Goal: Contribute content: Contribute content

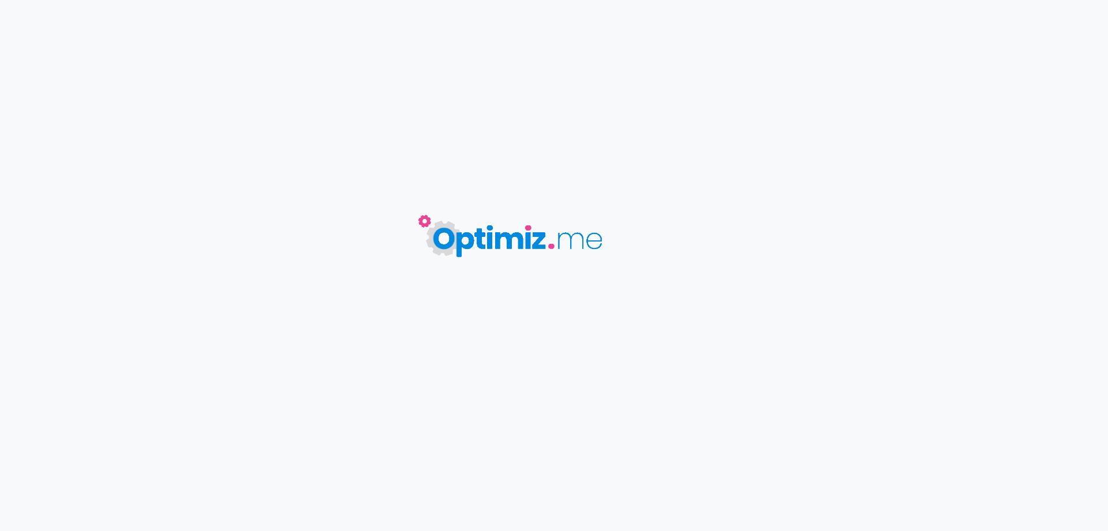
type input "Cartouche Aegis Hero 5 - Geekvape"
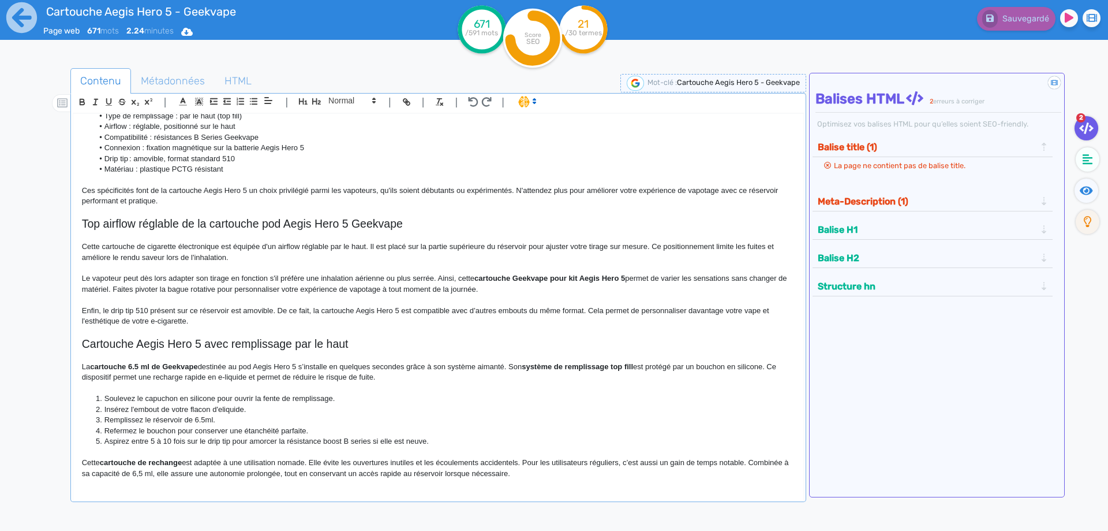
scroll to position [112, 0]
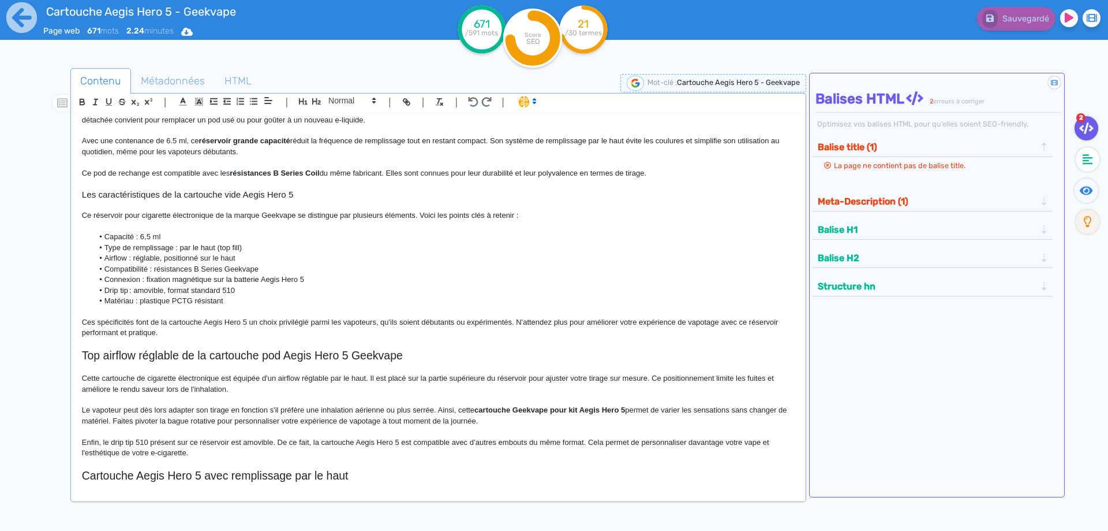
click at [216, 361] on h2 "Top airflow réglable de la cartouche pod Aegis Hero 5 Geekvape" at bounding box center [438, 355] width 713 height 13
click at [343, 103] on span at bounding box center [351, 101] width 57 height 14
click at [344, 118] on span at bounding box center [351, 121] width 46 height 20
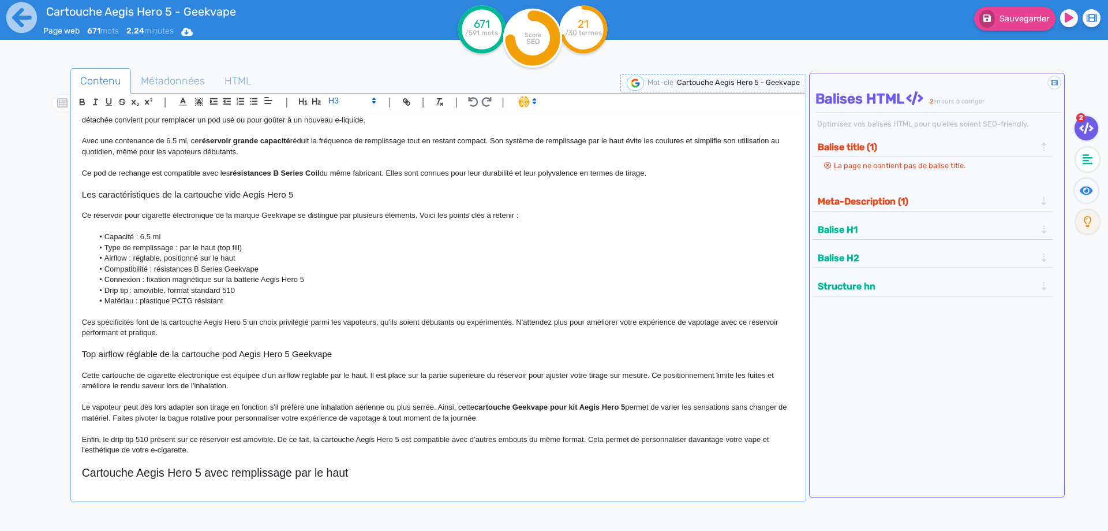
click at [327, 367] on p at bounding box center [438, 364] width 713 height 10
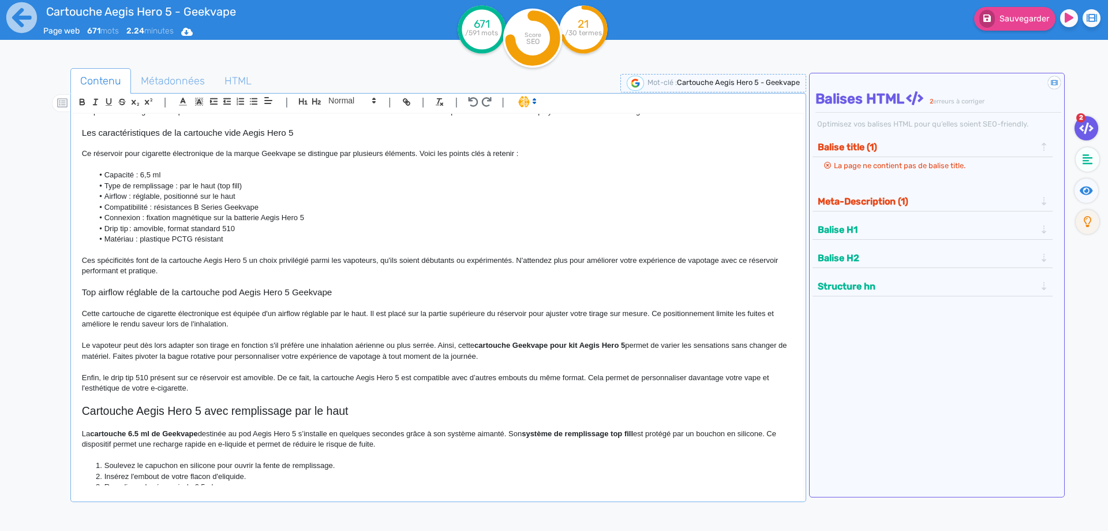
scroll to position [340, 0]
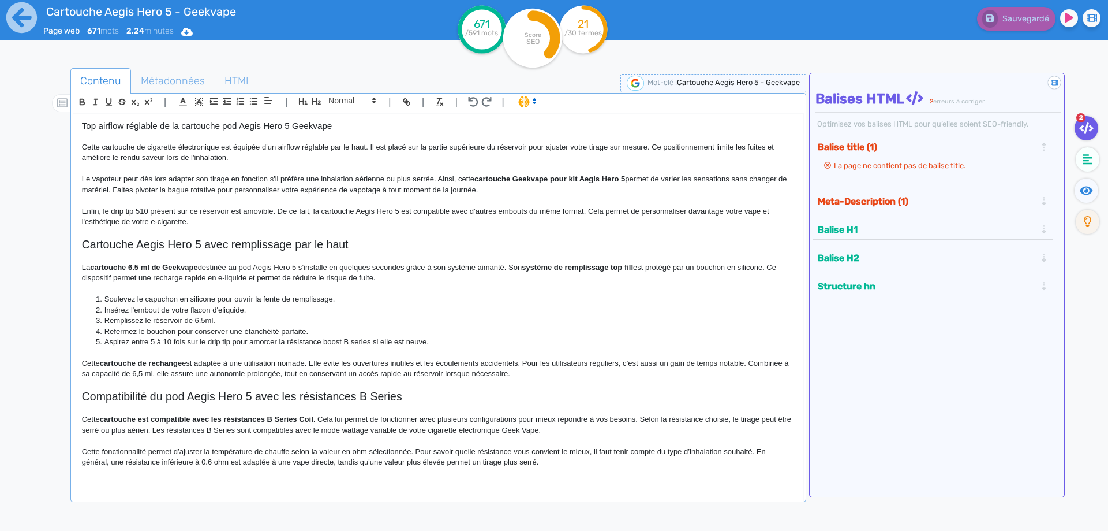
click at [575, 470] on p at bounding box center [438, 472] width 713 height 10
click at [575, 462] on p "Cette fonctionnalité permet d’ajuster la température de chauffe selon la valeur…" at bounding box center [438, 456] width 713 height 21
click at [306, 99] on icon "button" at bounding box center [303, 101] width 10 height 10
click at [311, 101] on button "button" at bounding box center [316, 101] width 13 height 13
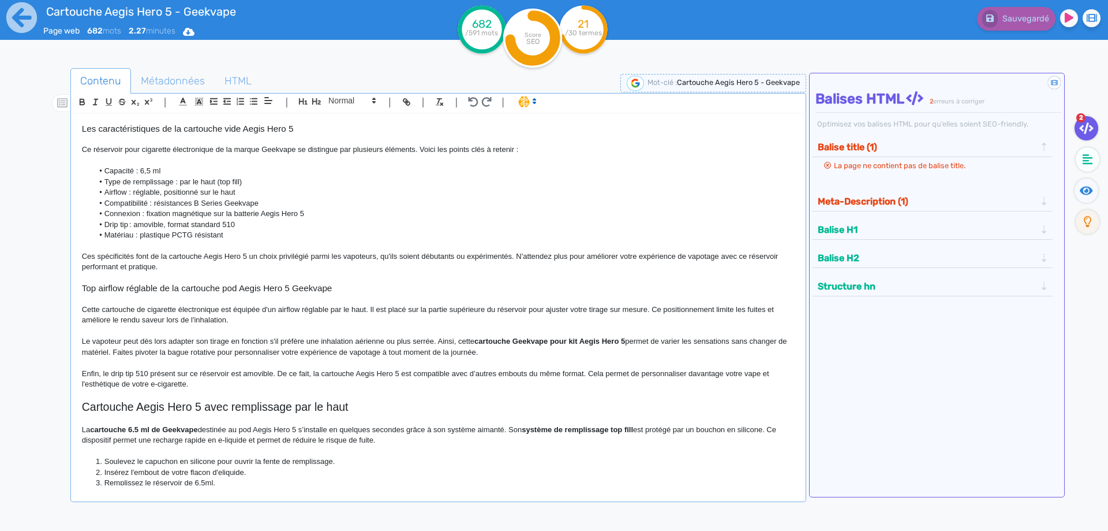
scroll to position [375, 0]
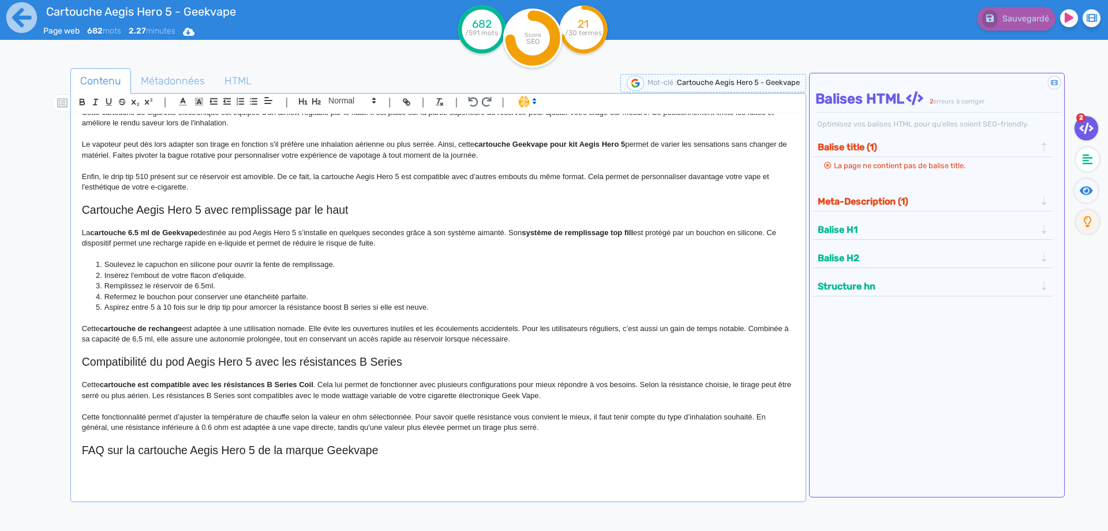
click at [373, 447] on h2 "FAQ sur la cartouche Aegis Hero 5 de la marque Geekvape" at bounding box center [438, 449] width 713 height 13
click at [192, 451] on h2 "FAQ sur la cartouche Aegis Hero 5 de la marque" at bounding box center [438, 449] width 713 height 13
click at [189, 451] on h2 "FAQ sur la cartouche Aegis Hero 5 de la marque" at bounding box center [438, 449] width 713 height 13
click at [361, 455] on h2 "FAQ sur la cartouche GeekvapeAegis Hero 5 de la marque" at bounding box center [438, 449] width 713 height 13
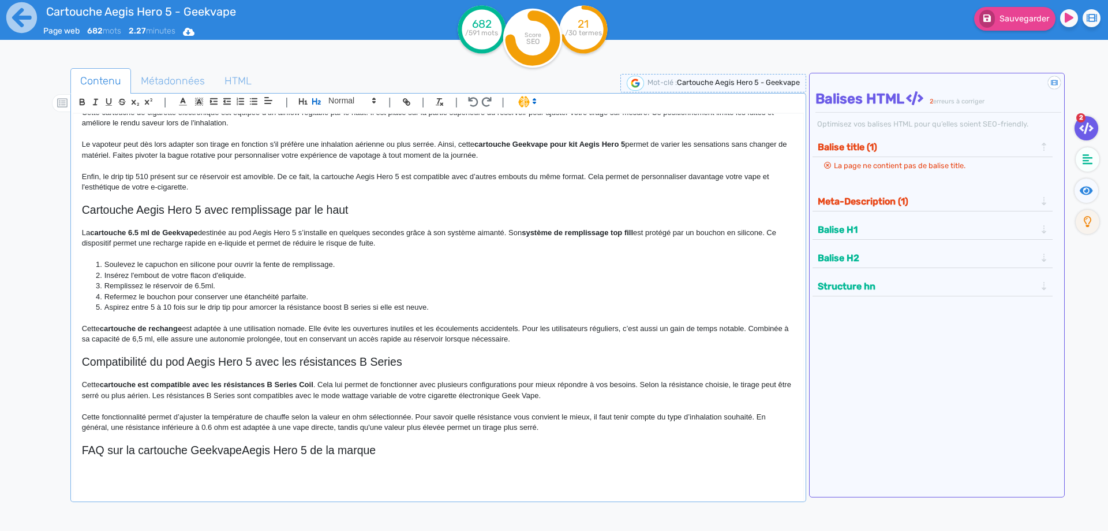
click at [241, 451] on h2 "FAQ sur la cartouche GeekvapeAegis Hero 5 de la marque" at bounding box center [438, 449] width 713 height 13
click at [405, 453] on h2 "FAQ sur la cartouche Geekvape Aegis Hero 5 de la marque" at bounding box center [438, 449] width 713 height 13
drag, startPoint x: 371, startPoint y: 448, endPoint x: 363, endPoint y: 448, distance: 8.1
click at [365, 448] on h2 "FAQ sur la cartouche Geekvape Aegis Hero 5 de la marque" at bounding box center [438, 449] width 713 height 13
drag, startPoint x: 363, startPoint y: 448, endPoint x: 332, endPoint y: 450, distance: 30.6
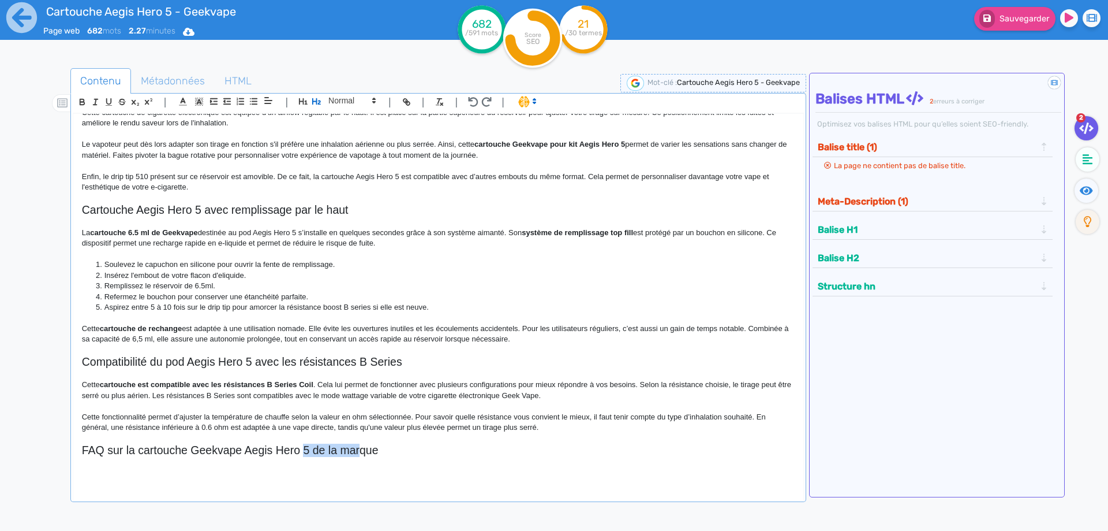
click at [306, 448] on h2 "FAQ sur la cartouche Geekvape Aegis Hero 5 de la marque" at bounding box center [438, 449] width 713 height 13
click at [322, 450] on h2 "FAQ sur la cartouche Geekvape Aegis Hero 5 de la marque" at bounding box center [438, 449] width 713 height 13
drag, startPoint x: 322, startPoint y: 450, endPoint x: 367, endPoint y: 447, distance: 45.1
click at [367, 447] on h2 "FAQ sur la cartouche Geekvape Aegis Hero 5 de la marque" at bounding box center [438, 449] width 713 height 13
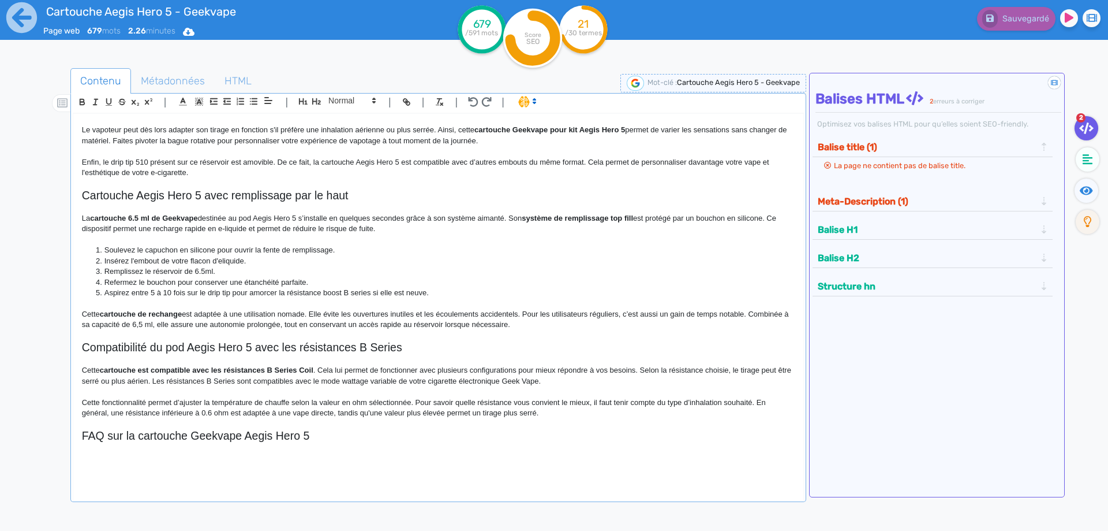
scroll to position [390, 0]
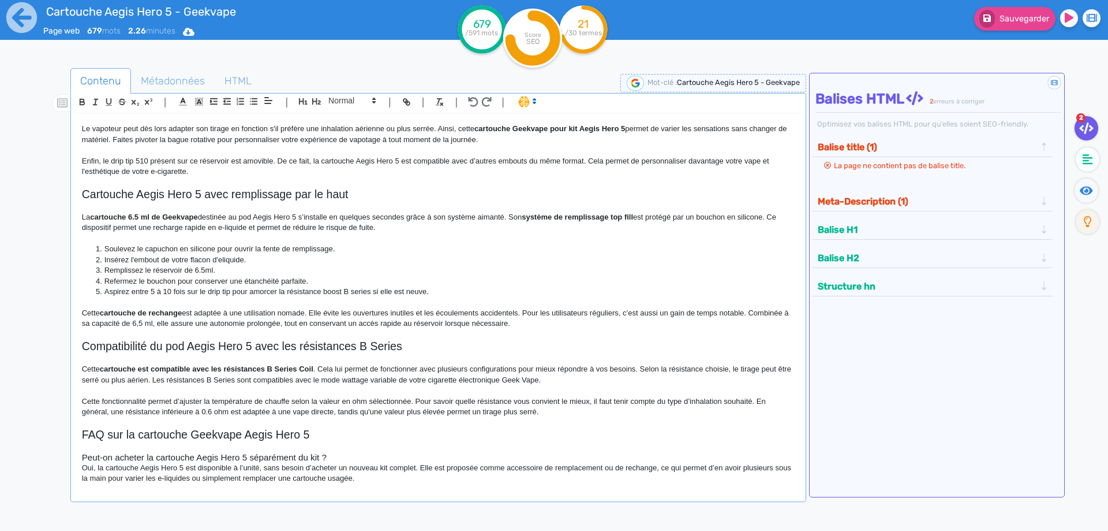
click at [344, 455] on h3 "Peut-on acheter la cartouche Aegis Hero 5 séparément du kit ?" at bounding box center [438, 457] width 713 height 10
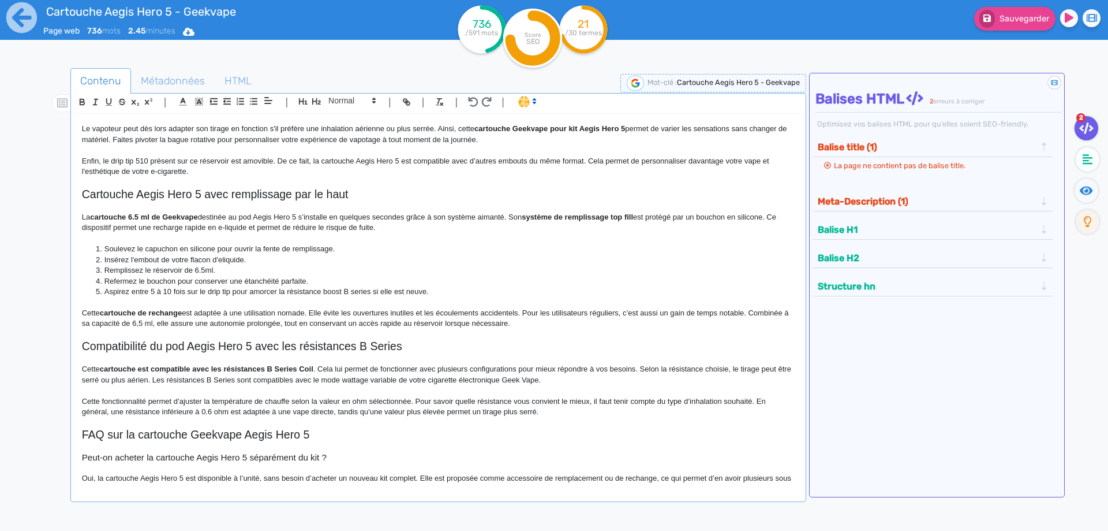
scroll to position [428, 0]
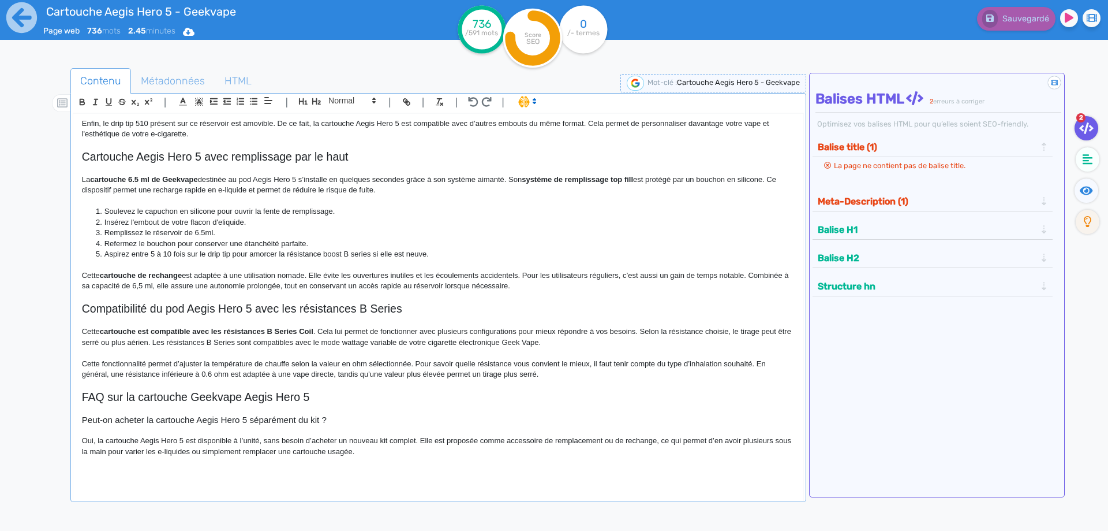
click at [611, 440] on p "Oui, la cartouche Aegis Hero 5 est disponible à l’unité, sans besoin d’acheter …" at bounding box center [438, 445] width 713 height 21
drag, startPoint x: 611, startPoint y: 440, endPoint x: 630, endPoint y: 440, distance: 19.1
click at [630, 440] on p "Oui, la cartouche Aegis Hero 5 est disponible à l’unité, sans besoin d’acheter …" at bounding box center [438, 445] width 713 height 21
click at [181, 461] on p at bounding box center [438, 462] width 713 height 10
click at [184, 454] on p "Oui, la cartouche Aegis Hero 5 est disponible à l’unité, sans besoin d’acheter …" at bounding box center [438, 445] width 713 height 21
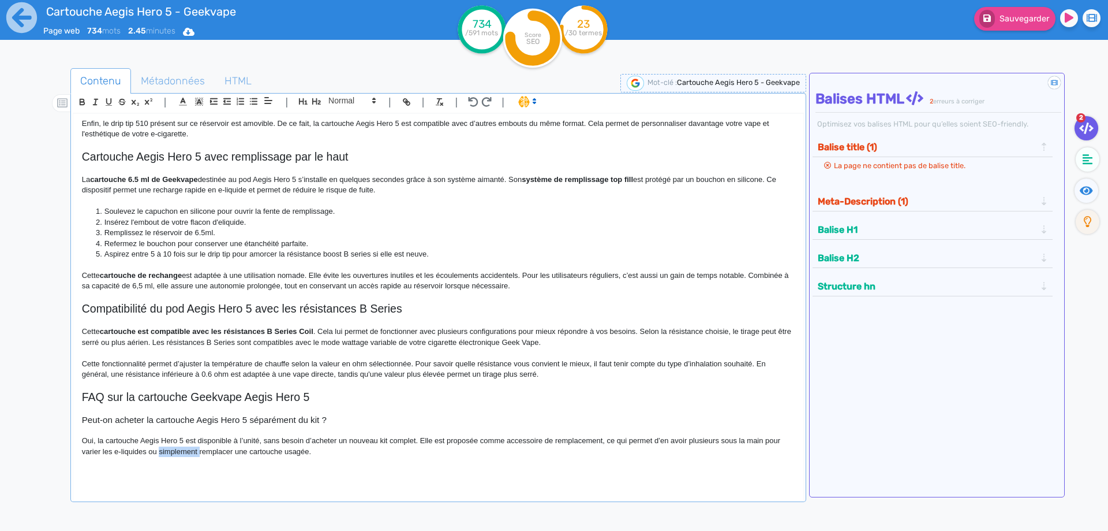
click at [184, 454] on p "Oui, la cartouche Aegis Hero 5 est disponible à l’unité, sans besoin d’acheter …" at bounding box center [438, 445] width 713 height 21
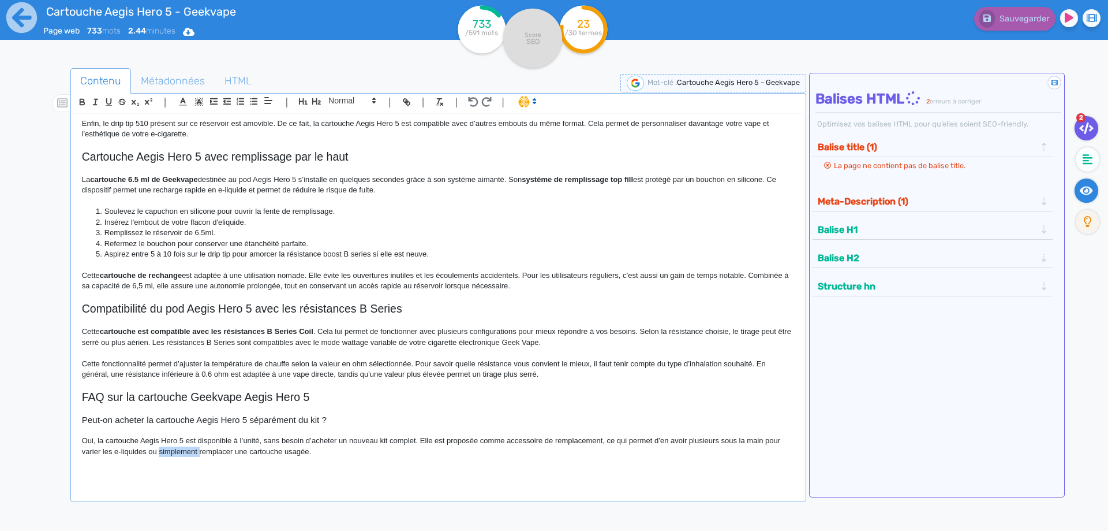
click at [1090, 194] on icon at bounding box center [1086, 191] width 13 height 12
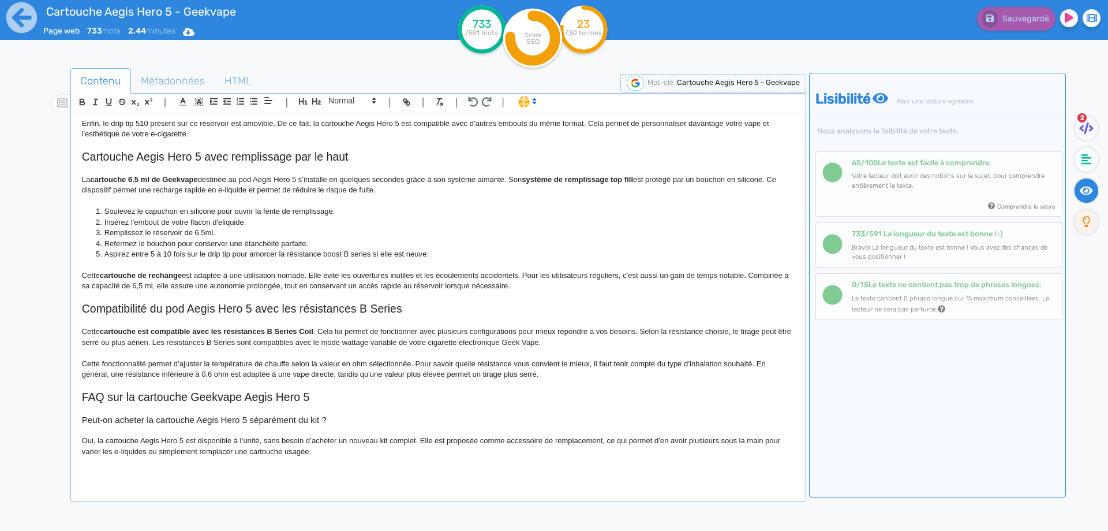
click at [174, 445] on p "Oui, la cartouche Aegis Hero 5 est disponible à l’unité, sans besoin d’acheter …" at bounding box center [438, 445] width 713 height 21
click at [170, 456] on p "Oui, la cartouche Aegis Hero 5 est disponible à l’unité, sans besoin d’acheter …" at bounding box center [438, 445] width 713 height 21
click at [1029, 23] on span "Sauvegarder" at bounding box center [1025, 19] width 50 height 10
drag, startPoint x: 328, startPoint y: 471, endPoint x: 326, endPoint y: 462, distance: 9.5
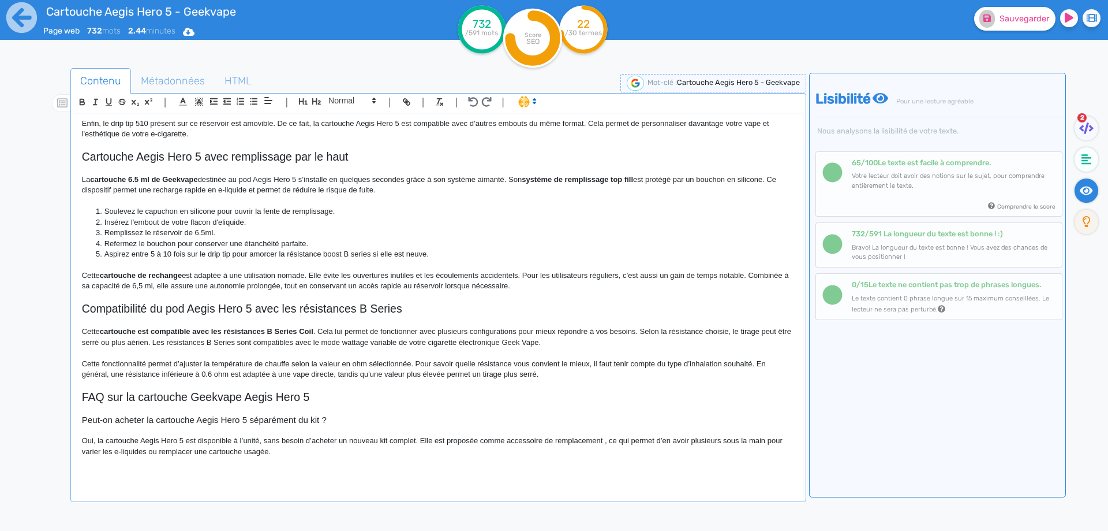
click at [326, 462] on div "Cartouche Aegis Hero 5 - Geekvape Cartouche Aegis Hero 5 avec réservoir 6.5ml d…" at bounding box center [438, 299] width 730 height 371
click at [325, 456] on p "Oui, la cartouche Aegis Hero 5 est disponible à l’unité, sans besoin d’acheter …" at bounding box center [438, 445] width 713 height 21
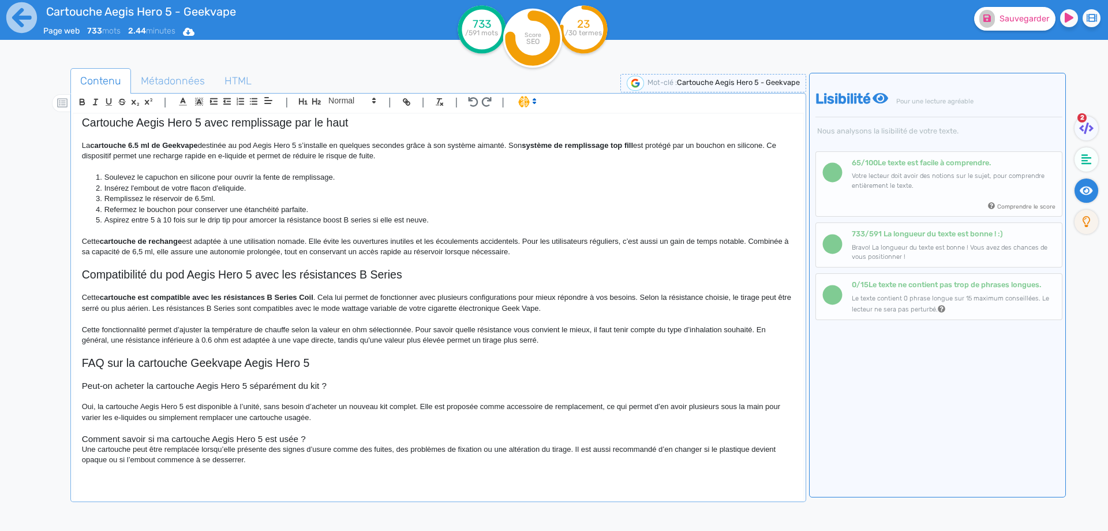
scroll to position [470, 0]
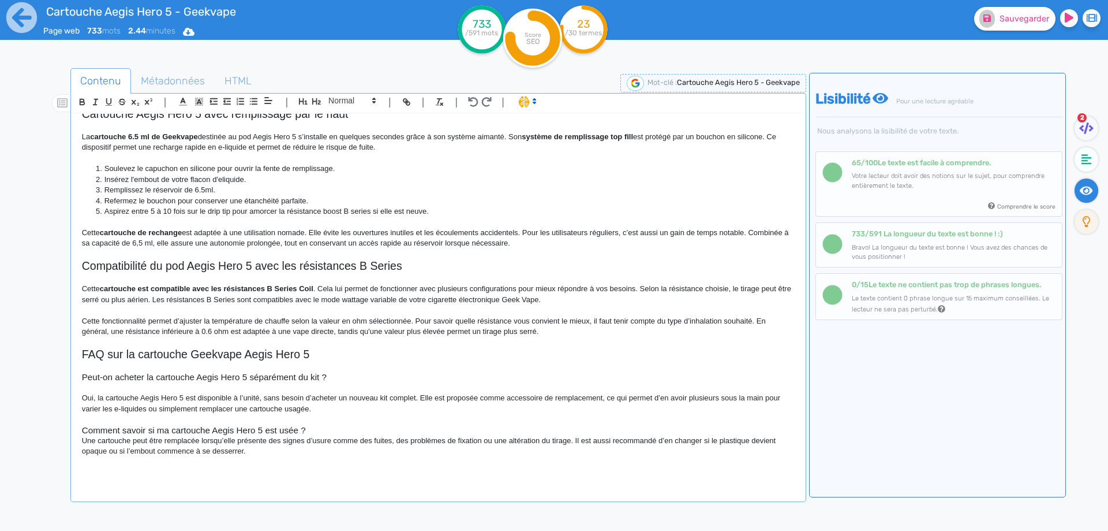
click at [326, 432] on h3 "Comment savoir si ma cartouche Aegis Hero 5 est usée ?" at bounding box center [438, 430] width 713 height 10
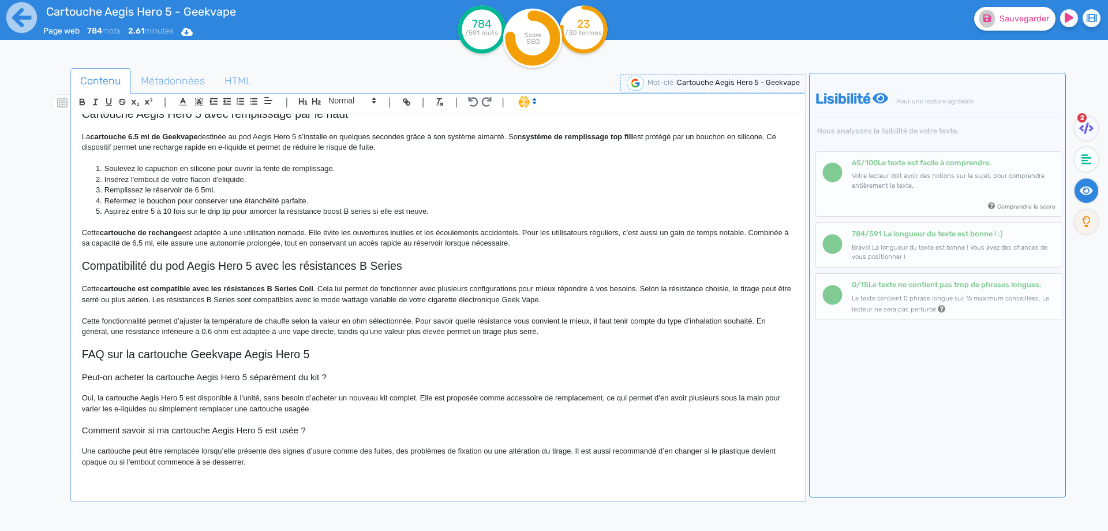
click at [574, 451] on p "Une cartouche peut être remplacée lorsqu’elle présente des signes d’usure comme…" at bounding box center [438, 456] width 713 height 21
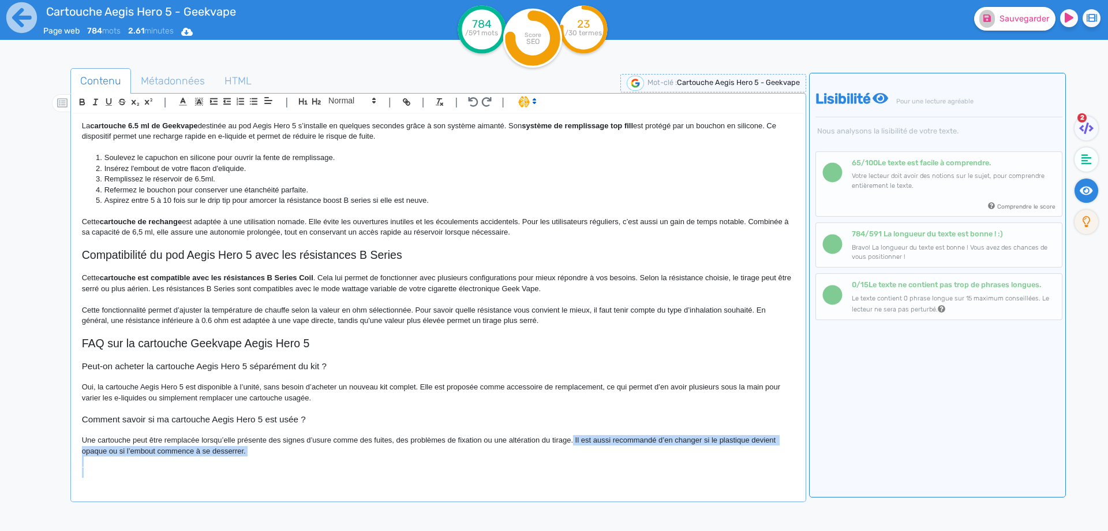
drag, startPoint x: 574, startPoint y: 451, endPoint x: 596, endPoint y: 482, distance: 38.0
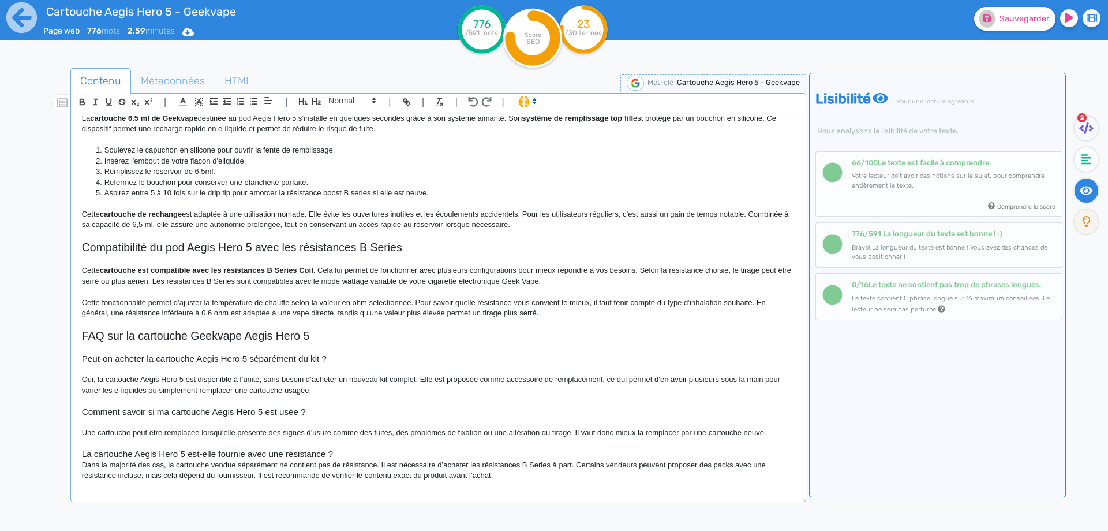
scroll to position [492, 0]
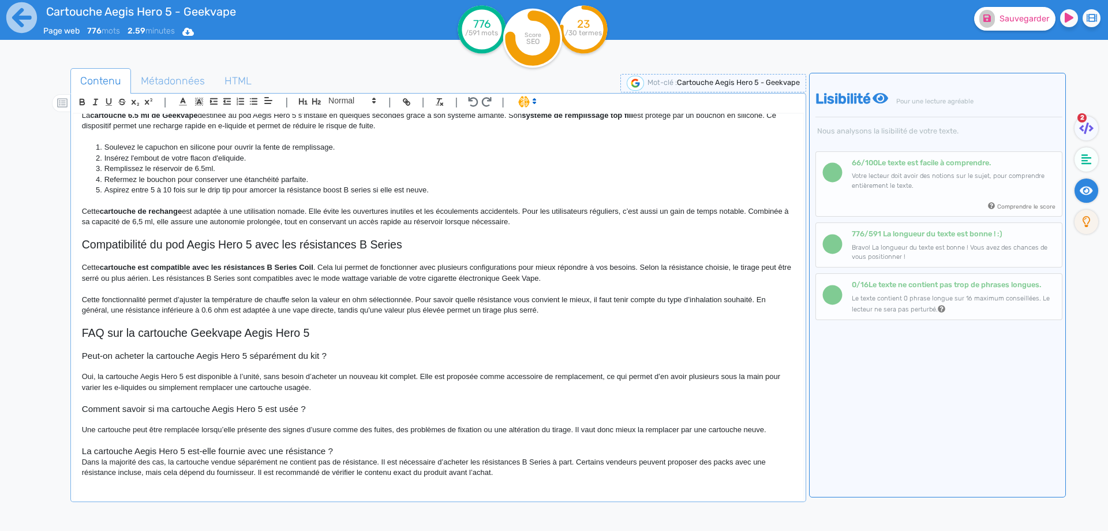
click at [344, 446] on h3 "La cartouche Aegis Hero 5 est-elle fournie avec une résistance ?" at bounding box center [438, 451] width 713 height 10
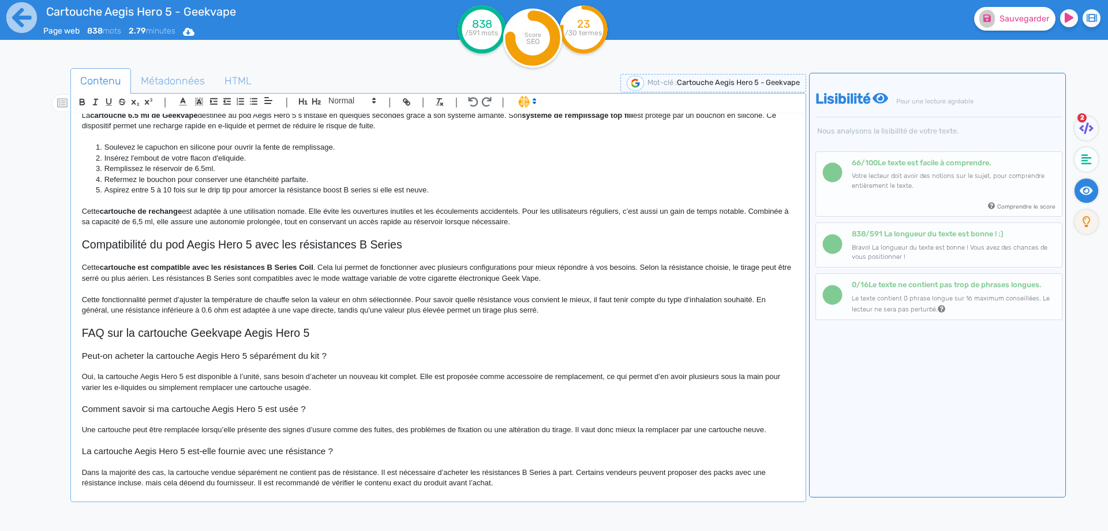
scroll to position [502, 0]
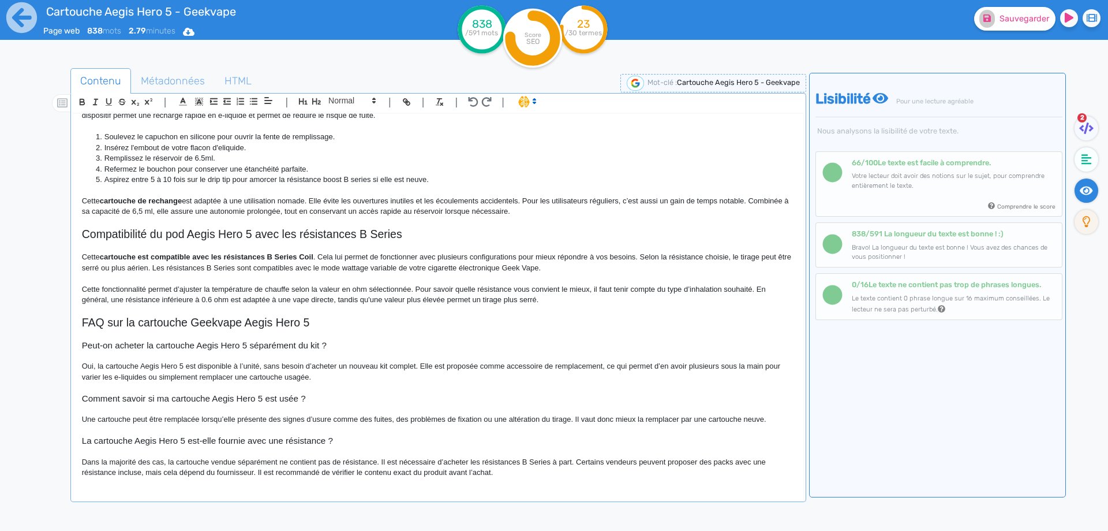
click at [208, 462] on p "Dans la majorité des cas, la cartouche vendue séparément ne contient pas de rés…" at bounding box center [438, 467] width 713 height 21
click at [182, 463] on p "La cartouche Aegis Hero 5 est vendue séparément ne contient pas de résistance. …" at bounding box center [438, 467] width 713 height 21
click at [215, 461] on p "La cartouche Aegis Hero 5 est vendue séparément ne contient pas de résistance. …" at bounding box center [438, 467] width 713 height 21
drag, startPoint x: 215, startPoint y: 461, endPoint x: 313, endPoint y: 461, distance: 98.1
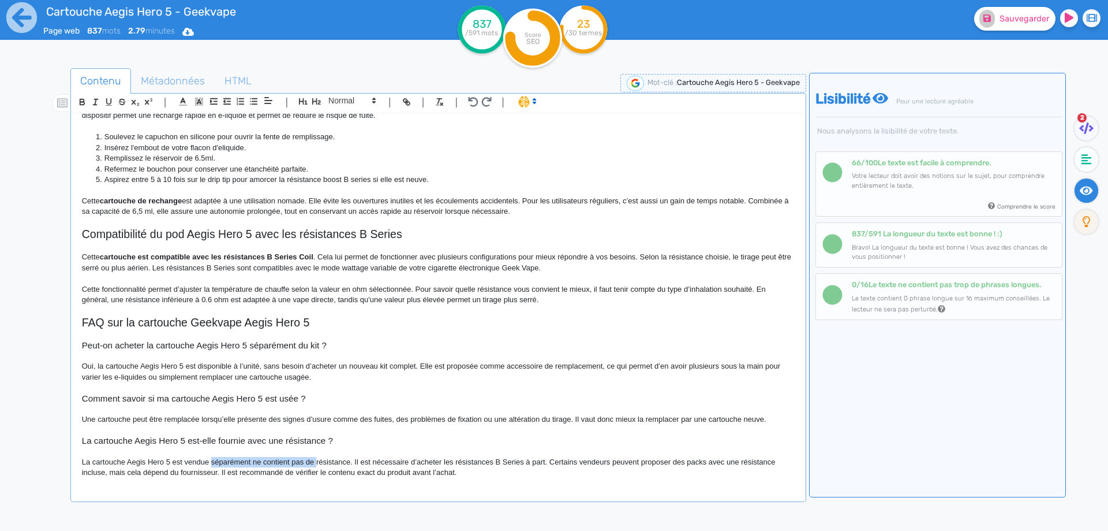
click at [313, 461] on p "La cartouche Aegis Hero 5 est vendue séparément ne contient pas de résistance. …" at bounding box center [438, 467] width 713 height 21
click at [468, 462] on p "La cartouche Aegis Hero 5 est vendue sans résistance. Il est nécessaire d’achet…" at bounding box center [438, 467] width 713 height 21
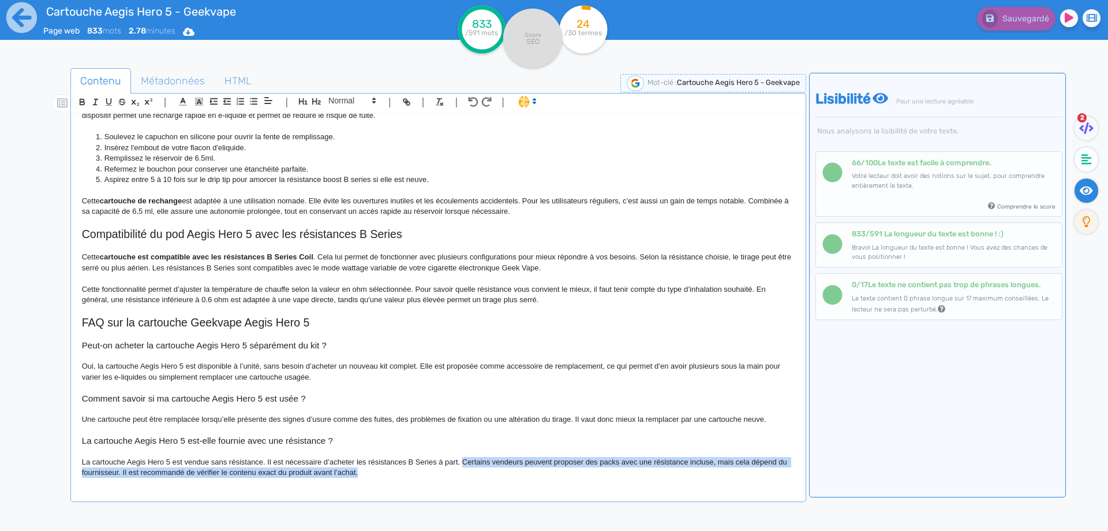
drag, startPoint x: 468, startPoint y: 462, endPoint x: 488, endPoint y: 480, distance: 27.0
click at [488, 480] on div "Cartouche Aegis Hero 5 - Geekvape Cartouche Aegis Hero 5 avec réservoir 6.5ml d…" at bounding box center [438, 299] width 730 height 371
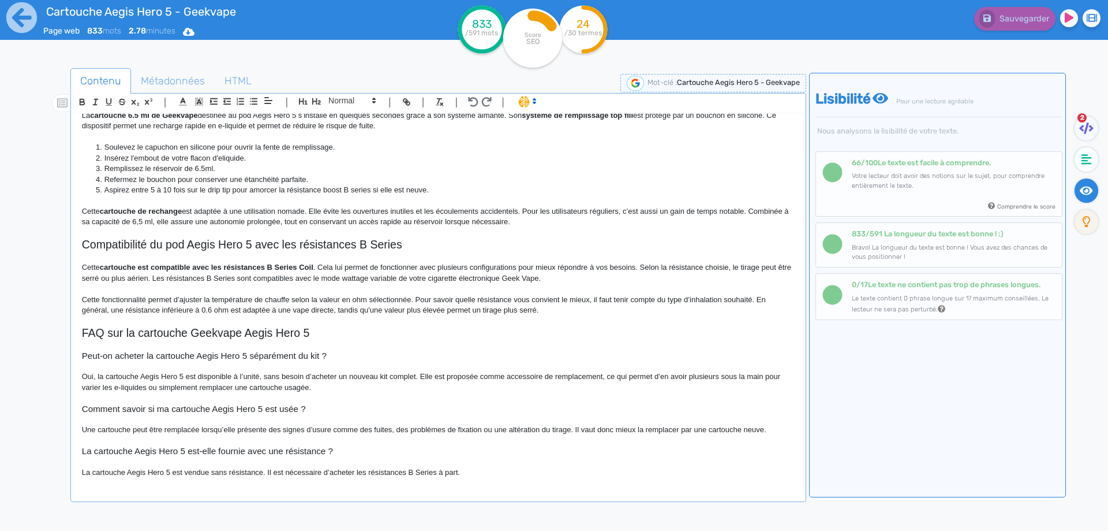
scroll to position [492, 0]
click at [1014, 17] on span "Sauvegarder" at bounding box center [1025, 19] width 50 height 10
click at [159, 81] on span "Métadonnées" at bounding box center [173, 80] width 83 height 31
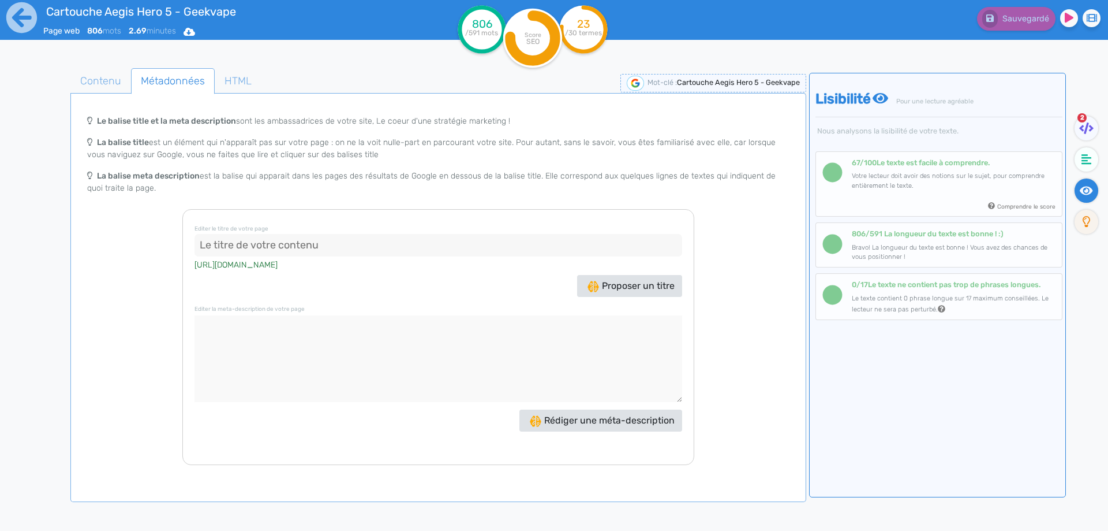
click at [285, 259] on div "[URL][DOMAIN_NAME]" at bounding box center [439, 264] width 488 height 16
click at [287, 247] on input at bounding box center [439, 245] width 488 height 23
paste input "Cartouche Aegis Hero 5 Geekvape - Réservoir 6,5 ml"
drag, startPoint x: 363, startPoint y: 244, endPoint x: 382, endPoint y: 240, distance: 19.5
click at [382, 240] on input "Cartouche Aegis Hero 5 Geekvape - Réservoir 6,5 ml" at bounding box center [439, 245] width 488 height 23
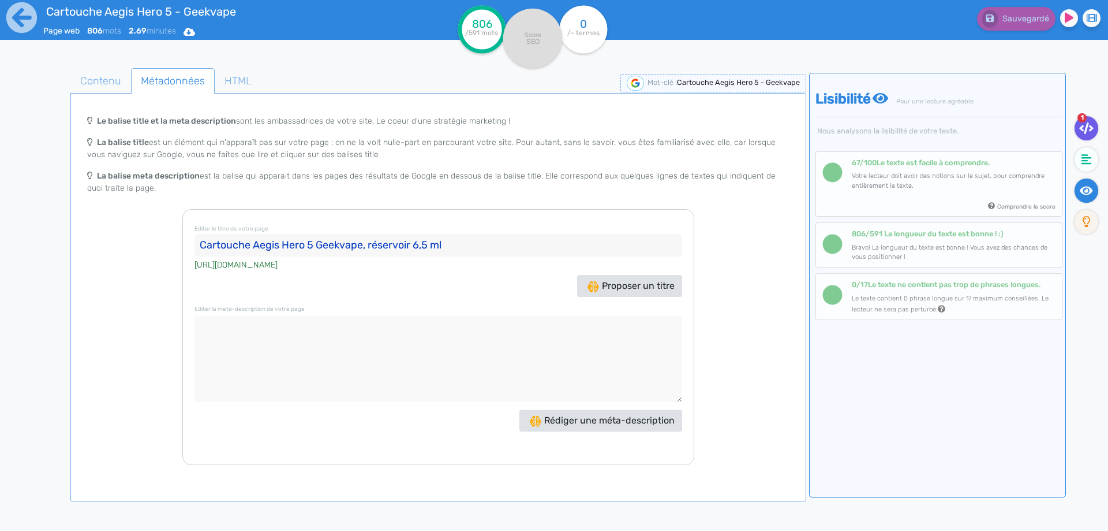
type input "Cartouche Aegis Hero 5 Geekvape, réservoir 6,5 ml"
click at [1085, 128] on icon at bounding box center [1087, 128] width 14 height 12
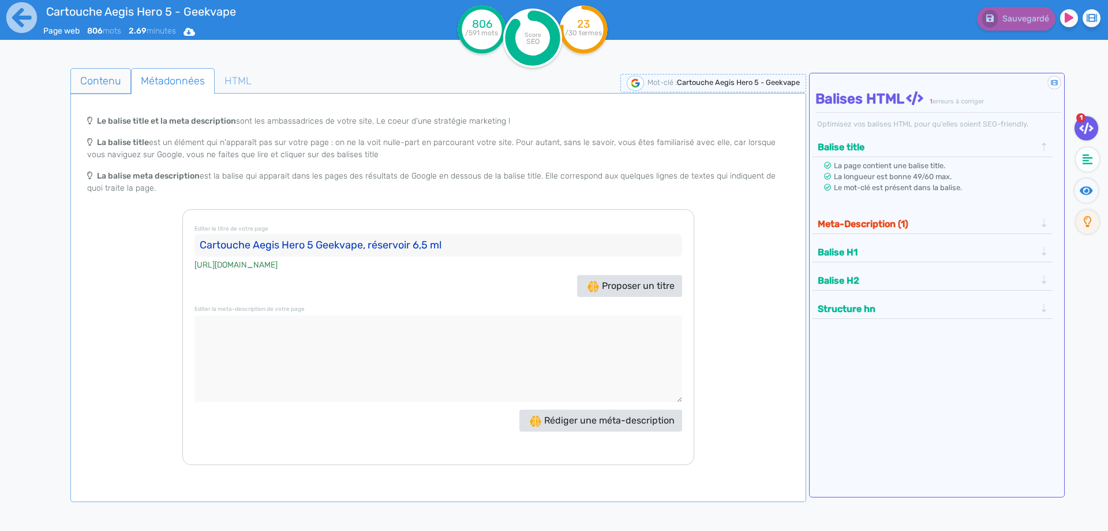
click at [109, 84] on span "Contenu" at bounding box center [100, 80] width 59 height 31
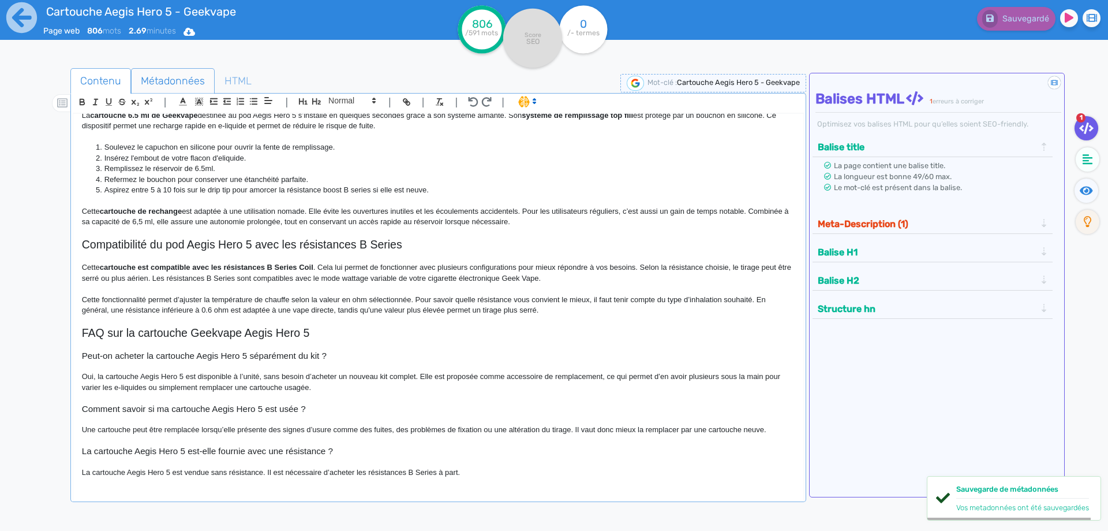
click at [170, 83] on span "Métadonnées" at bounding box center [173, 80] width 83 height 31
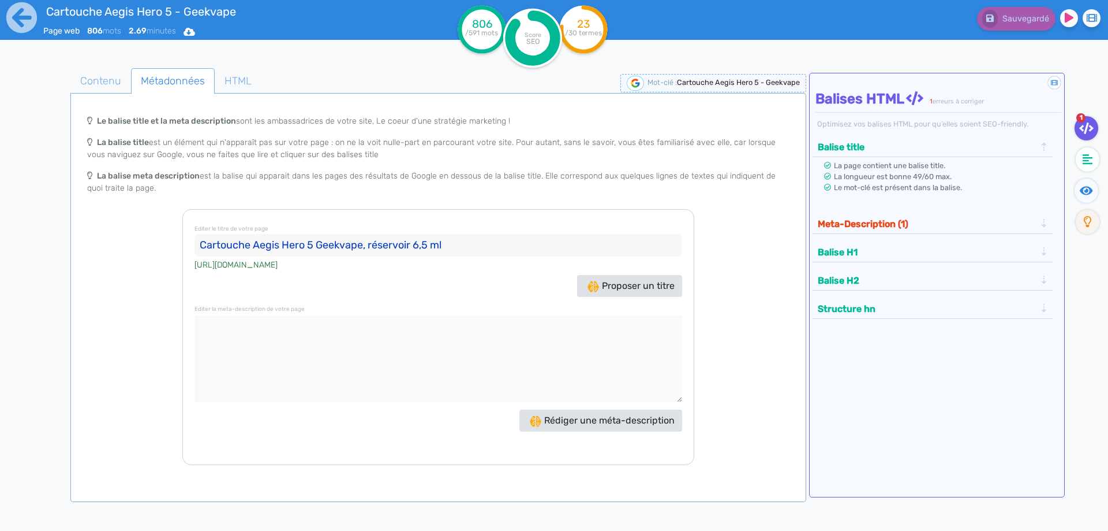
drag, startPoint x: 322, startPoint y: 397, endPoint x: 312, endPoint y: 350, distance: 48.3
click at [318, 387] on textarea at bounding box center [439, 358] width 488 height 87
paste textarea "La cartouche Aegis Hero 5 signée [PERSON_NAME] propose un top airflow réglable …"
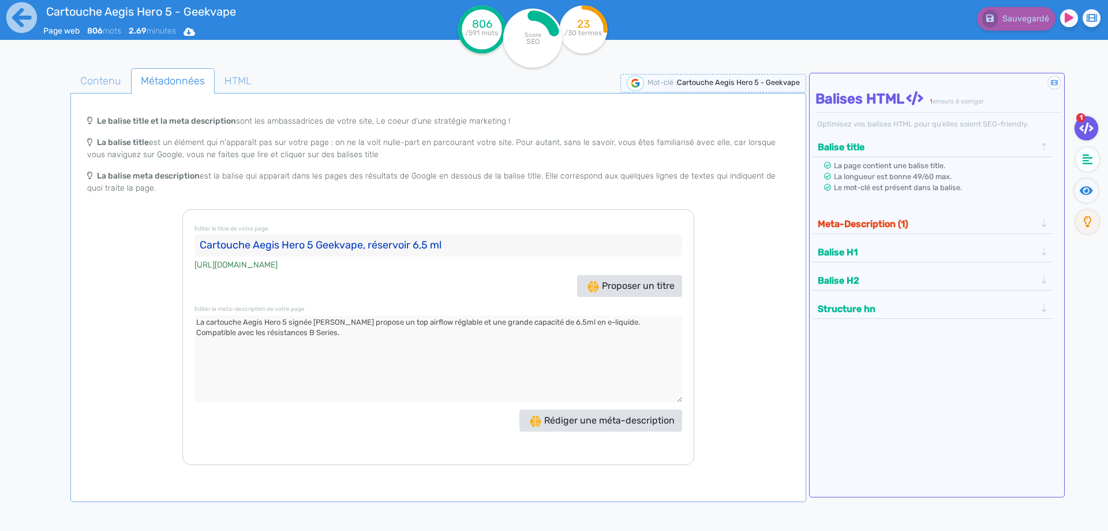
type textarea "La cartouche Aegis Hero 5 signée [PERSON_NAME] propose un top airflow réglable …"
click at [892, 222] on button "Meta-Description (1)" at bounding box center [927, 223] width 225 height 19
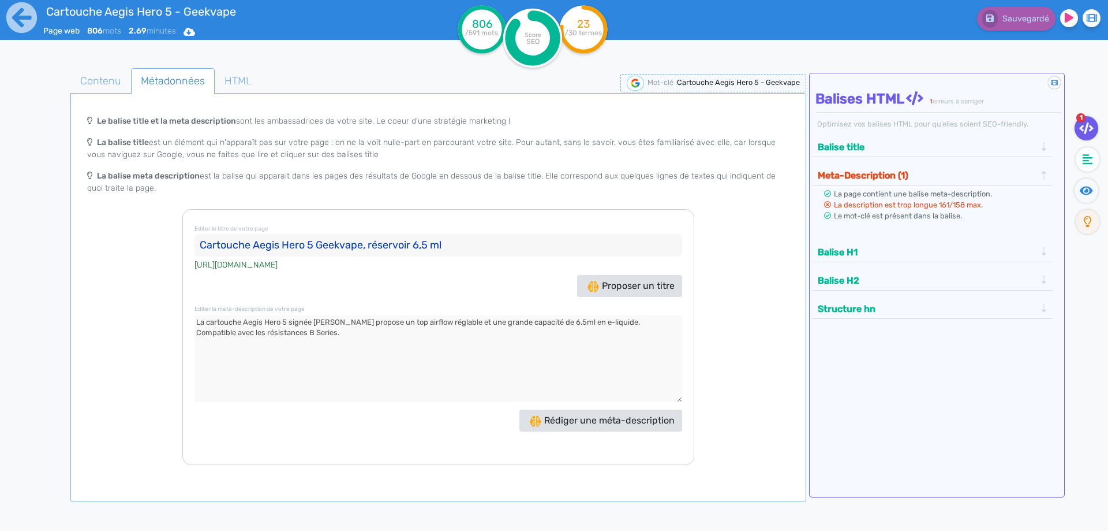
click at [100, 97] on app-google-snippet "Le balise title et la meta description sont les ambassadrices de votre site, Le…" at bounding box center [438, 287] width 731 height 442
click at [104, 83] on span "Contenu" at bounding box center [100, 80] width 59 height 31
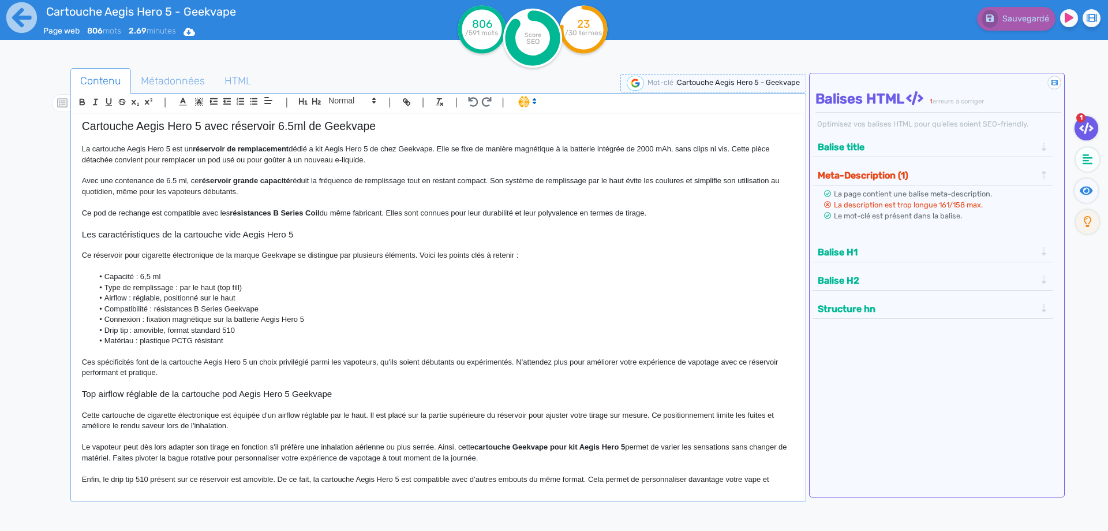
scroll to position [0, 0]
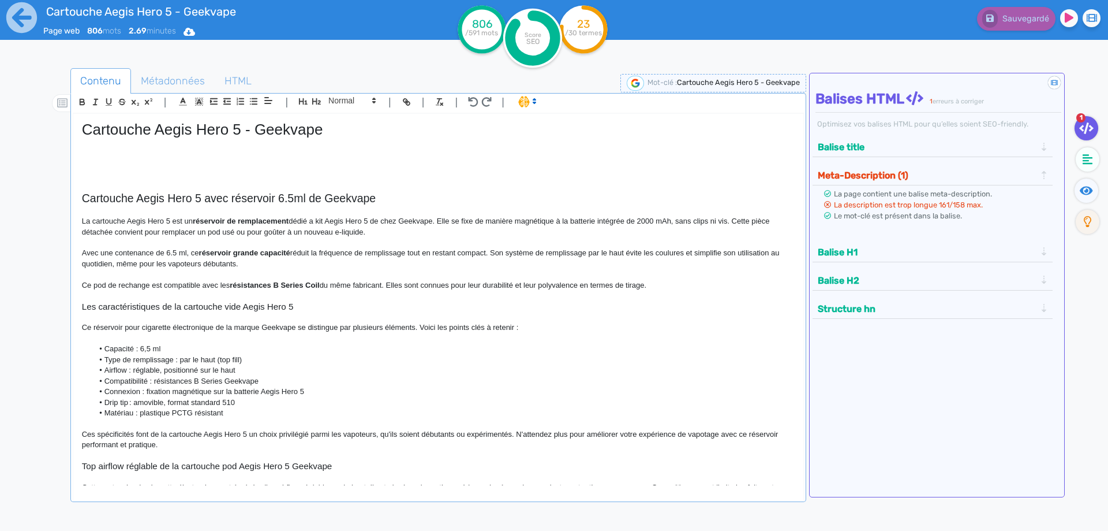
click at [178, 148] on p at bounding box center [438, 144] width 713 height 10
click at [131, 158] on p at bounding box center [438, 154] width 713 height 10
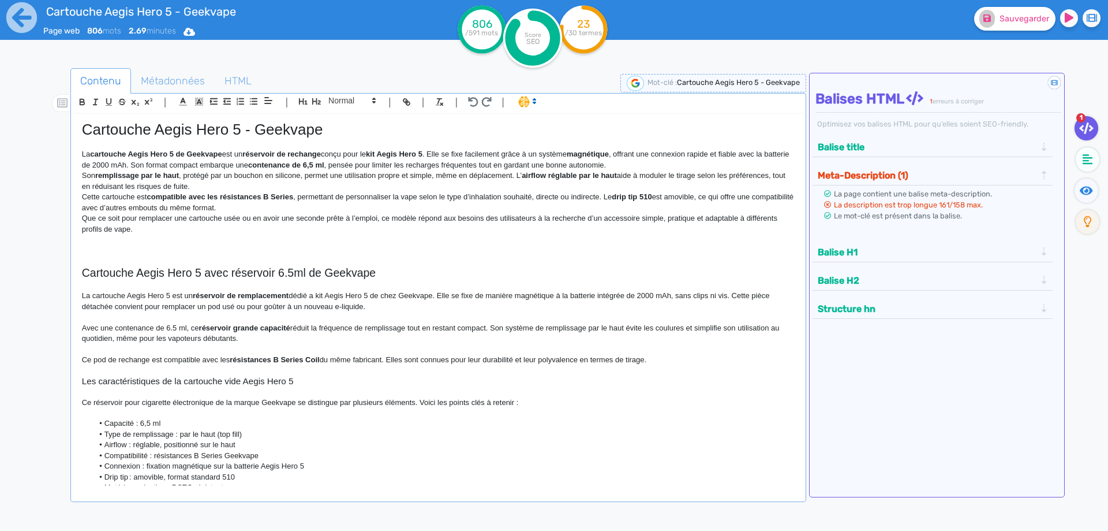
click at [255, 153] on strong "réservoir de rechange" at bounding box center [281, 154] width 79 height 9
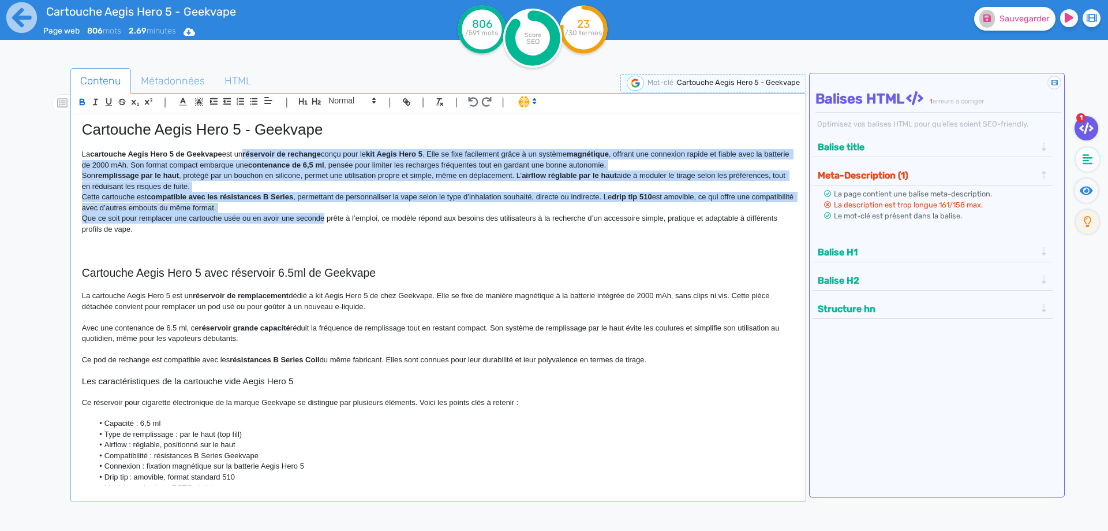
drag, startPoint x: 255, startPoint y: 153, endPoint x: 298, endPoint y: 221, distance: 80.2
click at [298, 221] on div "Cartouche Aegis Hero 5 - Geekvape La cartouche Aegis Hero 5 de Geekvape est un …" at bounding box center [438, 299] width 730 height 371
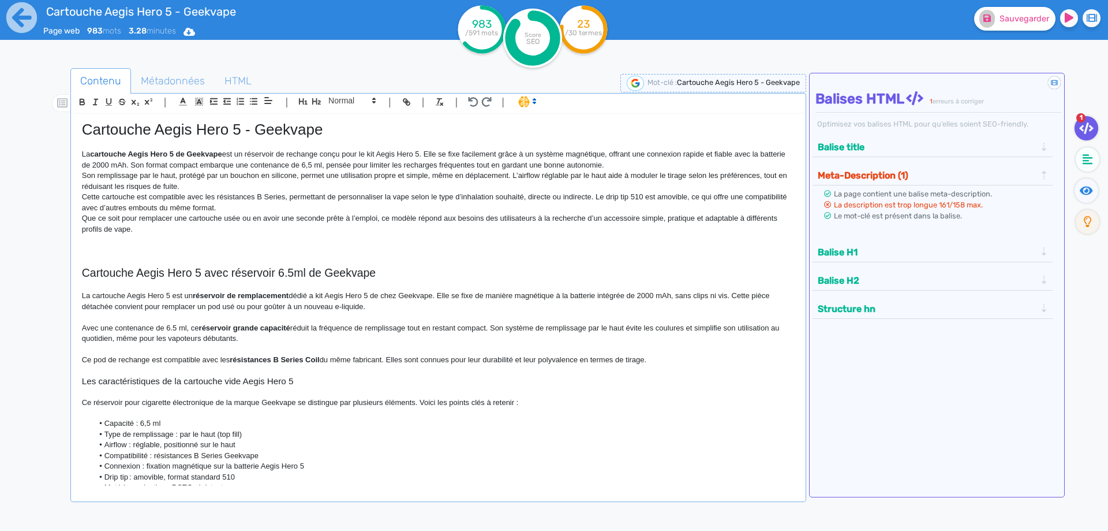
click at [298, 221] on p "Que ce soit pour remplacer une cartouche usée ou en avoir une seconde prête à l…" at bounding box center [438, 223] width 713 height 21
click at [337, 163] on p "La cartouche Aegis Hero 5 de Geekvape est un réservoir de rechange conçu pour l…" at bounding box center [438, 159] width 713 height 21
click at [689, 161] on p "La cartouche Aegis Hero 5 de Geekvape est un réservoir de rechange conçu pour l…" at bounding box center [438, 159] width 713 height 21
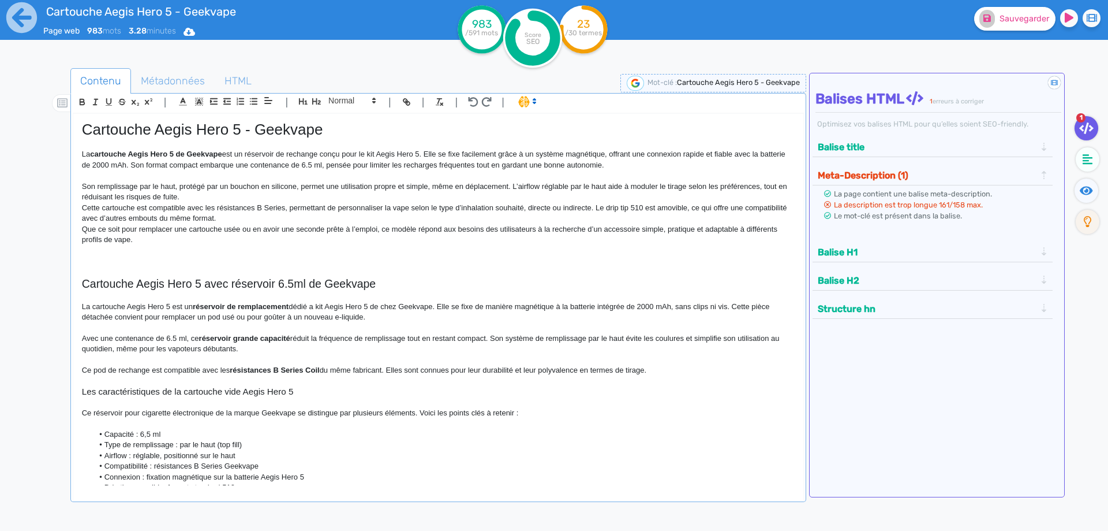
click at [469, 163] on p "La cartouche Aegis Hero 5 de Geekvape est un réservoir de rechange conçu pour l…" at bounding box center [438, 159] width 713 height 21
drag, startPoint x: 1087, startPoint y: 188, endPoint x: 1040, endPoint y: 83, distance: 115.5
click at [1087, 187] on icon at bounding box center [1086, 191] width 13 height 12
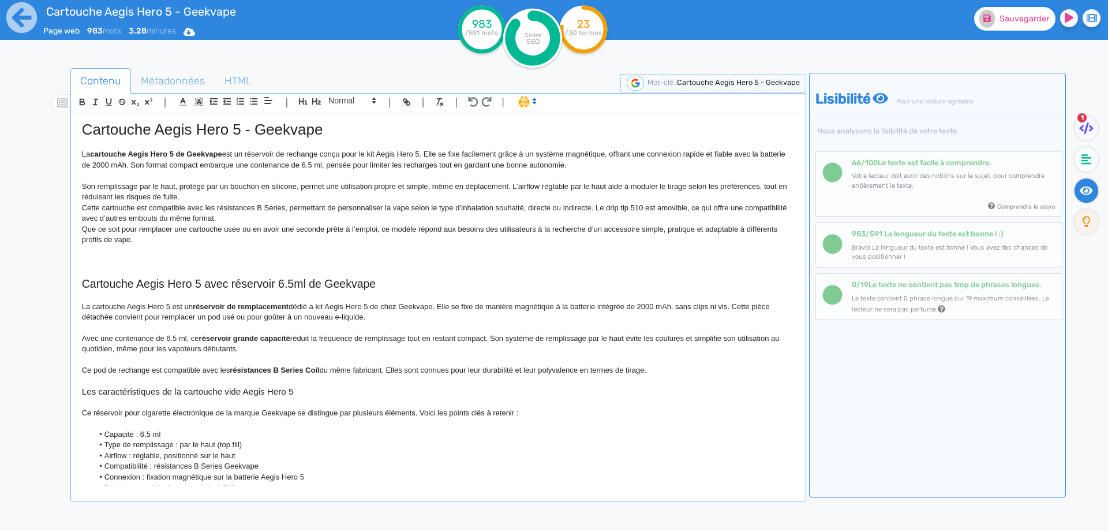
click at [1011, 27] on button "Sauvegarder" at bounding box center [1014, 19] width 81 height 24
click at [517, 187] on p "Son remplissage par le haut, protégé par un bouchon en silicone, permet une uti…" at bounding box center [438, 191] width 713 height 21
click at [587, 186] on p "Son remplissage par le haut, protégé par un bouchon en silicone, permet une uti…" at bounding box center [438, 191] width 713 height 21
drag, startPoint x: 587, startPoint y: 186, endPoint x: 618, endPoint y: 185, distance: 31.8
click at [618, 185] on p "Son remplissage par le haut, protégé par un bouchon en silicone, permet une uti…" at bounding box center [438, 191] width 713 height 21
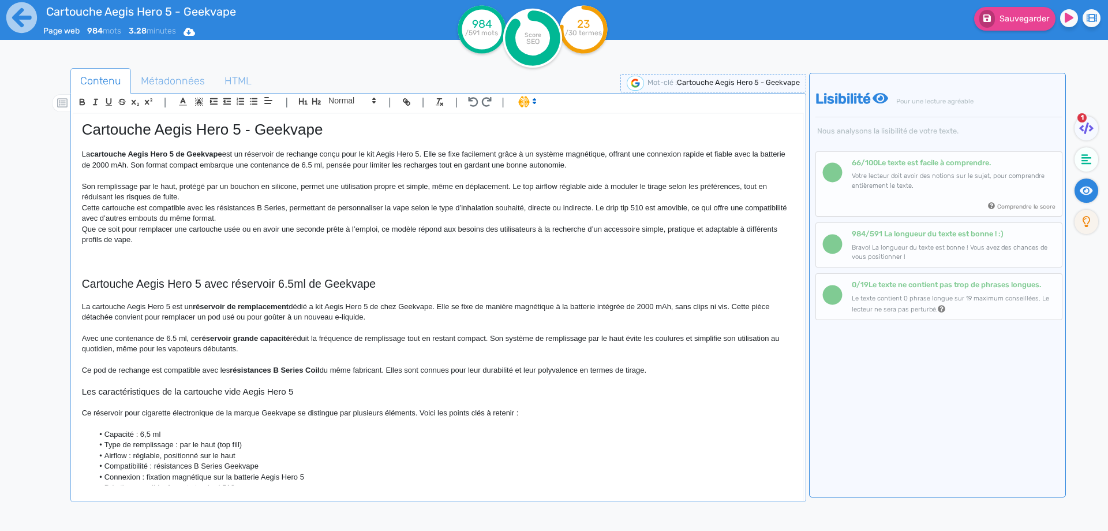
click at [192, 196] on p "Son remplissage par le haut, protégé par un bouchon en silicone, permet une uti…" at bounding box center [438, 191] width 713 height 21
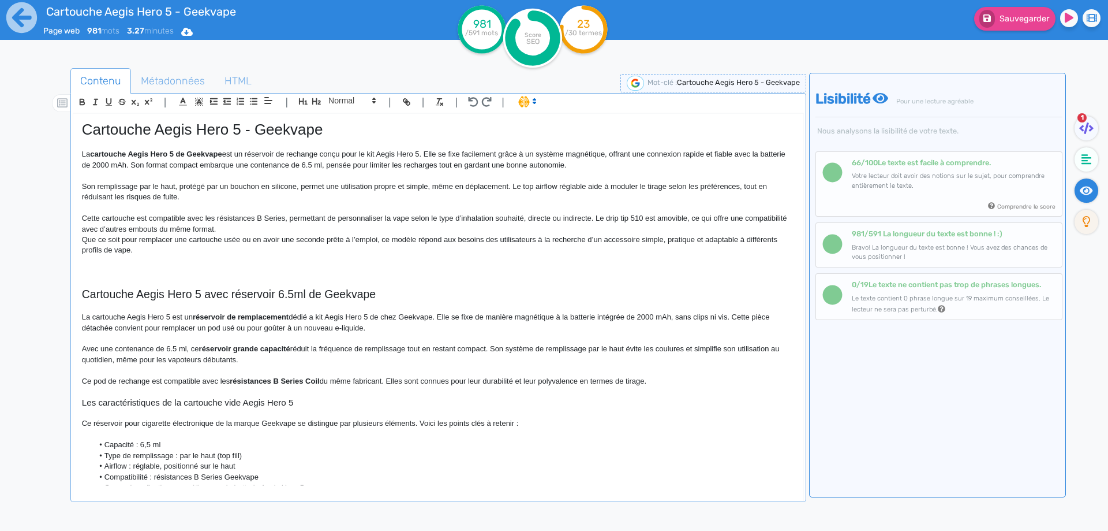
click at [281, 217] on p "Cette cartouche est compatible avec les résistances B Series, permettant de per…" at bounding box center [438, 223] width 713 height 21
click at [291, 227] on p "Cette cartouche est compatible avec les résistances B Series, permettant de per…" at bounding box center [438, 223] width 713 height 21
click at [286, 219] on p "Cette cartouche est compatible avec les résistances B Series, permettant de per…" at bounding box center [438, 223] width 713 height 21
drag, startPoint x: 286, startPoint y: 219, endPoint x: 294, endPoint y: 217, distance: 8.4
click at [294, 217] on p "Cette cartouche est compatible avec les résistances B Series, permettant de per…" at bounding box center [438, 223] width 713 height 21
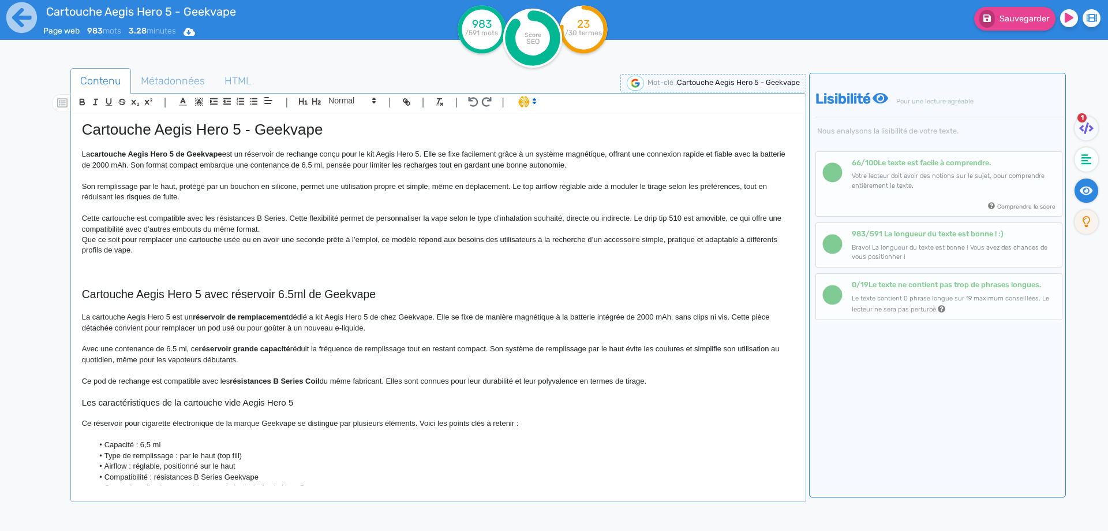
click at [423, 221] on p "Cette cartouche est compatible avec les résistances B Series. Cette flexibilité…" at bounding box center [438, 223] width 713 height 21
click at [360, 232] on p "Cette cartouche est compatible avec les résistances B Series. Cette flexibilité…" at bounding box center [438, 223] width 713 height 21
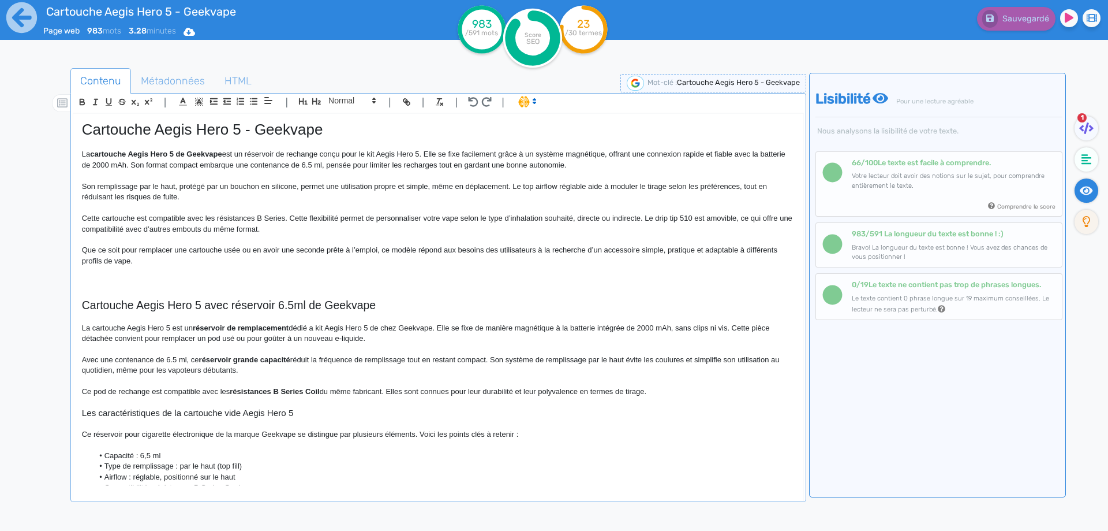
click at [156, 260] on p "Que ce soit pour remplacer une cartouche usée ou en avoir une seconde prête à l…" at bounding box center [438, 255] width 713 height 21
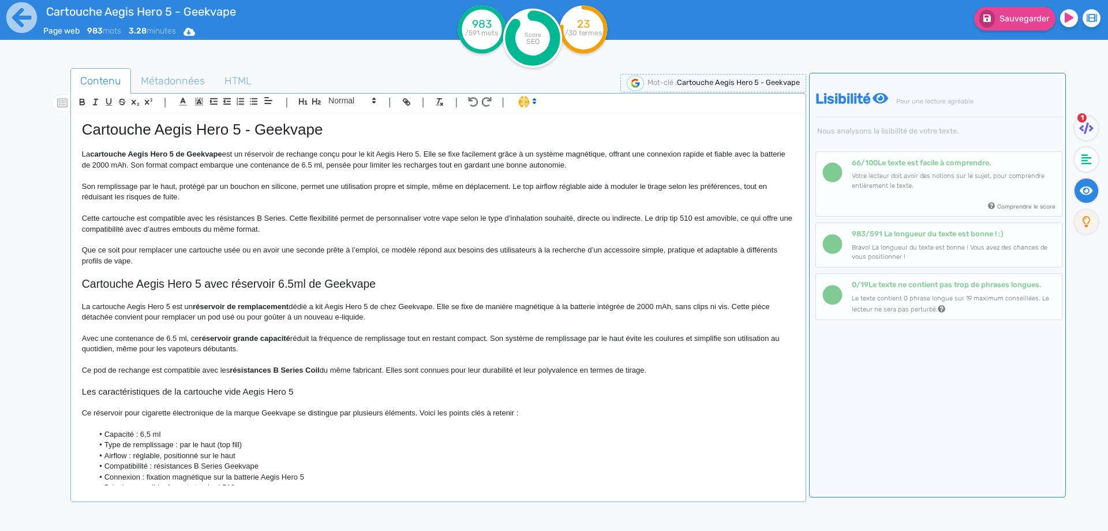
click at [335, 249] on p "Que ce soit pour remplacer une cartouche usée ou en avoir une seconde prête à l…" at bounding box center [438, 255] width 713 height 21
drag, startPoint x: 335, startPoint y: 249, endPoint x: 354, endPoint y: 247, distance: 19.2
click at [354, 247] on p "Que ce soit pour remplacer une cartouche usée ou en avoir une seconde prête à l…" at bounding box center [438, 255] width 713 height 21
click at [406, 249] on p "Que ce soit pour remplacer une cartouche usée ou en avoir une seconde à portée …" at bounding box center [438, 255] width 713 height 21
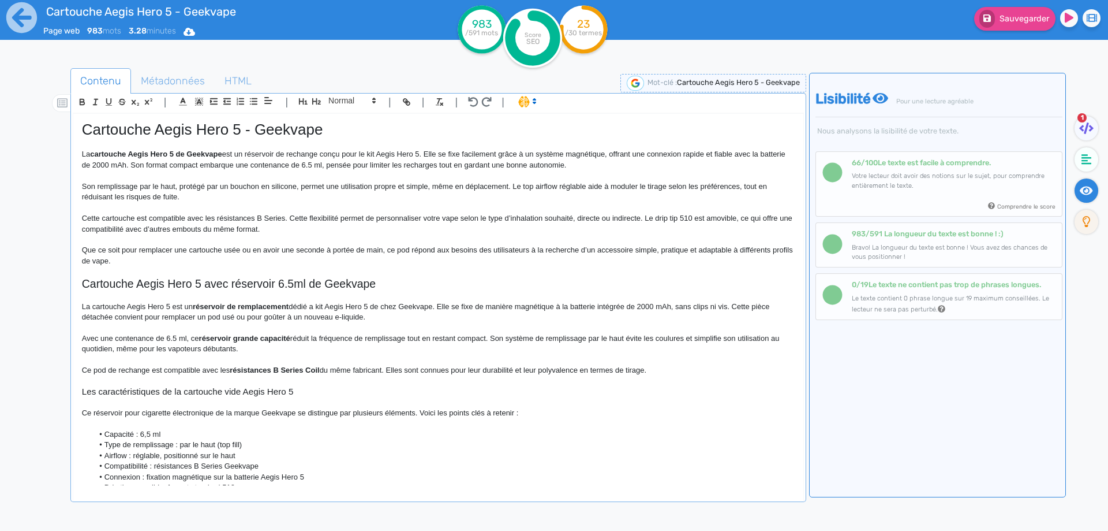
click at [407, 252] on p "Que ce soit pour remplacer une cartouche usée ou en avoir une seconde à portée …" at bounding box center [438, 255] width 713 height 21
click at [516, 248] on p "Que ce soit pour remplacer une cartouche usée ou en avoir une seconde à portée …" at bounding box center [438, 255] width 713 height 21
click at [1036, 17] on span "Sauvegarder" at bounding box center [1025, 19] width 50 height 10
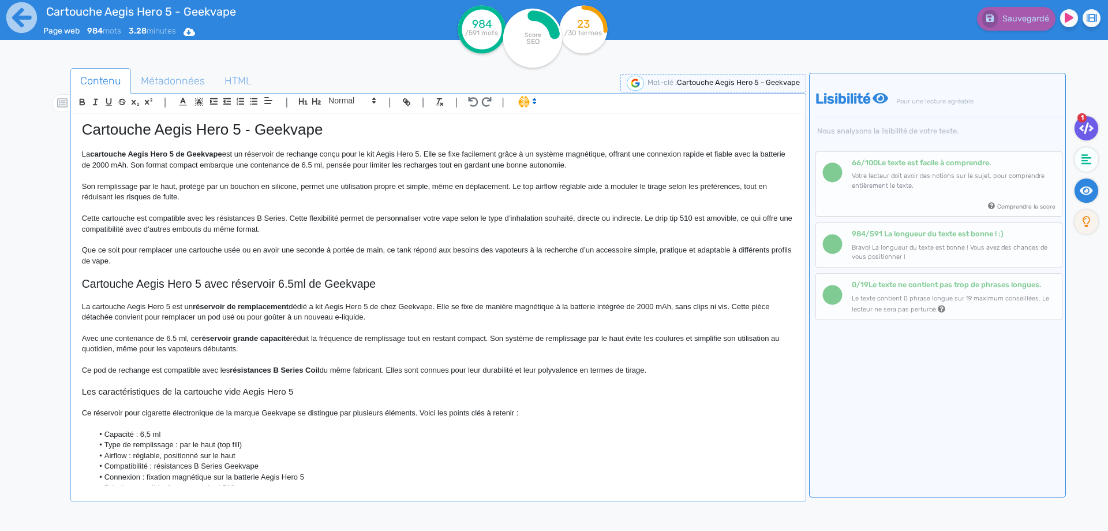
click at [1090, 120] on fa-icon at bounding box center [1087, 128] width 24 height 24
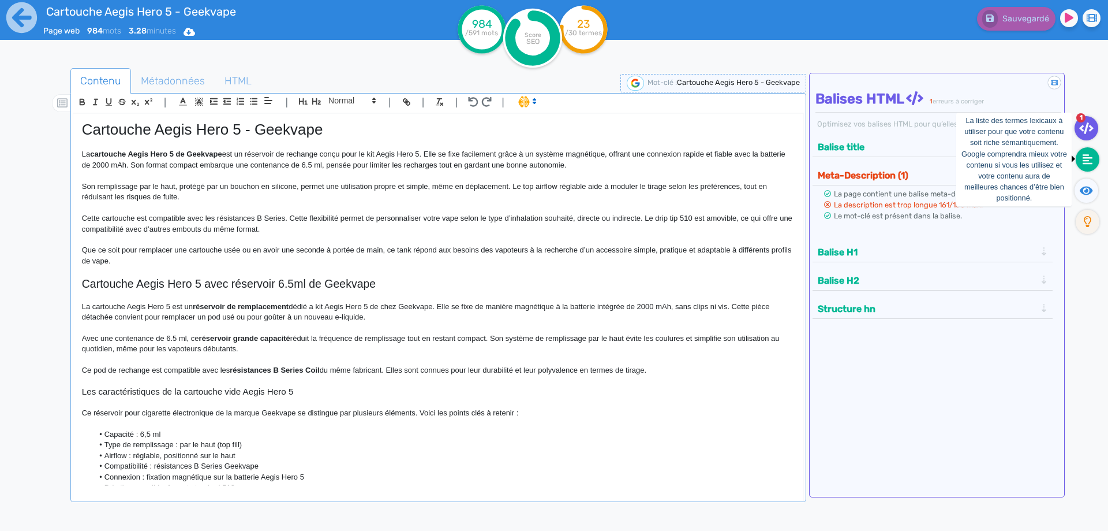
click at [1084, 154] on icon at bounding box center [1088, 160] width 10 height 12
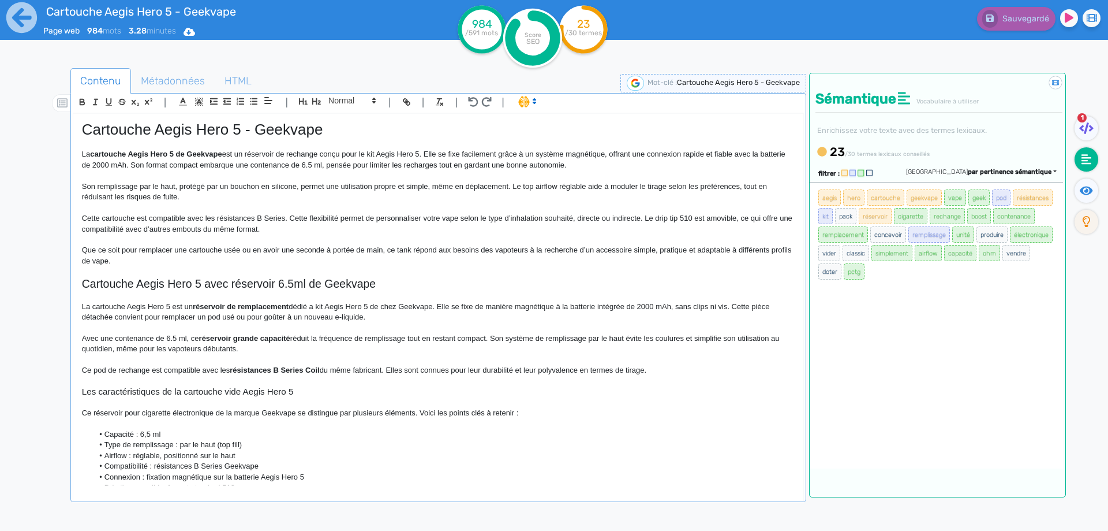
click at [162, 222] on p "Cette cartouche est compatible avec les résistances B Series. Cette flexibilité…" at bounding box center [438, 223] width 713 height 21
click at [272, 219] on p "Cette cartouche est compatible avec les résistances B Series. Cette flexibilité…" at bounding box center [438, 223] width 713 height 21
click at [1019, 24] on button "Sauvegarder" at bounding box center [1014, 19] width 81 height 24
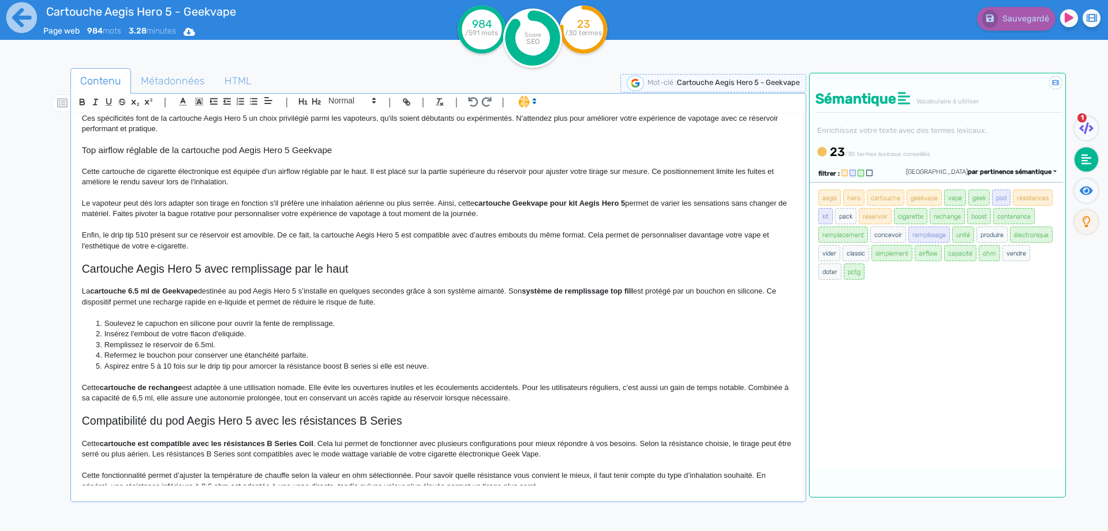
scroll to position [577, 0]
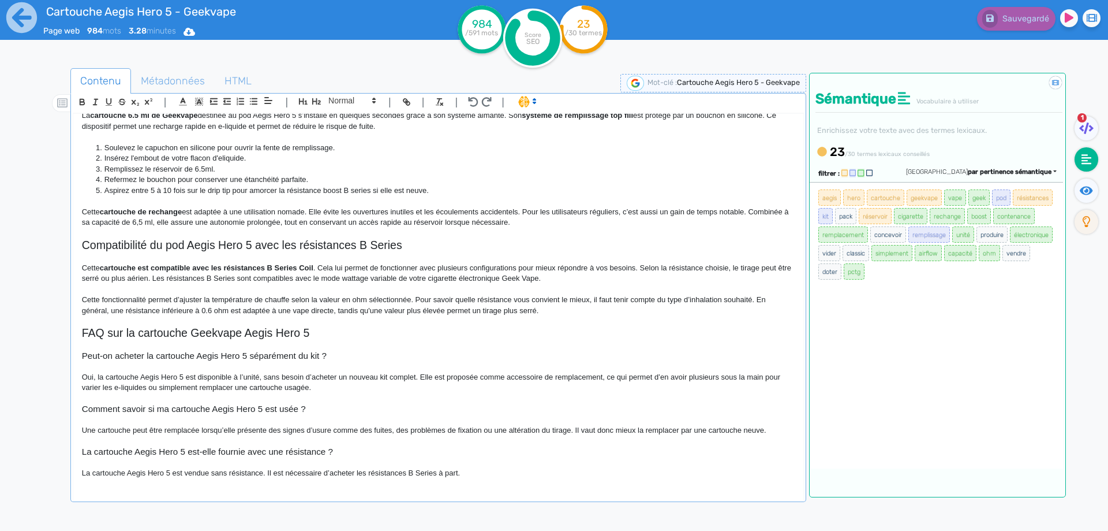
click at [382, 377] on p "Oui, la cartouche Aegis Hero 5 est disponible à l’unité, sans besoin d’acheter …" at bounding box center [438, 382] width 713 height 21
click at [1033, 21] on span "Sauvegarder" at bounding box center [1025, 19] width 50 height 10
click at [506, 434] on p "Une cartouche peut être remplacée lorsqu’elle présente des signes d’usure comme…" at bounding box center [438, 430] width 713 height 10
click at [1098, 188] on fa-icon at bounding box center [1087, 190] width 24 height 24
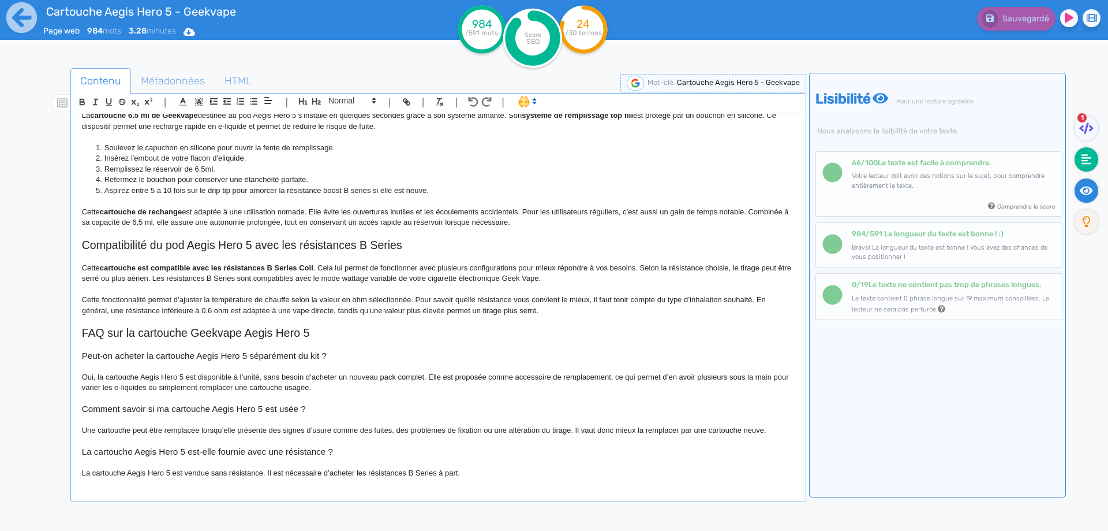
drag, startPoint x: 1088, startPoint y: 154, endPoint x: 1077, endPoint y: 162, distance: 13.2
click at [1088, 155] on icon at bounding box center [1087, 159] width 10 height 10
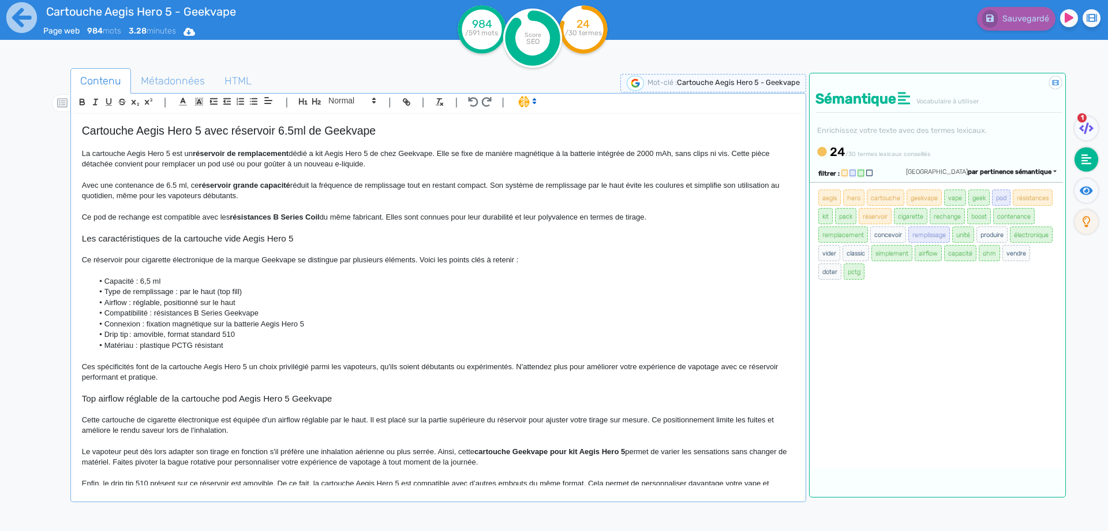
scroll to position [173, 0]
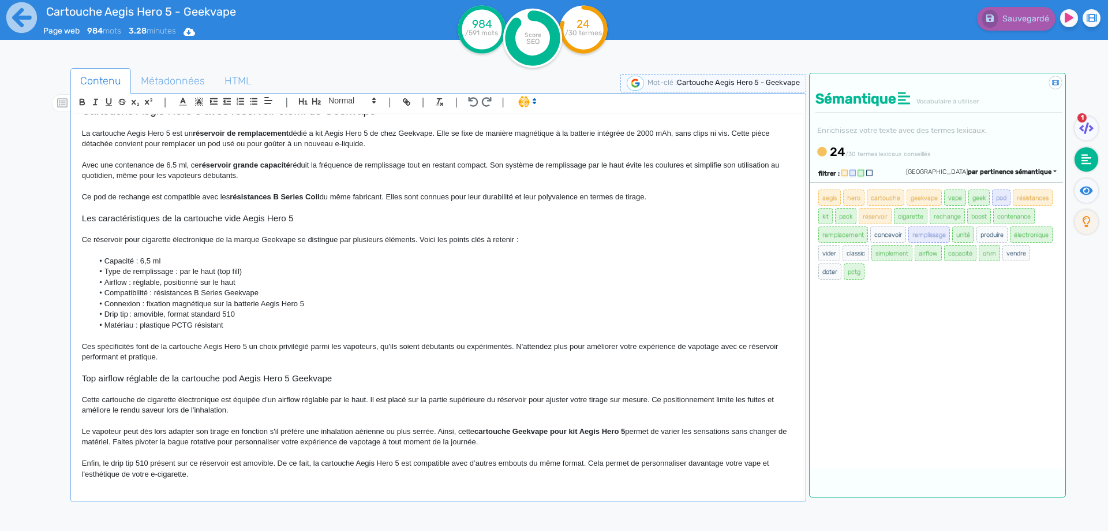
click at [244, 196] on strong "résistances B Series Coil" at bounding box center [274, 196] width 89 height 9
drag, startPoint x: 244, startPoint y: 196, endPoint x: 311, endPoint y: 195, distance: 66.4
click at [318, 221] on h3 "Les caractéristiques de la cartouche vide Aegis Hero 5" at bounding box center [438, 218] width 713 height 10
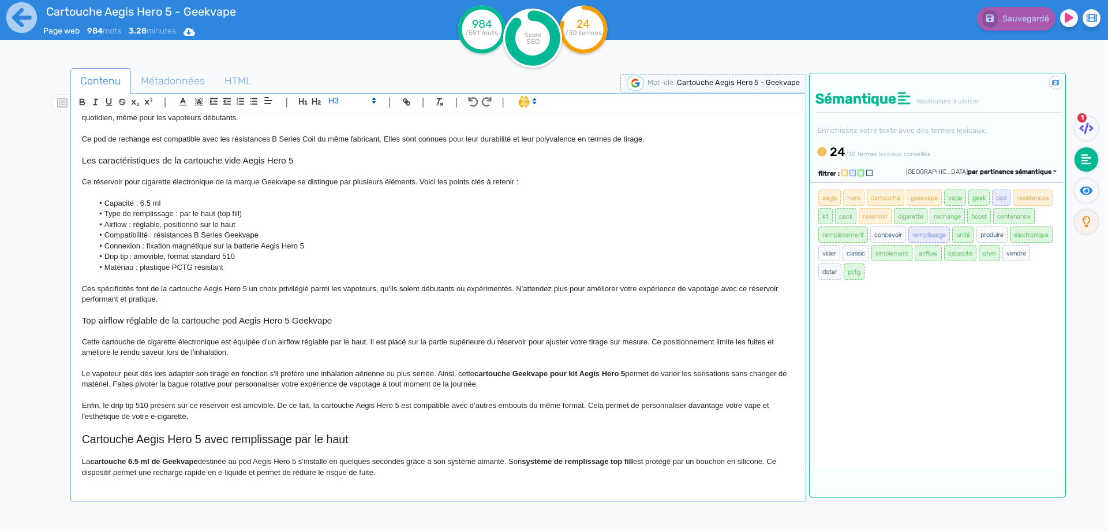
scroll to position [346, 0]
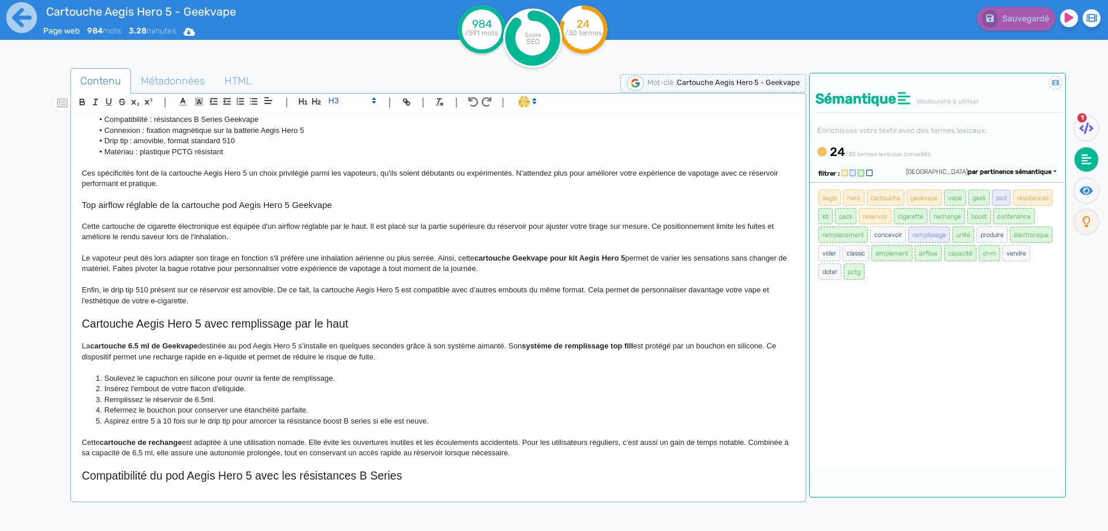
click at [291, 224] on p "Cette cartouche de cigarette électronique est équipée d'un airflow réglable par…" at bounding box center [438, 231] width 713 height 21
click at [356, 225] on p "Cette cartouche de cigarette électronique est équipée d'un airflow réglable par…" at bounding box center [438, 231] width 713 height 21
click at [352, 248] on p at bounding box center [438, 247] width 713 height 10
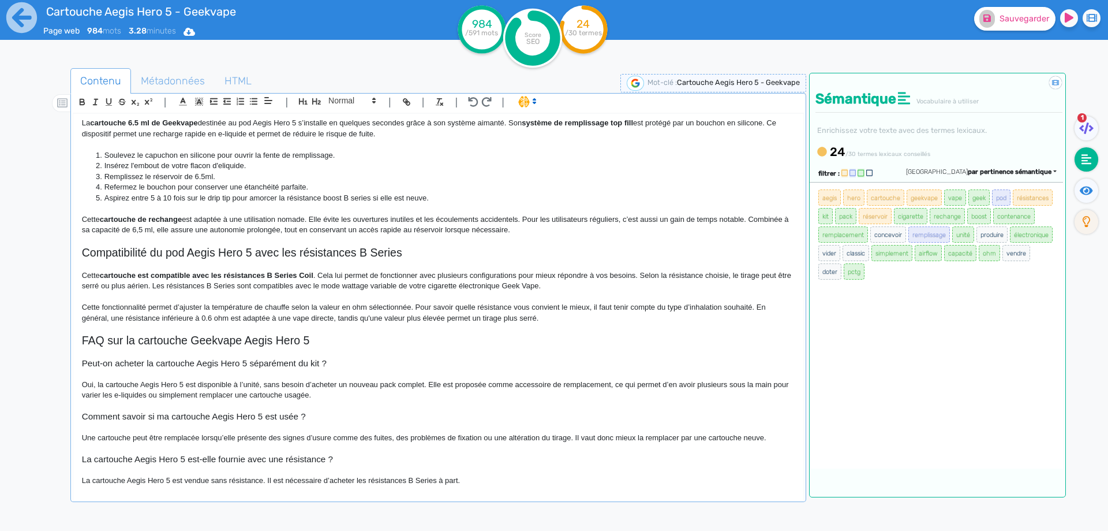
scroll to position [577, 0]
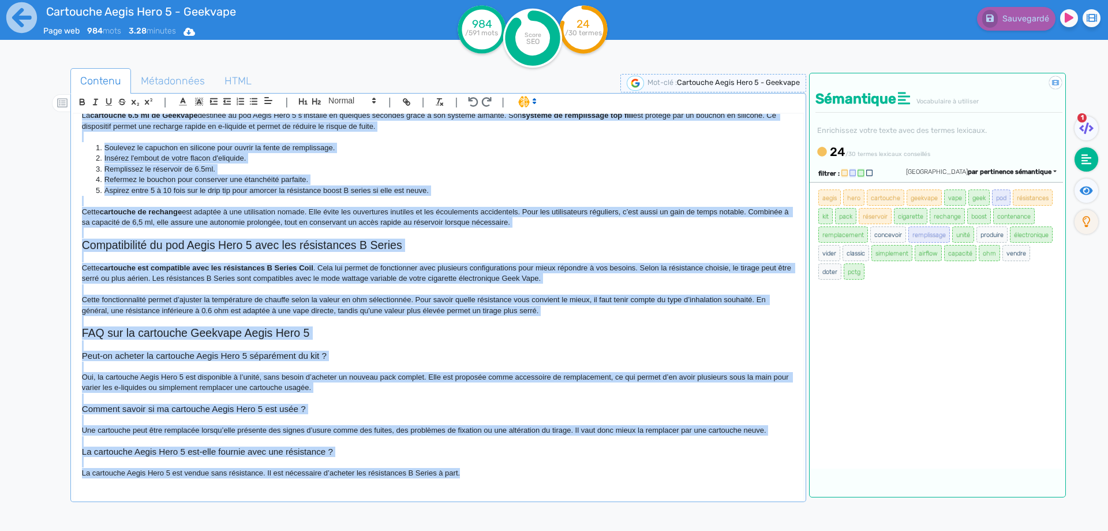
copy div "Loremipsu Dolor Sita 7 - Consecte Ad elitseddo Eiusm Temp 8 in Utlabore etd ma …"
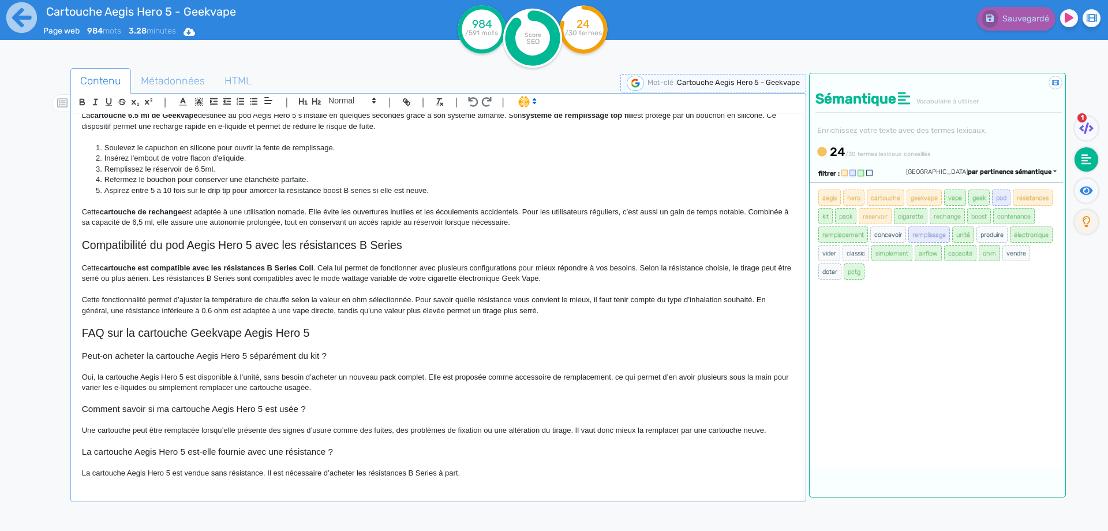
scroll to position [7, 0]
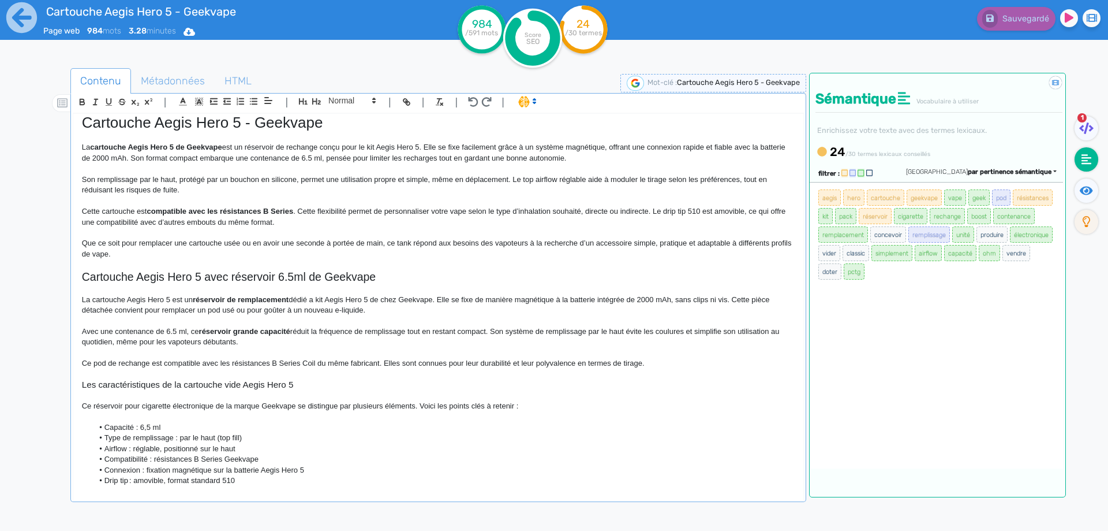
click at [320, 297] on p "La cartouche Aegis Hero 5 est un réservoir de remplacement dédié a kit Aegis He…" at bounding box center [438, 304] width 713 height 21
click at [318, 299] on p "La cartouche Aegis Hero 5 est un réservoir de remplacement dédié a kit Aegis He…" at bounding box center [438, 304] width 713 height 21
click at [529, 417] on p at bounding box center [438, 416] width 713 height 10
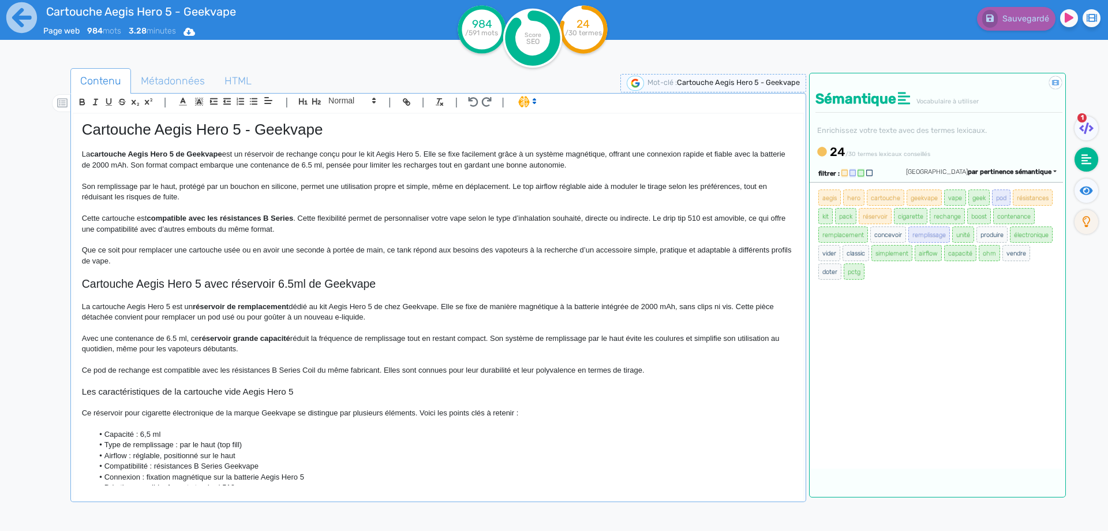
click at [243, 124] on h1 "Cartouche Aegis Hero 5 - Geekvape" at bounding box center [438, 130] width 713 height 18
copy h1 "Cartouche Aegis Hero 5 - Geekvape"
click at [84, 335] on p "Avec une contenance de 6.5 ml, ce réservoir grande capacité réduit la fréquence…" at bounding box center [438, 343] width 713 height 21
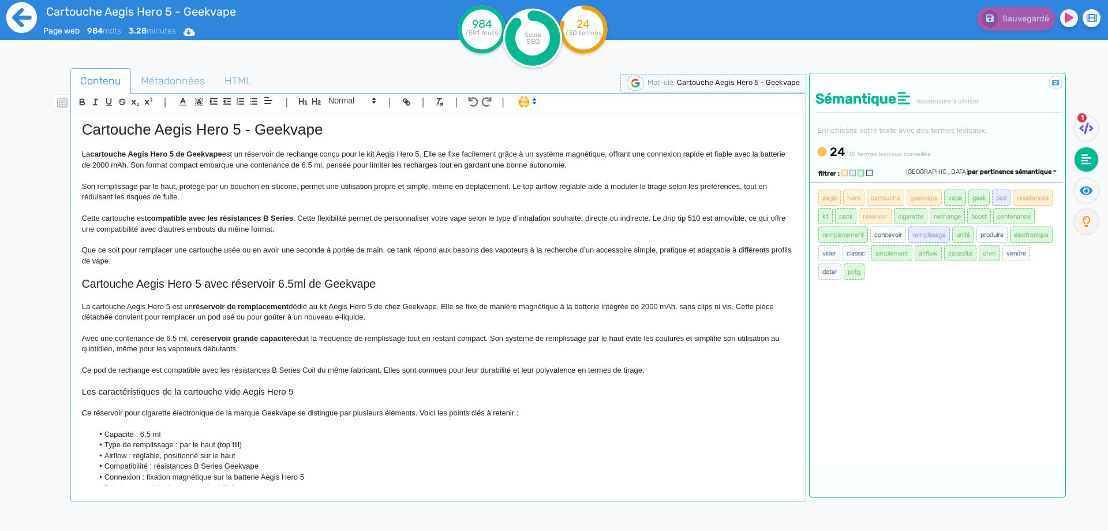
click at [21, 20] on icon at bounding box center [21, 17] width 31 height 31
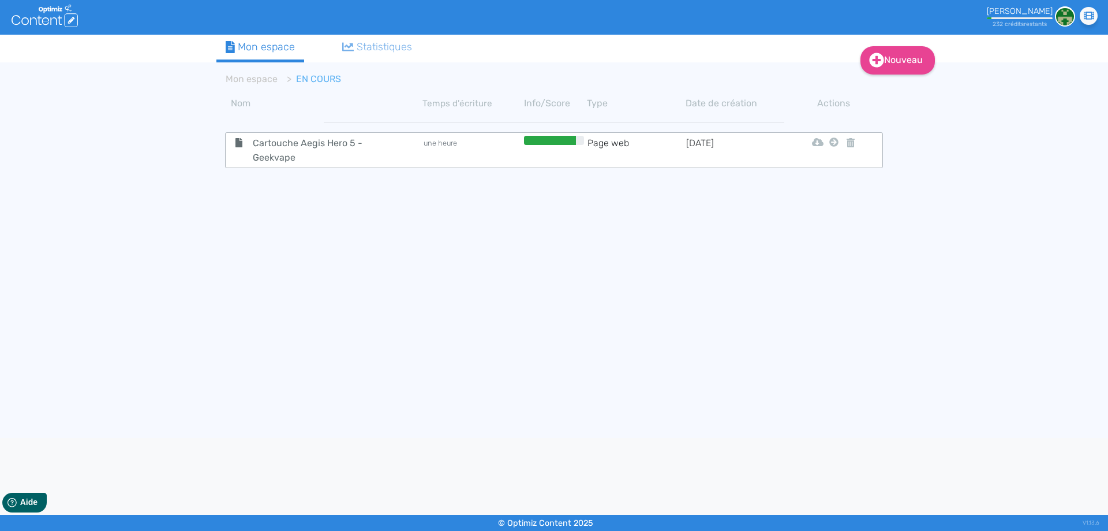
drag, startPoint x: 830, startPoint y: 141, endPoint x: 830, endPoint y: 151, distance: 10.4
click at [832, 142] on icon at bounding box center [834, 141] width 9 height 9
click at [827, 165] on button "Mon Espace" at bounding box center [828, 171] width 99 height 18
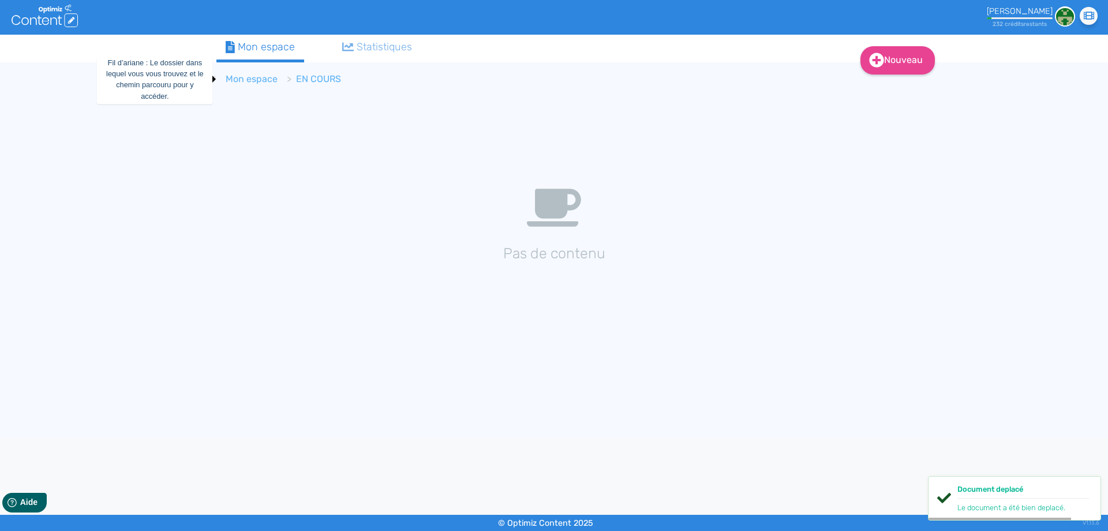
click at [244, 77] on link "Mon espace" at bounding box center [252, 78] width 52 height 11
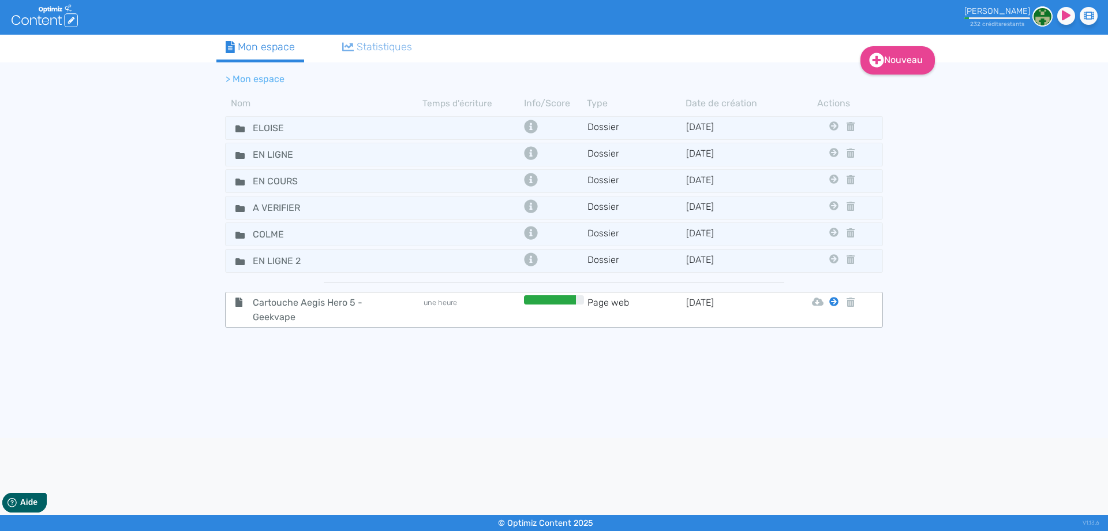
click at [834, 304] on icon at bounding box center [834, 301] width 9 height 9
click at [828, 327] on tr "Cartouche Aegis Hero 5 - Geekvape une heure Page web [DATE] Html Pdf Word Elois…" at bounding box center [554, 310] width 658 height 36
click at [835, 300] on icon at bounding box center [834, 301] width 9 height 9
click at [829, 323] on button "Eloise" at bounding box center [825, 330] width 92 height 18
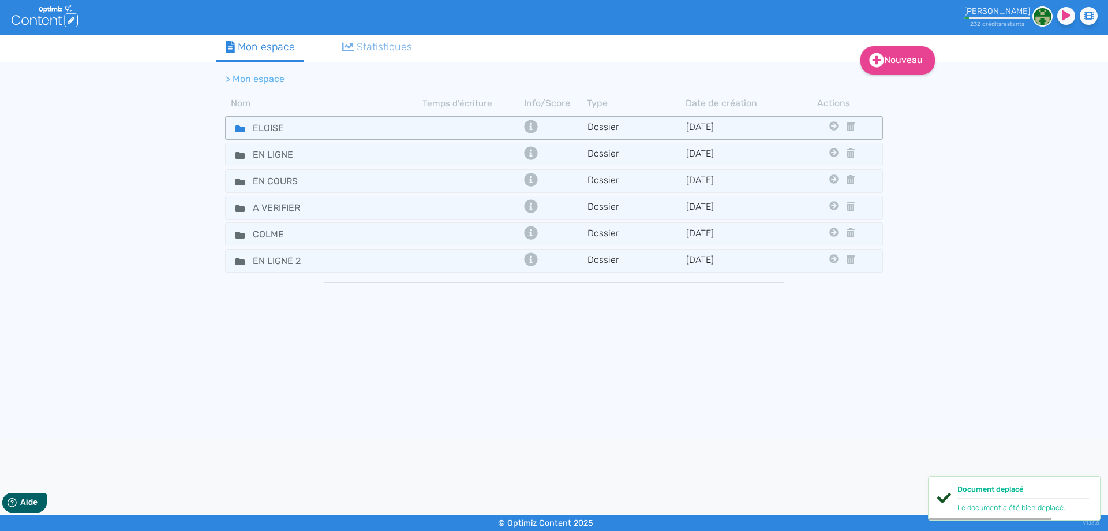
click at [241, 127] on icon at bounding box center [240, 128] width 9 height 7
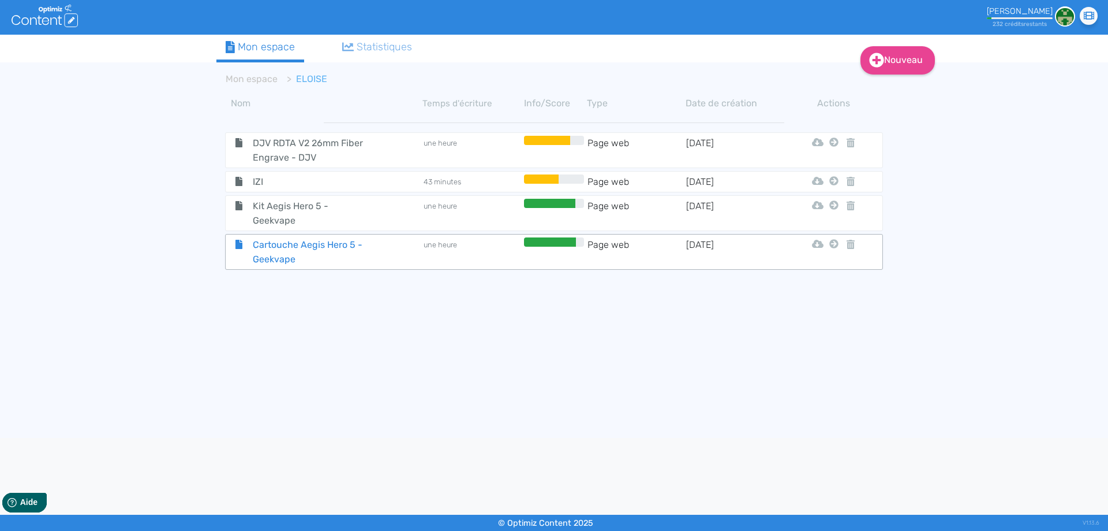
click at [276, 256] on span "Cartouche Aegis Hero 5 - Geekvape" at bounding box center [309, 251] width 130 height 29
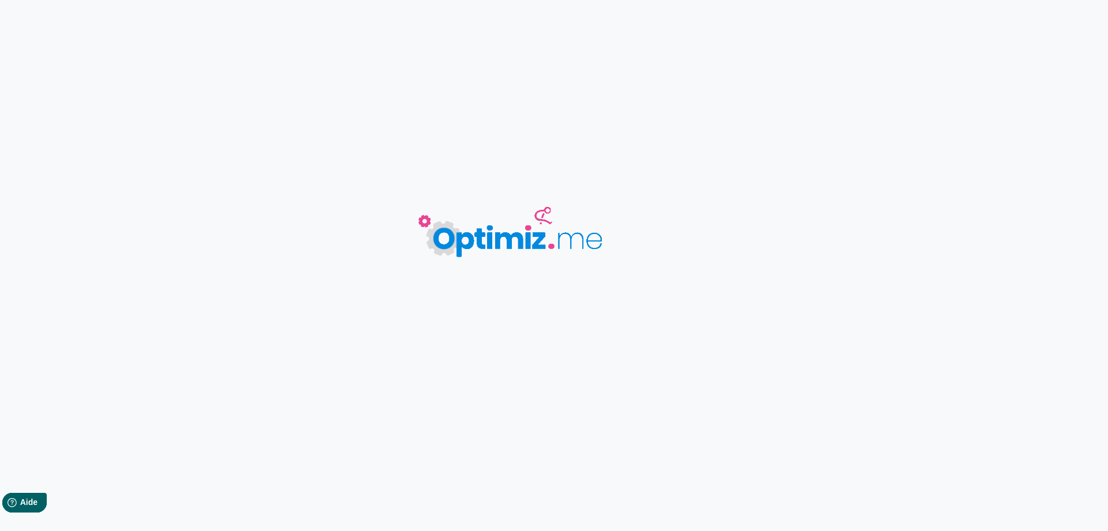
type input "Cartouche Aegis Hero 5 - Geekvape"
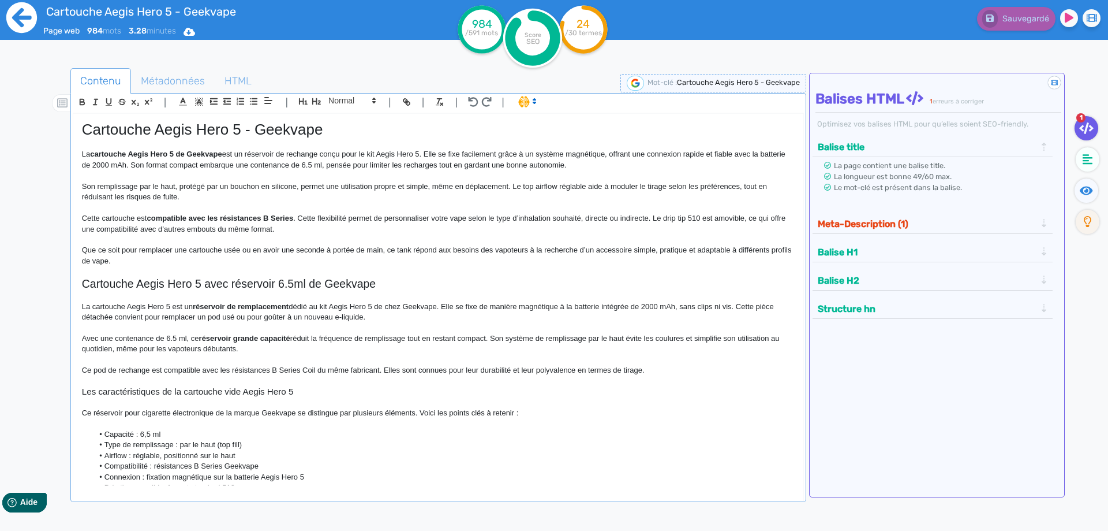
click at [21, 10] on icon at bounding box center [22, 18] width 32 height 32
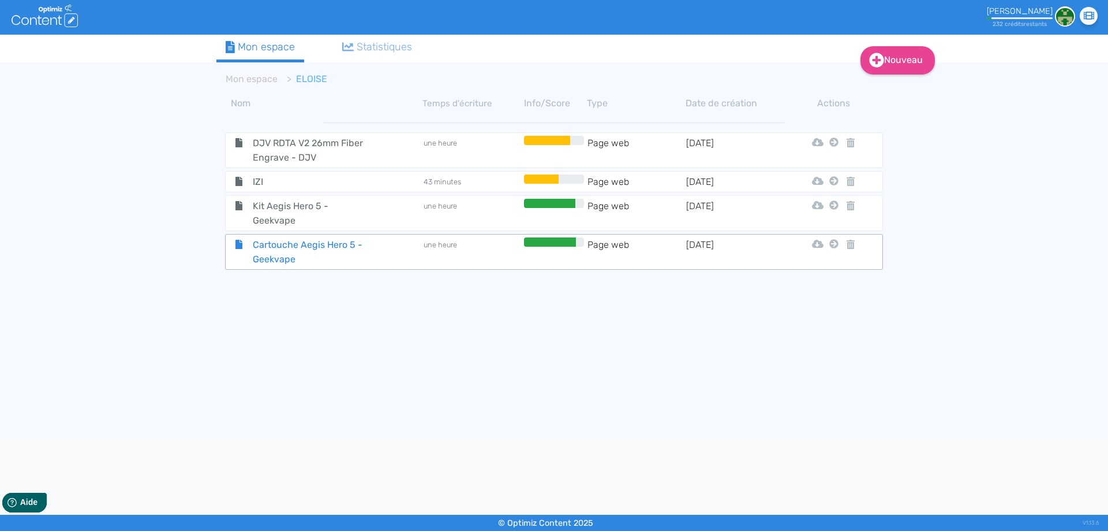
click at [266, 252] on span "Cartouche Aegis Hero 5 - Geekvape" at bounding box center [309, 251] width 130 height 29
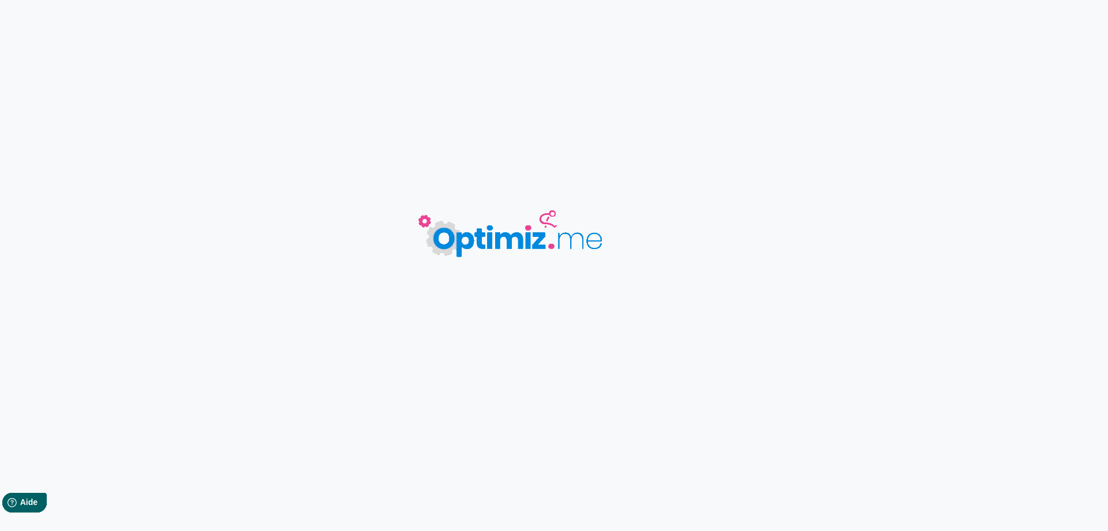
type input "Cartouche Aegis Hero 5 - Geekvape"
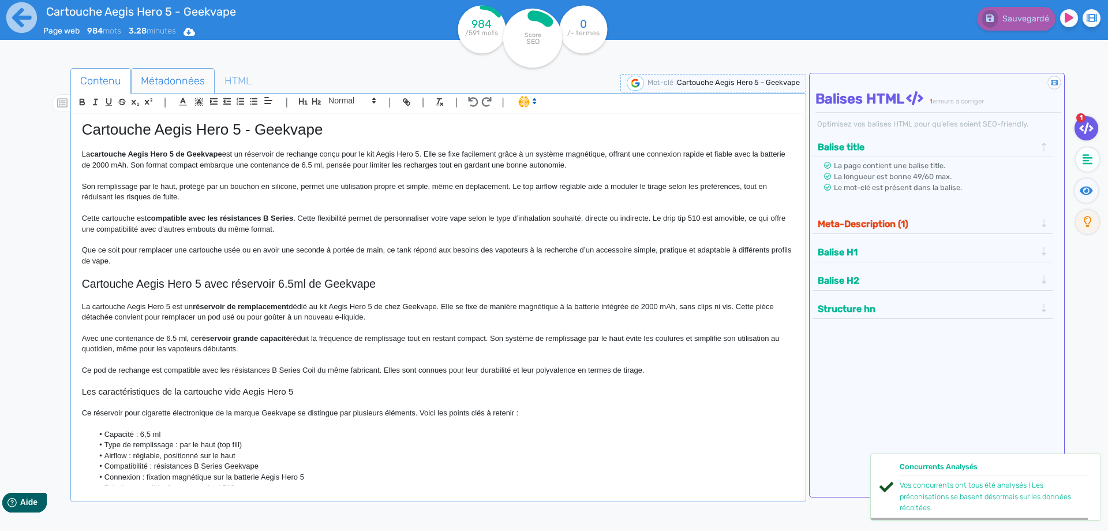
click at [156, 72] on span "Métadonnées" at bounding box center [173, 80] width 83 height 31
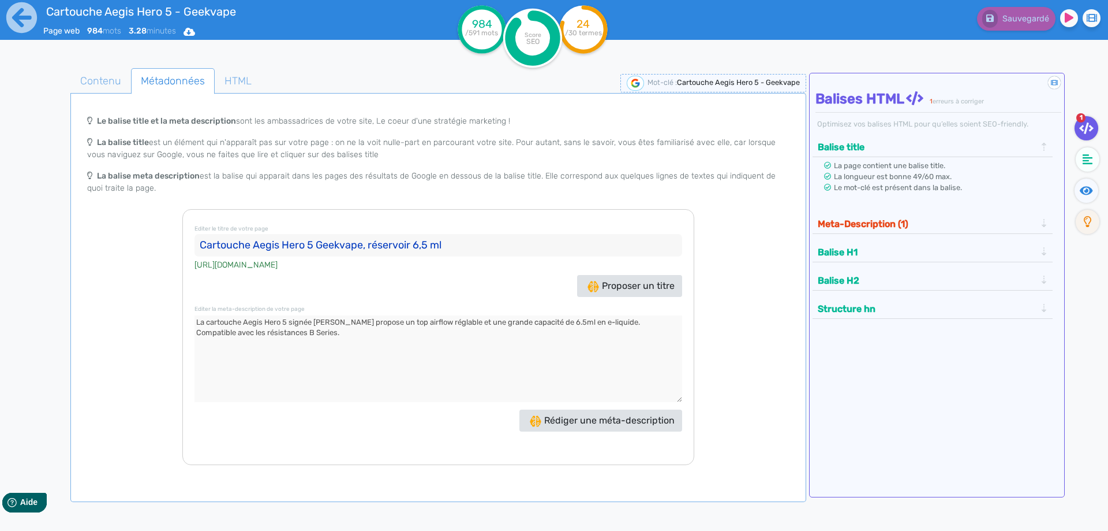
click at [963, 205] on div "La page contient une balise title. La longueur est bonne 49/60 max. Le mot-clé …" at bounding box center [933, 181] width 241 height 48
click at [959, 215] on button "Meta-Description (1)" at bounding box center [927, 223] width 225 height 19
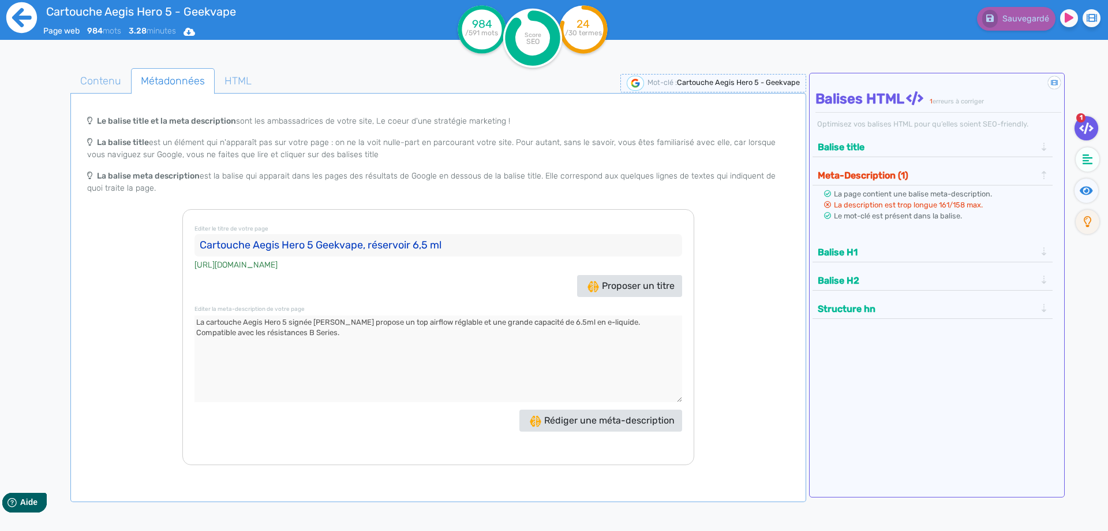
click at [6, 15] on icon at bounding box center [22, 18] width 32 height 32
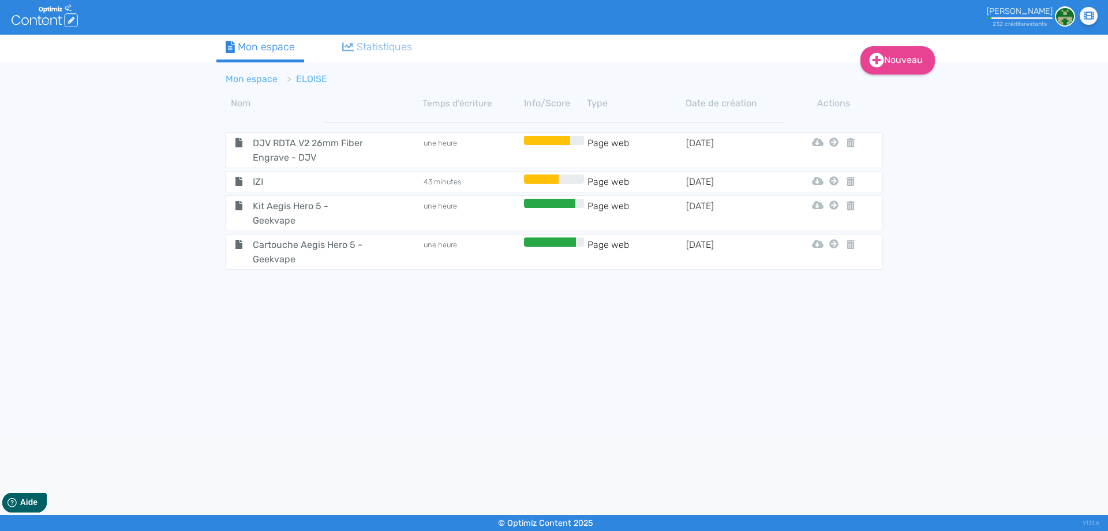
click at [261, 80] on link "Mon espace" at bounding box center [252, 78] width 52 height 11
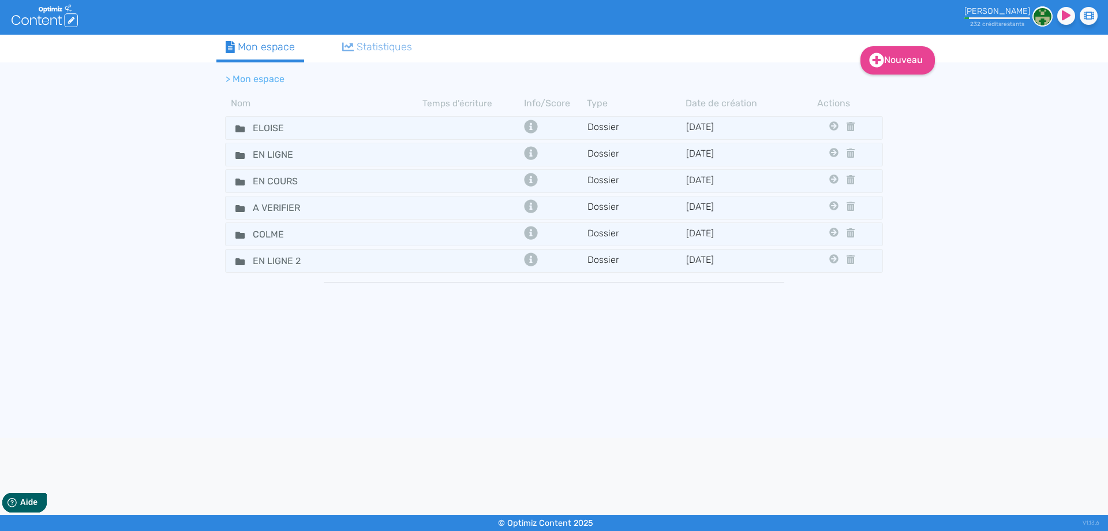
click at [214, 178] on div "Nom Temps d'écriture Info/Score Type Date de création Actions ELOISE Dossier [D…" at bounding box center [554, 267] width 693 height 353
click at [234, 184] on fa-icon at bounding box center [235, 181] width 17 height 17
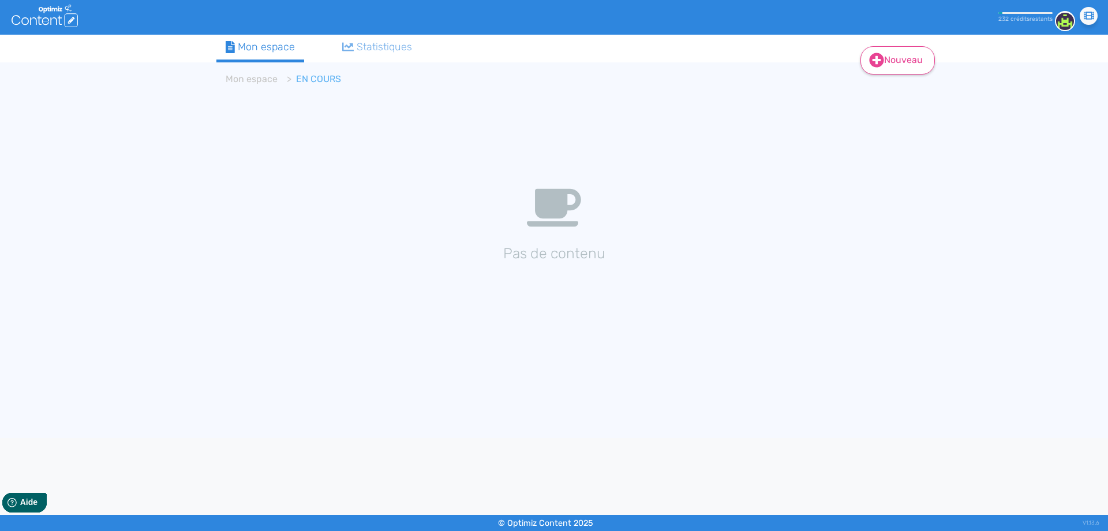
click at [909, 69] on link "Nouveau" at bounding box center [898, 60] width 74 height 28
click at [895, 88] on button "Contenu" at bounding box center [906, 89] width 92 height 18
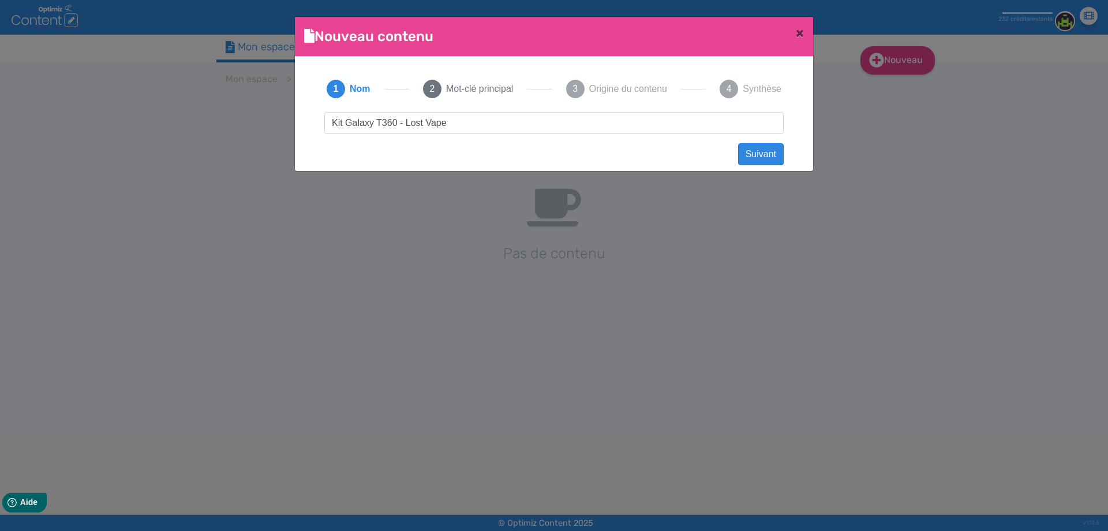
scroll to position [1, 0]
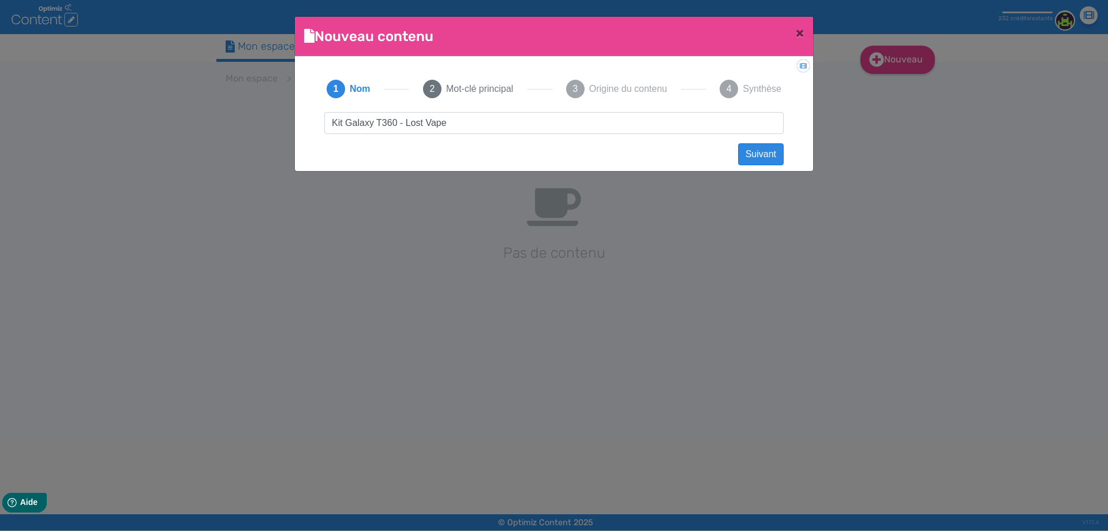
drag, startPoint x: 468, startPoint y: 122, endPoint x: 0, endPoint y: 112, distance: 468.3
click at [0, 119] on ngb-modal-window "Nouveau contenu × Didacticiel: Créer un document 1 Nom 2 Mot-clé principal 3 Or…" at bounding box center [554, 265] width 1108 height 531
click button "Suivant" at bounding box center [761, 154] width 46 height 22
paste input "Kit Galaxy T360 - Lost Vape"
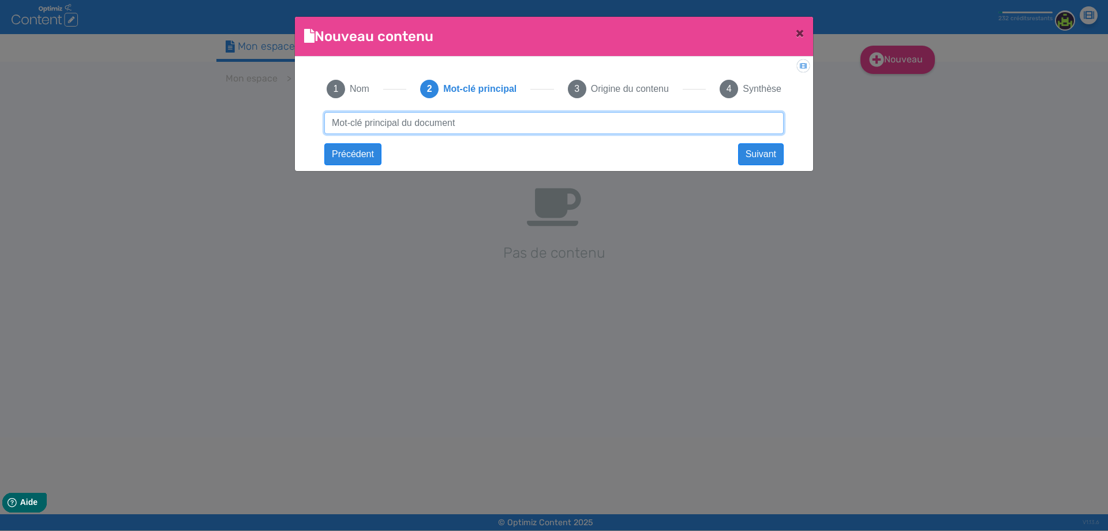
type input "Kit Galaxy T360 - Lost Vape"
drag, startPoint x: 509, startPoint y: 126, endPoint x: 719, endPoint y: 146, distance: 210.5
click at [719, 146] on div "Kit Galaxy T360 - Lost Vape Suivant Kit Galaxy T360 - Lost Vape Précédent Suiva…" at bounding box center [554, 133] width 483 height 43
click button "Suivant" at bounding box center [0, 0] width 0 height 0
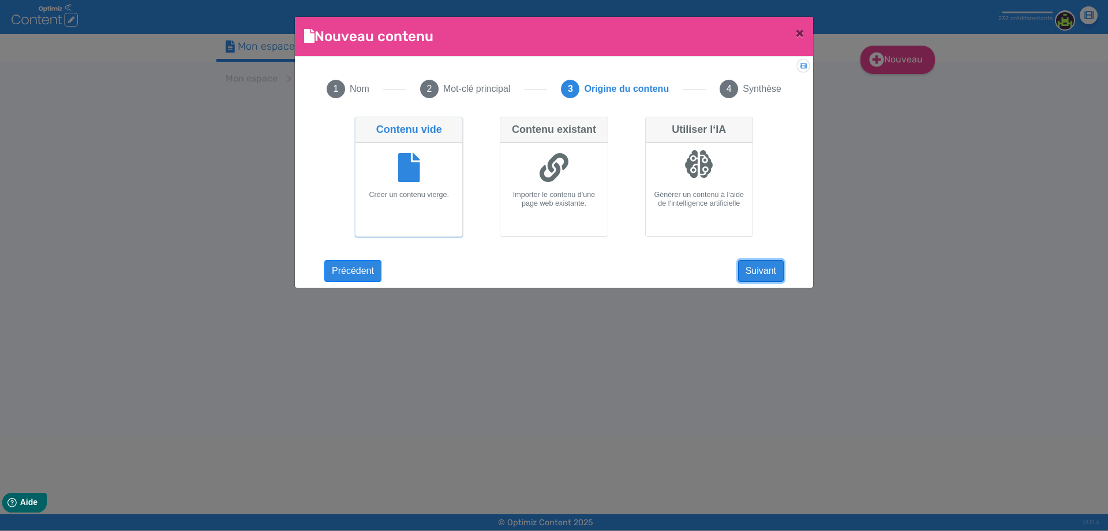
click at [765, 274] on button "Suivant" at bounding box center [761, 271] width 46 height 22
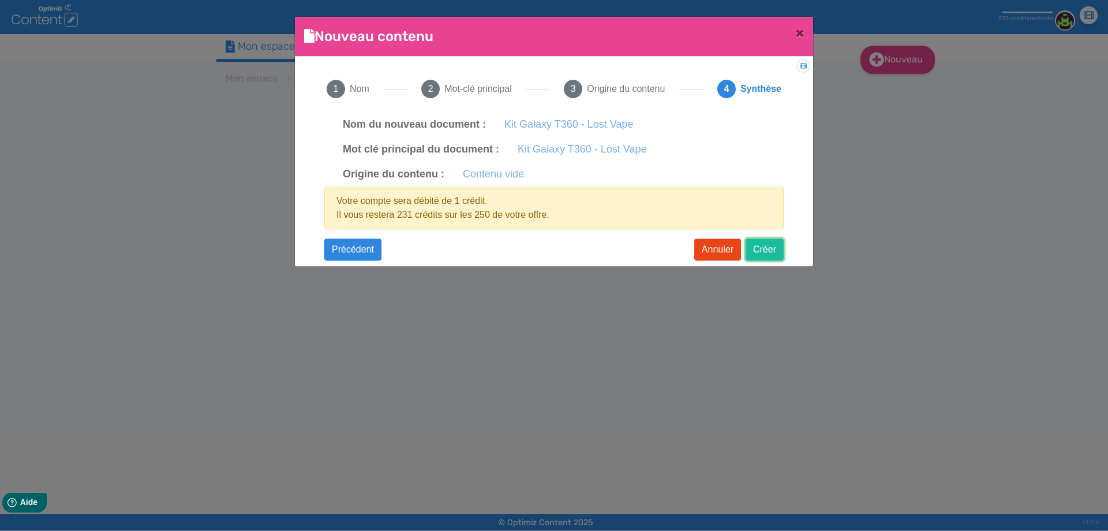
click at [766, 252] on button "Créer" at bounding box center [765, 249] width 38 height 22
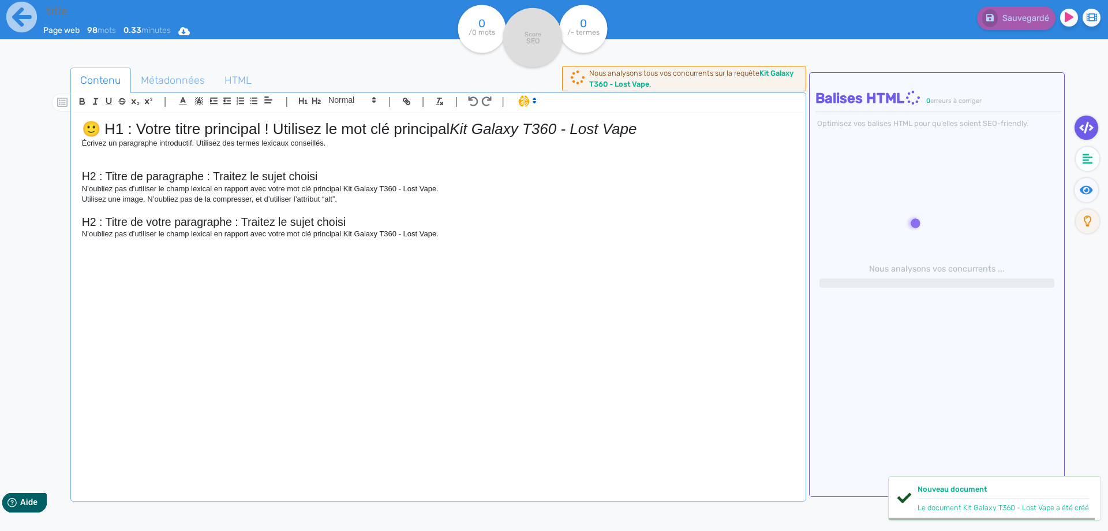
type input "Kit Galaxy T360 - Lost Vape"
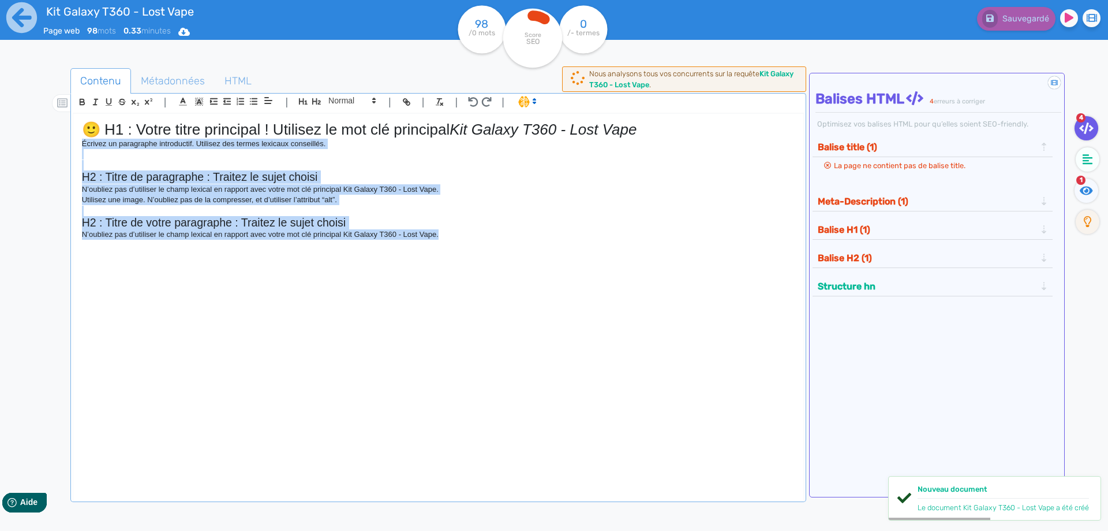
drag, startPoint x: 476, startPoint y: 234, endPoint x: 64, endPoint y: 143, distance: 422.3
click at [64, 143] on div "Contenu Métadonnées HTML | | H3 H4 H5 H6 Normal | | | | 🙂 H1 : Votre titre prin…" at bounding box center [570, 334] width 1075 height 538
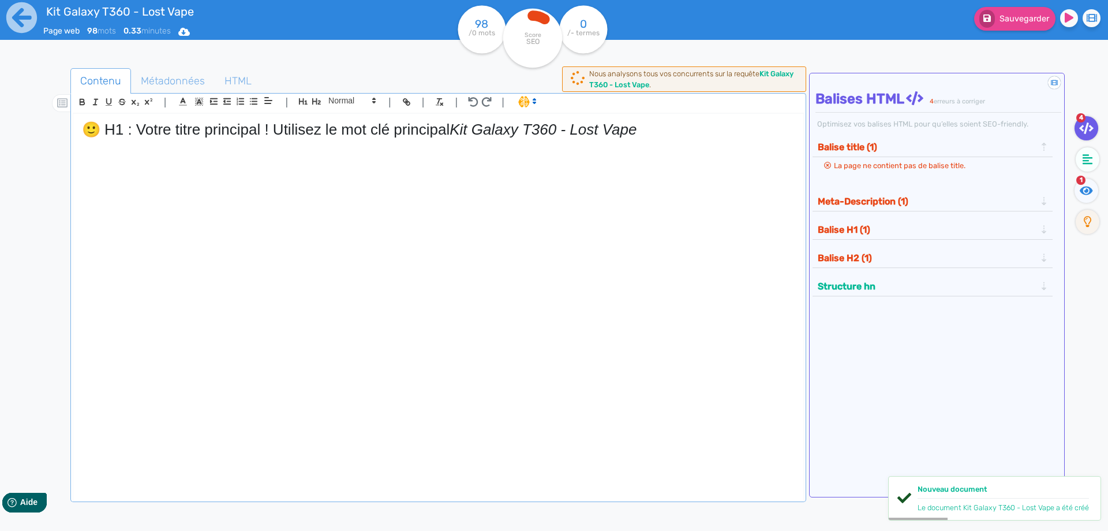
click at [433, 130] on h1 "🙂 H1 : Votre titre principal ! Utilisez le mot clé principal Kit Galaxy T360 - …" at bounding box center [438, 130] width 713 height 18
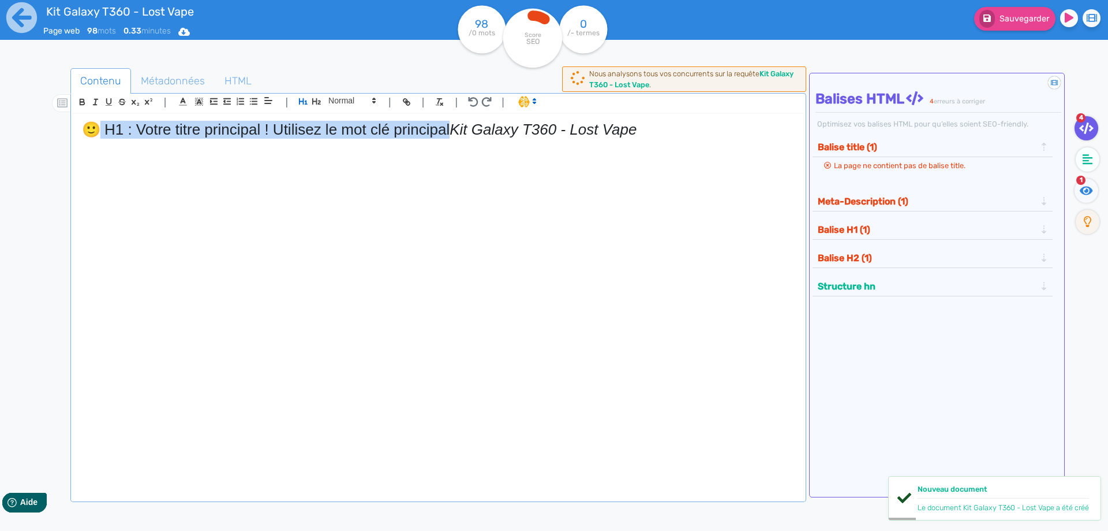
drag, startPoint x: 433, startPoint y: 130, endPoint x: 0, endPoint y: 118, distance: 433.1
click at [0, 118] on div "Kit Galaxy T360 - Lost Vape Page web 98 mots 0.33 minutes Html Pdf Word 98 /0 m…" at bounding box center [554, 301] width 1108 height 603
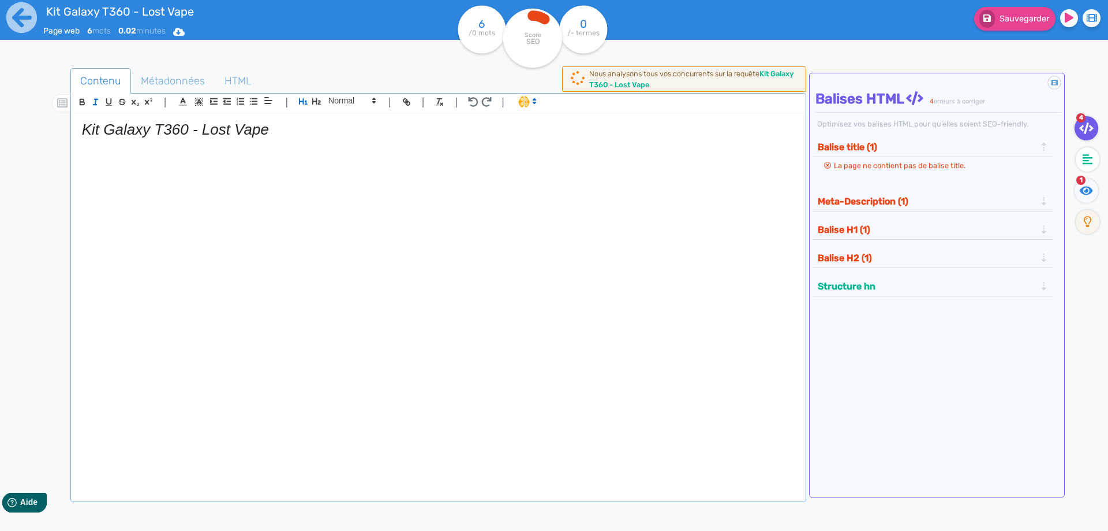
click at [129, 127] on em "Kit Galaxy T360 - Lost Vape" at bounding box center [175, 129] width 187 height 17
click at [98, 106] on icon "button" at bounding box center [96, 102] width 10 height 10
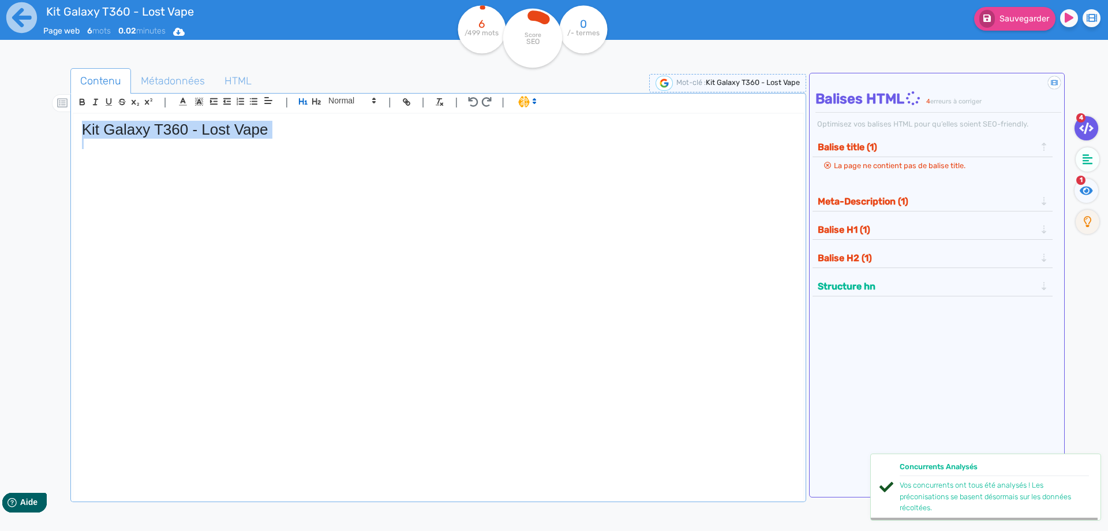
click at [344, 134] on h1 "Kit Galaxy T360 - Lost Vape" at bounding box center [438, 130] width 713 height 18
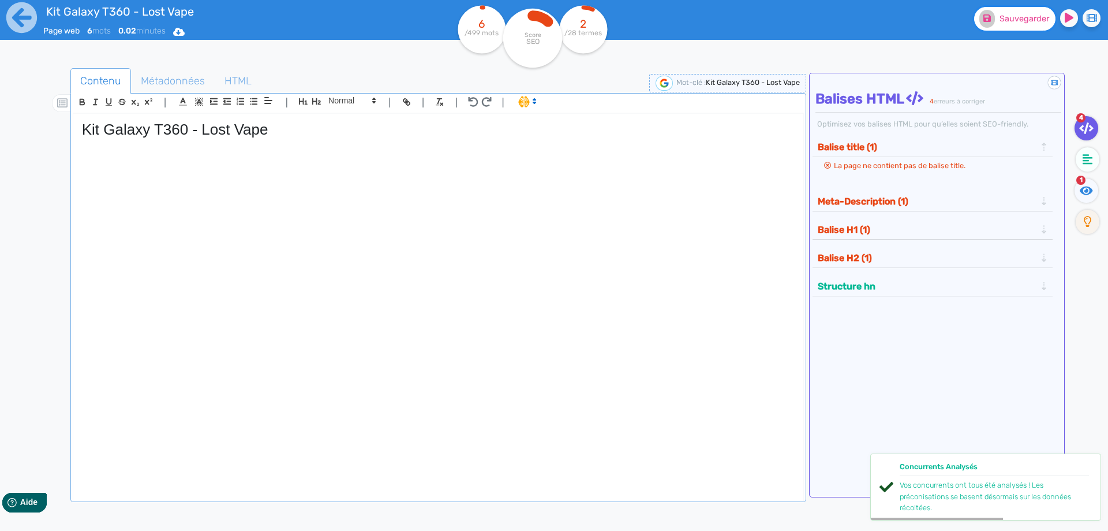
click at [1018, 17] on span "Sauvegarder" at bounding box center [1025, 19] width 50 height 10
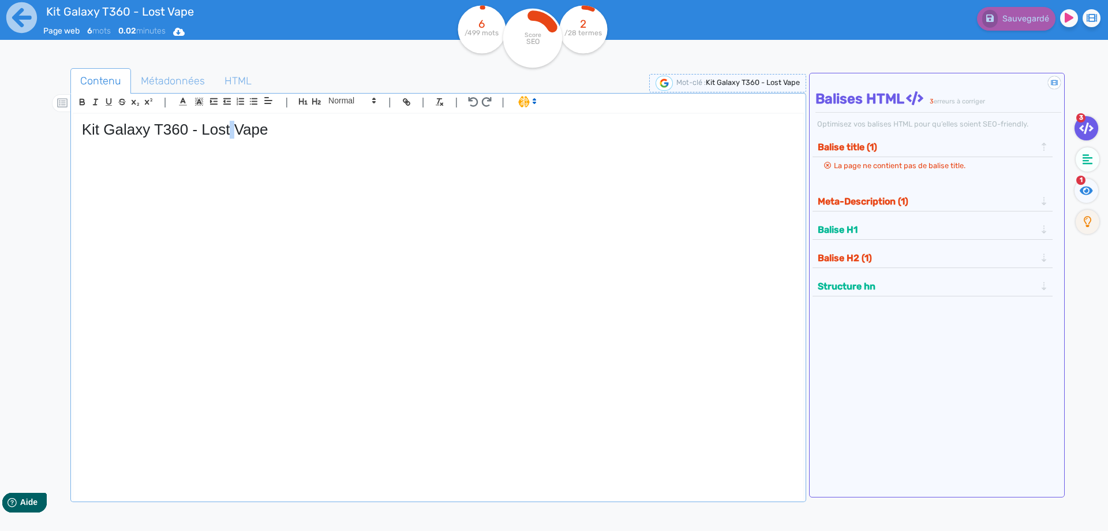
click at [231, 133] on h1 "Kit Galaxy T360 - Lost Vape" at bounding box center [438, 130] width 713 height 18
copy h1 "Kit Galaxy T360 - Lost Vape"
click at [327, 163] on p at bounding box center [438, 165] width 713 height 10
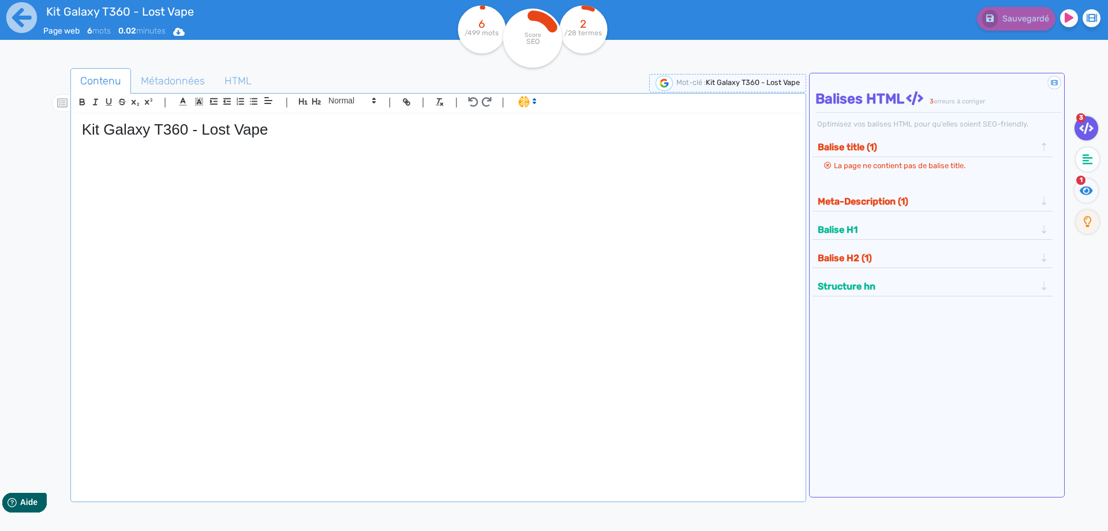
drag, startPoint x: 225, startPoint y: 261, endPoint x: 212, endPoint y: 194, distance: 68.2
click at [225, 259] on div "Kit Galaxy T360 - Lost Vape" at bounding box center [438, 299] width 730 height 371
click at [208, 171] on p at bounding box center [438, 175] width 713 height 10
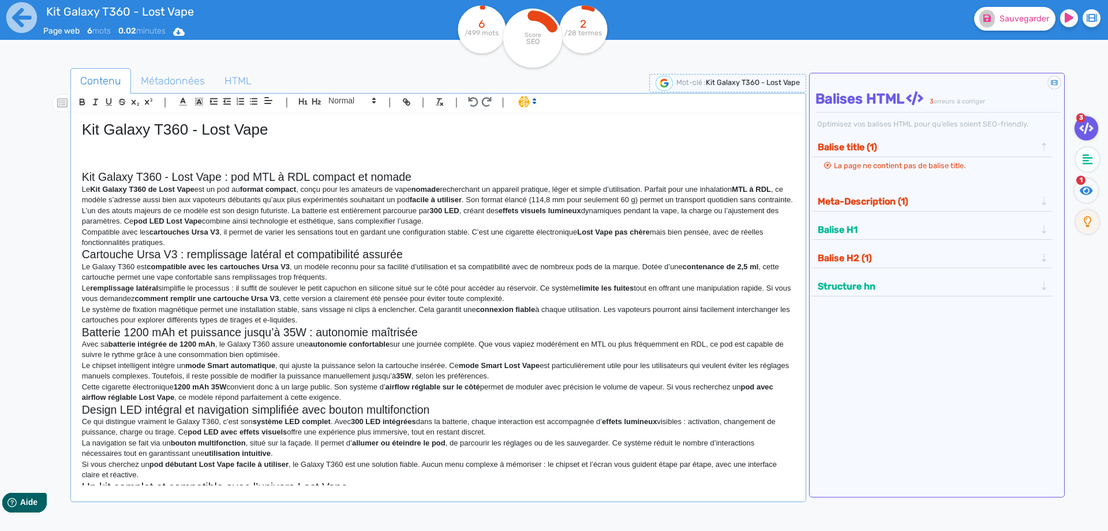
click at [435, 182] on h2 "Kit Galaxy T360 - Lost Vape : pod MTL à RDL compact et nomade" at bounding box center [438, 176] width 713 height 13
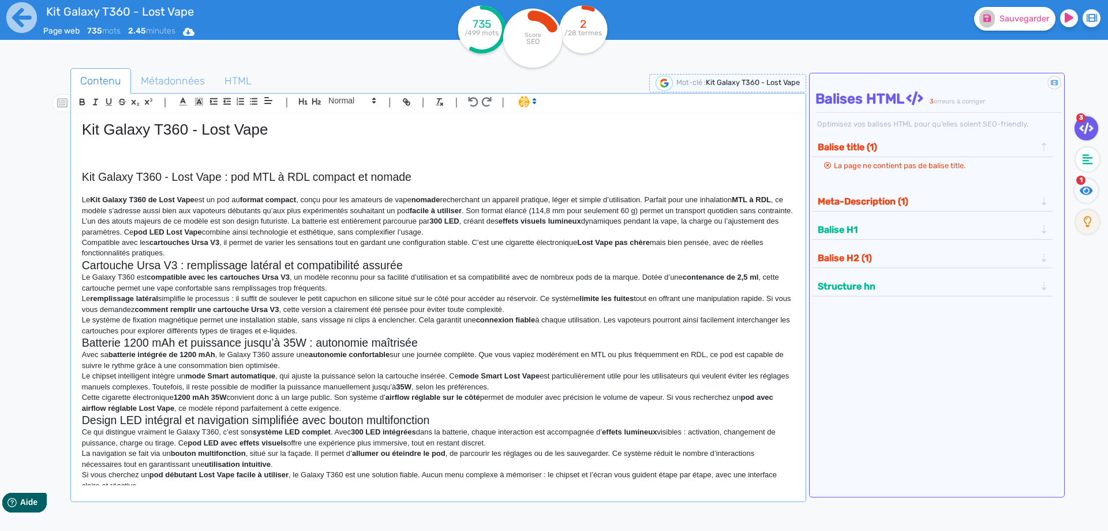
click at [225, 216] on p "Le Kit Galaxy T360 de Lost Vape est un pod au format compact , conçu pour les a…" at bounding box center [438, 205] width 713 height 21
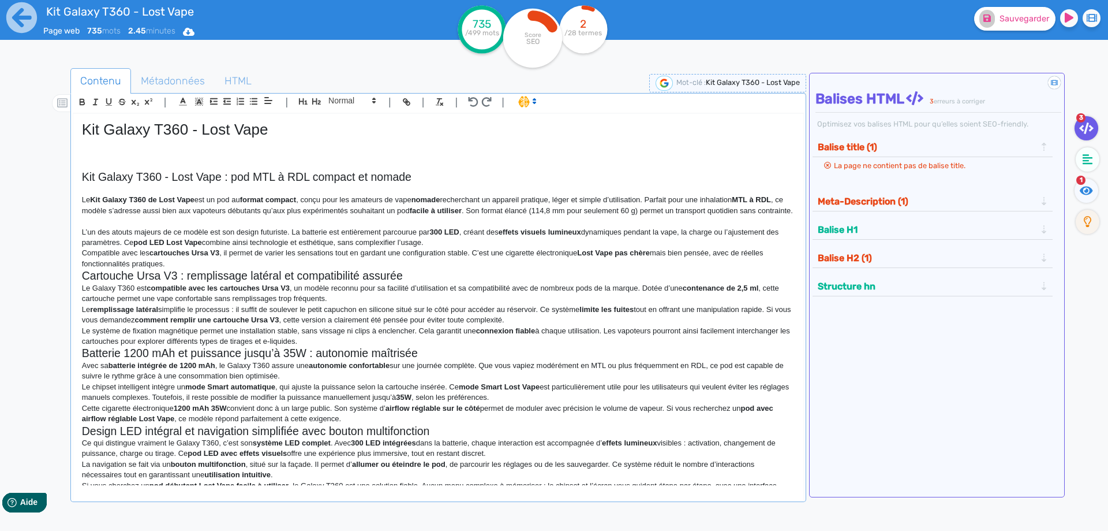
click at [488, 265] on p "Compatible avec les cartouches Ursa V3 , il permet de varier les sensations tou…" at bounding box center [438, 258] width 713 height 21
click at [492, 248] on p "L’un des atouts majeurs de ce modèle est son design futuriste. La batterie est …" at bounding box center [438, 237] width 713 height 21
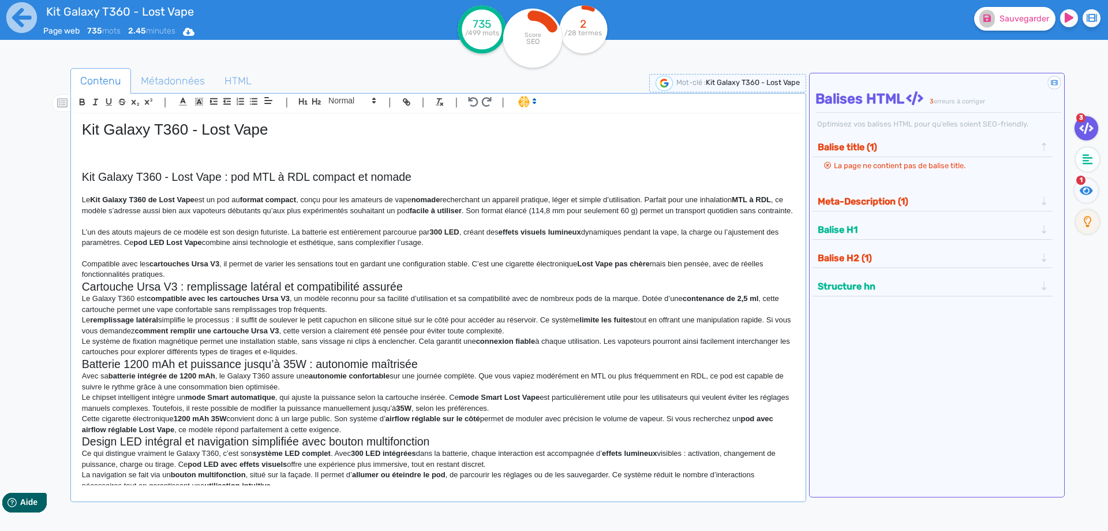
click at [323, 280] on p "Compatible avec les cartouches Ursa V3 , il permet de varier les sensations tou…" at bounding box center [438, 269] width 713 height 21
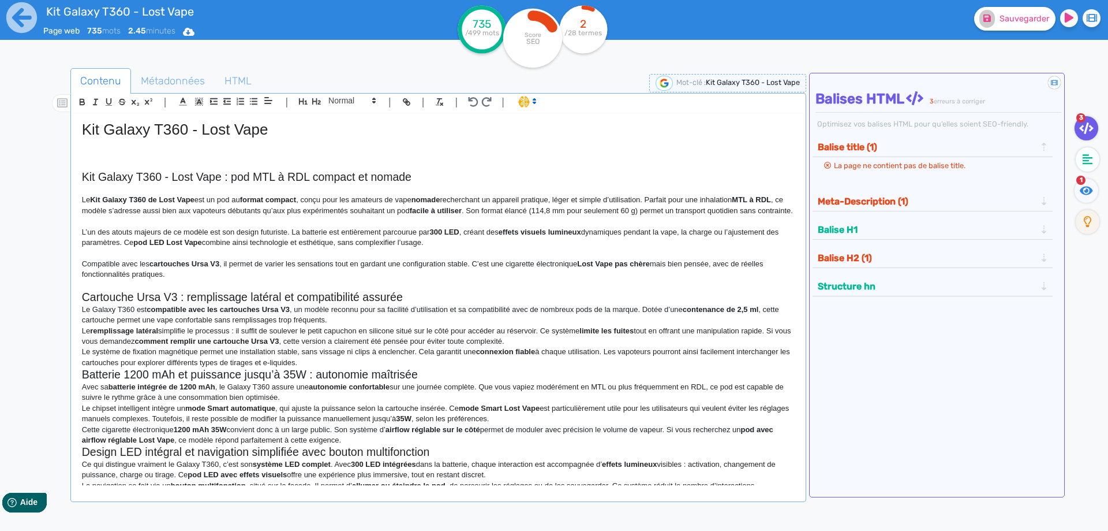
drag, startPoint x: 423, startPoint y: 290, endPoint x: 423, endPoint y: 300, distance: 9.8
click at [423, 291] on div "Kit Galaxy T360 - Lost Vape Kit Galaxy T360 - Lost Vape : pod MTL à RDL compact…" at bounding box center [438, 299] width 730 height 371
click at [423, 290] on p at bounding box center [438, 285] width 713 height 10
click at [413, 304] on h2 "Cartouche Ursa V3 : remplissage latéral et compatibilité assurée" at bounding box center [438, 296] width 713 height 13
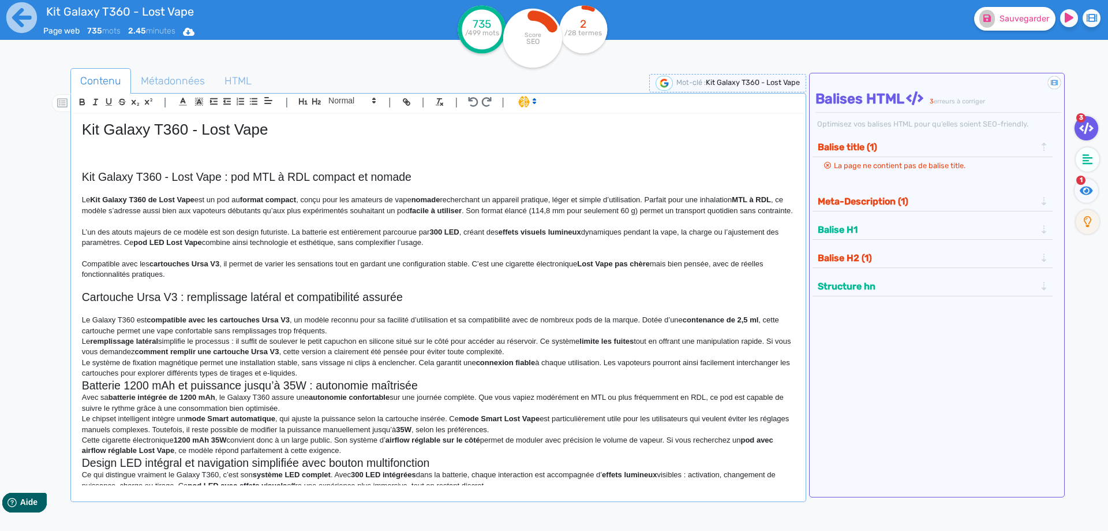
click at [389, 336] on p "Le Galaxy T360 est compatible avec les cartouches Ursa V3 , un modèle reconnu p…" at bounding box center [438, 325] width 713 height 21
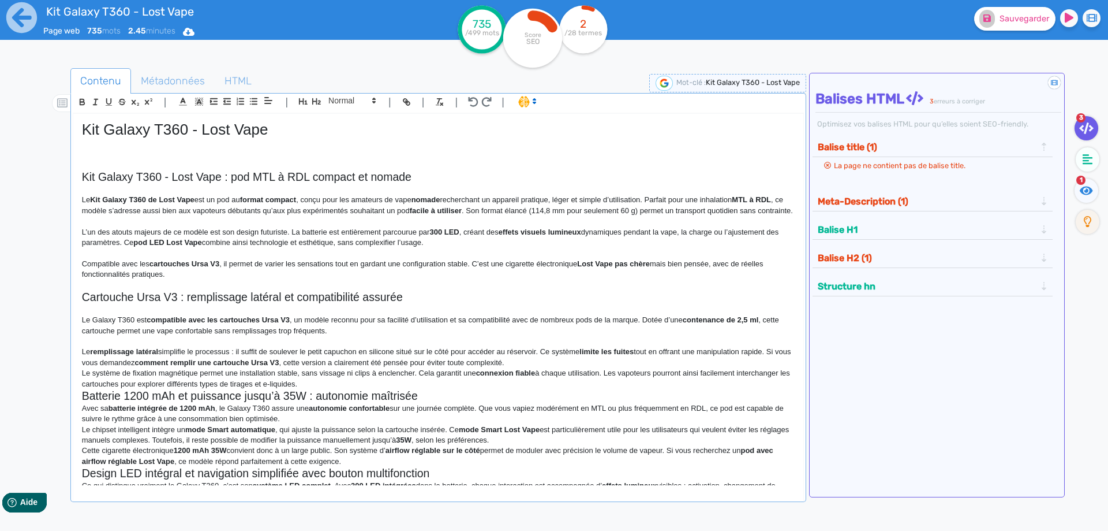
click at [559, 368] on p "Le remplissage latéral simplifie le processus : il suffit de soulever le petit …" at bounding box center [438, 356] width 713 height 21
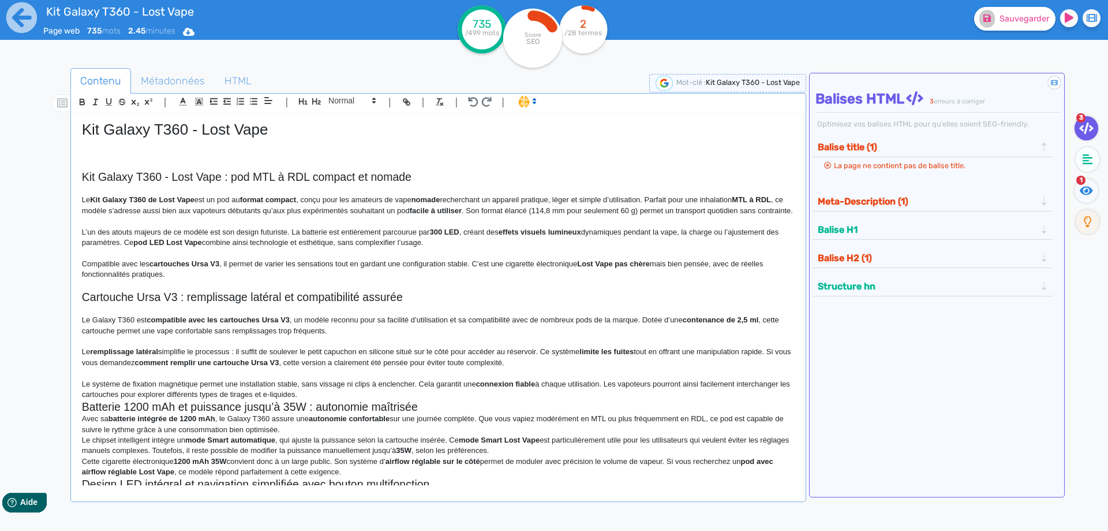
click at [485, 400] on p "Le système de fixation magnétique permet une installation stable, sans vissage …" at bounding box center [438, 389] width 713 height 21
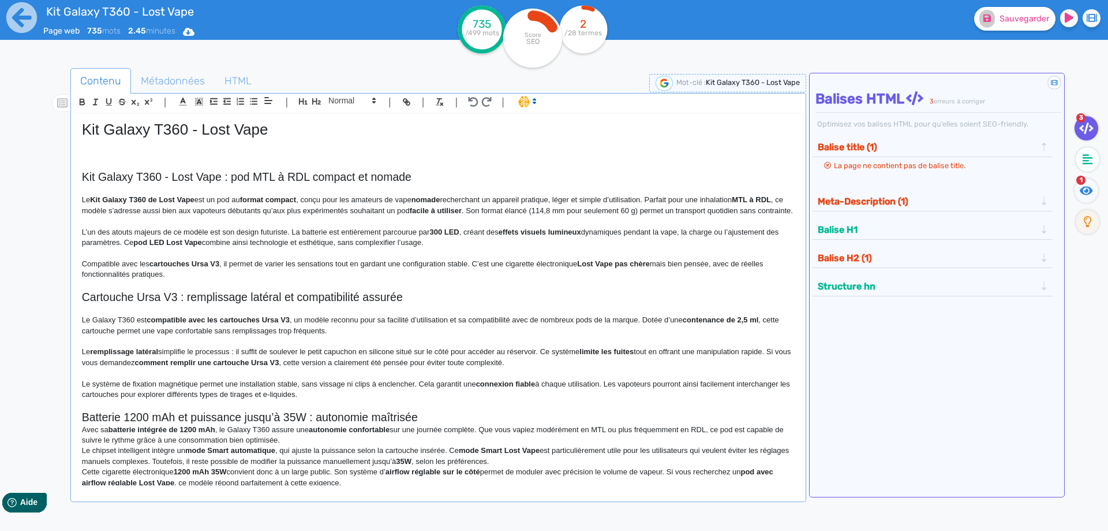
click at [475, 422] on h2 "Batterie 1200 mAh et puissance jusqu’à 35W : autonomie maîtrisée" at bounding box center [438, 416] width 713 height 13
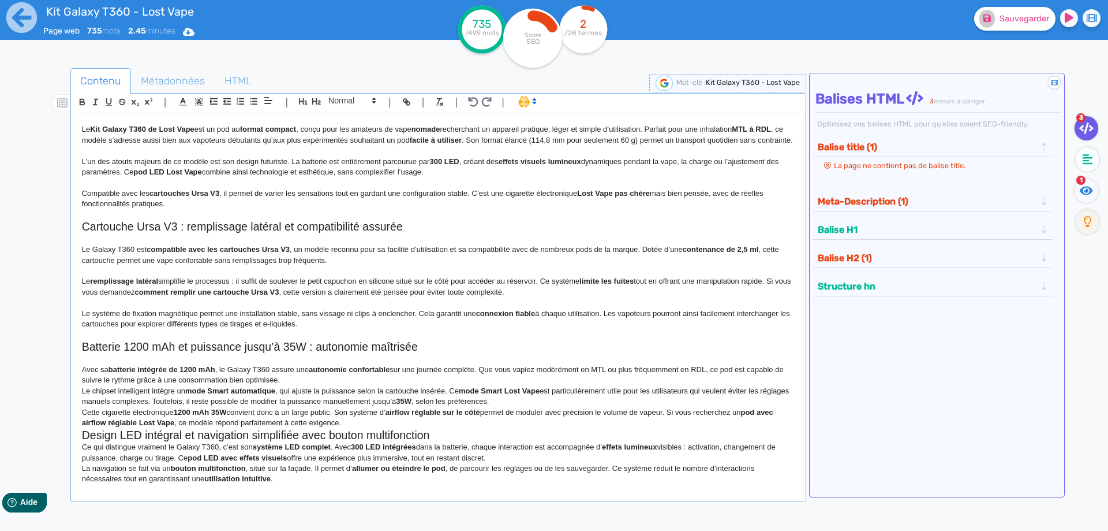
scroll to position [240, 0]
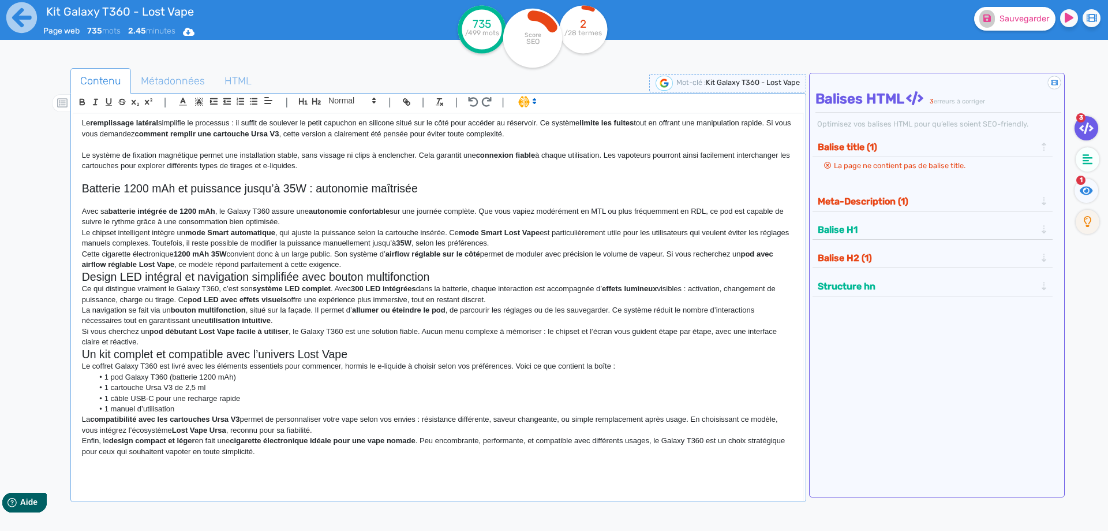
click at [341, 216] on p "Avec sa batterie intégrée de 1200 mAh , le Galaxy T360 assure une autonomie con…" at bounding box center [438, 216] width 713 height 21
click at [341, 220] on p "Avec sa batterie intégrée de 1200 mAh , le Galaxy T360 assure une autonomie con…" at bounding box center [438, 216] width 713 height 21
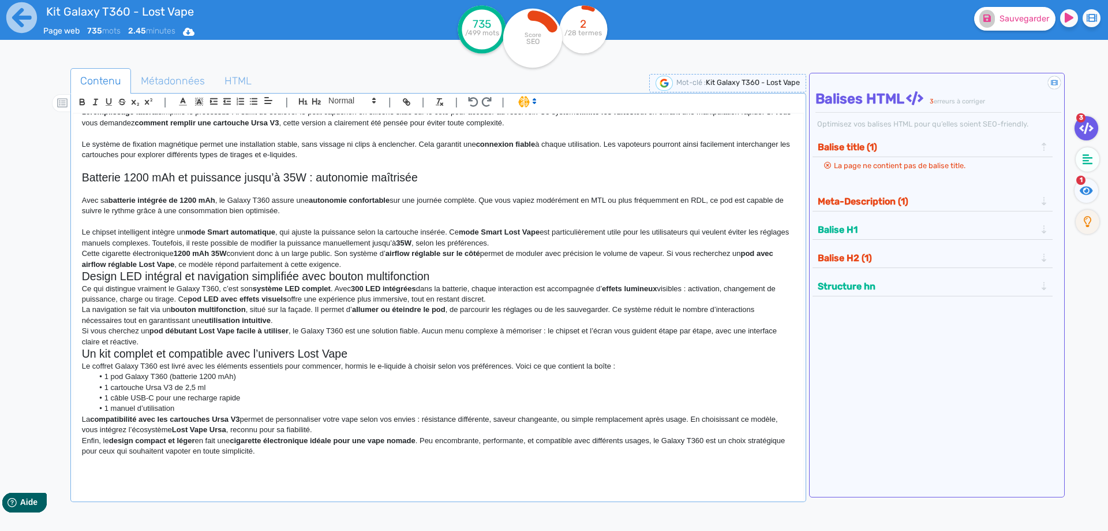
click at [569, 248] on p "Le chipset intelligent intègre un mode Smart automatique , qui ajuste la puissa…" at bounding box center [438, 237] width 713 height 21
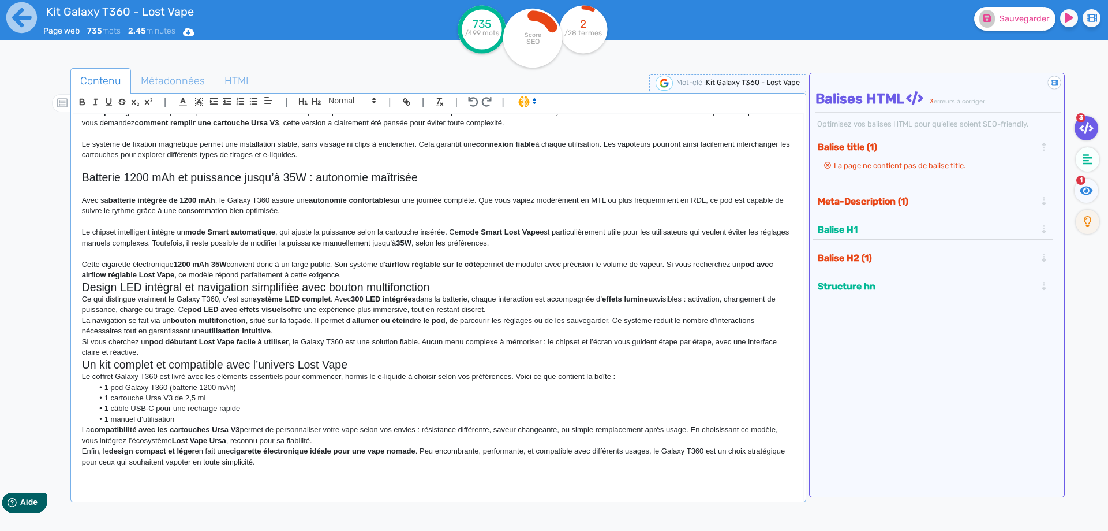
click at [480, 281] on p "Cette cigarette électronique 1200 mAh 35W convient donc à un large public. Son …" at bounding box center [438, 269] width 713 height 21
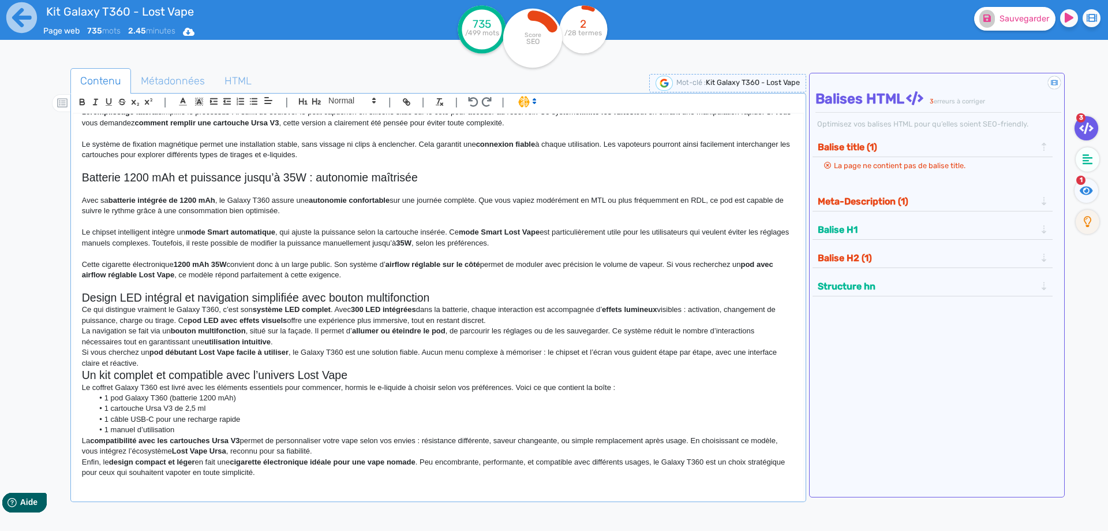
click at [476, 304] on h2 "Design LED intégral et navigation simplifiée avec bouton multifonction" at bounding box center [438, 297] width 713 height 13
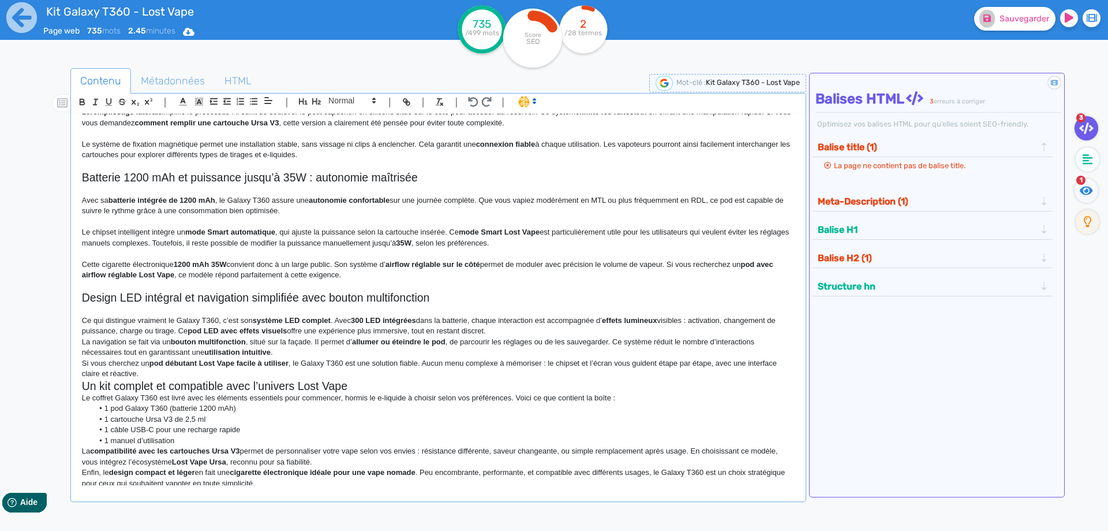
click at [524, 349] on p "La navigation se fait via un bouton multifonction , situé sur la façade. Il per…" at bounding box center [438, 347] width 713 height 21
click at [528, 337] on p "Ce qui distingue vraiment le Galaxy T360, c’est son système LED complet . Avec …" at bounding box center [438, 325] width 713 height 21
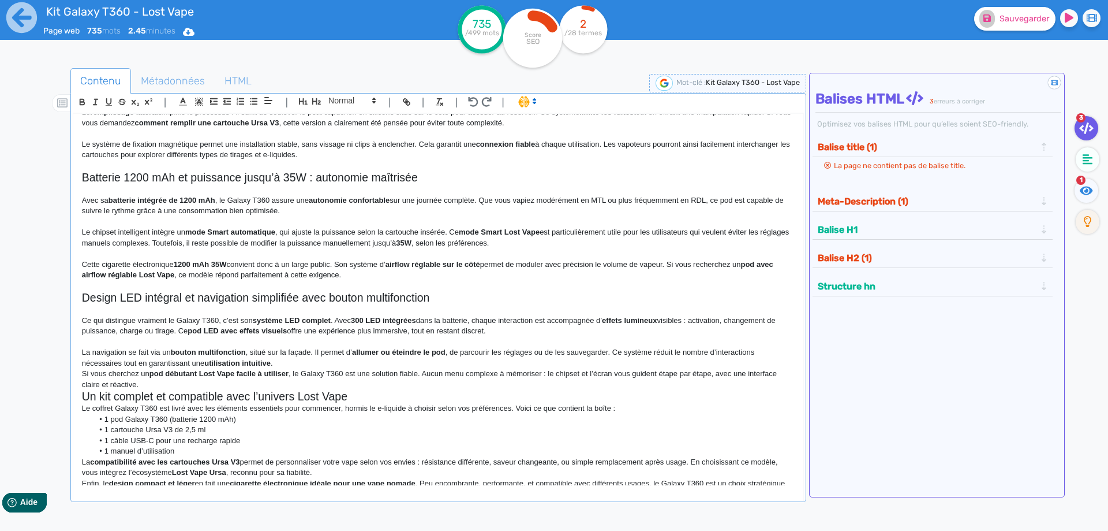
click at [511, 368] on p "La navigation se fait via un bouton multifonction , situé sur la façade. Il per…" at bounding box center [438, 357] width 713 height 21
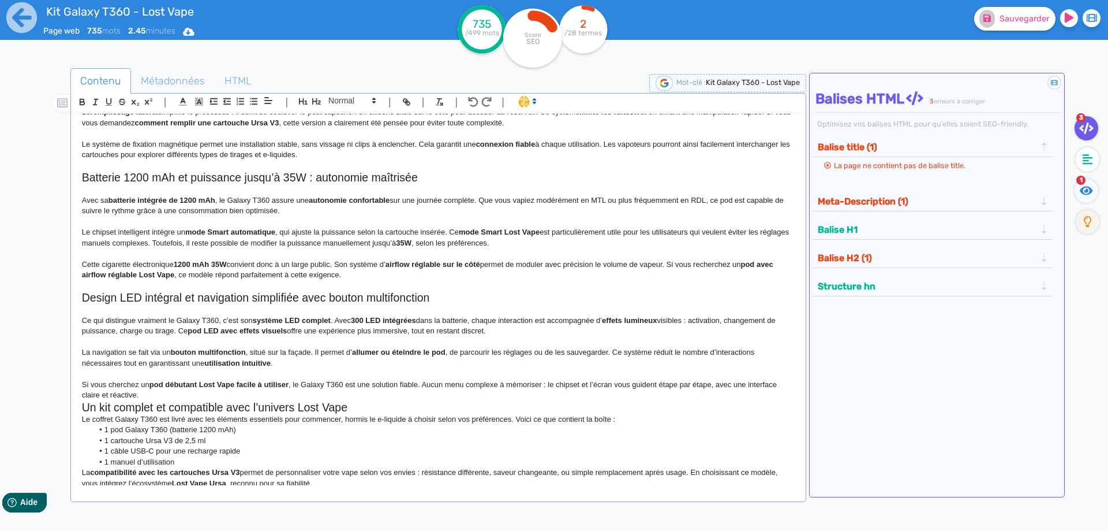
click at [495, 414] on h2 "Un kit complet et compatible avec l’univers Lost Vape" at bounding box center [438, 407] width 713 height 13
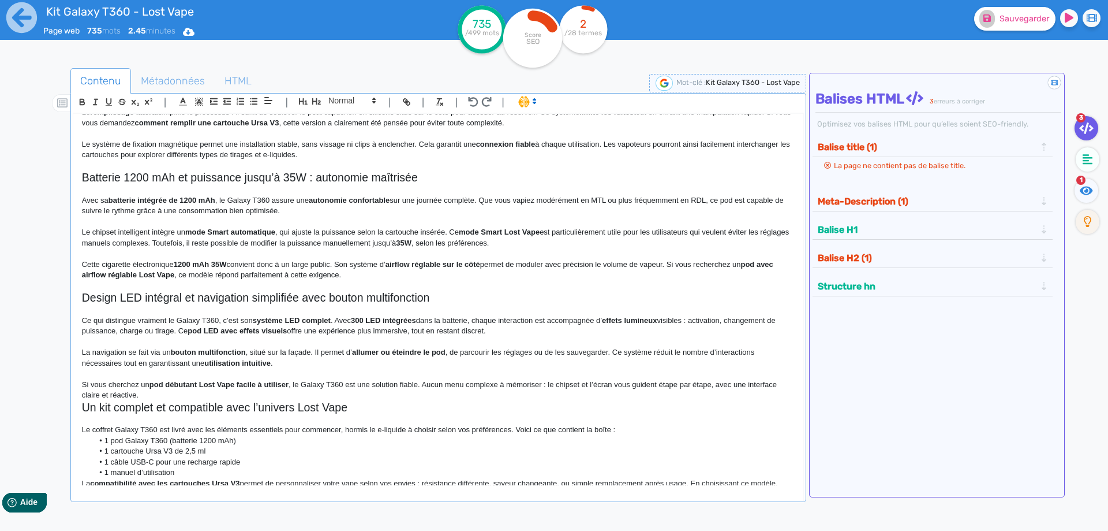
click at [495, 401] on p "Si vous cherchez un pod débutant Lost Vape facile à utiliser , le Galaxy T360 e…" at bounding box center [438, 389] width 713 height 21
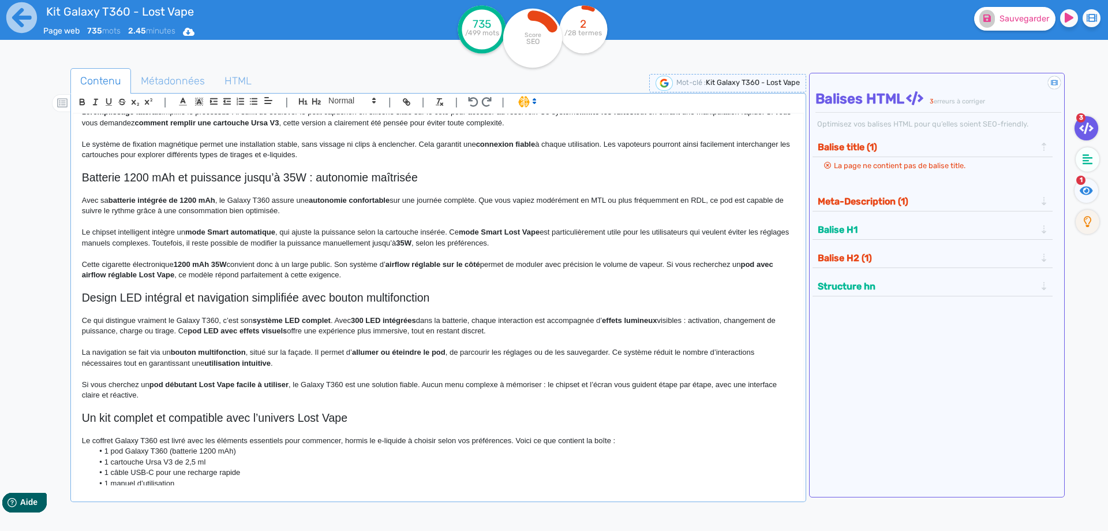
click at [636, 446] on p "Le coffret Galaxy T360 est livré avec les éléments essentiels pour commencer, h…" at bounding box center [438, 440] width 713 height 10
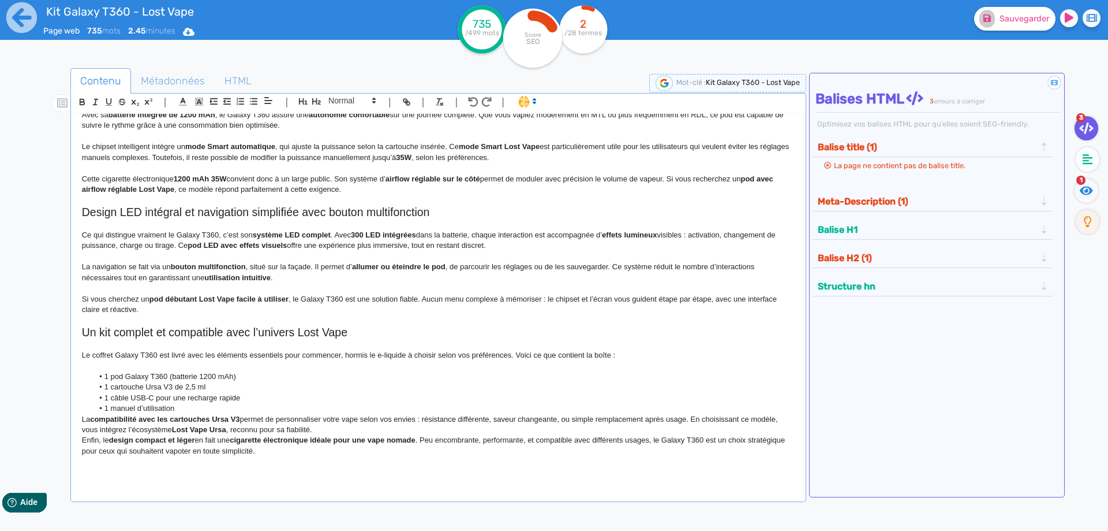
click at [229, 405] on li "1 manuel d’utilisation" at bounding box center [443, 408] width 701 height 10
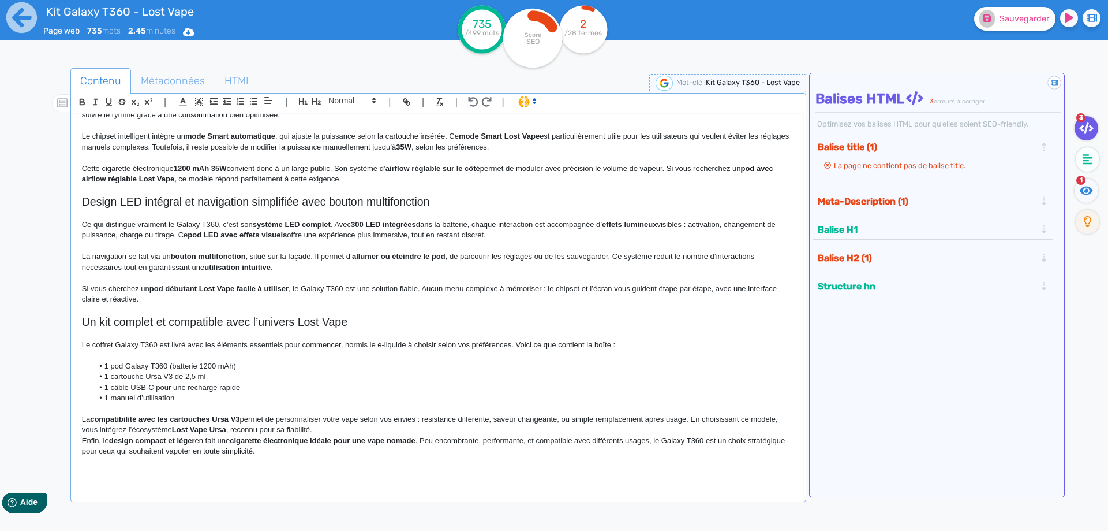
click at [352, 446] on p "Enfin, le design compact et léger en fait une cigarette électronique idéale pou…" at bounding box center [438, 445] width 713 height 21
click at [350, 435] on p "La compatibilité avec les cartouches Ursa V3 permet de personnaliser votre vape…" at bounding box center [438, 424] width 713 height 21
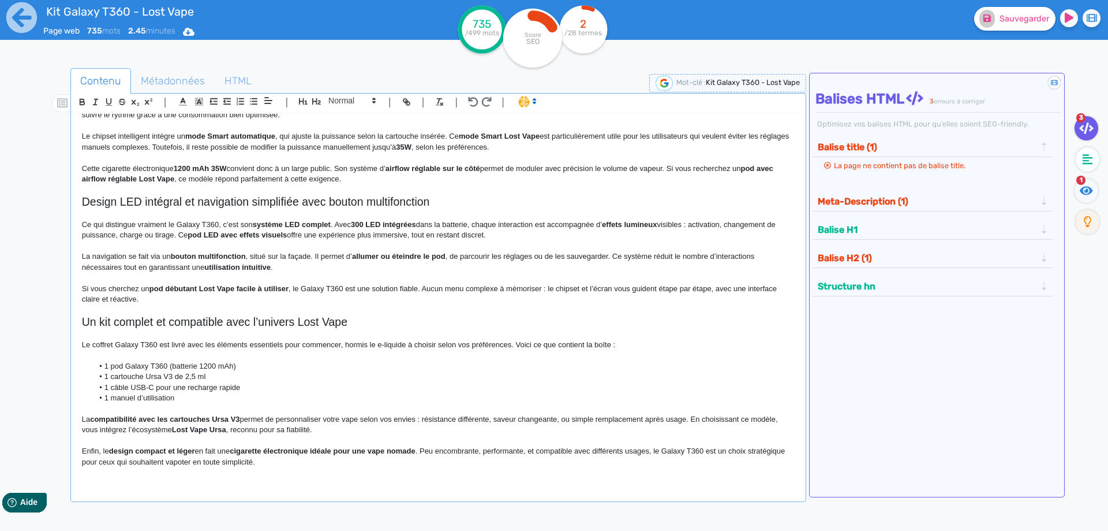
drag, startPoint x: 1084, startPoint y: 186, endPoint x: 1056, endPoint y: 105, distance: 86.0
click at [1084, 185] on icon at bounding box center [1086, 191] width 13 height 12
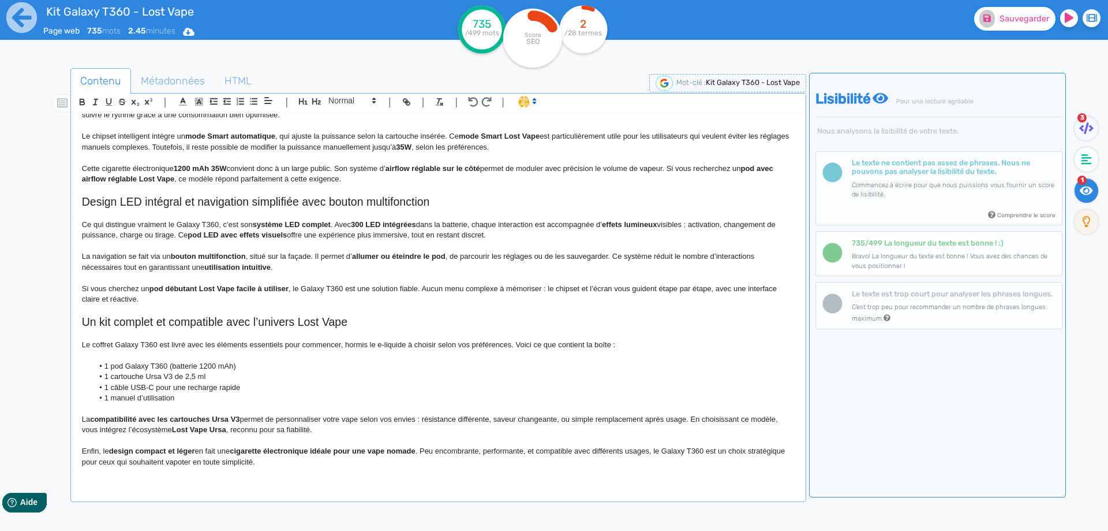
click at [1017, 24] on button "Sauvegarder" at bounding box center [1014, 19] width 81 height 24
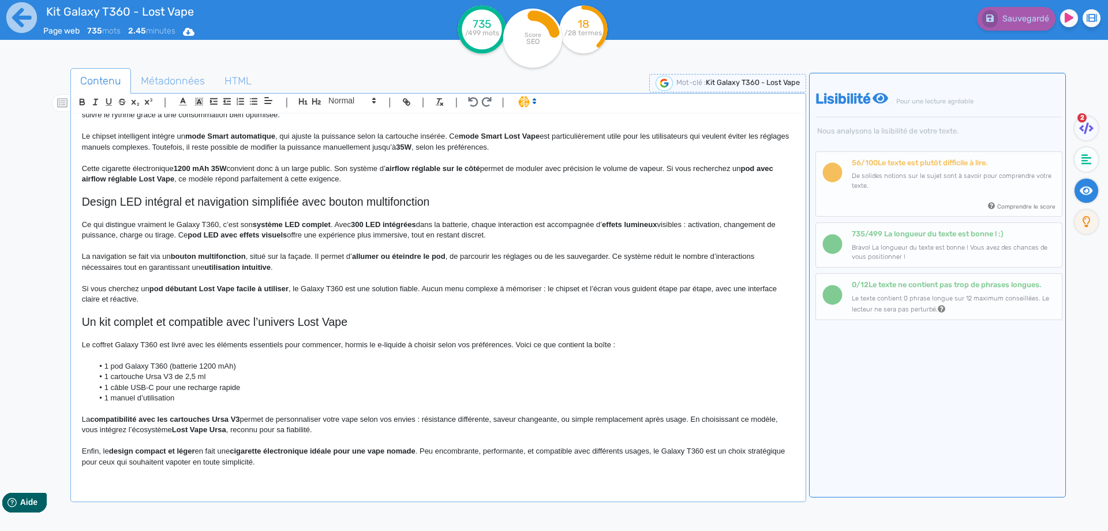
scroll to position [0, 0]
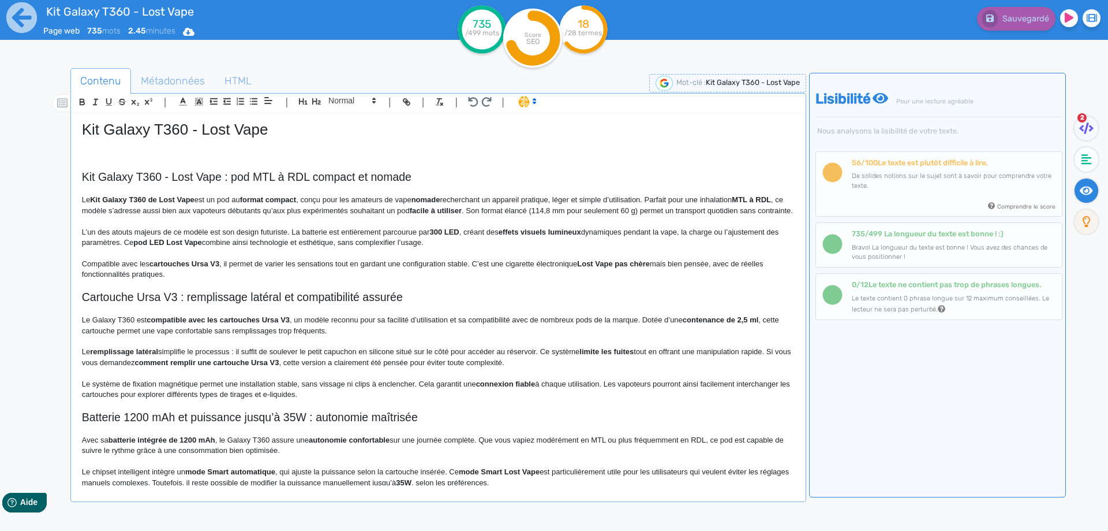
click at [166, 177] on h2 "Kit Galaxy T360 - Lost Vape : pod MTL à RDL compact et nomade" at bounding box center [438, 176] width 713 height 13
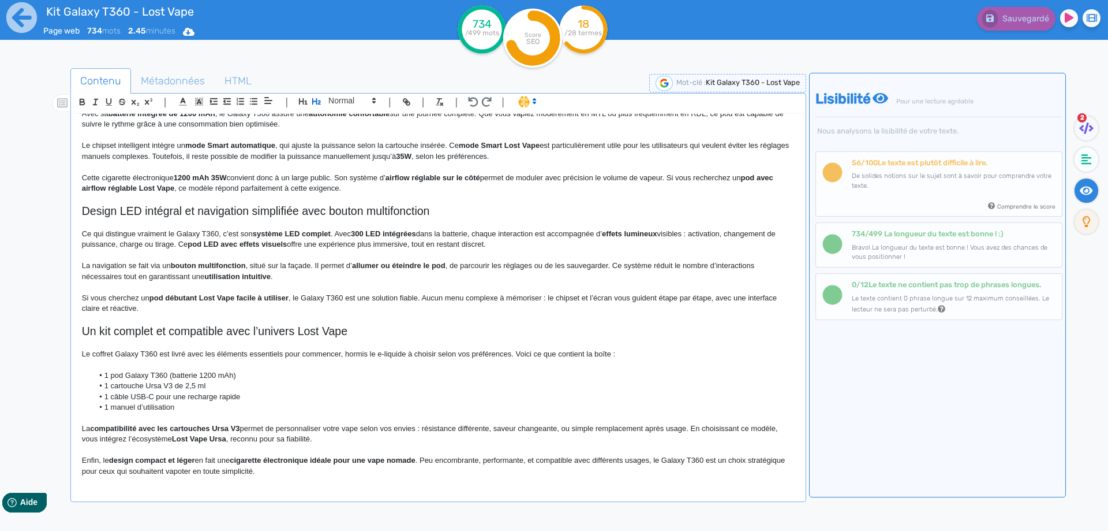
scroll to position [357, 0]
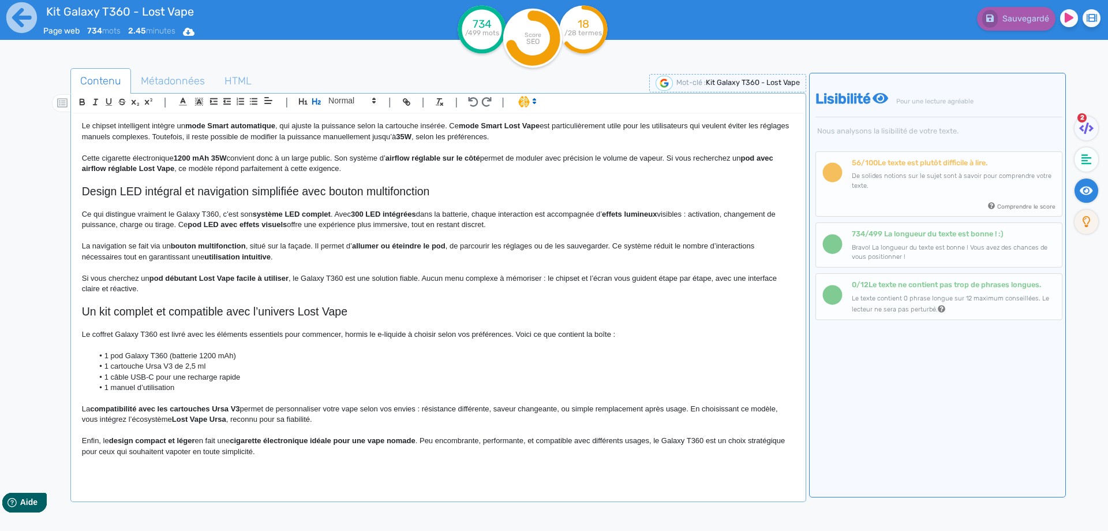
click at [320, 444] on strong "cigarette électronique idéale pour une vape nomade" at bounding box center [322, 440] width 185 height 9
click at [318, 451] on p "Enfin, le design compact et léger en fait une cigarette électronique idéale pou…" at bounding box center [438, 445] width 713 height 21
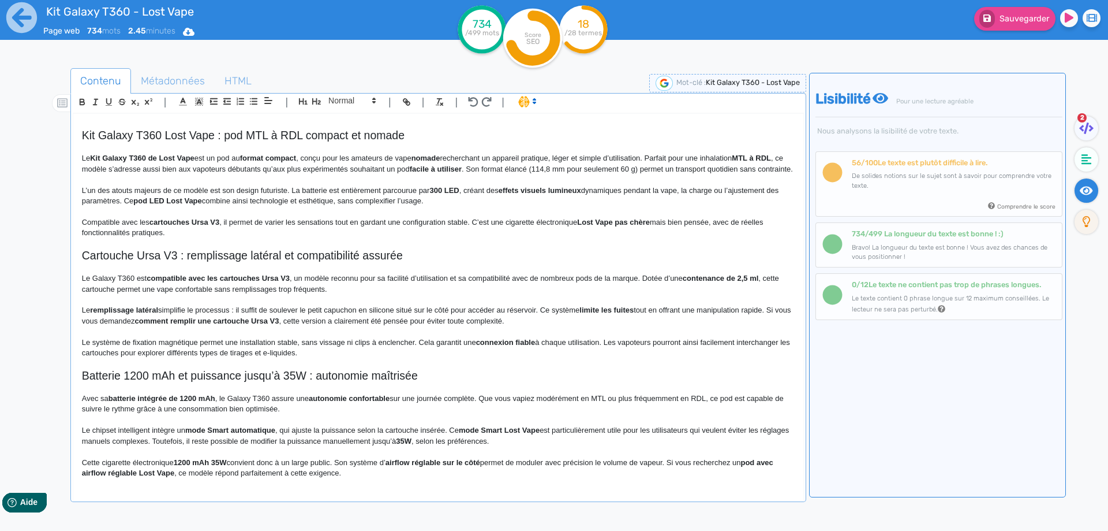
scroll to position [0, 0]
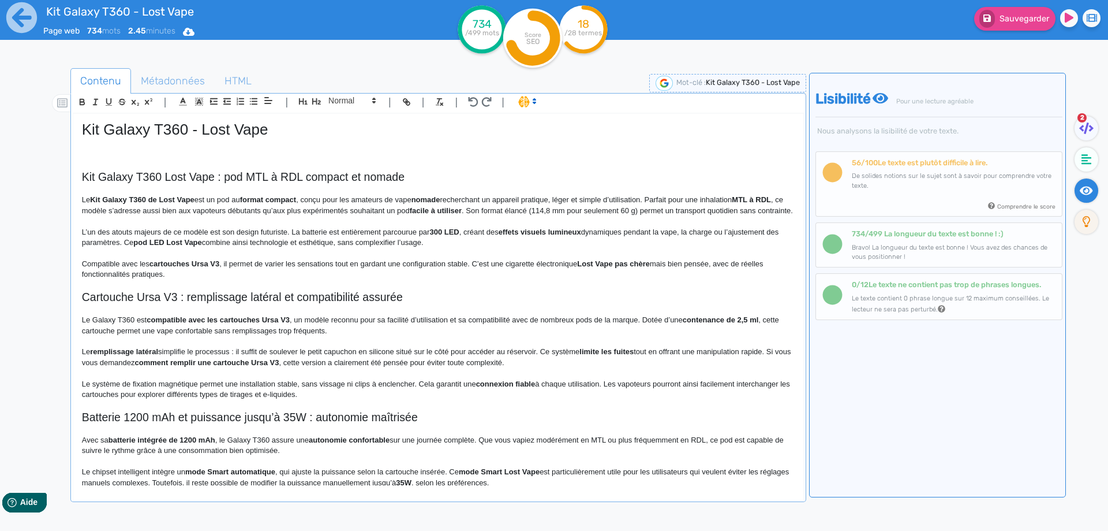
click at [221, 176] on h2 "Kit Galaxy T360 Lost Vape : pod MTL à RDL compact et nomade" at bounding box center [438, 176] width 713 height 13
click at [228, 185] on p at bounding box center [438, 189] width 713 height 10
click at [228, 180] on h2 "Kit Galaxy T360 Lost Vape : un pod MTL à RDL compact et nomade" at bounding box center [438, 176] width 713 height 13
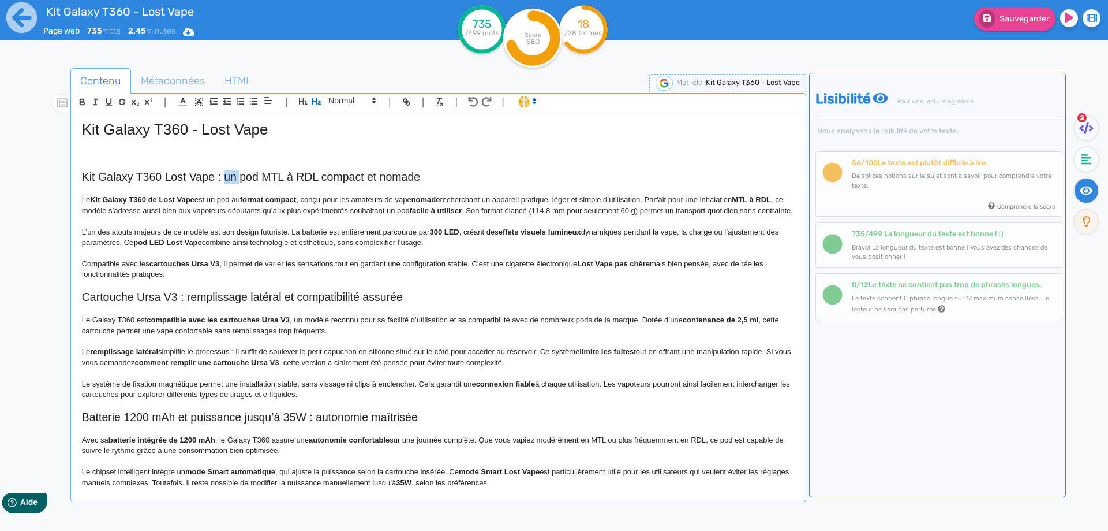
click at [228, 180] on h2 "Kit Galaxy T360 Lost Vape : un pod MTL à RDL compact et nomade" at bounding box center [438, 176] width 713 height 13
copy h2 "Kit Galaxy T360 Lost Vape : un pod MTL à RDL compact et nomade"
click at [198, 246] on strong "pod LED Lost Vape" at bounding box center [167, 242] width 68 height 9
drag, startPoint x: 98, startPoint y: 196, endPoint x: 92, endPoint y: 195, distance: 5.9
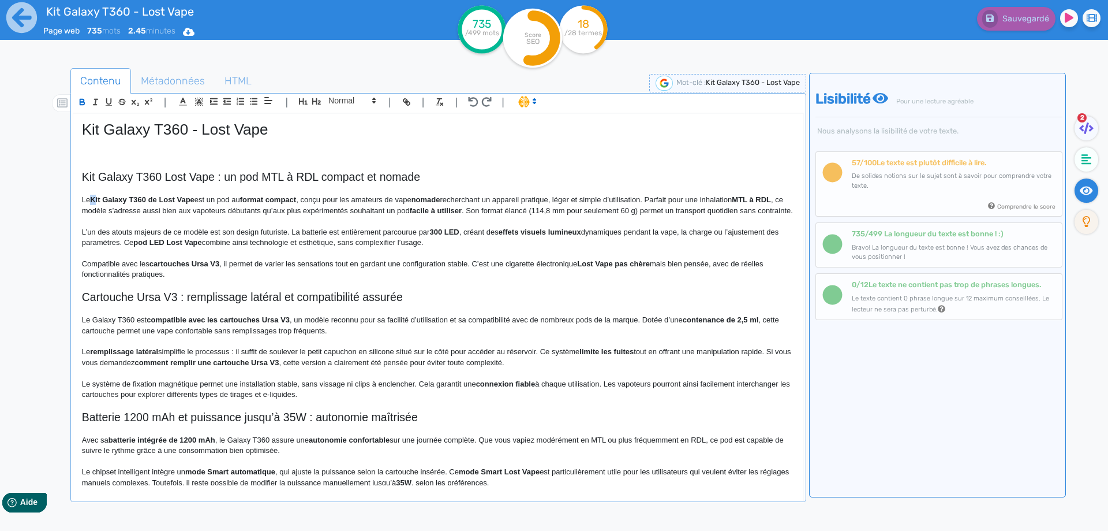
click at [92, 195] on p "Le Kit Galaxy T360 de Lost Vape est un pod au format compact , conçu pour les a…" at bounding box center [438, 205] width 713 height 21
click at [98, 197] on strong "kit Galaxy T360 de Lost Vape" at bounding box center [141, 199] width 103 height 9
drag, startPoint x: 98, startPoint y: 197, endPoint x: 185, endPoint y: 197, distance: 86.6
drag, startPoint x: 200, startPoint y: 216, endPoint x: 231, endPoint y: 200, distance: 35.1
click at [201, 216] on p "Le kit Galaxy T360 de Lost Vape est un pod au format compact , conçu pour les a…" at bounding box center [438, 205] width 713 height 21
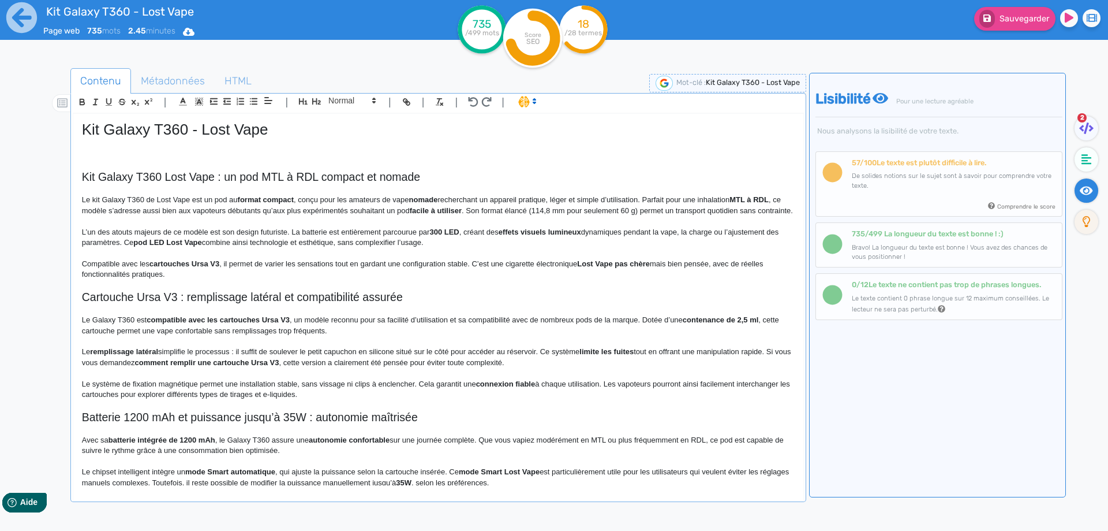
click at [246, 199] on strong "format compact" at bounding box center [266, 199] width 57 height 9
drag, startPoint x: 246, startPoint y: 199, endPoint x: 269, endPoint y: 199, distance: 23.1
click at [269, 199] on strong "format compact" at bounding box center [266, 199] width 57 height 9
click at [286, 212] on p "Le kit Galaxy T360 de Lost Vape est un pod au format compact, conçu pour les am…" at bounding box center [438, 205] width 713 height 21
click at [420, 195] on p "Le kit Galaxy T360 de Lost Vape est un pod au format compact, conçu pour les am…" at bounding box center [438, 205] width 713 height 21
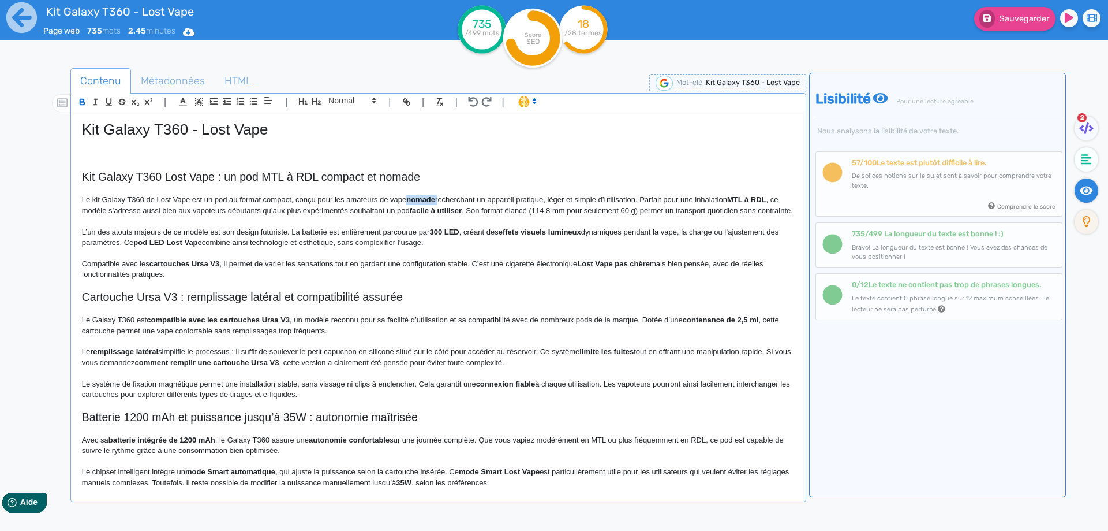
click at [420, 195] on p "Le kit Galaxy T360 de Lost Vape est un pod au format compact, conçu pour les am…" at bounding box center [438, 205] width 713 height 21
click at [1013, 26] on button "Sauvegarder" at bounding box center [1014, 19] width 81 height 24
click at [711, 200] on strong "MTL à RDL" at bounding box center [720, 199] width 39 height 9
drag, startPoint x: 711, startPoint y: 200, endPoint x: 742, endPoint y: 198, distance: 31.2
click at [740, 198] on strong "MTL à RDL" at bounding box center [720, 199] width 39 height 9
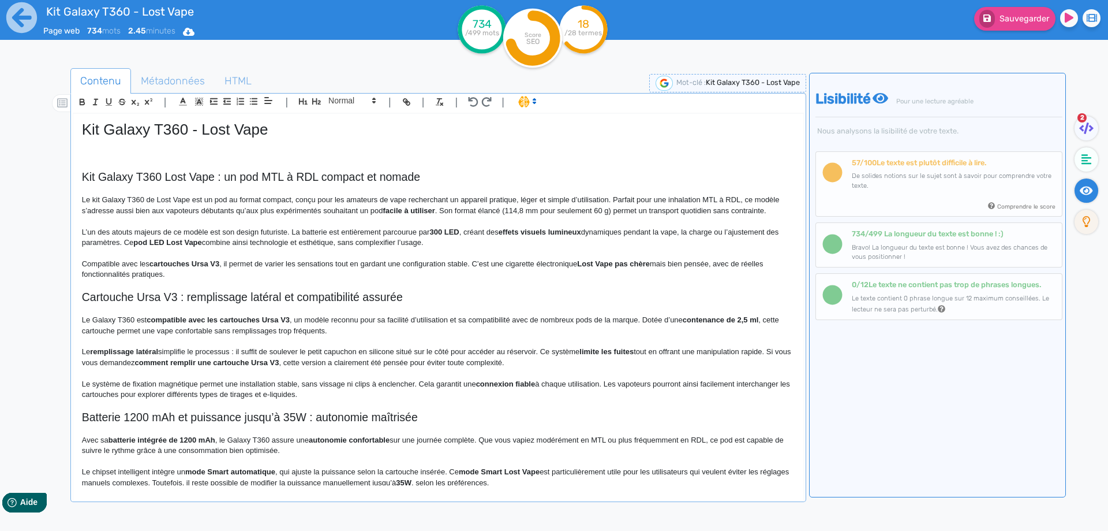
click at [675, 197] on p "Le kit Galaxy T360 de Lost Vape est un pod au format compact, conçu pour les am…" at bounding box center [438, 205] width 713 height 21
click at [729, 199] on p "Le kit Galaxy T360 de Lost Vape est un pod au format compact, conçu pour les am…" at bounding box center [438, 205] width 713 height 21
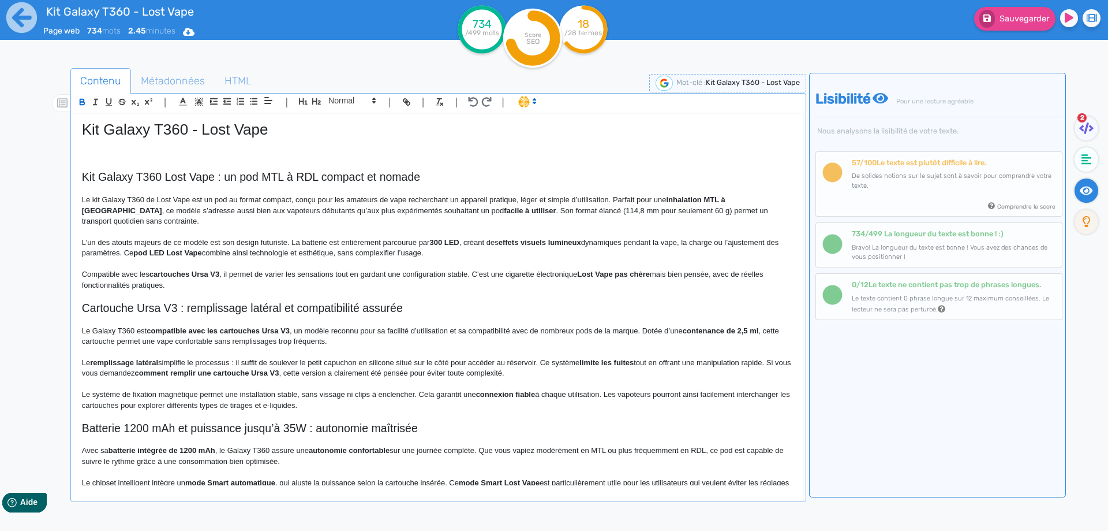
click at [775, 192] on p at bounding box center [438, 189] width 713 height 10
click at [772, 196] on p "Le kit Galaxy T360 de Lost Vape est un pod au format compact, conçu pour les am…" at bounding box center [438, 211] width 713 height 32
click at [394, 210] on p "Le kit Galaxy T360 de Lost Vape est un pod au format compact, conçu pour les am…" at bounding box center [438, 211] width 713 height 32
click at [401, 210] on p "Le kit Galaxy T360 de Lost Vape est un pod au format compact, conçu pour les am…" at bounding box center [438, 211] width 713 height 32
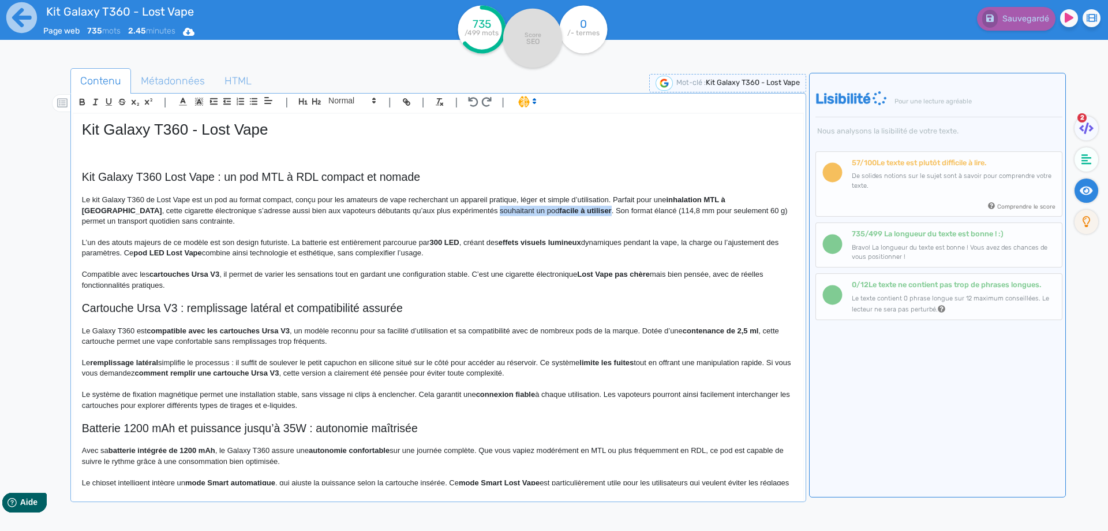
drag, startPoint x: 401, startPoint y: 210, endPoint x: 499, endPoint y: 209, distance: 97.6
click at [499, 209] on p "Le kit Galaxy T360 de Lost Vape est un pod au format compact, conçu pour les am…" at bounding box center [438, 211] width 713 height 32
click at [431, 242] on p "L’un des atouts majeurs de ce modèle est son design futuriste. La batterie est …" at bounding box center [438, 247] width 713 height 21
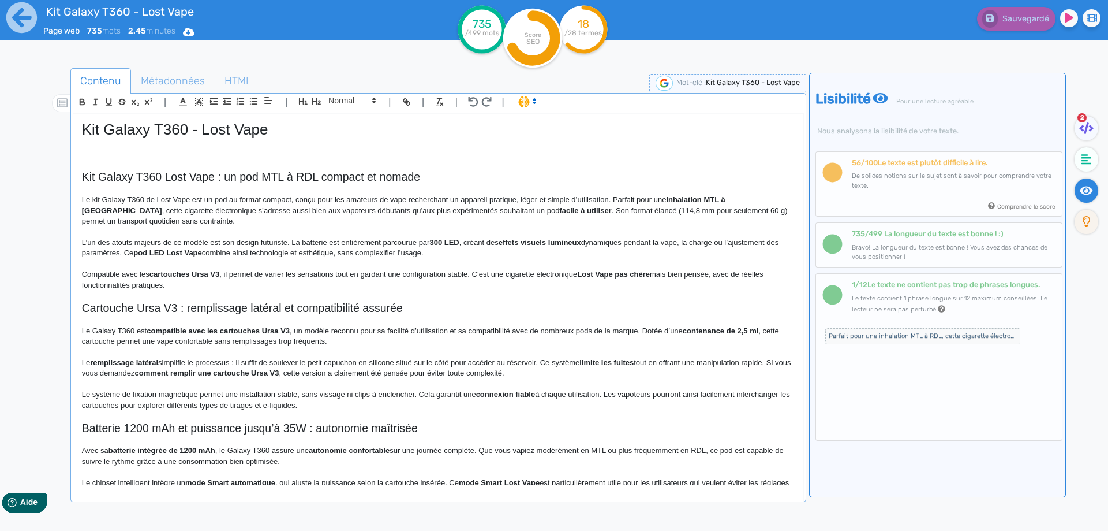
click at [393, 212] on p "Le kit Galaxy T360 de Lost Vape est un pod au format compact, conçu pour les am…" at bounding box center [438, 211] width 713 height 32
click at [396, 212] on p "Le kit Galaxy T360 de Lost Vape est un pod au format compact, conçu pour les am…" at bounding box center [438, 211] width 713 height 32
click at [463, 210] on p "Le kit Galaxy T360 de Lost Vape est un pod au format compact, conçu pour les am…" at bounding box center [438, 211] width 713 height 32
click at [544, 222] on p "Le kit Galaxy T360 de Lost Vape est un pod au format compact, conçu pour les am…" at bounding box center [438, 211] width 713 height 32
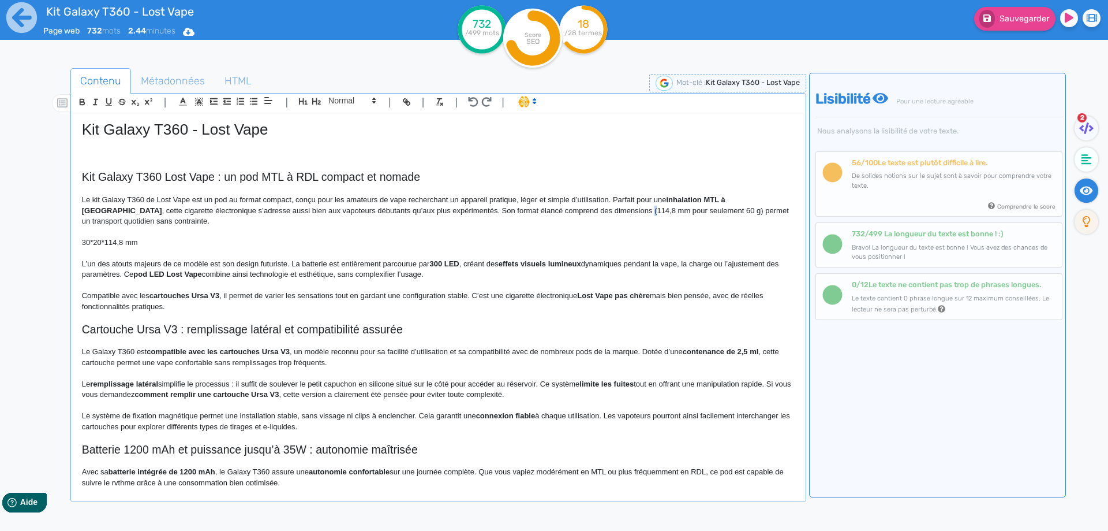
click at [552, 210] on p "Le kit Galaxy T360 de Lost Vape est un pod au format compact, conçu pour les am…" at bounding box center [438, 211] width 713 height 32
click at [122, 243] on p "30*20*114,8 mm" at bounding box center [438, 242] width 713 height 10
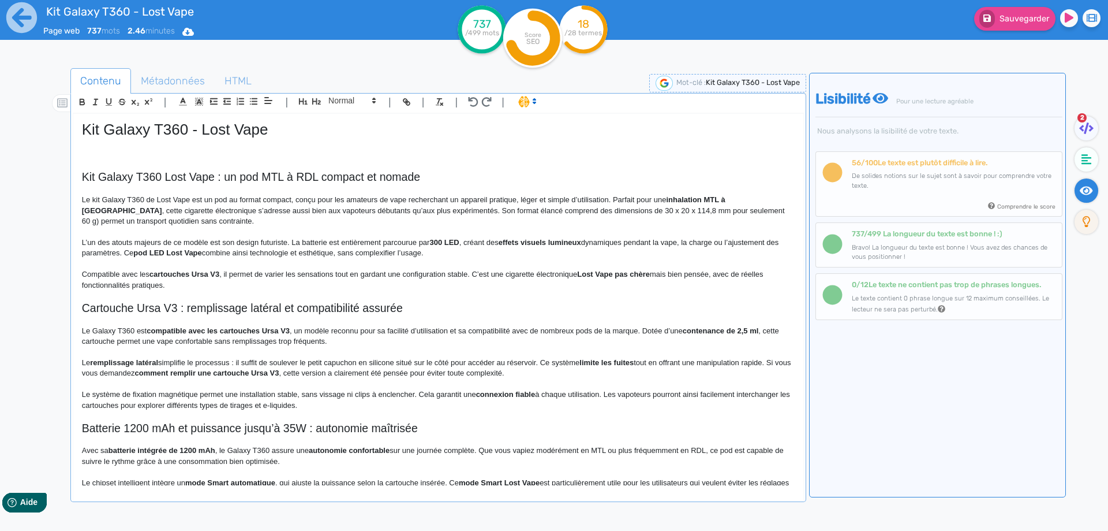
click at [701, 208] on p "Le kit Galaxy T360 de Lost Vape est un pod au format compact, conçu pour les am…" at bounding box center [438, 211] width 713 height 32
click at [648, 210] on p "Le kit Galaxy T360 de Lost Vape est un pod au format compact, conçu pour les am…" at bounding box center [438, 211] width 713 height 32
click at [744, 211] on p "Le kit Galaxy T360 de Lost Vape est un pod au format compact, conçu pour les am…" at bounding box center [438, 211] width 713 height 32
drag, startPoint x: 744, startPoint y: 211, endPoint x: 747, endPoint y: 219, distance: 9.1
click at [747, 219] on p "Le kit Galaxy T360 de Lost Vape est un pod au format compact, conçu pour les am…" at bounding box center [438, 211] width 713 height 32
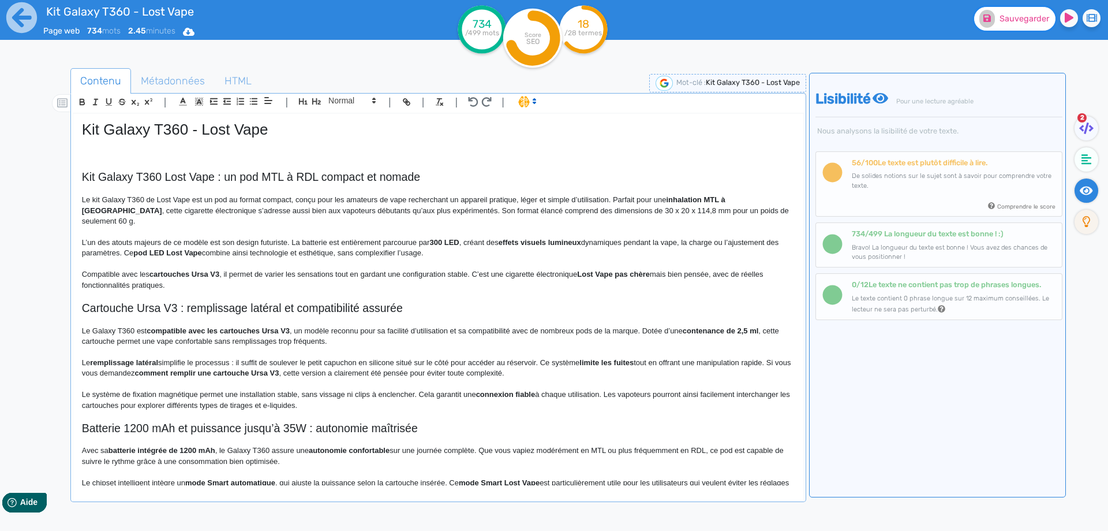
click at [1014, 13] on button "Sauvegarder" at bounding box center [1014, 19] width 81 height 24
click at [192, 237] on p "L’un des atouts majeurs de ce modèle est son design futuriste. La batterie est …" at bounding box center [438, 247] width 713 height 21
click at [401, 237] on p "L’un des atouts majeurs de cette e-cigarette moderne est son design futuriste. …" at bounding box center [438, 247] width 713 height 21
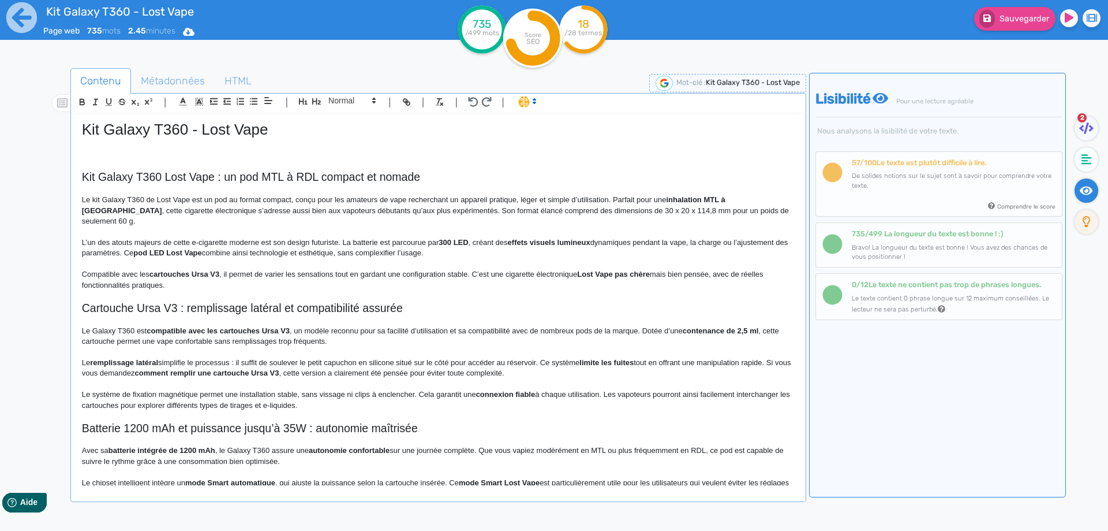
click at [440, 237] on p "L’un des atouts majeurs de cette e-cigarette moderne est son design futuriste. …" at bounding box center [438, 247] width 713 height 21
click at [445, 238] on strong "300 LED" at bounding box center [453, 242] width 29 height 9
drag, startPoint x: 445, startPoint y: 229, endPoint x: 460, endPoint y: 228, distance: 15.6
click at [498, 237] on p "L’un des atouts majeurs de cette e-cigarette moderne est son design futuriste. …" at bounding box center [438, 247] width 713 height 21
click at [623, 237] on p "L’un des atouts majeurs de cette e-cigarette moderne est son design futuriste. …" at bounding box center [438, 247] width 713 height 21
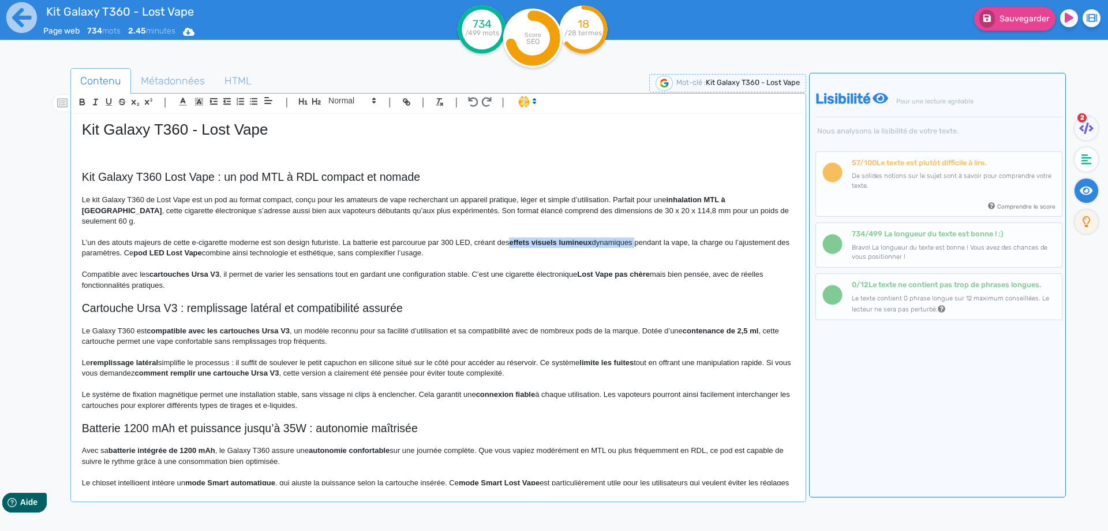
drag, startPoint x: 623, startPoint y: 233, endPoint x: 514, endPoint y: 231, distance: 109.1
click at [514, 237] on p "L’un des atouts majeurs de cette e-cigarette moderne est son design futuriste. …" at bounding box center [438, 247] width 713 height 21
click at [539, 269] on p "Compatible avec les cartouches Ursa V3 , il permet de varier les sensations tou…" at bounding box center [438, 279] width 713 height 21
click at [642, 237] on p "L’un des atouts majeurs de cette e-cigarette moderne est son design futuriste. …" at bounding box center [438, 247] width 713 height 21
drag, startPoint x: 642, startPoint y: 235, endPoint x: 112, endPoint y: 242, distance: 530.0
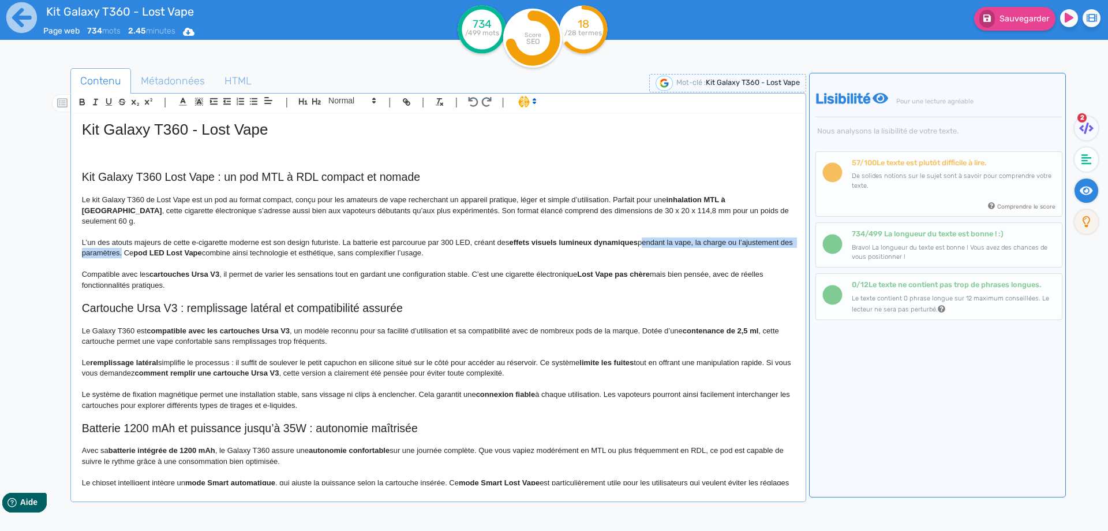
click at [112, 242] on p "L’un des atouts majeurs de cette e-cigarette moderne est son design futuriste. …" at bounding box center [438, 247] width 713 height 21
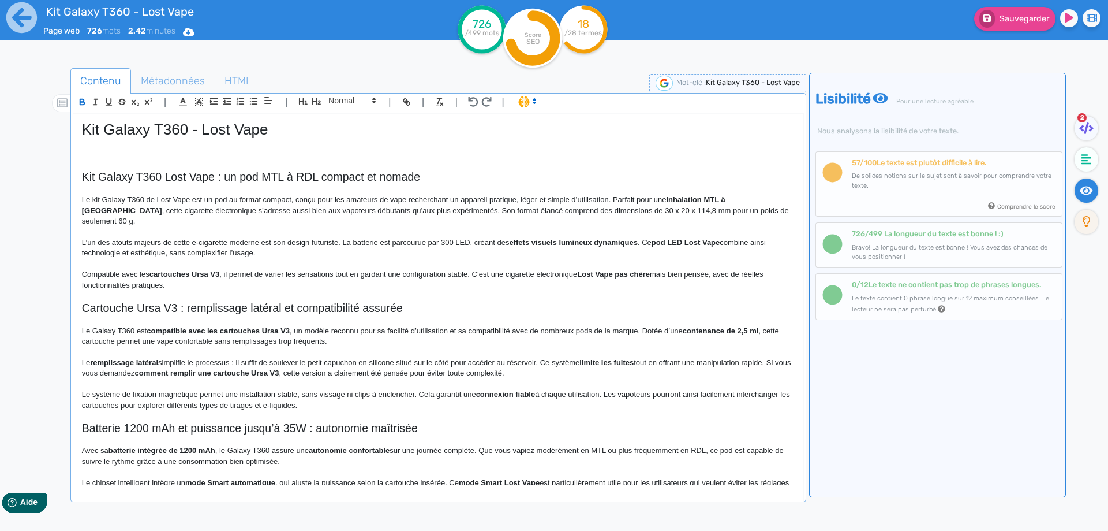
click at [644, 237] on p "L’un des atouts majeurs de cette e-cigarette moderne est son design futuriste. …" at bounding box center [438, 247] width 713 height 21
click at [677, 238] on strong "pod LED Lost Vape" at bounding box center [704, 242] width 68 height 9
drag, startPoint x: 677, startPoint y: 231, endPoint x: 729, endPoint y: 230, distance: 52.0
click at [710, 242] on p "L’un des atouts majeurs de cette e-cigarette moderne est son design futuriste. …" at bounding box center [438, 247] width 713 height 21
click at [95, 242] on p "L’un des atouts majeurs de cette e-cigarette moderne est son design futuriste. …" at bounding box center [438, 247] width 713 height 21
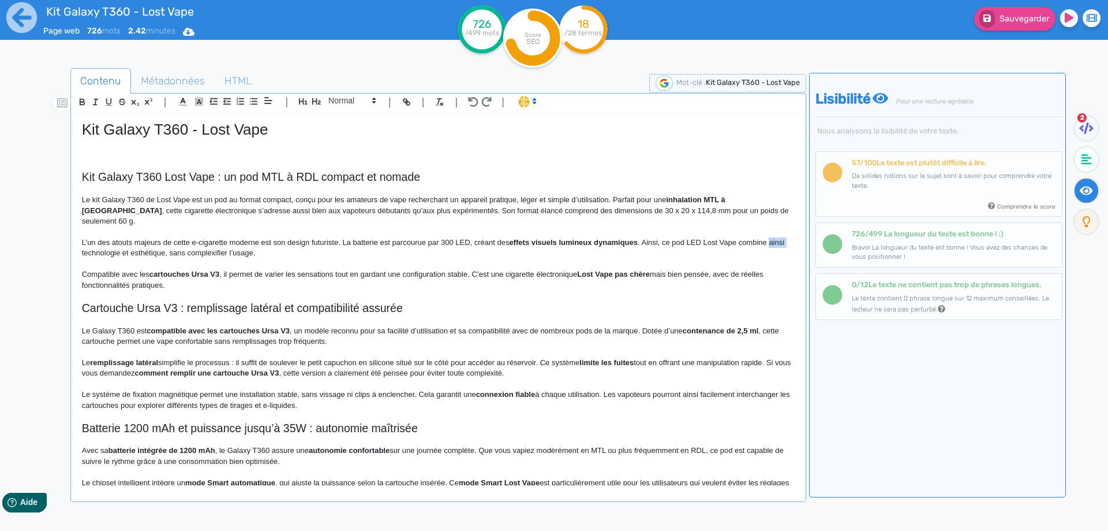
click at [95, 242] on p "L’un des atouts majeurs de cette e-cigarette moderne est son design futuriste. …" at bounding box center [438, 247] width 713 height 21
click at [230, 244] on p "L’un des atouts majeurs de cette e-cigarette moderne est son design futuriste. …" at bounding box center [438, 247] width 713 height 21
click at [165, 270] on strong "cartouches Ursa V3" at bounding box center [185, 274] width 70 height 9
drag, startPoint x: 165, startPoint y: 262, endPoint x: 216, endPoint y: 258, distance: 50.9
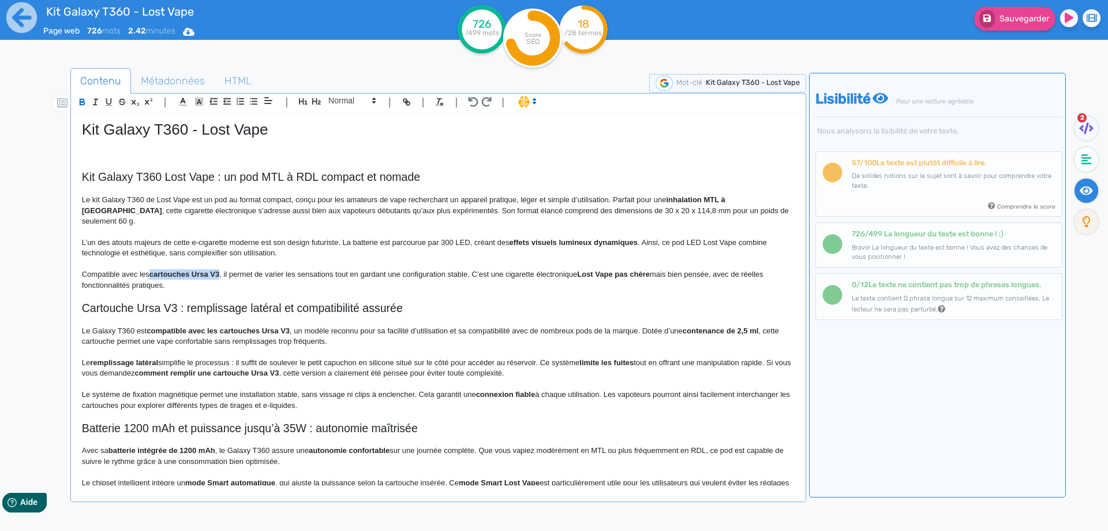
click at [216, 269] on p "Compatible avec les cartouches Ursa V3 , il permet de varier les sensations tou…" at bounding box center [438, 279] width 713 height 21
click at [259, 269] on p "Compatible avec les cartouches Ursa V3, il permet de varier les sensations tout…" at bounding box center [438, 279] width 713 height 21
click at [423, 269] on p "Compatible avec les cartouches Ursa V3, il permet de varier les sensations tout…" at bounding box center [438, 279] width 713 height 21
click at [594, 270] on strong "Lost Vape pas chère" at bounding box center [589, 274] width 73 height 9
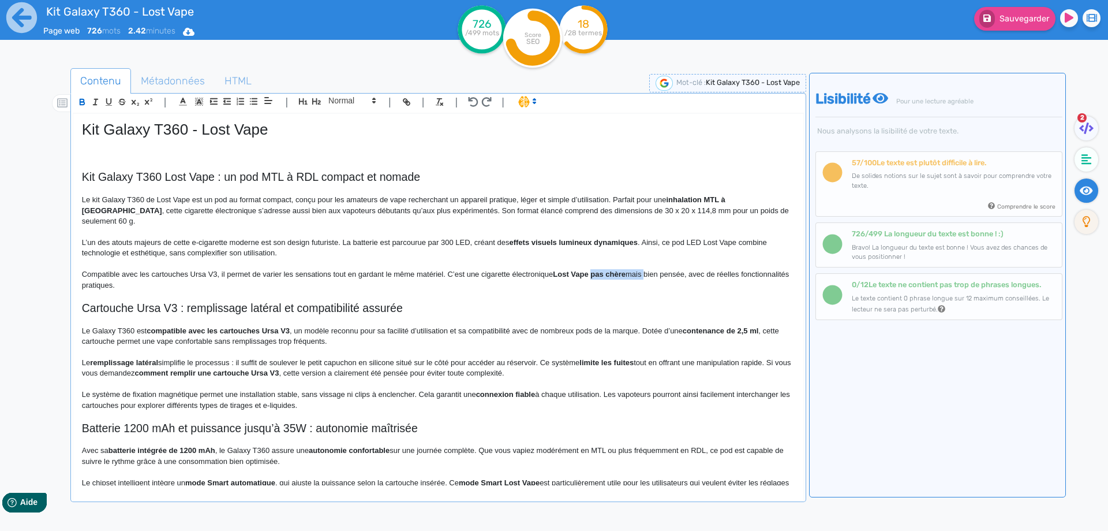
drag, startPoint x: 594, startPoint y: 266, endPoint x: 638, endPoint y: 259, distance: 44.9
click at [638, 269] on p "Compatible avec les cartouches Ursa V3, il permet de varier les sensations tout…" at bounding box center [438, 279] width 713 height 21
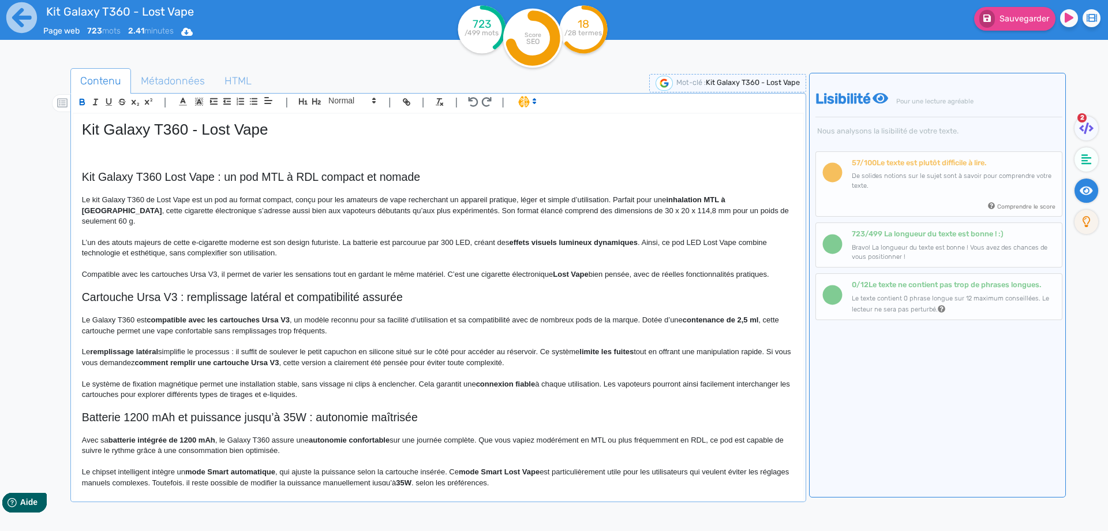
click at [573, 270] on strong "Lost Vape" at bounding box center [570, 274] width 35 height 9
drag, startPoint x: 573, startPoint y: 267, endPoint x: 558, endPoint y: 263, distance: 15.4
click at [558, 270] on strong "Lost Vape" at bounding box center [570, 274] width 35 height 9
click at [569, 269] on p "Compatible avec les cartouches Ursa V3, il permet de varier les sensations tout…" at bounding box center [438, 274] width 713 height 10
click at [543, 280] on p at bounding box center [438, 285] width 713 height 10
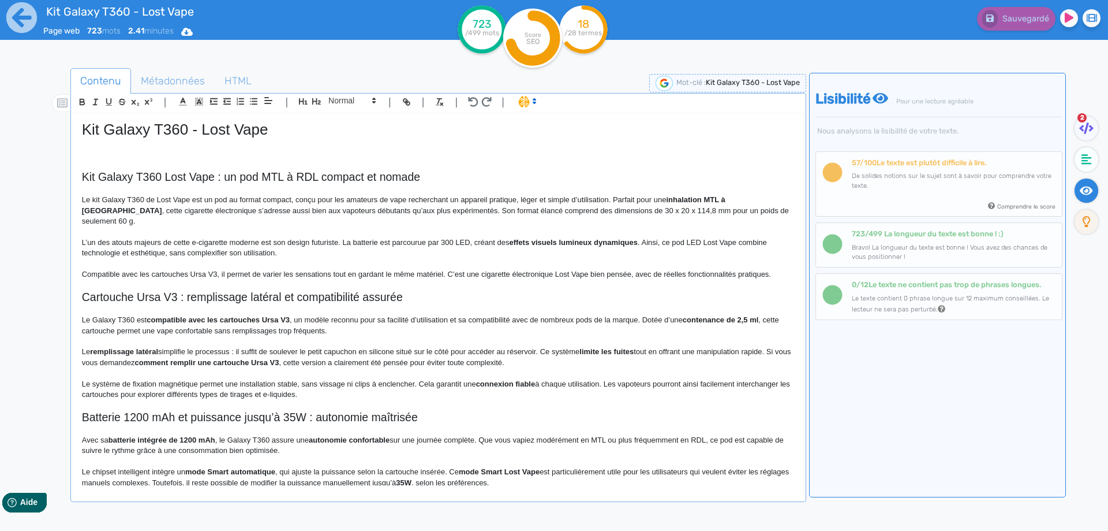
click at [461, 269] on p "Compatible avec les cartouches Ursa V3, il permet de varier les sensations tout…" at bounding box center [438, 274] width 713 height 10
drag, startPoint x: 461, startPoint y: 267, endPoint x: 758, endPoint y: 262, distance: 297.3
click at [758, 269] on p "Compatible avec les cartouches Ursa V3, il permet de varier les sensations tout…" at bounding box center [438, 274] width 713 height 10
click at [1034, 30] on button "Sauvegarder" at bounding box center [1014, 19] width 81 height 24
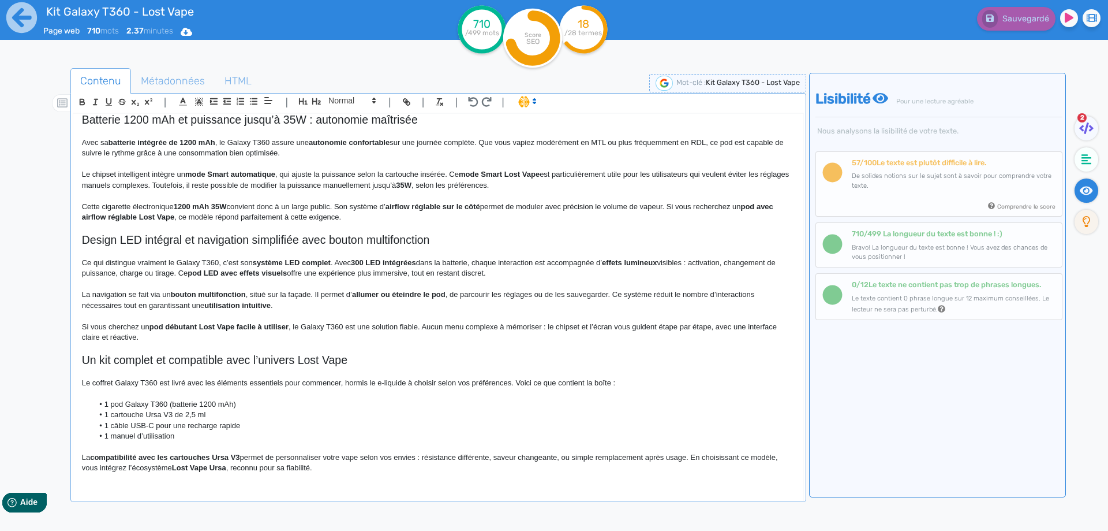
scroll to position [314, 0]
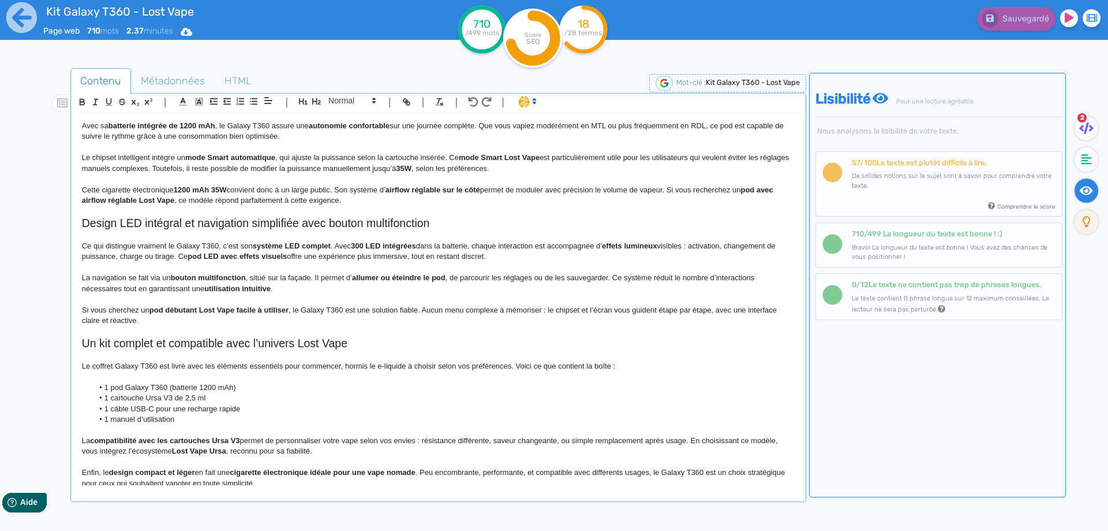
click at [87, 216] on h2 "Design LED intégral et navigation simplifiée avec bouton multifonction" at bounding box center [438, 222] width 713 height 13
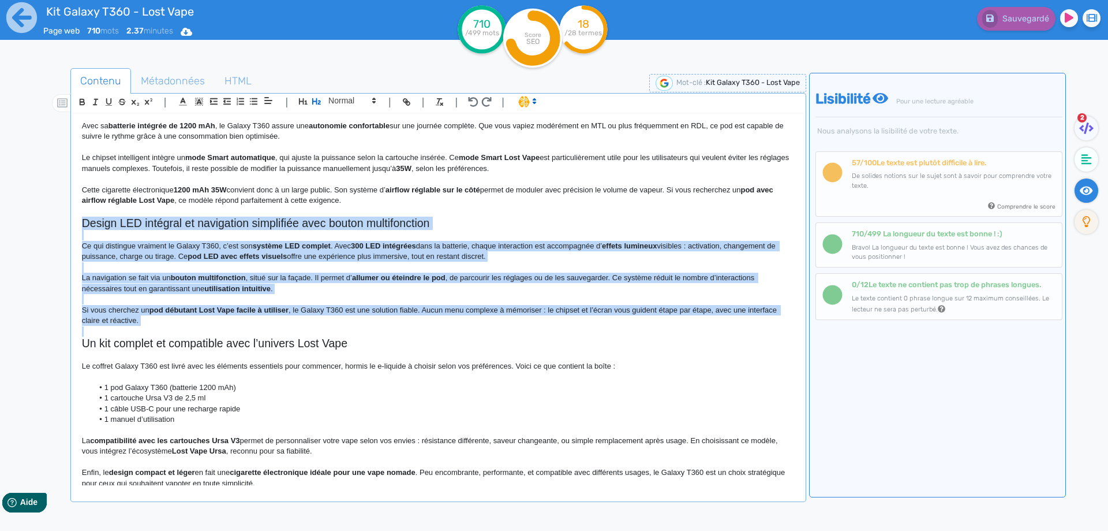
drag, startPoint x: 87, startPoint y: 212, endPoint x: 160, endPoint y: 312, distance: 124.7
click at [160, 312] on div "Kit Galaxy T360 - Lost Vape Kit Galaxy T360 Lost Vape : un pod MTL à RDL compac…" at bounding box center [438, 299] width 730 height 371
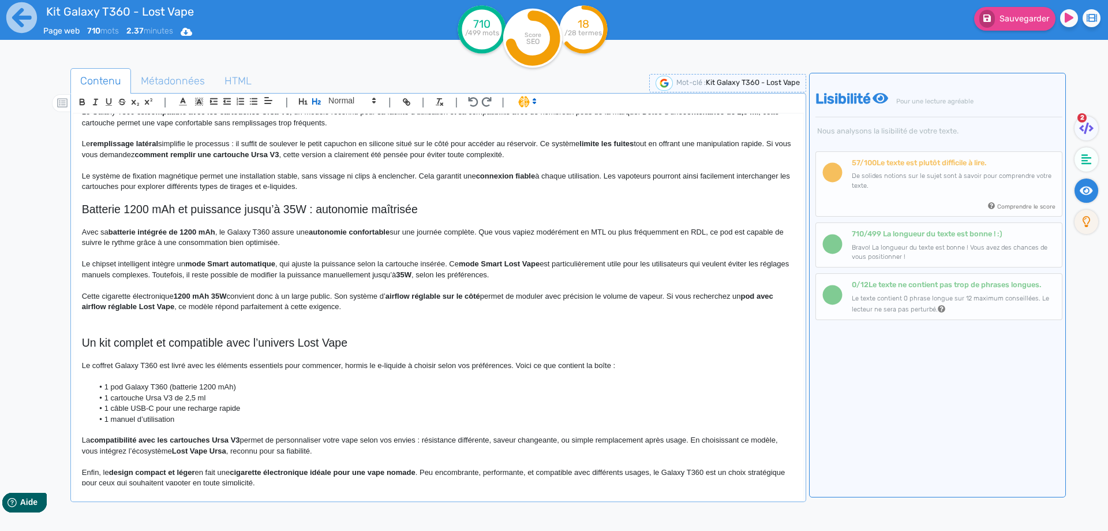
scroll to position [197, 0]
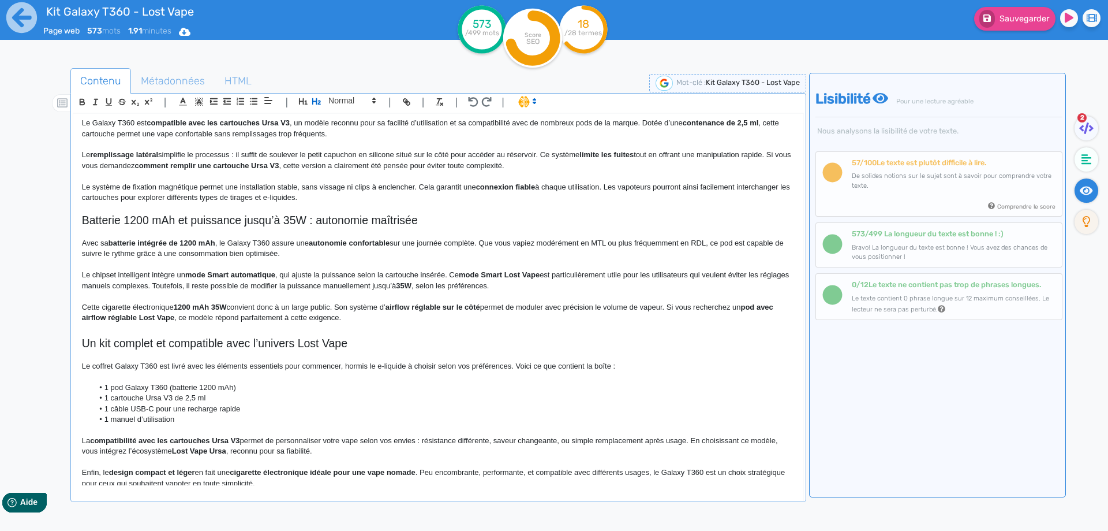
click at [354, 90] on ul "Contenu Métadonnées HTML" at bounding box center [438, 81] width 736 height 26
click at [356, 99] on span at bounding box center [351, 101] width 57 height 14
click at [356, 193] on span at bounding box center [351, 194] width 46 height 18
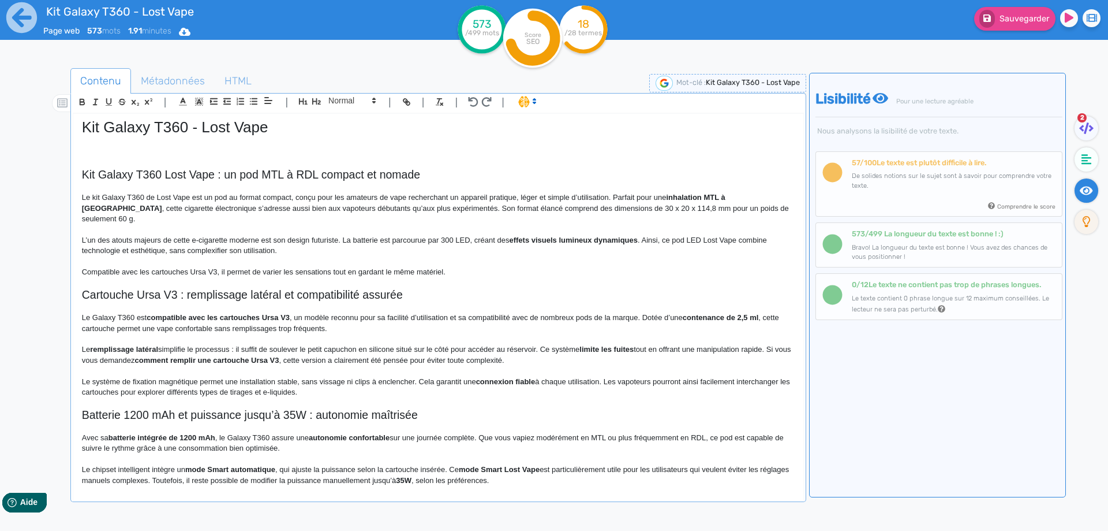
scroll to position [0, 0]
click at [495, 269] on p "Compatible avec les cartouches Ursa V3, il permet de varier les sensations tout…" at bounding box center [438, 274] width 713 height 10
click at [468, 269] on p "Compatible avec les cartouches Ursa V3, il permet de varier les sensations tout…" at bounding box center [438, 274] width 713 height 10
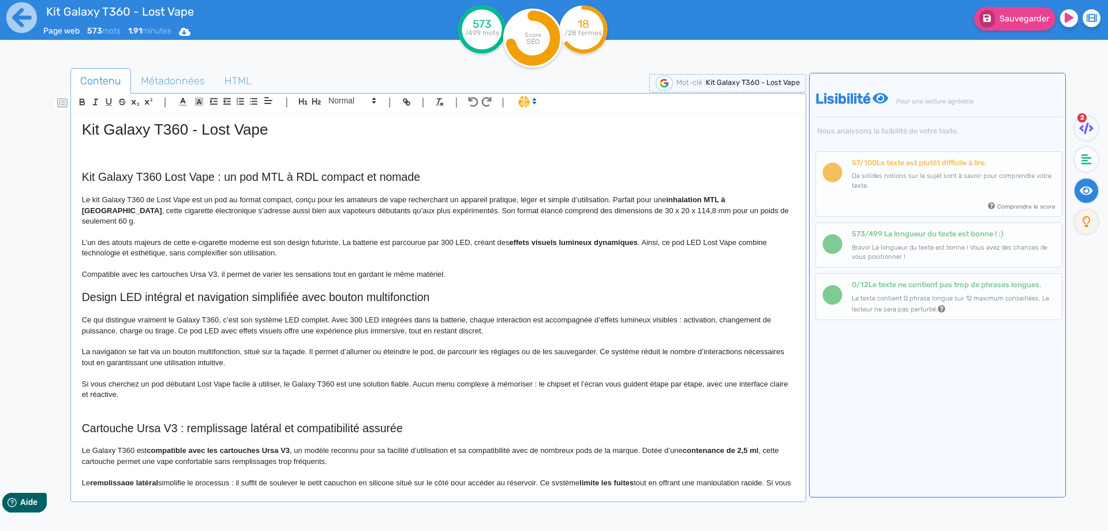
click at [282, 292] on h2 "Design LED intégral et navigation simplifiée avec bouton multifonction" at bounding box center [438, 296] width 713 height 13
click at [343, 101] on span at bounding box center [351, 101] width 57 height 14
click at [343, 115] on span at bounding box center [351, 121] width 46 height 20
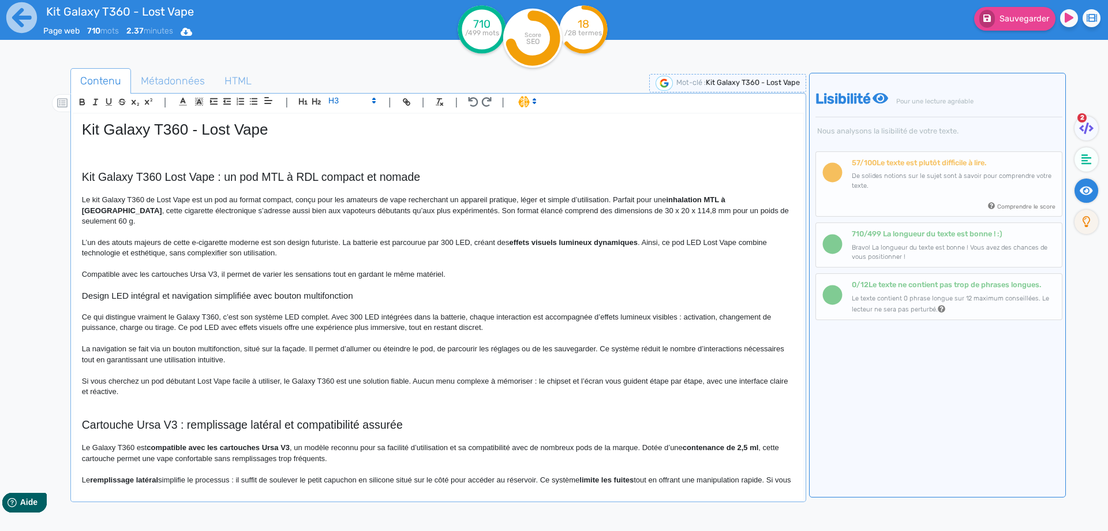
click at [283, 280] on p at bounding box center [438, 285] width 713 height 10
click at [283, 290] on h3 "Design LED intégral et navigation simplifiée avec bouton multifonction" at bounding box center [438, 295] width 713 height 10
copy h3 "Design LED intégral et navigation simplifiée avec bouton multifonction"
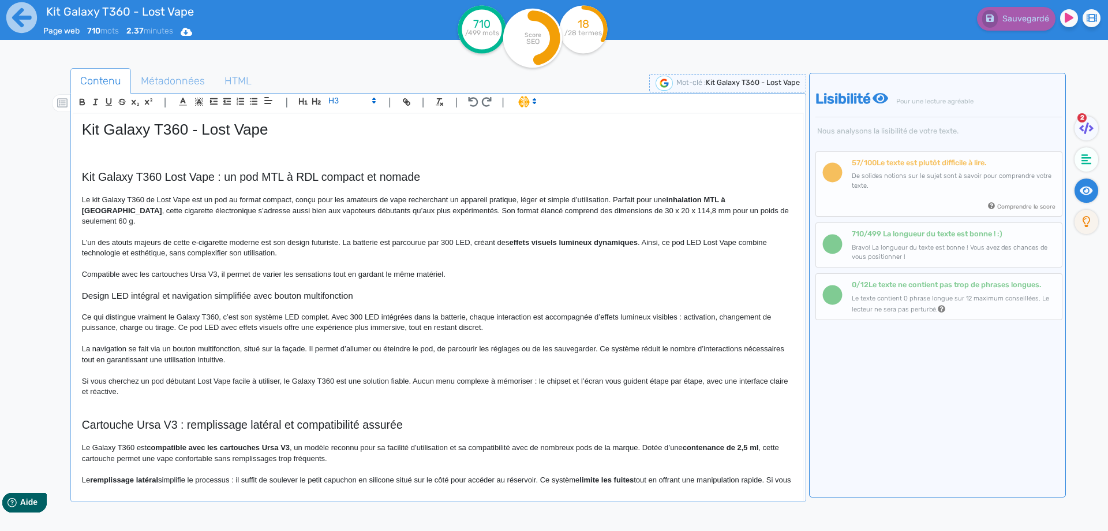
click at [122, 365] on p at bounding box center [438, 370] width 713 height 10
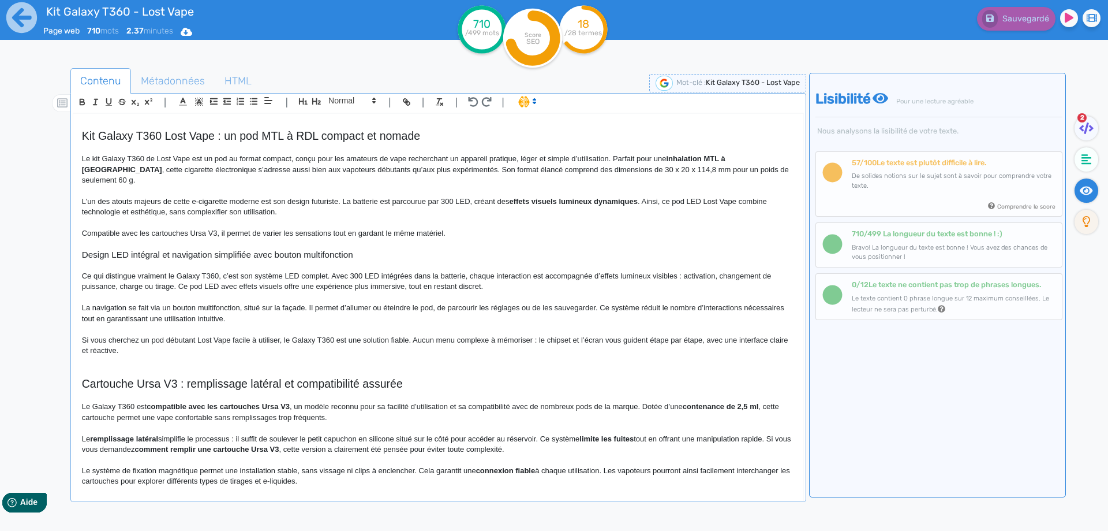
scroll to position [58, 0]
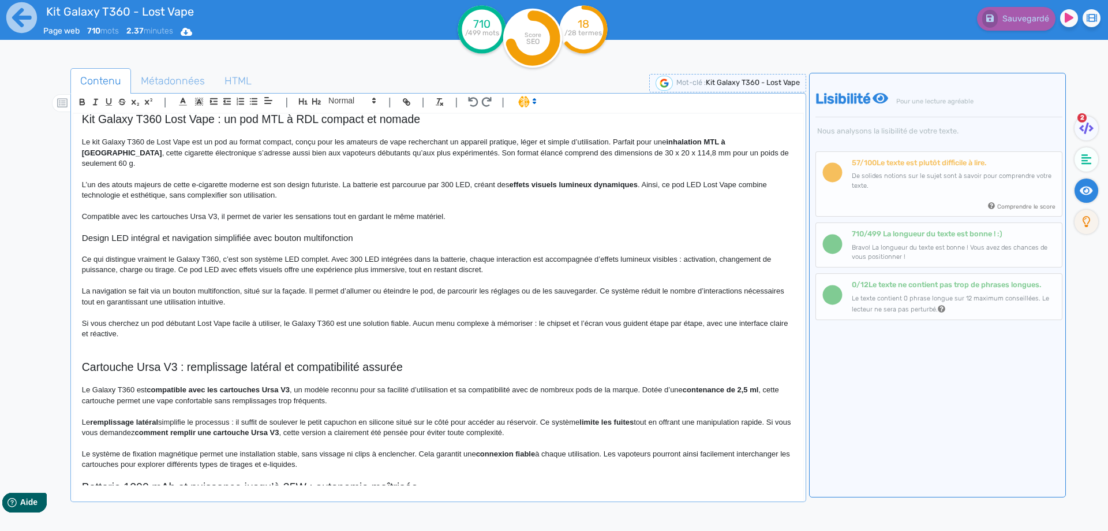
click at [180, 254] on p "Ce qui distingue vraiment le Galaxy T360, c’est son système LED complet. Avec 3…" at bounding box center [438, 264] width 713 height 21
click at [275, 254] on p "Ce qui distingue vraiment le pod Galaxy T360, c’est son système LED complet. Av…" at bounding box center [438, 264] width 713 height 21
drag, startPoint x: 275, startPoint y: 247, endPoint x: 320, endPoint y: 246, distance: 44.5
click at [320, 254] on p "Ce qui distingue vraiment le pod Galaxy T360, c’est son système LED complet. Av…" at bounding box center [438, 264] width 713 height 21
click at [315, 254] on p "Ce qui distingue vraiment le pod Galaxy T360, c’est son esthétique soignée et o…" at bounding box center [438, 264] width 713 height 21
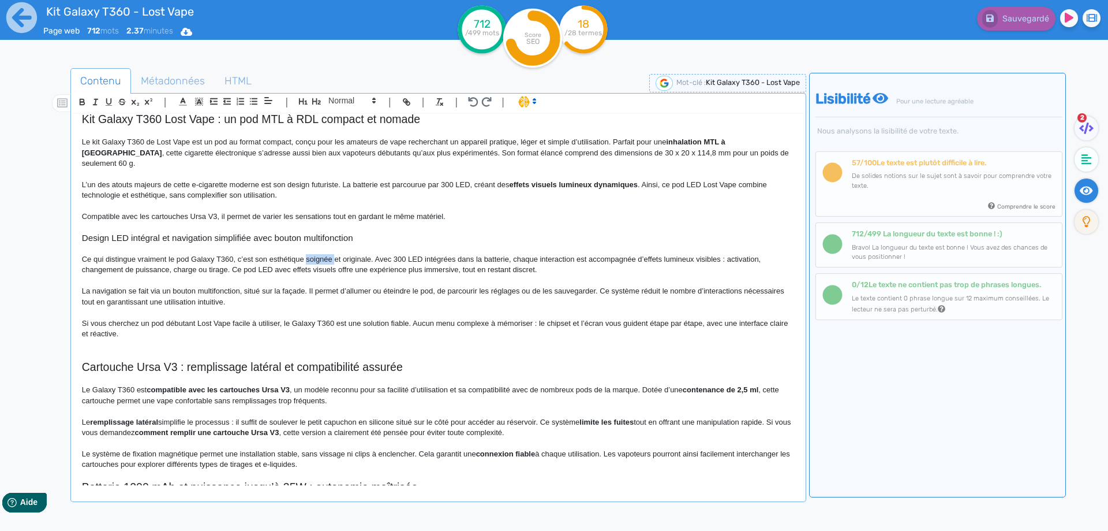
click at [315, 254] on p "Ce qui distingue vraiment le pod Galaxy T360, c’est son esthétique soignée et o…" at bounding box center [438, 264] width 713 height 21
click at [396, 254] on p "Ce qui distingue vraiment le pod Galaxy T360, c’est son esthétique futuriste et…" at bounding box center [438, 264] width 713 height 21
click at [491, 254] on p "Ce qui distingue vraiment le pod Galaxy T360, c’est son esthétique futuriste et…" at bounding box center [438, 264] width 713 height 21
click at [519, 254] on p "Ce qui distingue vraiment le pod Galaxy T360, c’est son esthétique futuriste et…" at bounding box center [438, 264] width 713 height 21
click at [740, 254] on p "Ce qui distingue vraiment le pod Galaxy T360, c’est son esthétique futuriste et…" at bounding box center [438, 264] width 713 height 21
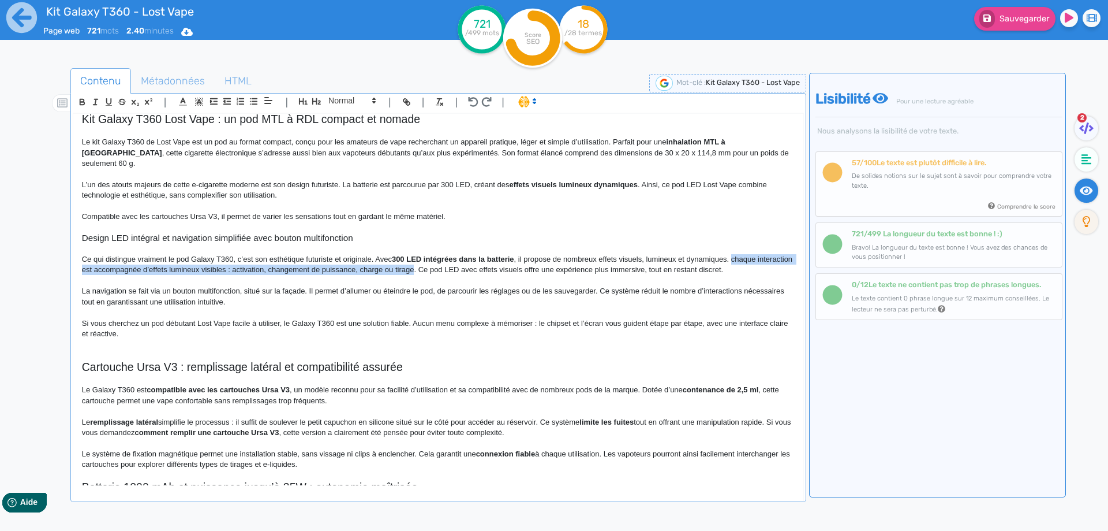
drag, startPoint x: 740, startPoint y: 249, endPoint x: 446, endPoint y: 260, distance: 294.6
click at [446, 260] on p "Ce qui distingue vraiment le pod Galaxy T360, c’est son esthétique futuriste et…" at bounding box center [438, 264] width 713 height 21
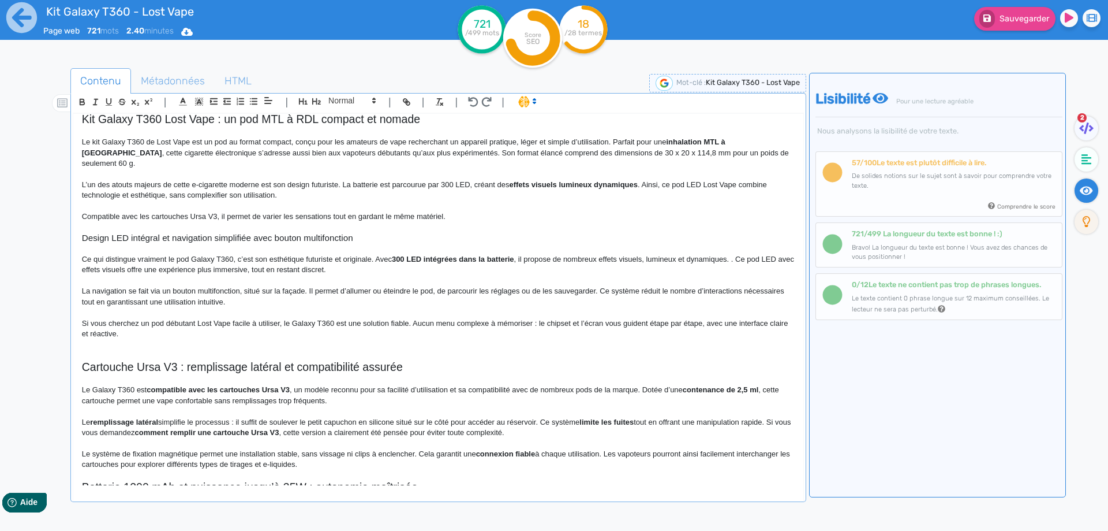
click at [734, 254] on p "Ce qui distingue vraiment le pod Galaxy T360, c’est son esthétique futuriste et…" at bounding box center [438, 264] width 713 height 21
drag, startPoint x: 734, startPoint y: 249, endPoint x: 736, endPoint y: 259, distance: 10.1
click at [736, 259] on p "Ce qui distingue vraiment le pod Galaxy T360, c’est son esthétique futuriste et…" at bounding box center [438, 264] width 713 height 21
click at [302, 286] on p "La navigation se fait via un bouton multifonction, situé sur la façade. Il perm…" at bounding box center [438, 296] width 713 height 21
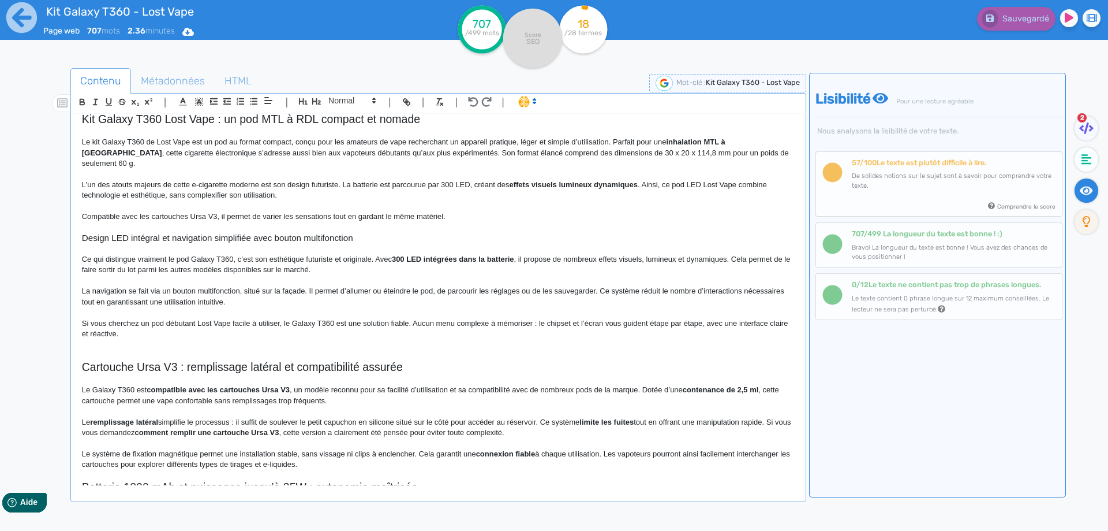
click at [294, 286] on p "La navigation se fait via un bouton multifonction, situé sur la façade. Il perm…" at bounding box center [438, 296] width 713 height 21
drag, startPoint x: 294, startPoint y: 280, endPoint x: 277, endPoint y: 279, distance: 17.9
click at [277, 286] on p "La navigation se fait via un bouton multifonction, situé sur la façade. Il perm…" at bounding box center [438, 296] width 713 height 21
click at [584, 286] on p "La navigation se fait via un bouton multifonction, situé sur le côté de votre v…" at bounding box center [438, 296] width 713 height 21
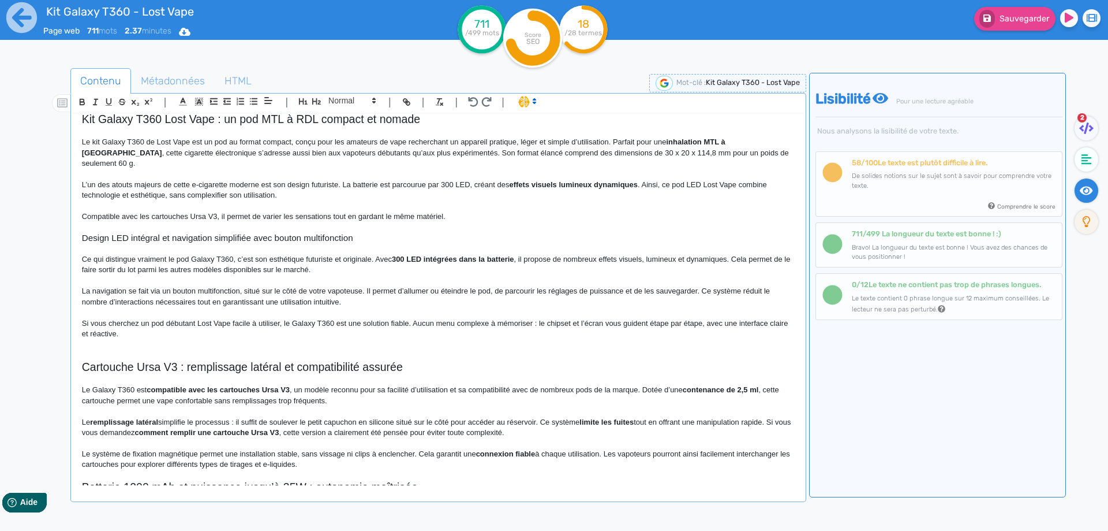
click at [333, 294] on p "La navigation se fait via un bouton multifonction, situé sur le côté de votre v…" at bounding box center [438, 296] width 713 height 21
click at [745, 286] on p "La navigation se fait via un bouton multifonction, situé sur le côté de votre v…" at bounding box center [438, 296] width 713 height 21
drag, startPoint x: 745, startPoint y: 282, endPoint x: 253, endPoint y: 290, distance: 491.9
click at [253, 290] on p "La navigation se fait via un bouton multifonction, situé sur le côté de votre v…" at bounding box center [438, 296] width 713 height 21
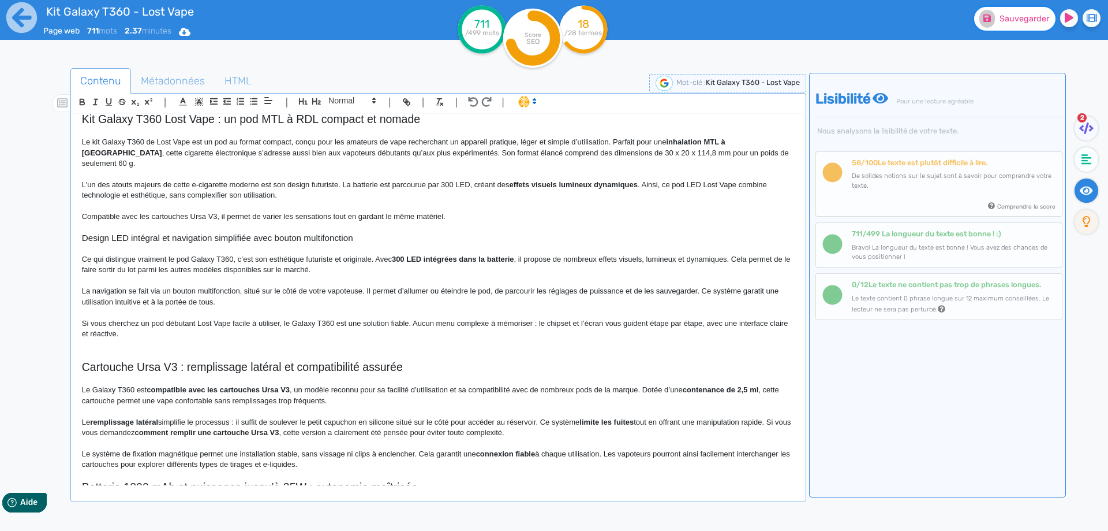
click at [1036, 16] on span "Sauvegarder" at bounding box center [1025, 19] width 50 height 10
click at [151, 323] on p "Si vous cherchez un pod débutant Lost Vape facile à utiliser, le Galaxy T360 es…" at bounding box center [438, 328] width 713 height 21
click at [160, 318] on p "Si vous cherchez un pod débutant Lost Vape facile à utiliser, le Galaxy T360 es…" at bounding box center [438, 328] width 713 height 21
click at [398, 318] on p "Si vous cherchez une cigarette électronique pod faite pour les débutants, la ma…" at bounding box center [438, 328] width 713 height 21
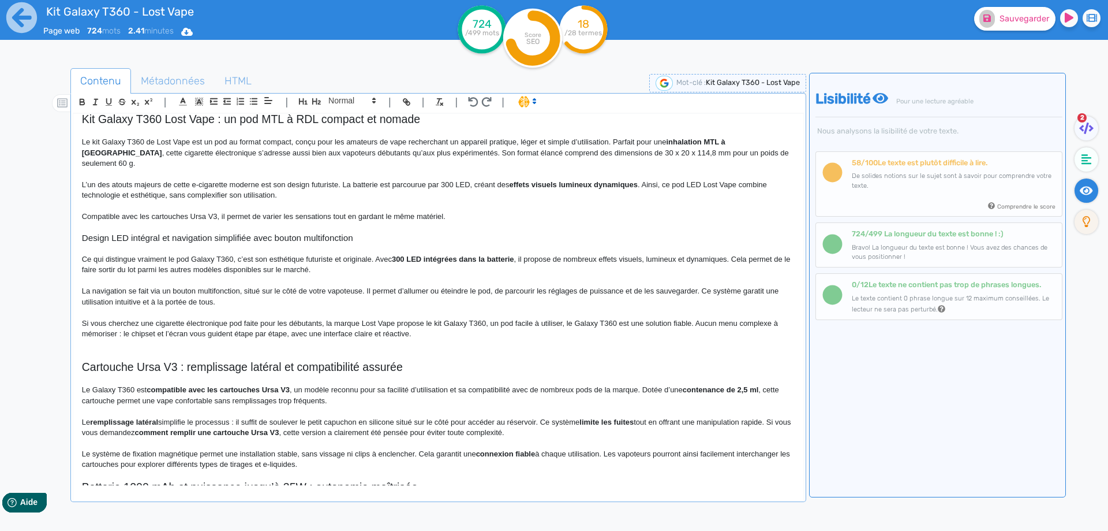
click at [246, 318] on p "Si vous cherchez une cigarette électronique pod faite pour les débutants, la ma…" at bounding box center [438, 328] width 713 height 21
drag, startPoint x: 246, startPoint y: 309, endPoint x: 236, endPoint y: 308, distance: 9.8
click at [236, 318] on p "Si vous cherchez une cigarette électronique pod faite pour les débutants, la ma…" at bounding box center [438, 328] width 713 height 21
click at [234, 318] on p "Si vous cherchez une cigarette électronique pod faite pour les débutants, la ma…" at bounding box center [438, 328] width 713 height 21
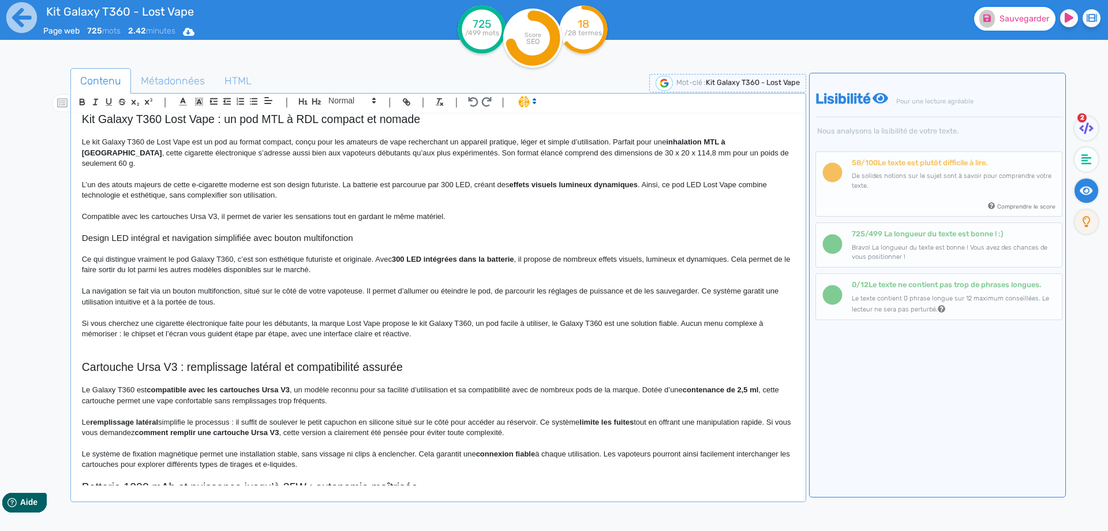
click at [989, 12] on fa-icon at bounding box center [988, 19] width 16 height 18
click at [548, 318] on p "Si vous cherchez une cigarette électronique faite pour les débutants, la marque…" at bounding box center [438, 328] width 713 height 21
click at [750, 286] on p "La navigation se fait via un bouton multifonction, situé sur le côté de votre v…" at bounding box center [438, 296] width 713 height 21
click at [754, 286] on p "La navigation se fait via un bouton multifonction, situé sur le côté de votre v…" at bounding box center [438, 296] width 713 height 21
click at [757, 286] on p "La navigation se fait via un bouton multifonction, situé sur le côté de votre v…" at bounding box center [438, 296] width 713 height 21
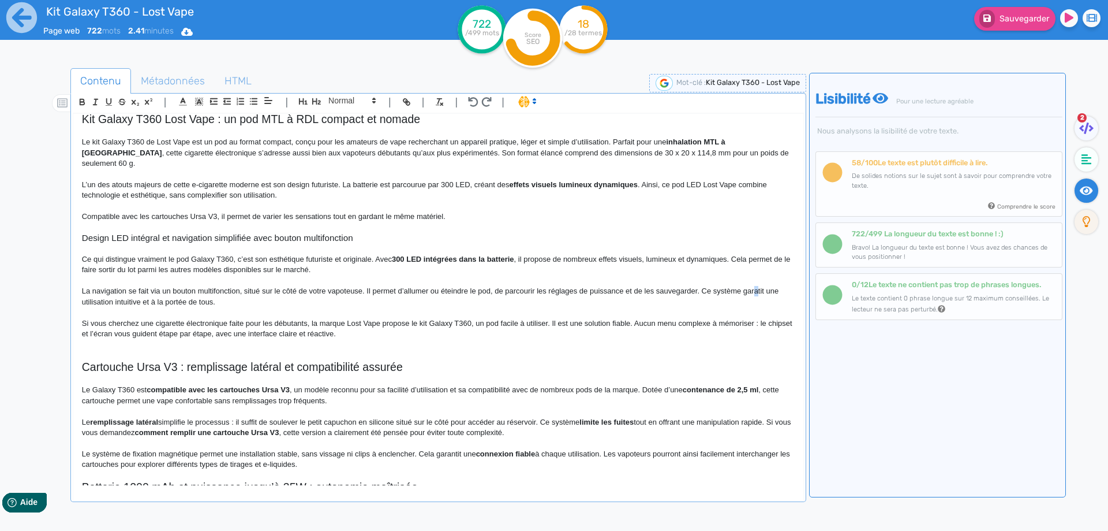
click at [757, 286] on p "La navigation se fait via un bouton multifonction, situé sur le côté de votre v…" at bounding box center [438, 296] width 713 height 21
click at [532, 339] on p at bounding box center [438, 344] width 713 height 10
drag, startPoint x: 631, startPoint y: 312, endPoint x: 638, endPoint y: 313, distance: 7.0
click at [638, 318] on p "Si vous cherchez une cigarette électronique faite pour les débutants, la marque…" at bounding box center [438, 328] width 713 height 21
click at [774, 318] on p "Si vous cherchez une cigarette électronique faite pour les débutants, la marque…" at bounding box center [438, 328] width 713 height 21
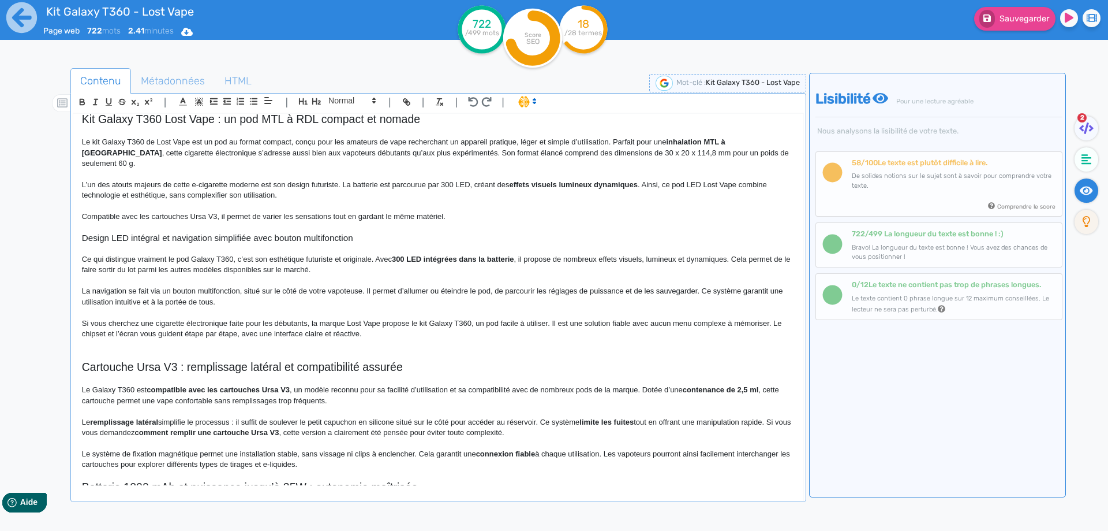
click at [109, 326] on p "Si vous cherchez une cigarette électronique faite pour les débutants, la marque…" at bounding box center [438, 328] width 713 height 21
click at [117, 321] on p "Si vous cherchez une cigarette électronique faite pour les débutants, la marque…" at bounding box center [438, 328] width 713 height 21
copy p "intégré"
click at [138, 320] on p "Si vous cherchez une cigarette électronique faite pour les débutants, la marque…" at bounding box center [438, 328] width 713 height 21
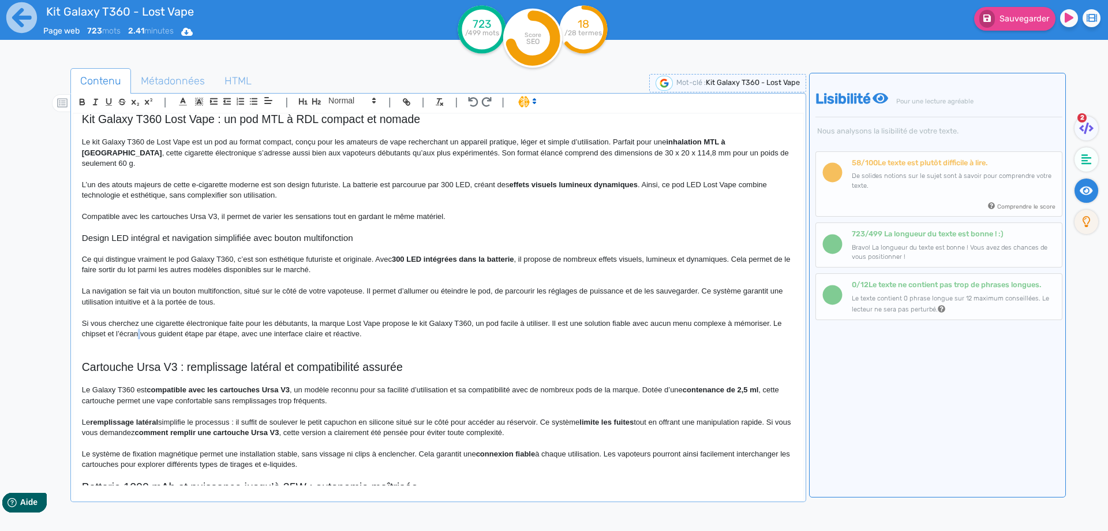
click at [139, 321] on p "Si vous cherchez une cigarette électronique faite pour les débutants, la marque…" at bounding box center [438, 328] width 713 height 21
click at [414, 319] on p "Si vous cherchez une cigarette électronique faite pour les débutants, la marque…" at bounding box center [438, 328] width 713 height 21
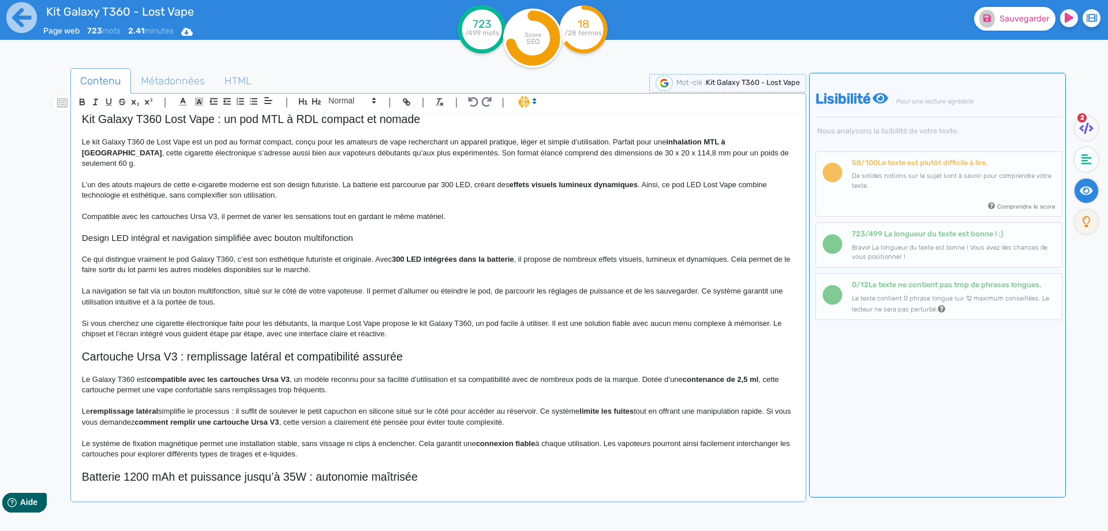
click at [1014, 24] on button "Sauvegarder" at bounding box center [1014, 19] width 81 height 24
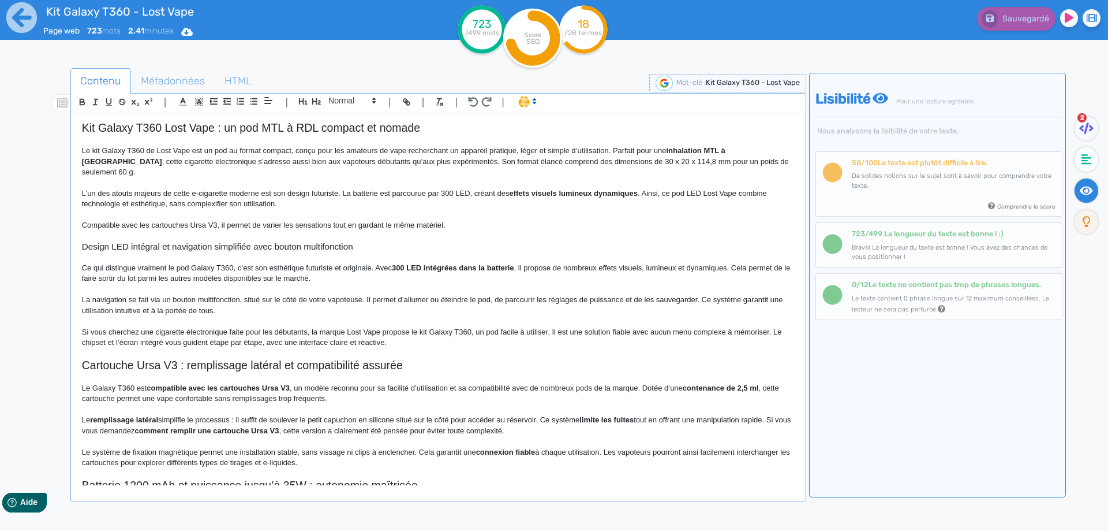
scroll to position [23, 0]
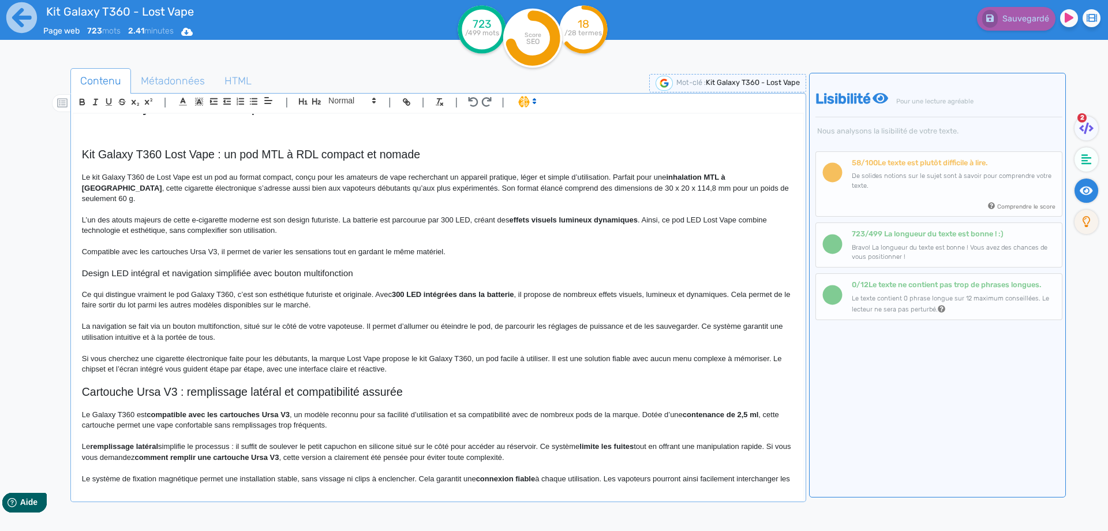
click at [477, 246] on p "Compatible avec les cartouches Ursa V3, il permet de varier les sensations tout…" at bounding box center [438, 251] width 713 height 10
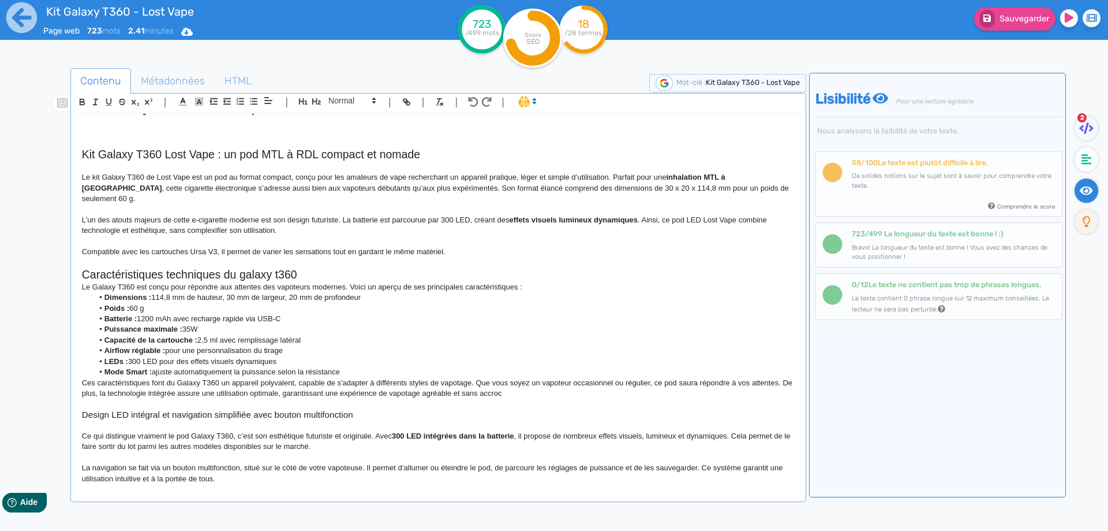
click at [180, 282] on p "Le Galaxy T360 est conçu pour répondre aux attentes des vapoteurs modernes. Voi…" at bounding box center [438, 287] width 713 height 10
click at [185, 268] on h2 "Caractéristiques techniques du galaxy t360" at bounding box center [438, 274] width 713 height 13
click at [350, 98] on span at bounding box center [351, 101] width 57 height 14
click at [343, 115] on span at bounding box center [351, 121] width 46 height 20
click at [206, 268] on h3 "Caractéristiques techniques du galaxy t360" at bounding box center [438, 273] width 713 height 10
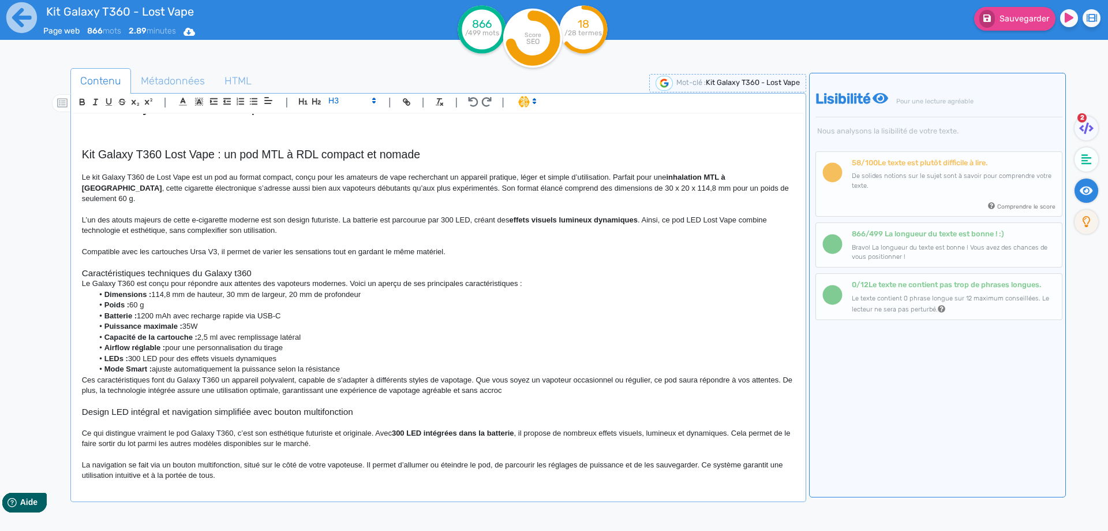
click at [264, 268] on h3 "Caractéristiques techniques du Galaxy t360" at bounding box center [438, 273] width 713 height 10
click at [237, 260] on div "Kit Galaxy T360 - Lost Vape Kit Galaxy T360 Lost Vape : un pod MTL à RDL compac…" at bounding box center [438, 299] width 730 height 371
click at [237, 268] on h3 "Caractéristiques techniques du Galaxy t360" at bounding box center [438, 273] width 713 height 10
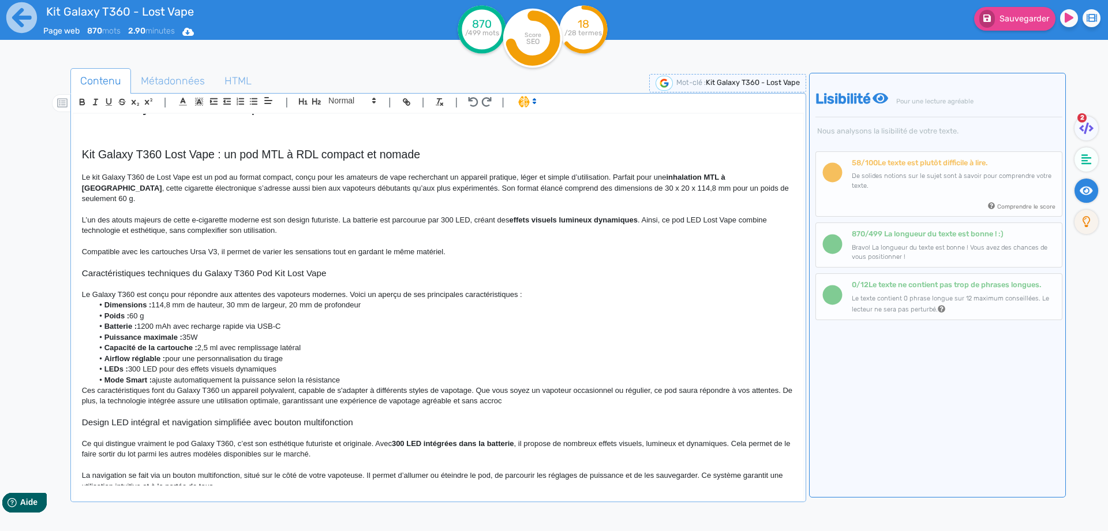
click at [546, 289] on p "Le Galaxy T360 est conçu pour répondre aux attentes des vapoteurs modernes. Voi…" at bounding box center [438, 294] width 713 height 10
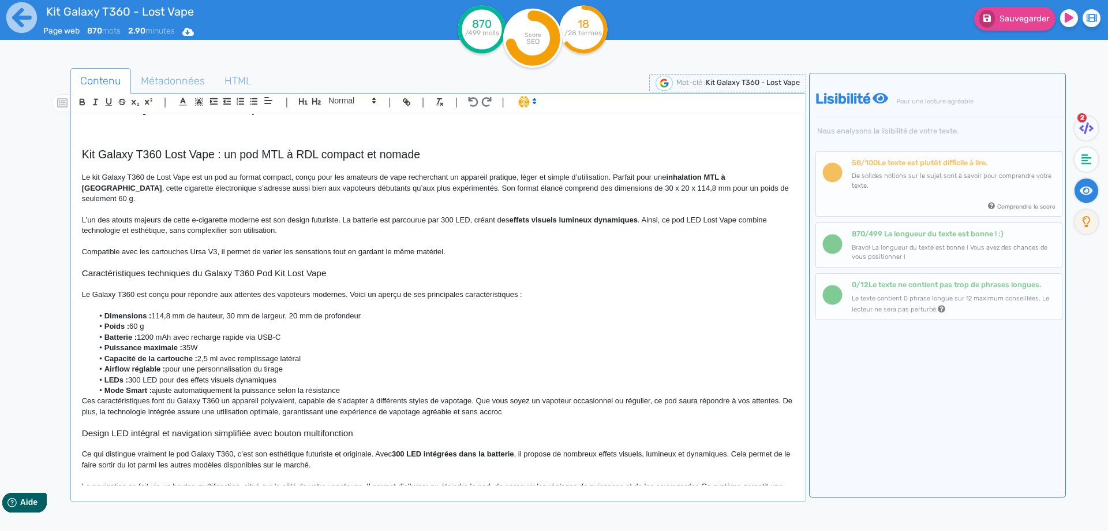
click at [349, 385] on li "Mode Smart : ajuste automatiquement la puissance selon la résistance" at bounding box center [443, 390] width 701 height 10
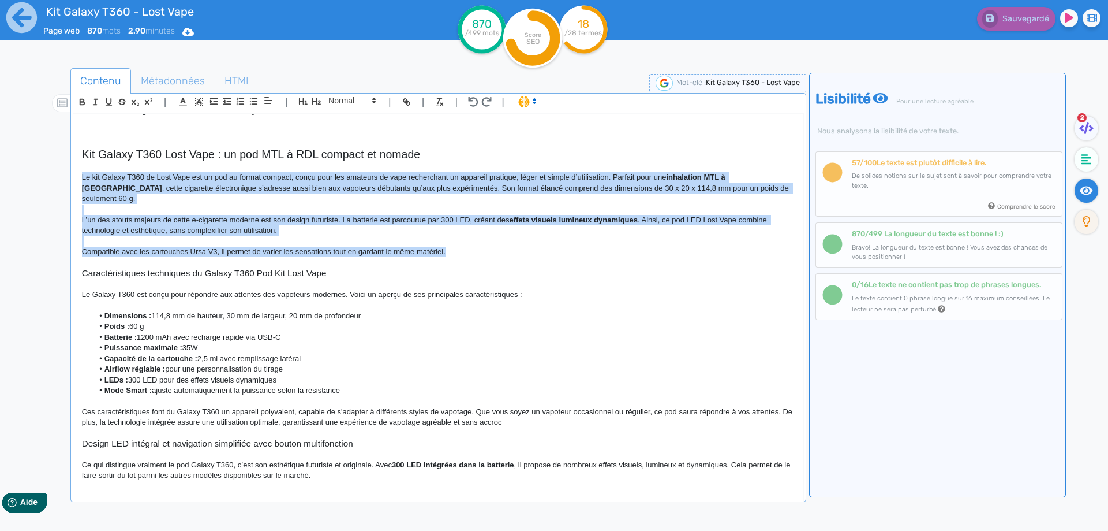
drag, startPoint x: 446, startPoint y: 240, endPoint x: 72, endPoint y: 182, distance: 378.5
click at [72, 182] on div "| | H3 H4 H5 H6 Normal | | | | Kit Galaxy T360 - Lost Vape Kit Galaxy T360 Lost…" at bounding box center [438, 297] width 736 height 409
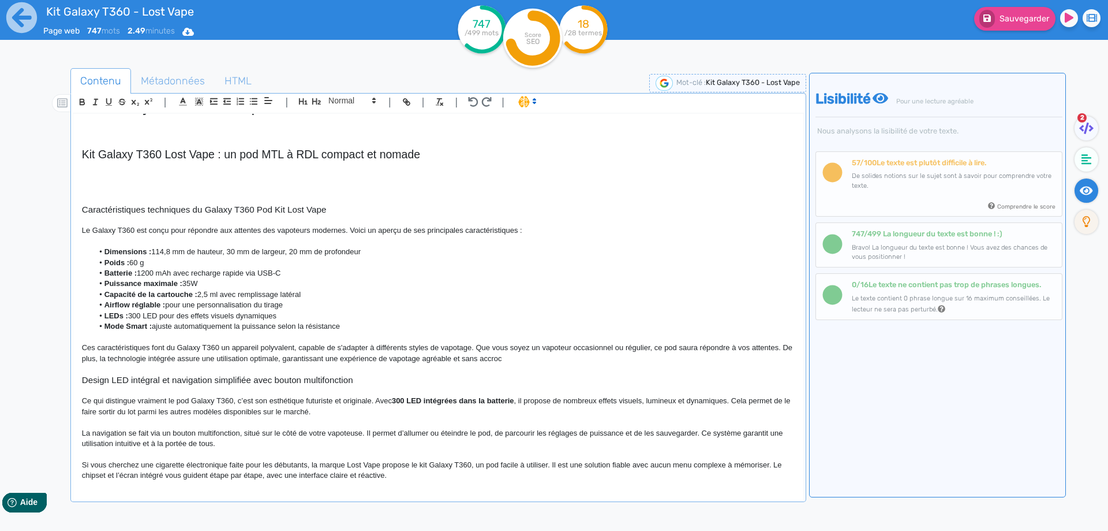
click at [105, 246] on p at bounding box center [438, 241] width 713 height 10
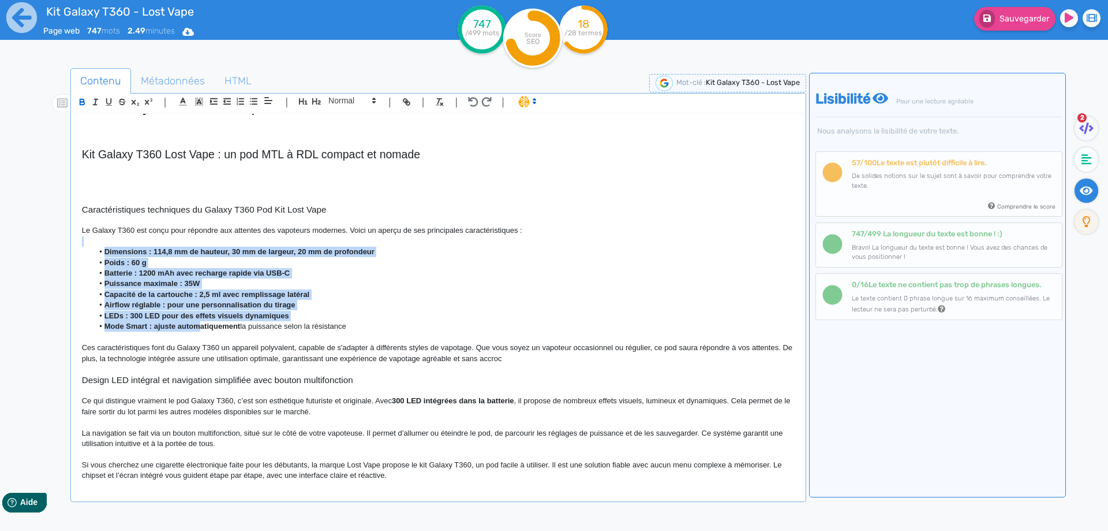
drag, startPoint x: 105, startPoint y: 246, endPoint x: 201, endPoint y: 323, distance: 123.6
click at [201, 323] on div "Kit Galaxy T360 - Lost Vape Kit Galaxy T360 Lost Vape : un pod MTL à RDL compac…" at bounding box center [438, 299] width 730 height 371
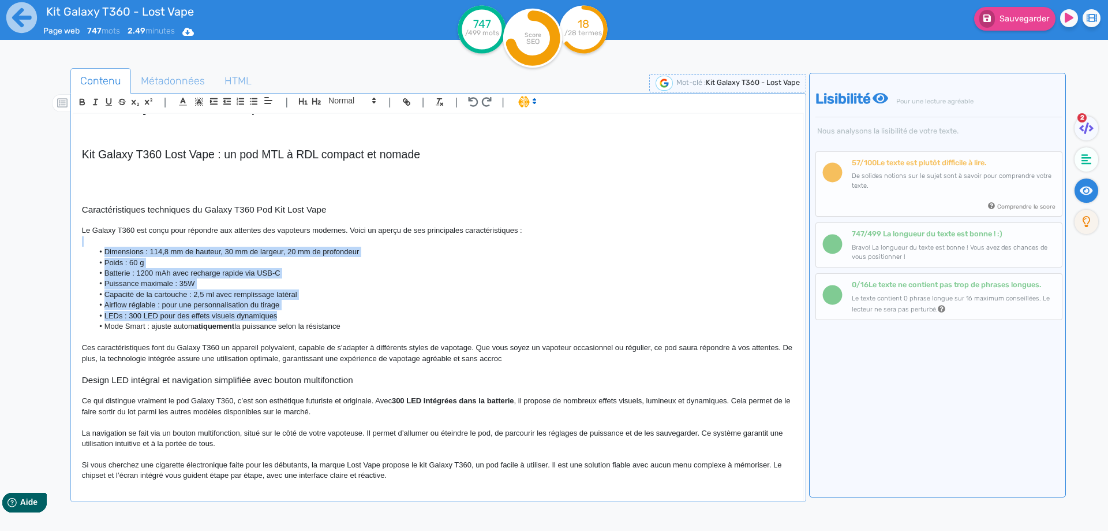
click at [154, 324] on li "Mode Smart : ajuste autom atiquement la puissance selon la résistance" at bounding box center [443, 326] width 701 height 10
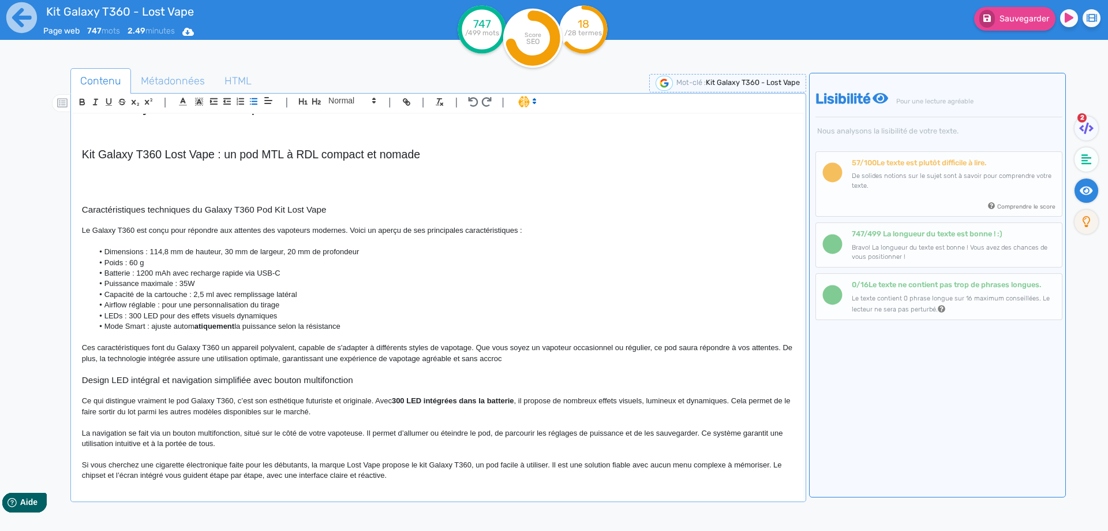
click at [130, 327] on li "Mode Smart : ajuste autom atiquement la puissance selon la résistance" at bounding box center [443, 326] width 701 height 10
drag, startPoint x: 230, startPoint y: 327, endPoint x: 268, endPoint y: 327, distance: 38.7
click at [251, 328] on li "Mode de fonctionnement : Smart, Economie ajuste autom atiquement la puissance s…" at bounding box center [443, 326] width 701 height 10
click at [263, 323] on li "Mode de fonctionnement : Smart, Eco, Watt ajuste autom atiquement la puissance …" at bounding box center [443, 326] width 701 height 10
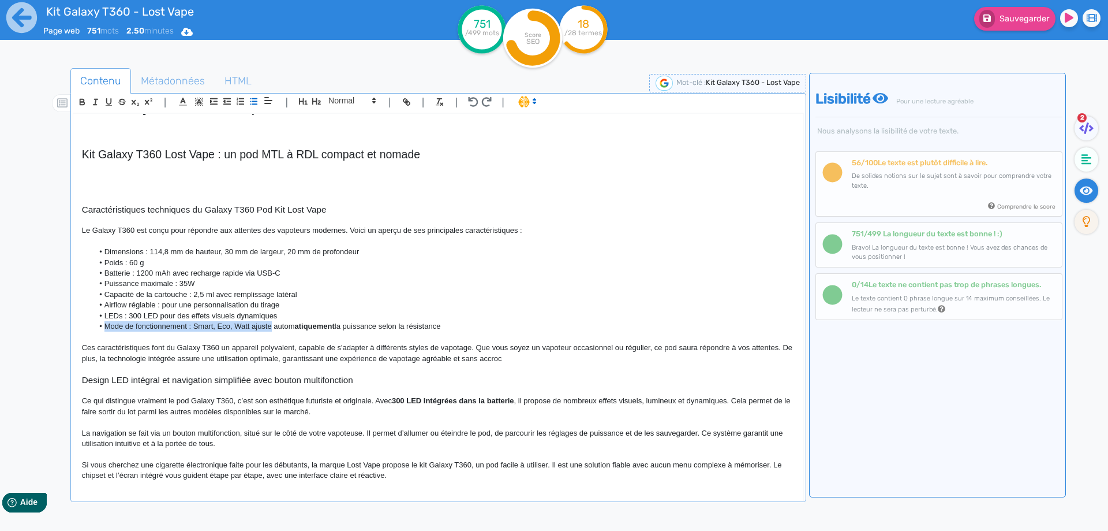
drag, startPoint x: 263, startPoint y: 323, endPoint x: 444, endPoint y: 319, distance: 181.3
click at [444, 319] on ul "Dimensions : 114,8 mm de hauteur, 30 mm de largeur, 20 mm de profondeur Poids :…" at bounding box center [438, 288] width 713 height 85
click at [444, 320] on li "LEDs : 300 LED pour des effets visuels dynamiques" at bounding box center [443, 316] width 701 height 10
click at [434, 327] on li "Mode de fonctionnement : Smart, Eco, Watt ajuste autom atiquement la puissance …" at bounding box center [443, 326] width 701 height 10
drag, startPoint x: 434, startPoint y: 327, endPoint x: 289, endPoint y: 326, distance: 144.9
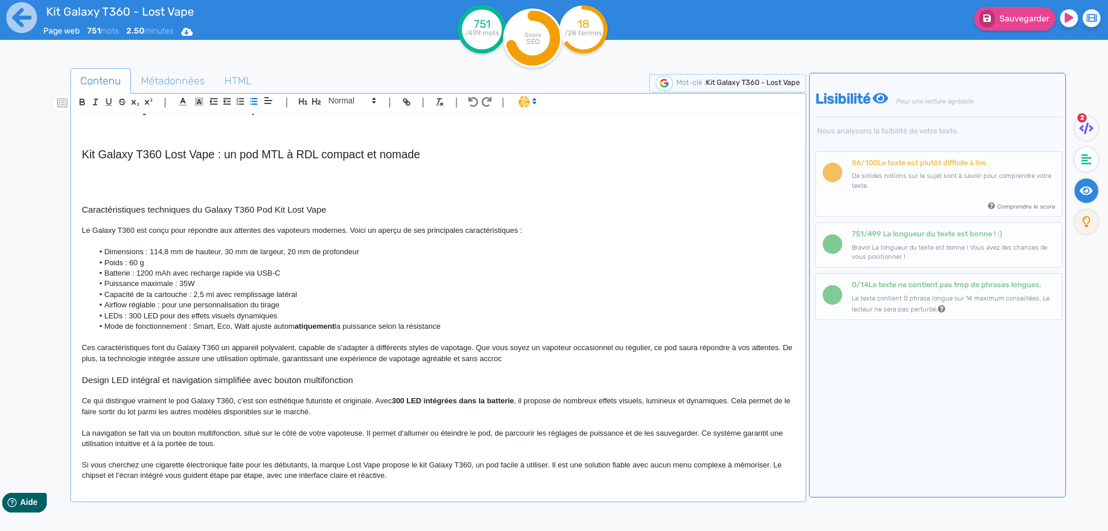
click at [289, 326] on li "Mode de fonctionnement : Smart, Eco, Watt ajuste autom atiquement la puissance …" at bounding box center [443, 326] width 701 height 10
click at [329, 252] on li "Dimensions : 114,8 mm de hauteur, 30 mm de largeur, 20 mm de profondeur" at bounding box center [443, 251] width 701 height 10
click at [158, 293] on li "Capacité de la cartouche : 2,5 ml avec remplissage latéral" at bounding box center [443, 294] width 701 height 10
click at [120, 315] on li "LEDs : 300 LED pour des effets visuels dynamiques" at bounding box center [443, 316] width 701 height 10
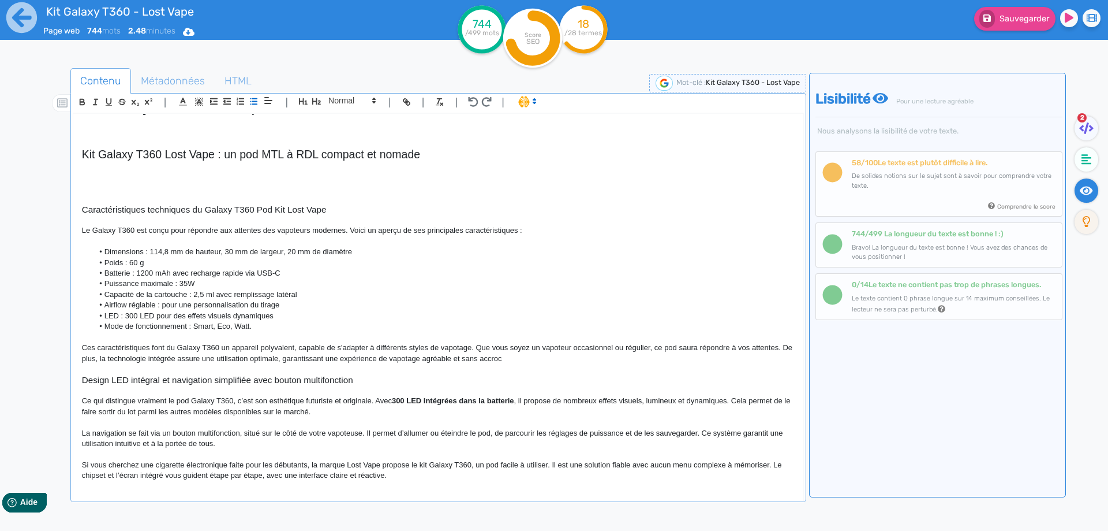
click at [140, 315] on li "LED : 300 LED pour des effets visuels dynamiques" at bounding box center [443, 316] width 701 height 10
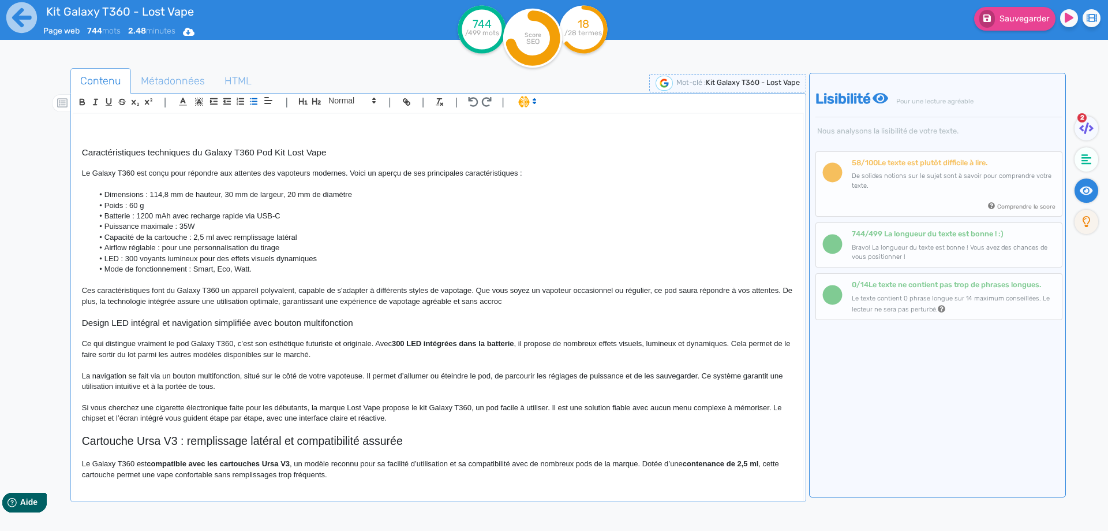
scroll to position [80, 0]
click at [128, 295] on p "Ces caractéristiques font du Galaxy T360 un appareil polyvalent, capable de s'a…" at bounding box center [438, 295] width 713 height 21
click at [235, 290] on p "Ces spécificités font du Galaxy T360 un appareil polyvalent, capable de s'adapt…" at bounding box center [438, 295] width 713 height 21
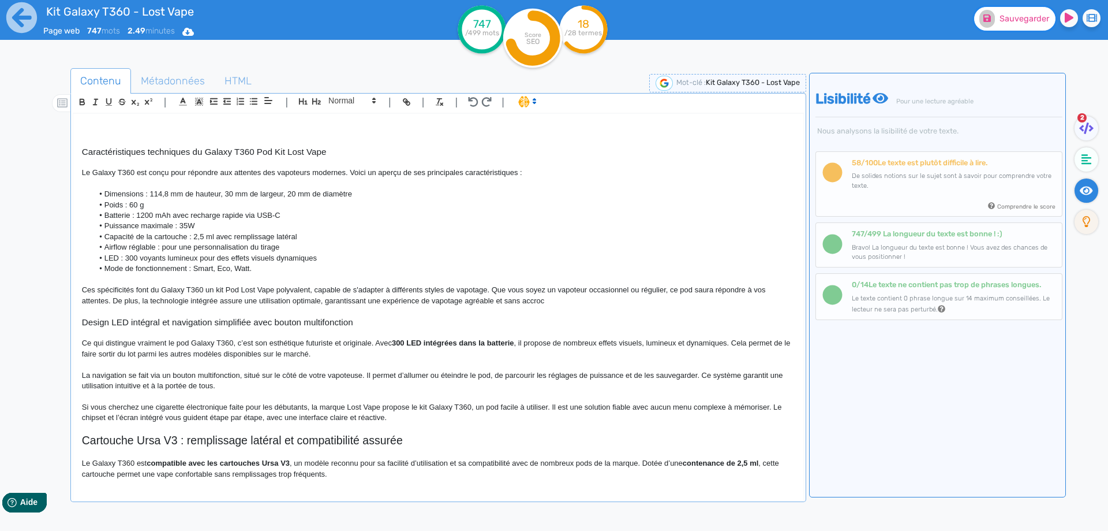
click at [1030, 28] on button "Sauvegarder" at bounding box center [1014, 19] width 81 height 24
click at [680, 289] on p "Ces spécificités font du Galaxy T360 un kit Pod Lost Vape polyvalent, capable d…" at bounding box center [438, 295] width 713 height 21
click at [676, 289] on p "Ces spécificités font du Galaxy T360 un kit Pod Lost Vape polyvalent, capable d…" at bounding box center [438, 295] width 713 height 21
click at [144, 298] on p "Ces spécificités font du Galaxy T360 un kit Pod Lost Vape polyvalent, capable d…" at bounding box center [438, 295] width 713 height 21
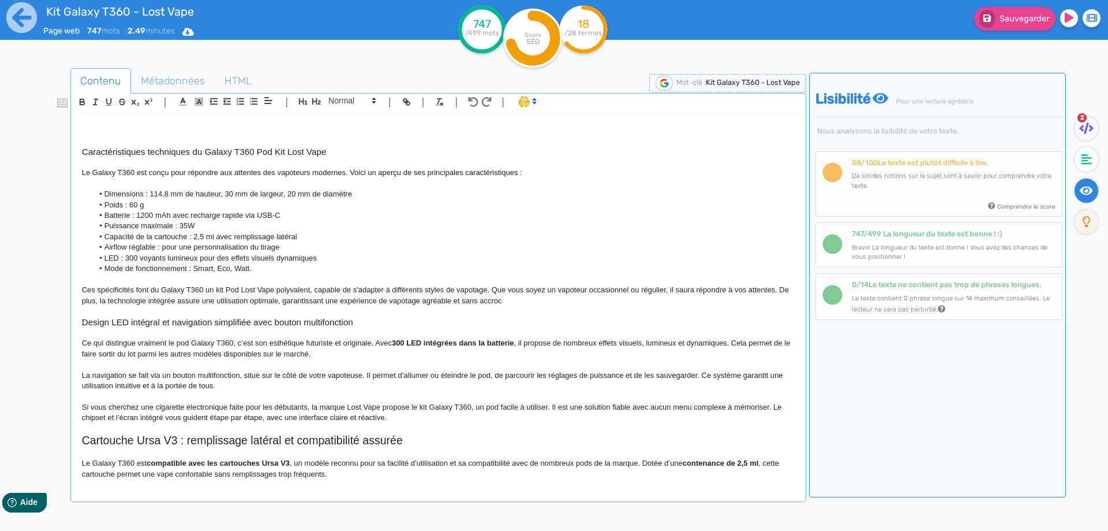
click at [83, 302] on p "Ces spécificités font du Galaxy T360 un kit Pod Lost Vape polyvalent, capable d…" at bounding box center [438, 295] width 713 height 21
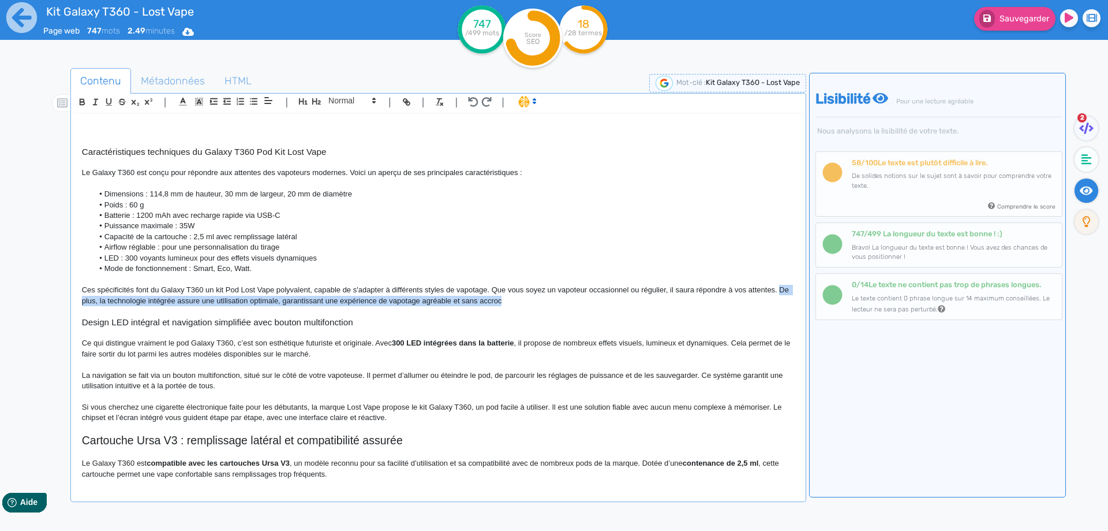
drag, startPoint x: 83, startPoint y: 302, endPoint x: 502, endPoint y: 303, distance: 418.5
click at [502, 303] on div "Kit Galaxy T360 - Lost Vape Kit Galaxy T360 Lost Vape : un pod MTL à RDL compac…" at bounding box center [438, 299] width 730 height 371
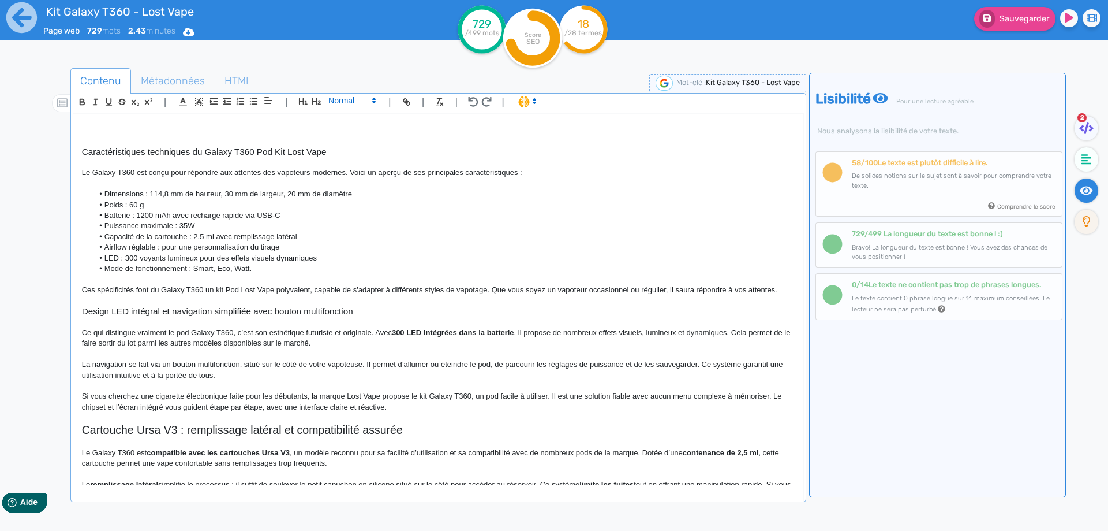
click at [349, 102] on span at bounding box center [351, 101] width 57 height 14
click at [342, 191] on span at bounding box center [351, 194] width 46 height 18
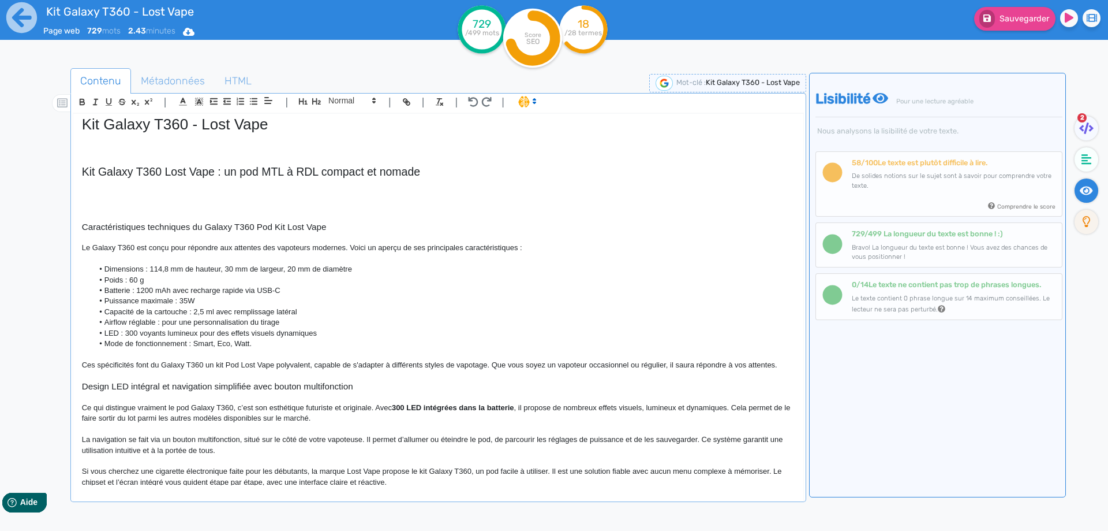
scroll to position [0, 0]
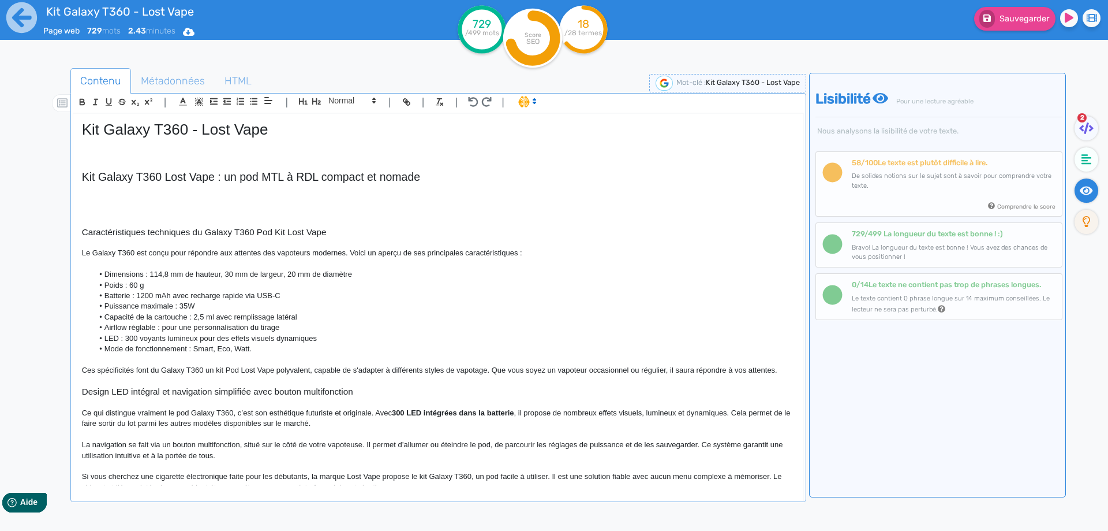
click at [339, 171] on h2 "Kit Galaxy T360 Lost Vape : un pod MTL à RDL compact et nomade" at bounding box center [438, 176] width 713 height 13
copy h2 "Kit Galaxy T360 Lost Vape : un pod MTL à RDL compact et nomade"
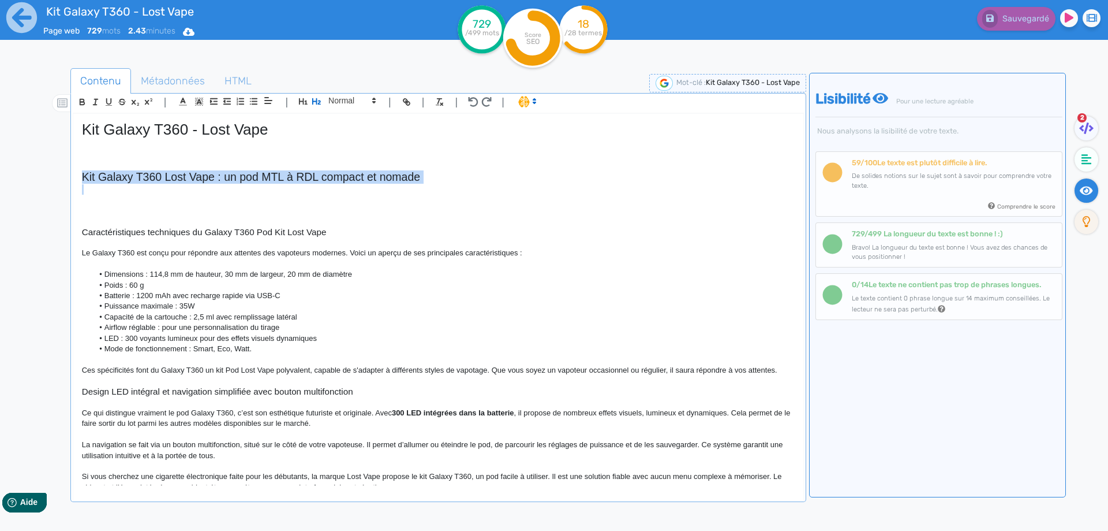
click at [155, 190] on p at bounding box center [438, 189] width 713 height 10
click at [154, 197] on p at bounding box center [438, 200] width 713 height 10
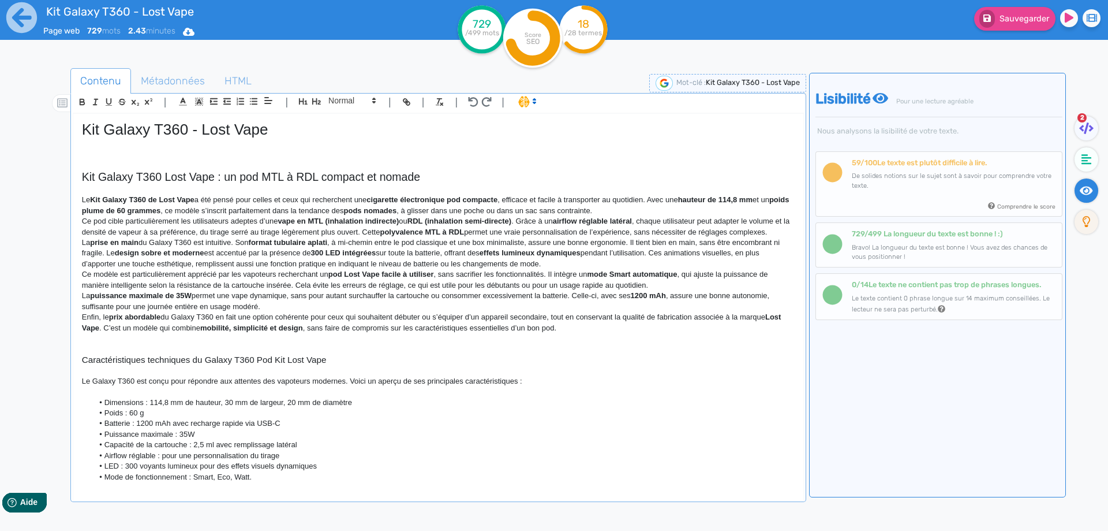
click at [95, 198] on strong "Kit Galaxy T360 de Lost Vape" at bounding box center [142, 199] width 104 height 9
click at [95, 193] on p at bounding box center [438, 189] width 713 height 10
click at [95, 200] on p "Le k it Galaxy T360 de Lost Vape a été pensé pour celles et ceux qui recherchen…" at bounding box center [438, 205] width 713 height 21
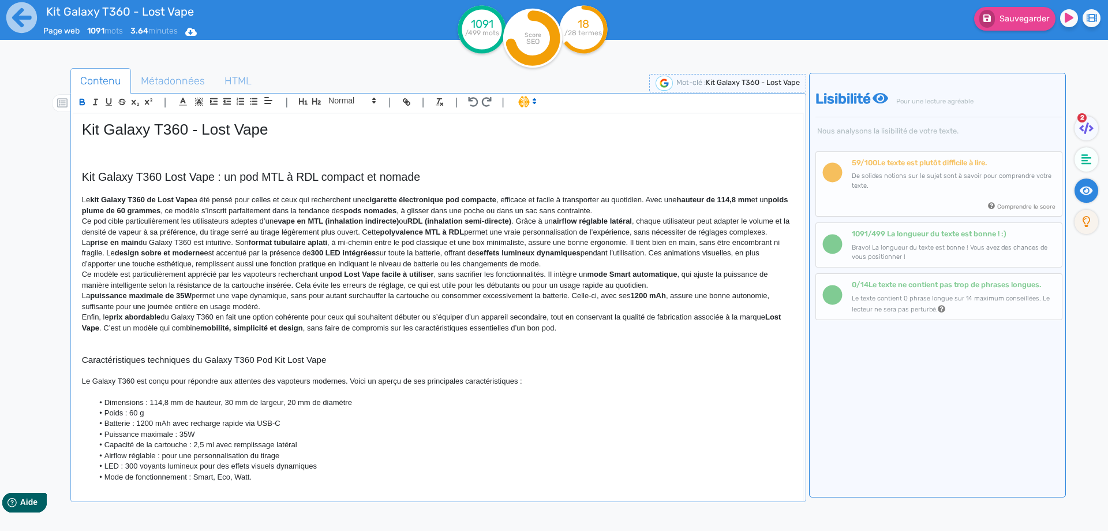
click at [197, 200] on p "Le kit Galaxy T360 de Lost Vape a été pensé pour celles et ceux qui recherchent…" at bounding box center [438, 205] width 713 height 21
drag, startPoint x: 197, startPoint y: 200, endPoint x: 70, endPoint y: 203, distance: 127.0
click at [70, 203] on div "| | H3 H4 H5 H6 Normal | | | | Kit Galaxy T360 - Lost Vape Kit Galaxy T360 Lost…" at bounding box center [438, 297] width 736 height 409
drag, startPoint x: 234, startPoint y: 204, endPoint x: 53, endPoint y: 207, distance: 181.3
click at [53, 207] on div "Contenu Métadonnées HTML | | H3 H4 H5 H6 Normal | | | | Kit Galaxy T360 - Lost …" at bounding box center [570, 334] width 1075 height 538
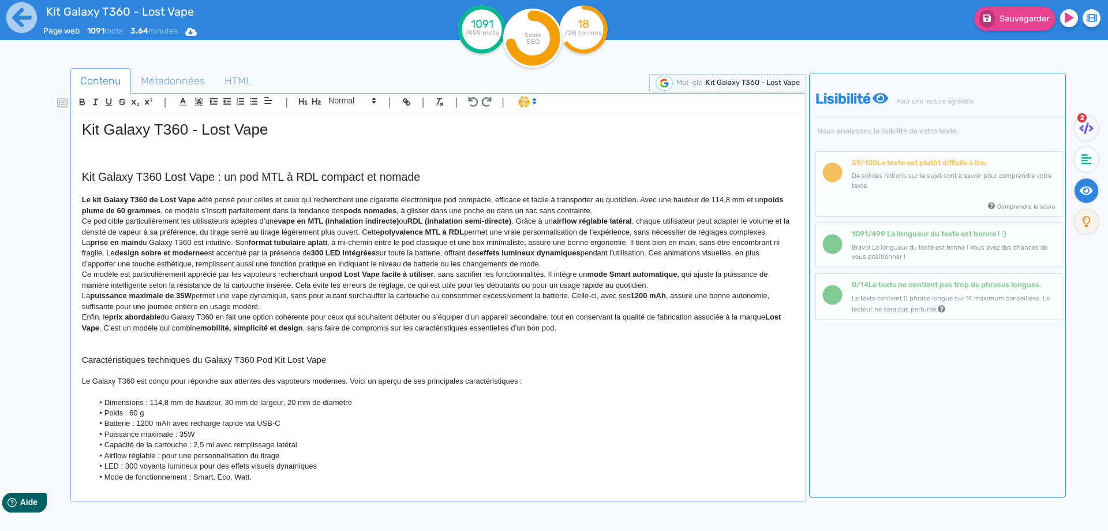
click at [87, 197] on strong "Le kit Galaxy T360 de Lost Vape a" at bounding box center [142, 199] width 120 height 9
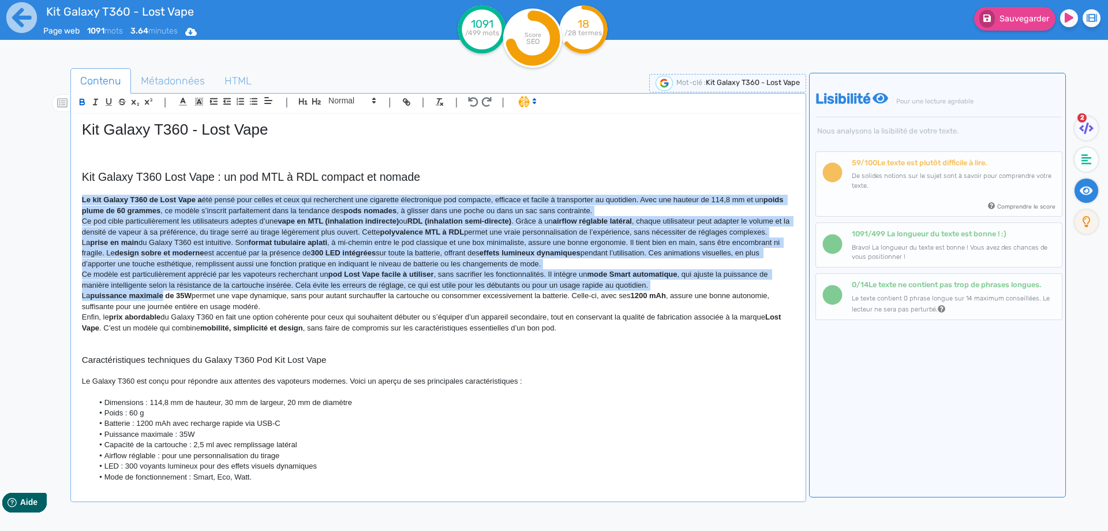
drag, startPoint x: 87, startPoint y: 197, endPoint x: 137, endPoint y: 295, distance: 109.7
click at [137, 297] on div "Kit Galaxy T360 - Lost Vape Kit Galaxy T360 Lost Vape : un pod MTL à RDL compac…" at bounding box center [438, 299] width 730 height 371
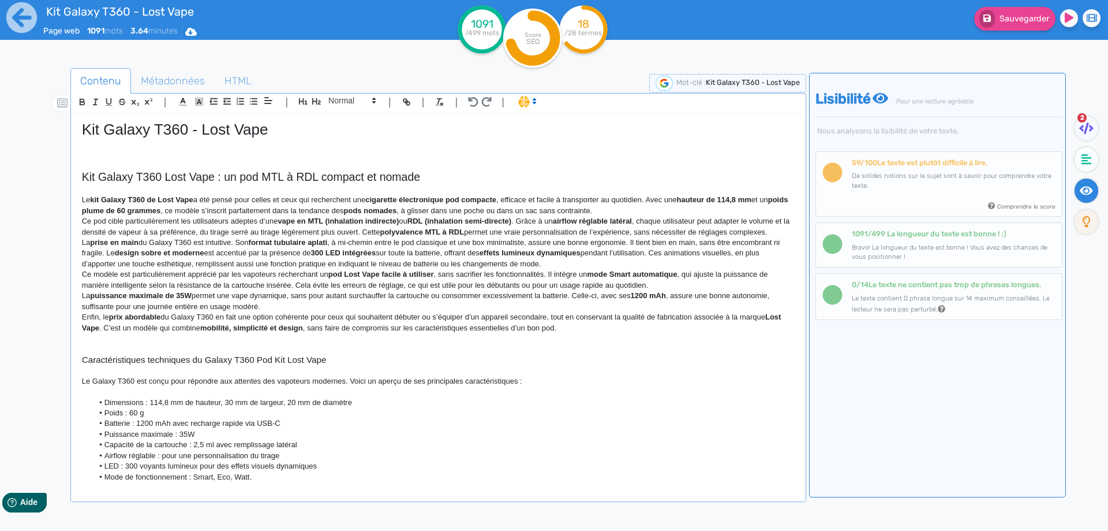
click at [83, 200] on p "Le kit Galaxy T360 de Lost Vape a été pensé pour celles et ceux qui recherchent…" at bounding box center [438, 205] width 713 height 21
drag, startPoint x: 83, startPoint y: 200, endPoint x: 226, endPoint y: 197, distance: 143.2
click at [226, 197] on p "Le kit Galaxy T360 de Lost Vape a été pensé pour celles et ceux qui recherchent…" at bounding box center [438, 205] width 713 height 21
click at [227, 200] on p "Le kit Galaxy T360 de Lost Vape a été pensé pour celles et ceux qui recherchent…" at bounding box center [438, 205] width 713 height 21
click at [397, 199] on strong "cigarette électronique pod compacte" at bounding box center [429, 199] width 131 height 9
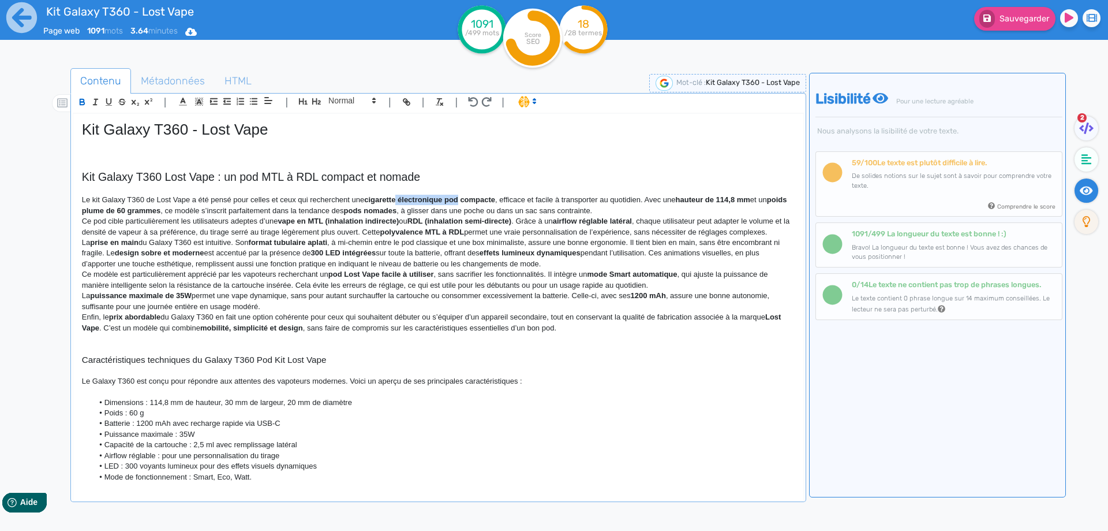
drag, startPoint x: 397, startPoint y: 199, endPoint x: 456, endPoint y: 200, distance: 58.9
click at [456, 200] on strong "cigarette électronique pod compacte" at bounding box center [429, 199] width 131 height 9
click at [383, 200] on strong "cigarette électronique pod compacte" at bounding box center [429, 199] width 131 height 9
click at [450, 197] on strong "cigarette électronique pod compacte" at bounding box center [429, 199] width 131 height 9
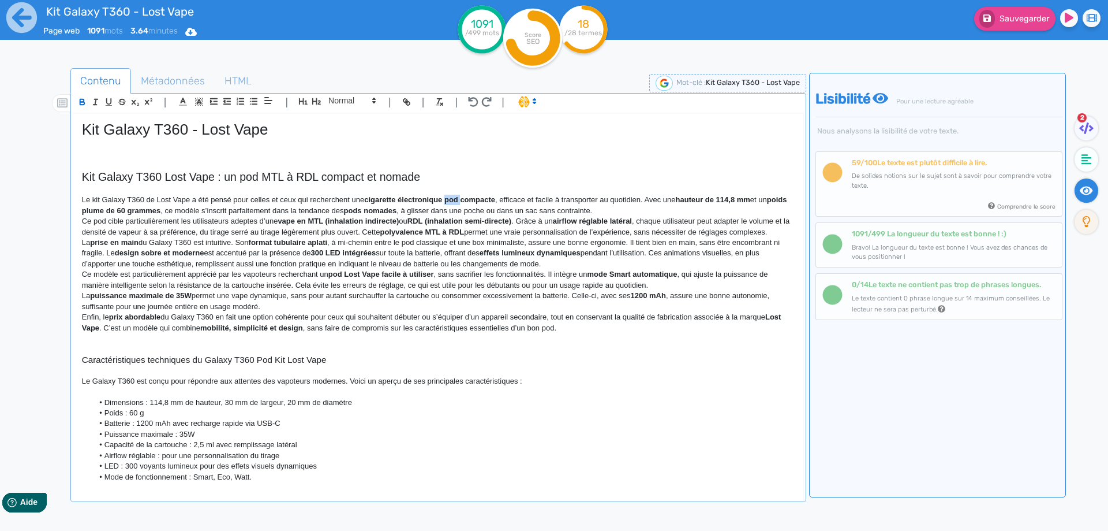
click at [450, 197] on strong "cigarette électronique pod compacte" at bounding box center [429, 199] width 131 height 9
click at [395, 203] on strong "cigarette électronique compacte" at bounding box center [421, 199] width 115 height 9
click at [378, 202] on strong "cigarette électronique compacte" at bounding box center [421, 199] width 115 height 9
drag, startPoint x: 378, startPoint y: 202, endPoint x: 467, endPoint y: 201, distance: 89.5
click at [492, 205] on p "Le kit Galaxy T360 de Lost Vape a été pensé pour celles et ceux qui recherchent…" at bounding box center [438, 205] width 713 height 21
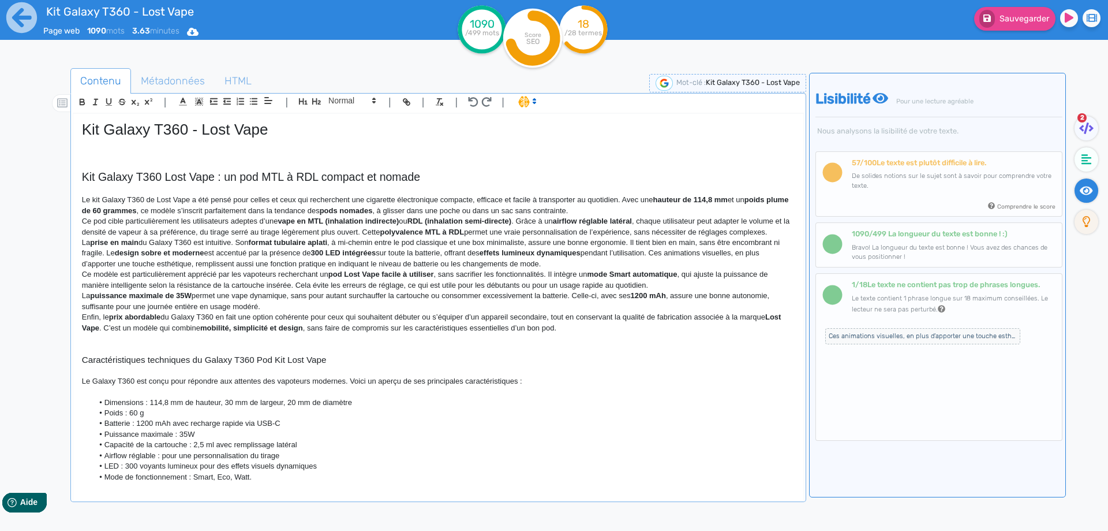
click at [625, 201] on p "Le kit Galaxy T360 de Lost Vape a été pensé pour celles et ceux qui recherchent…" at bounding box center [438, 205] width 713 height 21
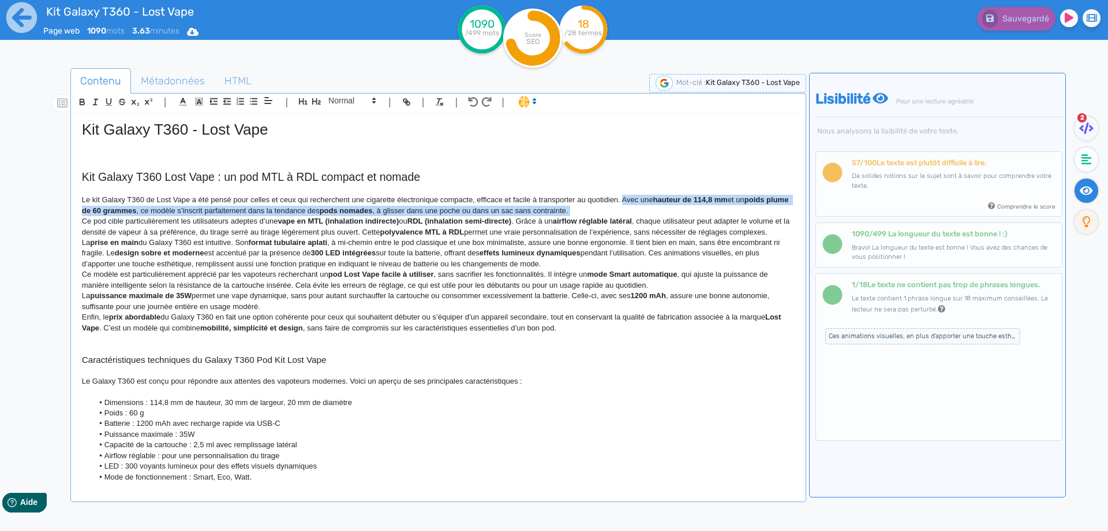
drag, startPoint x: 625, startPoint y: 201, endPoint x: 625, endPoint y: 208, distance: 7.0
click at [625, 208] on p "Le kit Galaxy T360 de Lost Vape a été pensé pour celles et ceux qui recherchent…" at bounding box center [438, 205] width 713 height 21
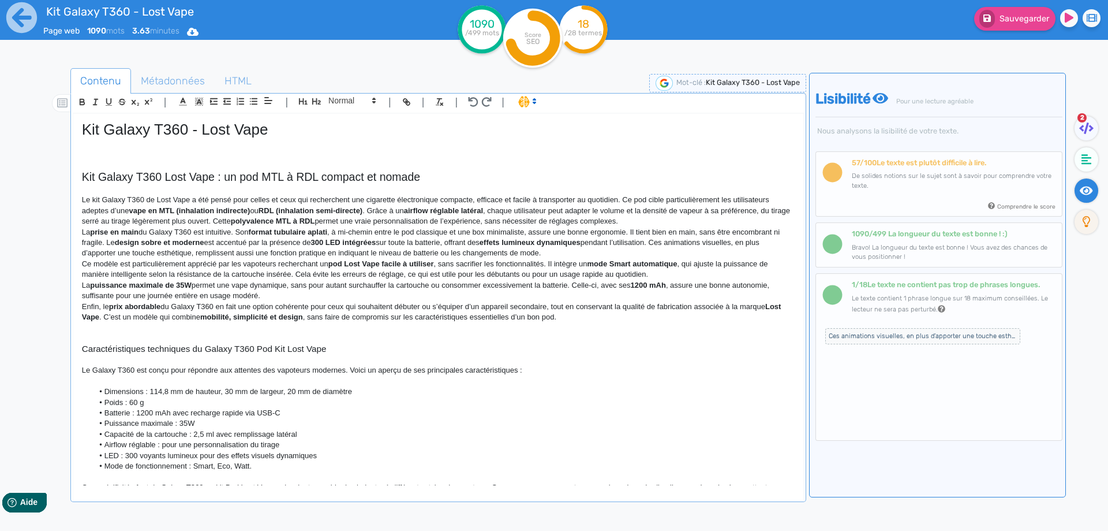
click at [668, 197] on p "Le kit Galaxy T360 de Lost Vape a été pensé pour celles et ceux qui recherchent…" at bounding box center [438, 211] width 713 height 32
click at [658, 199] on p "Le kit Galaxy T360 de Lost Vape a été pensé pour celles et ceux qui recherchent…" at bounding box center [438, 211] width 713 height 32
click at [163, 200] on p "Le kit Galaxy T360 de Lost Vape a été pensé pour celles et ceux qui recherchent…" at bounding box center [438, 211] width 713 height 32
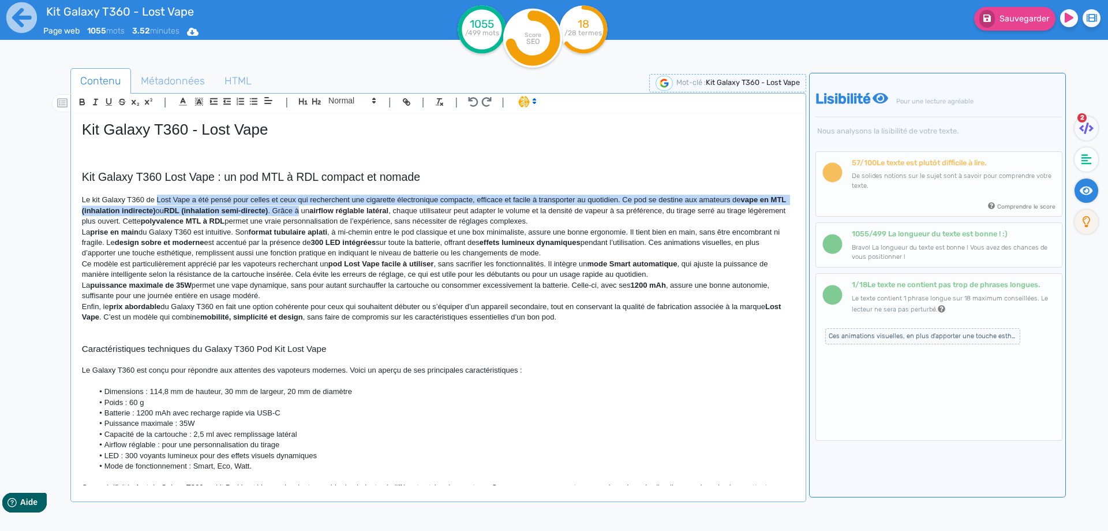
drag, startPoint x: 163, startPoint y: 200, endPoint x: 317, endPoint y: 211, distance: 154.5
click at [317, 211] on p "Le kit Galaxy T360 de Lost Vape a été pensé pour celles et ceux qui recherchent…" at bounding box center [438, 211] width 713 height 32
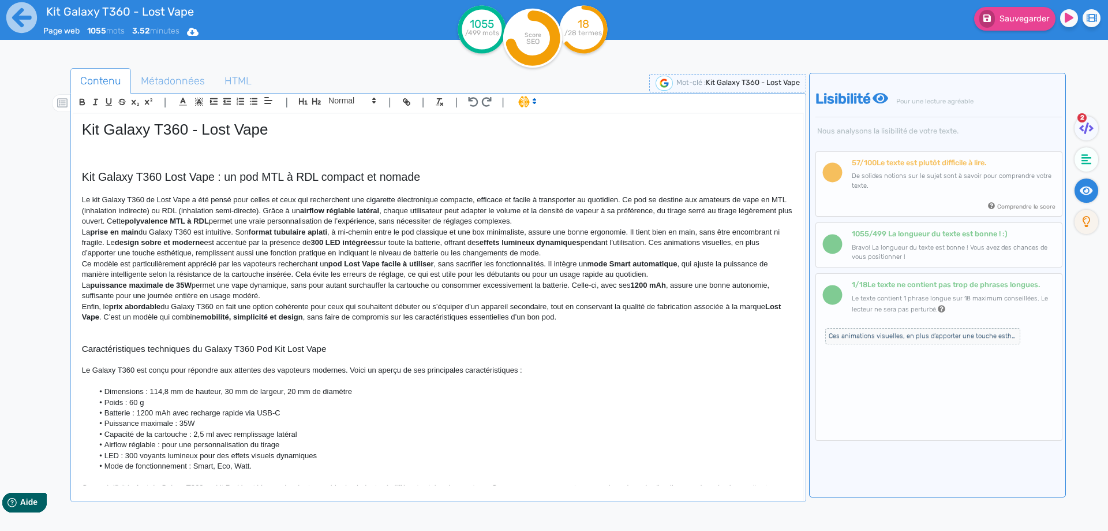
click at [314, 211] on p "Le kit Galaxy T360 de Lost Vape a été pensé pour celles et ceux qui recherchent…" at bounding box center [438, 211] width 713 height 32
click at [279, 211] on p "Le kit Galaxy T360 de Lost Vape a été pensé pour celles et ceux qui recherchent…" at bounding box center [438, 211] width 713 height 32
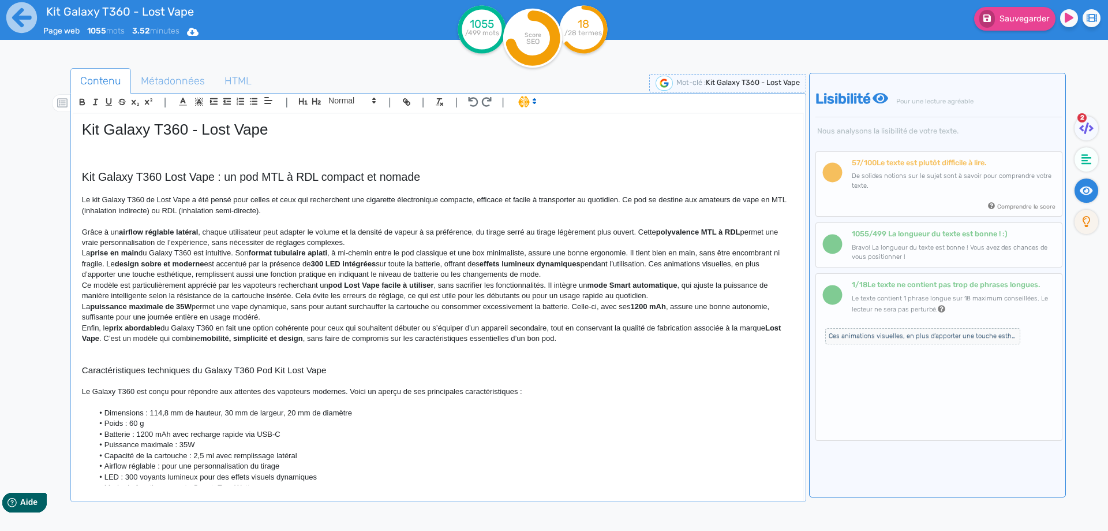
click at [185, 234] on strong "airflow réglable latéral" at bounding box center [158, 231] width 79 height 9
click at [269, 230] on p "Grâce à un airflow réglable sur le côté , chaque utilisateur peut adapter le vo…" at bounding box center [438, 237] width 713 height 21
click at [429, 229] on p "Grâce à un airflow réglable sur le côté , chaque vapoteur peut adapter le volum…" at bounding box center [438, 237] width 713 height 21
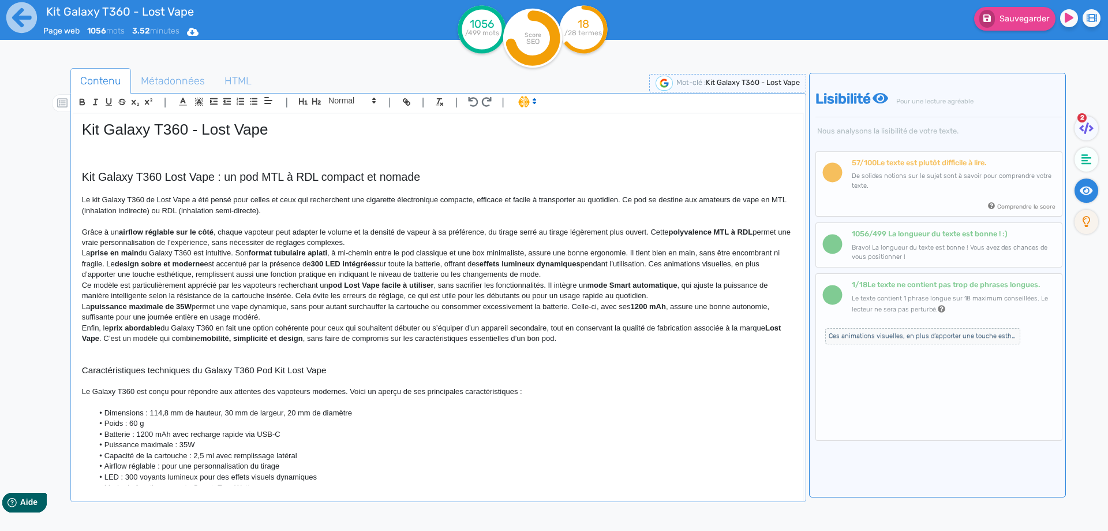
click at [433, 232] on p "Grâce à un airflow réglable sur le côté , chaque vapoteur peut adapter le volum…" at bounding box center [438, 237] width 713 height 21
drag, startPoint x: 433, startPoint y: 232, endPoint x: 443, endPoint y: 231, distance: 10.4
click at [443, 231] on p "Grâce à un airflow réglable sur le côté , chaque vapoteur peut adapter le volum…" at bounding box center [438, 237] width 713 height 21
click at [503, 235] on p "Grâce à un airflow réglable sur le côté , chaque vapoteur peut adapter le volum…" at bounding box center [438, 237] width 713 height 21
click at [518, 231] on p "Grâce à un airflow réglable sur le côté , chaque vapoteur peut adapter le volum…" at bounding box center [438, 237] width 713 height 21
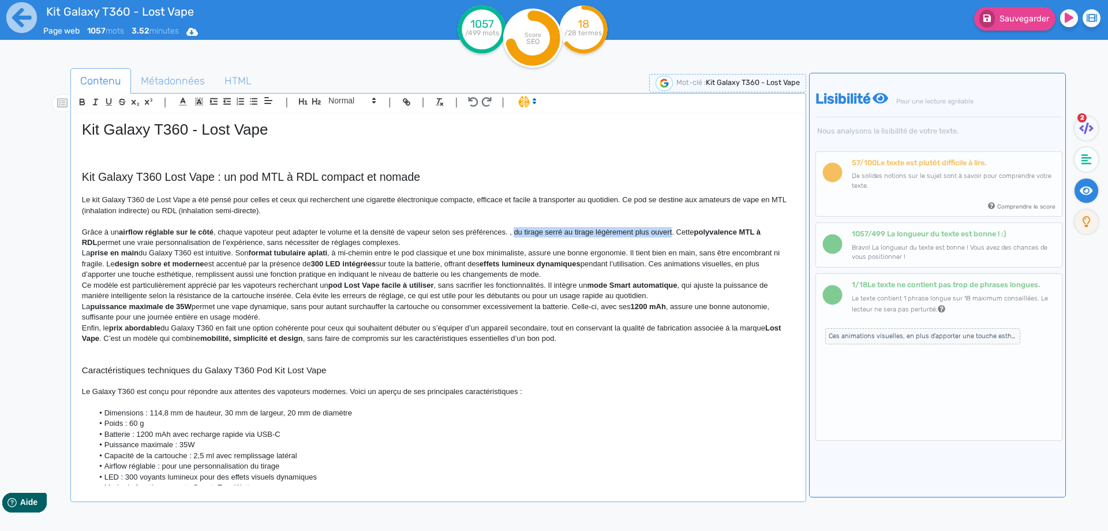
drag, startPoint x: 518, startPoint y: 231, endPoint x: 660, endPoint y: 232, distance: 141.4
click at [660, 232] on p "Grâce à un airflow réglable sur le côté , chaque vapoteur peut adapter le volum…" at bounding box center [438, 237] width 713 height 21
click at [578, 231] on strong "polyvalence MTL à RDL" at bounding box center [570, 231] width 84 height 9
drag, startPoint x: 578, startPoint y: 231, endPoint x: 614, endPoint y: 231, distance: 35.8
click at [612, 231] on strong "polyvalence MTL à RDL" at bounding box center [570, 231] width 84 height 9
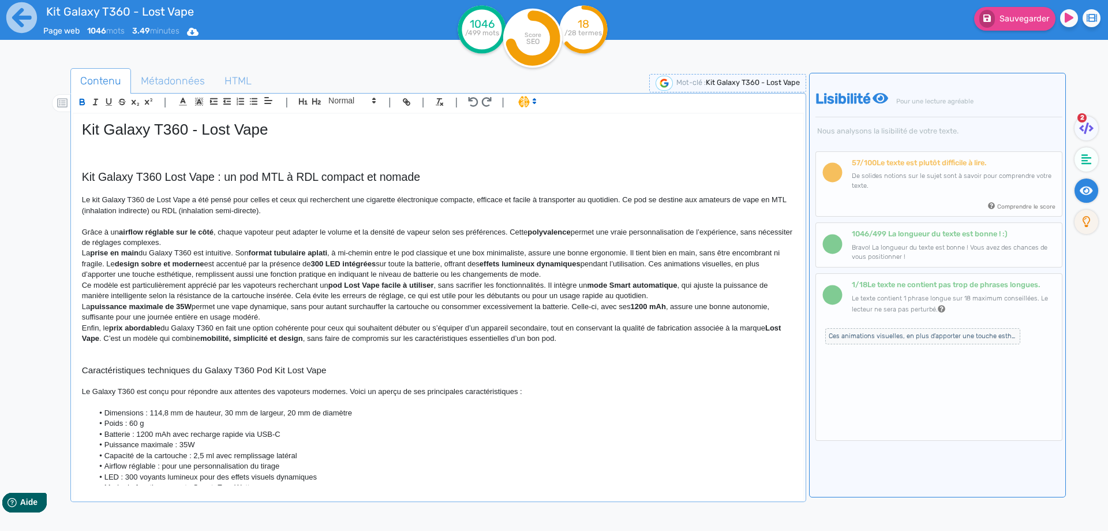
click at [562, 233] on strong "polyvalence" at bounding box center [549, 231] width 43 height 9
click at [567, 249] on p "La prise en main du Galaxy T360 est intuitive. Son format tubulaire aplati , à …" at bounding box center [438, 264] width 713 height 32
click at [699, 229] on p "Grâce à un airflow réglable sur le côté , chaque vapoteur peut adapter le volum…" at bounding box center [438, 237] width 713 height 21
click at [754, 234] on p "Grâce à un airflow réglable sur le côté , chaque vapoteur peut adapter le volum…" at bounding box center [438, 237] width 713 height 21
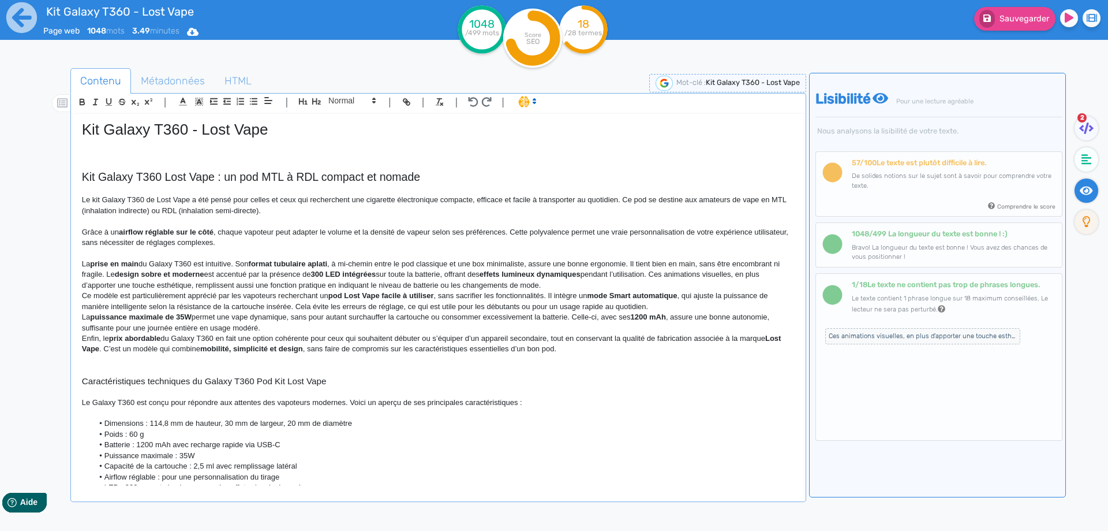
click at [77, 261] on div "Kit Galaxy T360 - Lost Vape Kit Galaxy T360 Lost Vape : un pod MTL à RDL compac…" at bounding box center [438, 299] width 730 height 371
click at [124, 262] on strong "prise en main" at bounding box center [144, 263] width 48 height 9
drag, startPoint x: 124, startPoint y: 262, endPoint x: 155, endPoint y: 262, distance: 31.8
click at [350, 263] on strong "format tubulaire aplati" at bounding box center [318, 263] width 79 height 9
click at [350, 262] on strong "format tubulaire aplati" at bounding box center [318, 263] width 79 height 9
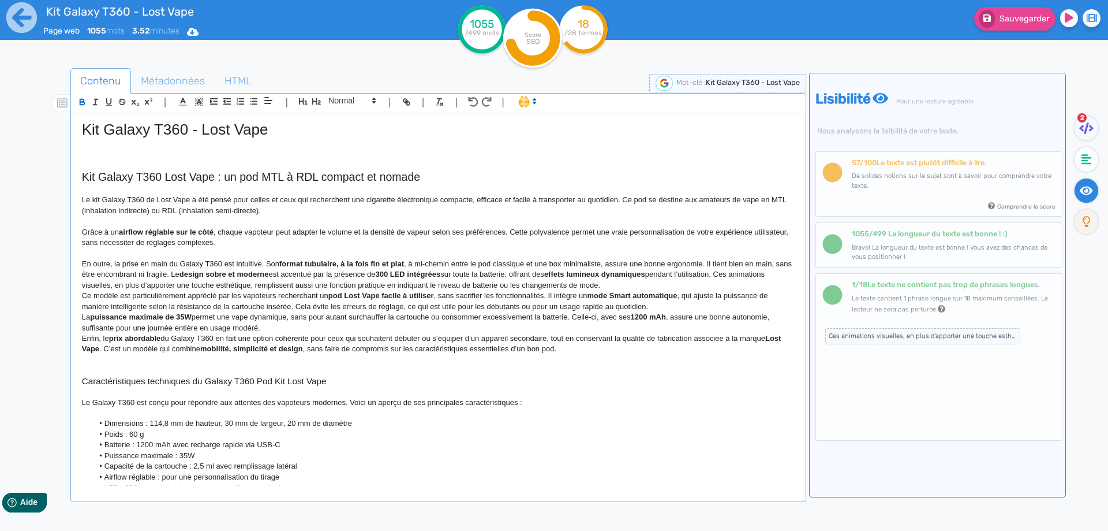
click at [400, 264] on strong "format tubulaire, à la fois fin et plat" at bounding box center [341, 263] width 125 height 9
drag, startPoint x: 400, startPoint y: 264, endPoint x: 283, endPoint y: 258, distance: 117.3
click at [290, 283] on p "En outre, la prise en main du Galaxy T360 est intuitive. Son format tubulaire, …" at bounding box center [438, 275] width 713 height 32
click at [376, 274] on p "En outre, la prise en main du Galaxy T360 est intuitive. Son format tubulaire, …" at bounding box center [438, 275] width 713 height 32
click at [172, 273] on p "En outre, la prise en main du Galaxy T360 est intuitive. Son format tubulaire, …" at bounding box center [438, 275] width 713 height 32
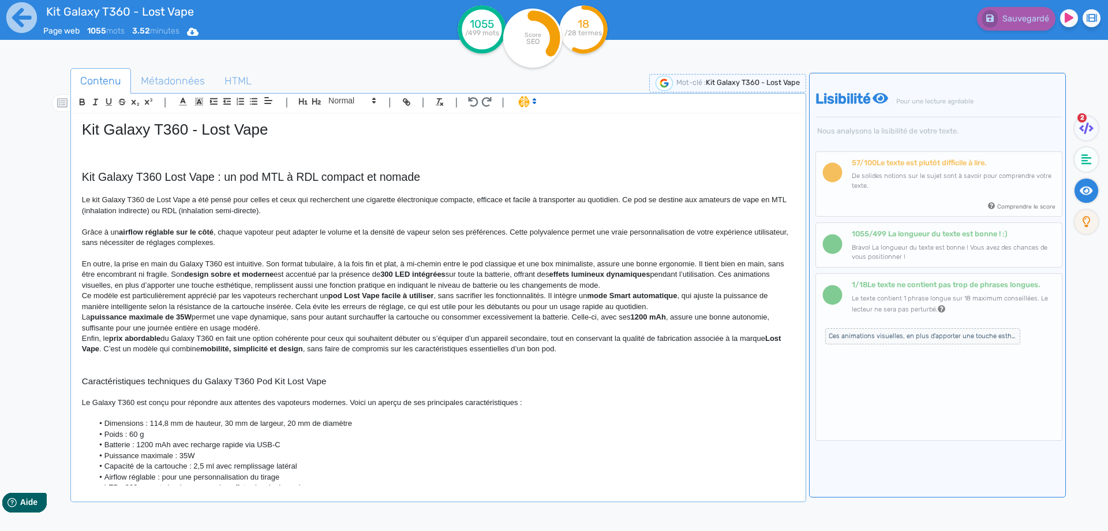
click at [644, 273] on strong "effets lumineux dynamiques" at bounding box center [600, 274] width 101 height 9
click at [589, 267] on p "En outre, la prise en main du Galaxy T360 est intuitive. Son format tubulaire, …" at bounding box center [438, 275] width 713 height 32
click at [596, 275] on strong "effets lumineux" at bounding box center [577, 274] width 55 height 9
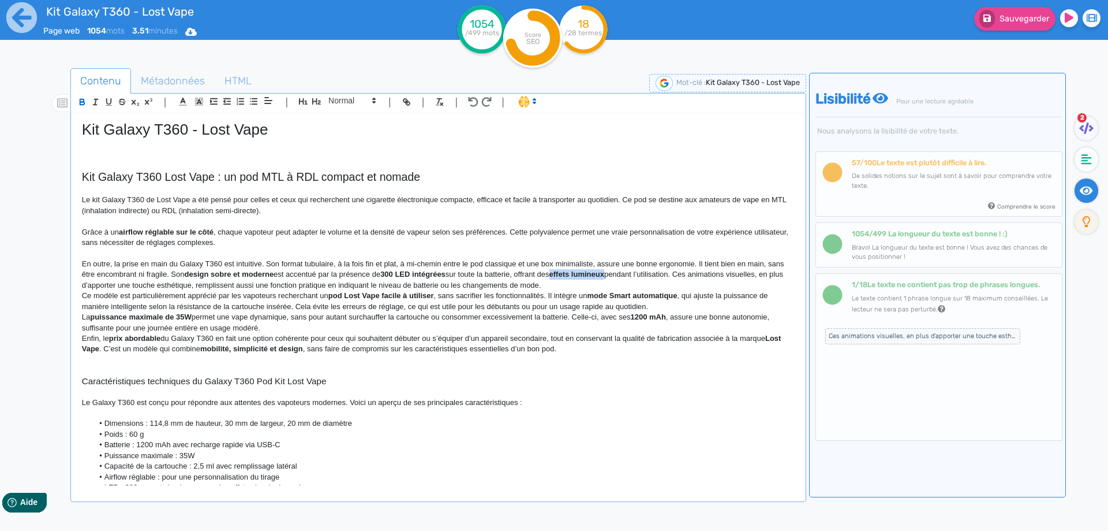
drag, startPoint x: 596, startPoint y: 275, endPoint x: 562, endPoint y: 272, distance: 34.8
click at [562, 272] on strong "effets lumineux" at bounding box center [577, 274] width 55 height 9
click at [686, 273] on p "En outre, la prise en main du Galaxy T360 est intuitive. Son format tubulaire, …" at bounding box center [438, 275] width 713 height 32
click at [681, 273] on p "En outre, la prise en main du Galaxy T360 est intuitive. Son format tubulaire, …" at bounding box center [438, 275] width 713 height 32
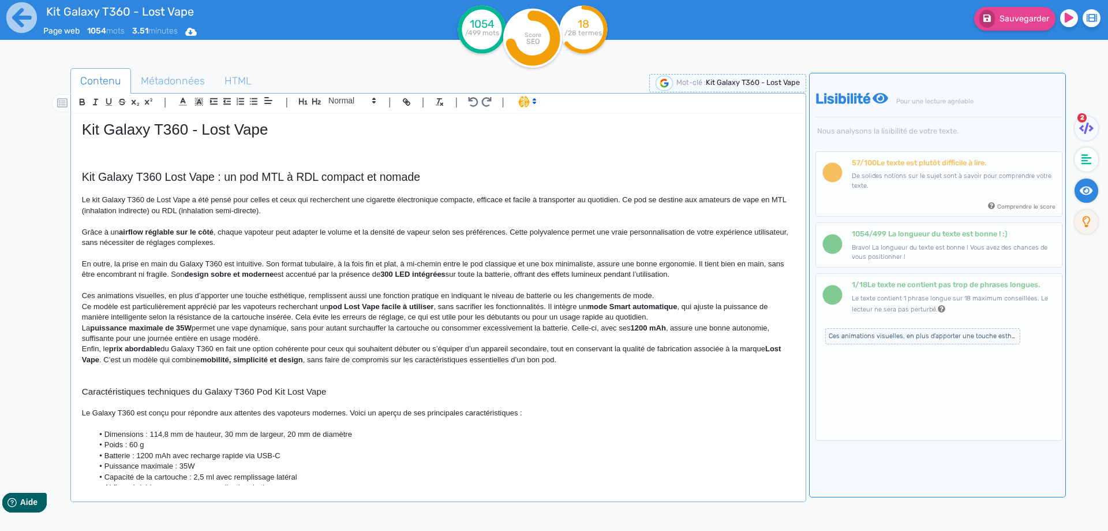
click at [332, 297] on p "Ces animations visuelles, en plus d’apporter une touche esthétique, remplissent…" at bounding box center [438, 295] width 713 height 10
click at [113, 296] on p "Ces animations visuelles, en plus d’apporter une touche esthétique, remplissent…" at bounding box center [438, 295] width 713 height 10
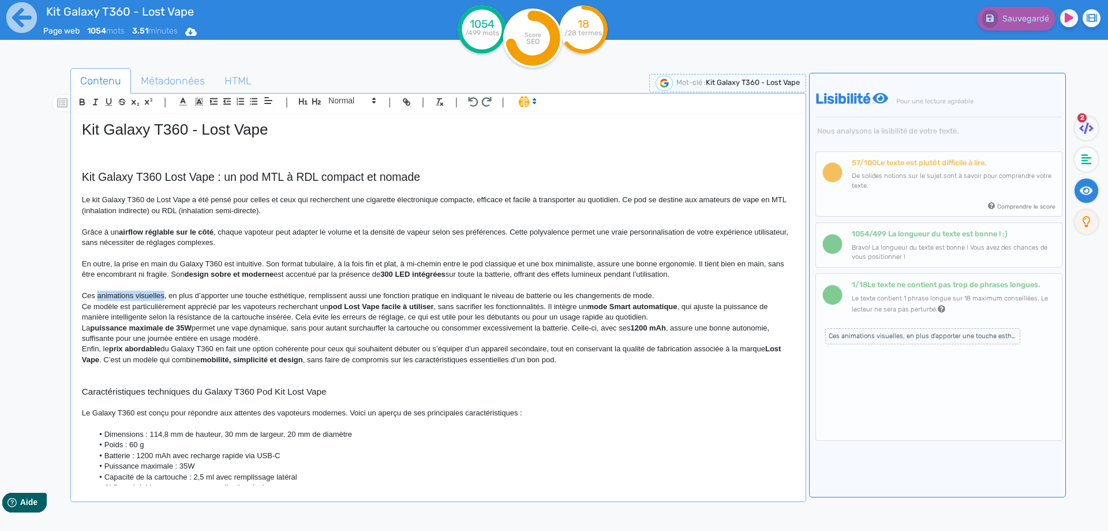
copy p "animations visuelles"
drag, startPoint x: 113, startPoint y: 296, endPoint x: 142, endPoint y: 296, distance: 29.4
click at [142, 296] on p "Ces animations visuelles, en plus d’apporter une touche esthétique, remplissent…" at bounding box center [438, 295] width 713 height 10
click at [573, 272] on p "En outre, la prise en main du Galaxy T360 est intuitive. Son format tubulaire, …" at bounding box center [438, 269] width 713 height 21
drag, startPoint x: 573, startPoint y: 272, endPoint x: 591, endPoint y: 272, distance: 17.9
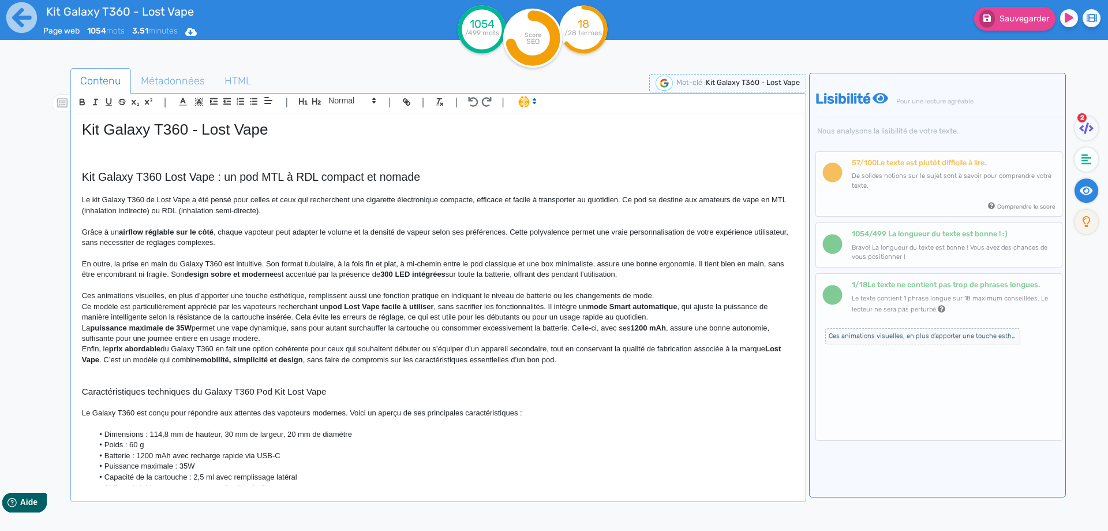
click at [591, 272] on p "En outre, la prise en main du Galaxy T360 est intuitive. Son format tubulaire, …" at bounding box center [438, 269] width 713 height 21
drag, startPoint x: 550, startPoint y: 277, endPoint x: 561, endPoint y: 276, distance: 11.0
click at [552, 276] on p "En outre, la prise en main du Galaxy T360 est intuitive. Son format tubulaire, …" at bounding box center [438, 269] width 713 height 21
click at [562, 276] on p "En outre, la prise en main du Galaxy T360 est intuitive. Son format tubulaire, …" at bounding box center [438, 269] width 713 height 21
click at [113, 296] on p "Ces animations visuelles, en plus d’apporter une touche esthétique, remplissent…" at bounding box center [438, 295] width 713 height 10
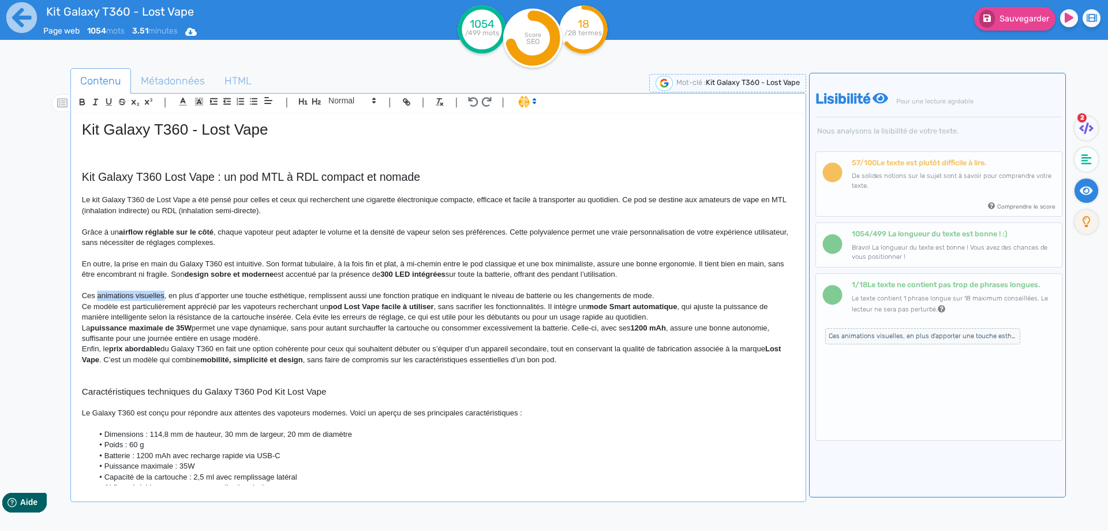
drag, startPoint x: 113, startPoint y: 296, endPoint x: 141, endPoint y: 295, distance: 28.9
click at [141, 295] on p "Ces animations visuelles, en plus d’apporter une touche esthétique, remplissent…" at bounding box center [438, 295] width 713 height 10
copy p "animations visuelles"
click at [552, 272] on strong at bounding box center [551, 274] width 2 height 9
click at [94, 288] on p at bounding box center [438, 285] width 713 height 10
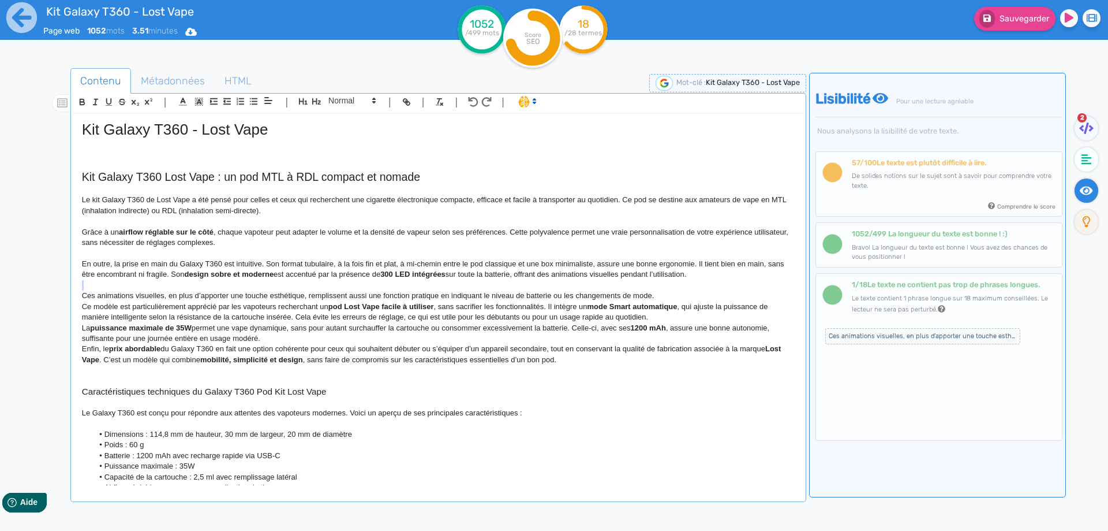
click at [94, 288] on p at bounding box center [438, 285] width 713 height 10
click at [95, 294] on p "Ces animations visuelles, en plus d’apporter une touche esthétique, remplissent…" at bounding box center [438, 295] width 713 height 10
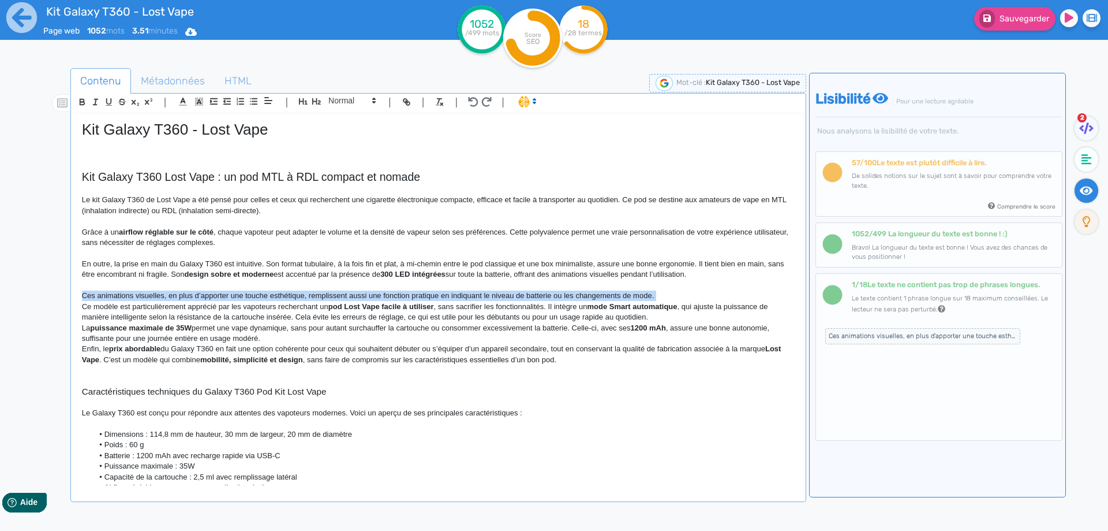
click at [95, 294] on p "Ces animations visuelles, en plus d’apporter une touche esthétique, remplissent…" at bounding box center [438, 295] width 713 height 10
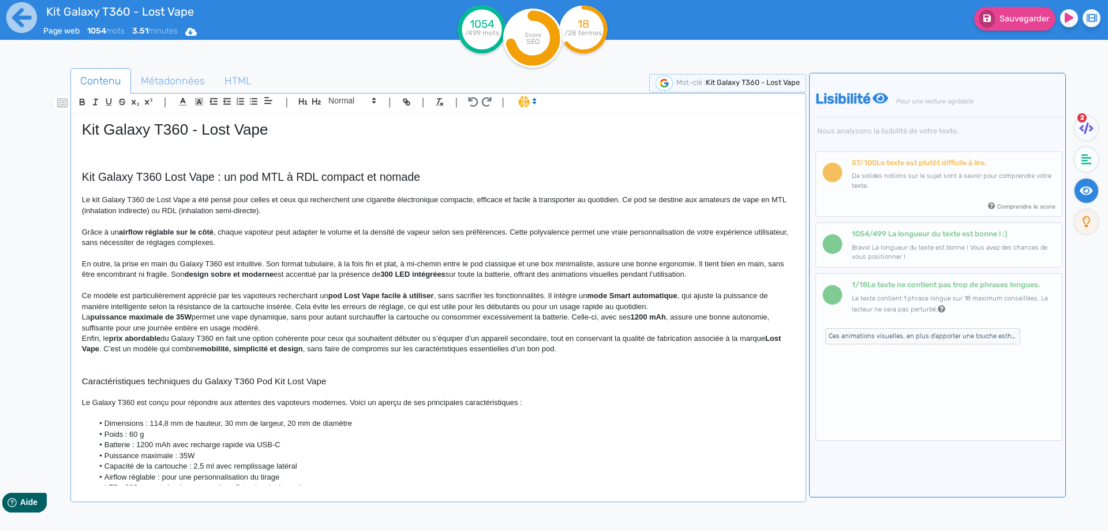
click at [106, 295] on p "Ce modèle est particulièrement apprécié par les vapoteurs recherchant un pod Lo…" at bounding box center [438, 300] width 713 height 21
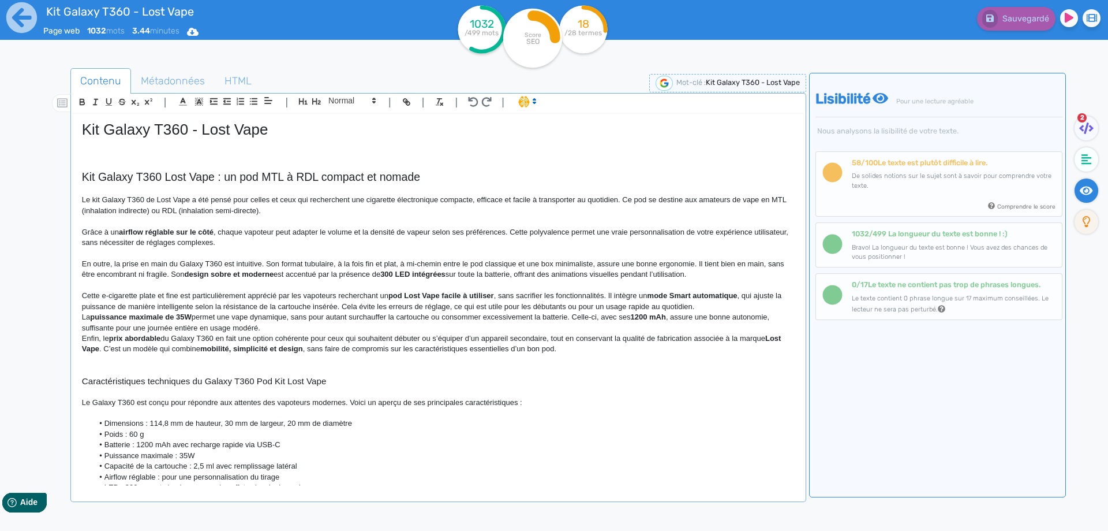
click at [119, 298] on p "Cette e-cigarette plate et fine est particulièrement apprécié par les vapoteurs…" at bounding box center [438, 300] width 713 height 21
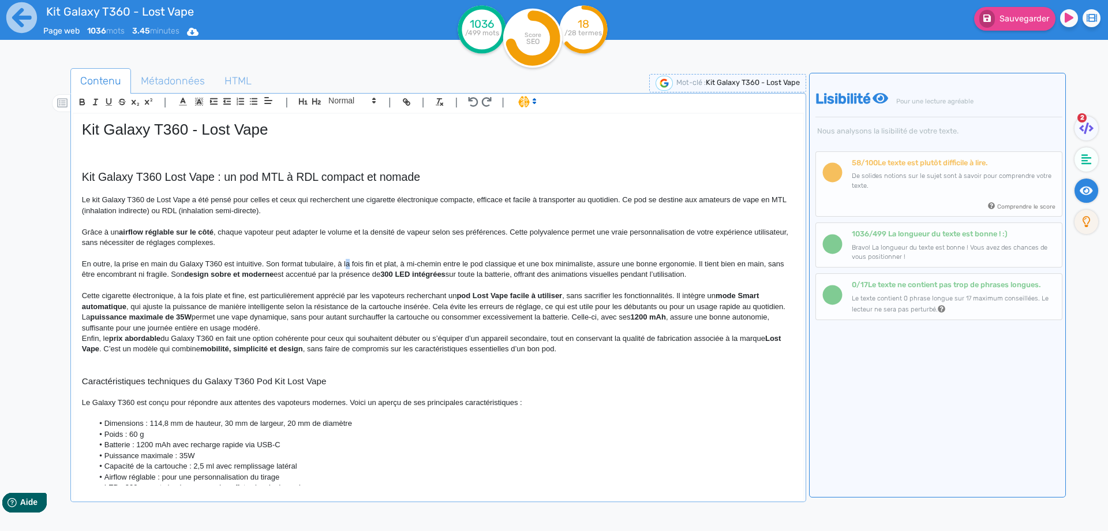
click at [345, 263] on p "En outre, la prise en main du Galaxy T360 est intuitive. Son format tubulaire, …" at bounding box center [438, 269] width 713 height 21
drag, startPoint x: 345, startPoint y: 263, endPoint x: 392, endPoint y: 266, distance: 47.4
click at [392, 266] on p "En outre, la prise en main du Galaxy T360 est intuitive. Son format tubulaire, …" at bounding box center [438, 269] width 713 height 21
click at [996, 14] on button "Sauvegarder" at bounding box center [1014, 19] width 81 height 24
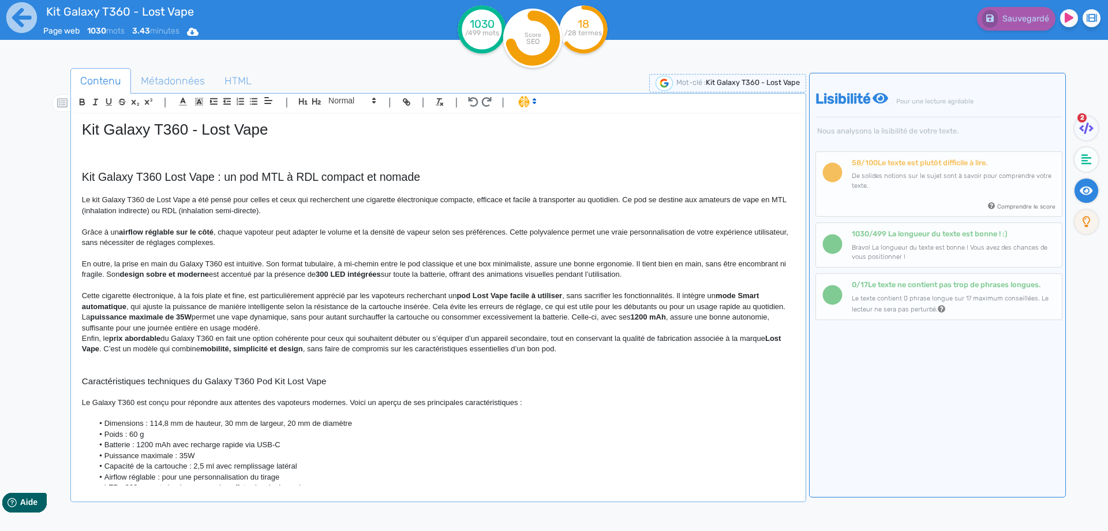
click at [286, 292] on p "Cette cigarette électronique, à la fois plate et fine, est particulièrement app…" at bounding box center [438, 300] width 713 height 21
click at [291, 294] on p "Cette cigarette électronique, à la fois plate et fine, est apprécié par les vap…" at bounding box center [438, 300] width 713 height 21
click at [516, 296] on p "Cette cigarette électronique, à la fois plate et fine, est appréciée par les va…" at bounding box center [438, 300] width 713 height 21
drag, startPoint x: 516, startPoint y: 296, endPoint x: 600, endPoint y: 294, distance: 83.7
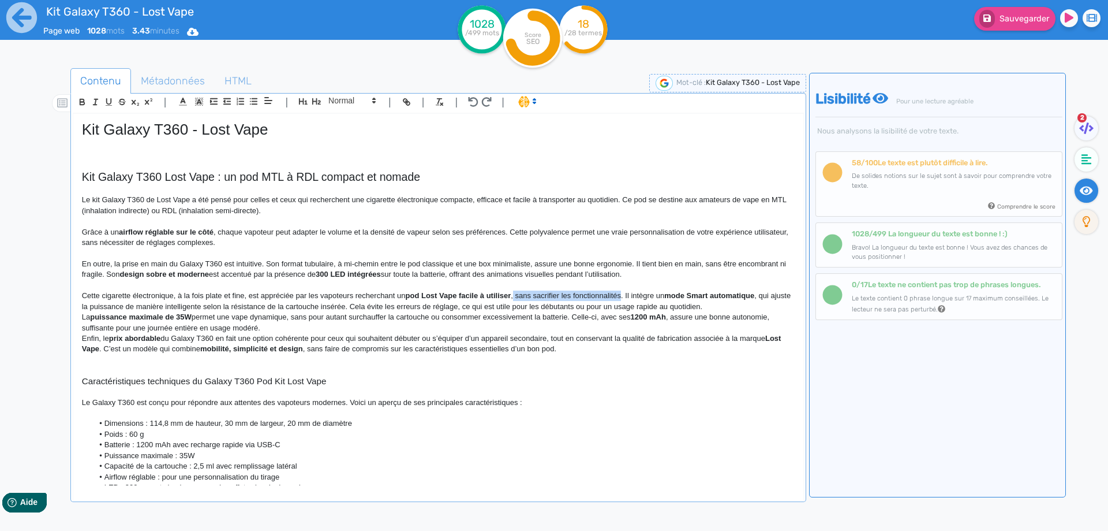
click at [600, 294] on p "Cette cigarette électronique, à la fois plate et fine, est appréciée par les va…" at bounding box center [438, 300] width 713 height 21
click at [517, 294] on p "Cette cigarette électronique, à la fois plate et fine, est appréciée par les va…" at bounding box center [438, 300] width 713 height 21
click at [555, 297] on p "Cette cigarette électronique, à la fois plate et fine, est appréciée par les va…" at bounding box center [438, 300] width 713 height 21
click at [647, 294] on strong "mode Smart automatique" at bounding box center [606, 295] width 90 height 9
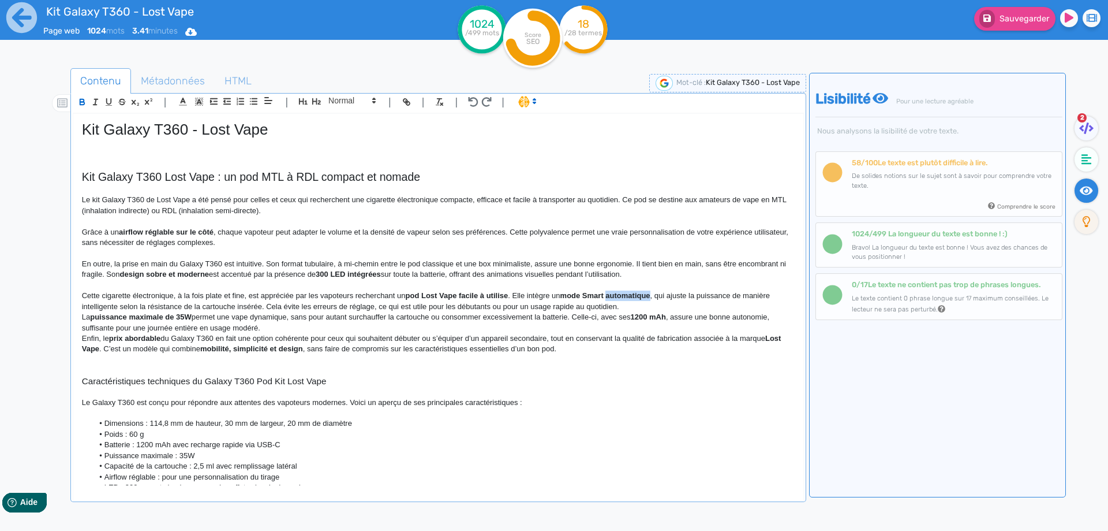
click at [647, 294] on strong "mode Smart automatique" at bounding box center [606, 295] width 90 height 9
click at [572, 293] on strong "mode Smart" at bounding box center [582, 295] width 43 height 9
click at [604, 293] on strong "mode Smart" at bounding box center [582, 295] width 43 height 9
click at [569, 294] on strong "mode Smart," at bounding box center [584, 295] width 46 height 9
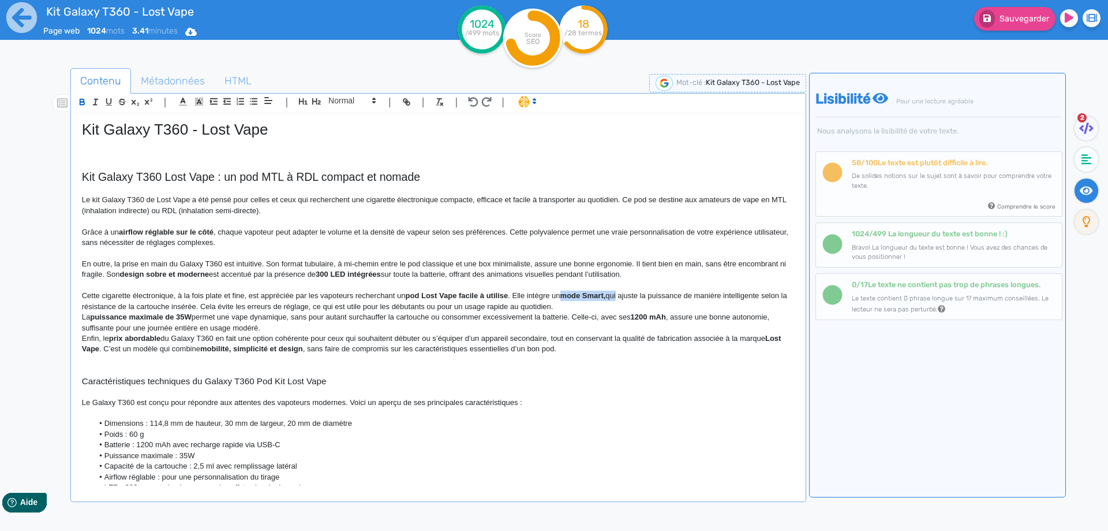
drag, startPoint x: 569, startPoint y: 294, endPoint x: 613, endPoint y: 293, distance: 43.9
click at [613, 293] on p "Cette cigarette électronique, à la fois plate et fine, est appréciée par les va…" at bounding box center [438, 300] width 713 height 21
click at [321, 305] on p "Cette cigarette électronique, à la fois plate et fine, est appréciée par les va…" at bounding box center [438, 300] width 713 height 21
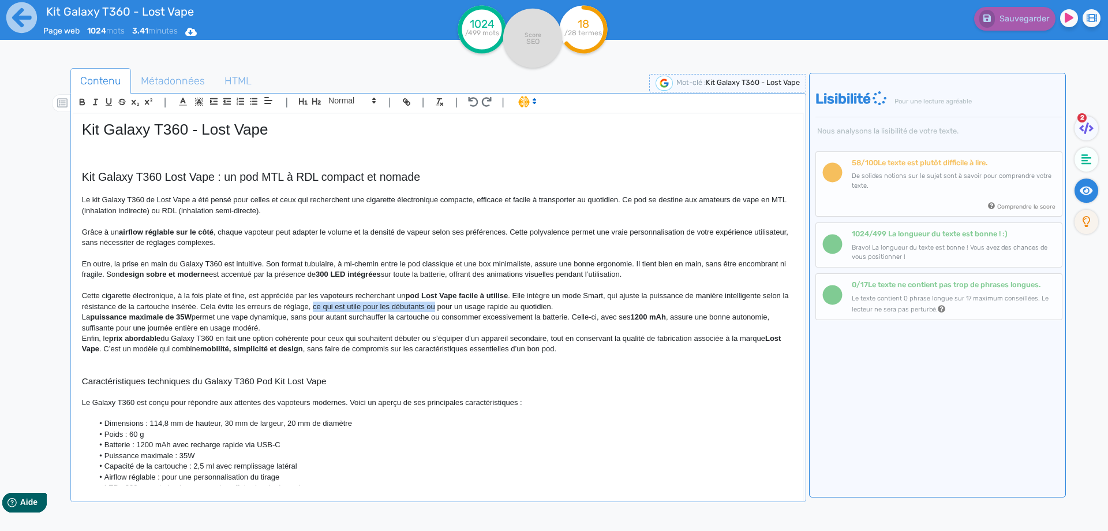
drag, startPoint x: 321, startPoint y: 305, endPoint x: 440, endPoint y: 305, distance: 118.9
click at [440, 305] on p "Cette cigarette électronique, à la fois plate et fine, est appréciée par les va…" at bounding box center [438, 300] width 713 height 21
click at [442, 304] on p "Cette cigarette électronique, à la fois plate et fine, est appréciée par les va…" at bounding box center [438, 300] width 713 height 21
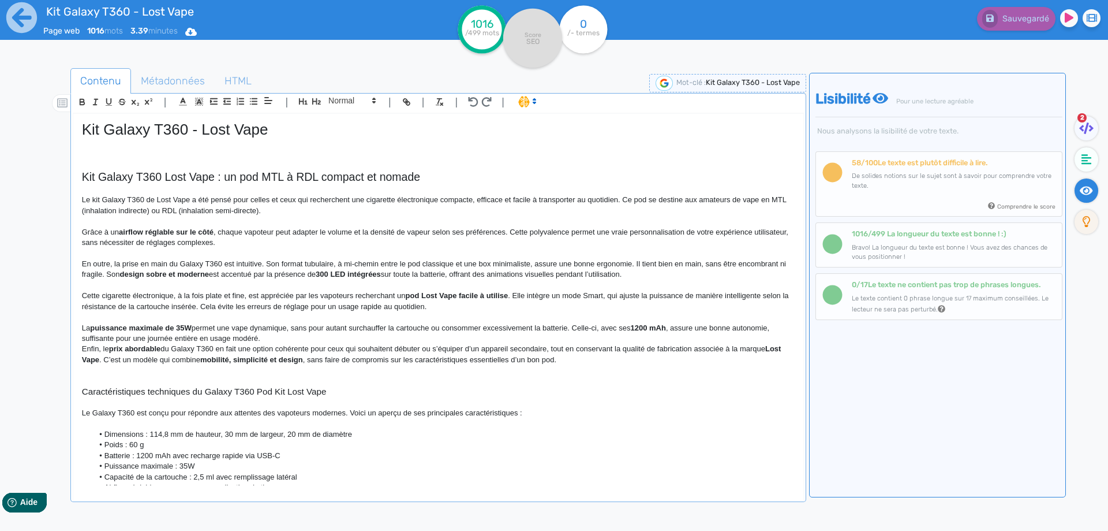
scroll to position [58, 0]
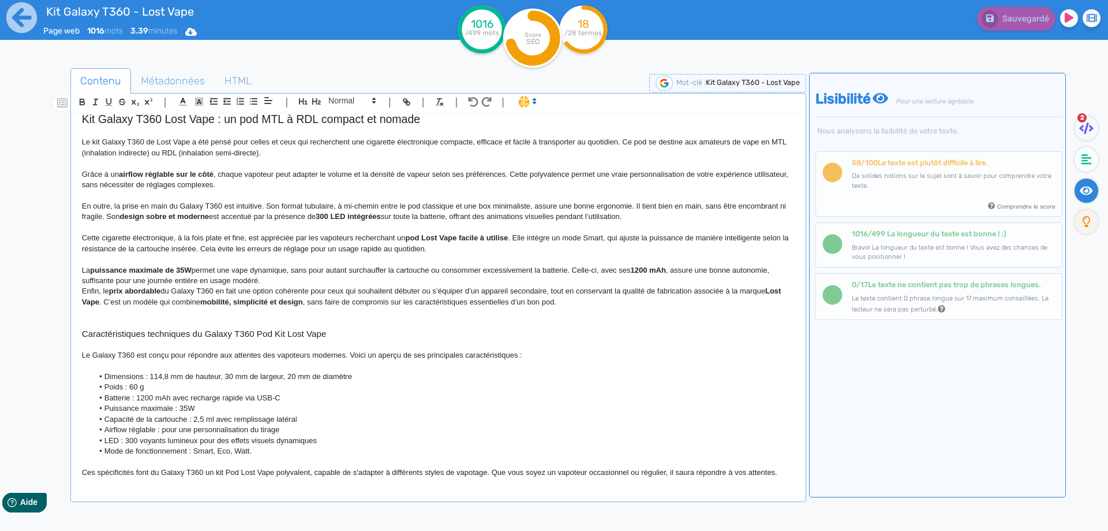
click at [206, 271] on p "La puissance maximale de 35W permet une vape dynamique, sans pour autant surcha…" at bounding box center [438, 275] width 713 height 21
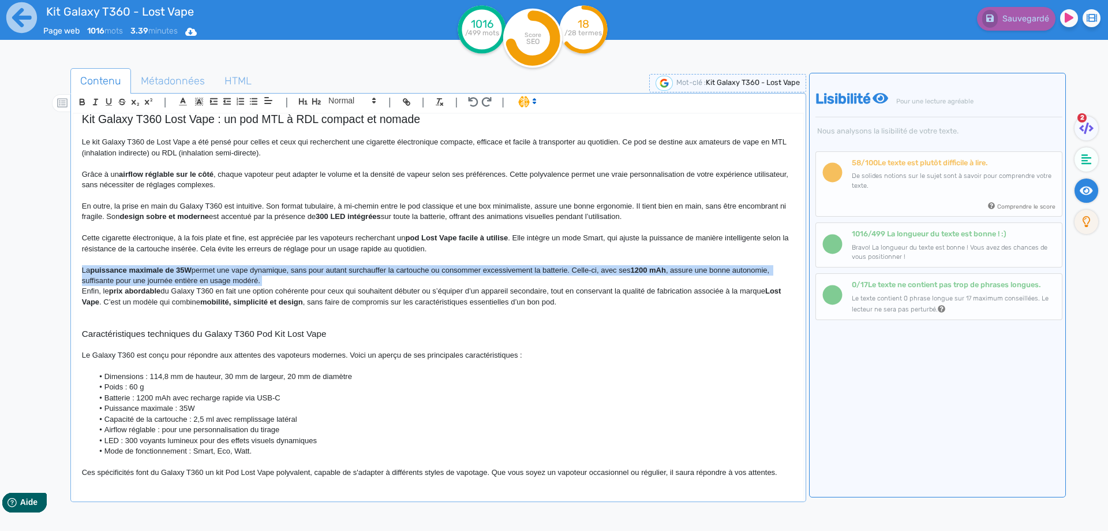
click at [206, 271] on p "La puissance maximale de 35W permet une vape dynamique, sans pour autant surcha…" at bounding box center [438, 275] width 713 height 21
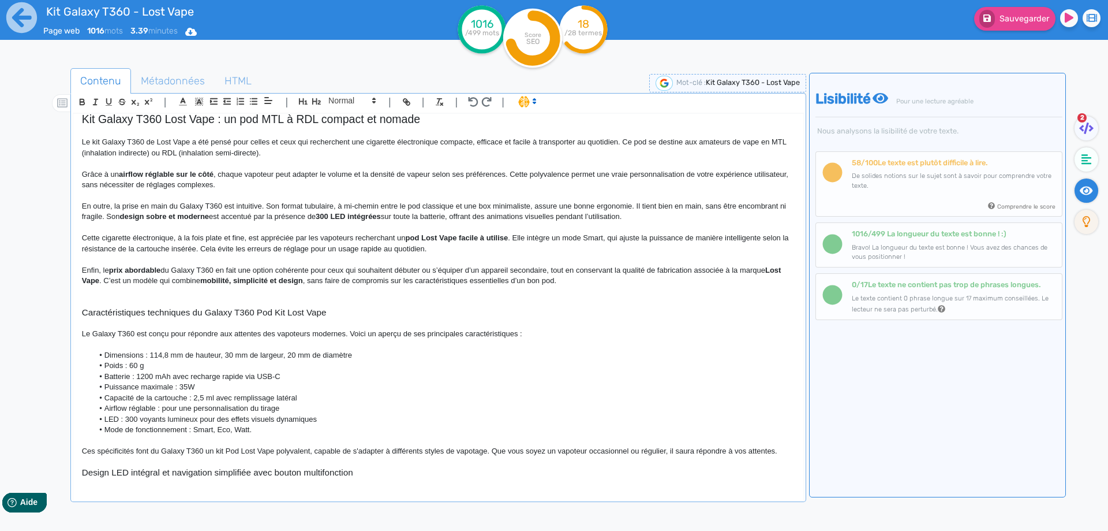
click at [152, 271] on strong "prix abordable" at bounding box center [135, 270] width 52 height 9
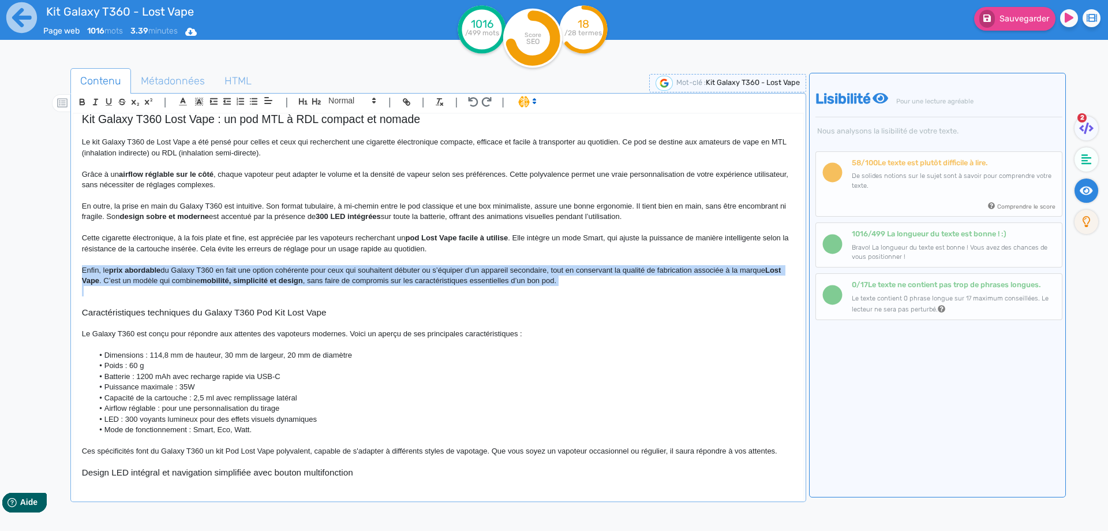
click at [152, 271] on strong "prix abordable" at bounding box center [135, 270] width 52 height 9
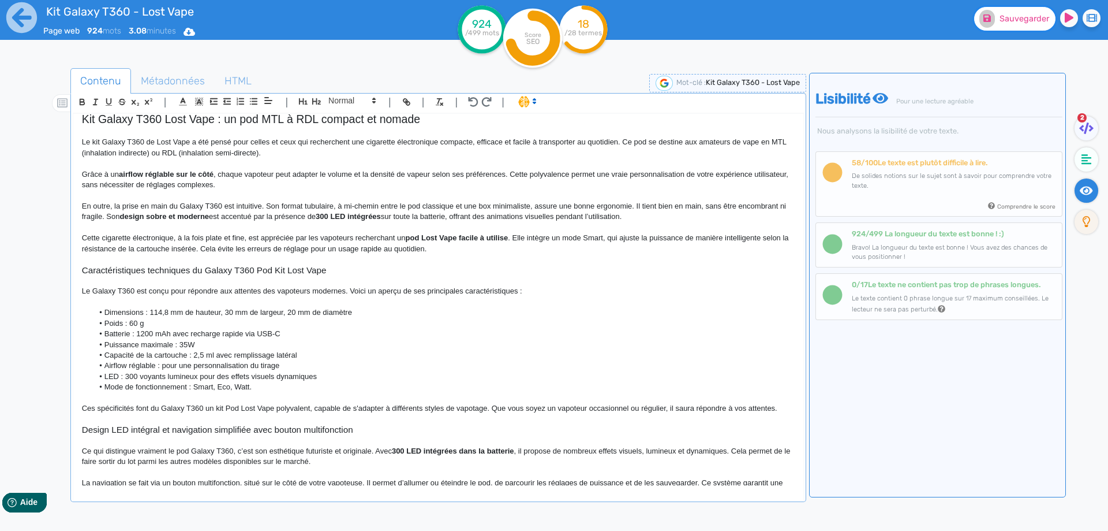
click at [1022, 16] on span "Sauvegarder" at bounding box center [1025, 19] width 50 height 10
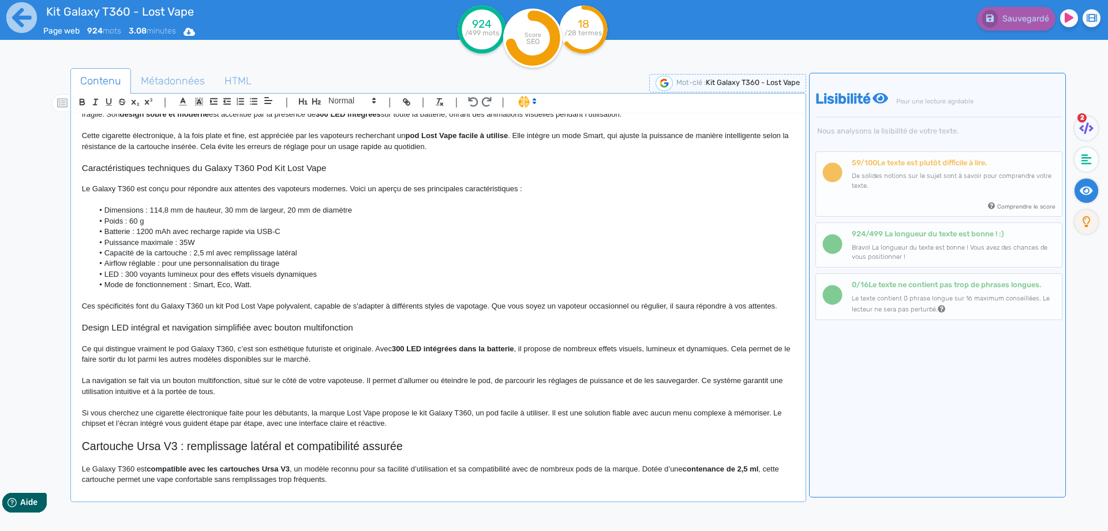
scroll to position [231, 0]
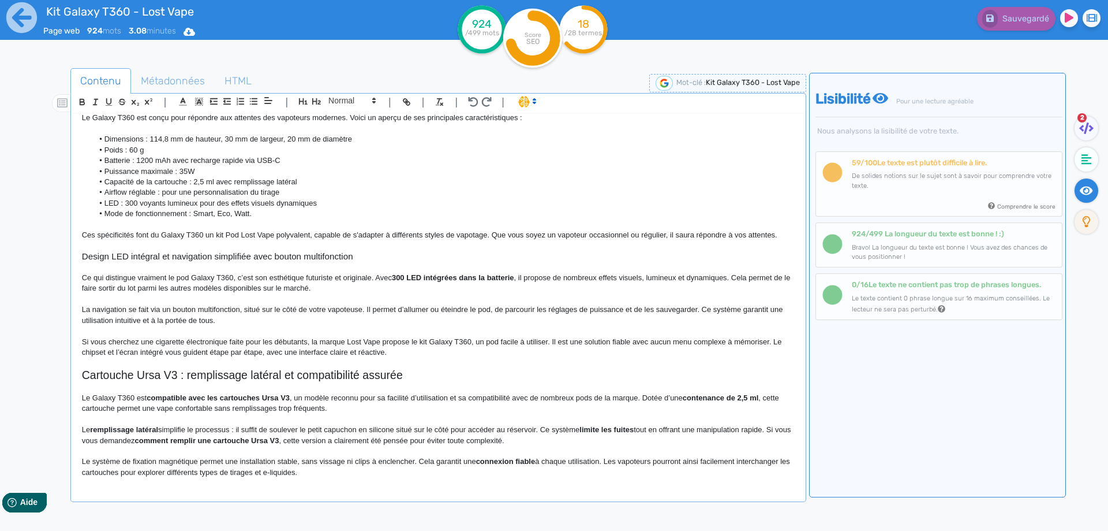
click at [190, 309] on p "La navigation se fait via un bouton multifonction, situé sur le côté de votre v…" at bounding box center [438, 314] width 713 height 21
click at [203, 309] on p "La navigation se fait via un bouton multifonction, situé sur le côté de votre v…" at bounding box center [438, 314] width 713 height 21
click at [226, 320] on p "La navigation se fait via un bouton multifonction , situé sur le côté de votre …" at bounding box center [438, 314] width 713 height 21
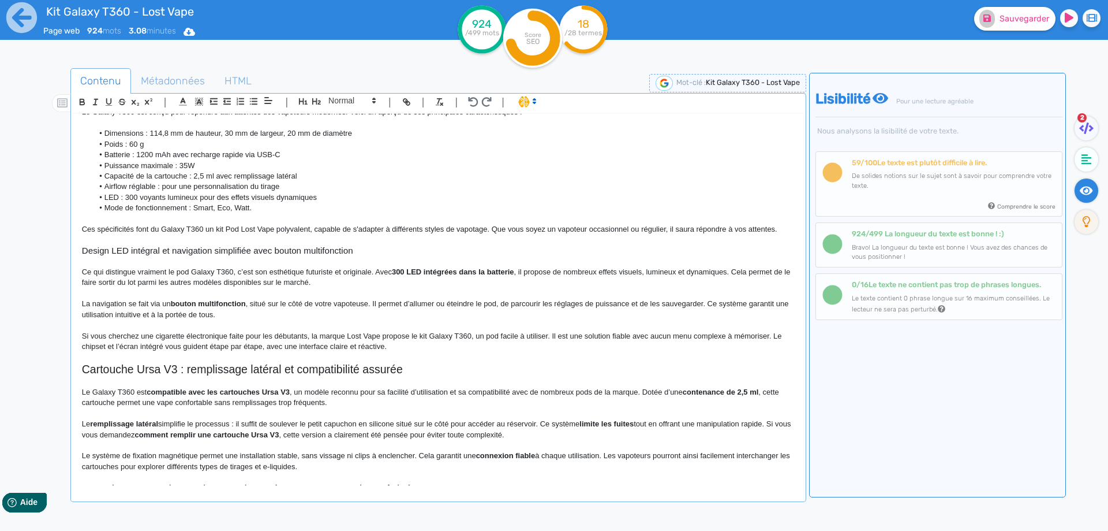
scroll to position [462, 0]
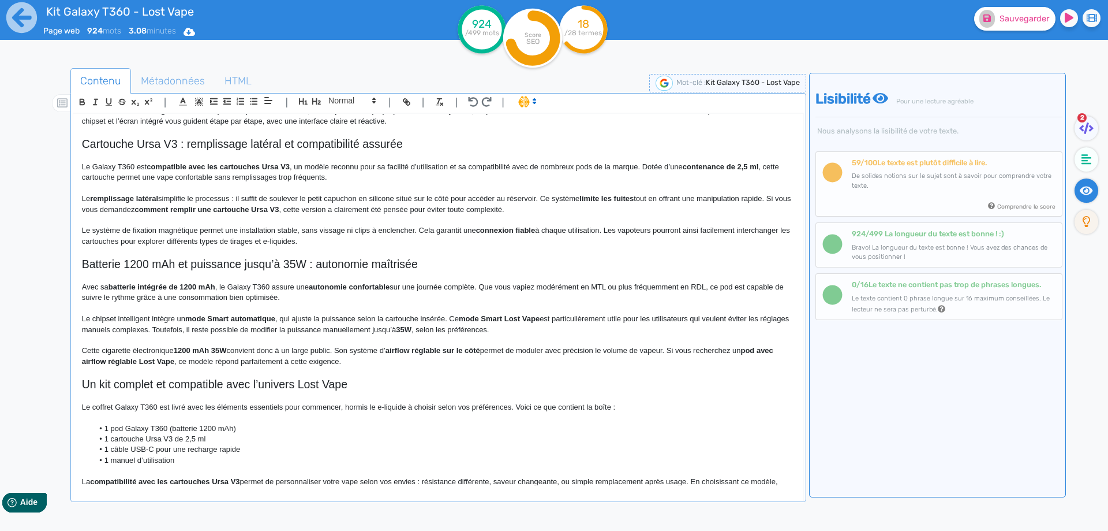
click at [93, 268] on h2 "Batterie 1200 mAh et puissance jusqu’à 35W : autonomie maîtrisée" at bounding box center [438, 263] width 713 height 13
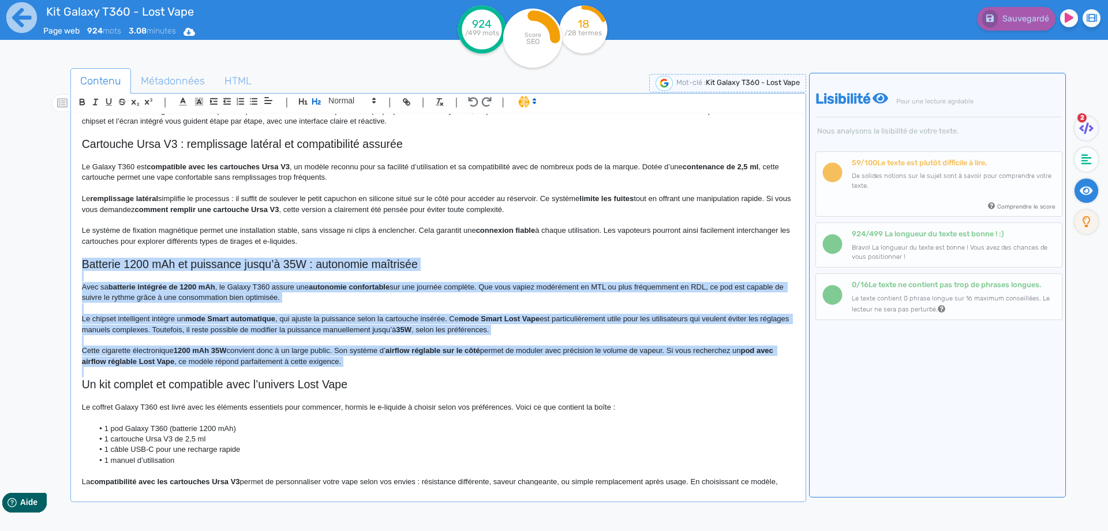
drag, startPoint x: 93, startPoint y: 268, endPoint x: 365, endPoint y: 363, distance: 287.9
click at [365, 363] on div "Kit Galaxy T360 - Lost Vape Kit Galaxy T360 Lost Vape : un pod MTL à RDL compac…" at bounding box center [438, 299] width 730 height 371
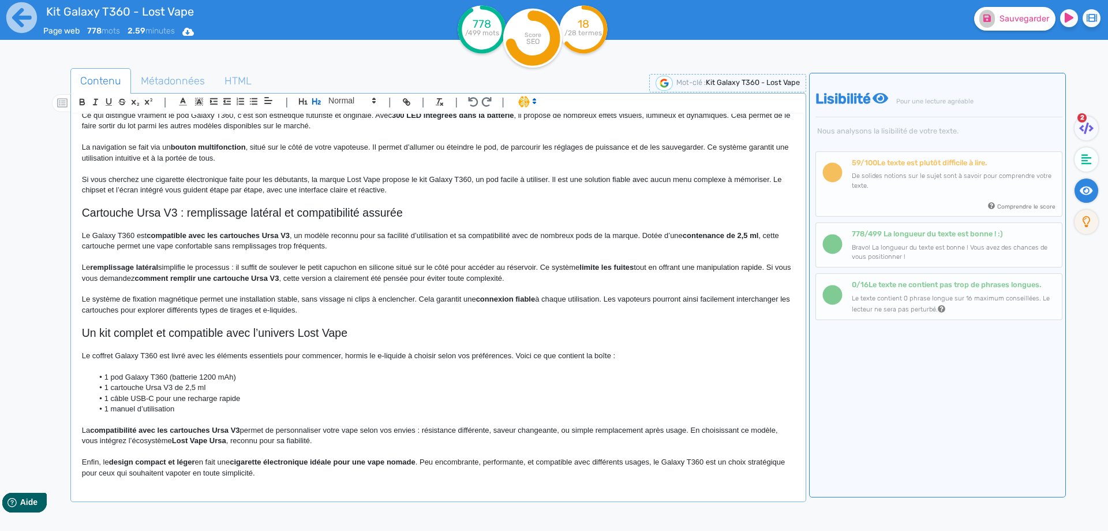
scroll to position [335, 0]
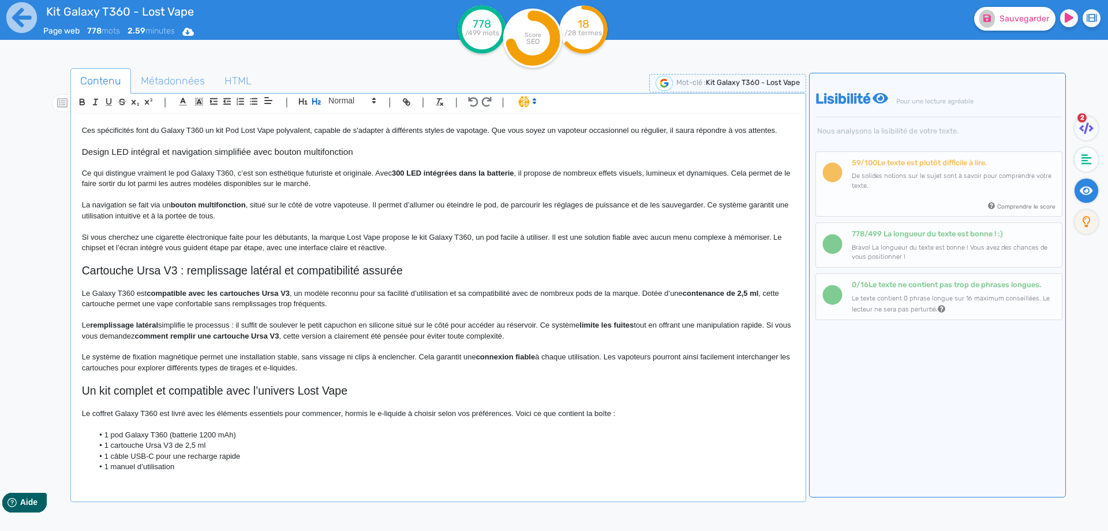
drag, startPoint x: 408, startPoint y: 259, endPoint x: 408, endPoint y: 245, distance: 14.4
click at [409, 254] on p at bounding box center [438, 258] width 713 height 10
click at [408, 245] on p "Si vous cherchez une cigarette électronique faite pour les débutants, la marque…" at bounding box center [438, 242] width 713 height 21
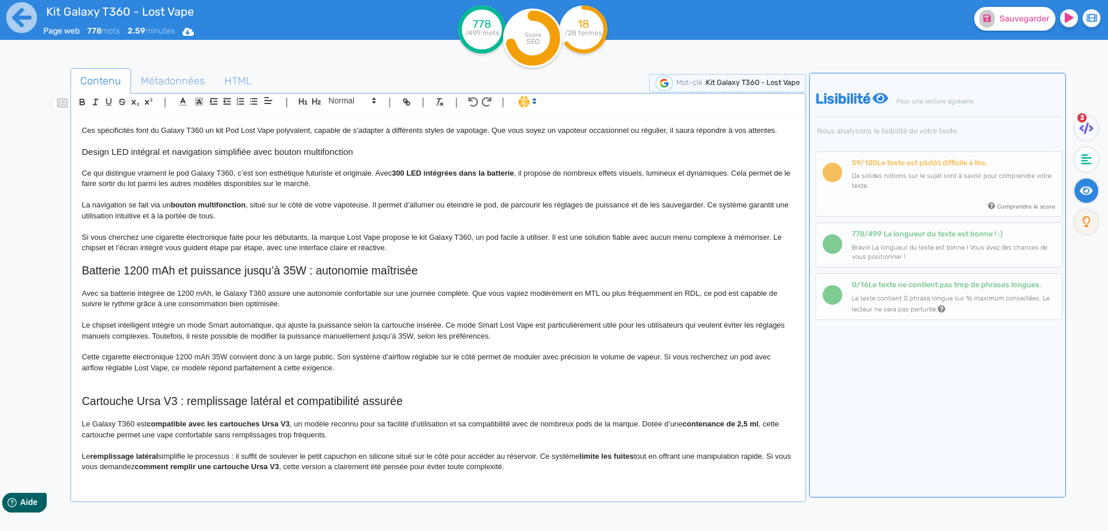
click at [309, 271] on h2 "Batterie 1200 mAh et puissance jusqu’à 35W : autonomie maîtrisée" at bounding box center [438, 270] width 713 height 13
drag, startPoint x: 309, startPoint y: 271, endPoint x: 391, endPoint y: 271, distance: 82.6
click at [391, 271] on h2 "Batterie 1200 mAh et puissance jusqu’à 35W : autonomie maîtrisée" at bounding box center [438, 270] width 713 height 13
click at [389, 269] on h2 "Batterie 1200 mAh et puissance jusqu’à 35W du kit Galaxy T360" at bounding box center [438, 270] width 713 height 13
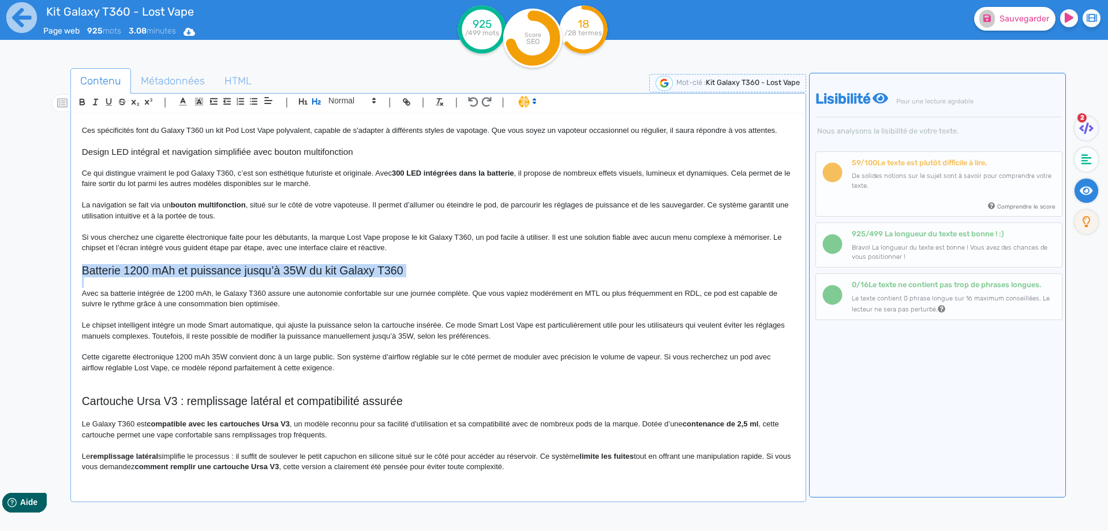
click at [389, 269] on h2 "Batterie 1200 mAh et puissance jusqu’à 35W du kit Galaxy T360" at bounding box center [438, 270] width 713 height 13
copy h2 "Batterie 1200 mAh et puissance jusqu’à 35W du kit Galaxy T360"
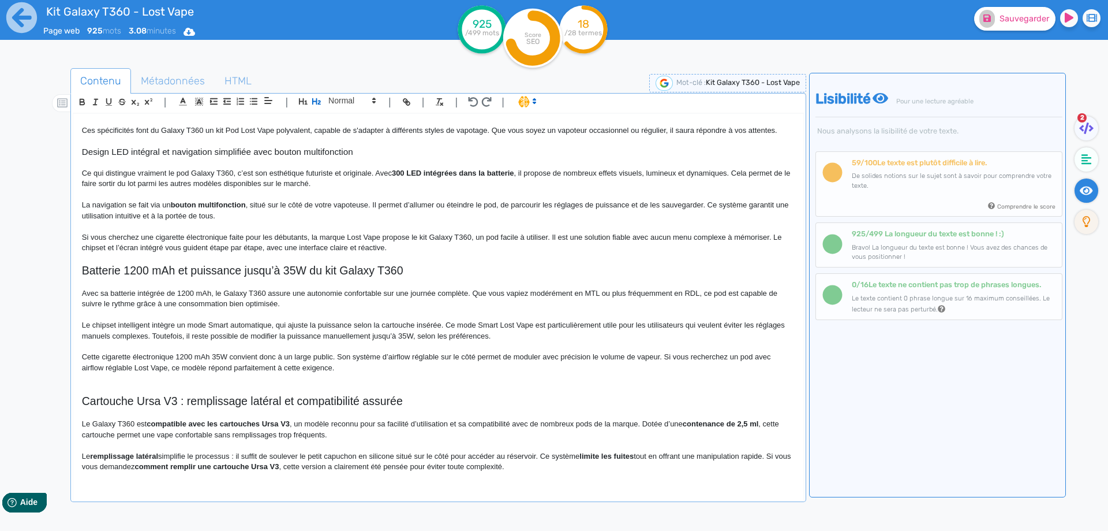
click at [253, 368] on p "Cette cigarette électronique 1200 mAh 35W convient donc à un large public. Son …" at bounding box center [438, 362] width 713 height 21
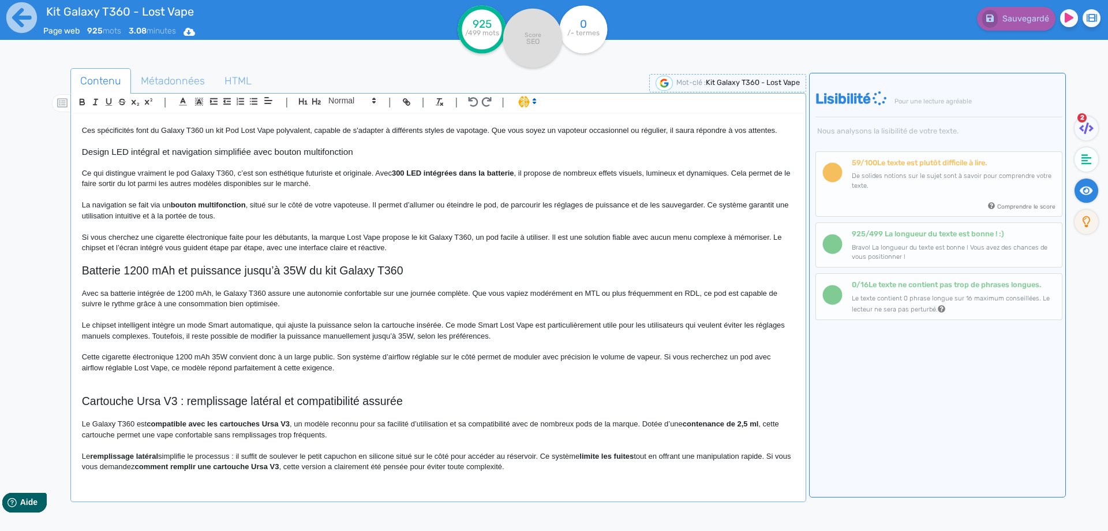
click at [137, 297] on p "Avec sa batterie intégrée de 1200 mAh, le Galaxy T360 assure une autonomie conf…" at bounding box center [438, 298] width 713 height 21
click at [184, 318] on p at bounding box center [438, 314] width 713 height 10
click at [554, 293] on p "Avec sa batterie intégrée de 1200 mAh, le Galaxy T360 assure une autonomie conf…" at bounding box center [438, 298] width 713 height 21
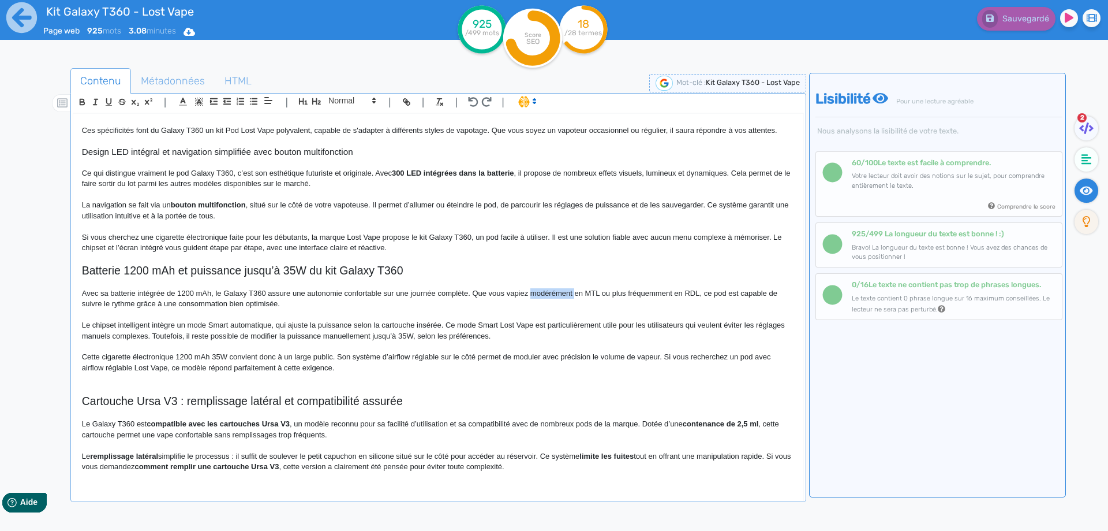
click at [554, 293] on p "Avec sa batterie intégrée de 1200 mAh, le Galaxy T360 assure une autonomie conf…" at bounding box center [438, 298] width 713 height 21
click at [605, 293] on p "Avec sa batterie intégrée de 1200 mAh, le Galaxy T360 assure une autonomie conf…" at bounding box center [438, 298] width 713 height 21
click at [575, 293] on p "Avec sa batterie intégrée de 1200 mAh, le Galaxy T360 assure une autonomie conf…" at bounding box center [438, 298] width 713 height 21
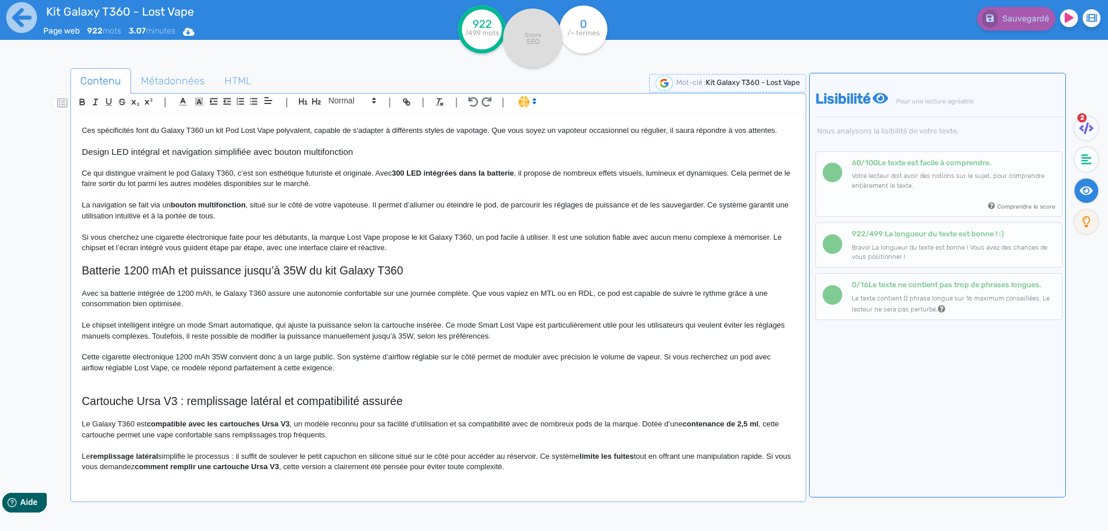
click at [188, 305] on p "Avec sa batterie intégrée de 1200 mAh, le Galaxy T360 assure une autonomie conf…" at bounding box center [438, 298] width 713 height 21
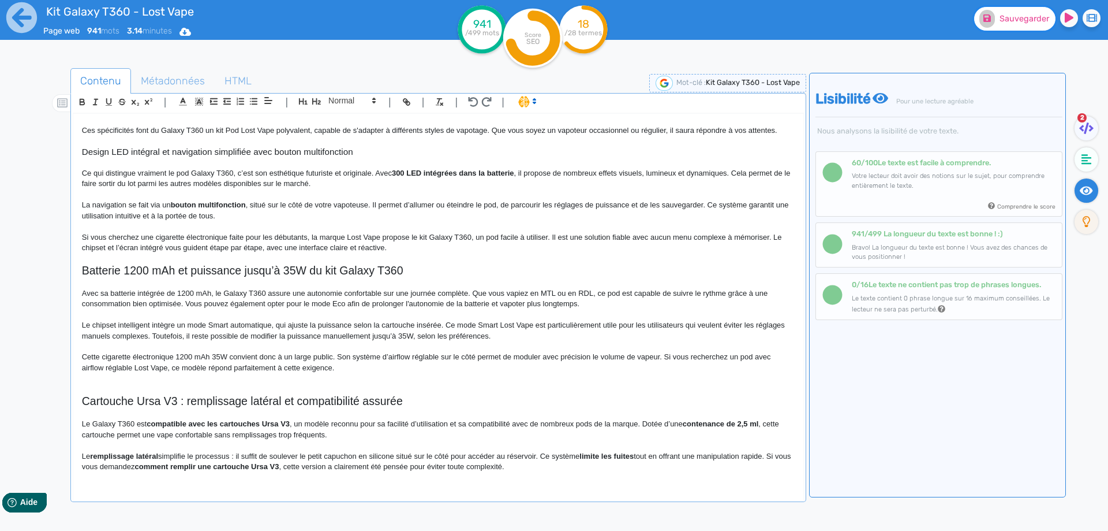
click at [1004, 25] on button "Sauvegarder" at bounding box center [1014, 19] width 81 height 24
click at [148, 325] on p "Le chipset intelligent intègre un mode Smart automatique, qui ajuste la puissan…" at bounding box center [438, 330] width 713 height 21
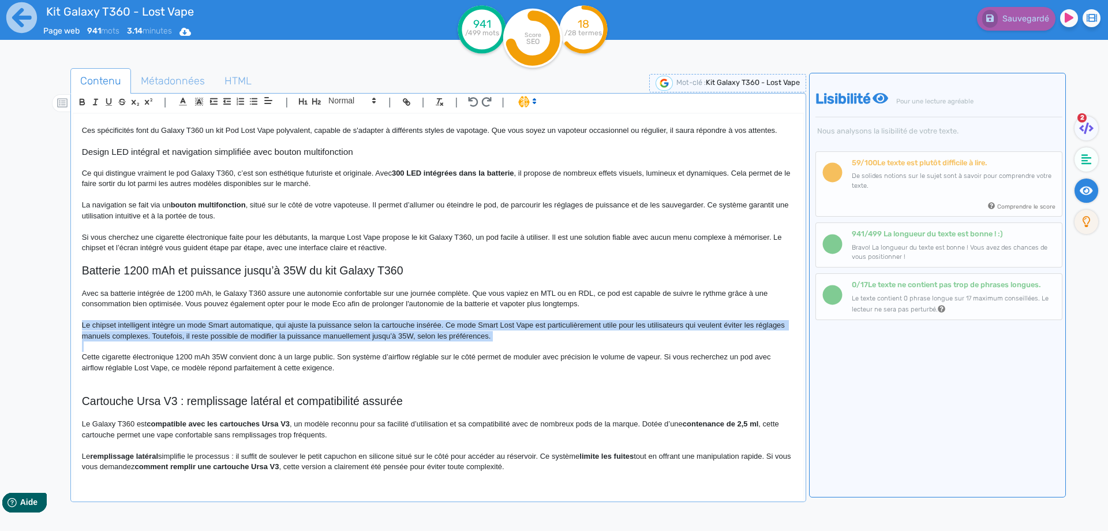
click at [148, 325] on p "Le chipset intelligent intègre un mode Smart automatique, qui ajuste la puissan…" at bounding box center [438, 330] width 713 height 21
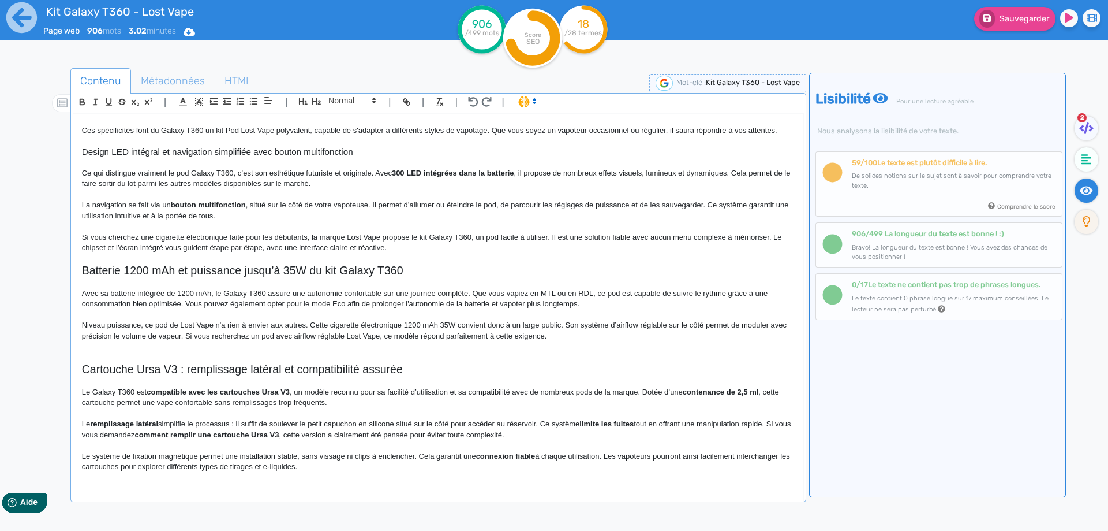
click at [405, 324] on p "Niveau puissance, ce pod de Lost Vape n'a rien à envier aux autres. Cette cigar…" at bounding box center [438, 330] width 713 height 21
click at [450, 324] on p "Niveau puissance, ce pod de Lost Vape n'a rien à envier aux autres. Cette cigar…" at bounding box center [438, 330] width 713 height 21
click at [619, 322] on p "Niveau puissance, ce pod de Lost Vape n'a rien à envier aux autres. Cette cigar…" at bounding box center [438, 330] width 713 height 21
drag, startPoint x: 619, startPoint y: 322, endPoint x: 705, endPoint y: 320, distance: 86.0
click at [705, 320] on p "Niveau puissance, ce pod de Lost Vape n'a rien à envier aux autres. Cette cigar…" at bounding box center [438, 330] width 713 height 21
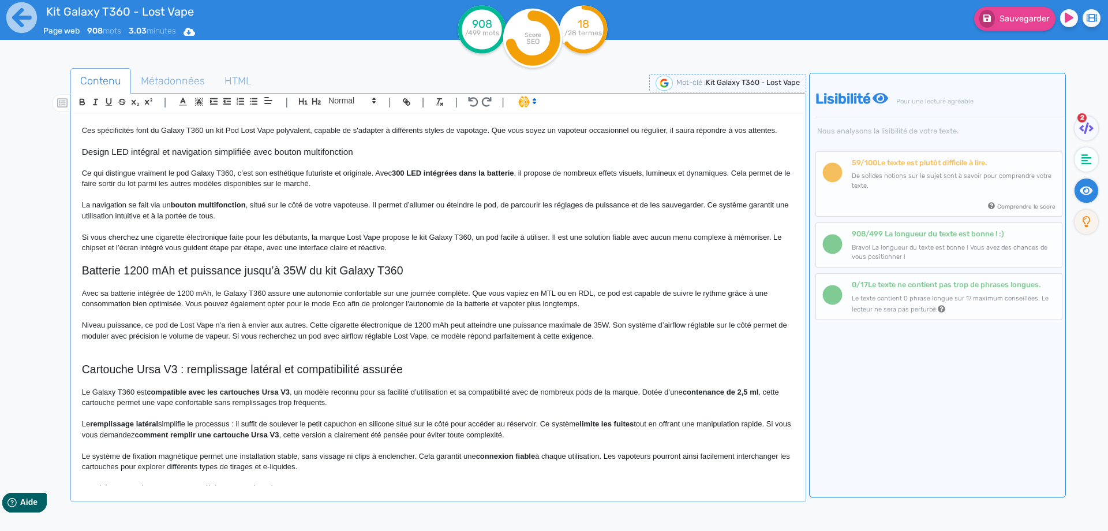
click at [531, 326] on p "Niveau puissance, ce pod de Lost Vape n'a rien à envier aux autres. Cette cigar…" at bounding box center [438, 330] width 713 height 21
click at [602, 323] on p "Niveau puissance, ce pod de Lost Vape n'a rien à envier aux autres. Cette cigar…" at bounding box center [438, 330] width 713 height 21
click at [613, 339] on p "Niveau puissance, ce pod de Lost Vape n'a rien à envier aux autres. Cette cigar…" at bounding box center [438, 330] width 713 height 21
click at [111, 290] on p "Avec sa batterie intégrée de 1200 mAh, le Galaxy T360 assure une autonomie conf…" at bounding box center [438, 298] width 713 height 21
click at [112, 290] on p "Avec sa batterie intégrée de 1200 mAh, le Galaxy T360 assure une autonomie conf…" at bounding box center [438, 298] width 713 height 21
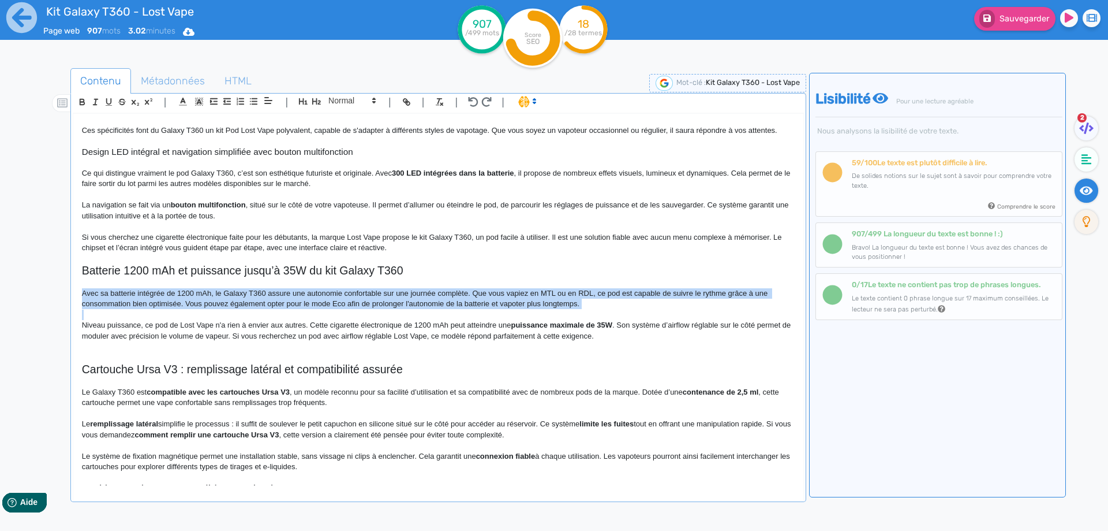
click at [112, 291] on p "Avec sa batterie intégrée de 1200 mAh, le Galaxy T360 assure une autonomie conf…" at bounding box center [438, 298] width 713 height 21
click at [113, 295] on p "Avec sa batterie intégrée de 1200 mAh, le Galaxy T360 assure une autonomie conf…" at bounding box center [438, 298] width 713 height 21
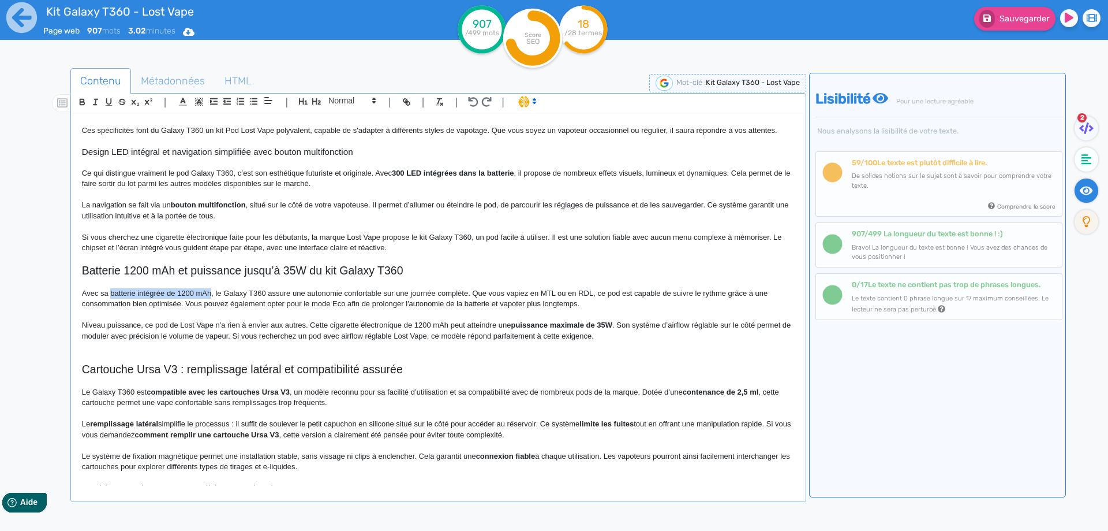
click at [203, 293] on p "Avec sa batterie intégrée de 1200 mAh, le Galaxy T360 assure une autonomie conf…" at bounding box center [438, 298] width 713 height 21
drag, startPoint x: 278, startPoint y: 323, endPoint x: 497, endPoint y: 355, distance: 221.7
click at [279, 323] on p "Niveau puissance, ce pod de Lost Vape n'a rien à envier aux autres. Cette cigar…" at bounding box center [438, 330] width 713 height 21
click at [622, 326] on p "Niveau puissance, ce pod de Lost Vape n'a rien à envier aux autres. Cette cigar…" at bounding box center [438, 330] width 713 height 21
click at [620, 323] on p "Niveau puissance, ce pod de Lost Vape n'a rien à envier aux autres. Cette cigar…" at bounding box center [438, 330] width 713 height 21
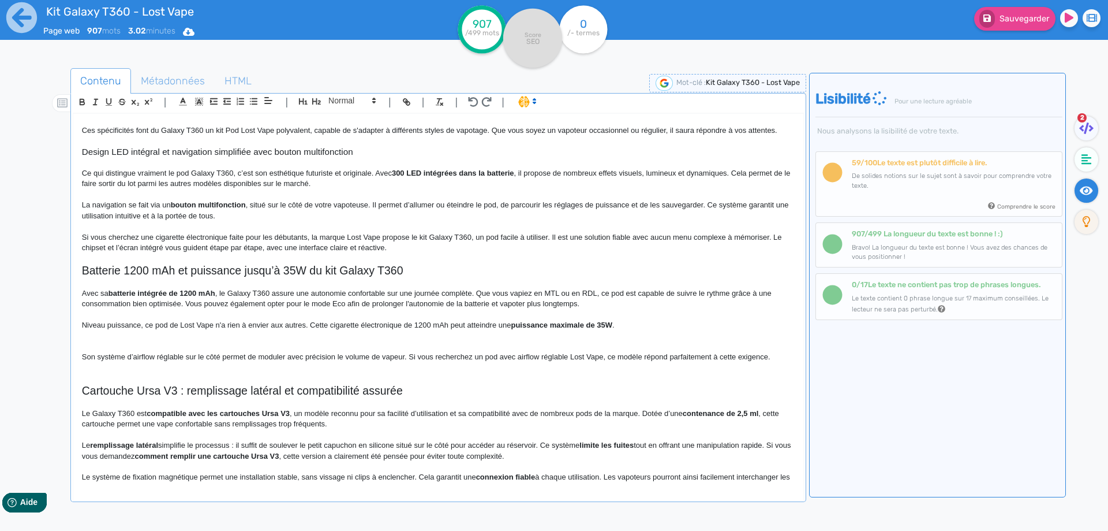
click at [619, 323] on p "Niveau puissance, ce pod de Lost Vape n'a rien à envier aux autres. Cette cigar…" at bounding box center [438, 325] width 713 height 10
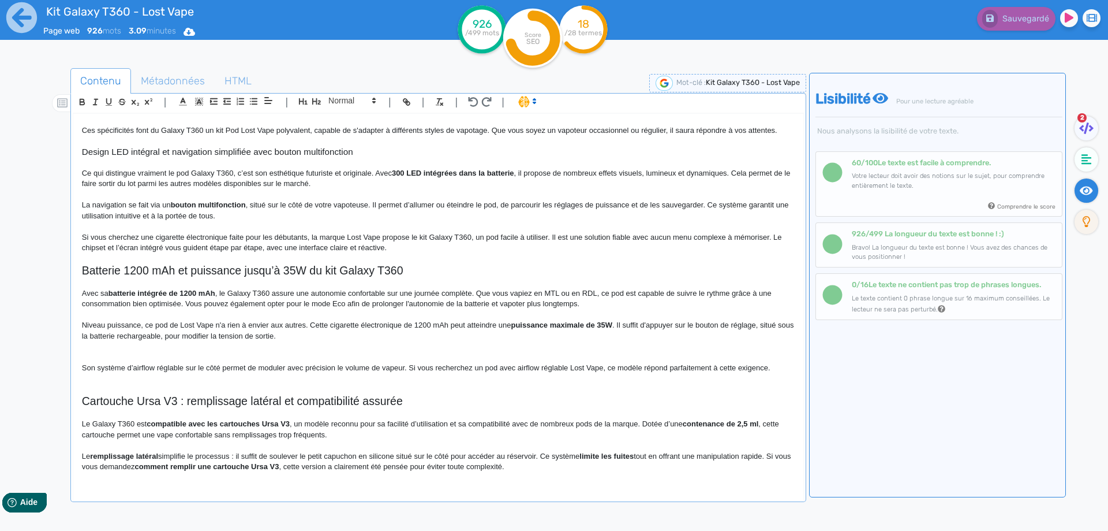
click at [236, 344] on p at bounding box center [438, 346] width 713 height 10
click at [237, 367] on p "Son système d’airflow réglable sur le côté permet de moduler avec précision le …" at bounding box center [438, 368] width 713 height 10
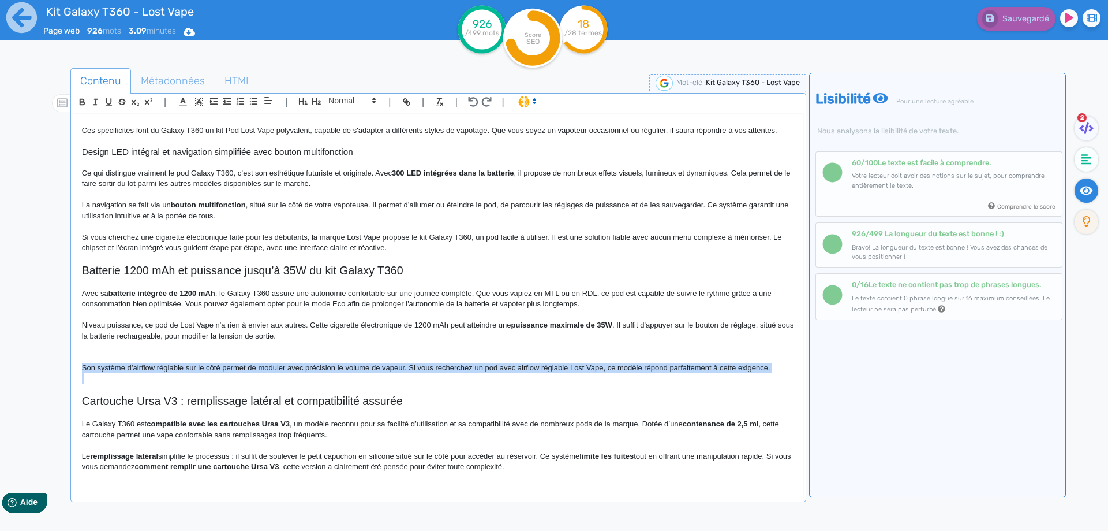
click at [237, 367] on p "Son système d’airflow réglable sur le côté permet de moduler avec précision le …" at bounding box center [438, 368] width 713 height 10
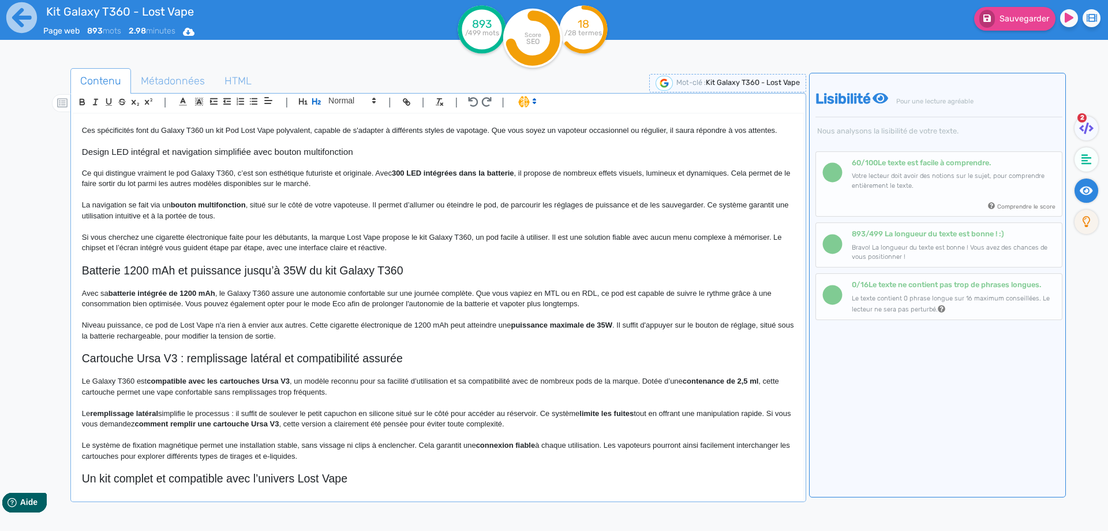
click at [225, 267] on h2 "Batterie 1200 mAh et puissance jusqu’à 35W du kit Galaxy T360" at bounding box center [438, 270] width 713 height 13
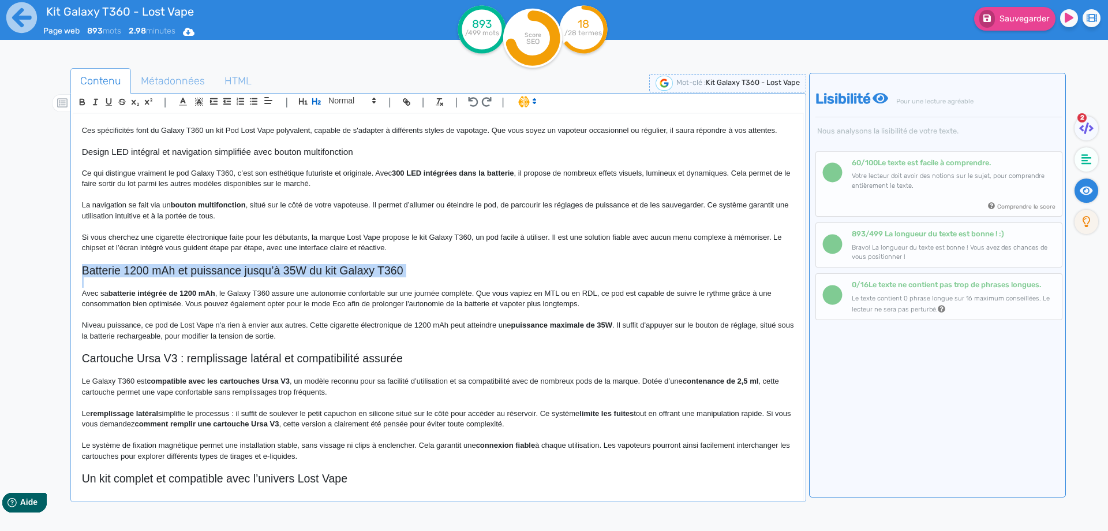
click at [225, 267] on h2 "Batterie 1200 mAh et puissance jusqu’à 35W du kit Galaxy T360" at bounding box center [438, 270] width 713 height 13
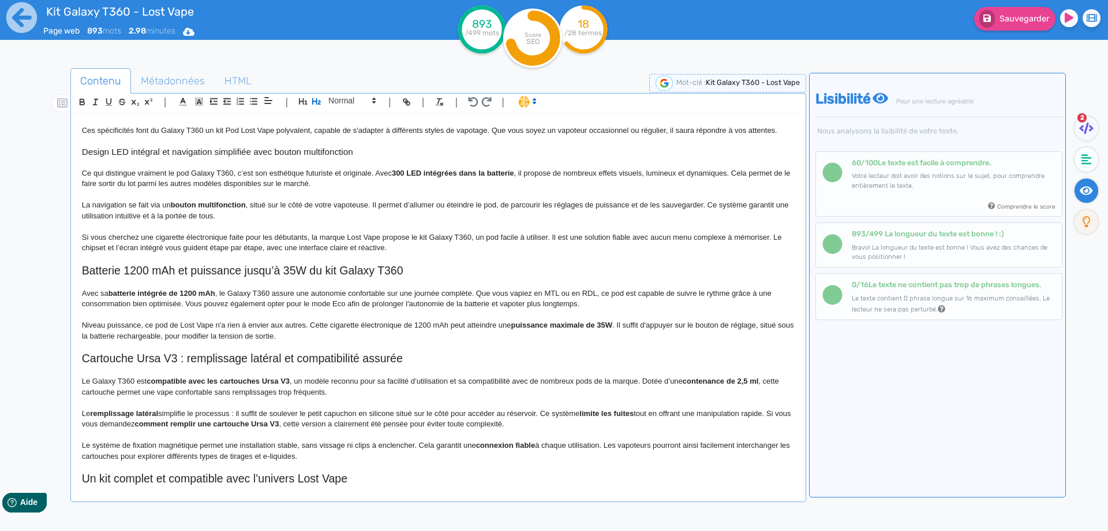
click at [243, 329] on p "Niveau puissance, ce pod de Lost Vape n'a rien à envier aux autres. Cette cigar…" at bounding box center [438, 330] width 713 height 21
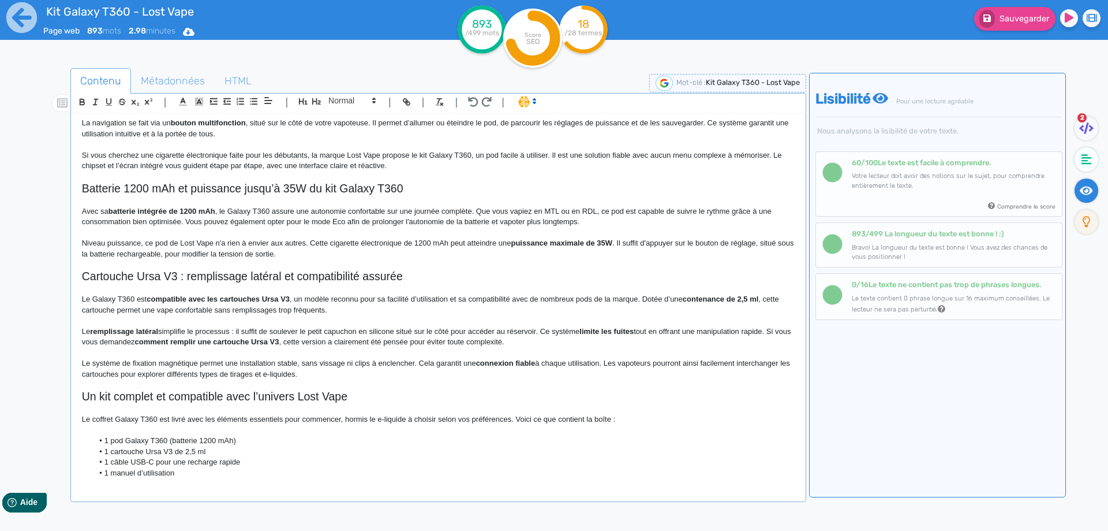
scroll to position [451, 0]
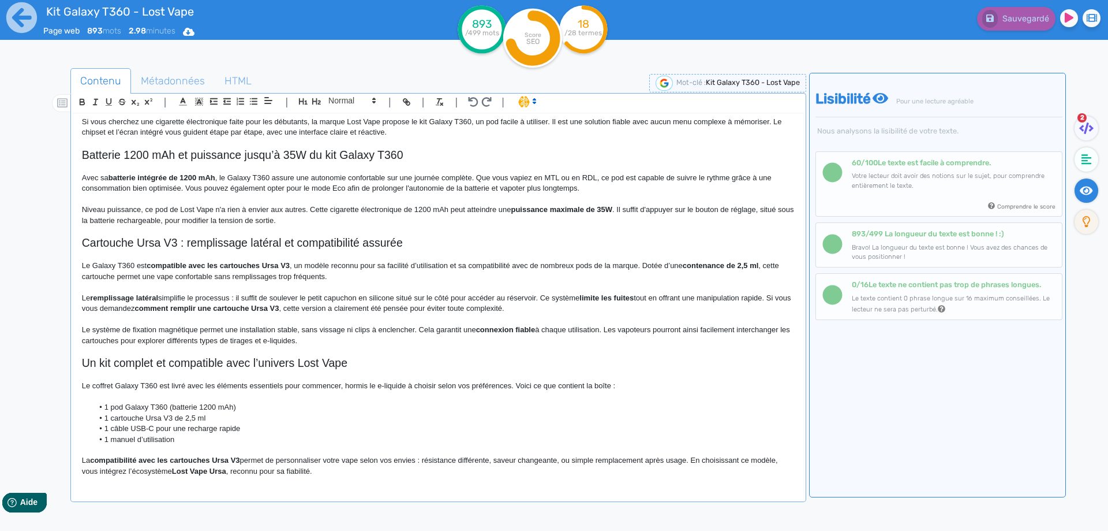
click at [94, 266] on p "Le Galaxy T360 est compatible avec les cartouches Ursa V3 , un modèle reconnu p…" at bounding box center [438, 270] width 713 height 21
click at [297, 284] on p at bounding box center [438, 287] width 713 height 10
click at [301, 266] on p "Le kit Galaxy T360 est compatible avec les cartouches Ursa V3 , un modèle recon…" at bounding box center [438, 270] width 713 height 21
click at [317, 268] on strong "compatible avec les cartouches Ursa V3. Ce type de pods" at bounding box center [258, 265] width 205 height 9
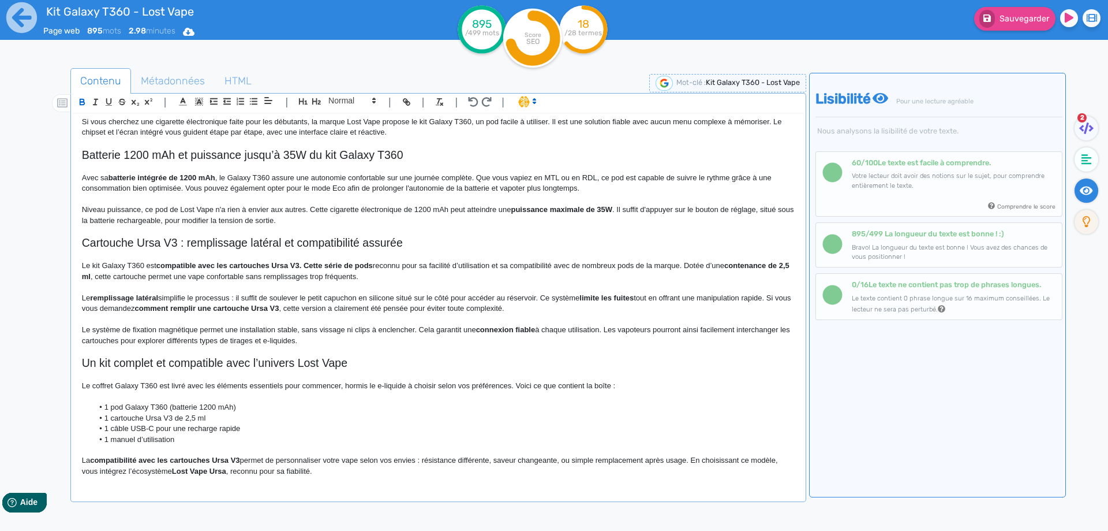
click at [317, 268] on strong "compatible avec les cartouches Ursa V3. Cette série de pods" at bounding box center [264, 265] width 216 height 9
drag, startPoint x: 317, startPoint y: 268, endPoint x: 364, endPoint y: 266, distance: 47.4
click at [364, 266] on strong "compatible avec les cartouches Ursa V3. Cette série de pods" at bounding box center [264, 265] width 216 height 9
drag, startPoint x: 299, startPoint y: 268, endPoint x: 364, endPoint y: 267, distance: 65.2
click at [364, 267] on strong "compatible avec les cartouches Ursa V3. Cette série de pods" at bounding box center [264, 265] width 216 height 9
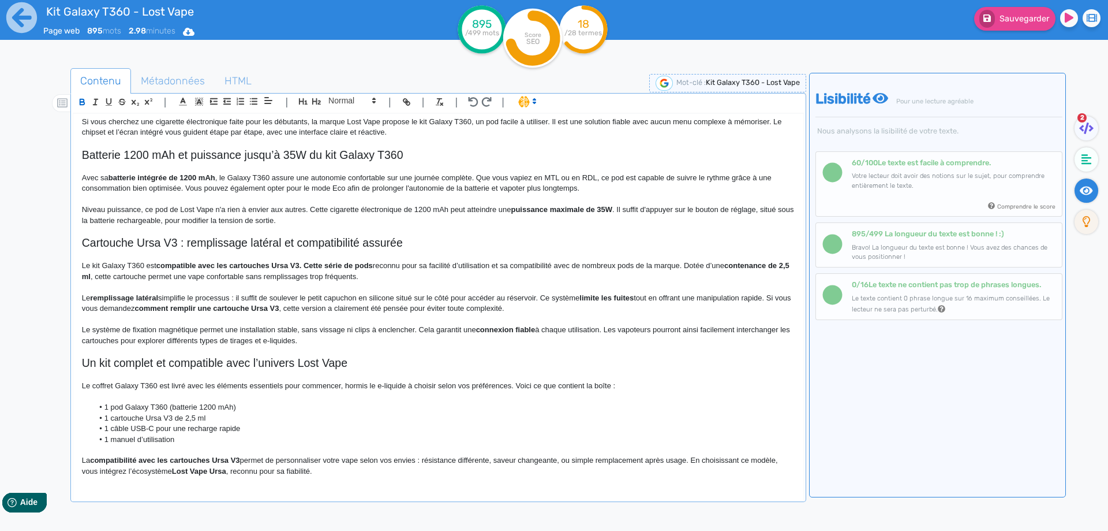
click at [379, 267] on p "Le kit Galaxy T360 est compatible avec les cartouches Ursa V3. Cette série de p…" at bounding box center [438, 270] width 713 height 21
drag, startPoint x: 379, startPoint y: 267, endPoint x: 301, endPoint y: 267, distance: 77.9
click at [301, 267] on p "Le kit Galaxy T360 est compatible avec les cartouches Ursa V3. Cette série de p…" at bounding box center [438, 270] width 713 height 21
click at [399, 267] on p "Le kit Galaxy T360 est compatible avec les cartouches Ursa V3 . Cette série de …" at bounding box center [438, 270] width 713 height 21
click at [688, 264] on p "Le kit Galaxy T360 est compatible avec les cartouches Ursa V3 . Cette série de …" at bounding box center [438, 270] width 713 height 21
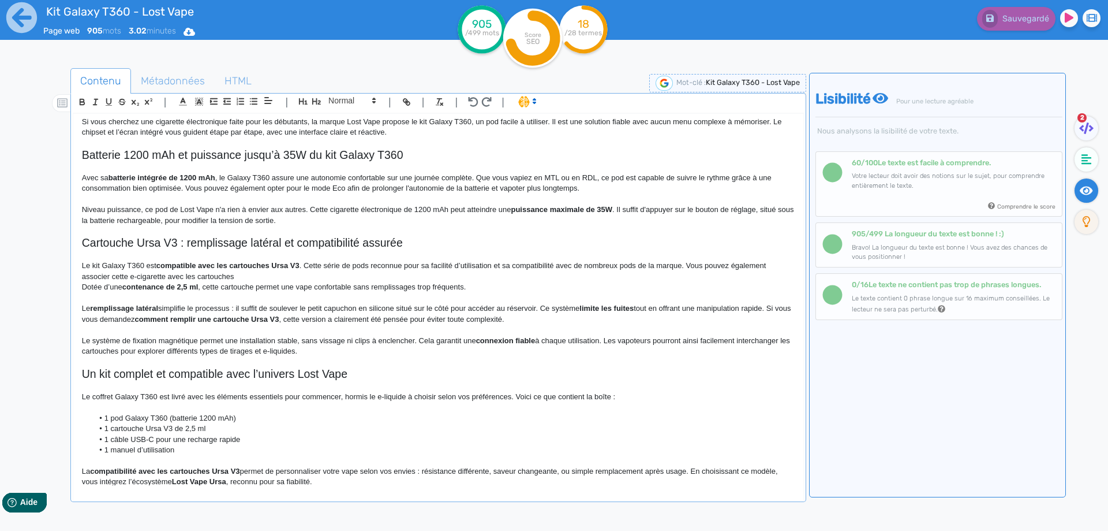
click at [256, 275] on p "Le kit Galaxy T360 est compatible avec les cartouches Ursa V3 . Cette série de …" at bounding box center [438, 270] width 713 height 21
click at [247, 277] on p "Le kit Galaxy T360 est compatible avec les cartouches Ursa V3 . Cette série de …" at bounding box center [438, 270] width 713 height 21
click at [250, 277] on p "Le kit Galaxy T360 est compatible avec les cartouches Ursa V3 . Cette série de …" at bounding box center [438, 270] width 713 height 21
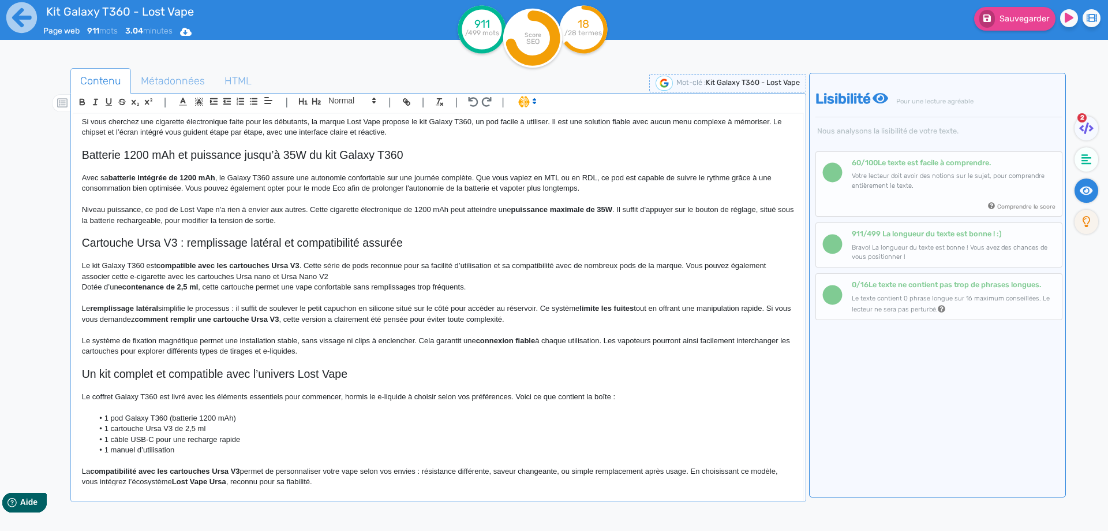
click at [255, 279] on p "Le kit Galaxy T360 est compatible avec les cartouches Ursa V3 . Cette série de …" at bounding box center [438, 270] width 713 height 21
click at [342, 277] on p "Le kit Galaxy T360 est compatible avec les cartouches Ursa V3 . Cette série de …" at bounding box center [438, 270] width 713 height 21
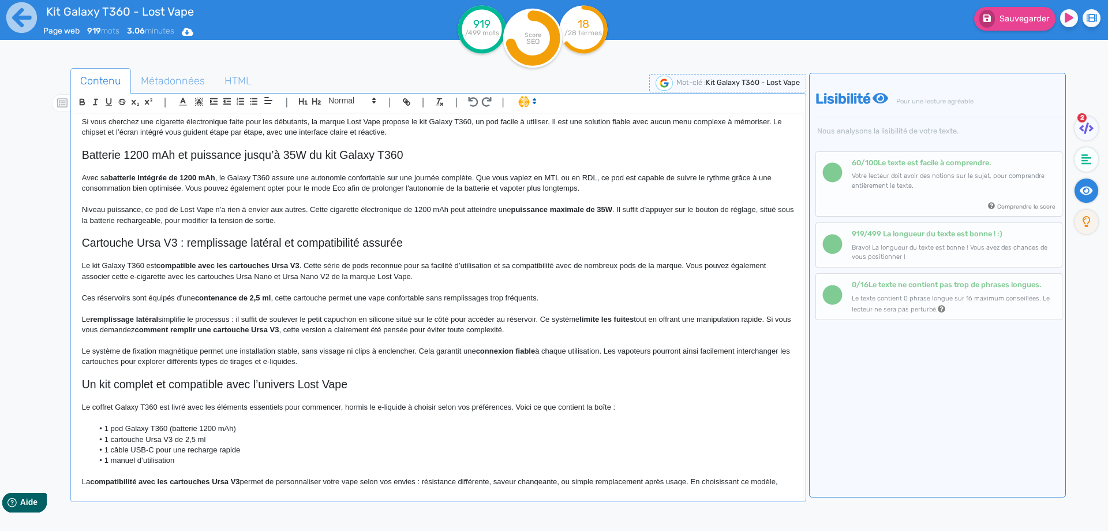
click at [256, 293] on div "Kit Galaxy T360 - Lost Vape Kit Galaxy T360 Lost Vape : un pod MTL à RDL compac…" at bounding box center [438, 299] width 730 height 371
click at [256, 295] on strong "contenance de 2,5 ml" at bounding box center [233, 297] width 76 height 9
click at [278, 297] on p "Ces réservoirs sont équipés d'une contenance de 2.5 ml , cette cartouche permet…" at bounding box center [438, 298] width 713 height 10
drag, startPoint x: 278, startPoint y: 297, endPoint x: 336, endPoint y: 293, distance: 57.9
click at [336, 293] on p "Ces réservoirs sont équipés d'une contenance de 2.5 ml , cette cartouche permet…" at bounding box center [438, 298] width 713 height 10
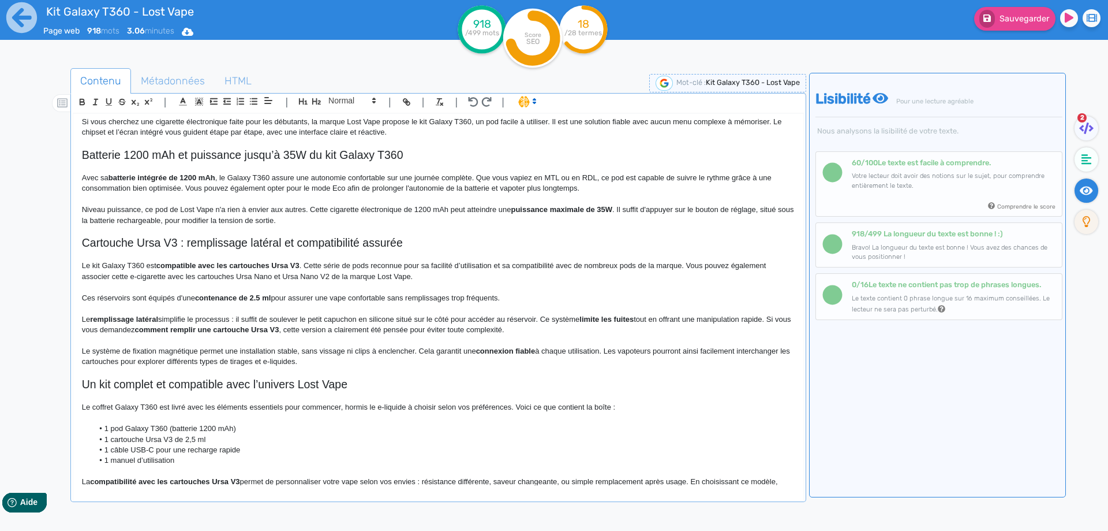
click at [464, 296] on p "Ces réservoirs sont équipés d'une contenance de 2.5 ml pour assurer une vape co…" at bounding box center [438, 298] width 713 height 10
click at [1028, 30] on button "Sauvegarder" at bounding box center [1014, 19] width 81 height 24
click at [524, 301] on p "Ces réservoirs sont équipés d'une contenance de 2.5 ml pour assurer une vape co…" at bounding box center [438, 298] width 713 height 10
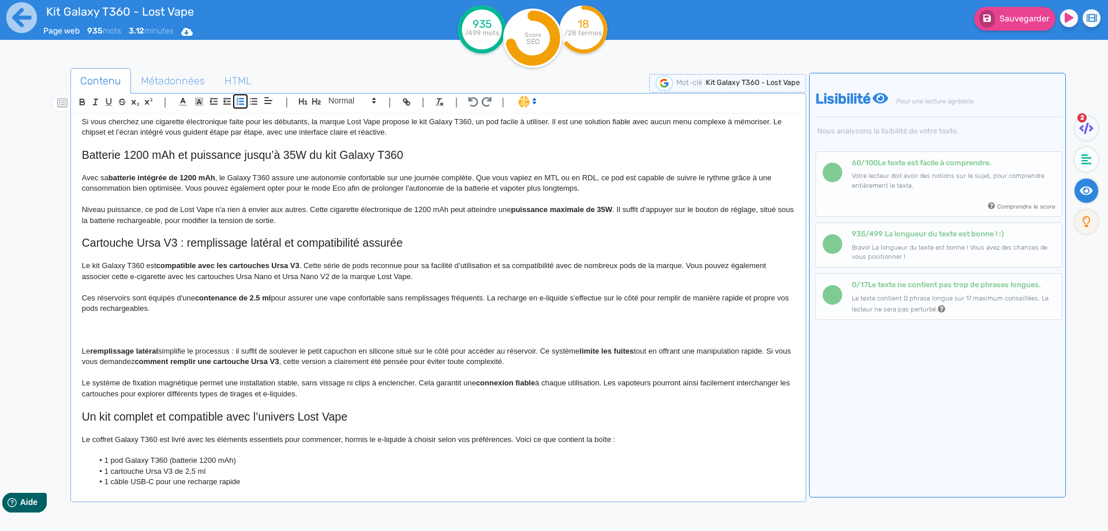
click at [237, 105] on icon "button" at bounding box center [241, 101] width 10 height 10
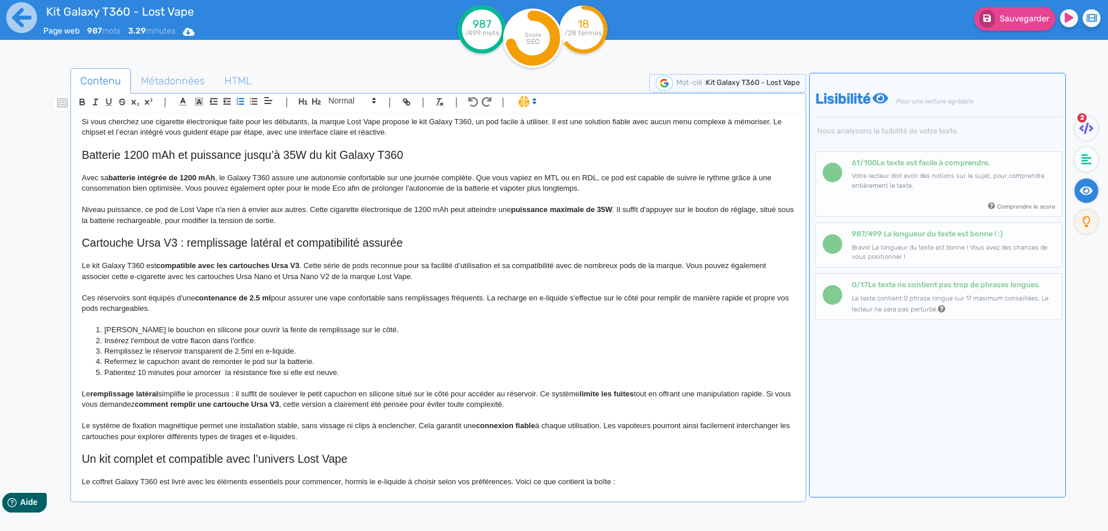
scroll to position [509, 0]
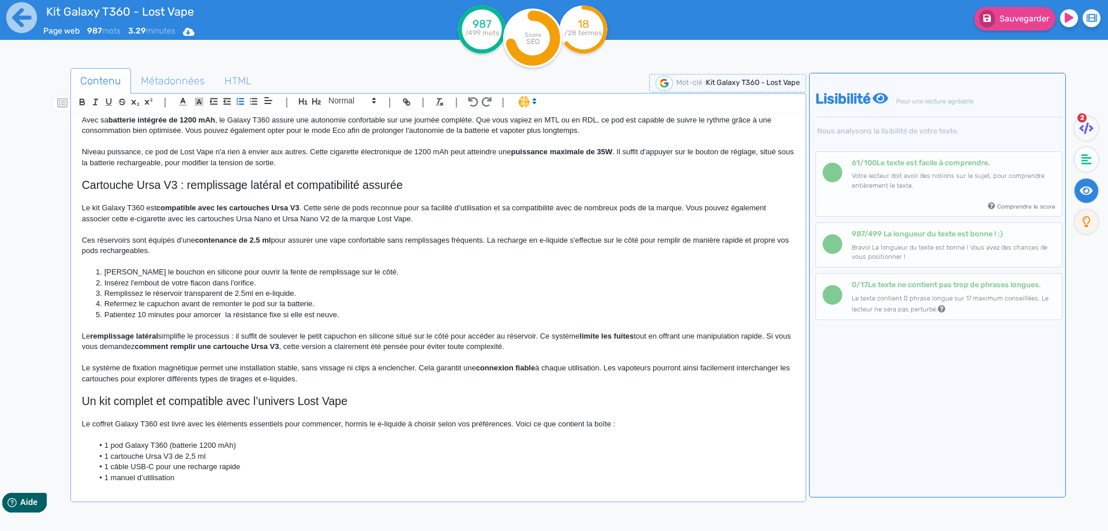
click at [283, 314] on li "Patientez 10 minutes pour amorcer la résistance fixe si elle est neuve." at bounding box center [443, 314] width 701 height 10
drag, startPoint x: 283, startPoint y: 314, endPoint x: 325, endPoint y: 313, distance: 41.6
click at [325, 313] on li "Patientez 10 minutes pour amorcer la résistance fixe si elle est neuve." at bounding box center [443, 314] width 701 height 10
click at [538, 334] on p "Le remplissage latéral simplifie le processus : il suffit de soulever le petit …" at bounding box center [438, 341] width 713 height 21
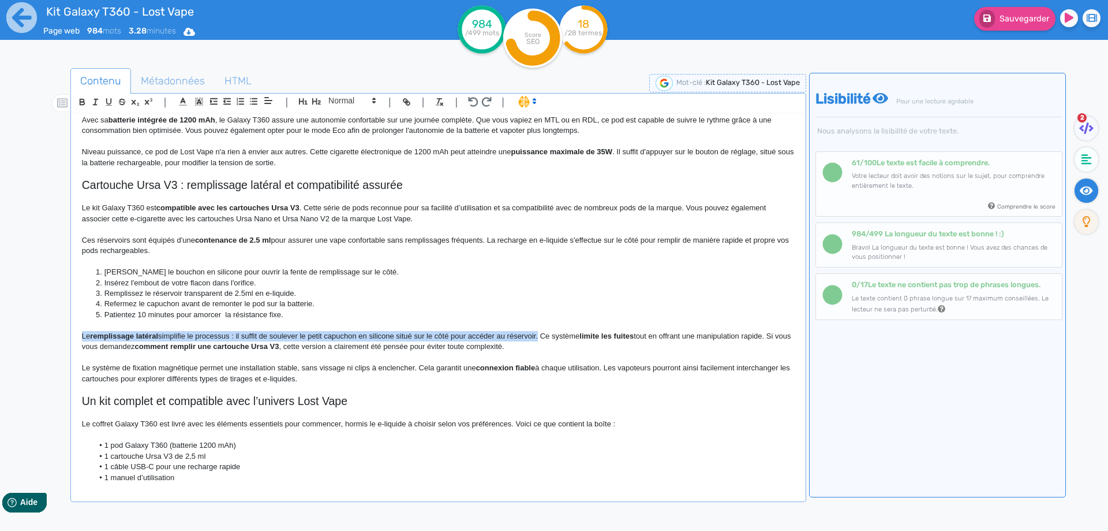
drag, startPoint x: 538, startPoint y: 334, endPoint x: 65, endPoint y: 334, distance: 473.4
click at [56, 334] on div "Contenu Métadonnées HTML | | H3 H4 H5 H6 Normal | | | | Kit Galaxy T360 - Lost …" at bounding box center [570, 334] width 1075 height 538
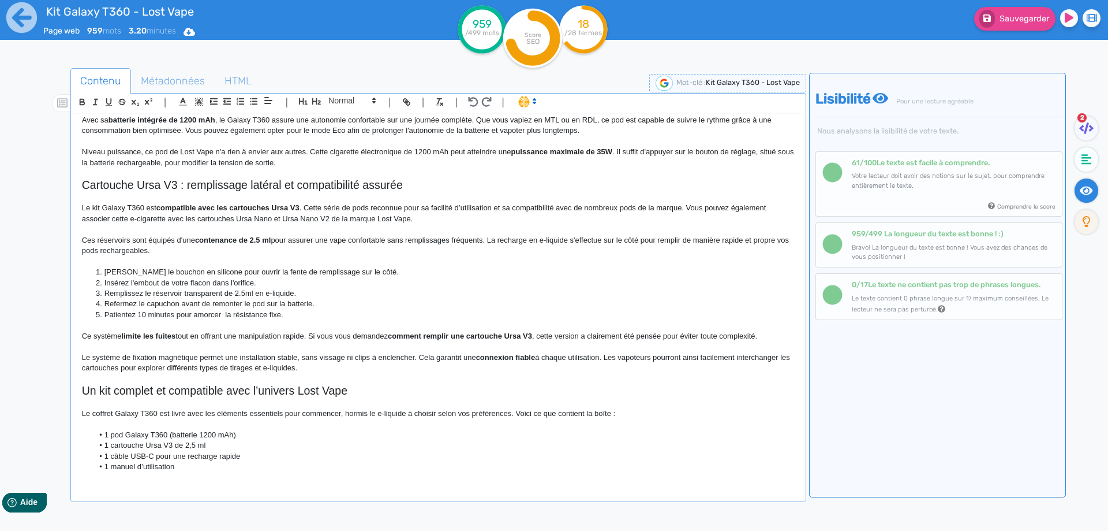
click at [121, 334] on p "Ce système limite les fuites tout en offrant une manipulation rapide. Si vous v…" at bounding box center [438, 336] width 713 height 10
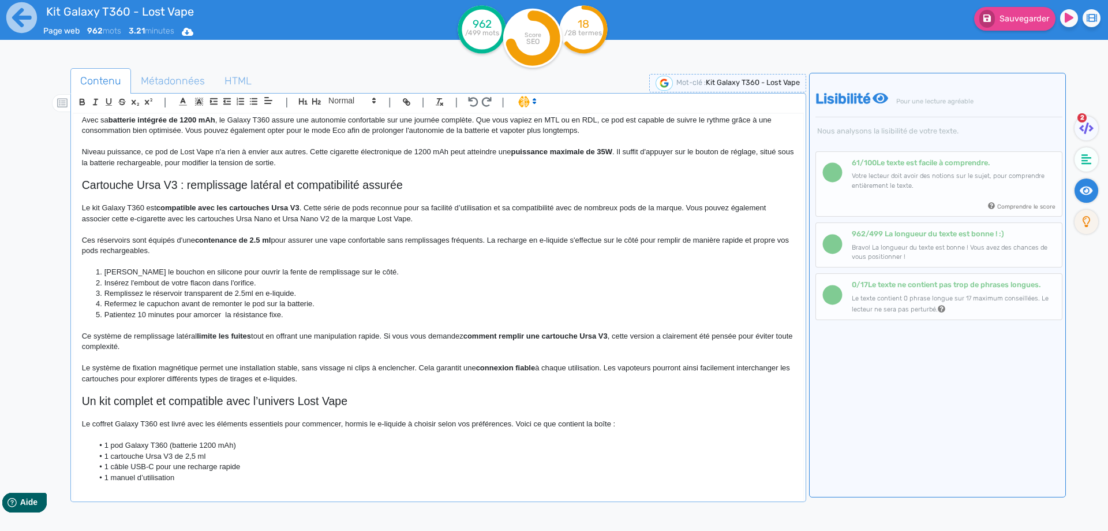
click at [212, 339] on strong "limite les fuites" at bounding box center [224, 335] width 54 height 9
drag, startPoint x: 212, startPoint y: 339, endPoint x: 244, endPoint y: 337, distance: 31.8
click at [365, 338] on p "Ce système de remplissage latéral limite les fuites tout en offrant une manipul…" at bounding box center [438, 341] width 713 height 21
click at [383, 336] on p "Ce système de remplissage latéral limite les fuites tout en offrant une manipul…" at bounding box center [438, 341] width 713 height 21
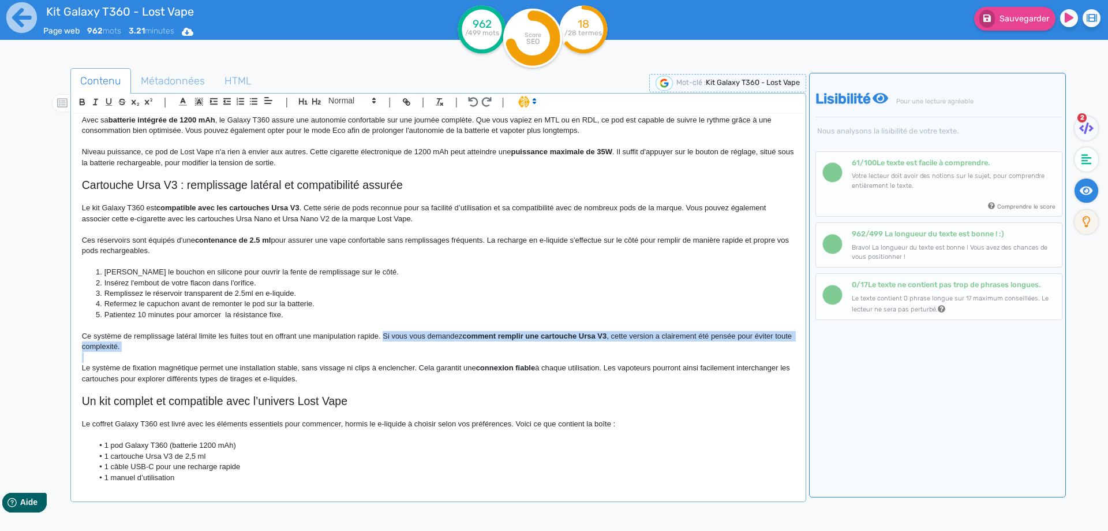
drag, startPoint x: 383, startPoint y: 336, endPoint x: 387, endPoint y: 349, distance: 13.3
click at [387, 349] on p "Ce système de remplissage latéral limite les fuites tout en offrant une manipul…" at bounding box center [438, 341] width 713 height 21
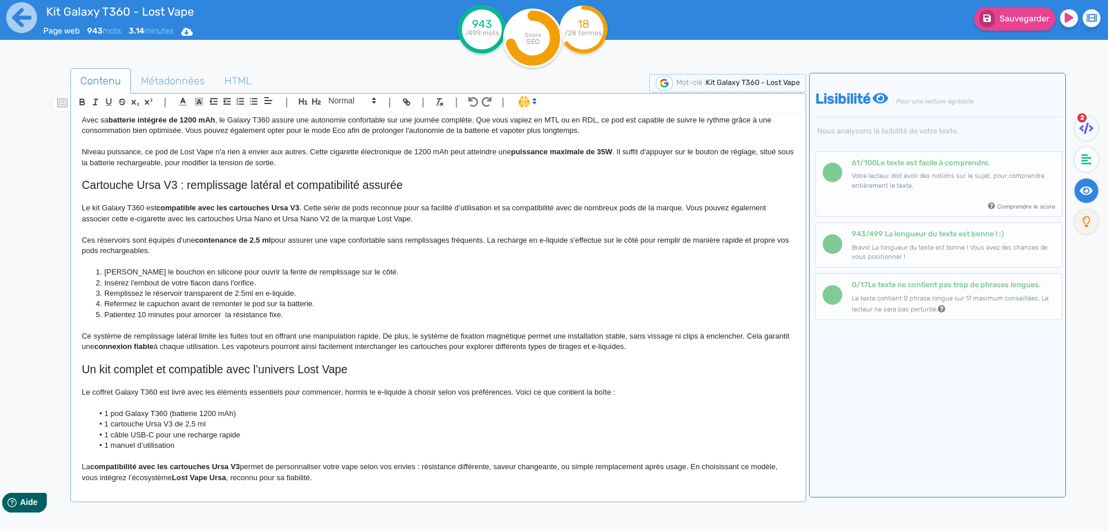
click at [111, 336] on p "Ce système de remplissage latéral limite les fuites tout en offrant une manipul…" at bounding box center [438, 341] width 713 height 21
click at [96, 338] on div "Kit Galaxy T360 - Lost Vape Kit Galaxy T360 Lost Vape : un pod MTL à RDL compac…" at bounding box center [438, 299] width 730 height 371
click at [103, 341] on p "Ce mode de remplissage latéral limite les fuites tout en offrant une manipulati…" at bounding box center [438, 341] width 713 height 21
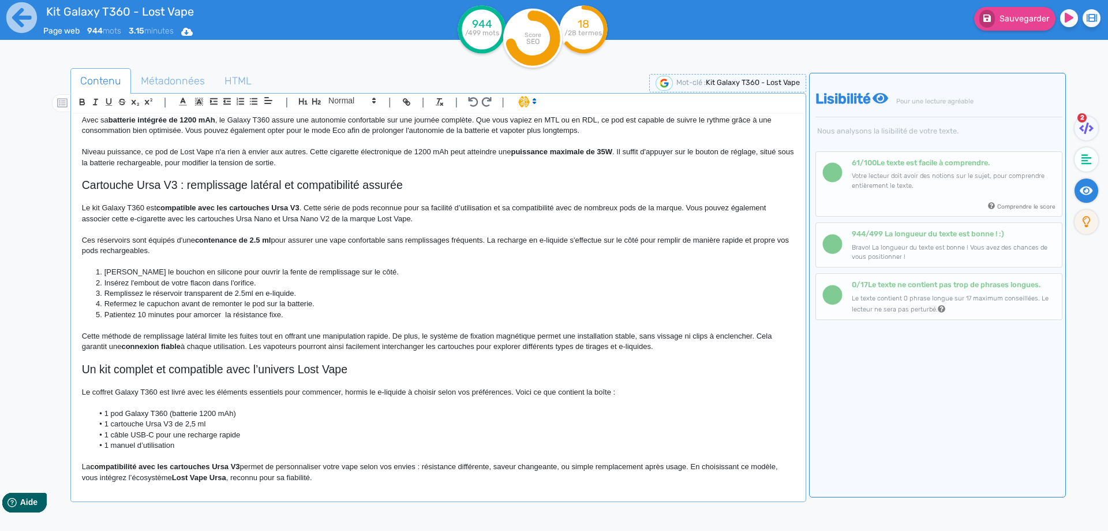
click at [208, 333] on p "Cette méthode de remplissage latéral limite les fuites tout en offrant une mani…" at bounding box center [438, 341] width 713 height 21
click at [543, 337] on p "Cette méthode de remplissage latérale limite les fuites tout en offrant une man…" at bounding box center [438, 341] width 713 height 21
click at [710, 339] on p "Cette méthode de remplissage latérale limite les fuites tout en offrant une man…" at bounding box center [438, 341] width 713 height 21
click at [103, 343] on p "Cette méthode de remplissage latérale limite les fuites tout en offrant une man…" at bounding box center [438, 341] width 713 height 21
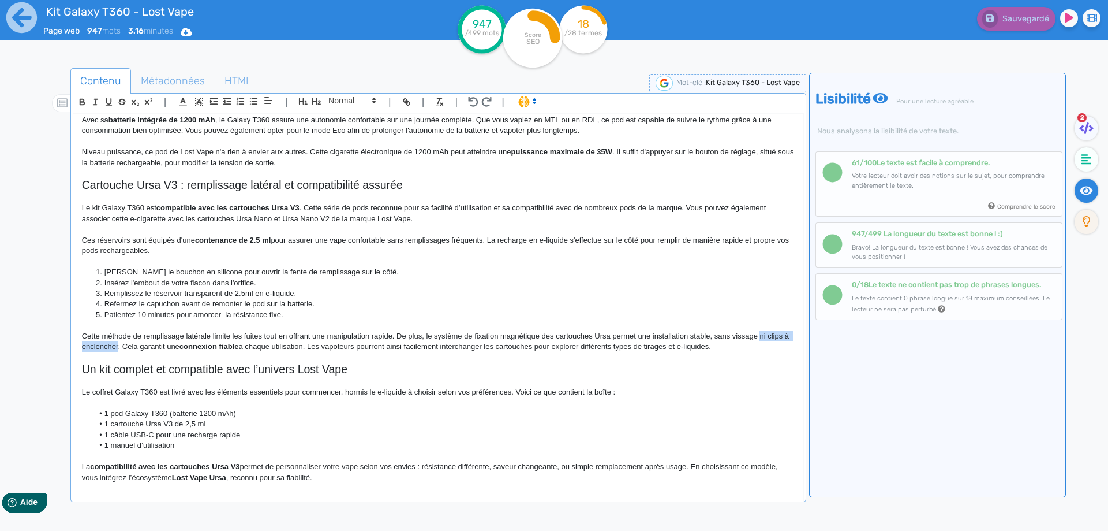
drag, startPoint x: 103, startPoint y: 343, endPoint x: 763, endPoint y: 333, distance: 659.3
click at [763, 333] on p "Cette méthode de remplissage latérale limite les fuites tout en offrant une man…" at bounding box center [438, 341] width 713 height 21
click at [711, 335] on p "Cette méthode de remplissage latérale limite les fuites tout en offrant une man…" at bounding box center [438, 341] width 713 height 21
click at [710, 335] on p "Cette méthode de remplissage latérale limite les fuites tout en offrant une man…" at bounding box center [438, 341] width 713 height 21
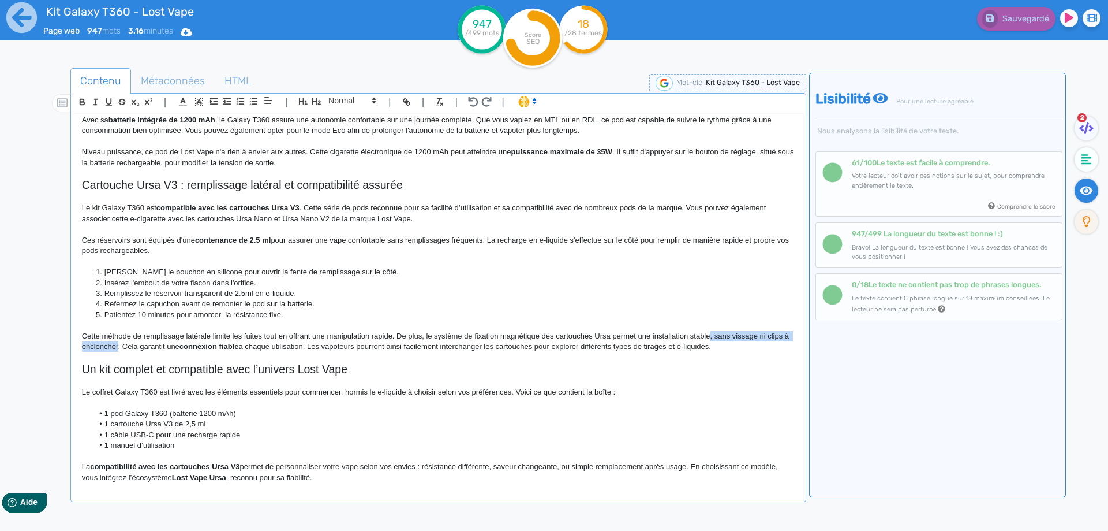
drag, startPoint x: 710, startPoint y: 335, endPoint x: 123, endPoint y: 347, distance: 587.2
click at [123, 347] on p "Cette méthode de remplissage latérale limite les fuites tout en offrant une man…" at bounding box center [438, 341] width 713 height 21
click at [995, 31] on div "Sauvegarder" at bounding box center [886, 28] width 443 height 57
click at [995, 22] on fa-icon at bounding box center [988, 19] width 16 height 18
click at [236, 343] on strong "connexion fiable" at bounding box center [251, 346] width 59 height 9
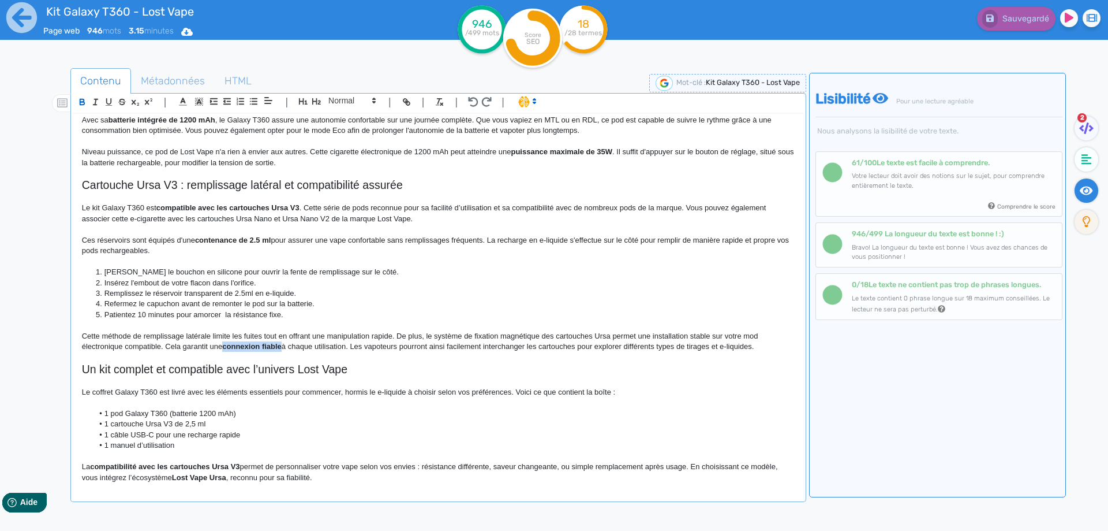
drag, startPoint x: 236, startPoint y: 343, endPoint x: 267, endPoint y: 343, distance: 31.2
click at [267, 343] on strong "connexion fiable" at bounding box center [251, 346] width 59 height 9
click at [84, 102] on icon "button" at bounding box center [82, 103] width 5 height 3
click at [720, 346] on p "Cette méthode de remplissage latérale limite les fuites tout en offrant une man…" at bounding box center [438, 341] width 713 height 21
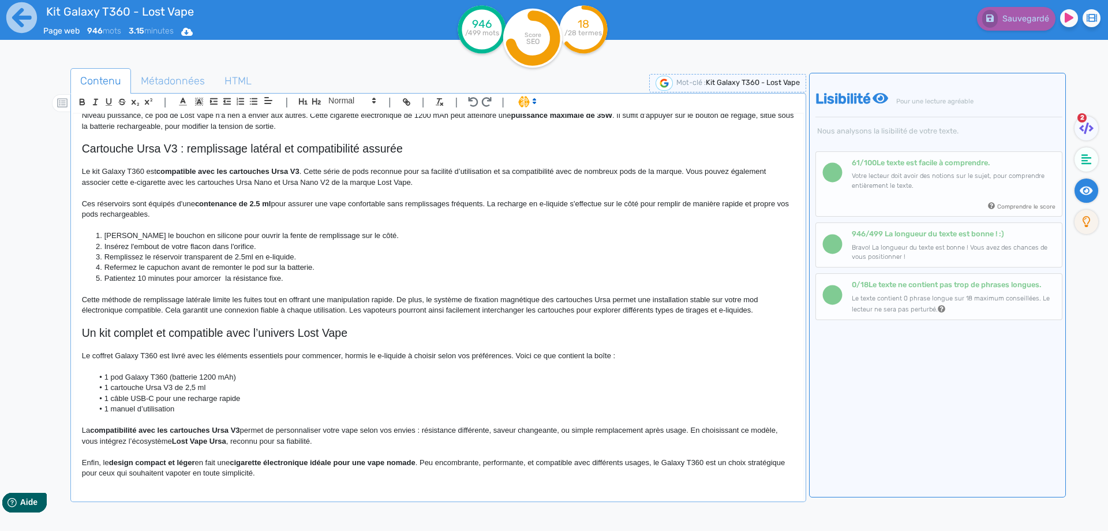
click at [86, 329] on h2 "Un kit complet et compatible avec l’univers Lost Vape" at bounding box center [438, 332] width 713 height 13
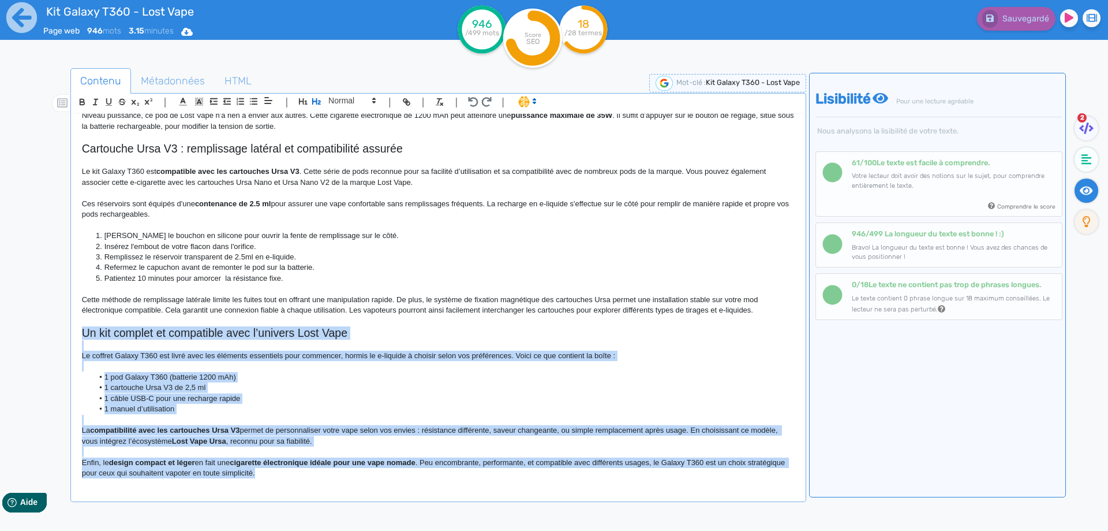
scroll to position [546, 0]
drag, startPoint x: 86, startPoint y: 329, endPoint x: 360, endPoint y: 553, distance: 353.6
click at [360, 530] on html "Kit Galaxy T360 - Lost Vape Page web 946 mots 3.15 minutes Html Pdf Word 946 /4…" at bounding box center [554, 265] width 1108 height 531
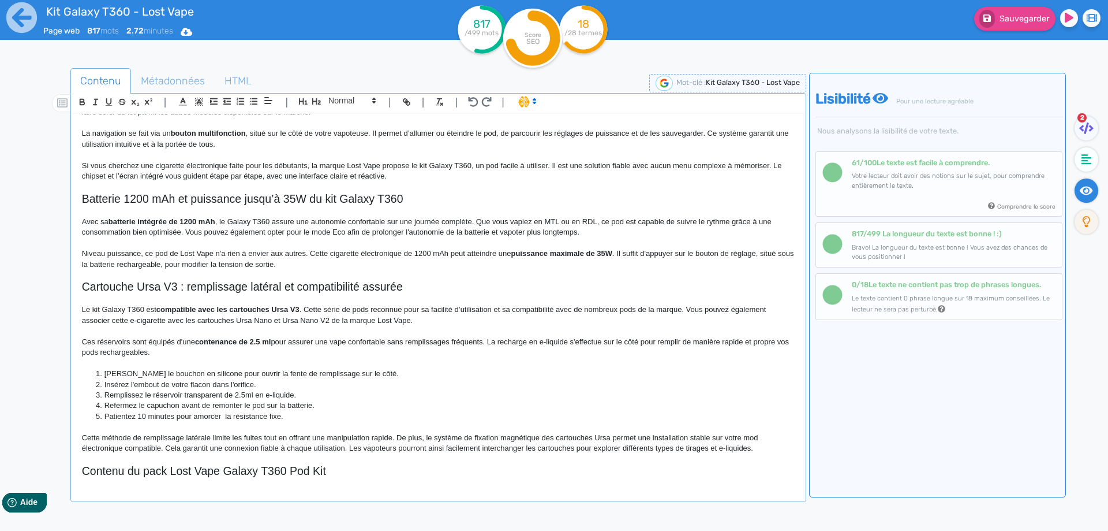
scroll to position [428, 0]
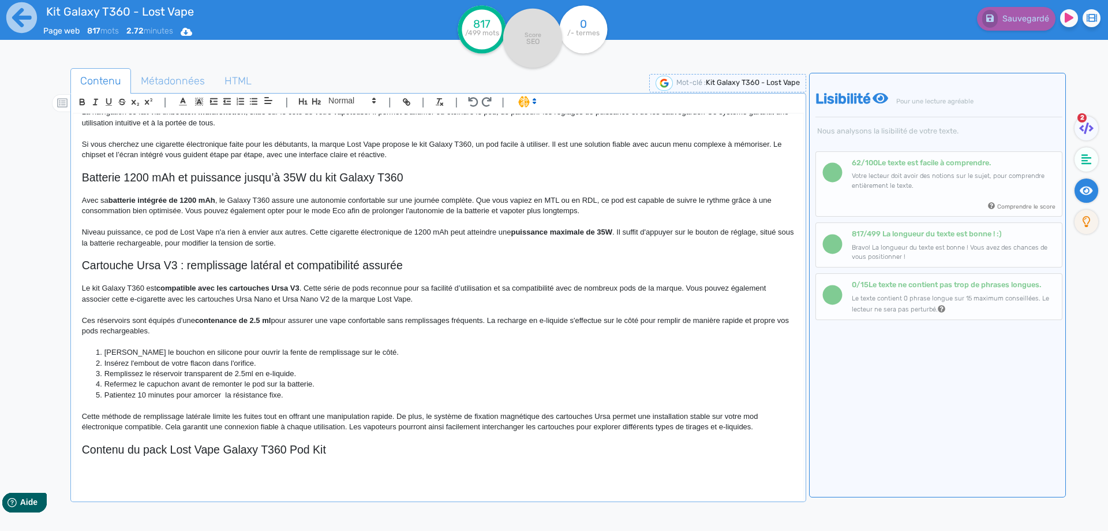
click at [96, 467] on p at bounding box center [438, 472] width 713 height 10
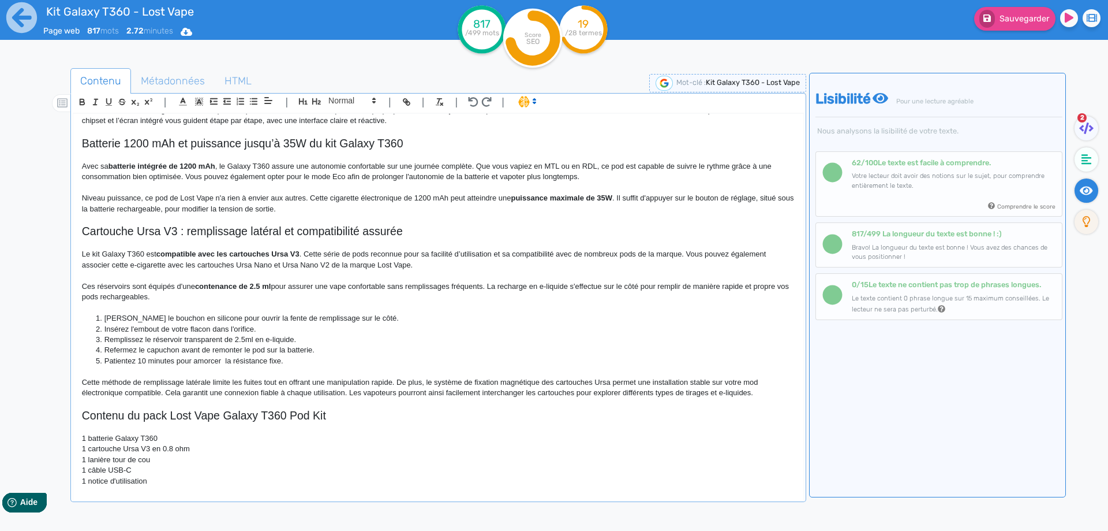
scroll to position [470, 0]
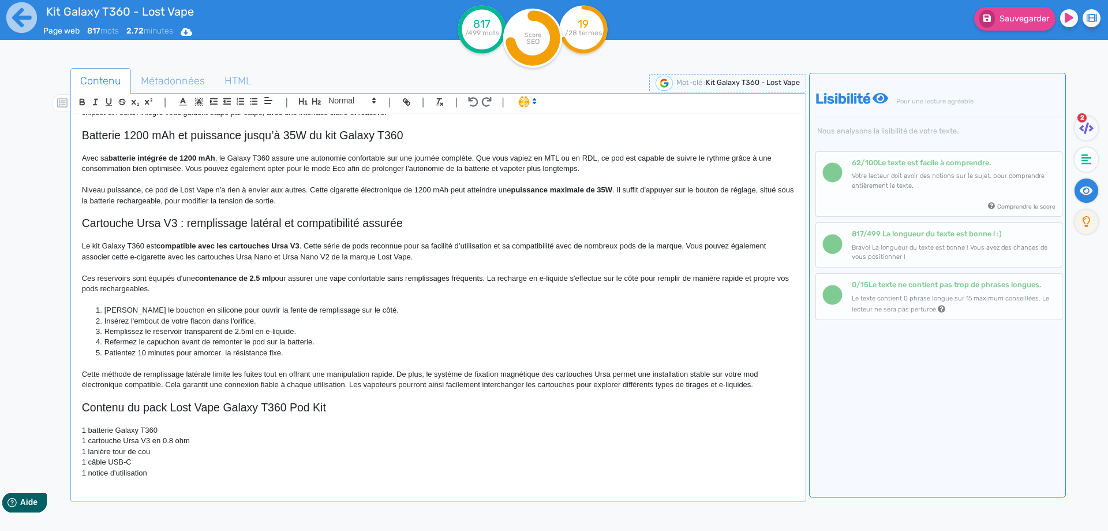
click at [90, 431] on p "1 batterie Galaxy T360" at bounding box center [438, 430] width 713 height 10
click at [91, 440] on p "1 cartouche Ursa V3 en 0.8 ohm" at bounding box center [438, 440] width 713 height 10
click at [159, 442] on p "1 Cartouche Ursa V3 en 0.8 ohm" at bounding box center [438, 440] width 713 height 10
click at [91, 452] on p "1 lanière tour de cou" at bounding box center [438, 451] width 713 height 10
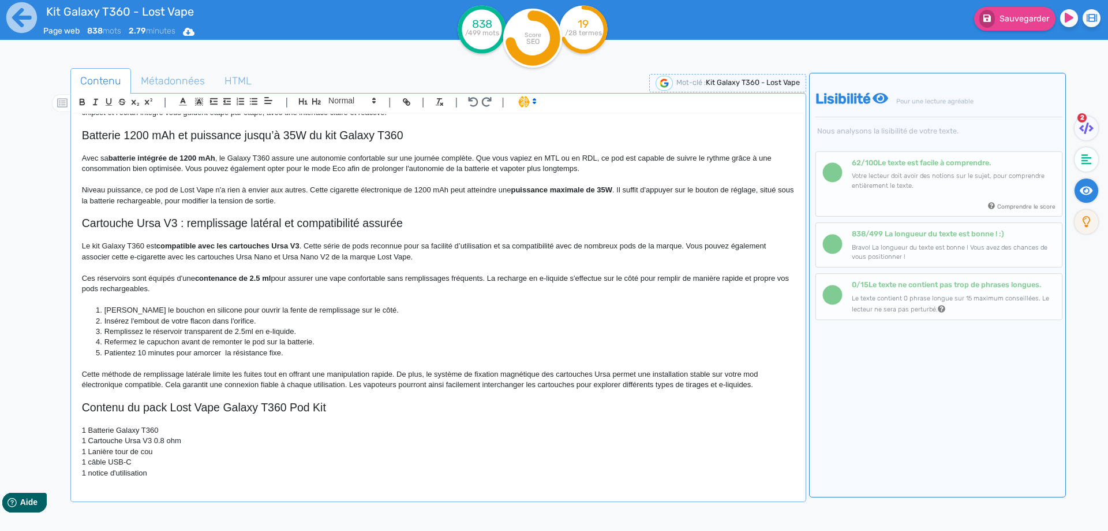
click at [88, 462] on p "1 câble USB-C" at bounding box center [438, 462] width 713 height 10
drag, startPoint x: 87, startPoint y: 472, endPoint x: 96, endPoint y: 474, distance: 10.0
click at [96, 474] on p "1 notice d'utilisation" at bounding box center [438, 473] width 713 height 10
click at [97, 473] on p "1 notice d'utilisation" at bounding box center [438, 473] width 713 height 10
click at [98, 473] on p "1 notice d'utilisation" at bounding box center [438, 473] width 713 height 10
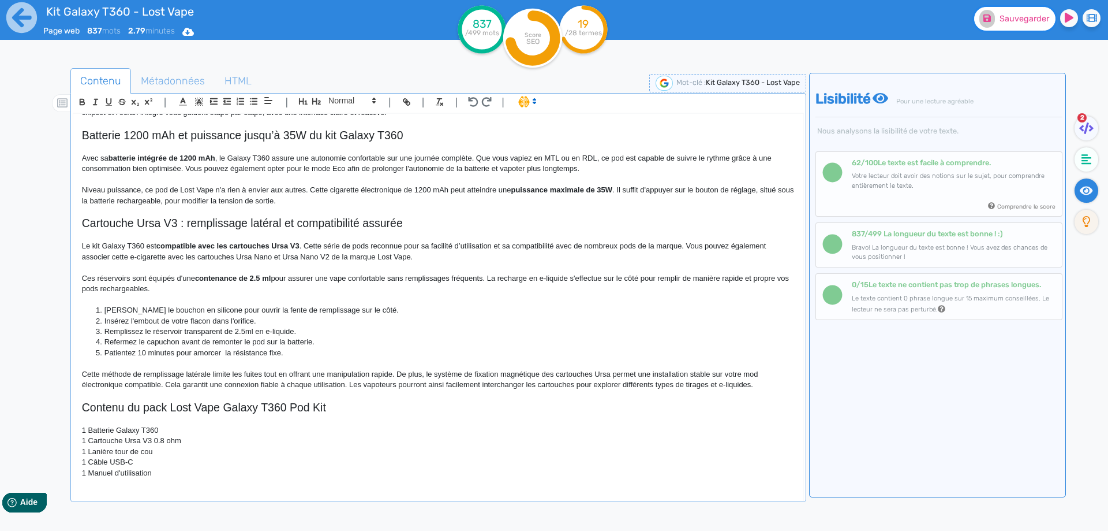
click at [1000, 27] on button "Sauvegarder" at bounding box center [1014, 19] width 81 height 24
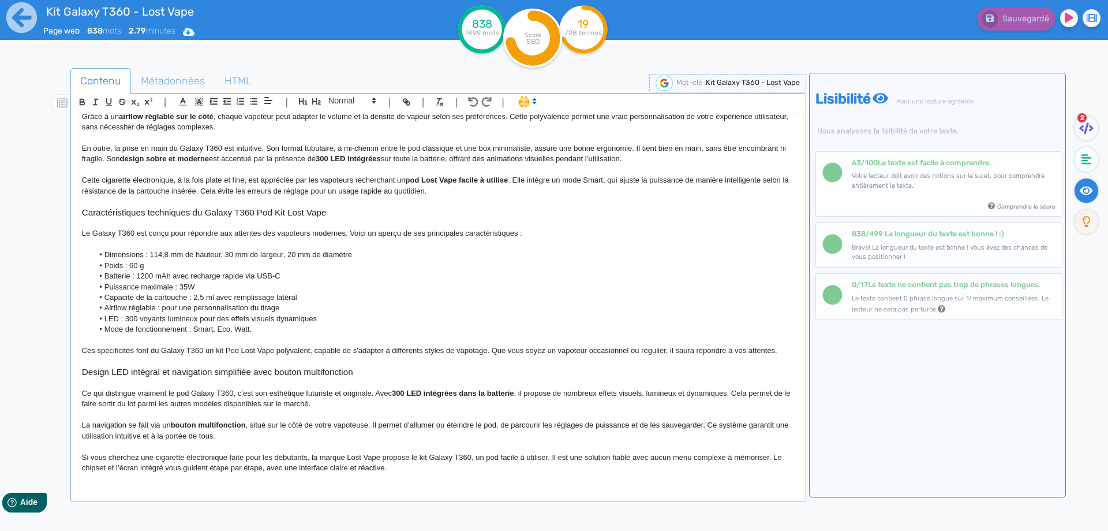
scroll to position [173, 0]
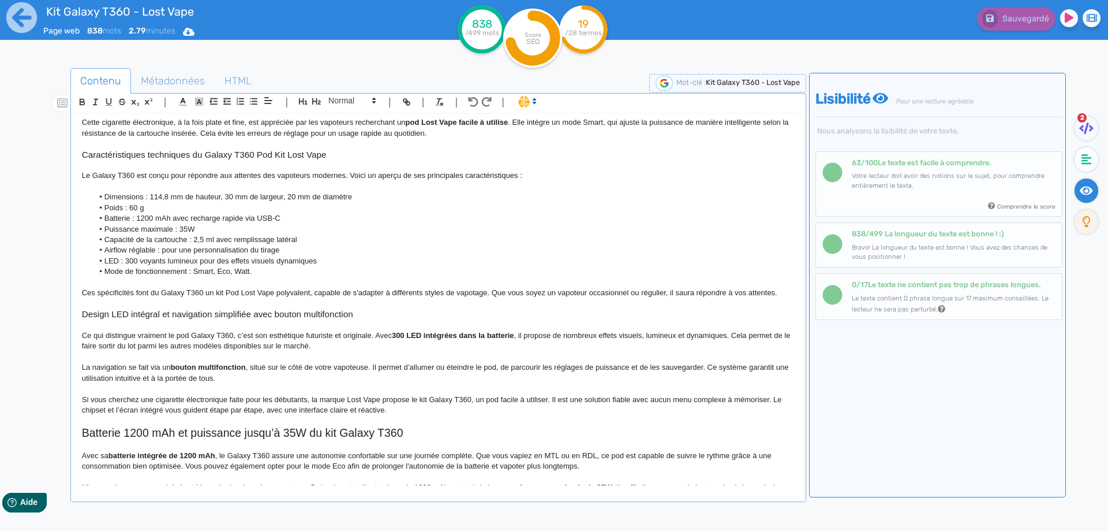
click at [206, 154] on h3 "Caractéristiques techniques du Galaxy T360 Pod Kit Lost Vape" at bounding box center [438, 155] width 713 height 10
click at [295, 152] on h3 "Caractéristiques techniques du kit Pod Galaxy T360 Pod Kit Lost Vape" at bounding box center [438, 155] width 713 height 10
drag, startPoint x: 296, startPoint y: 153, endPoint x: 305, endPoint y: 151, distance: 9.4
click at [305, 151] on h3 "Caractéristiques techniques du kit Pod Galaxy T360 Pod Kit Lost Vape" at bounding box center [438, 155] width 713 height 10
drag, startPoint x: 318, startPoint y: 143, endPoint x: 271, endPoint y: 193, distance: 68.2
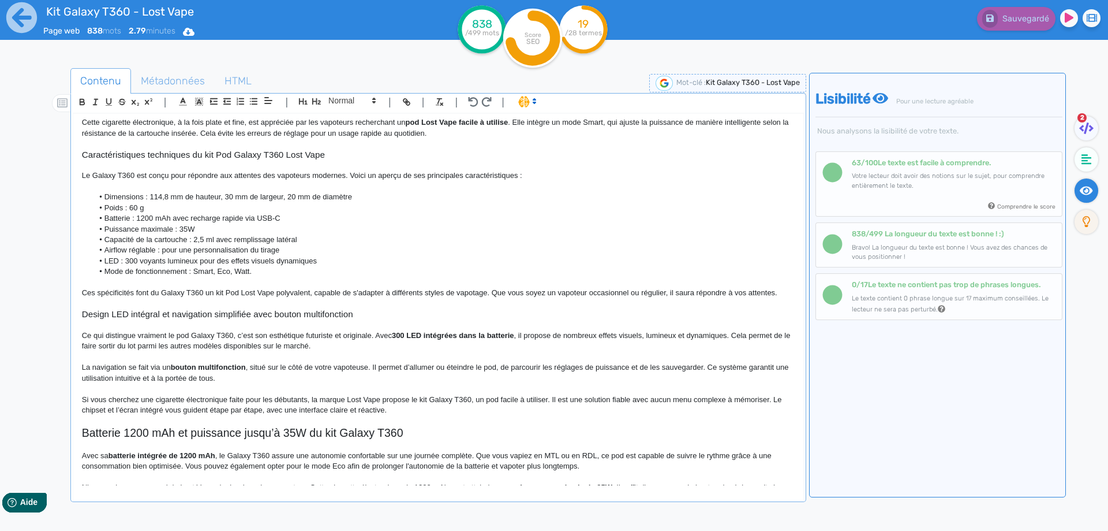
click at [271, 193] on li "Dimensions : 114,8 mm de hauteur, 30 mm de largeur, 20 mm de diamètre" at bounding box center [443, 197] width 701 height 10
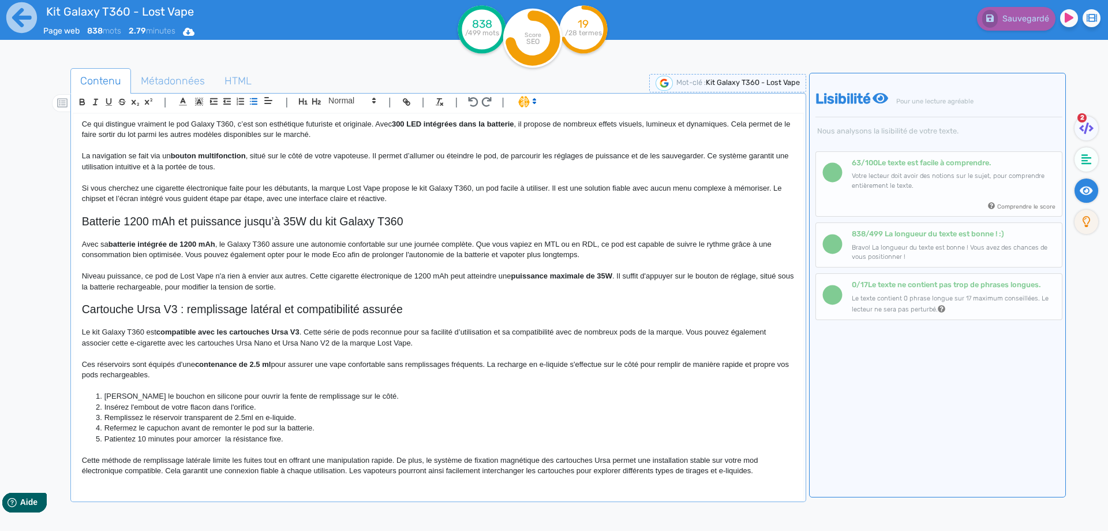
scroll to position [404, 0]
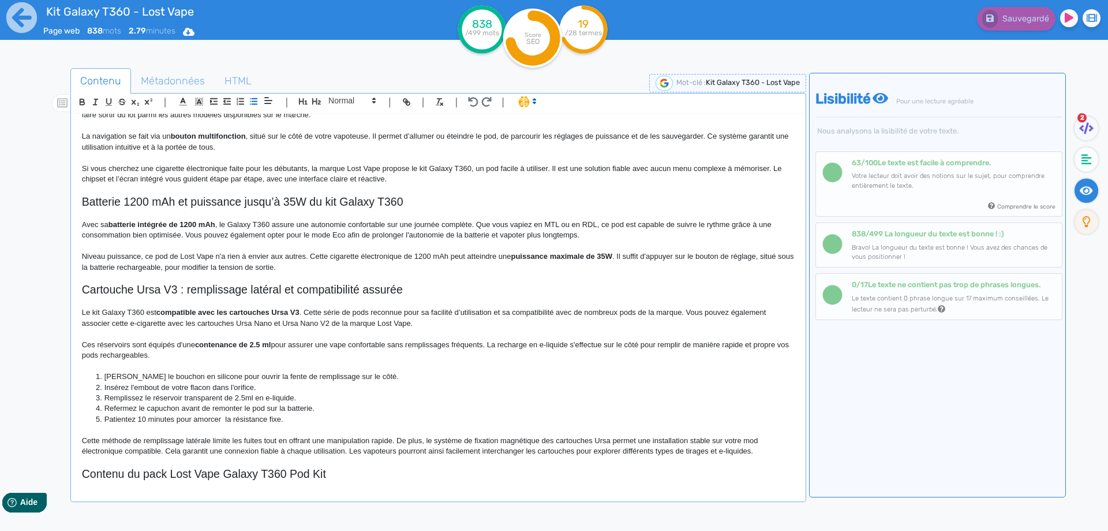
click at [262, 193] on p at bounding box center [438, 189] width 713 height 10
click at [260, 202] on h2 "Batterie 1200 mAh et puissance jusqu’à 35W du kit Galaxy T360" at bounding box center [438, 201] width 713 height 13
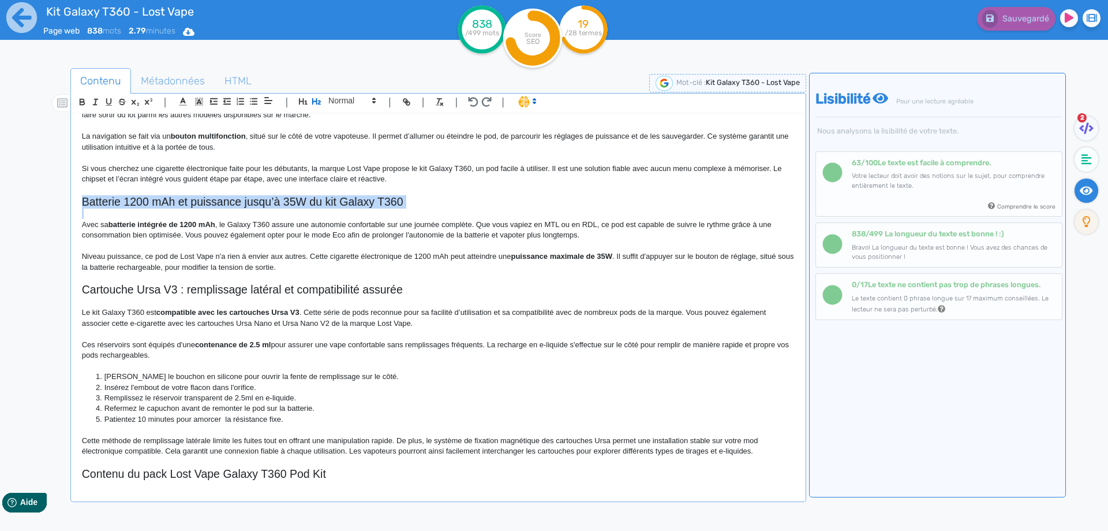
click at [260, 202] on h2 "Batterie 1200 mAh et puissance jusqu’à 35W du kit Galaxy T360" at bounding box center [438, 201] width 713 height 13
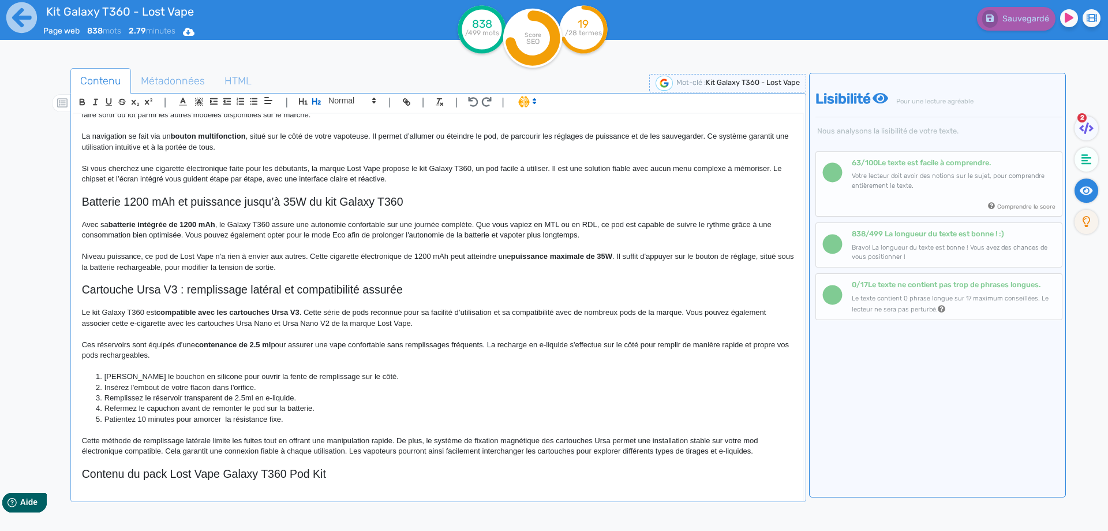
click at [86, 226] on p "Avec sa batterie intégrée de 1200 mAh , le Galaxy T360 assure une autonomie con…" at bounding box center [438, 229] width 713 height 21
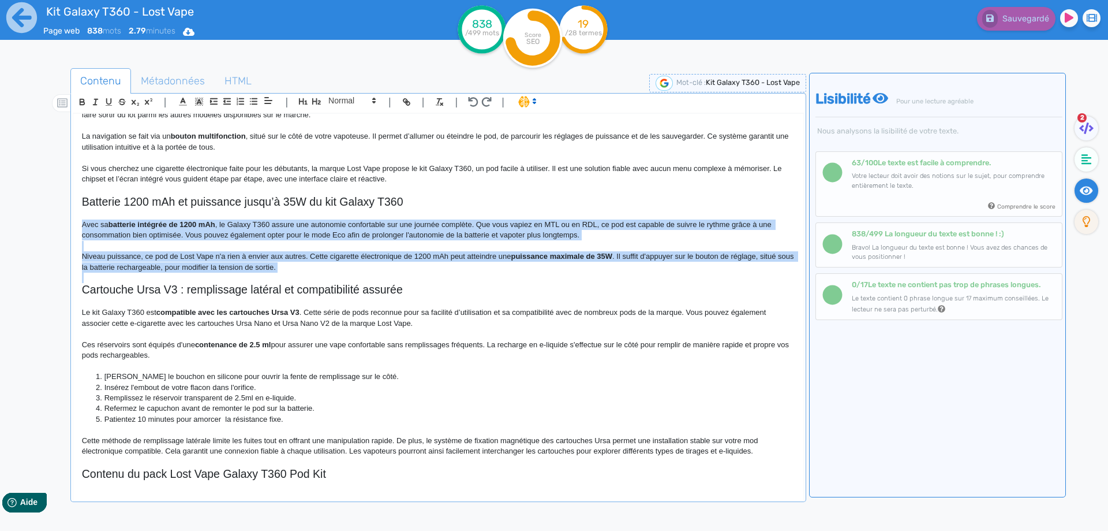
drag, startPoint x: 86, startPoint y: 226, endPoint x: 524, endPoint y: 264, distance: 439.8
click at [524, 264] on div "Kit Galaxy T360 - Lost Vape Kit Galaxy T360 Lost Vape : un pod MTL à RDL compac…" at bounding box center [438, 299] width 730 height 371
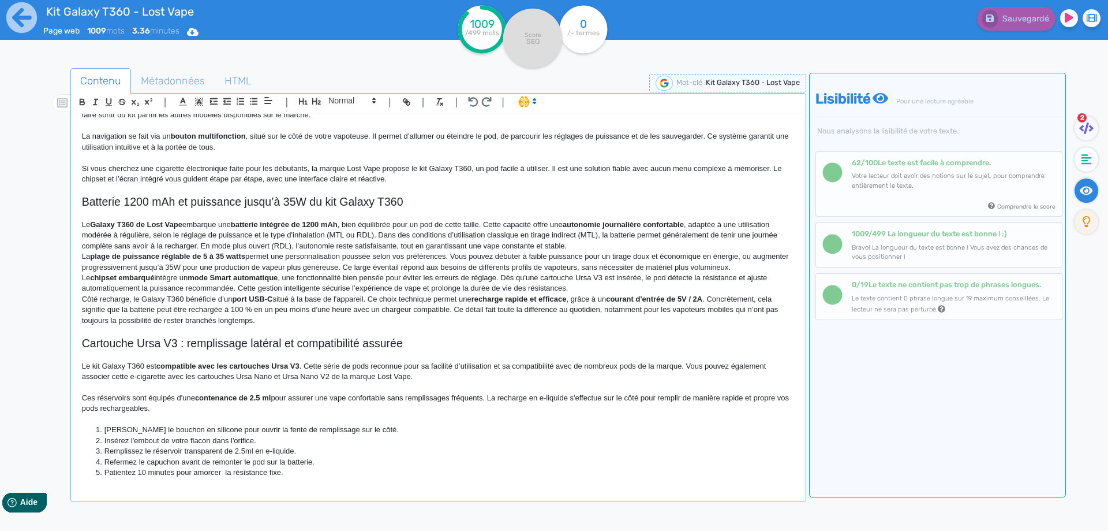
click at [99, 221] on strong "Galaxy T360 de Lost Vape" at bounding box center [136, 224] width 92 height 9
drag, startPoint x: 99, startPoint y: 221, endPoint x: 175, endPoint y: 225, distance: 76.3
click at [578, 225] on strong "autonomie journalière confortable" at bounding box center [623, 224] width 121 height 9
drag, startPoint x: 578, startPoint y: 225, endPoint x: 672, endPoint y: 226, distance: 93.5
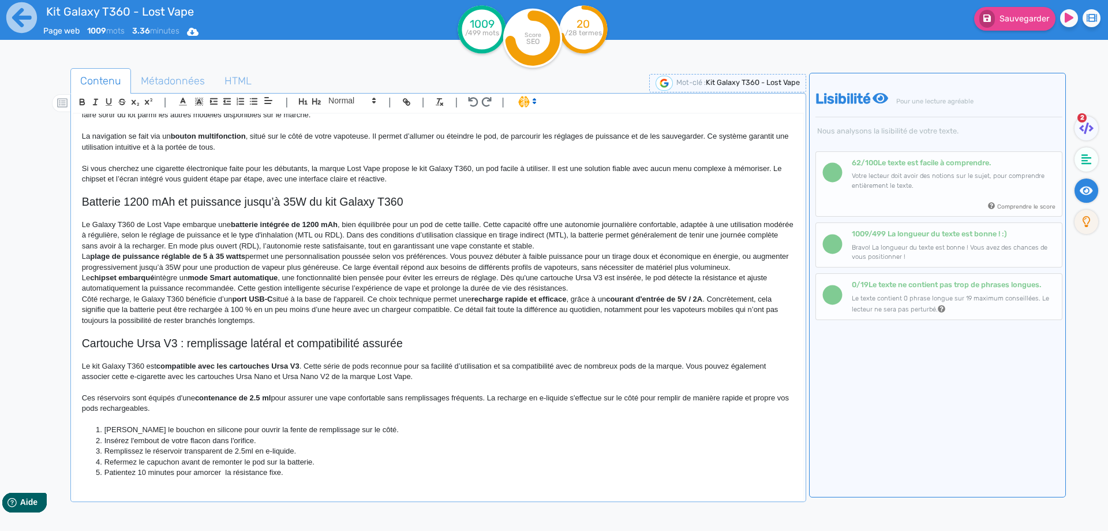
click at [674, 240] on p "Le Galaxy T360 de Lost Vape embarque une batterie intégrée de 1200 mAh , bien é…" at bounding box center [438, 235] width 713 height 32
click at [148, 235] on p "Le Galaxy T360 de Lost Vape embarque une batterie intégrée de 1200 mAh , bien é…" at bounding box center [438, 235] width 713 height 32
drag, startPoint x: 148, startPoint y: 235, endPoint x: 361, endPoint y: 234, distance: 213.6
click at [361, 234] on p "Le Galaxy T360 de Lost Vape embarque une batterie intégrée de 1200 mAh , bien é…" at bounding box center [438, 235] width 713 height 32
click at [158, 233] on p "Le Galaxy T360 de Lost Vape embarque une batterie intégrée de 1200 mAh , bien é…" at bounding box center [438, 235] width 713 height 32
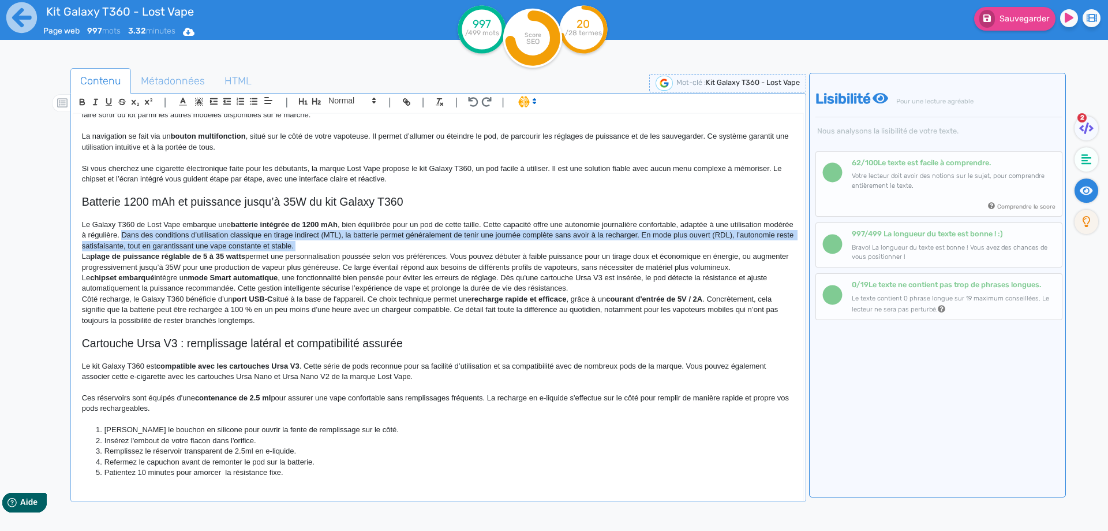
drag, startPoint x: 158, startPoint y: 233, endPoint x: 360, endPoint y: 248, distance: 202.6
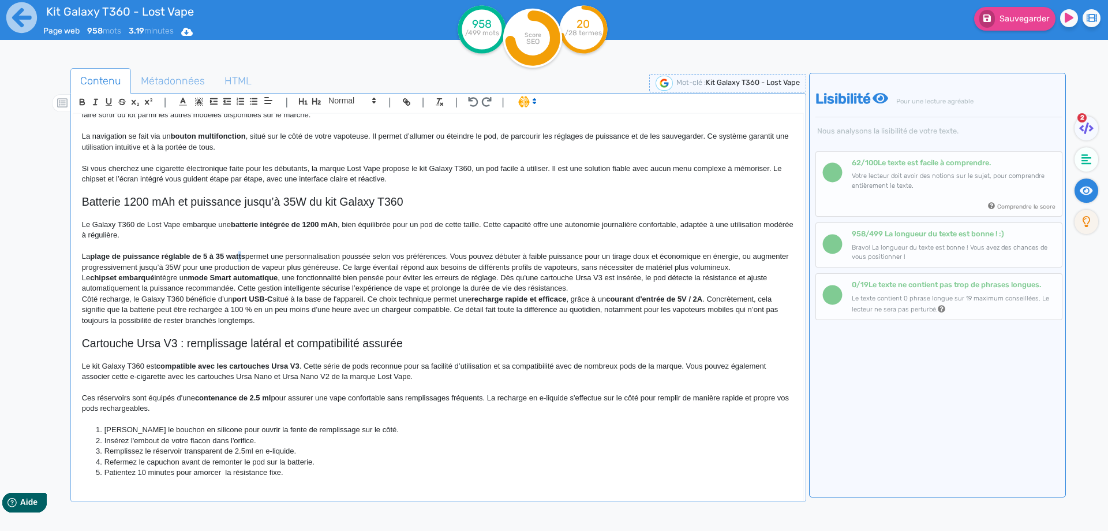
click at [242, 256] on strong "plage de puissance réglable de 5 à 35 watts" at bounding box center [167, 256] width 155 height 9
click at [633, 257] on p "La plage de puissance réglable de 5 à 35W permet une personnalisation poussée s…" at bounding box center [438, 261] width 713 height 21
drag, startPoint x: 633, startPoint y: 257, endPoint x: 642, endPoint y: 257, distance: 8.7
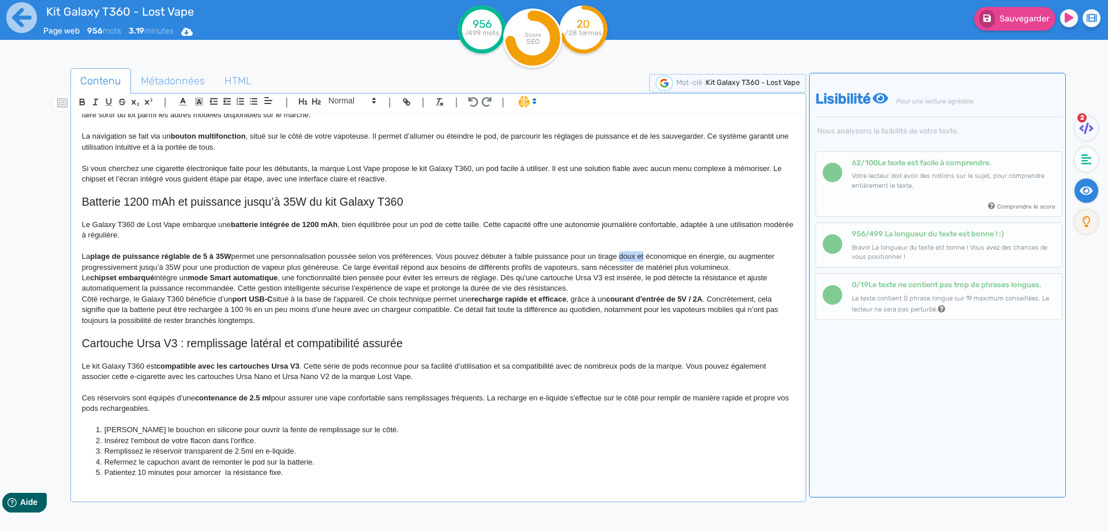
click at [642, 257] on p "La plage de puissance réglable de 5 à 35W permet une personnalisation poussée s…" at bounding box center [438, 261] width 713 height 21
click at [108, 265] on p "La plage de puissance réglable de 5 à 35W permet une personnalisation poussée s…" at bounding box center [438, 261] width 713 height 21
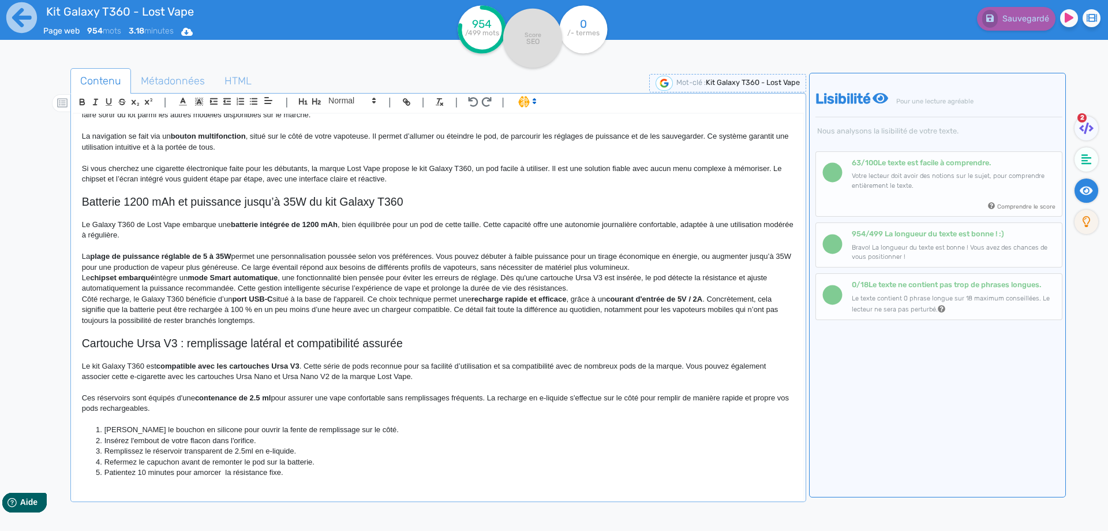
click at [279, 265] on p "La plage de puissance réglable de 5 à 35W permet une personnalisation poussée s…" at bounding box center [438, 261] width 713 height 21
click at [275, 266] on p "La plage de puissance réglable de 5 à 35W permet une personnalisation poussée s…" at bounding box center [438, 261] width 713 height 21
click at [270, 267] on p "La plage de puissance réglable de 5 à 35W permet une personnalisation poussée s…" at bounding box center [438, 261] width 713 height 21
click at [275, 267] on p "La plage de puissance réglable de 5 à 35W permet une personnalisation poussée s…" at bounding box center [438, 261] width 713 height 21
click at [266, 267] on p "La plage de puissance réglable de 5 à 35W permet une personnalisation poussée s…" at bounding box center [438, 261] width 713 height 21
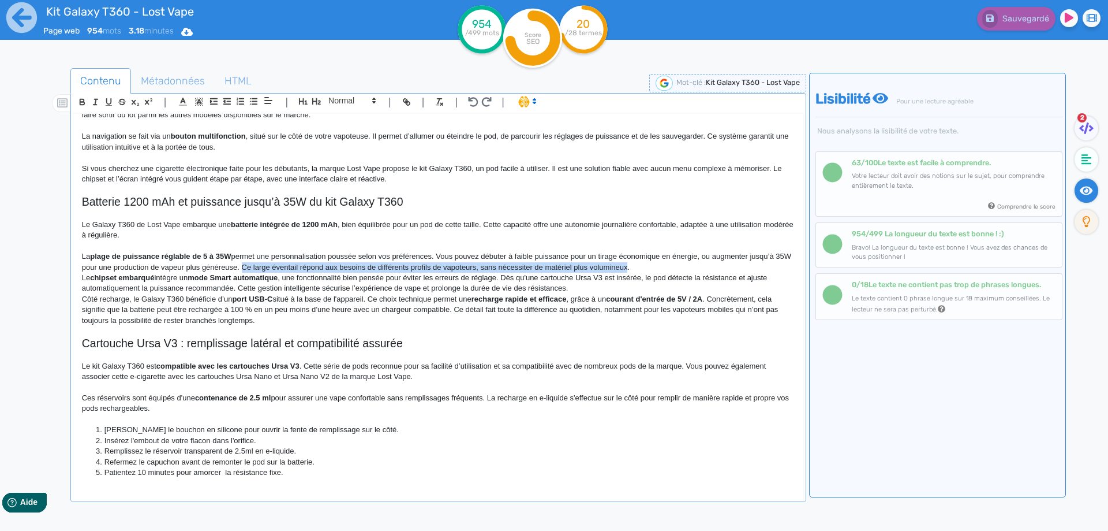
drag, startPoint x: 266, startPoint y: 267, endPoint x: 643, endPoint y: 265, distance: 376.4
click at [643, 265] on p "La plage de puissance réglable de 5 à 35W permet une personnalisation poussée s…" at bounding box center [438, 261] width 713 height 21
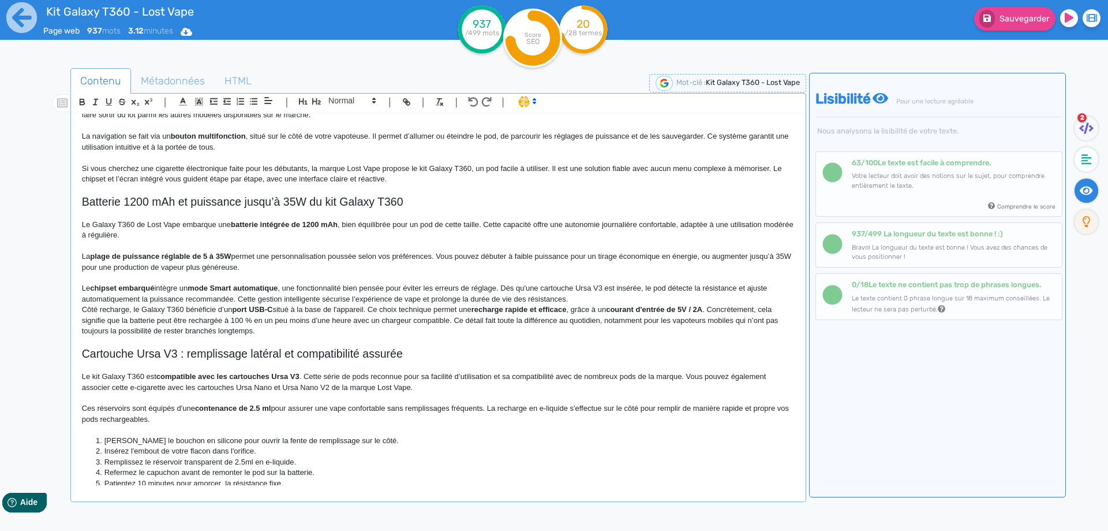
click at [107, 289] on strong "chipset embarqué" at bounding box center [122, 287] width 64 height 9
drag, startPoint x: 107, startPoint y: 289, endPoint x: 274, endPoint y: 290, distance: 166.8
click at [154, 290] on strong "chipset embarqué" at bounding box center [122, 287] width 64 height 9
click at [258, 301] on p "Le chipset embarqué intègre un mode Smart automatique, une fonctionnalité bien …" at bounding box center [438, 293] width 713 height 21
click at [258, 288] on p "Le chipset embarqué intègre un mode Smart automatique, une fonctionnalité bien …" at bounding box center [438, 293] width 713 height 21
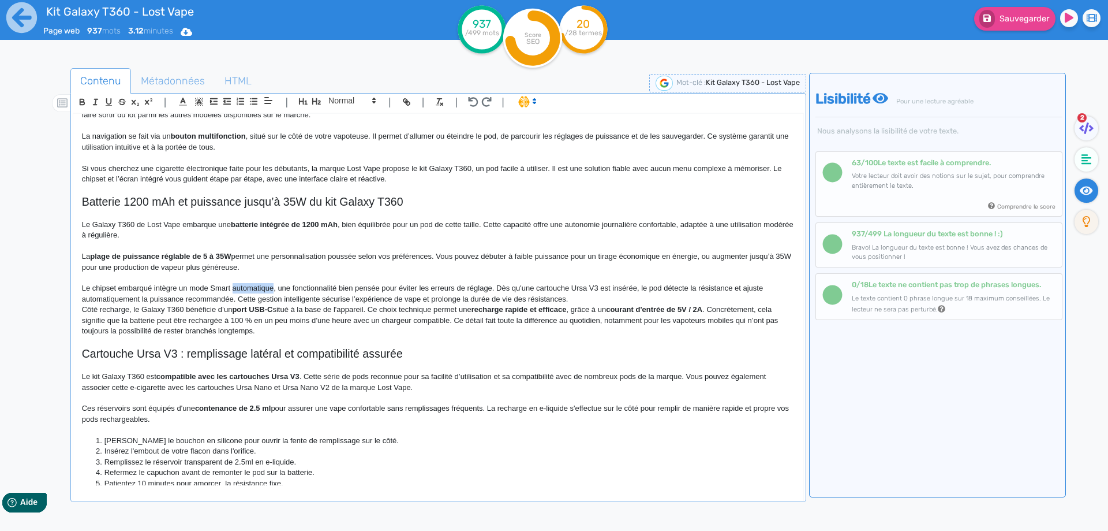
click at [258, 288] on p "Le chipset embarqué intègre un mode Smart automatique, une fonctionnalité bien …" at bounding box center [438, 293] width 713 height 21
click at [446, 287] on p "Le chipset embarqué intègre un mode Smart, une fonctionnalité bien pensée pour …" at bounding box center [438, 293] width 713 height 21
click at [564, 302] on p "Le chipset embarqué intègre un mode Smart, une fonctionnalité bien pensée pour …" at bounding box center [438, 293] width 713 height 21
click at [137, 297] on p "Le chipset embarqué intègre un mode Smart, une fonctionnalité bien pensée pour …" at bounding box center [438, 293] width 713 height 21
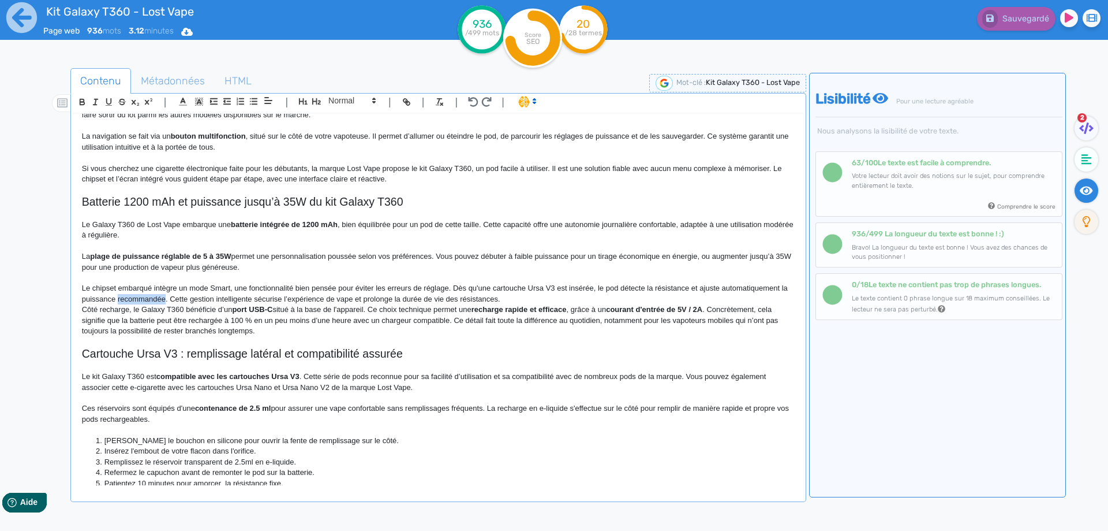
click at [137, 297] on p "Le chipset embarqué intègre un mode Smart, une fonctionnalité bien pensée pour …" at bounding box center [438, 293] width 713 height 21
click at [117, 299] on p "Le chipset embarqué intègre un mode Smart, une fonctionnalité bien pensée pour …" at bounding box center [438, 293] width 713 height 21
click at [122, 299] on p "Le chipset embarqué intègre un mode Smart, une fonctionnalité bien pensée pour …" at bounding box center [438, 293] width 713 height 21
click at [214, 300] on p "Le chipset embarqué intègre un mode Smart, une fonctionnalité bien pensée pour …" at bounding box center [438, 293] width 713 height 21
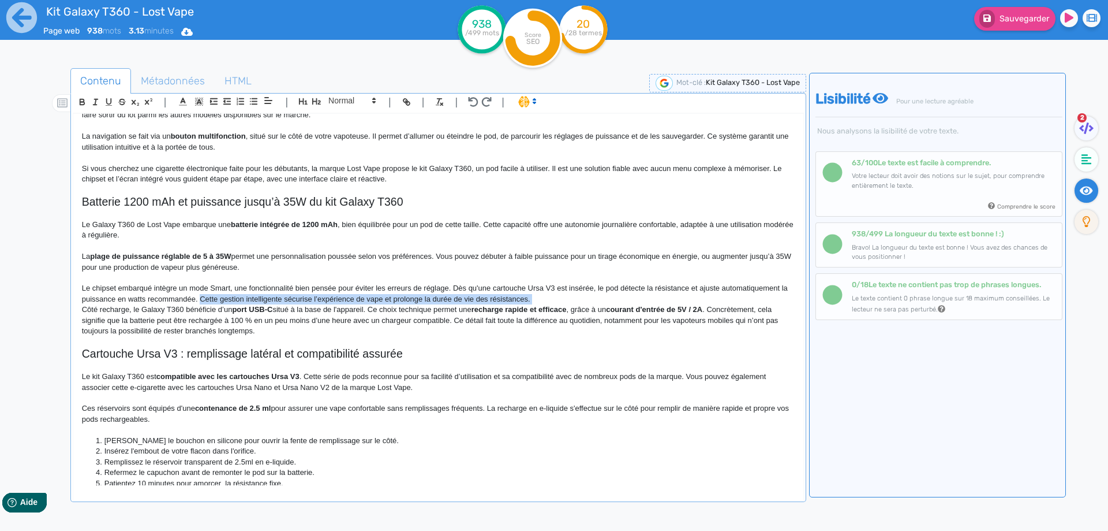
drag, startPoint x: 214, startPoint y: 300, endPoint x: 537, endPoint y: 301, distance: 323.9
click at [537, 301] on p "Le chipset embarqué intègre un mode Smart, une fonctionnalité bien pensée pour …" at bounding box center [438, 293] width 713 height 21
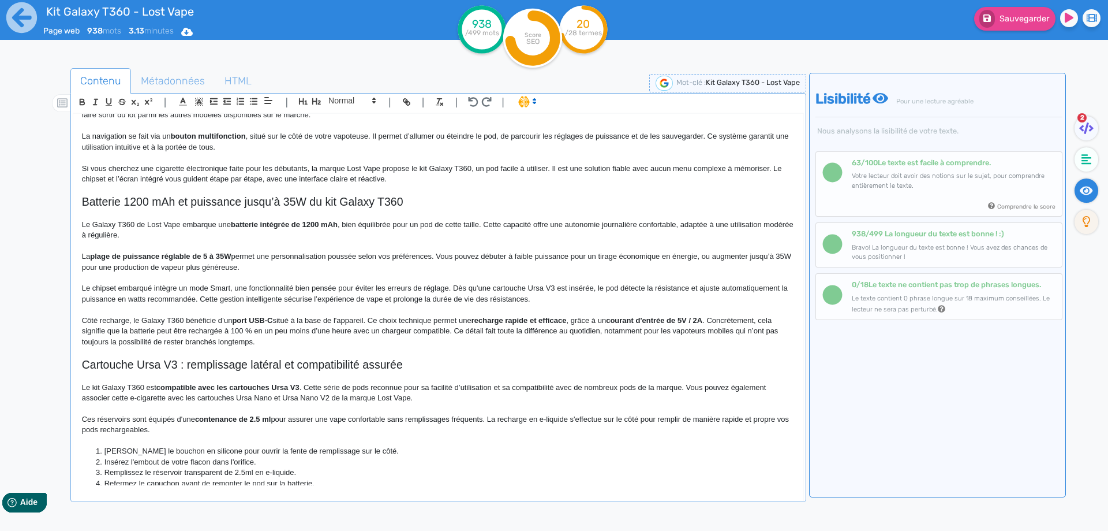
click at [246, 322] on strong "port USB-C" at bounding box center [252, 320] width 40 height 9
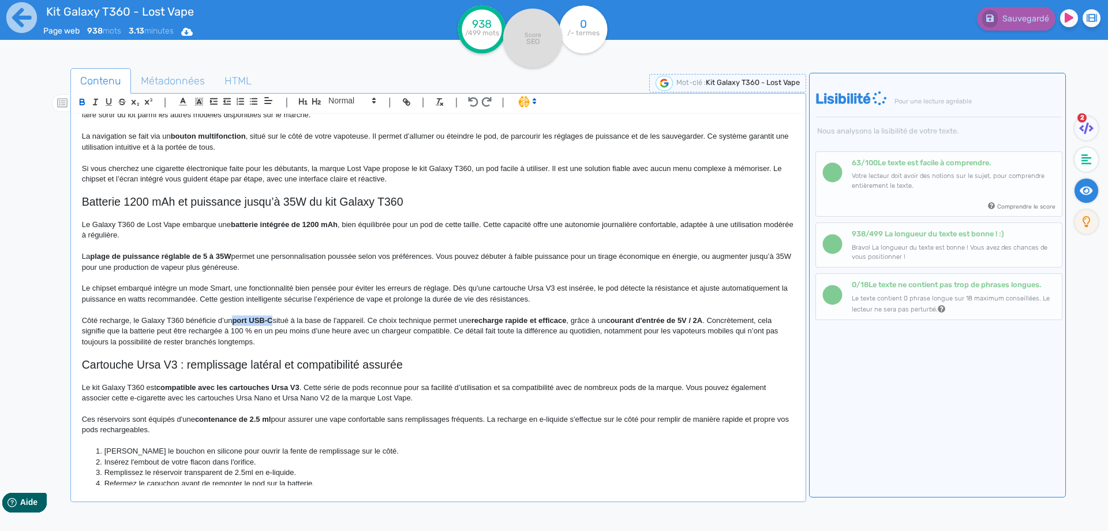
drag, startPoint x: 246, startPoint y: 322, endPoint x: 269, endPoint y: 318, distance: 22.8
click at [360, 313] on p at bounding box center [438, 309] width 713 height 10
click at [381, 318] on p "Côté recharge, le Galaxy T360 bénéficie d’un port USB-C situé à la base de l'ap…" at bounding box center [438, 331] width 713 height 32
click at [371, 319] on p "Côté recharge, le Galaxy T360 bénéficie d’un port USB-C situé à la base de l'ap…" at bounding box center [438, 331] width 713 height 32
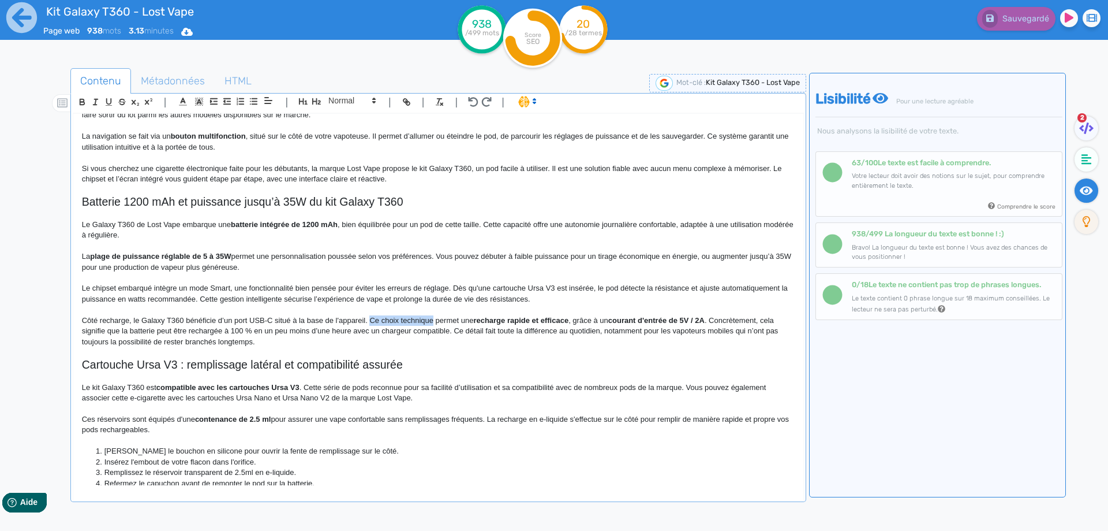
drag, startPoint x: 371, startPoint y: 319, endPoint x: 420, endPoint y: 321, distance: 49.1
click at [420, 321] on p "Côté recharge, le Galaxy T360 bénéficie d’un port USB-C situé à la base de l'ap…" at bounding box center [438, 331] width 713 height 32
click at [595, 318] on strong "courant d'entrée de 5V / 2A" at bounding box center [596, 320] width 96 height 9
click at [670, 323] on p "Côté recharge, le Galaxy T360 bénéficie d’un port USB-C situé à la base de l'ap…" at bounding box center [438, 331] width 713 height 32
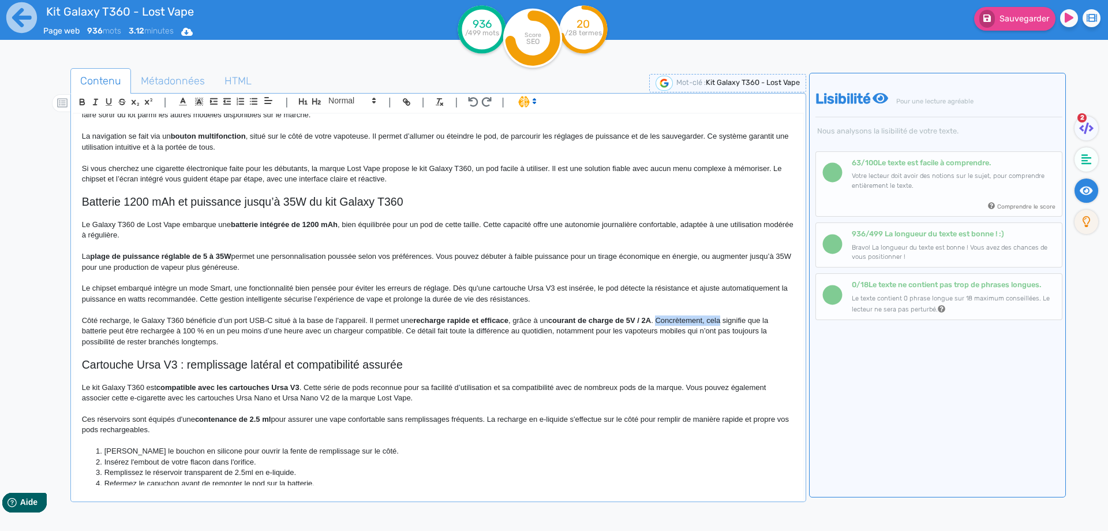
drag, startPoint x: 670, startPoint y: 323, endPoint x: 715, endPoint y: 323, distance: 45.0
click at [715, 323] on p "Côté recharge, le Galaxy T360 bénéficie d’un port USB-C situé à la base de l'ap…" at bounding box center [438, 331] width 713 height 32
click at [175, 331] on p "Côté recharge, le Galaxy T360 bénéficie d’un port USB-C situé à la base de l'ap…" at bounding box center [438, 331] width 713 height 32
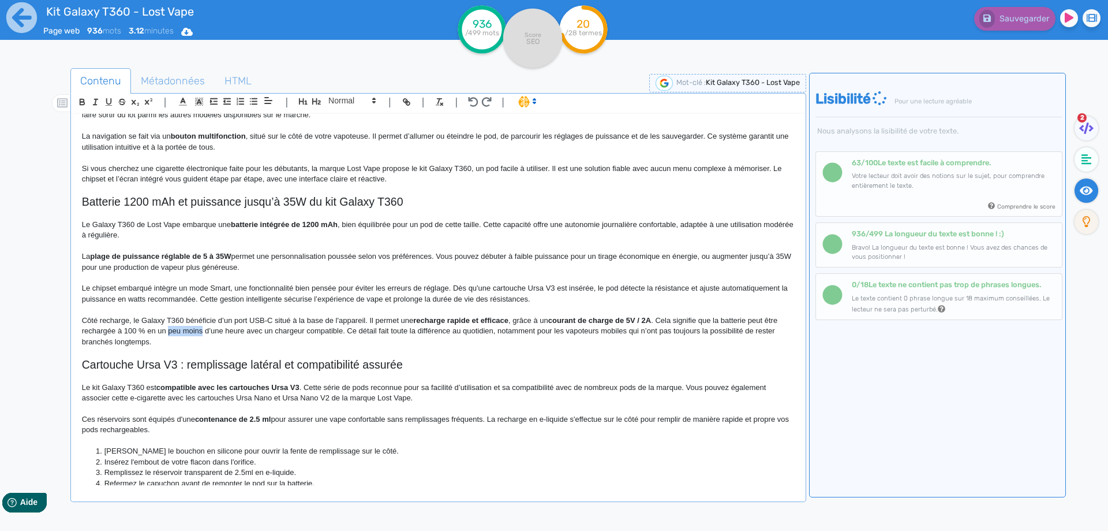
drag, startPoint x: 175, startPoint y: 331, endPoint x: 200, endPoint y: 332, distance: 24.3
click at [200, 332] on p "Côté recharge, le Galaxy T360 bénéficie d’un port USB-C situé à la base de l'ap…" at bounding box center [438, 331] width 713 height 32
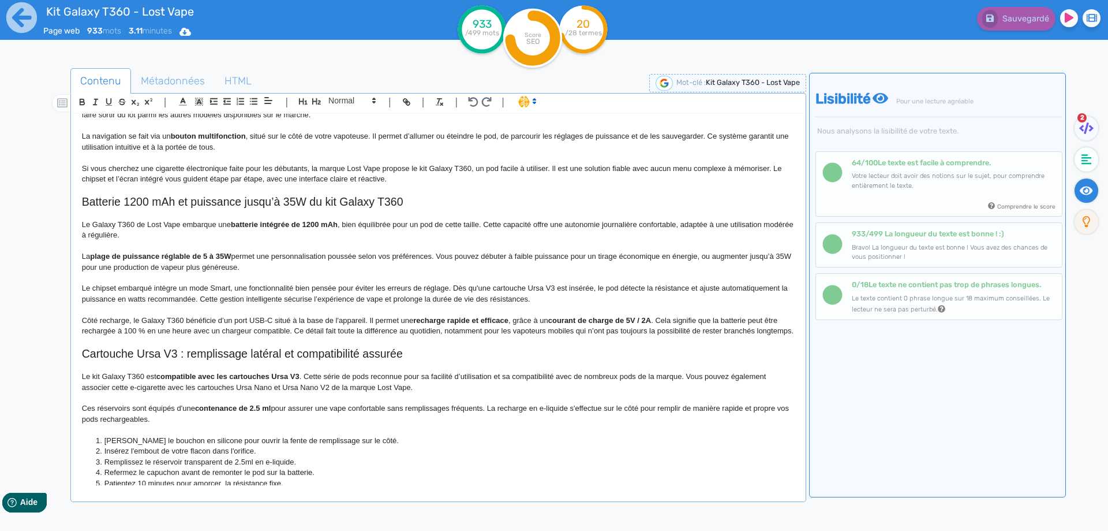
click at [199, 332] on p "Côté recharge, le Galaxy T360 bénéficie d’un port USB-C situé à la base de l'ap…" at bounding box center [438, 325] width 713 height 21
drag, startPoint x: 199, startPoint y: 332, endPoint x: 266, endPoint y: 333, distance: 66.4
click at [266, 333] on p "Côté recharge, le Galaxy T360 bénéficie d’un port USB-C situé à la base de l'ap…" at bounding box center [438, 325] width 713 height 21
click at [158, 331] on p "Côté recharge, le Galaxy T360 bénéficie d’un port USB-C situé à la base de l'ap…" at bounding box center [438, 325] width 713 height 21
click at [1008, 20] on span "Sauvegarder" at bounding box center [1025, 19] width 50 height 10
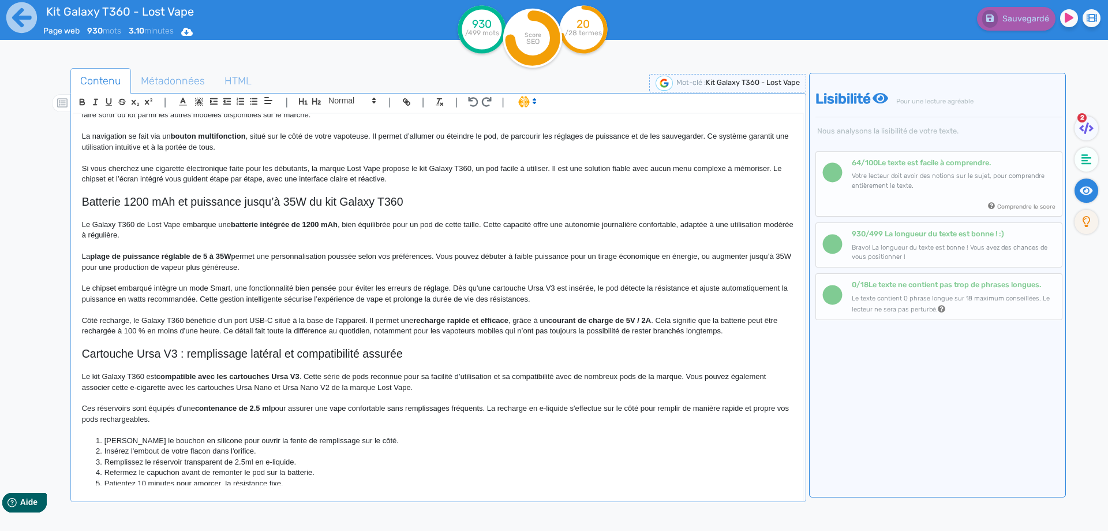
scroll to position [0, 0]
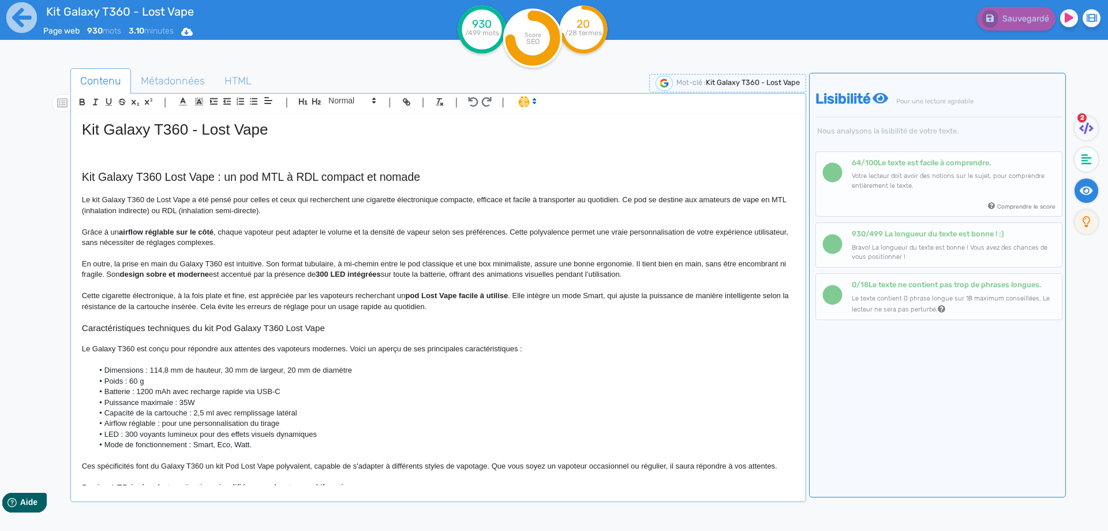
click at [508, 296] on strong "pod Lost Vape facile à utilise" at bounding box center [457, 295] width 103 height 9
click at [509, 296] on strong "pod Lost Vape facile à utilise" at bounding box center [457, 295] width 103 height 9
click at [521, 294] on p "Cette cigarette électronique, à la fois plate et fine, est appréciée par les va…" at bounding box center [438, 300] width 713 height 21
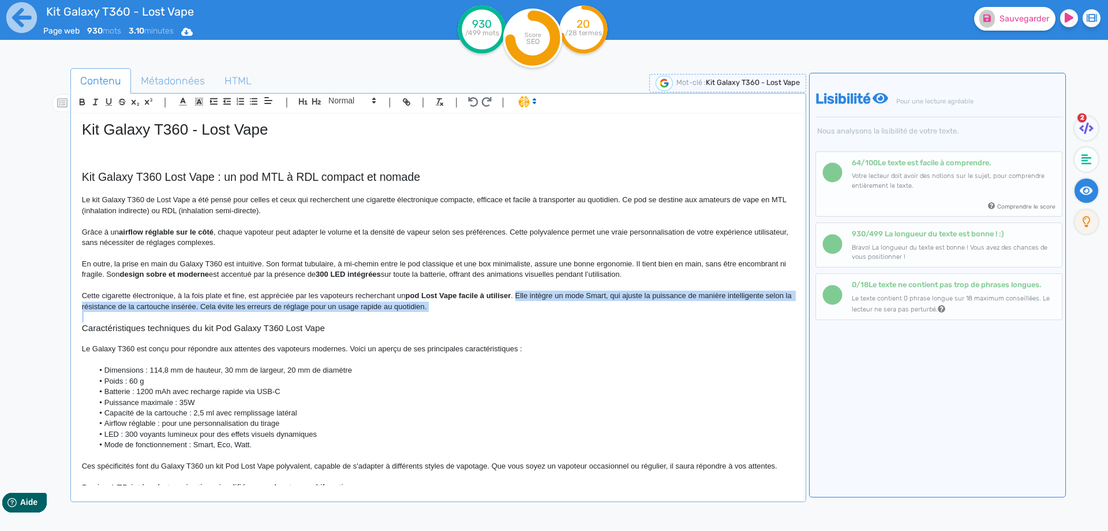
drag, startPoint x: 521, startPoint y: 294, endPoint x: 522, endPoint y: 307, distance: 13.4
click at [522, 307] on p "Cette cigarette électronique, à la fois plate et fine, est appréciée par les va…" at bounding box center [438, 300] width 713 height 21
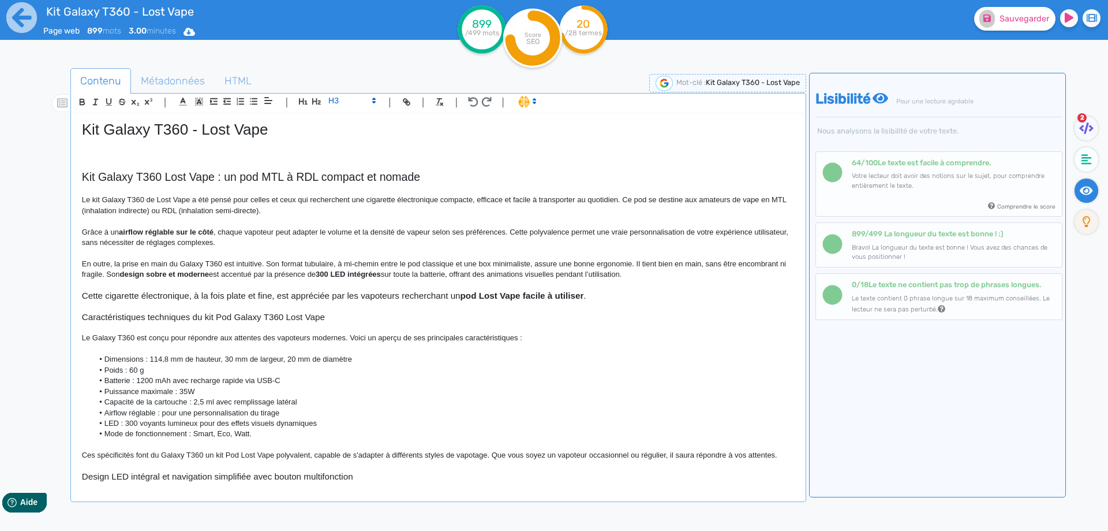
click at [520, 289] on p at bounding box center [438, 285] width 713 height 10
click at [518, 296] on strong "pod Lost Vape facile à utiliser" at bounding box center [523, 295] width 124 height 10
click at [349, 94] on div "| | H3 H4 H5 H6 Normal | | | | Kit Galaxy T360 - Lost Vape Kit Galaxy T360 Lost…" at bounding box center [438, 297] width 736 height 409
click at [345, 104] on span at bounding box center [351, 101] width 57 height 14
click at [336, 199] on span at bounding box center [351, 194] width 46 height 18
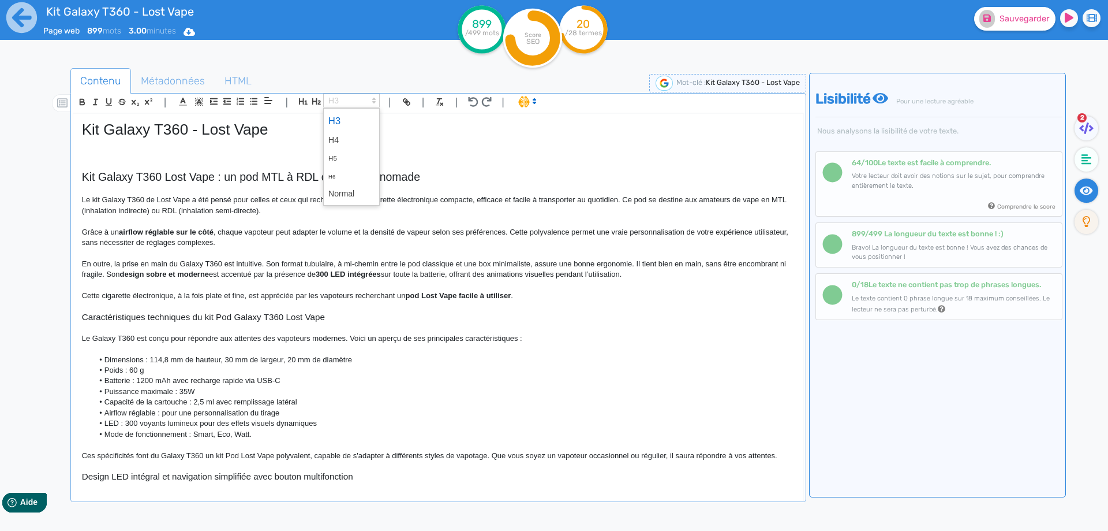
click at [340, 98] on span at bounding box center [351, 101] width 57 height 14
click at [349, 185] on span at bounding box center [351, 194] width 46 height 18
click at [1019, 22] on span "Sauvegarder" at bounding box center [1025, 19] width 50 height 10
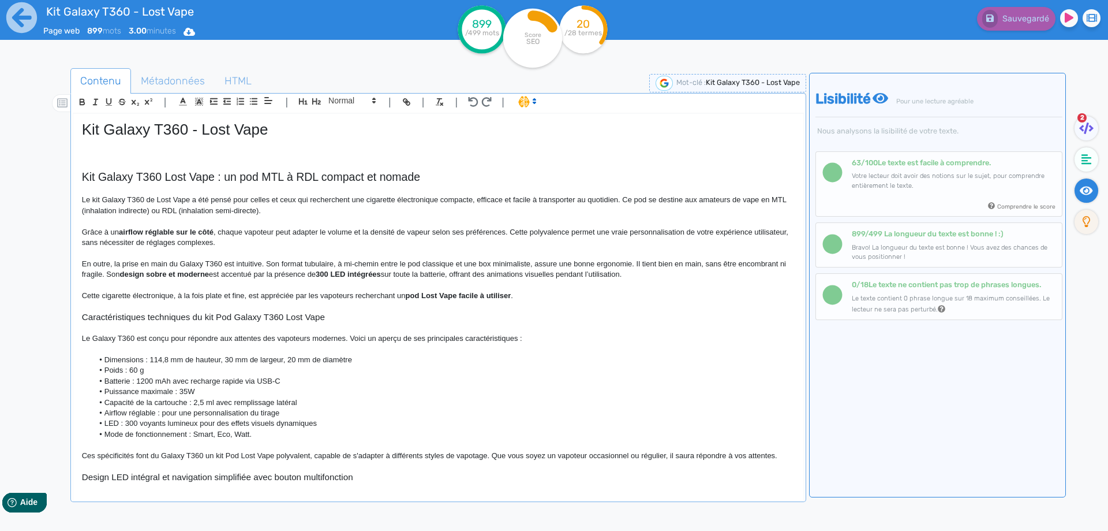
click at [541, 297] on p "Cette cigarette électronique, à la fois plate et fine, est appréciée par les va…" at bounding box center [438, 295] width 713 height 10
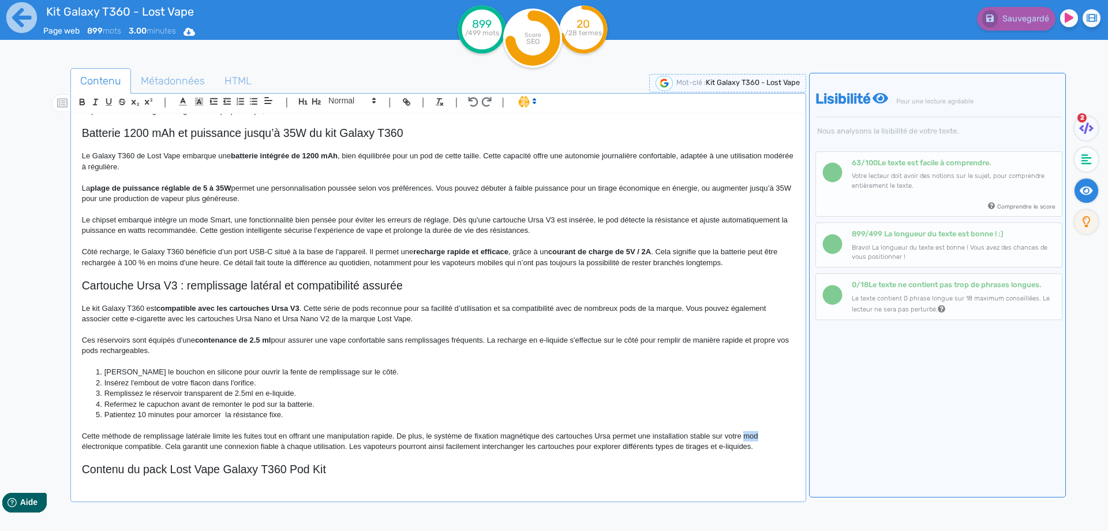
scroll to position [524, 0]
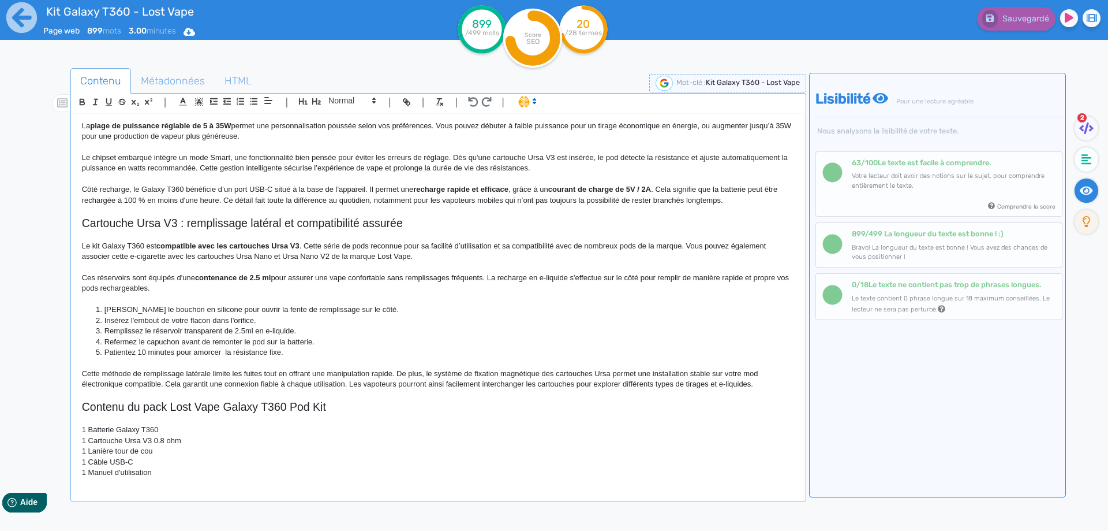
click at [173, 489] on div "Kit Galaxy T360 - Lost Vape Kit Galaxy T360 Lost Vape : un pod MTL à RDL compac…" at bounding box center [438, 309] width 731 height 392
click at [182, 476] on p "1 Manuel d'utilisation" at bounding box center [438, 472] width 713 height 10
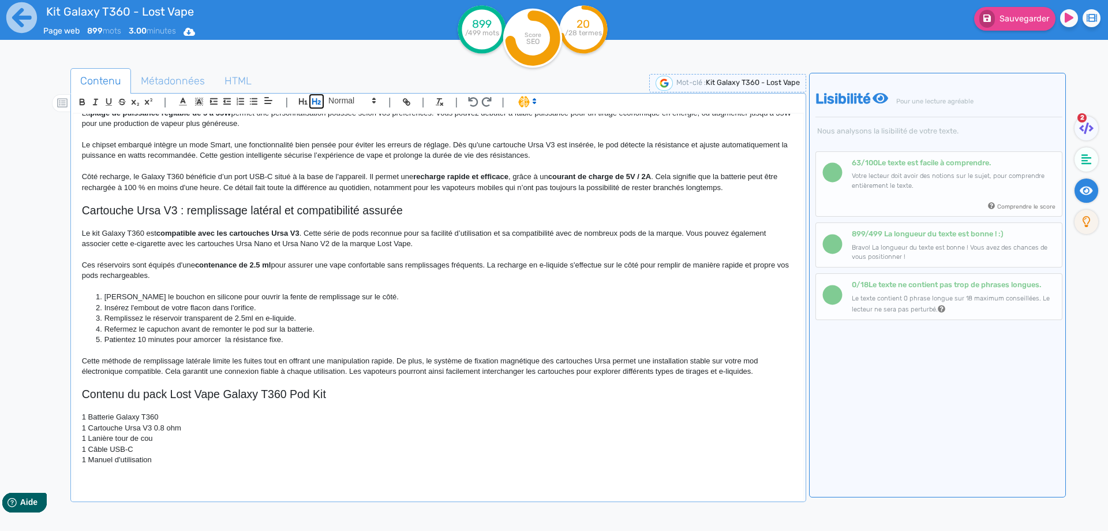
click at [315, 98] on icon "button" at bounding box center [317, 101] width 10 height 10
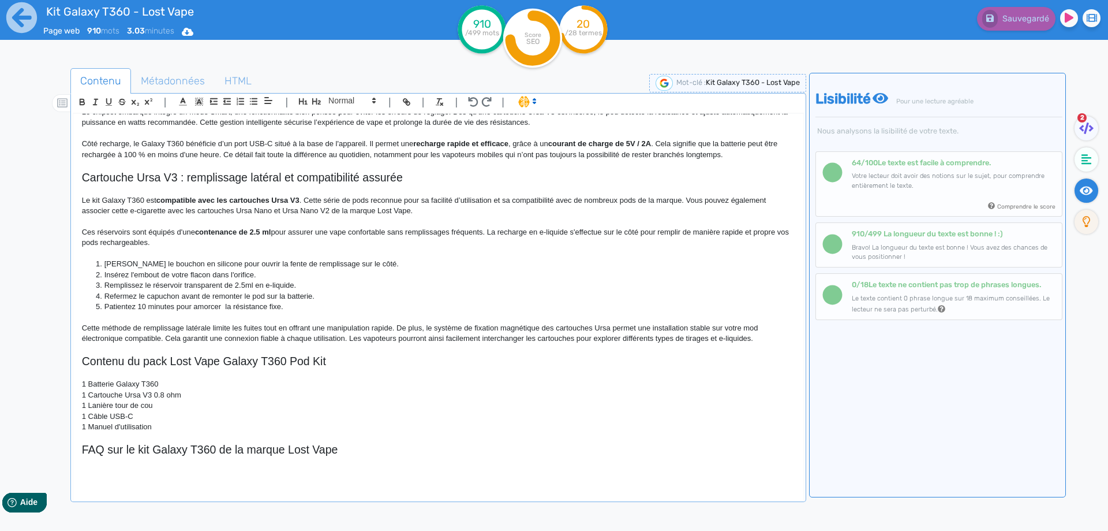
scroll to position [0, 0]
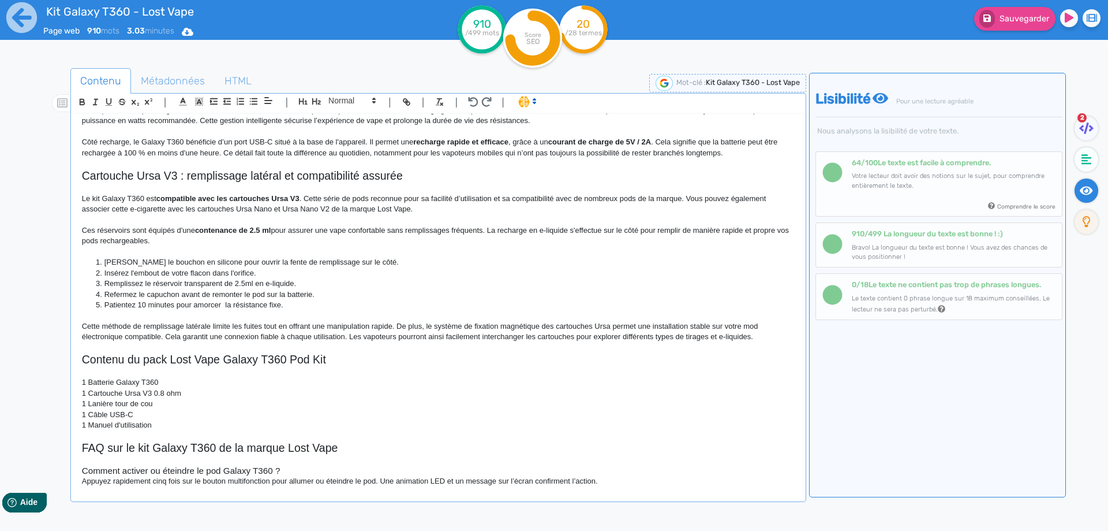
click at [301, 474] on h3 "Comment activer ou éteindre le pod Galaxy T360 ?" at bounding box center [438, 470] width 713 height 10
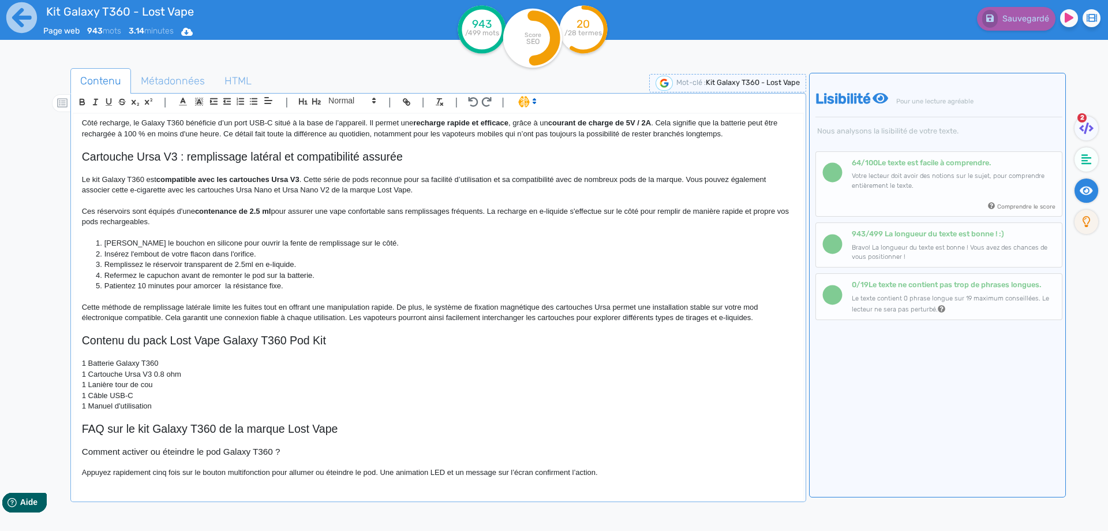
click at [533, 472] on p "Appuyez rapidement cinq fois sur le bouton multifonction pour allumer ou éteind…" at bounding box center [438, 472] width 713 height 10
click at [525, 470] on p "Appuyez rapidement cinq fois sur le bouton multifonction pour allumer ou éteind…" at bounding box center [438, 472] width 713 height 10
drag, startPoint x: 515, startPoint y: 471, endPoint x: 550, endPoint y: 473, distance: 34.7
click at [550, 473] on p "Appuyez rapidement cinq fois sur le bouton multifonction pour allumer ou éteind…" at bounding box center [438, 472] width 713 height 10
click at [579, 402] on p "1 Manuel d'utilisation" at bounding box center [438, 406] width 713 height 10
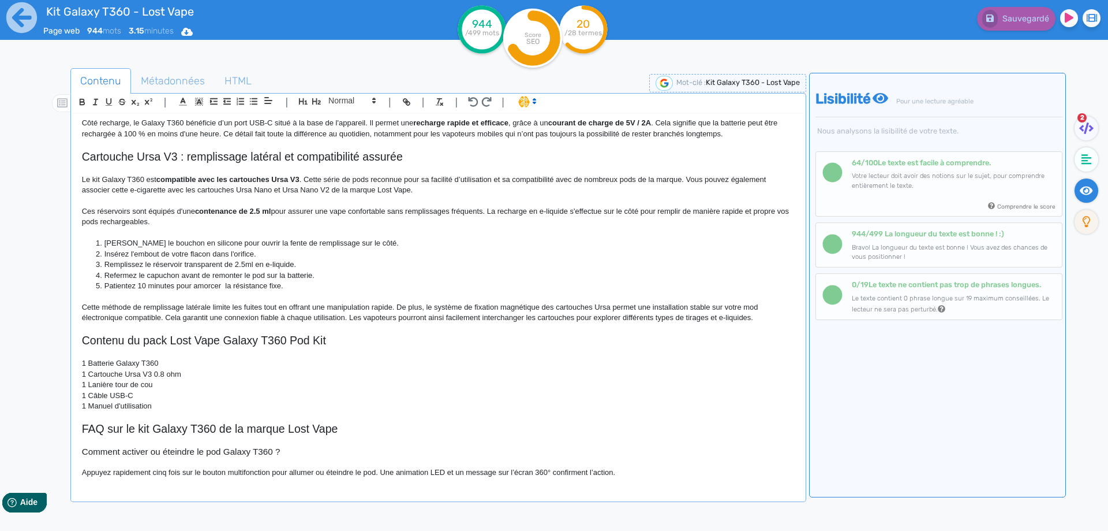
click at [650, 472] on p "Appuyez rapidement cinq fois sur le bouton multifonction pour allumer ou éteind…" at bounding box center [438, 472] width 713 height 10
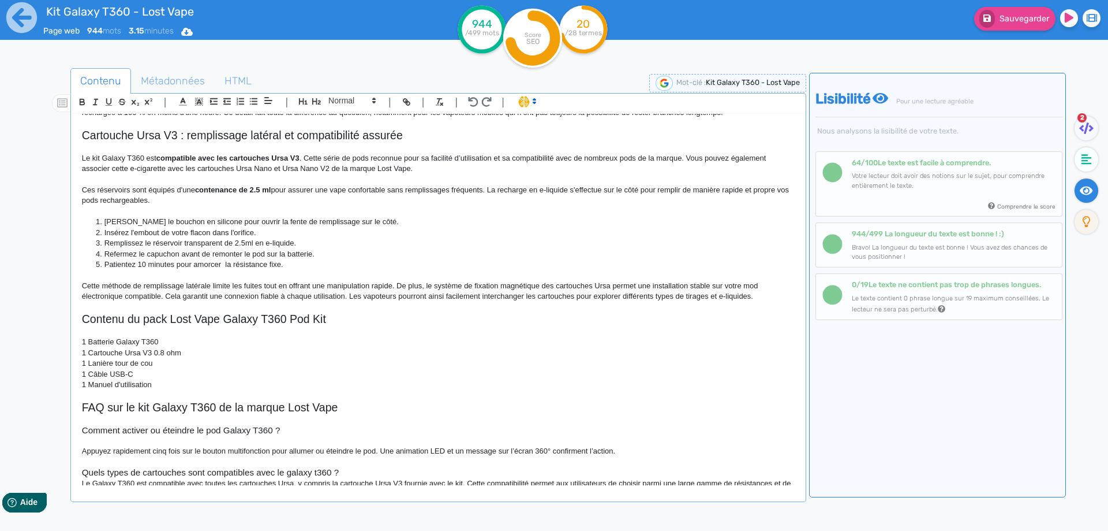
scroll to position [625, 0]
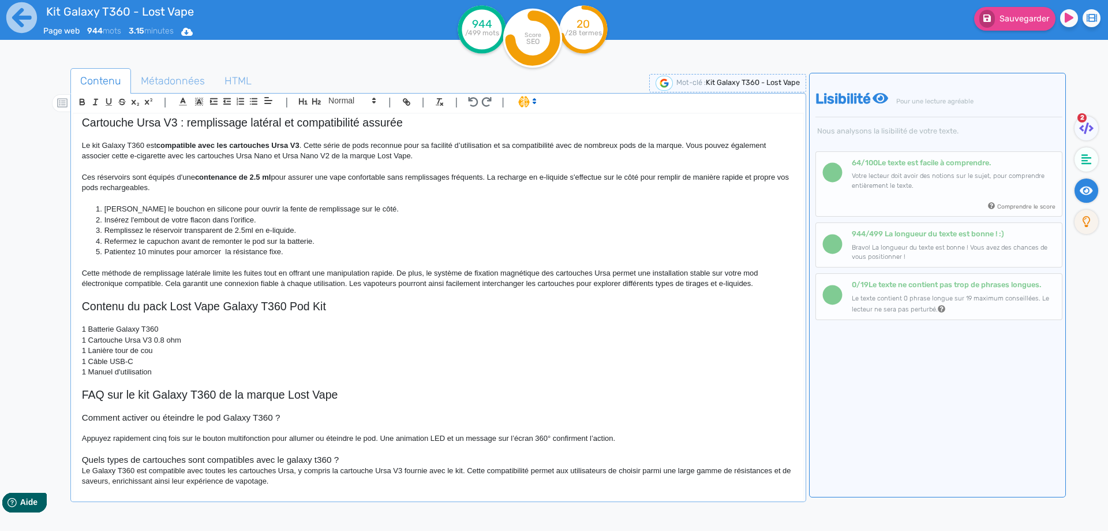
click at [361, 464] on h3 "Quels types de cartouches sont compatibles avec le galaxy t360 ?" at bounding box center [438, 459] width 713 height 10
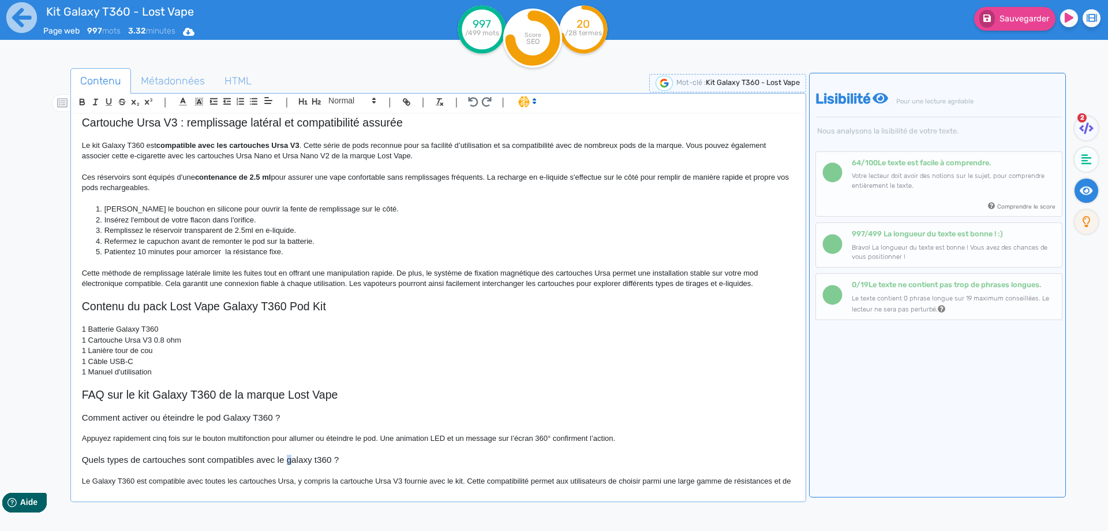
click at [286, 461] on h3 "Quels types de cartouches sont compatibles avec le galaxy t360 ?" at bounding box center [438, 459] width 713 height 10
click at [321, 458] on h3 "Quels types de cartouches sont compatibles avec le Galaxy t360 ?" at bounding box center [438, 459] width 713 height 10
click at [320, 461] on h3 "Quels types de cartouches sont compatibles avec le Galaxy t360 ?" at bounding box center [438, 459] width 713 height 10
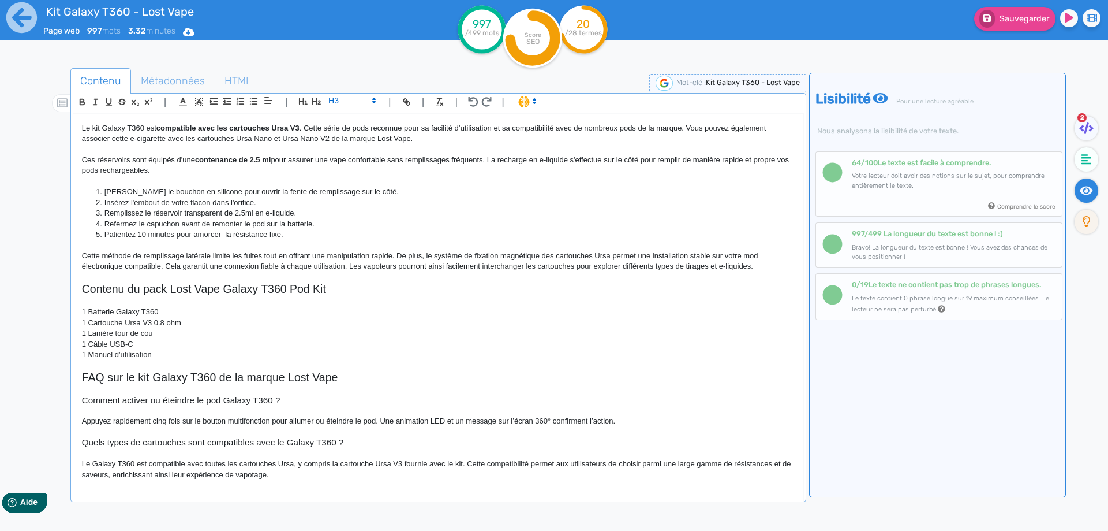
scroll to position [644, 0]
click at [93, 457] on p "Le Galaxy T360 est compatible avec toutes les cartouches Ursa, y compris la car…" at bounding box center [438, 467] width 713 height 21
click at [472, 470] on p "Le pod Galaxy T360 est compatible avec toutes les cartouches Ursa, y compris la…" at bounding box center [438, 467] width 713 height 21
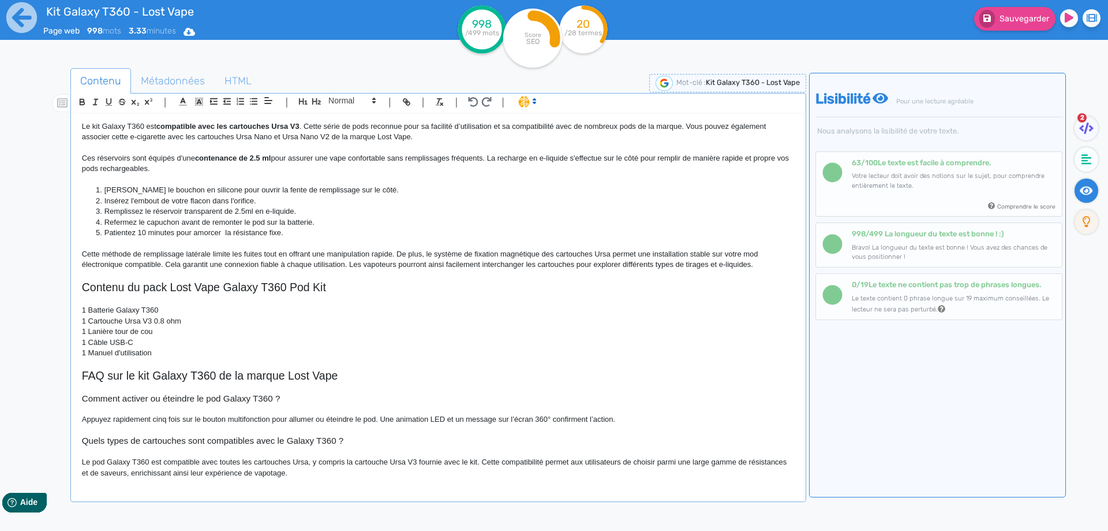
scroll to position [656, 0]
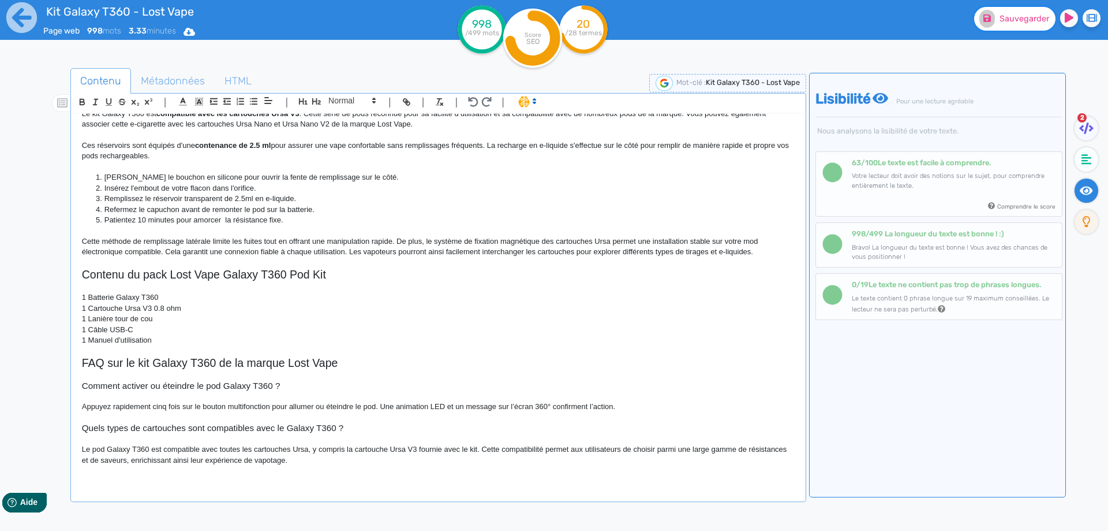
click at [1007, 17] on span "Sauvegarder" at bounding box center [1025, 19] width 50 height 10
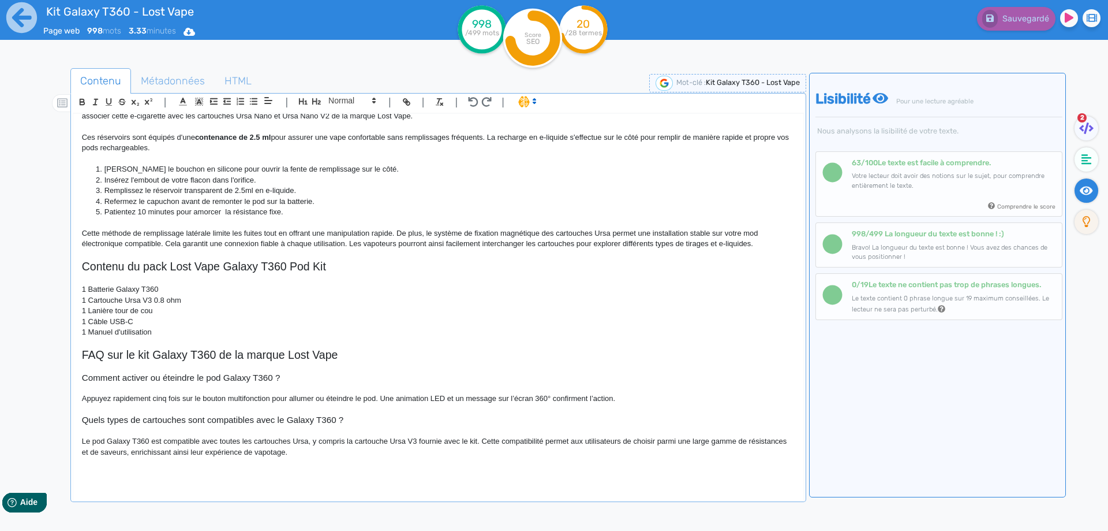
scroll to position [665, 0]
click at [197, 477] on p at bounding box center [438, 472] width 713 height 10
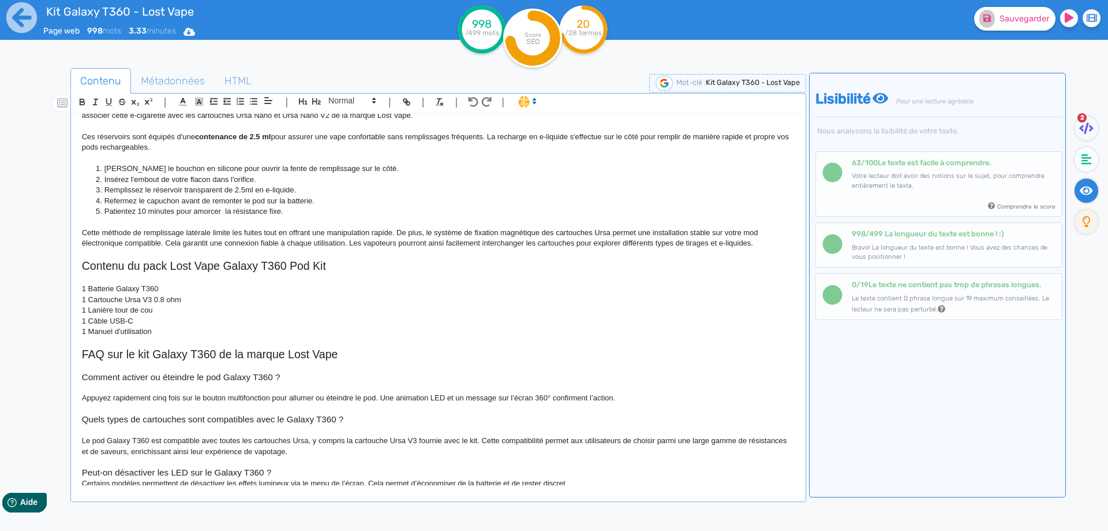
scroll to position [667, 0]
click at [293, 470] on h3 "Peut-on désactiver les LED sur le Galaxy T360 ?" at bounding box center [438, 470] width 713 height 10
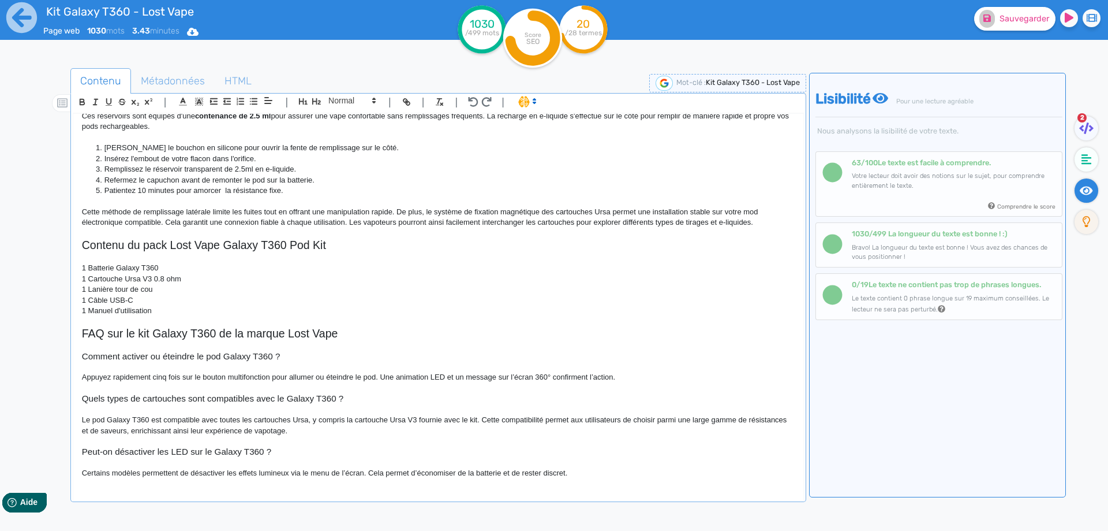
scroll to position [686, 0]
click at [156, 472] on p "Certains modèles permettent de désactiver les effets lumineux via le menu de l’…" at bounding box center [438, 472] width 713 height 10
drag, startPoint x: 156, startPoint y: 472, endPoint x: 91, endPoint y: 465, distance: 65.0
click at [91, 465] on div "Kit Galaxy T360 - Lost Vape Kit Galaxy T360 Lost Vape : un pod MTL à RDL compac…" at bounding box center [438, 299] width 730 height 371
click at [166, 466] on p at bounding box center [438, 462] width 713 height 10
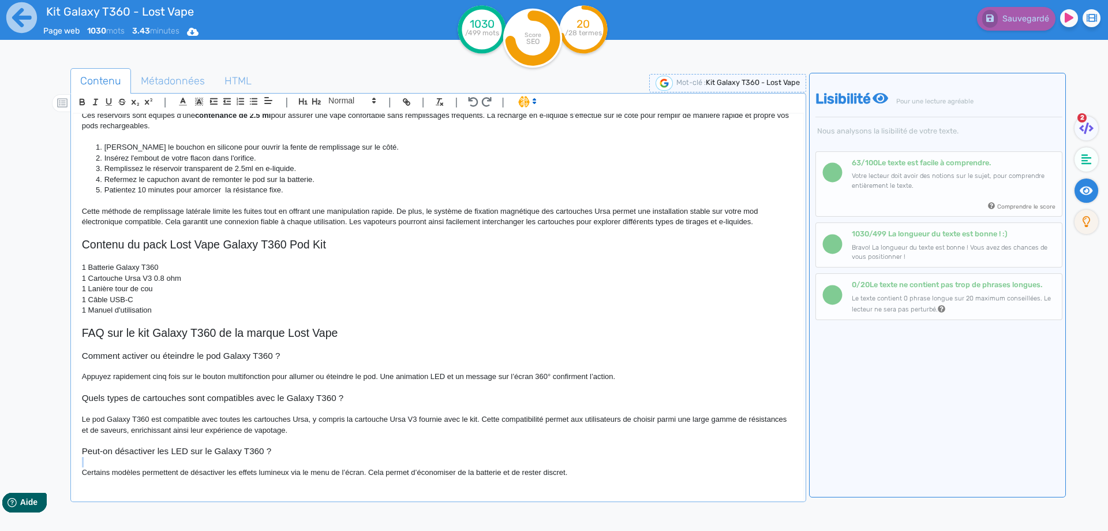
click at [166, 466] on p at bounding box center [438, 462] width 713 height 10
click at [169, 473] on p "Certains modèles permettent de désactiver les effets lumineux via le menu de l’…" at bounding box center [438, 472] width 713 height 10
drag, startPoint x: 169, startPoint y: 473, endPoint x: 64, endPoint y: 478, distance: 105.7
click at [64, 478] on div "Contenu Métadonnées HTML | | H3 H4 H5 H6 Normal | | | | Kit Galaxy T360 - Lost …" at bounding box center [570, 334] width 1075 height 538
click at [623, 476] on p "Il est possible d'éteindre les effets lumineux via le bouton latéral du kit Gal…" at bounding box center [438, 472] width 713 height 10
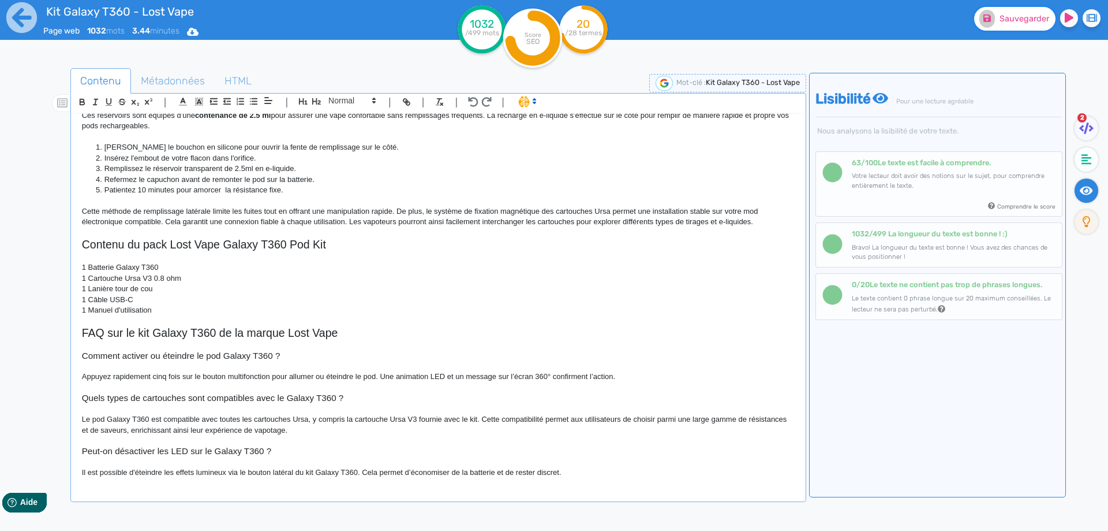
click at [1030, 18] on span "Sauvegarder" at bounding box center [1025, 19] width 50 height 10
drag, startPoint x: 572, startPoint y: 479, endPoint x: 588, endPoint y: 544, distance: 66.5
click at [588, 530] on html "Kit Galaxy T360 - Lost Vape Page web 1032 mots 3.44 minutes Html Pdf Word 1032 …" at bounding box center [554, 265] width 1108 height 531
click at [603, 323] on p at bounding box center [438, 321] width 713 height 10
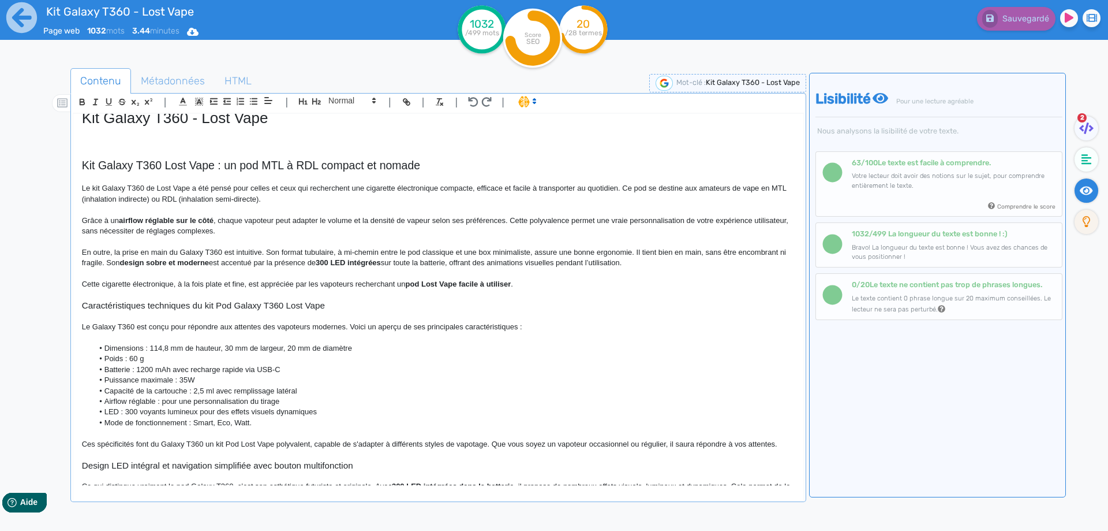
scroll to position [0, 0]
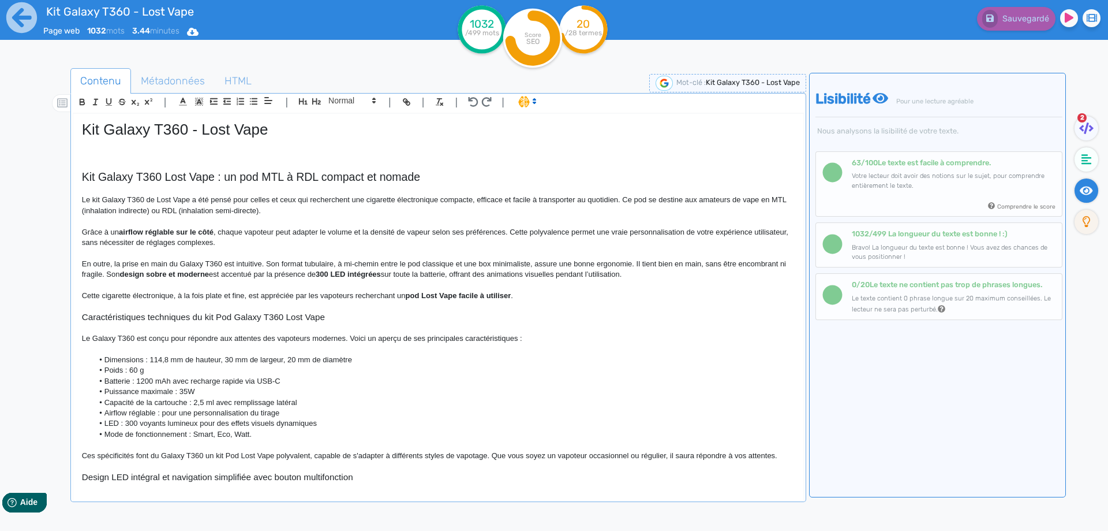
click at [161, 148] on p at bounding box center [438, 144] width 713 height 10
click at [162, 154] on p at bounding box center [438, 154] width 713 height 10
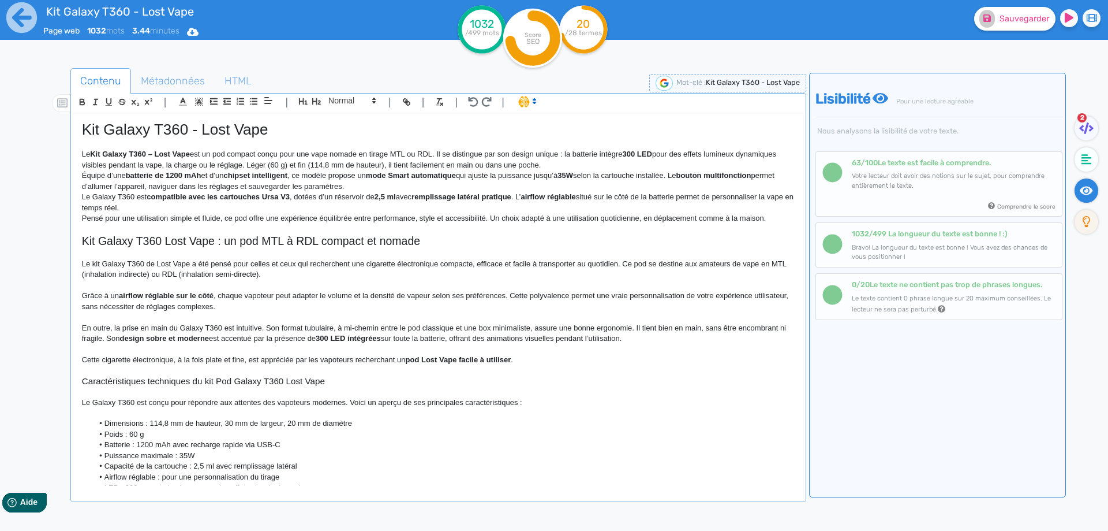
click at [95, 150] on strong "Kit Galaxy T360 – Lost Vape" at bounding box center [140, 154] width 100 height 9
drag, startPoint x: 149, startPoint y: 158, endPoint x: 152, endPoint y: 153, distance: 6.2
click at [152, 153] on strong "t Galaxy T360 – Lost Vape" at bounding box center [144, 154] width 92 height 9
click at [95, 156] on p "Le ki t Galaxy T360 de Lost Vape est un pod compact conçu pour une vape nomade …" at bounding box center [438, 159] width 713 height 21
click at [184, 156] on p "Le ki t Galaxy T360 de Lost Vape est un pod compact conçu pour une vape nomade …" at bounding box center [438, 159] width 713 height 21
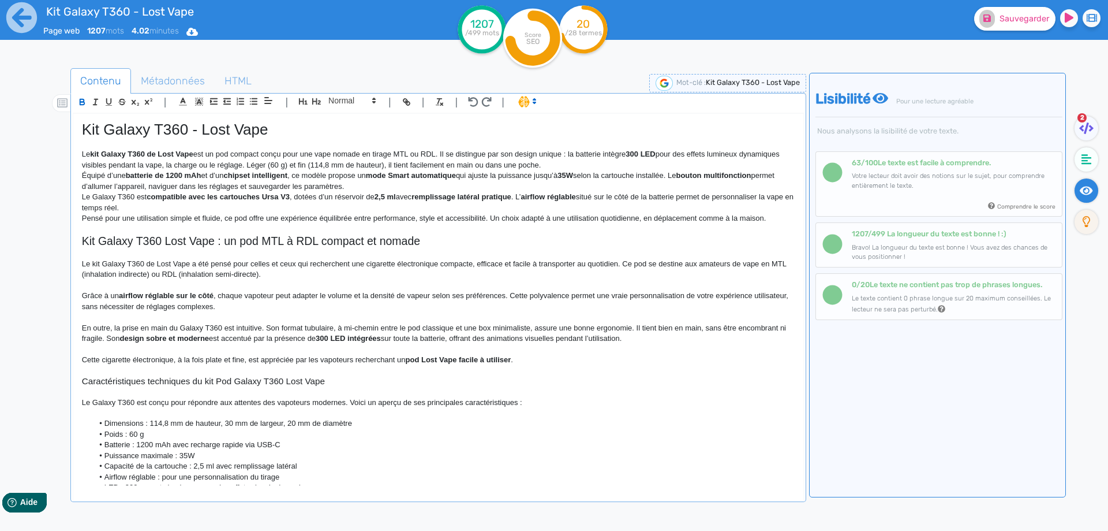
click at [198, 158] on p "Le kit Galaxy T360 de Lost Vape est un pod compact conçu pour une vape nomade e…" at bounding box center [438, 159] width 713 height 21
click at [633, 152] on strong "300 LED" at bounding box center [640, 154] width 29 height 9
click at [638, 152] on strong "300 LED" at bounding box center [640, 154] width 29 height 9
drag, startPoint x: 638, startPoint y: 152, endPoint x: 654, endPoint y: 154, distance: 16.2
click at [654, 154] on strong "300 LED" at bounding box center [640, 154] width 29 height 9
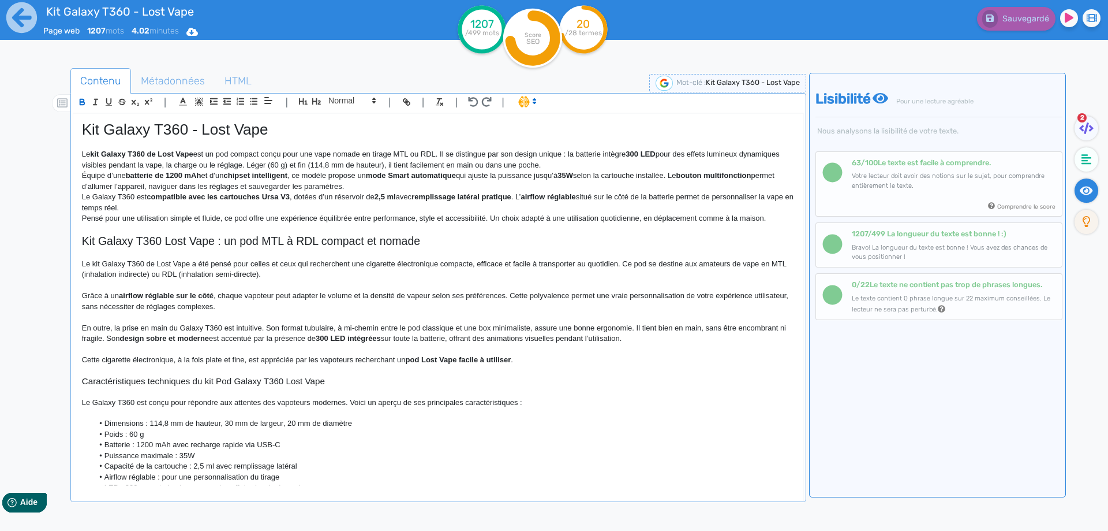
click at [667, 154] on p "Le kit Galaxy T360 de Lost Vape est un pod compact conçu pour une vape nomade e…" at bounding box center [438, 159] width 713 height 21
click at [688, 149] on p "Le kit Galaxy T360 de Lost Vape est un pod compact conçu pour une vape nomade e…" at bounding box center [438, 159] width 713 height 21
click at [695, 151] on p "Le kit Galaxy T360 de Lost Vape est un pod compact conçu pour une vape nomade e…" at bounding box center [438, 159] width 713 height 21
drag, startPoint x: 695, startPoint y: 151, endPoint x: 88, endPoint y: 163, distance: 607.4
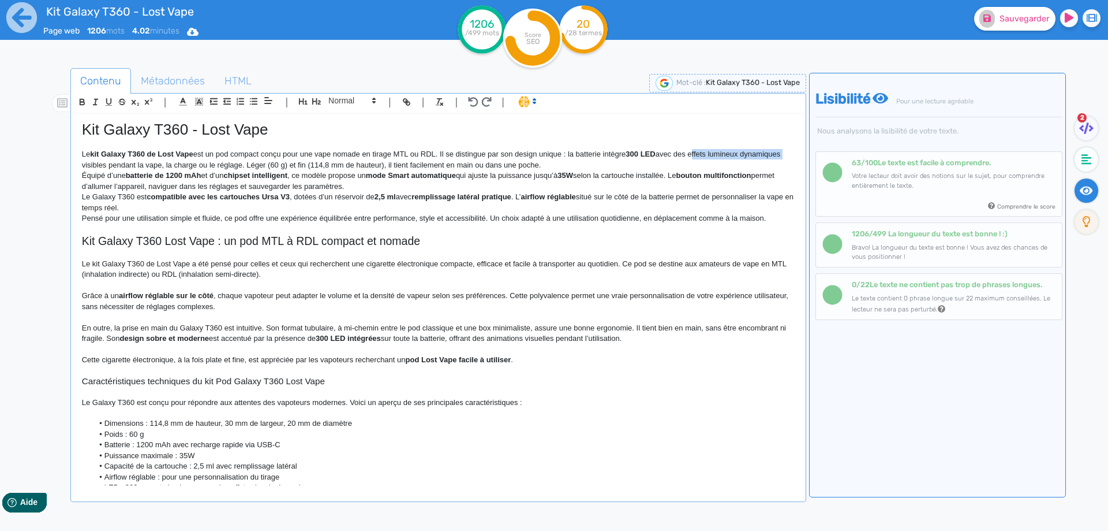
click at [88, 163] on p "Le kit Galaxy T360 de Lost Vape est un pod compact conçu pour une vape nomade e…" at bounding box center [438, 159] width 713 height 21
click at [215, 178] on p "Équipé d’une batterie de 1200 mAh et d’un chipset intelligent , ce modèle propo…" at bounding box center [438, 180] width 713 height 21
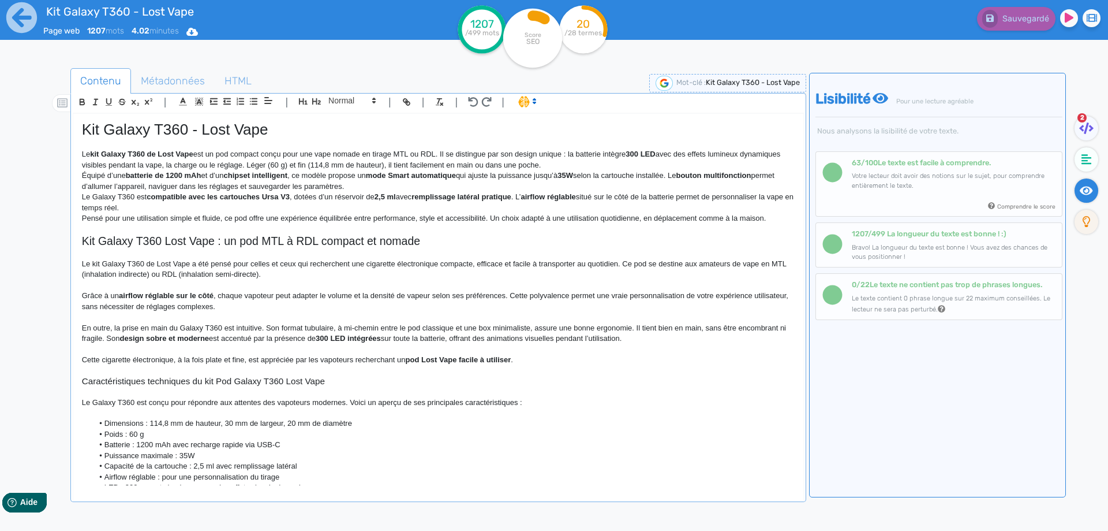
click at [160, 163] on p "Le kit Galaxy T360 de Lost Vape est un pod compact conçu pour une vape nomade e…" at bounding box center [438, 159] width 713 height 21
drag, startPoint x: 160, startPoint y: 163, endPoint x: 263, endPoint y: 163, distance: 103.3
click at [263, 163] on p "Le kit Galaxy T360 de Lost Vape est un pod compact conçu pour une vape nomade e…" at bounding box center [438, 159] width 713 height 21
click at [185, 165] on p "Le kit Galaxy T360 de Lost Vape est un pod compact conçu pour une vape nomade e…" at bounding box center [438, 159] width 713 height 21
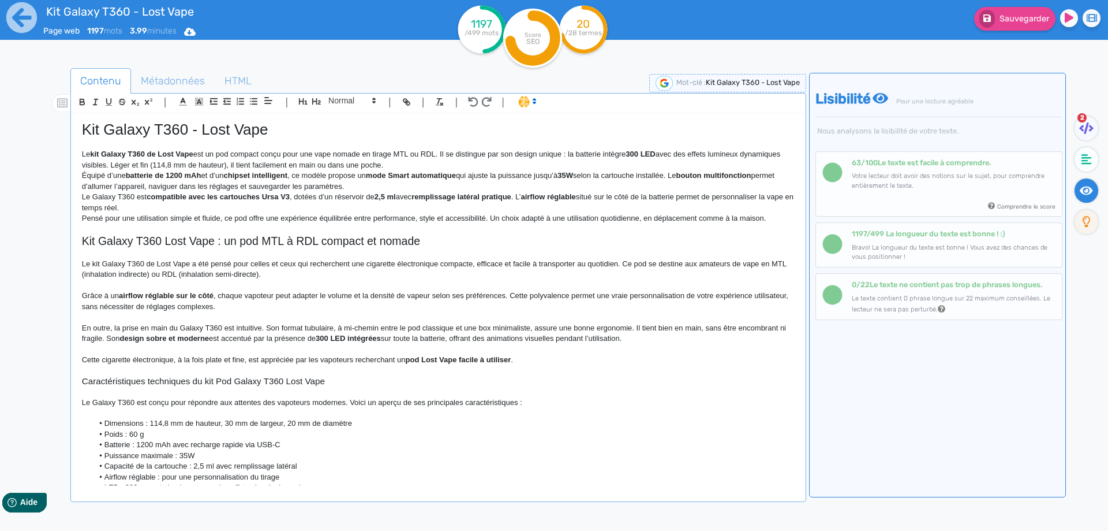
click at [206, 164] on p "Le kit Galaxy T360 de Lost Vape est un pod compact conçu pour une vape nomade e…" at bounding box center [438, 159] width 713 height 21
click at [193, 166] on p "Le kit Galaxy T360 de Lost Vape est un pod compact conçu pour une vape nomade e…" at bounding box center [438, 159] width 713 height 21
drag, startPoint x: 193, startPoint y: 166, endPoint x: 228, endPoint y: 165, distance: 34.6
click at [228, 165] on p "Le kit Galaxy T360 de Lost Vape est un pod compact conçu pour une vape nomade e…" at bounding box center [438, 159] width 713 height 21
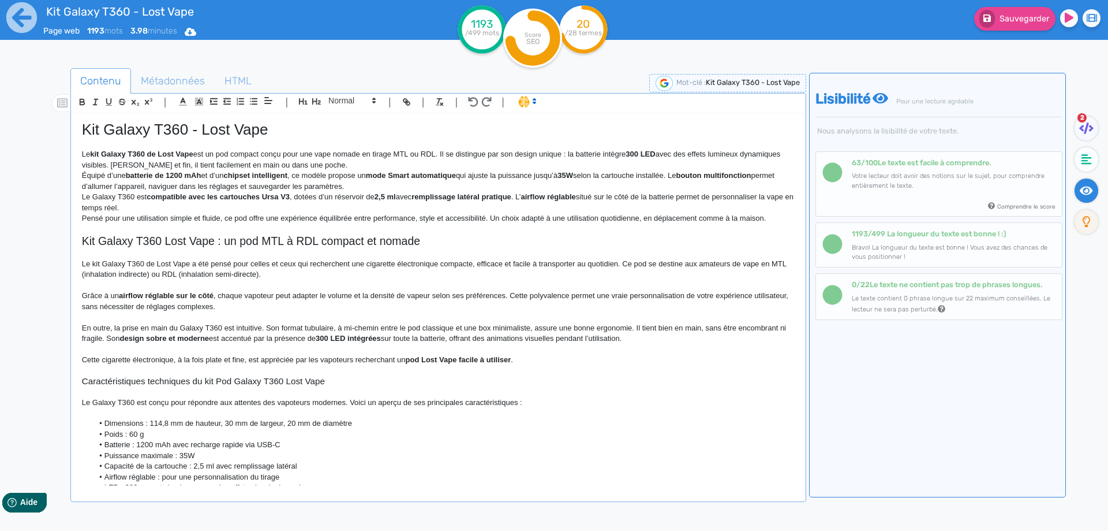
click at [368, 163] on p "Le kit Galaxy T360 de Lost Vape est un pod compact conçu pour une vape nomade e…" at bounding box center [438, 159] width 713 height 21
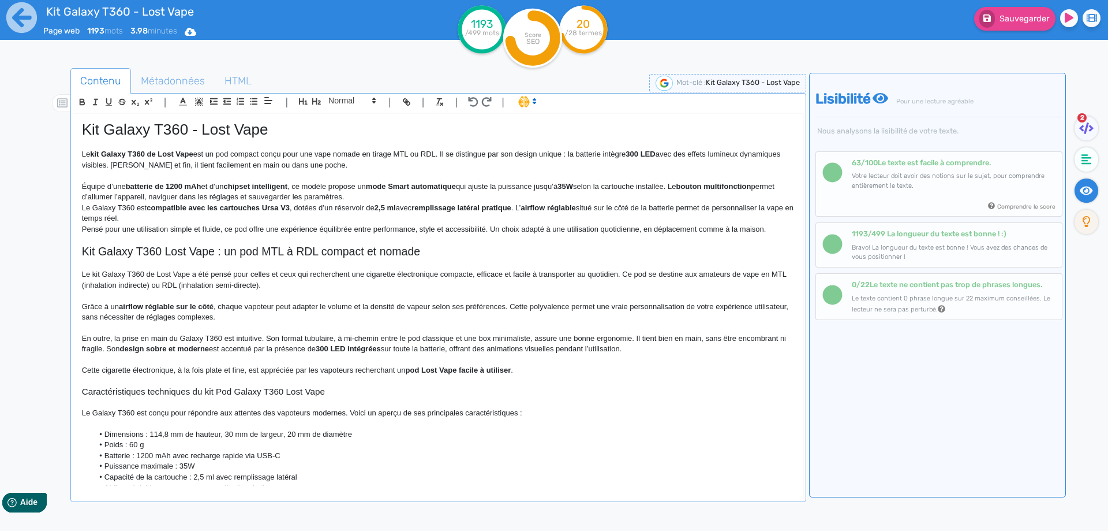
click at [158, 185] on strong "batterie de 1200 mAh" at bounding box center [164, 186] width 76 height 9
click at [143, 185] on strong "batterie rechargeable de 1200 mAh" at bounding box center [188, 186] width 124 height 9
drag, startPoint x: 143, startPoint y: 185, endPoint x: 169, endPoint y: 186, distance: 26.6
click at [169, 186] on strong "batterie rechargeable de 1200 mAh" at bounding box center [188, 186] width 124 height 9
click at [130, 193] on p "Équipé d’une batterie rechargeable de 1200 mAh et d’un chipset intelligent , ce…" at bounding box center [438, 191] width 713 height 21
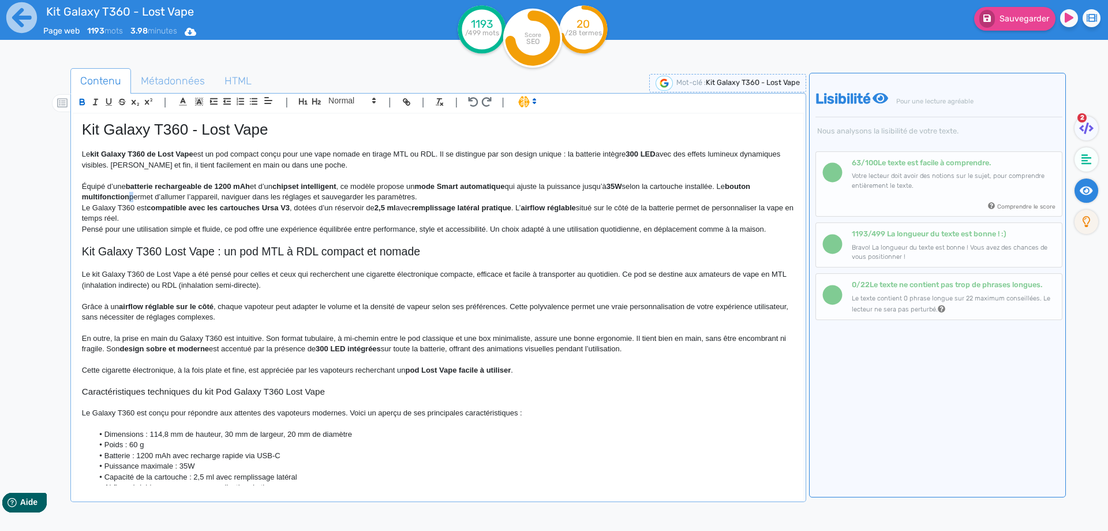
click at [130, 193] on p "Équipé d’une batterie rechargeable de 1200 mAh et d’un chipset intelligent , ce…" at bounding box center [438, 191] width 713 height 21
click at [132, 186] on strong "batterie rechargeable de 1200 mAh" at bounding box center [188, 186] width 124 height 9
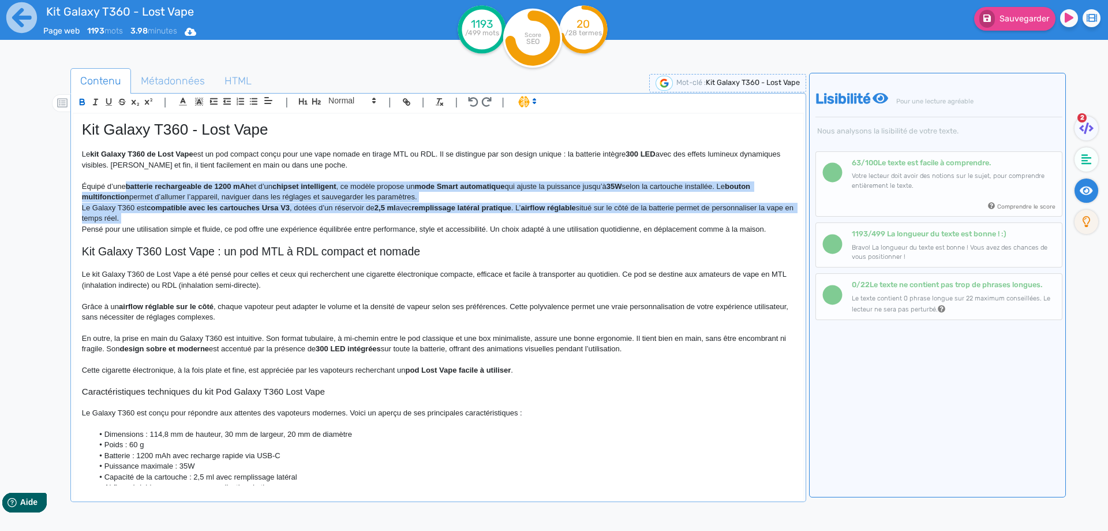
drag, startPoint x: 132, startPoint y: 186, endPoint x: 166, endPoint y: 218, distance: 47.0
click at [166, 218] on div "Kit Galaxy T360 - Lost Vape Le kit Galaxy T360 de Lost Vape est un pod compact …" at bounding box center [438, 299] width 730 height 371
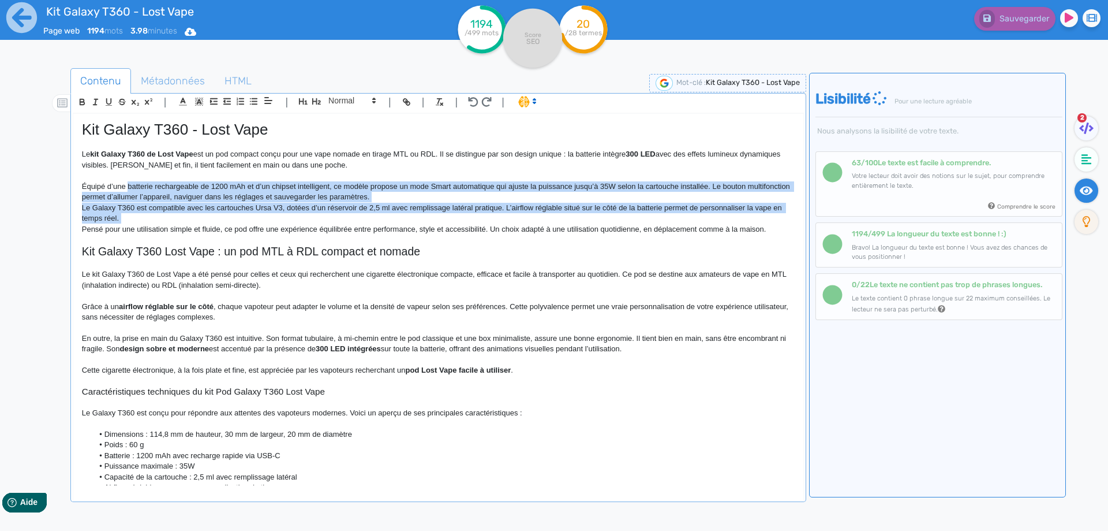
click at [225, 213] on p "Le Galaxy T360 est compatible avec les cartouches Ursa V3, dotées d’un réservoi…" at bounding box center [438, 213] width 713 height 21
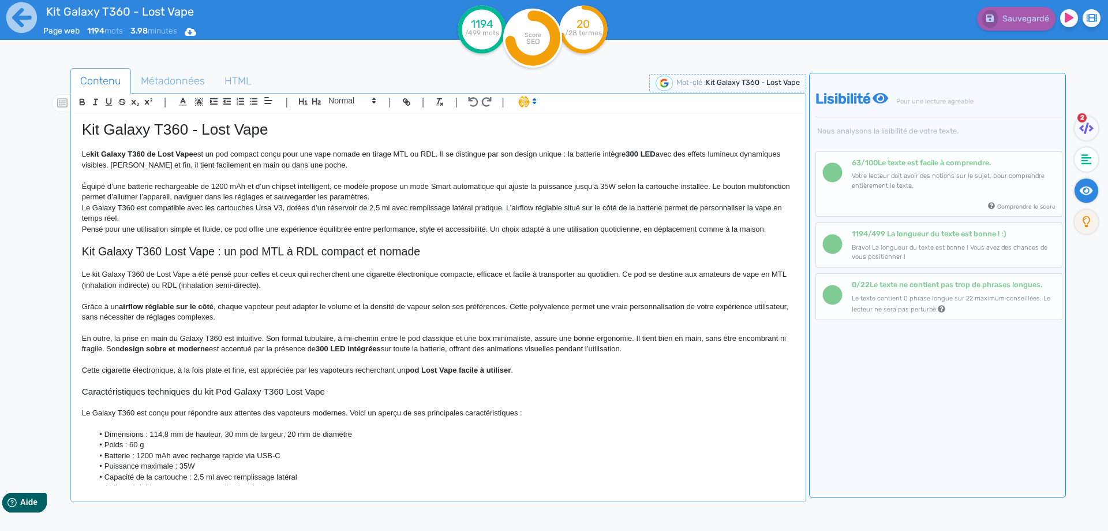
click at [450, 187] on p "Équipé d’une batterie rechargeable de 1200 mAh et d’un chipset intelligent, ce …" at bounding box center [438, 191] width 713 height 21
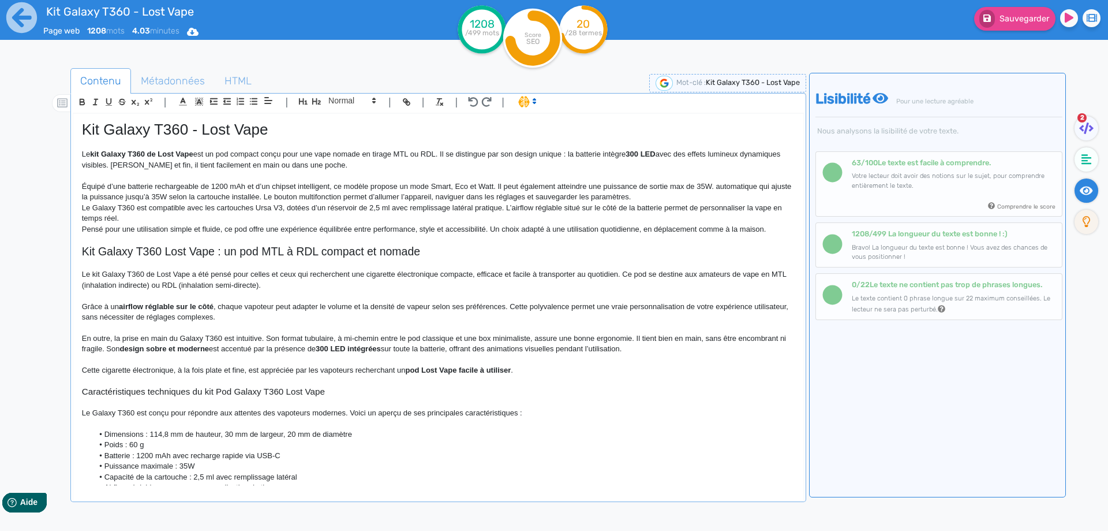
click at [723, 185] on p "Équipé d’une batterie rechargeable de 1200 mAh et d’un chipset intelligent, ce …" at bounding box center [438, 191] width 713 height 21
drag, startPoint x: 723, startPoint y: 185, endPoint x: 260, endPoint y: 198, distance: 462.6
click at [260, 198] on p "Équipé d’une batterie rechargeable de 1200 mAh et d’un chipset intelligent, ce …" at bounding box center [438, 191] width 713 height 21
click at [539, 199] on p "Équipé d’une batterie rechargeable de 1200 mAh et d’un chipset intelligent, ce …" at bounding box center [438, 191] width 713 height 21
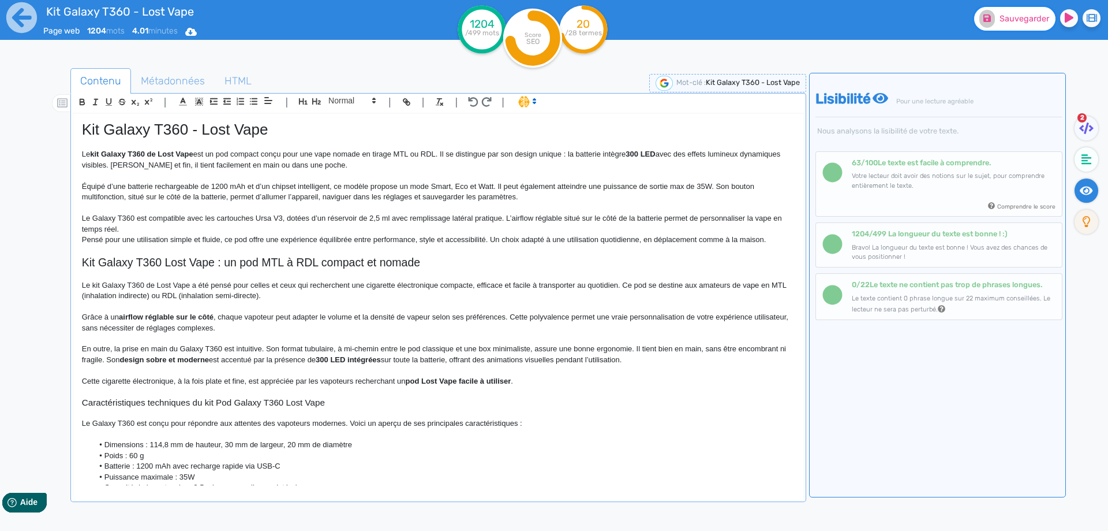
click at [991, 26] on fa-icon at bounding box center [988, 19] width 16 height 18
click at [168, 223] on p "Le Galaxy T360 est compatible avec les cartouches Ursa V3, dotées d’un réservoi…" at bounding box center [438, 223] width 713 height 21
click at [155, 227] on p "Le Galaxy T360 est compatible avec les cartouches Ursa V3, dotées d’un réservoi…" at bounding box center [438, 223] width 713 height 21
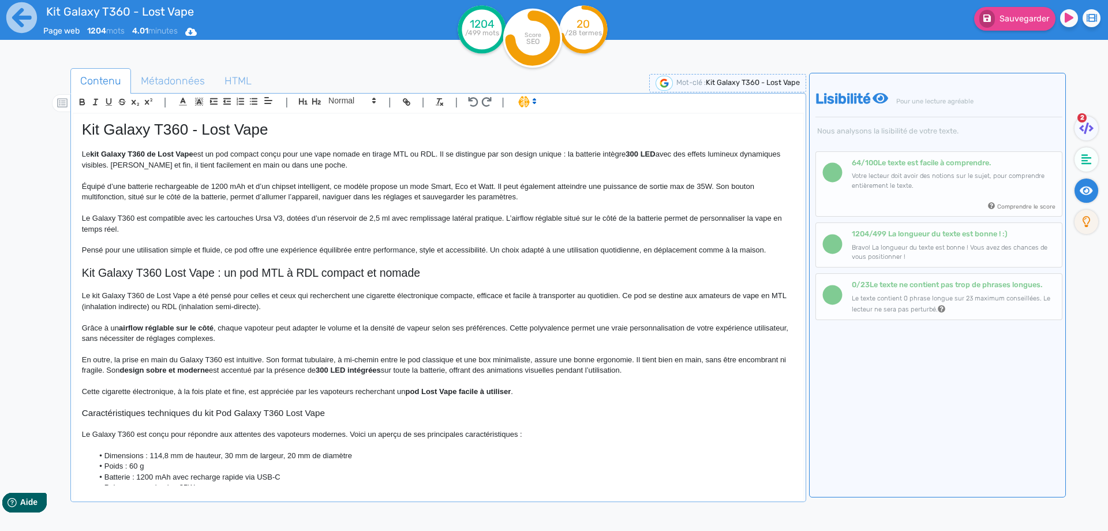
click at [92, 217] on p "Le Galaxy T360 est compatible avec les cartouches Ursa V3, dotées d’un réservoi…" at bounding box center [438, 223] width 713 height 21
click at [502, 219] on p "Le pod Galaxy T360 est compatible avec les cartouches Ursa V3, dotées d’un rése…" at bounding box center [438, 223] width 713 height 21
click at [489, 221] on p "Le pod Galaxy T360 est compatible avec les cartouches Ursa V3, dotées d’un rése…" at bounding box center [438, 223] width 713 height 21
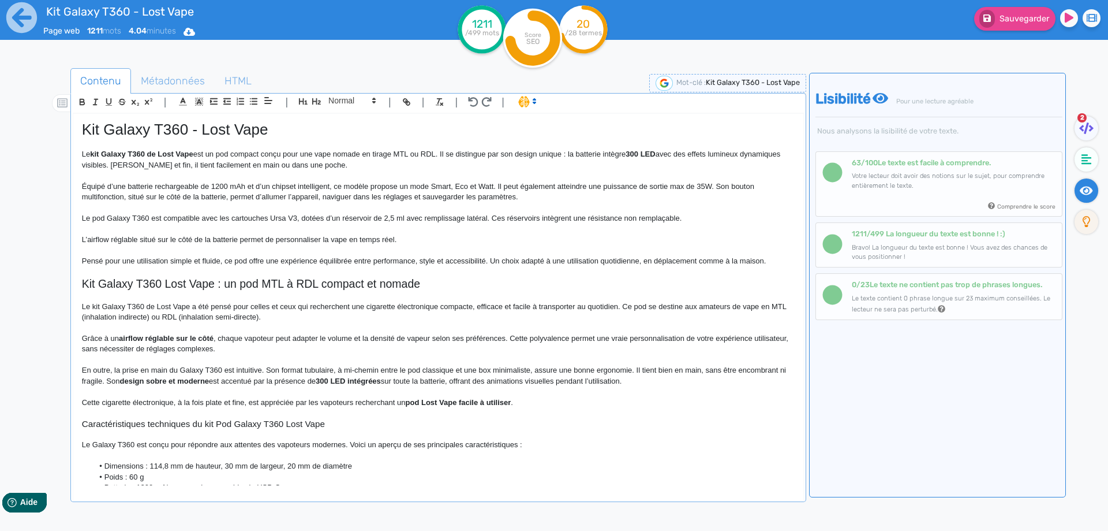
click at [105, 240] on p "L’airflow réglable situé sur le côté de la batterie permet de personnaliser la …" at bounding box center [438, 239] width 713 height 10
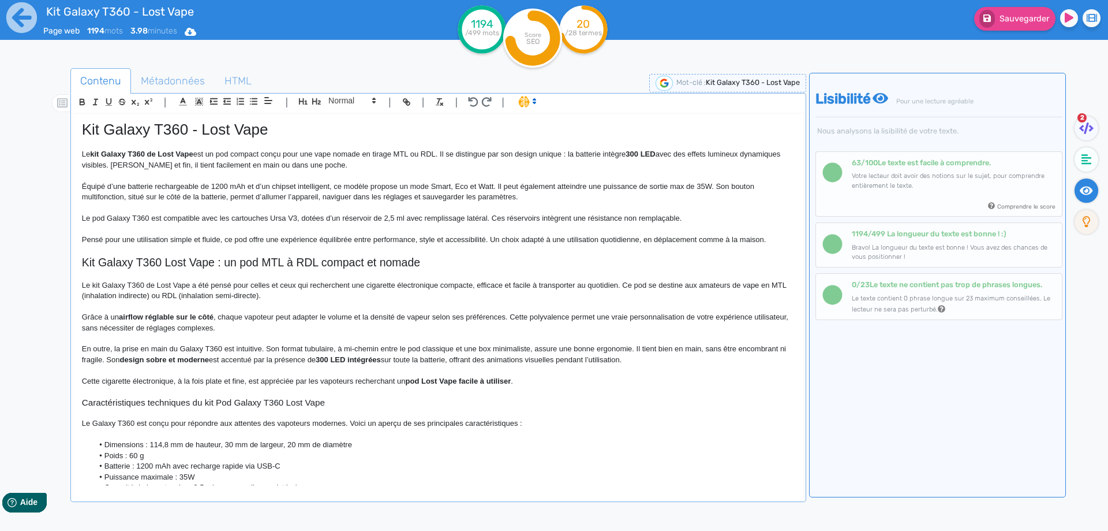
click at [239, 237] on p "Pensé pour une utilisation simple et fluide, ce pod offre une expérience équili…" at bounding box center [438, 239] width 713 height 10
click at [513, 238] on p "Pensé pour une utilisation simple et fluide, ce kit complet offre une expérienc…" at bounding box center [438, 239] width 713 height 10
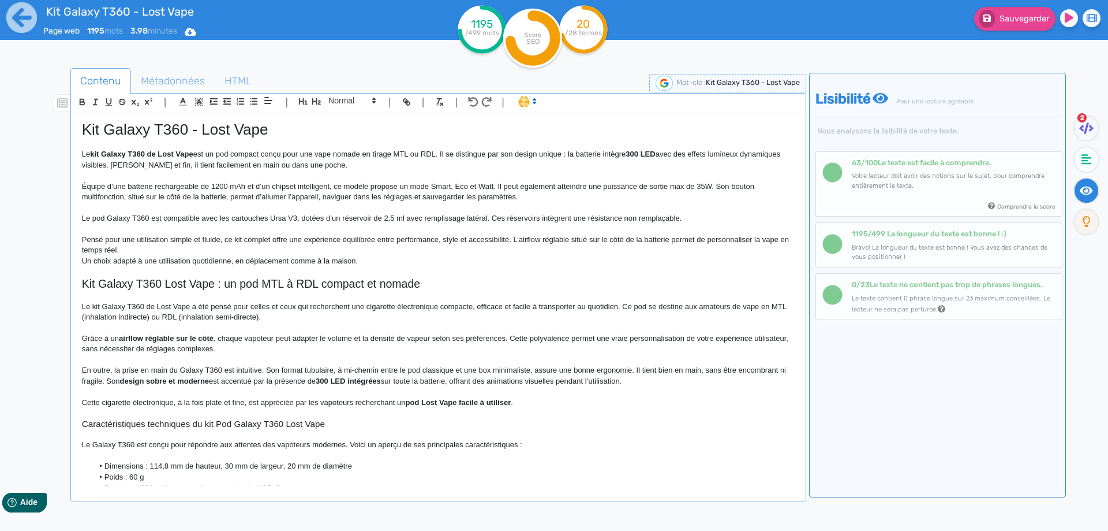
click at [513, 238] on p "Pensé pour une utilisation simple et fluide, ce kit complet offre une expérienc…" at bounding box center [438, 244] width 713 height 21
click at [607, 238] on p "Pensé pour une utilisation simple et fluide, ce kit complet offre une expérienc…" at bounding box center [438, 244] width 713 height 21
drag, startPoint x: 607, startPoint y: 238, endPoint x: 691, endPoint y: 241, distance: 83.8
click at [691, 241] on p "Pensé pour une utilisation simple et fluide, ce kit complet offre une expérienc…" at bounding box center [438, 244] width 713 height 21
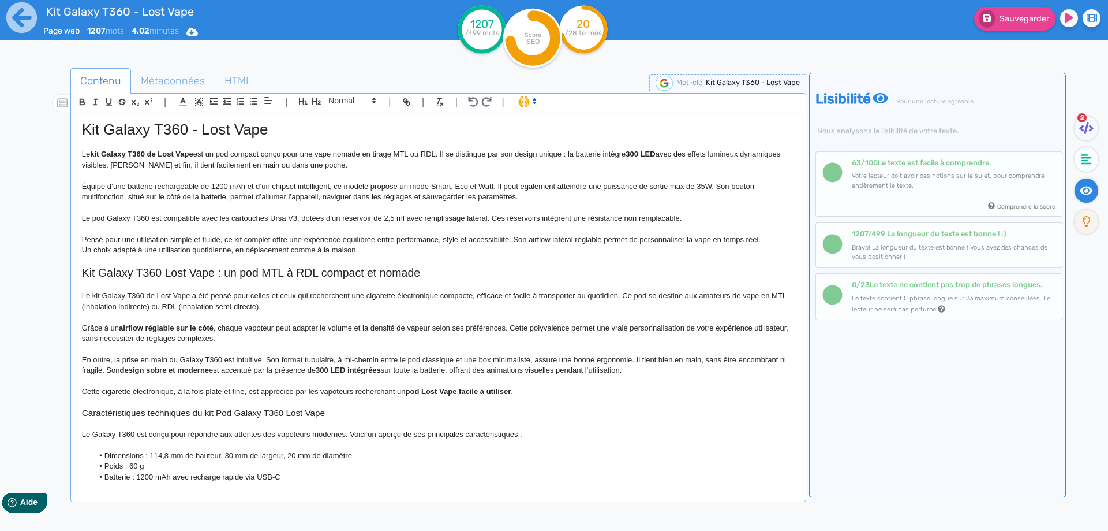
click at [776, 238] on p "Pensé pour une utilisation simple et fluide, ce kit complet offre une expérienc…" at bounding box center [438, 239] width 713 height 10
click at [1004, 14] on span "Sauvegarder" at bounding box center [1025, 19] width 50 height 10
click at [477, 217] on p "Le pod Galaxy T360 est compatible avec les cartouches Ursa V3, dotées d’un rése…" at bounding box center [438, 218] width 713 height 10
click at [996, 33] on div "Sauvegarder" at bounding box center [886, 28] width 443 height 57
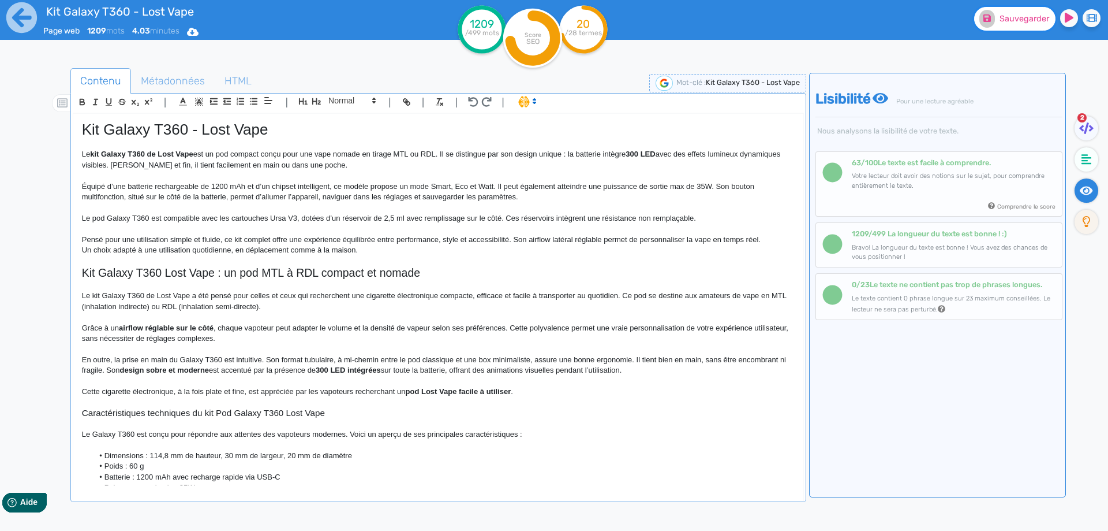
click at [999, 24] on button "Sauvegarder" at bounding box center [1014, 19] width 81 height 24
click at [587, 151] on p "Le kit Galaxy T360 de Lost Vape est un pod compact conçu pour une vape nomade e…" at bounding box center [438, 159] width 713 height 21
drag, startPoint x: 587, startPoint y: 151, endPoint x: 654, endPoint y: 149, distance: 67.0
click at [654, 149] on p "Le kit Galaxy T360 de Lost Vape est un pod compact conçu pour une vape nomade e…" at bounding box center [438, 159] width 713 height 21
click at [657, 192] on p "Équipé d’une batterie rechargeable de 1200 mAh et d’un chipset intelligent, ce …" at bounding box center [438, 191] width 713 height 21
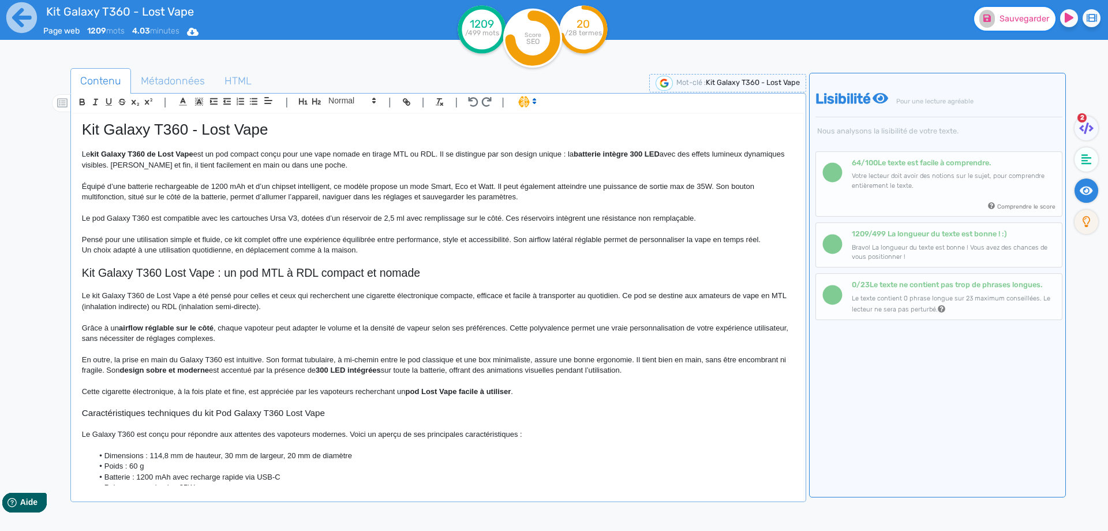
click at [995, 13] on button "Sauvegarder" at bounding box center [1014, 19] width 81 height 24
click at [83, 168] on p "Le kit Galaxy T360 de Lost Vape est un pod compact conçu pour une vape nomade e…" at bounding box center [438, 159] width 713 height 21
click at [699, 156] on p "Le kit Galaxy T360 de Lost Vape est un pod compact conçu pour une vape nomade e…" at bounding box center [438, 159] width 713 height 21
drag, startPoint x: 703, startPoint y: 156, endPoint x: 722, endPoint y: 152, distance: 18.9
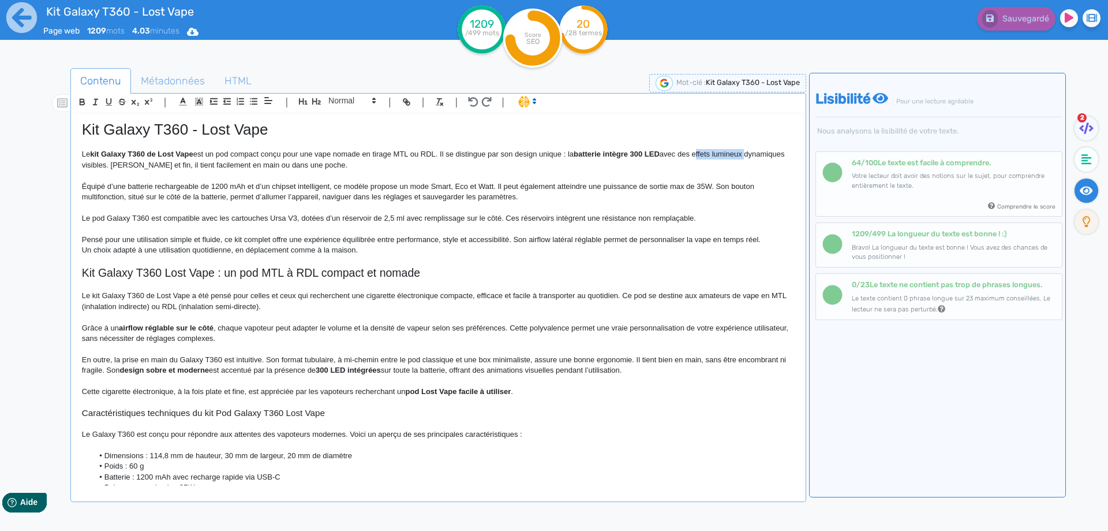
click at [722, 152] on p "Le kit Galaxy T360 de Lost Vape est un pod compact conçu pour une vape nomade e…" at bounding box center [438, 159] width 713 height 21
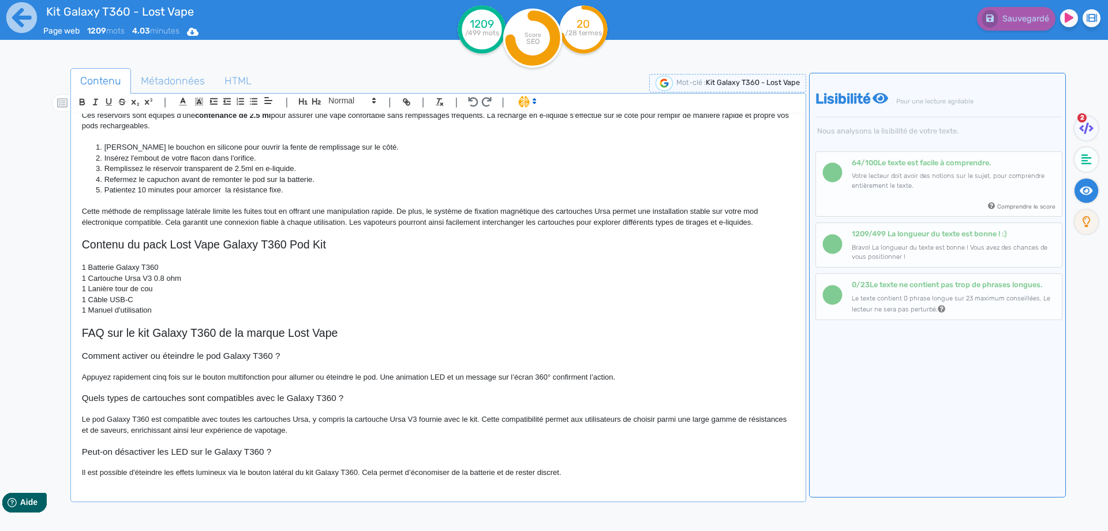
click at [481, 263] on p "1 Batterie Galaxy T360" at bounding box center [438, 267] width 713 height 10
click at [301, 322] on p at bounding box center [438, 321] width 713 height 10
click at [151, 70] on div "Contenu Métadonnées HTML | | H3 H4 H5 H6 Normal | | | | Kit Galaxy T360 - Lost …" at bounding box center [568, 330] width 1081 height 547
click at [153, 80] on span "Métadonnées" at bounding box center [173, 80] width 83 height 31
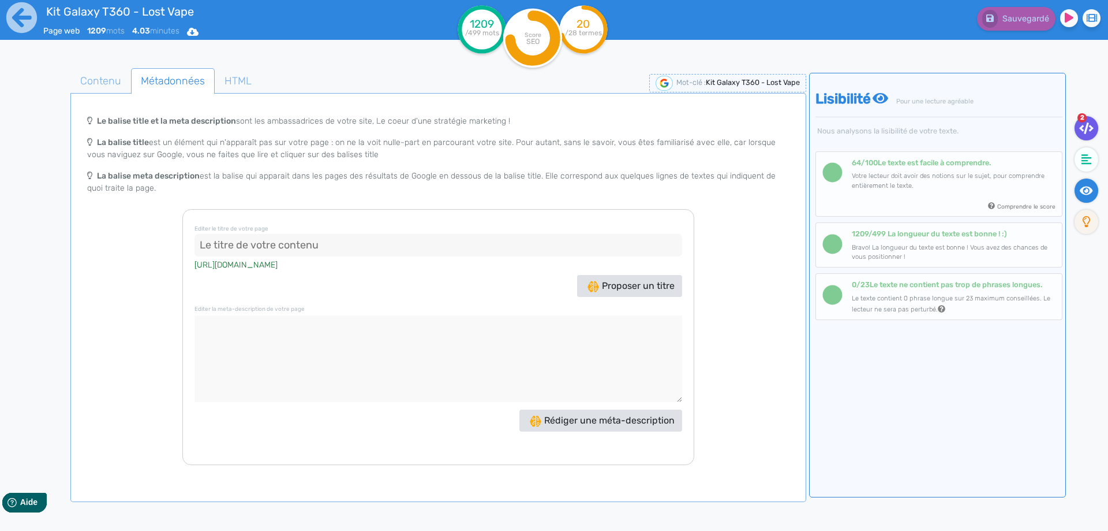
click at [1088, 126] on icon at bounding box center [1087, 128] width 14 height 12
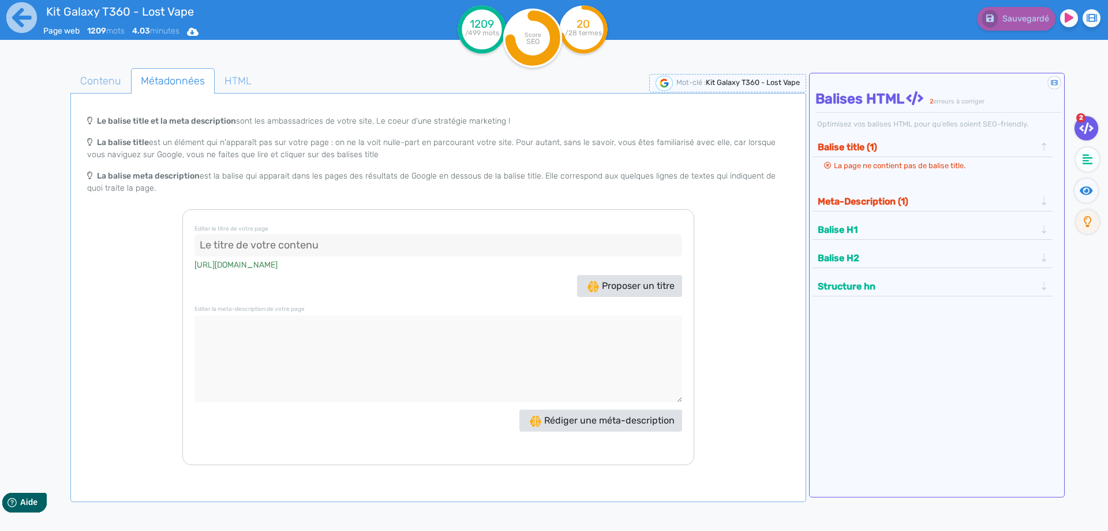
click at [341, 255] on input at bounding box center [439, 245] width 488 height 23
paste input "Kit Galaxy T360 Lost Vape | Pod LED 35W, 1200mAh, Ursa V3"
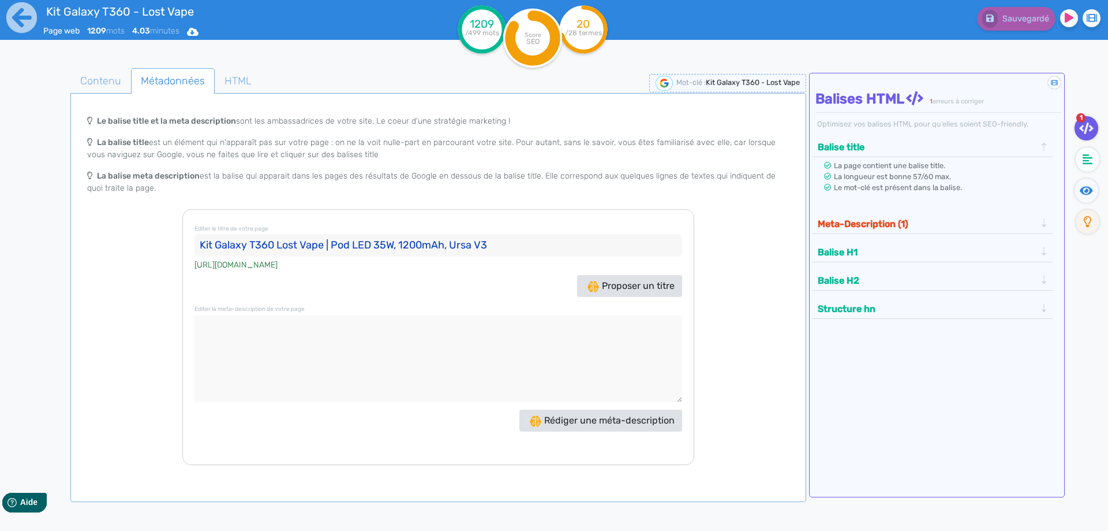
click at [320, 246] on input "Kit Galaxy T360 Lost Vape | Pod LED 35W, 1200mAh, Ursa V3" at bounding box center [439, 245] width 488 height 23
drag, startPoint x: 322, startPoint y: 246, endPoint x: 336, endPoint y: 246, distance: 13.9
click at [336, 246] on input "Kit Galaxy T360 Lost Vape | Pod LED 35W, 1200mAh, Ursa V3" at bounding box center [439, 245] width 488 height 23
click at [330, 246] on input "Kit Galaxy T360 Lost Vape, pod LED 35W, 1200mAh, Ursa V3" at bounding box center [439, 245] width 488 height 23
drag, startPoint x: 330, startPoint y: 246, endPoint x: 365, endPoint y: 246, distance: 35.2
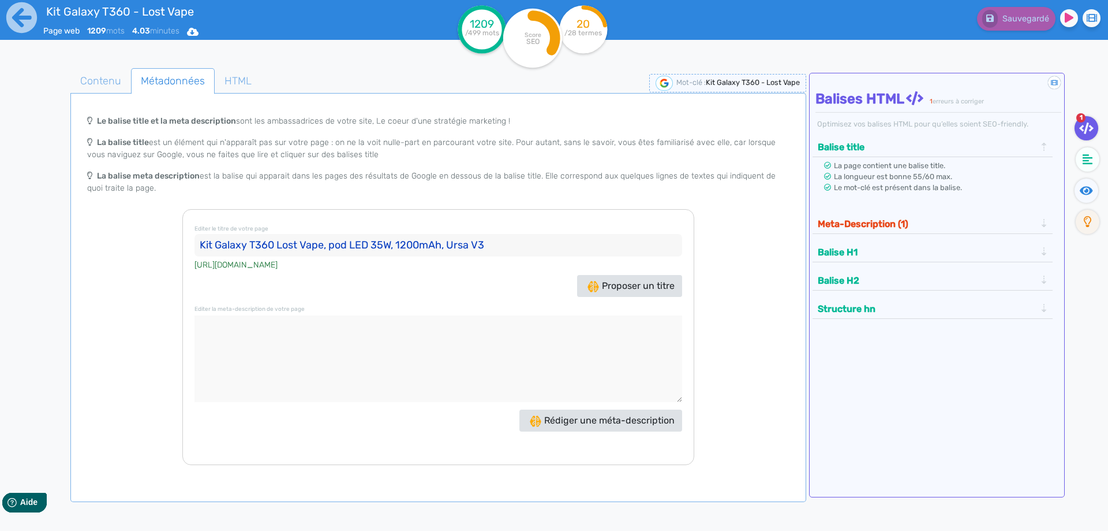
click at [365, 246] on input "Kit Galaxy T360 Lost Vape, pod LED 35W, 1200mAh, Ursa V3" at bounding box center [439, 245] width 488 height 23
click at [352, 242] on input "Kit Galaxy T360 Lost Vape, pod LED 35W, 1200mAh, Ursa V3" at bounding box center [439, 245] width 488 height 23
click at [433, 242] on input "Kit Galaxy T360 Lost Vape, pod 35W, 1200mAh, Ursa V3" at bounding box center [439, 245] width 488 height 23
drag, startPoint x: 433, startPoint y: 242, endPoint x: 475, endPoint y: 241, distance: 41.6
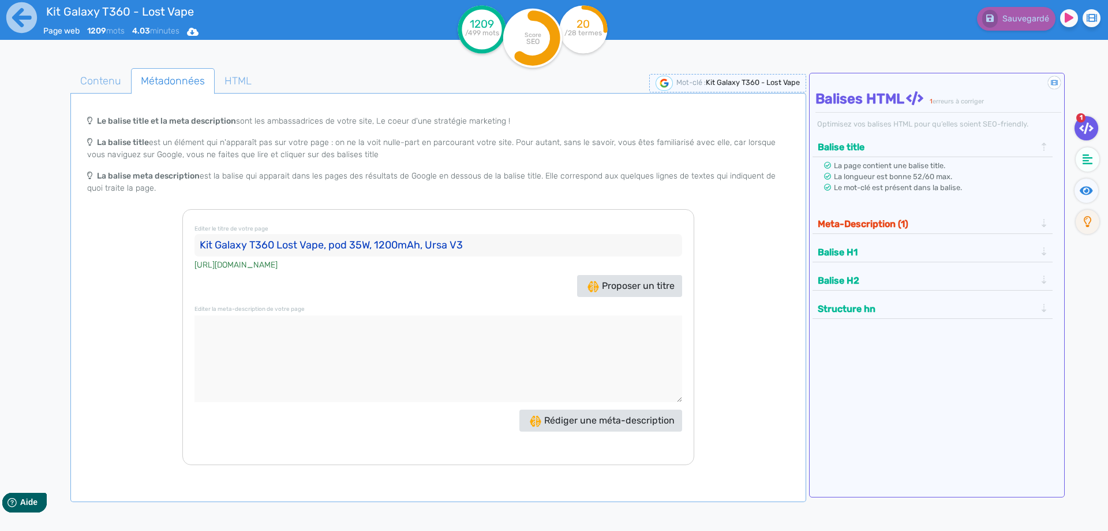
click at [475, 241] on input "Kit Galaxy T360 Lost Vape, pod 35W, 1200mAh, Ursa V3" at bounding box center [439, 245] width 488 height 23
click at [370, 367] on textarea at bounding box center [439, 358] width 488 height 87
click at [375, 246] on input "Kit Galaxy T360 Lost Vape, pod 35W, 1200mAh" at bounding box center [439, 245] width 488 height 23
type input "Kit Galaxy T360 Lost Vape, pod 35W avec 1200mAh"
click at [339, 373] on textarea at bounding box center [439, 358] width 488 height 87
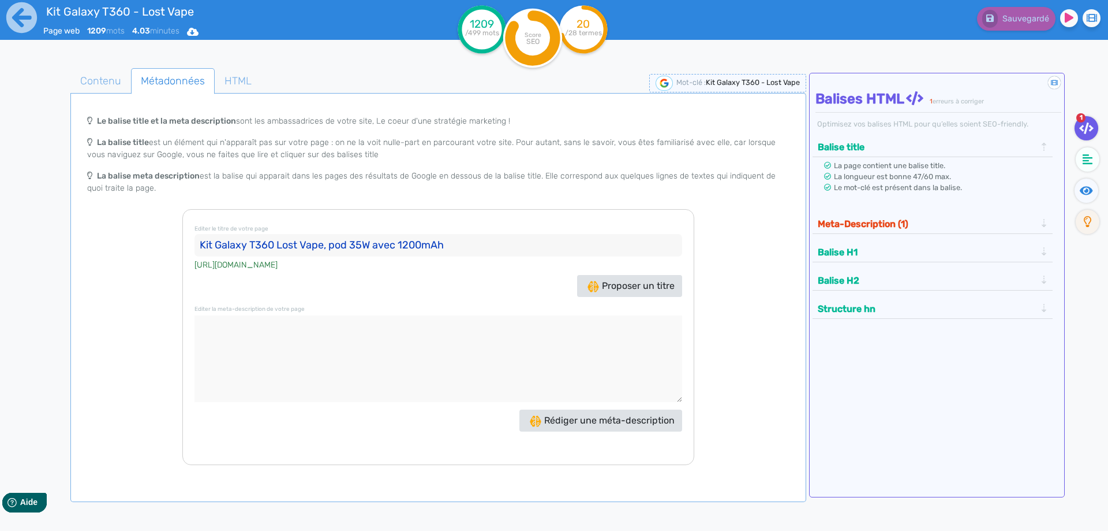
click at [274, 373] on textarea at bounding box center [439, 358] width 488 height 87
paste textarea "Le kit Galaxy T360 est un pod de Lost Vape compatible avec les cartouches Ursa …"
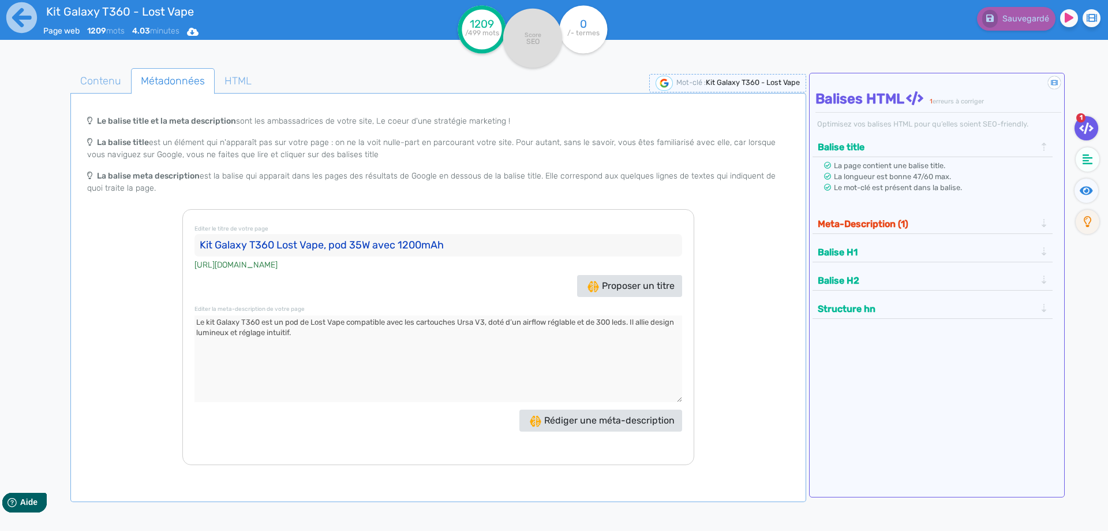
click at [883, 230] on button "Meta-Description (1)" at bounding box center [927, 223] width 225 height 19
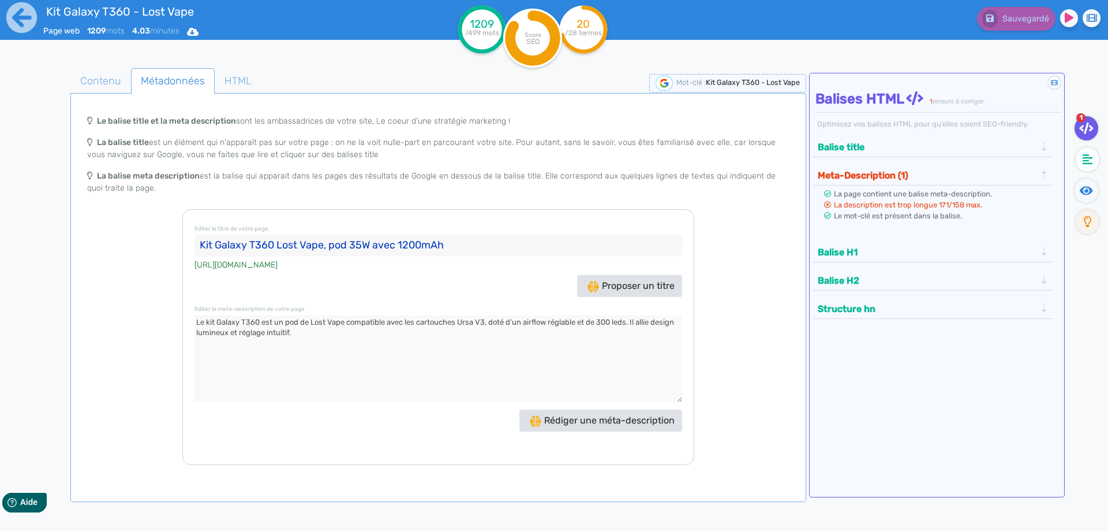
click at [265, 323] on textarea at bounding box center [439, 358] width 488 height 87
drag, startPoint x: 265, startPoint y: 323, endPoint x: 298, endPoint y: 323, distance: 33.5
click at [298, 323] on textarea at bounding box center [439, 358] width 488 height 87
click at [95, 80] on span "Contenu" at bounding box center [100, 80] width 59 height 31
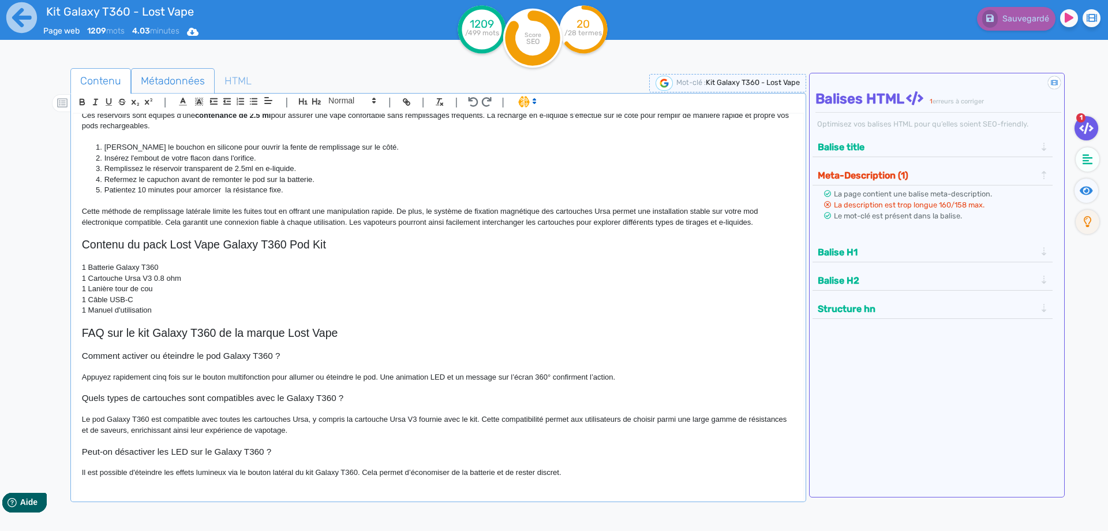
click at [203, 80] on span "Métadonnées" at bounding box center [173, 80] width 83 height 31
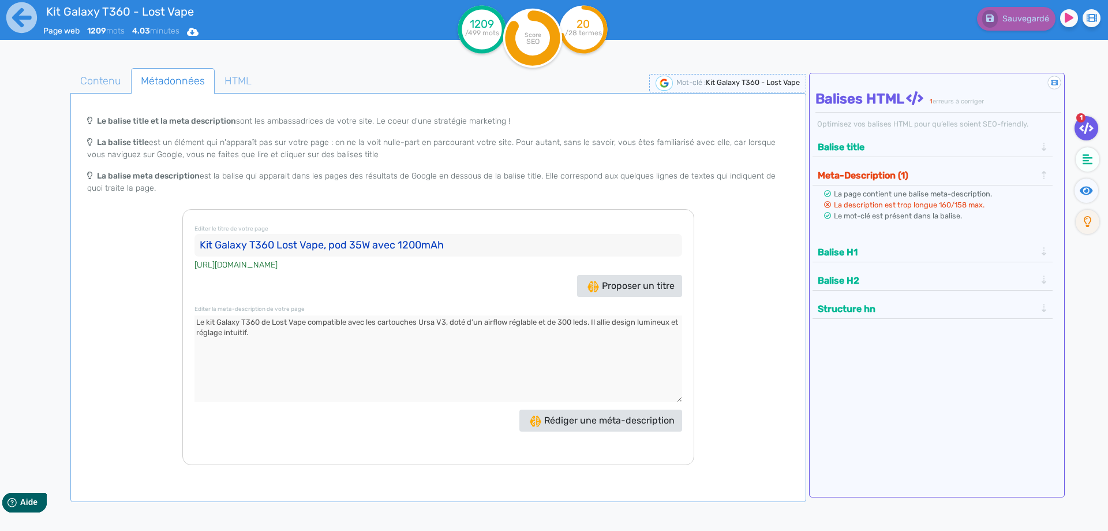
click at [309, 324] on textarea at bounding box center [439, 358] width 488 height 87
click at [311, 322] on textarea at bounding box center [439, 358] width 488 height 87
click at [324, 323] on textarea at bounding box center [439, 358] width 488 height 87
drag, startPoint x: 324, startPoint y: 323, endPoint x: 455, endPoint y: 325, distance: 131.1
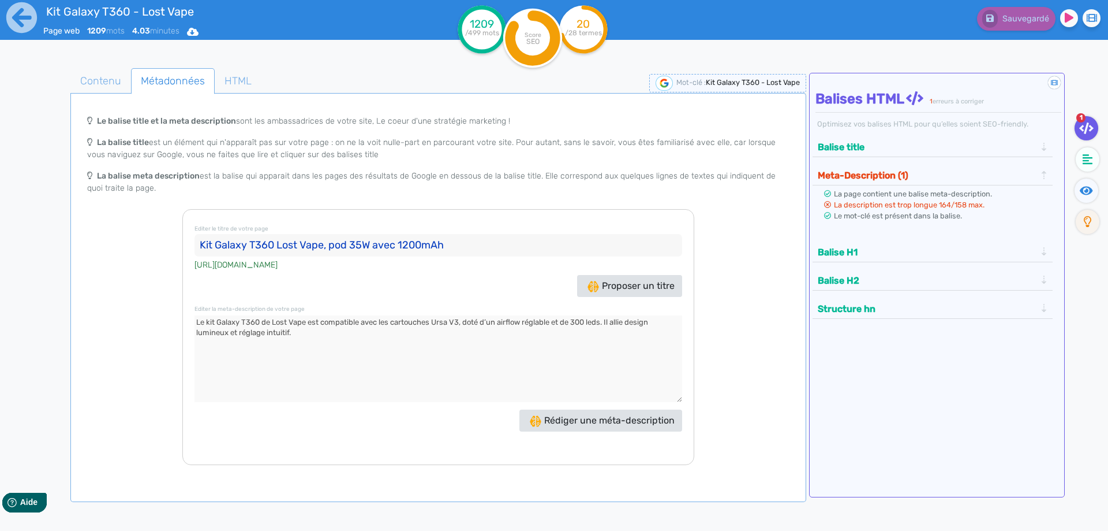
click at [455, 325] on textarea at bounding box center [439, 358] width 488 height 87
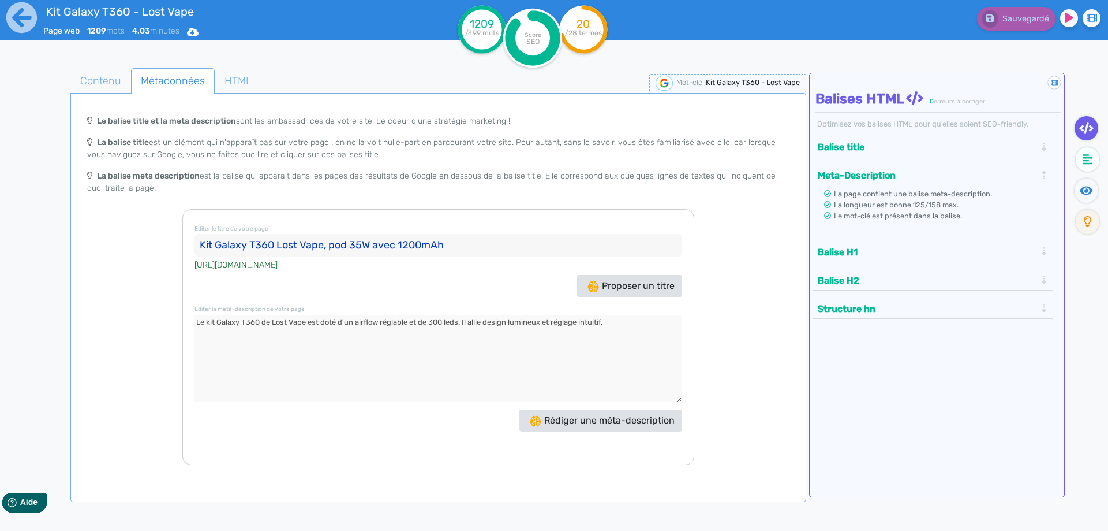
drag, startPoint x: 732, startPoint y: 339, endPoint x: 678, endPoint y: 328, distance: 54.9
click at [726, 337] on div "Le balise title et la meta description sont les ambassadrices de votre site, Le…" at bounding box center [438, 287] width 731 height 356
click at [678, 328] on textarea at bounding box center [439, 358] width 488 height 87
paste textarea "compatible avec les cartouches Ursa V3"
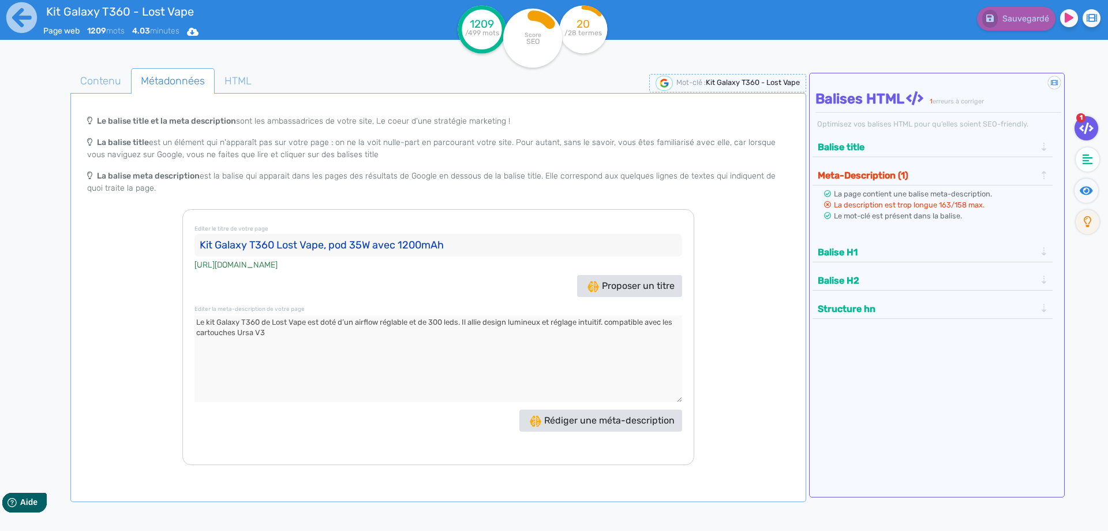
drag, startPoint x: 614, startPoint y: 326, endPoint x: 605, endPoint y: 323, distance: 9.7
click at [605, 323] on textarea at bounding box center [439, 358] width 488 height 87
click at [607, 323] on textarea at bounding box center [439, 358] width 488 height 87
click at [611, 323] on textarea at bounding box center [439, 358] width 488 height 87
click at [588, 341] on textarea at bounding box center [439, 358] width 488 height 87
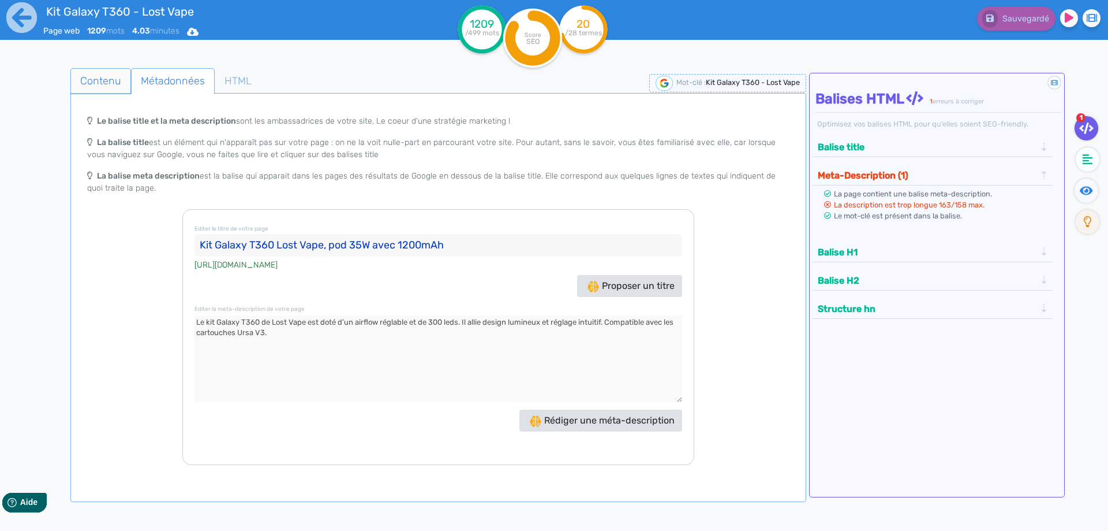
click at [101, 77] on span "Contenu" at bounding box center [100, 80] width 59 height 31
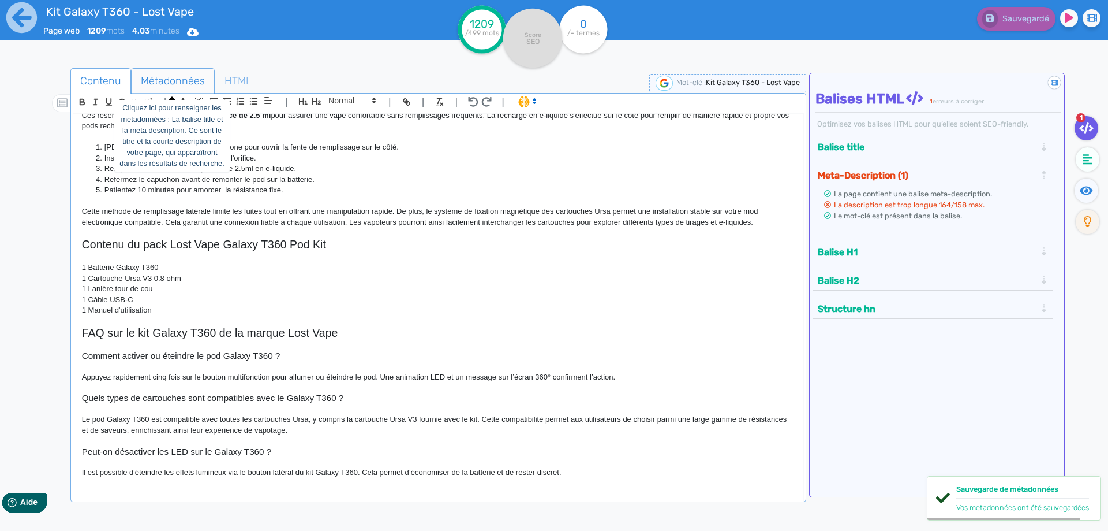
click at [165, 77] on span "Métadonnées" at bounding box center [173, 80] width 83 height 31
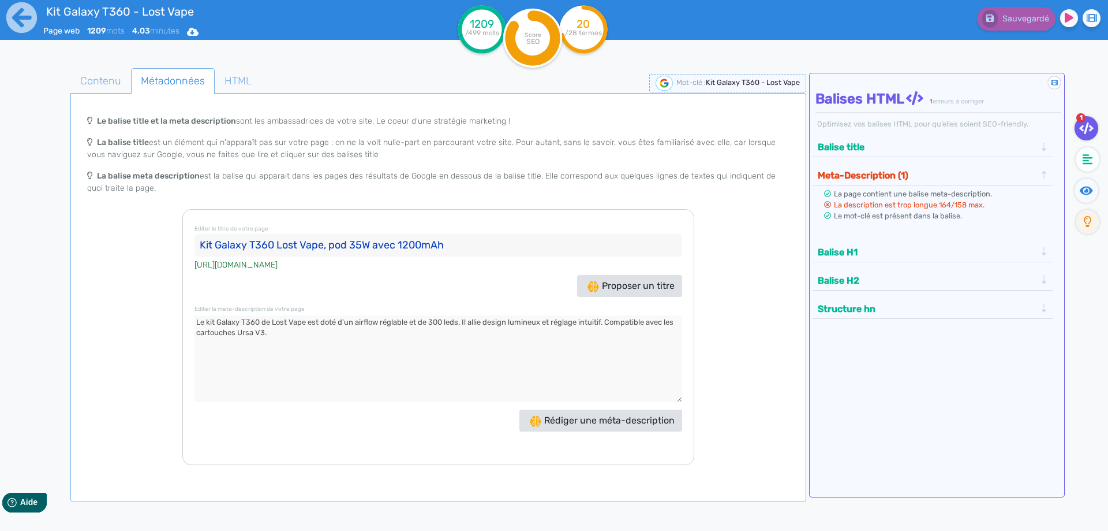
click at [359, 323] on textarea at bounding box center [439, 358] width 488 height 87
click at [311, 323] on textarea at bounding box center [439, 358] width 488 height 87
click at [341, 319] on textarea at bounding box center [439, 358] width 488 height 87
drag, startPoint x: 341, startPoint y: 319, endPoint x: 414, endPoint y: 318, distance: 73.9
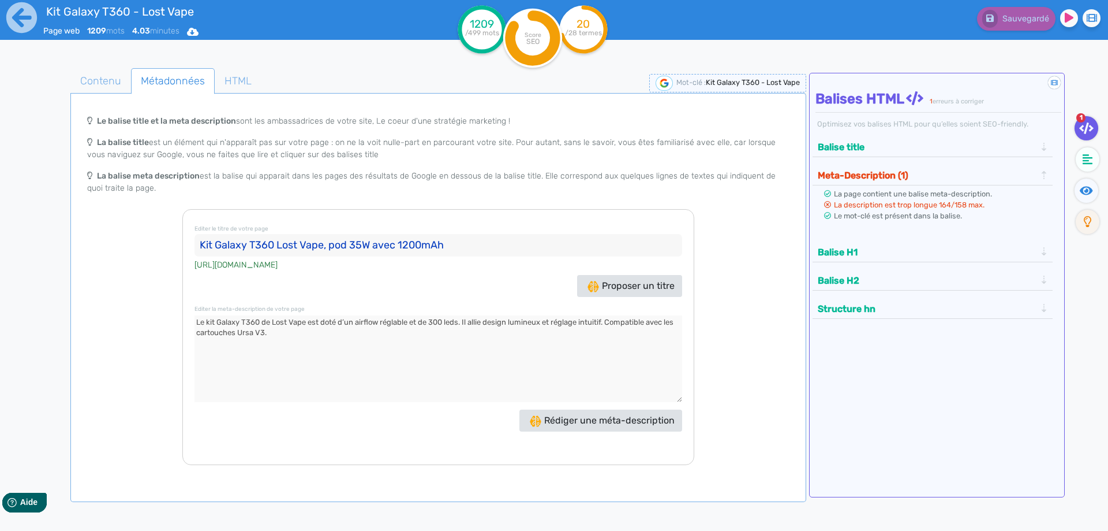
click at [414, 318] on textarea at bounding box center [439, 358] width 488 height 87
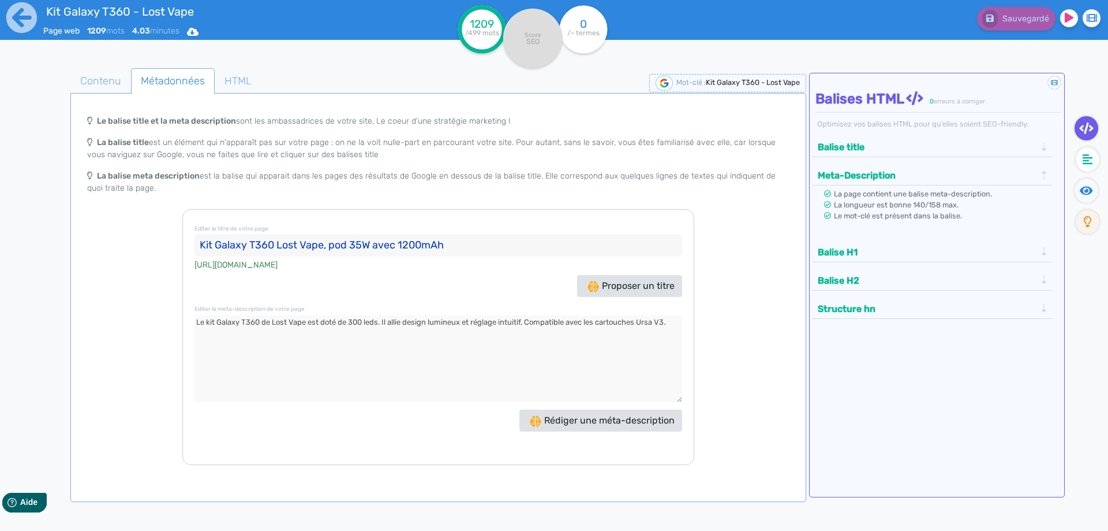
click at [380, 322] on textarea at bounding box center [439, 358] width 488 height 87
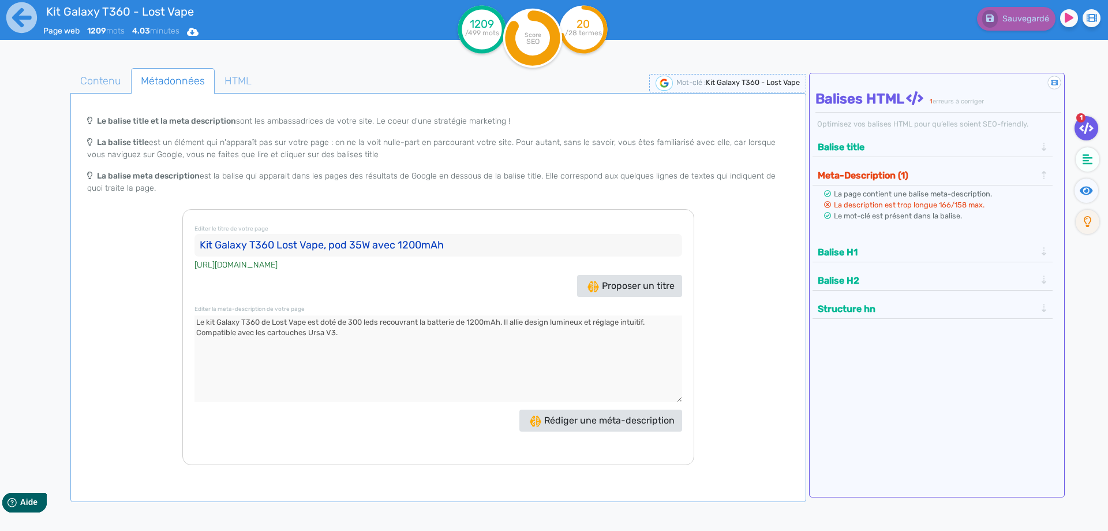
click at [364, 338] on textarea at bounding box center [439, 358] width 488 height 87
drag, startPoint x: 677, startPoint y: 324, endPoint x: 882, endPoint y: 350, distance: 206.6
click at [882, 350] on div "Contenu Métadonnées HTML | | H3 H4 H5 H6 Normal | | | | Kit Galaxy T360 - Lost …" at bounding box center [570, 334] width 1075 height 538
click at [216, 349] on textarea at bounding box center [439, 358] width 488 height 87
click at [198, 335] on textarea at bounding box center [439, 358] width 488 height 87
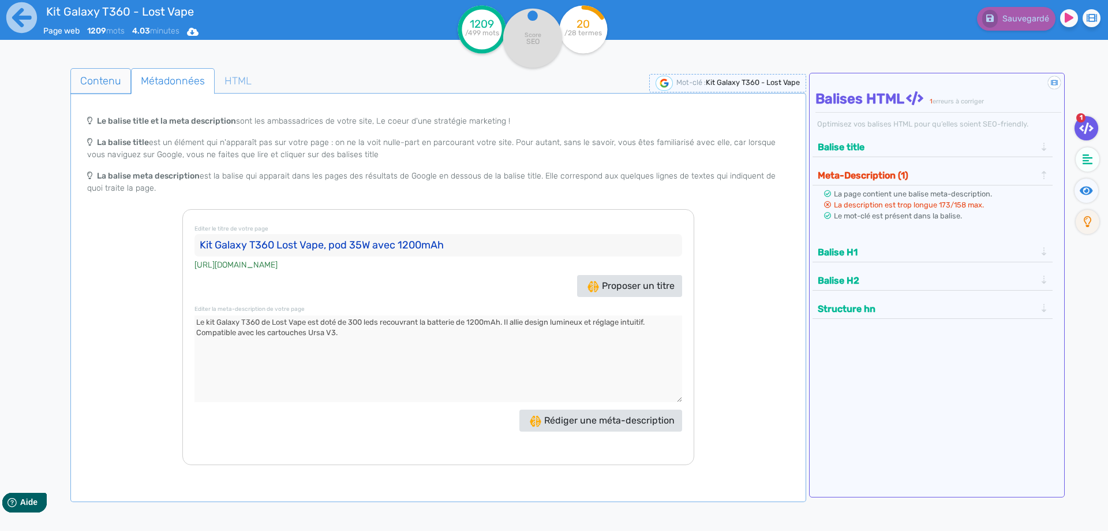
type textarea "Le kit Galaxy T360 de Lost Vape est doté de 300 leds recouvrant la batterie de …"
click at [96, 81] on span "Contenu" at bounding box center [100, 80] width 59 height 31
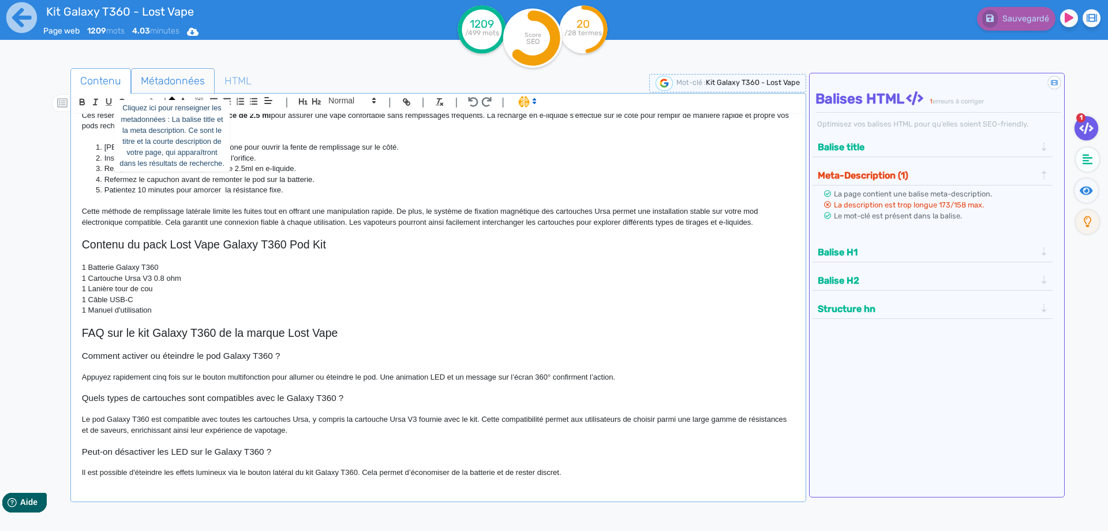
click at [163, 73] on span "Métadonnées" at bounding box center [173, 80] width 83 height 31
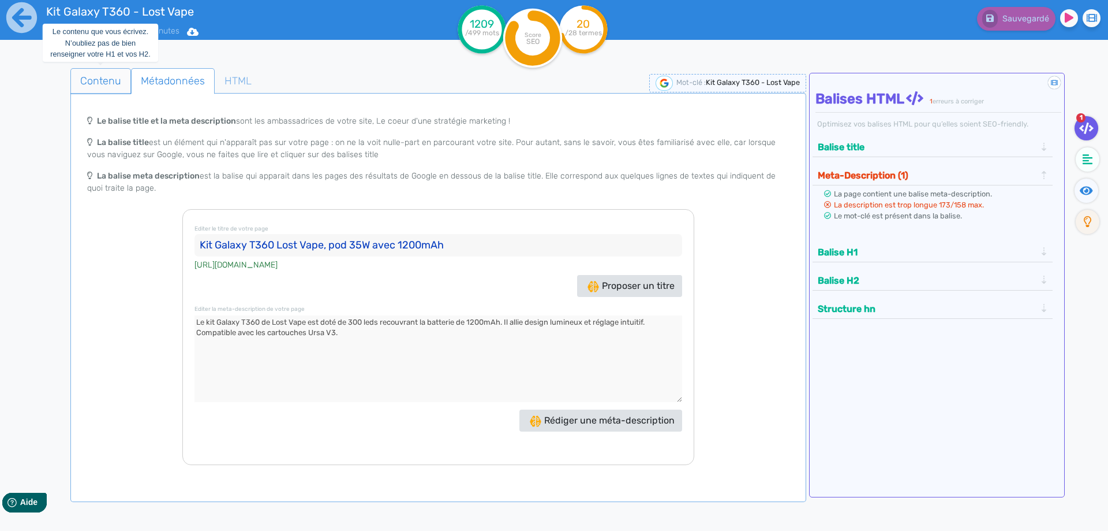
click at [106, 75] on span "Contenu" at bounding box center [100, 80] width 59 height 31
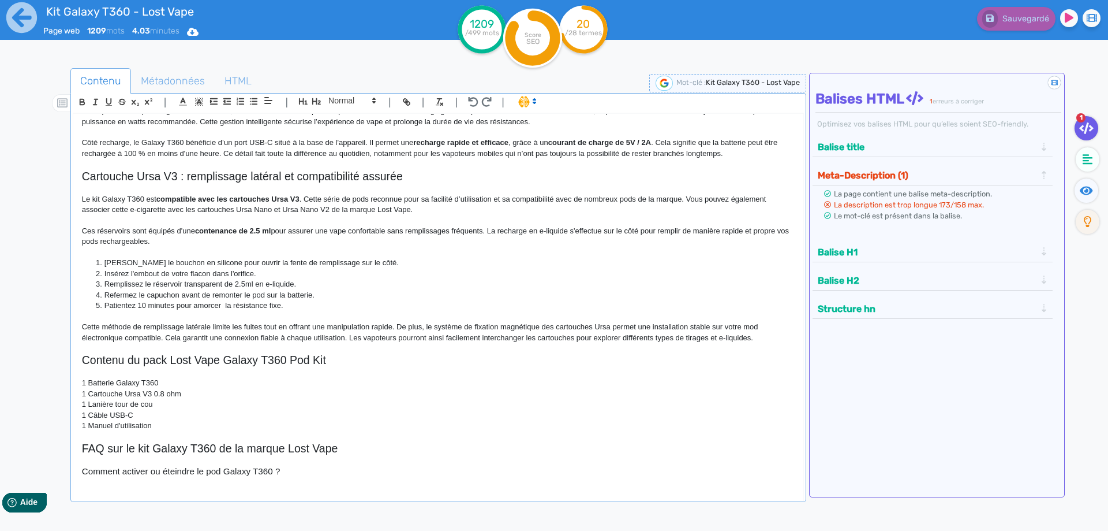
scroll to position [693, 0]
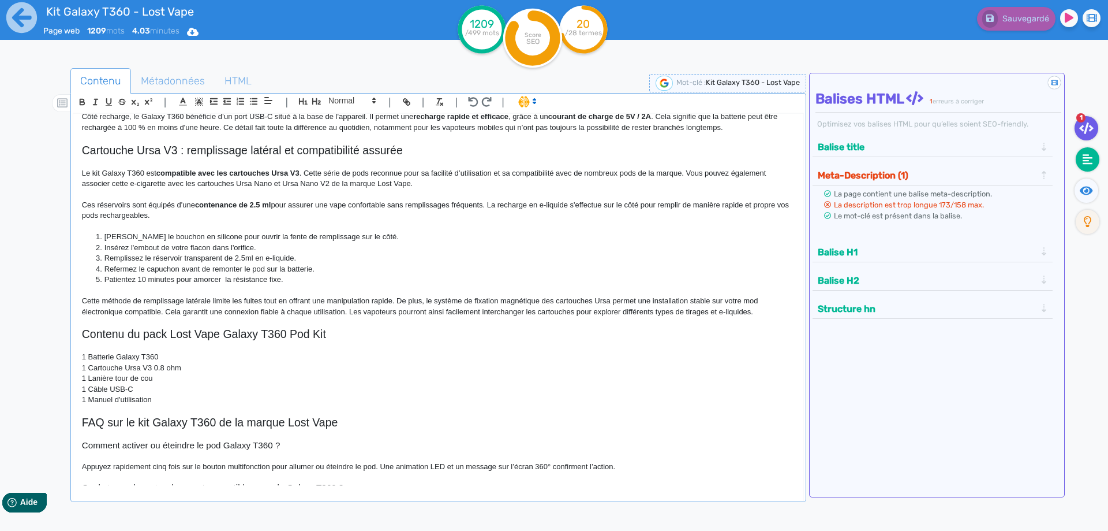
click at [1089, 152] on fa-icon at bounding box center [1088, 159] width 24 height 24
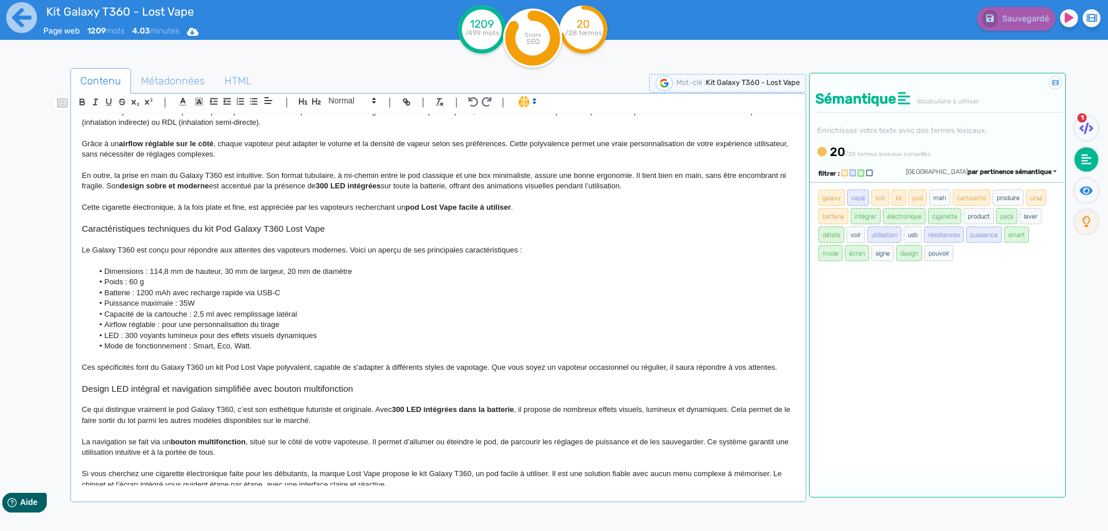
scroll to position [289, 0]
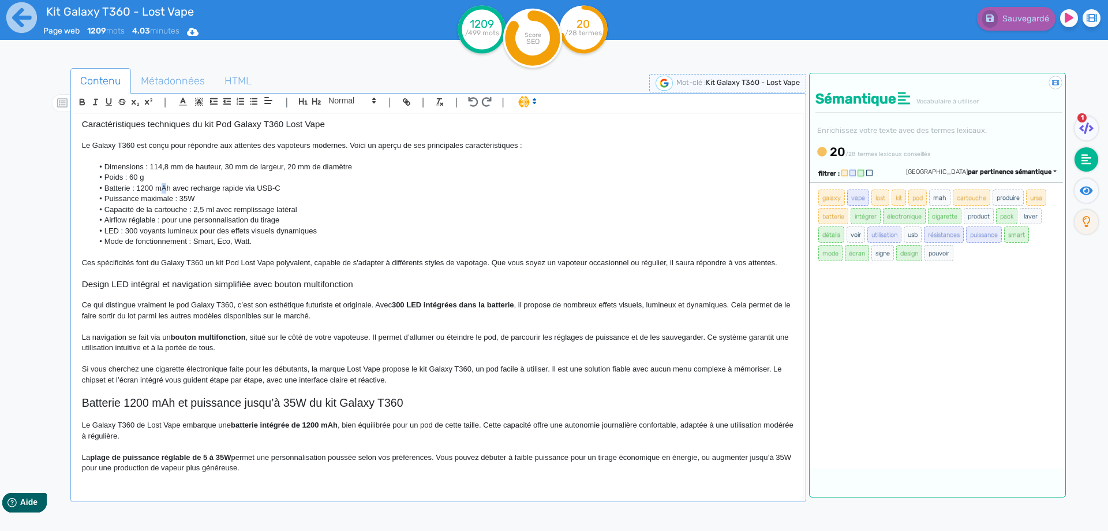
click at [161, 188] on li "Batterie : 1200 mAh avec recharge rapide via USB-C" at bounding box center [443, 188] width 701 height 10
click at [996, 27] on button "Sauvegarder" at bounding box center [1014, 19] width 81 height 24
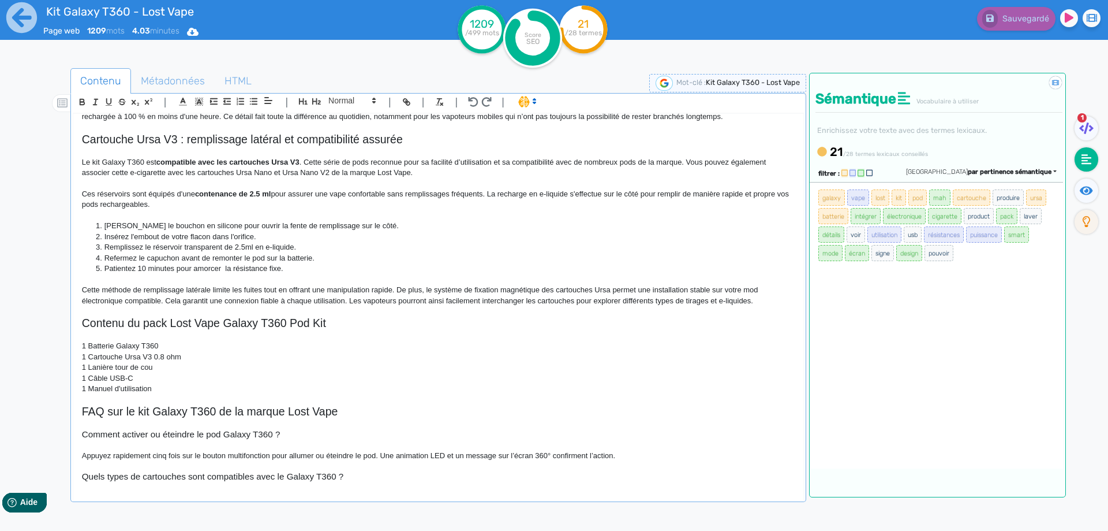
scroll to position [782, 0]
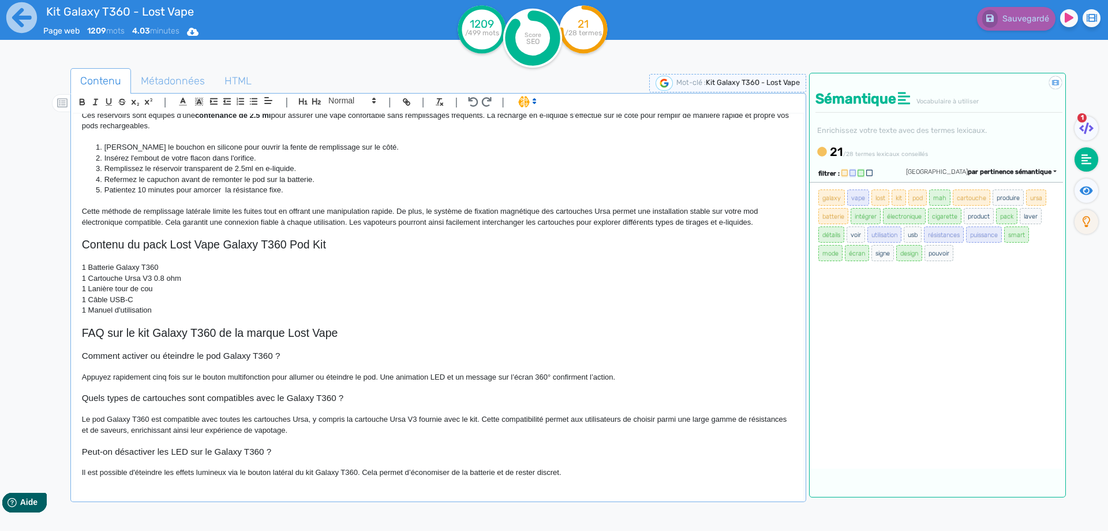
click at [111, 300] on p "1 Câble USB-C" at bounding box center [438, 299] width 713 height 10
drag, startPoint x: 111, startPoint y: 300, endPoint x: 128, endPoint y: 300, distance: 16.7
click at [128, 300] on p "1 Câble USB-C" at bounding box center [438, 299] width 713 height 10
click at [1023, 25] on button "Sauvegarder" at bounding box center [1014, 19] width 81 height 24
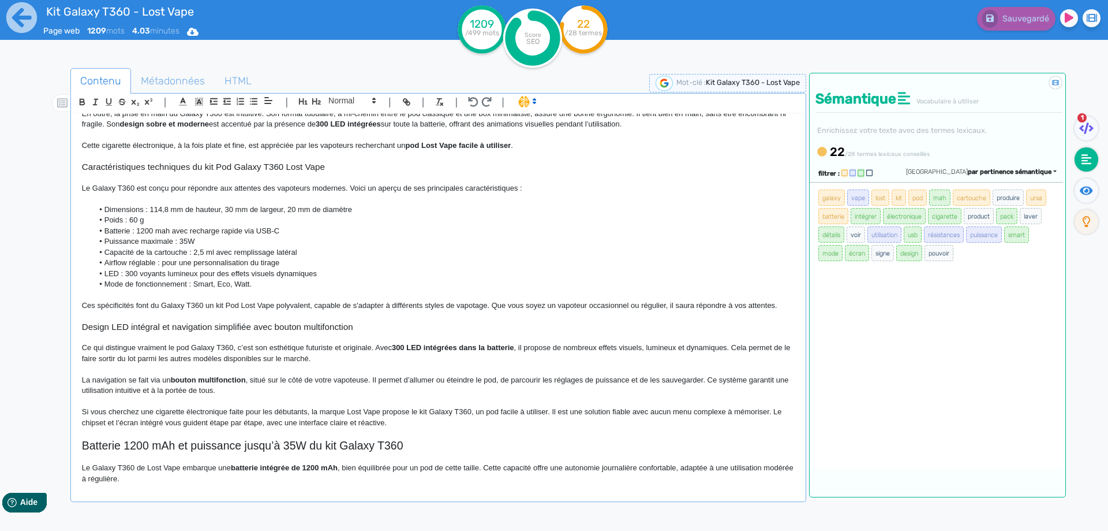
scroll to position [0, 0]
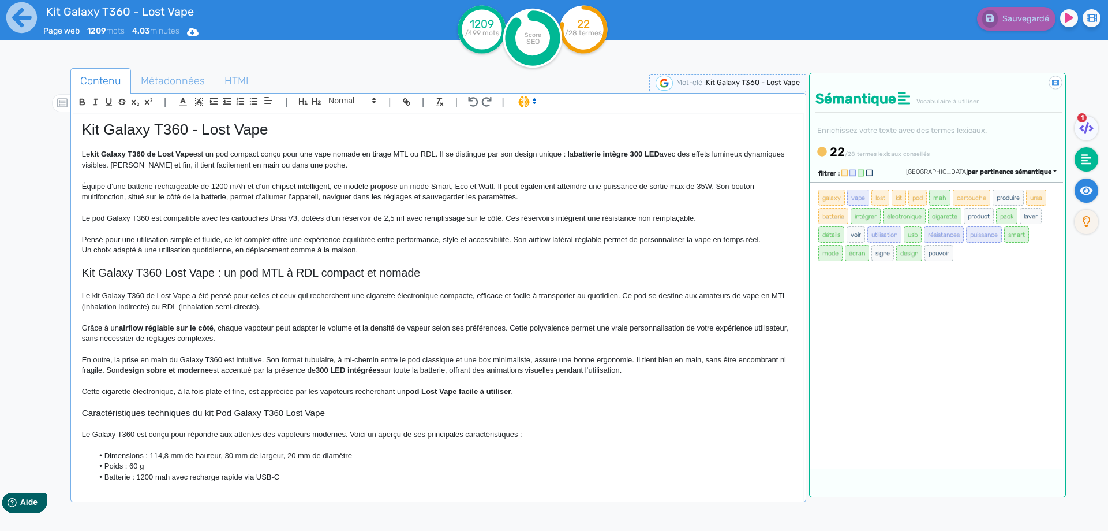
click at [1093, 191] on fa-icon at bounding box center [1087, 190] width 24 height 24
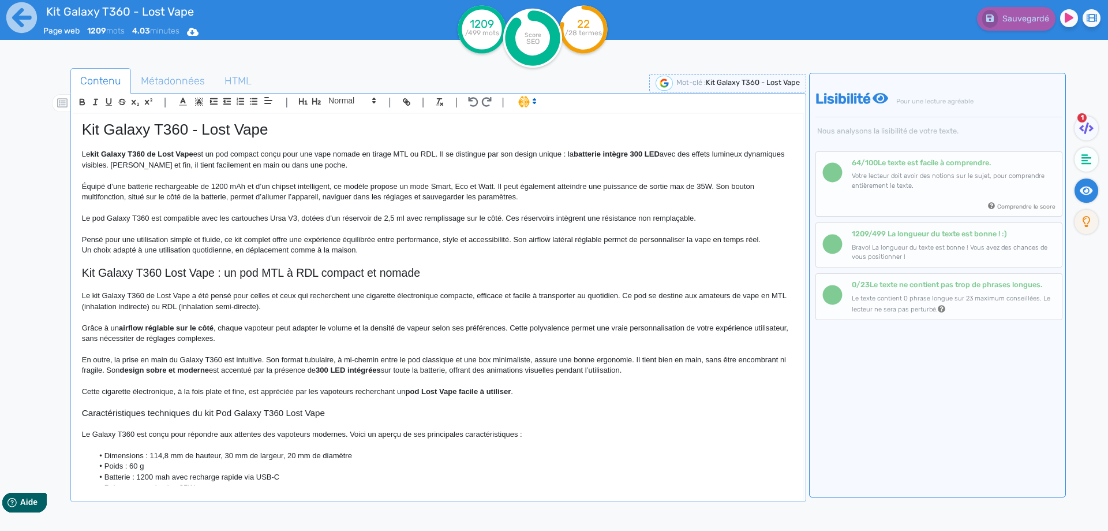
click at [413, 321] on p at bounding box center [438, 317] width 713 height 10
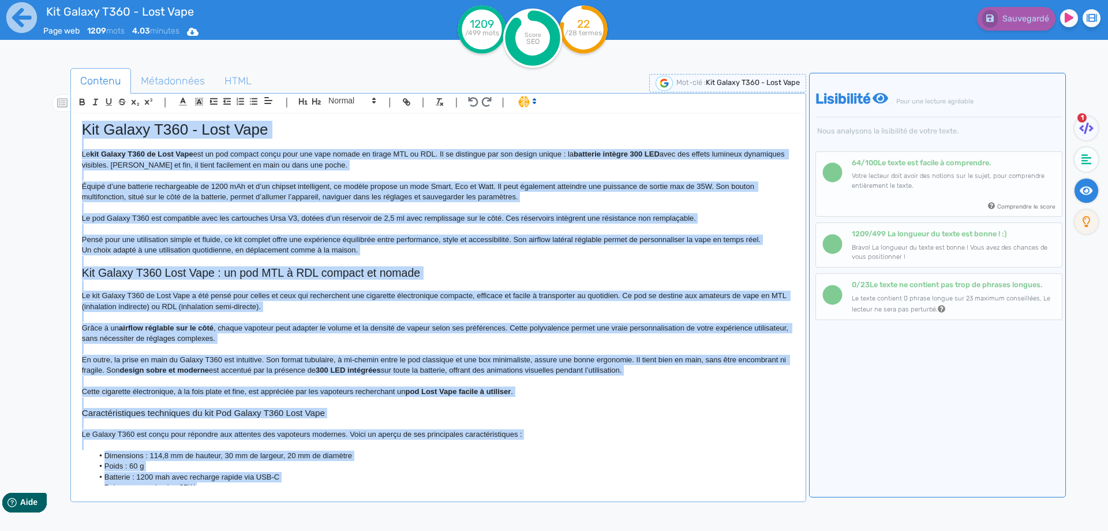
click at [373, 393] on p "Cette cigarette électronique, à la fois plate et fine, est appréciée par les va…" at bounding box center [438, 391] width 713 height 10
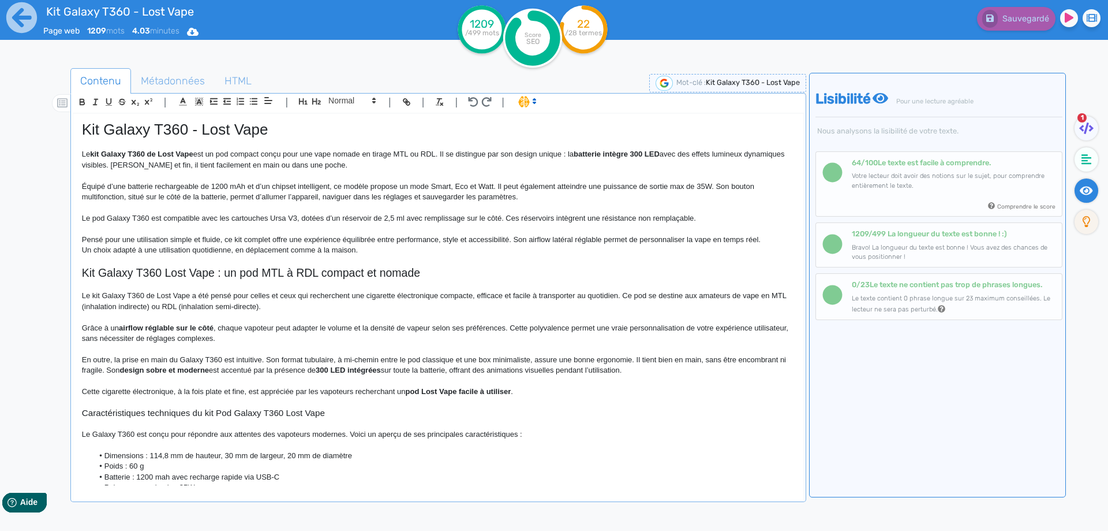
scroll to position [358, 0]
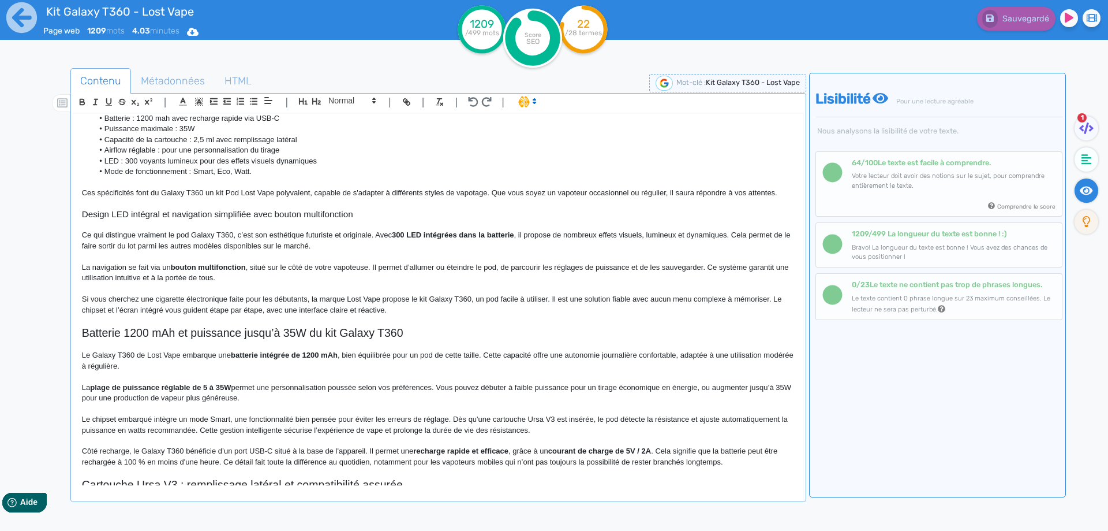
click at [632, 299] on p "Si vous cherchez une cigarette électronique faite pour les débutants, la marque…" at bounding box center [438, 304] width 713 height 21
click at [255, 256] on p at bounding box center [438, 256] width 713 height 10
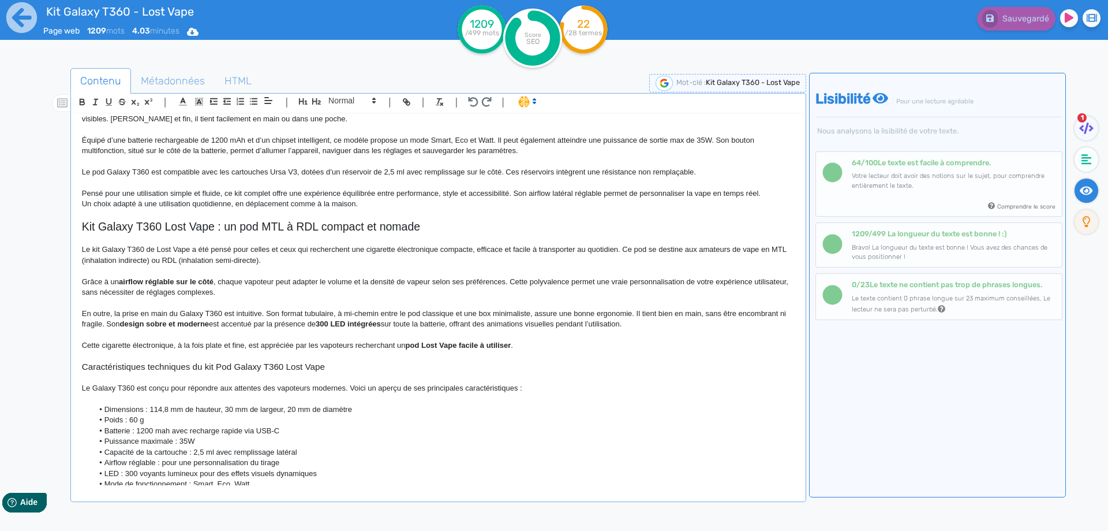
scroll to position [0, 0]
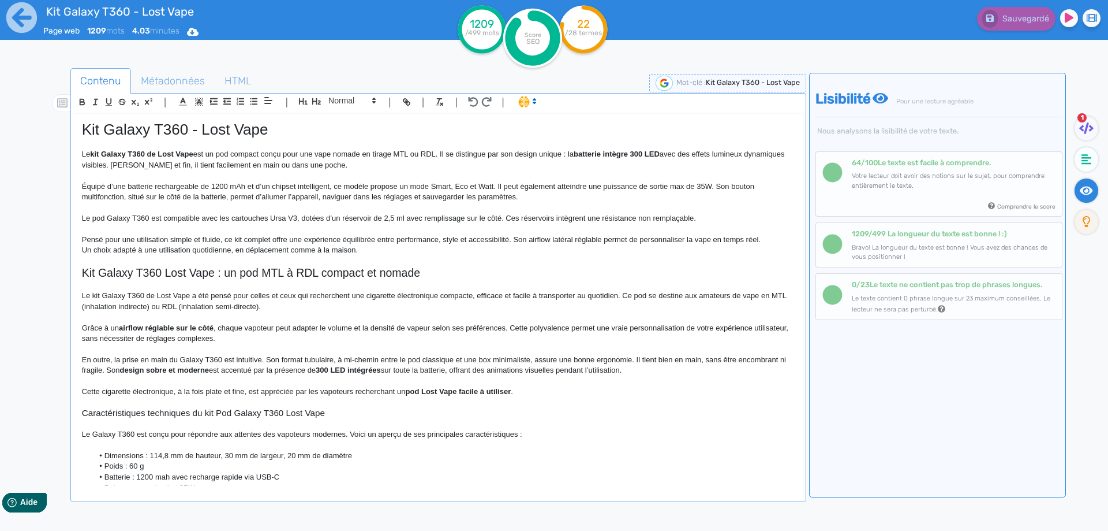
click at [215, 122] on h1 "Kit Galaxy T360 - Lost Vape" at bounding box center [438, 130] width 713 height 18
click at [130, 245] on p "Un choix adapté à une utilisation quotidienne, en déplacement comme à la maison." at bounding box center [438, 250] width 713 height 10
click at [19, 25] on icon at bounding box center [22, 18] width 32 height 32
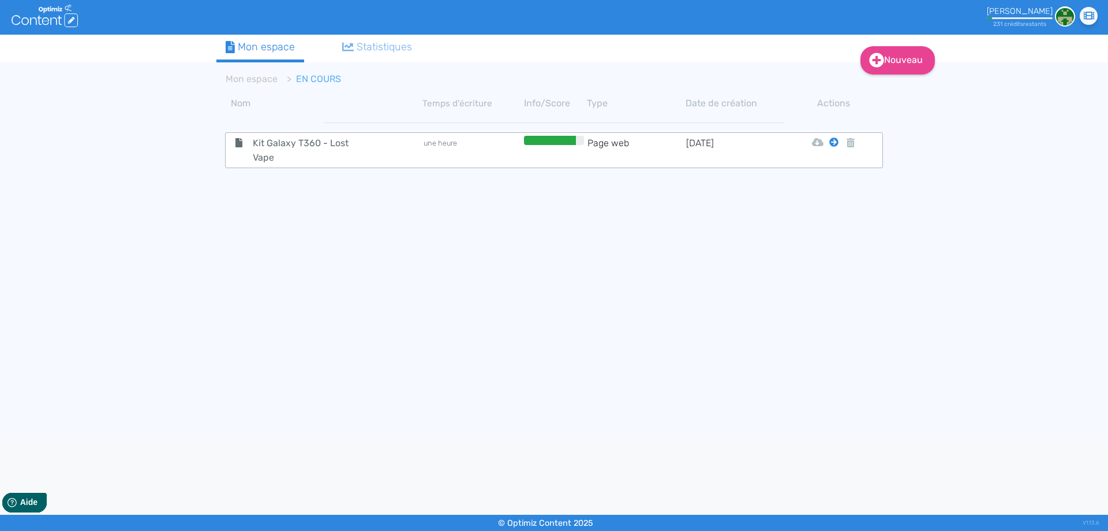
click at [835, 141] on icon at bounding box center [834, 141] width 9 height 9
click at [835, 142] on icon at bounding box center [834, 141] width 9 height 9
click at [834, 168] on button "Mon Espace" at bounding box center [828, 171] width 99 height 18
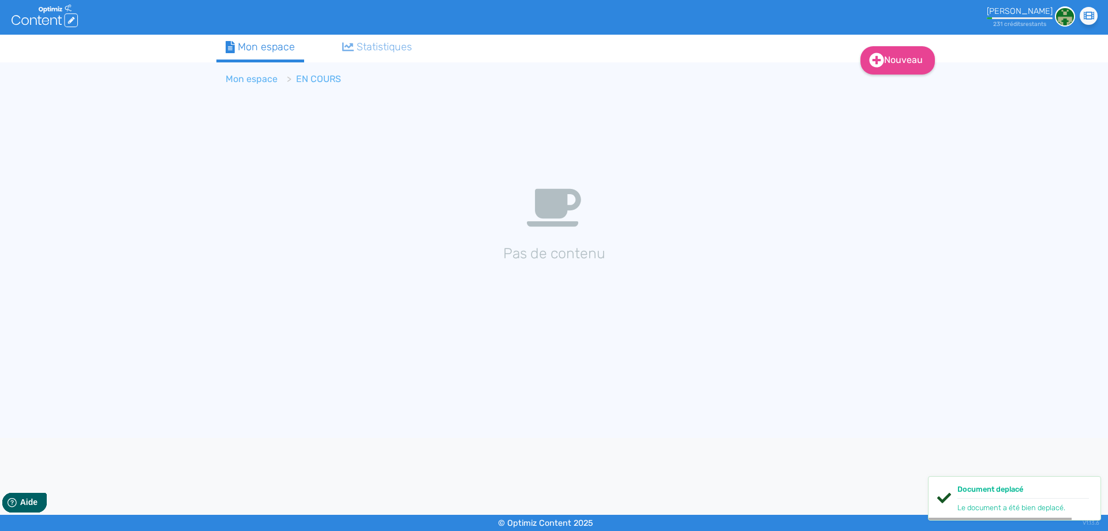
click at [264, 79] on link "Mon espace" at bounding box center [252, 78] width 52 height 11
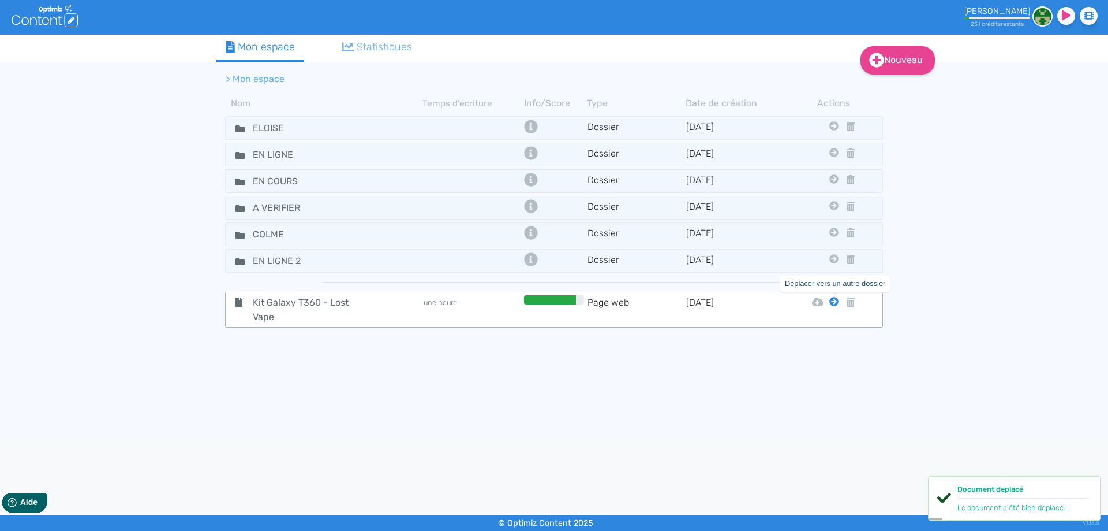
click at [836, 298] on icon at bounding box center [834, 301] width 9 height 9
click at [832, 302] on icon at bounding box center [834, 301] width 9 height 9
click at [827, 326] on tr "Kit Galaxy T360 - Lost Vape une heure Page web [DATE] Html Pdf Word Eloise En L…" at bounding box center [554, 310] width 658 height 36
click at [834, 300] on icon at bounding box center [834, 301] width 9 height 9
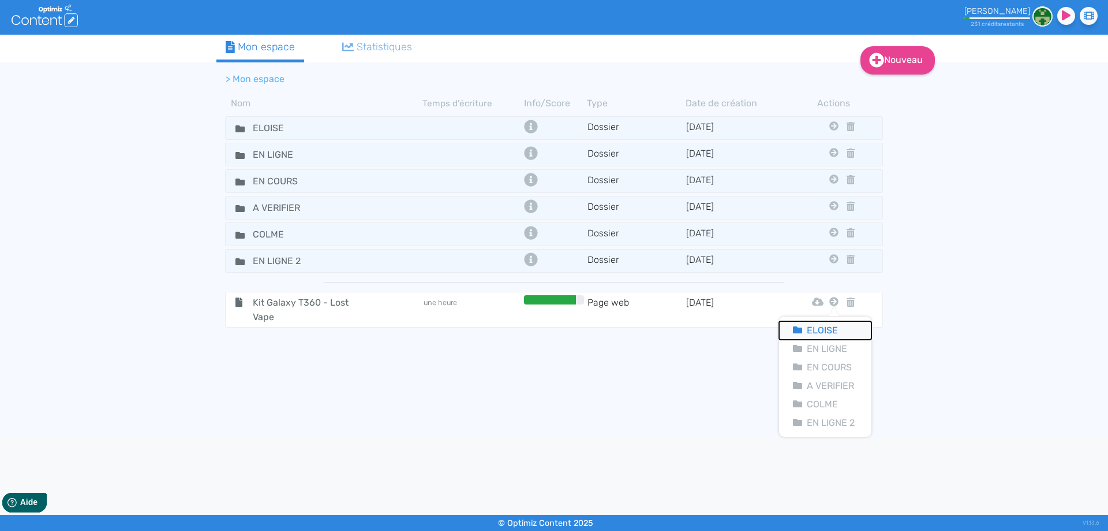
click at [828, 324] on button "Eloise" at bounding box center [825, 330] width 92 height 18
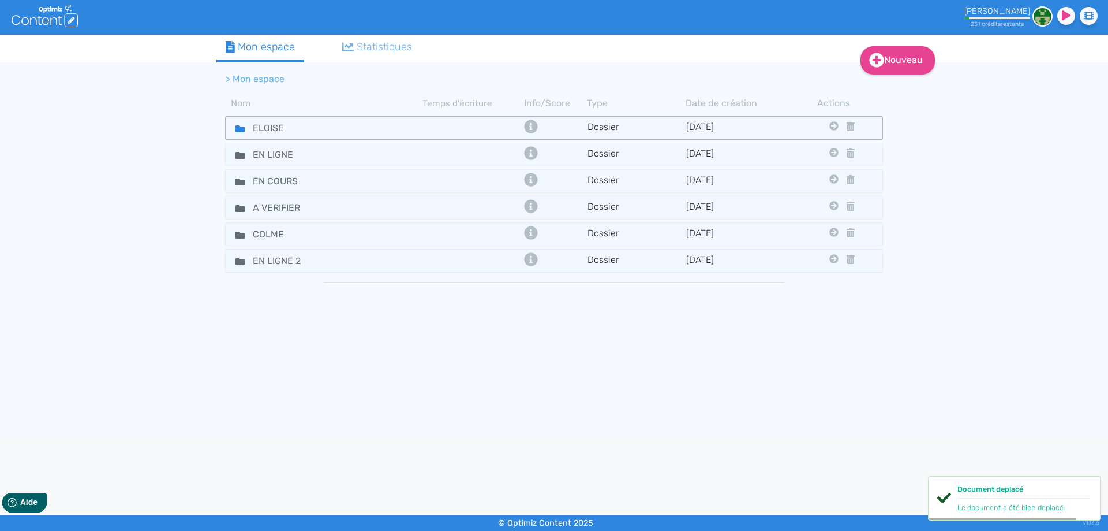
click at [238, 127] on icon at bounding box center [240, 128] width 9 height 7
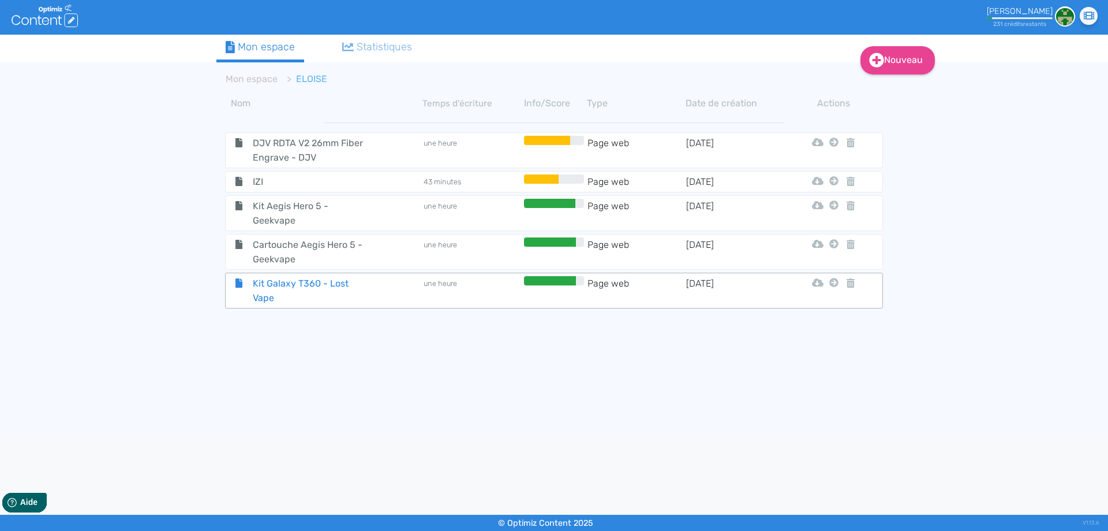
click at [307, 287] on span "Kit Galaxy T360 - Lost Vape" at bounding box center [309, 290] width 130 height 29
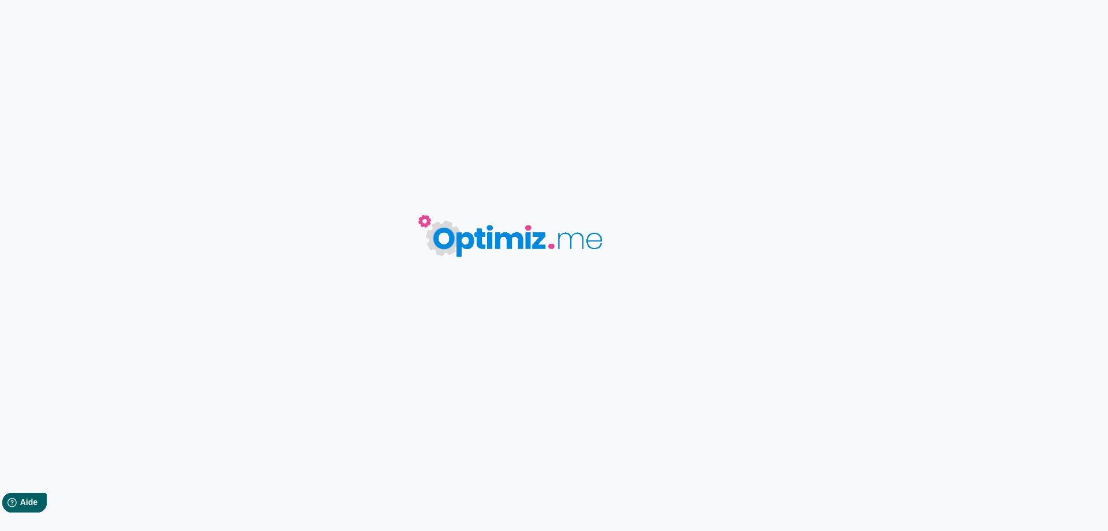
type input "Kit Galaxy T360 - Lost Vape"
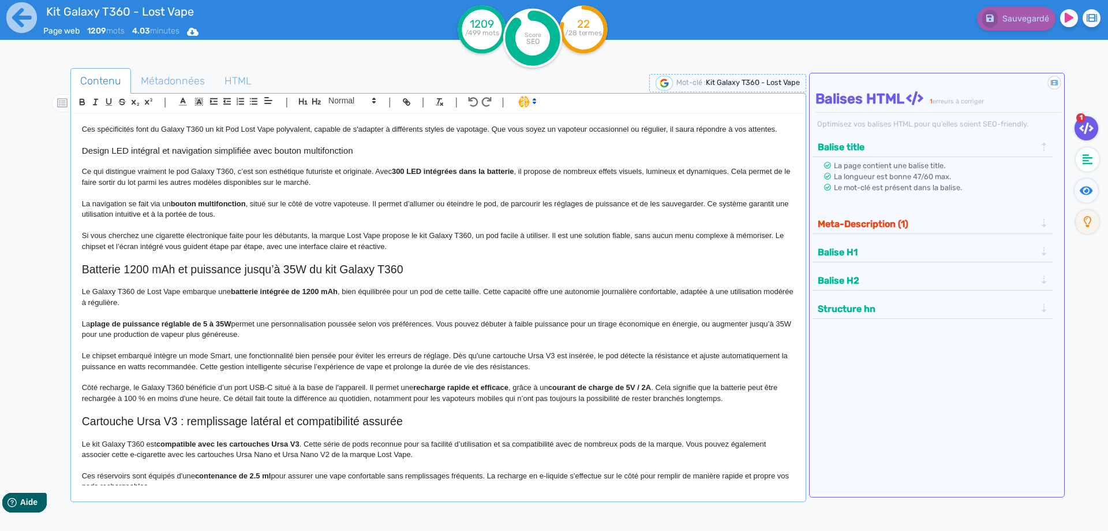
scroll to position [404, 0]
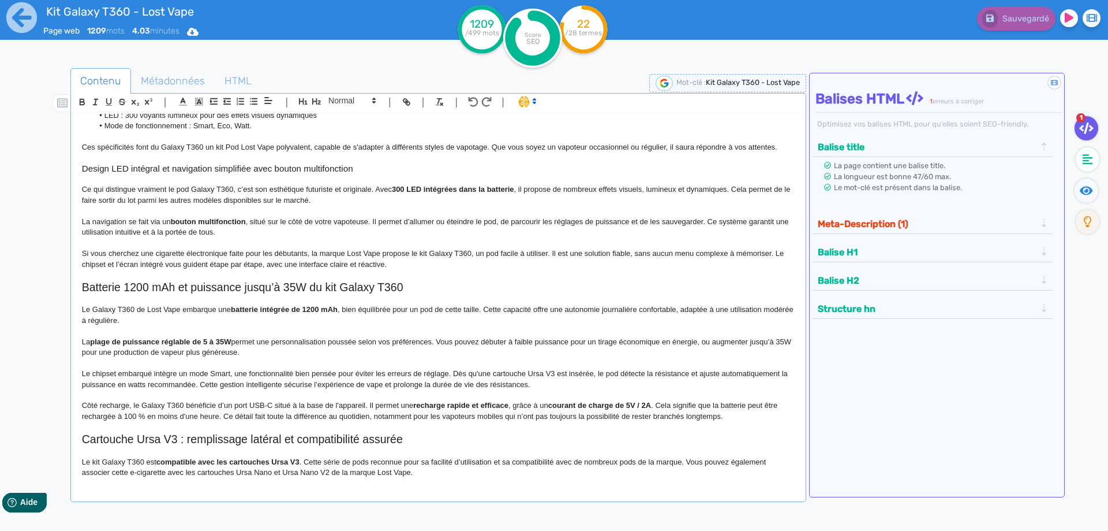
click at [238, 171] on h3 "Design LED intégral et navigation simplifiée avec bouton multifonction" at bounding box center [438, 168] width 713 height 10
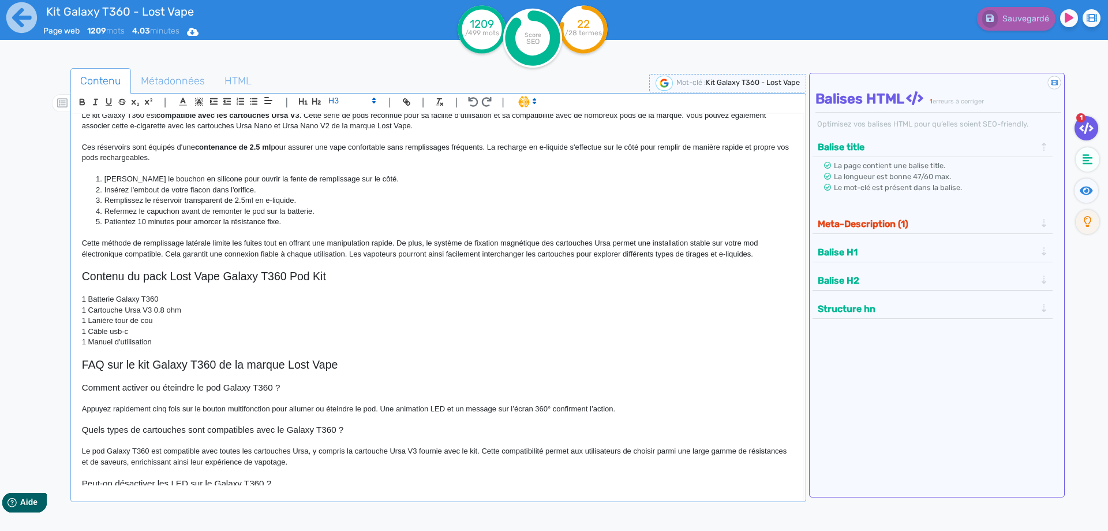
scroll to position [782, 0]
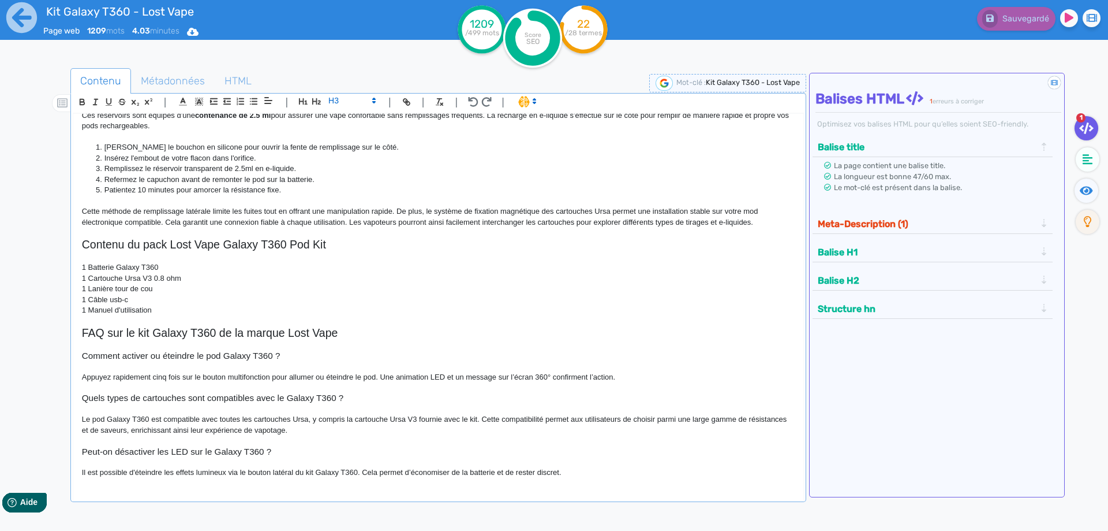
click at [851, 223] on button "Meta-Description (1)" at bounding box center [927, 223] width 225 height 19
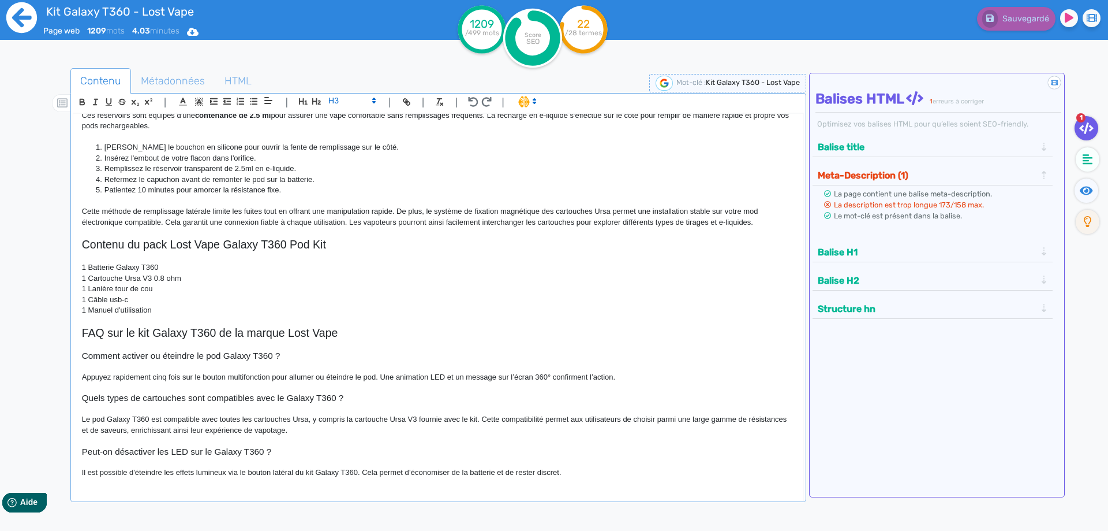
click at [12, 26] on icon at bounding box center [21, 17] width 31 height 31
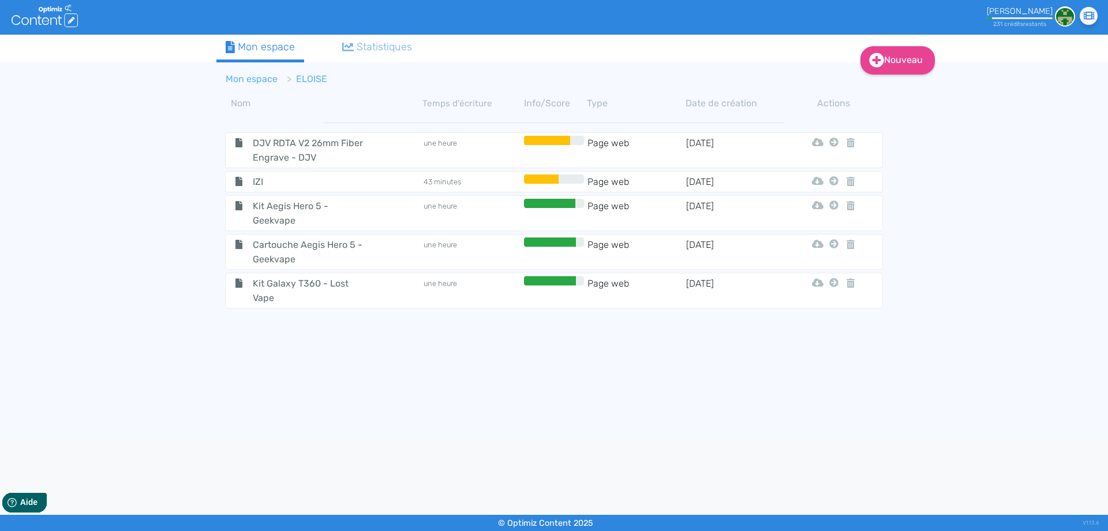
click at [252, 74] on link "Mon espace" at bounding box center [252, 78] width 52 height 11
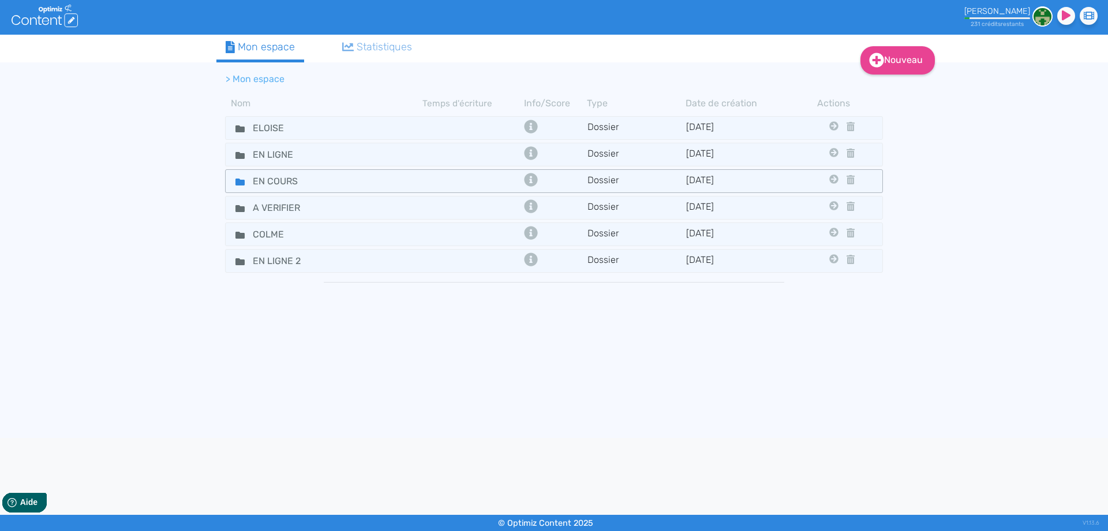
click at [230, 185] on fa-icon at bounding box center [235, 181] width 17 height 17
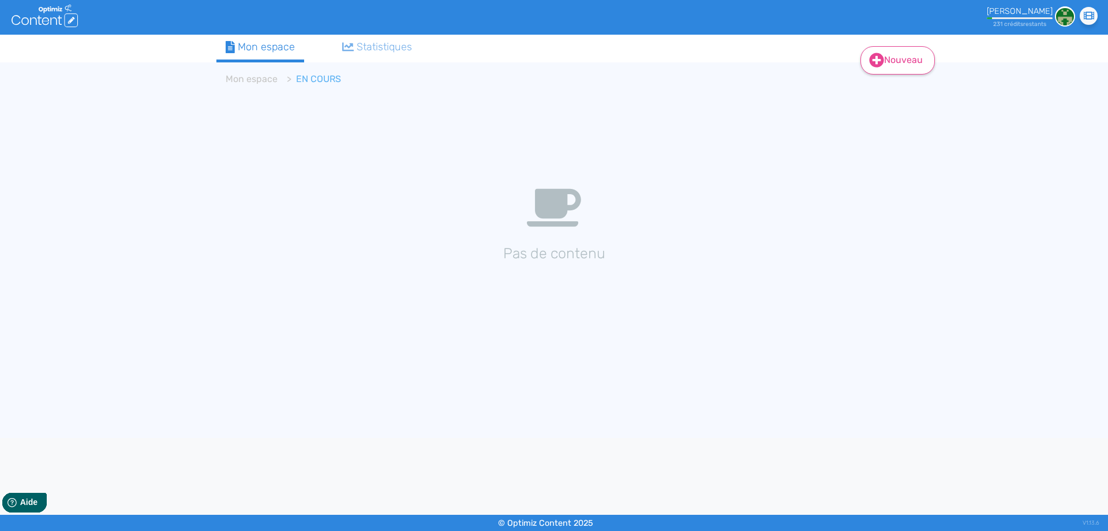
click at [894, 66] on link "Nouveau" at bounding box center [898, 60] width 74 height 28
click at [897, 81] on button "Contenu" at bounding box center [906, 89] width 92 height 18
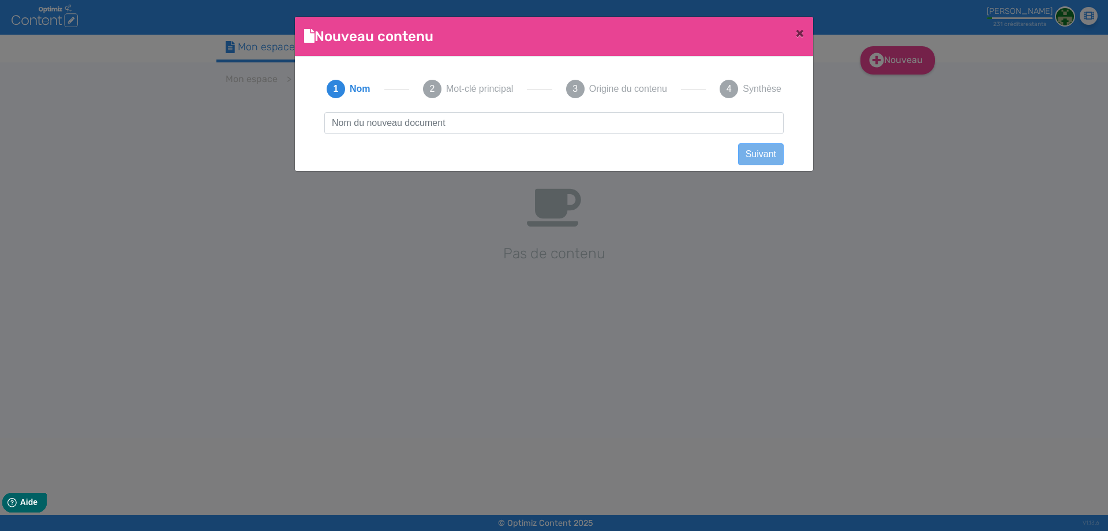
scroll to position [1, 0]
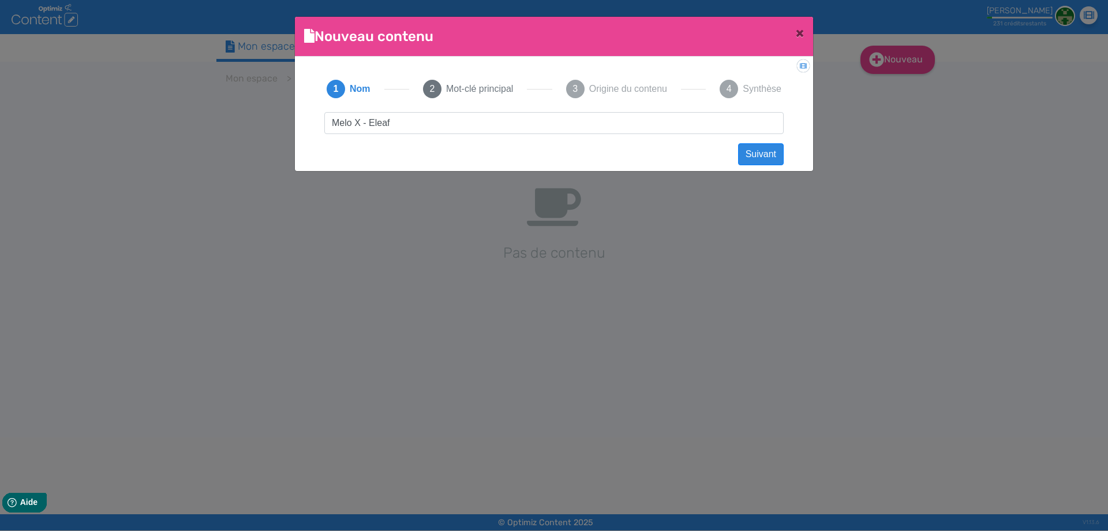
type input "Melo X - Eleaf"
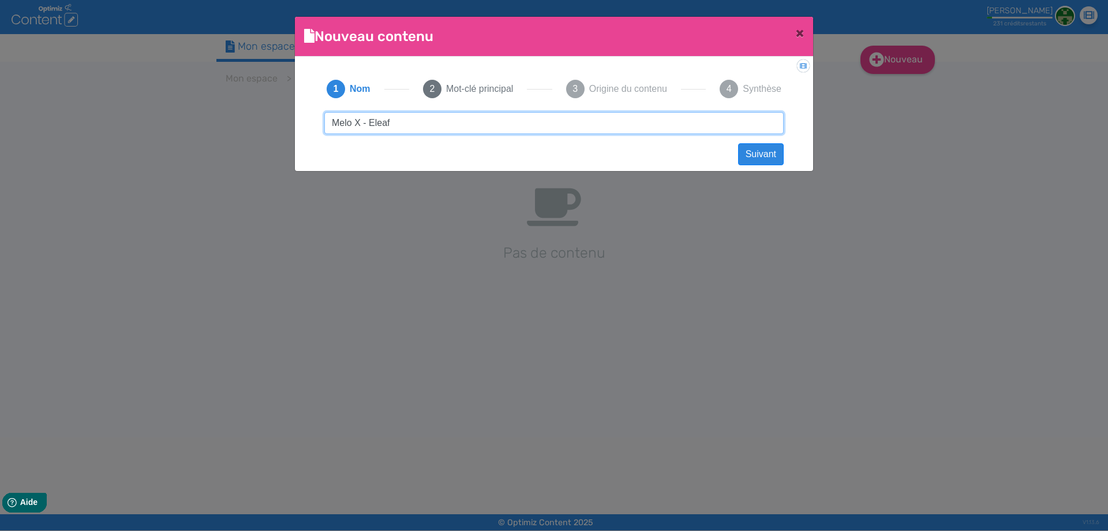
drag, startPoint x: 419, startPoint y: 114, endPoint x: 110, endPoint y: 108, distance: 308.9
click at [114, 108] on ngb-modal-window "Nouveau contenu × Didacticiel: Créer un document 1 Nom 2 Mot-clé principal 3 Or…" at bounding box center [554, 265] width 1108 height 531
click button "Suivant" at bounding box center [761, 154] width 46 height 22
paste input "Melo X - Eleaf"
type input "Melo X - Eleaf"
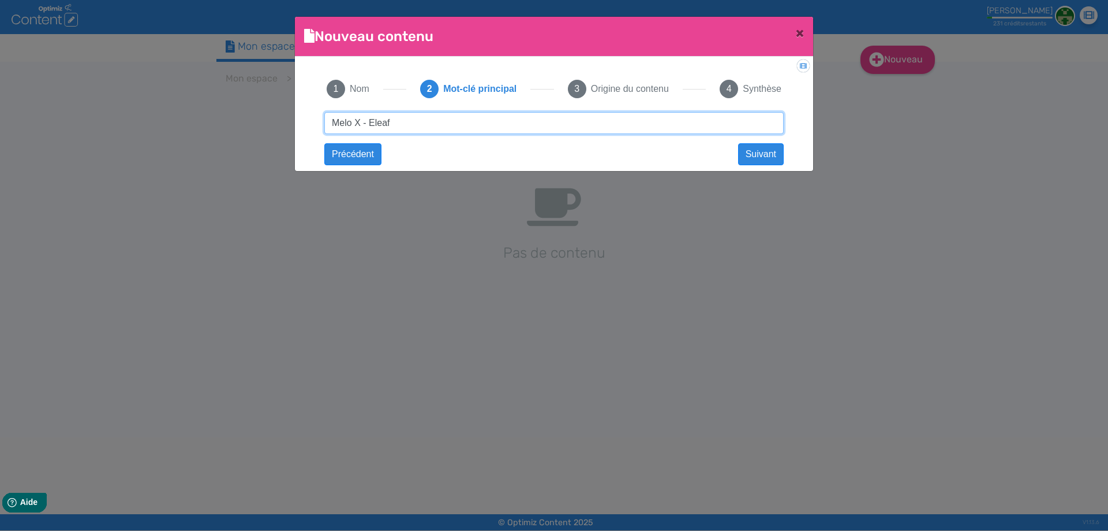
drag, startPoint x: 428, startPoint y: 114, endPoint x: 707, endPoint y: 114, distance: 278.8
click at [707, 114] on input "Melo X - Eleaf" at bounding box center [554, 123] width 460 height 22
click button "Suivant" at bounding box center [0, 0] width 0 height 0
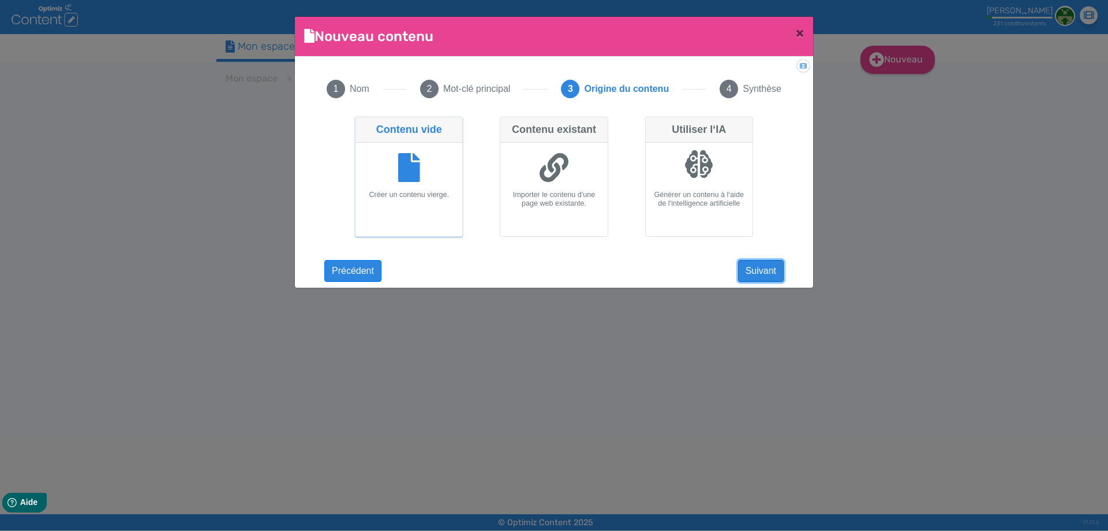
click at [771, 271] on button "Suivant" at bounding box center [761, 271] width 46 height 22
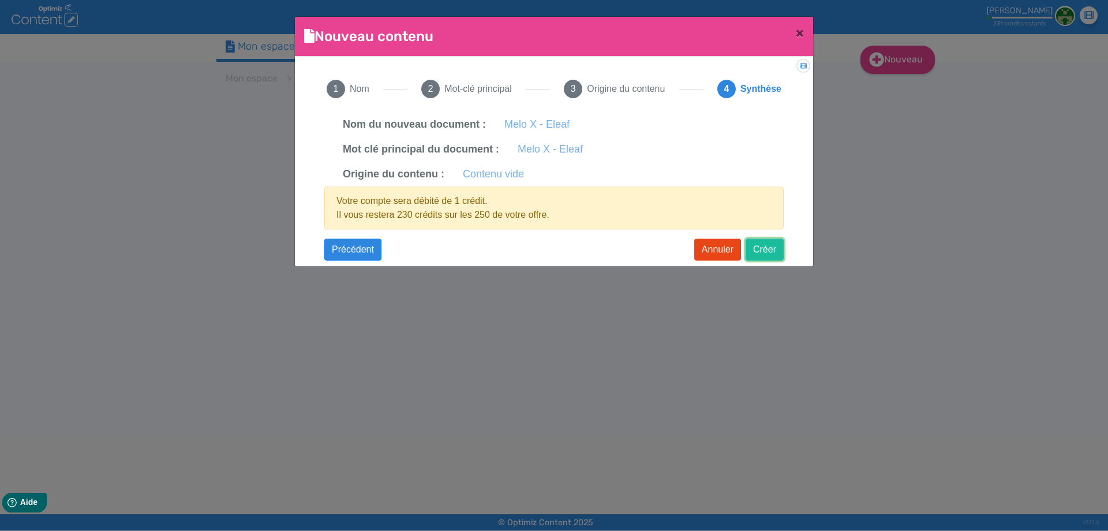
click at [767, 252] on button "Créer" at bounding box center [765, 249] width 38 height 22
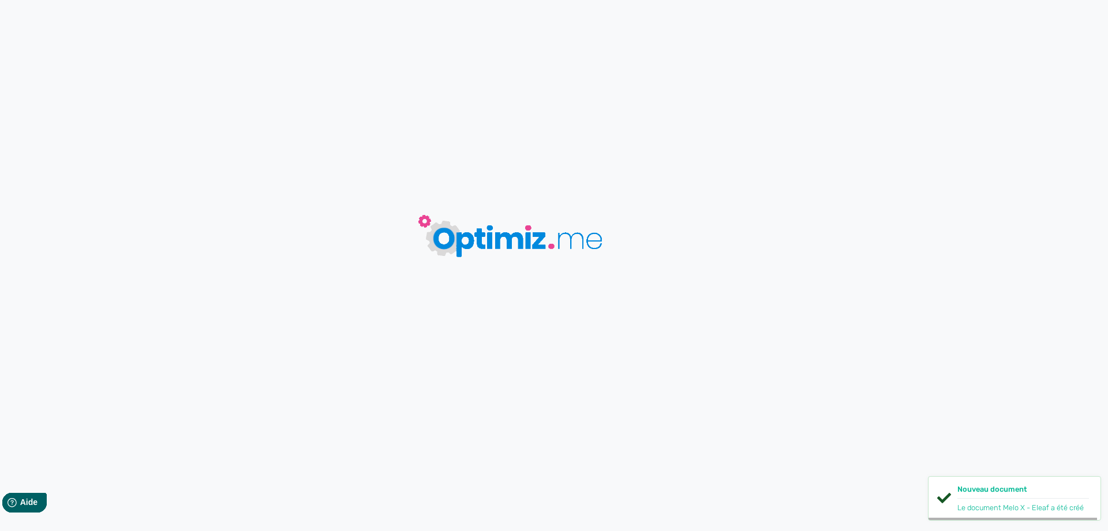
type input "Melo X - Eleaf"
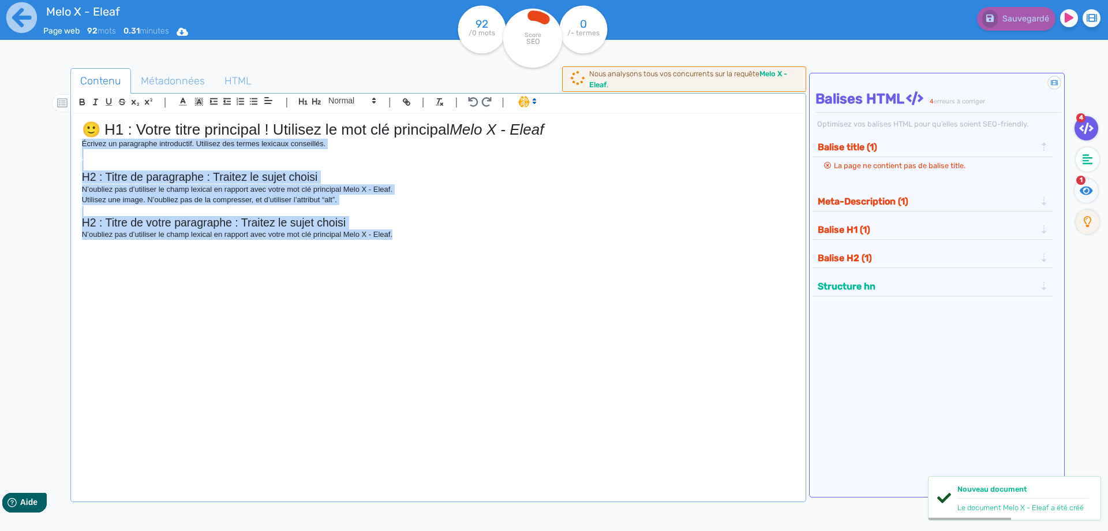
drag, startPoint x: 409, startPoint y: 239, endPoint x: 39, endPoint y: 141, distance: 382.7
click at [39, 141] on div "Contenu Métadonnées HTML | | H3 H4 H5 H6 Normal | | | | 🙂 H1 : Votre titre prin…" at bounding box center [570, 334] width 1075 height 538
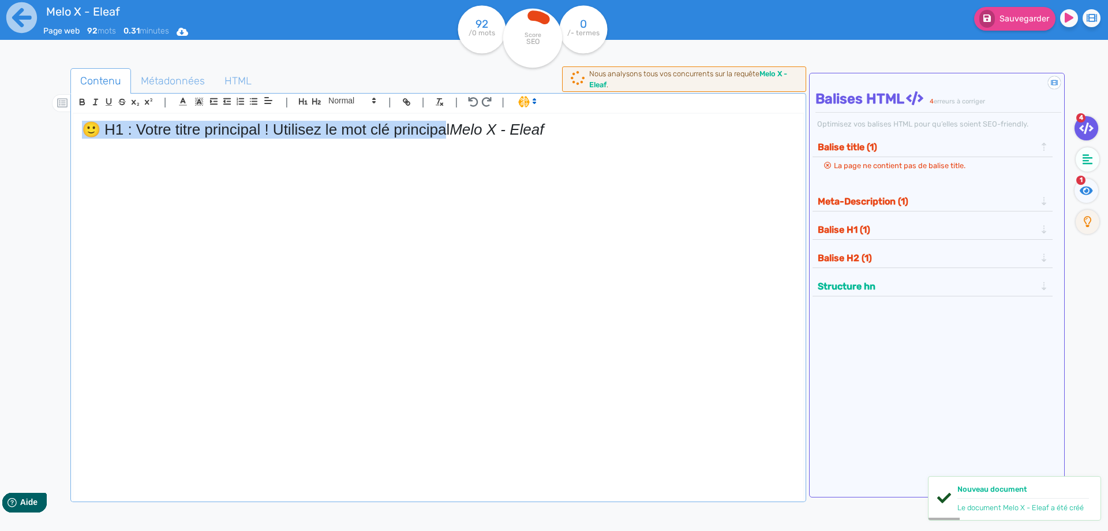
drag, startPoint x: 449, startPoint y: 125, endPoint x: 5, endPoint y: 113, distance: 444.7
click at [1, 114] on div "Melo X - Eleaf Page web 92 mots 0.31 minutes Html Pdf Word 92 /0 mots Score SEO…" at bounding box center [554, 301] width 1108 height 603
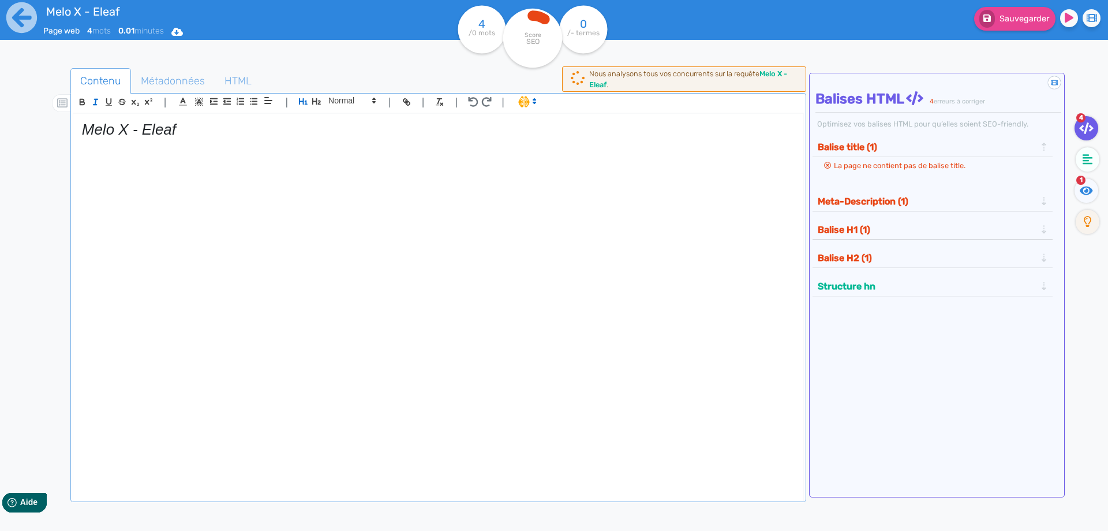
click at [85, 133] on em "Melo X - Eleaf" at bounding box center [129, 129] width 94 height 17
click at [102, 102] on button "button" at bounding box center [108, 101] width 13 height 13
click at [94, 102] on icon "button" at bounding box center [96, 102] width 10 height 10
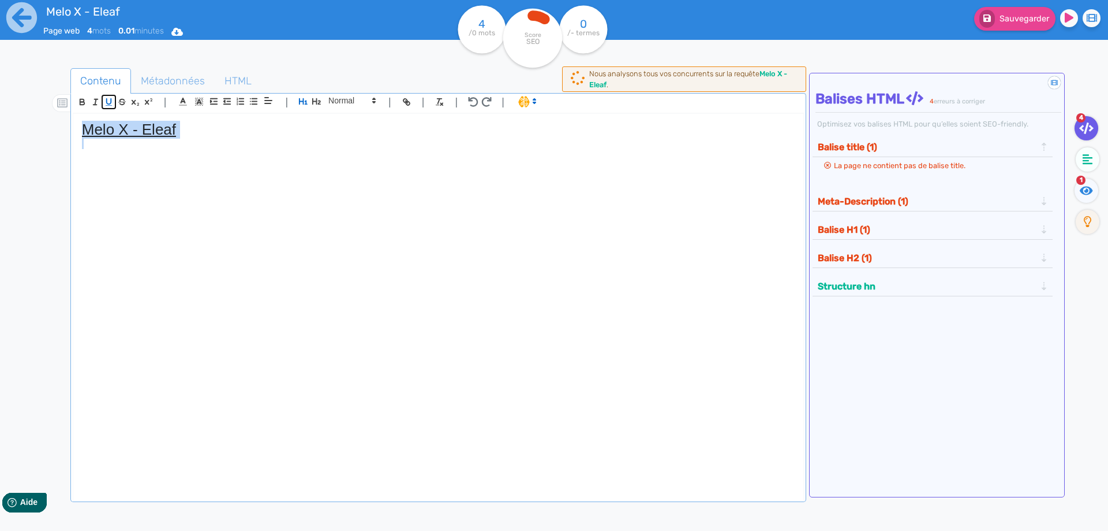
click at [108, 102] on icon "button" at bounding box center [109, 102] width 10 height 10
click at [219, 129] on h1 "Melo X - Eleaf" at bounding box center [438, 130] width 713 height 18
click at [1016, 21] on span "Sauvegarder" at bounding box center [1025, 19] width 50 height 10
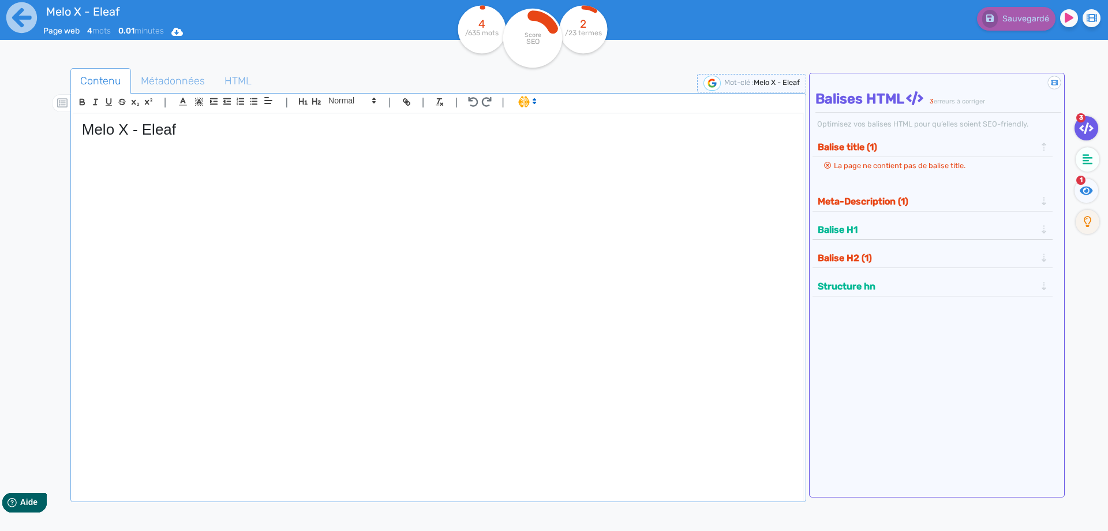
click at [245, 198] on div "Melo X - Eleaf" at bounding box center [438, 299] width 730 height 371
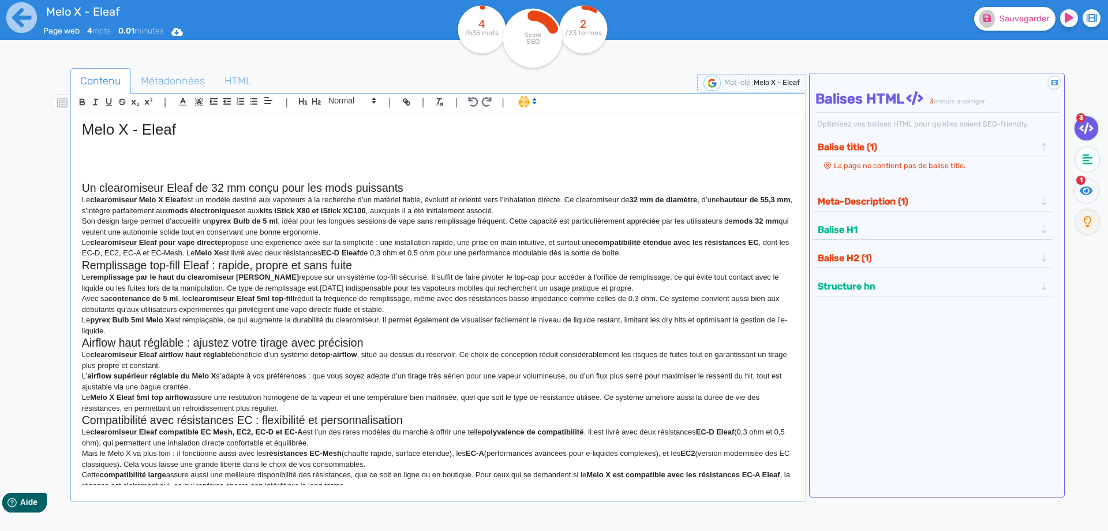
click at [403, 191] on h2 "Un clearomiseur Eleaf de 32 mm conçu pour les mods puissants" at bounding box center [438, 187] width 713 height 13
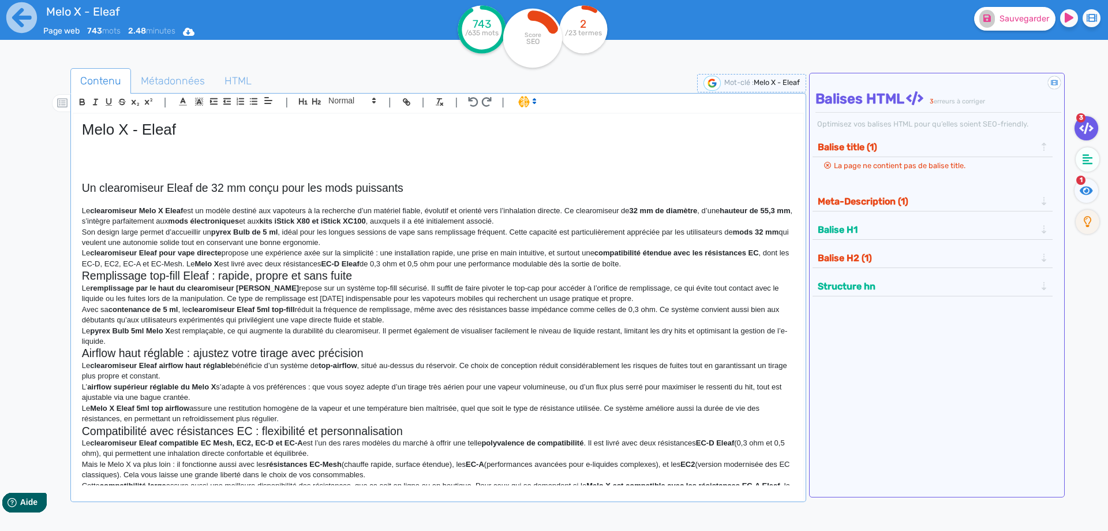
click at [532, 222] on p "Le clearomiseur Melo X Eleaf est un modèle destiné aux vapoteurs à la recherche…" at bounding box center [438, 216] width 713 height 21
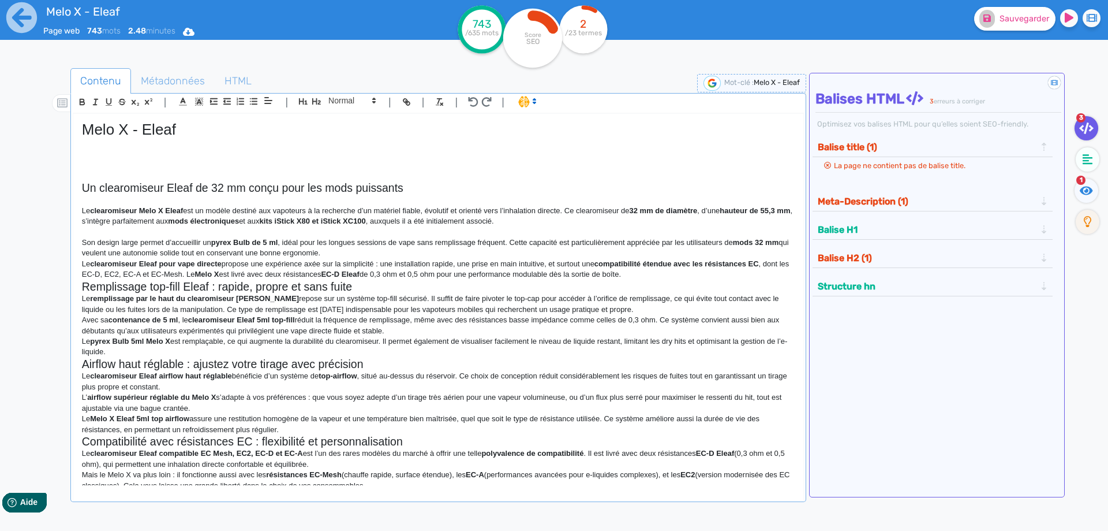
click at [439, 246] on p "Son design large permet d’accueillir un pyrex Bulb de 5 ml , idéal pour les lon…" at bounding box center [438, 247] width 713 height 21
click at [435, 251] on p "Son design large permet d’accueillir un pyrex Bulb de 5 ml , idéal pour les lon…" at bounding box center [438, 247] width 713 height 21
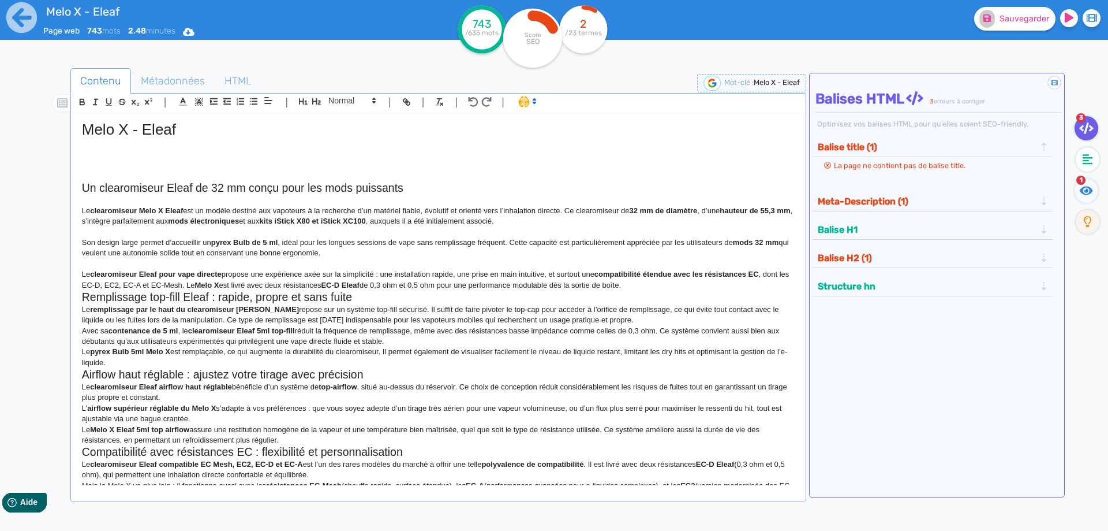
drag, startPoint x: 688, startPoint y: 275, endPoint x: 685, endPoint y: 285, distance: 9.9
click at [688, 277] on strong "compatibilité étendue avec les résistances EC" at bounding box center [677, 274] width 165 height 9
click at [685, 285] on p "Le clearomiseur Eleaf pour vape directe propose une expérience axée sur la simp…" at bounding box center [438, 279] width 713 height 21
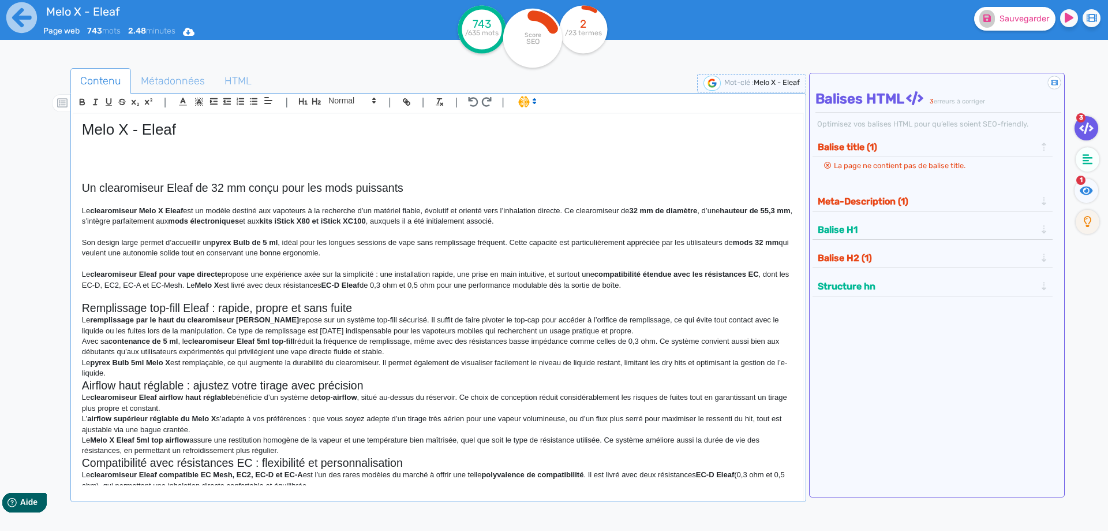
click at [403, 309] on h2 "Remplissage top-fill Eleaf : rapide, propre et sans fuite" at bounding box center [438, 307] width 713 height 13
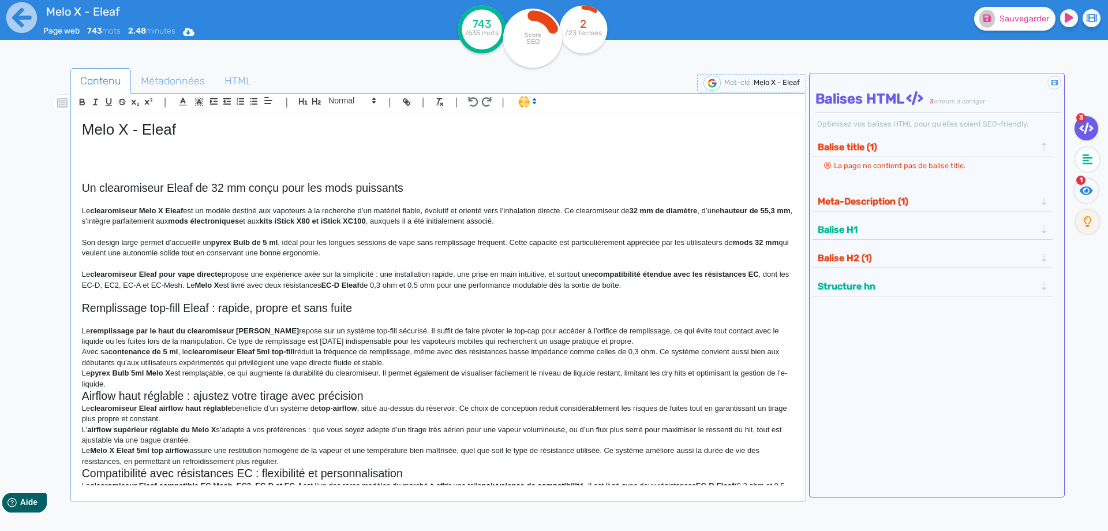
click at [670, 343] on p "Le remplissage par le haut du clearomiseur [PERSON_NAME] X repose sur un systèm…" at bounding box center [438, 336] width 713 height 21
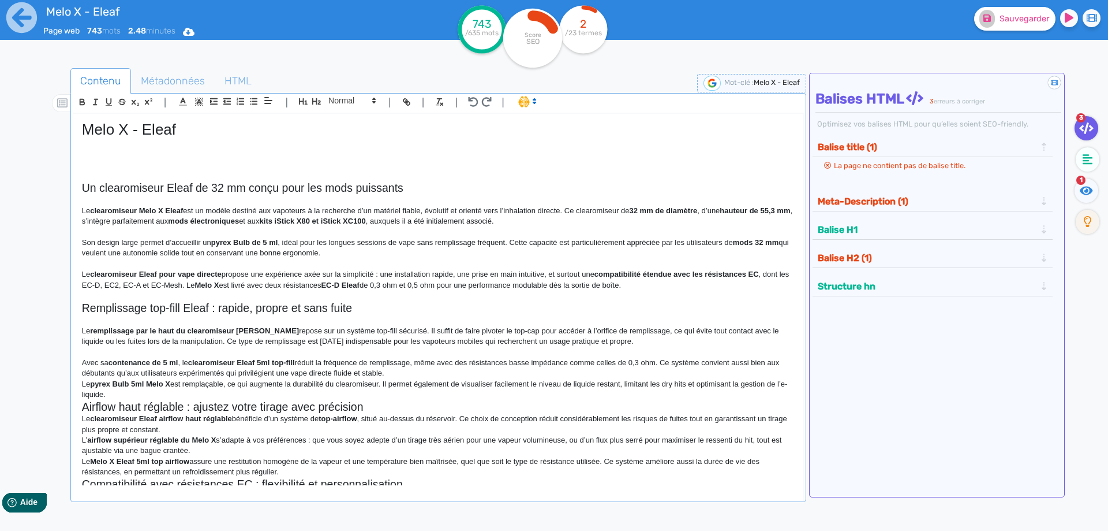
click at [400, 374] on p "Avec sa contenance de 5 ml , le clearomiseur Eleaf 5ml top-fill réduit la fréqu…" at bounding box center [438, 367] width 713 height 21
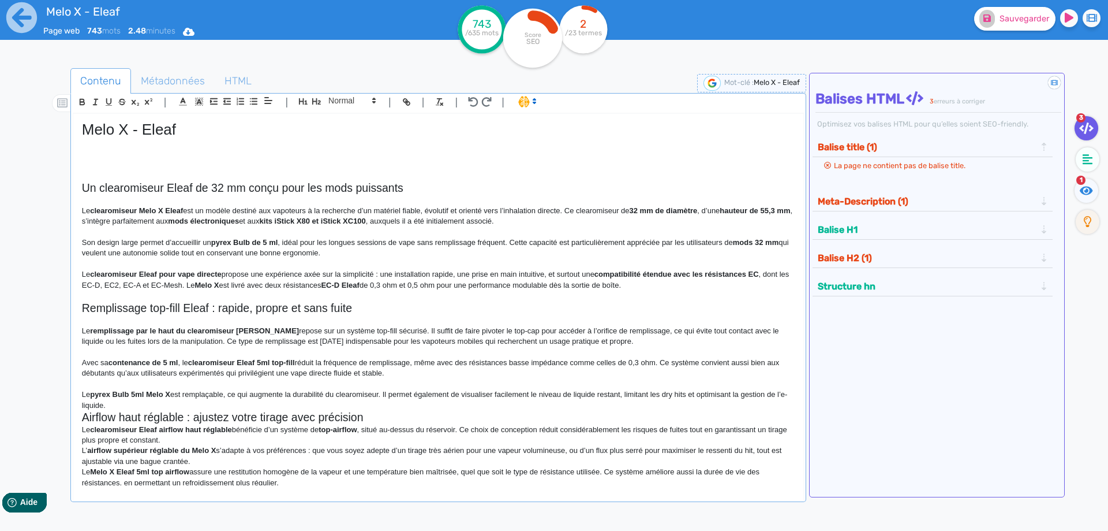
click at [369, 399] on p "Le pyrex Bulb 5ml Melo X est remplaçable, ce qui augmente la durabilité du clea…" at bounding box center [438, 399] width 713 height 21
click at [380, 402] on p "Le pyrex Bulb 5ml Melo X est remplaçable, ce qui augmente la durabilité du clea…" at bounding box center [438, 399] width 713 height 21
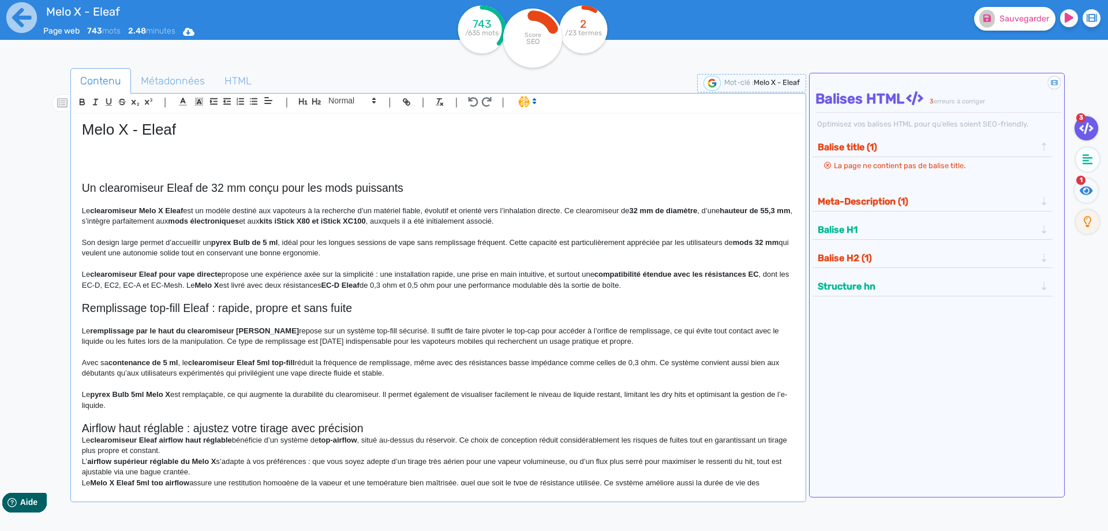
click at [384, 431] on h2 "Airflow haut réglable : ajustez votre tirage avec précision" at bounding box center [438, 427] width 713 height 13
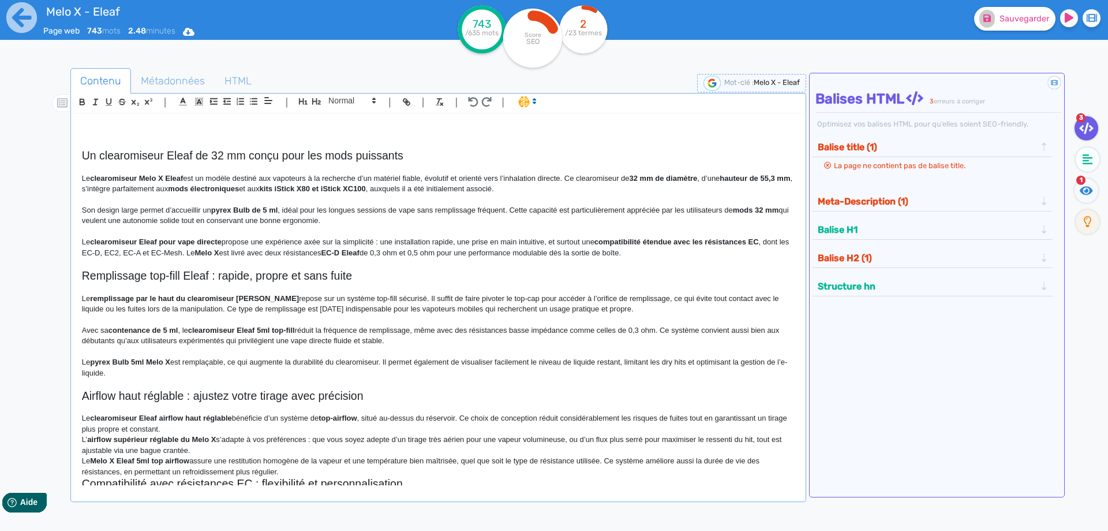
scroll to position [186, 0]
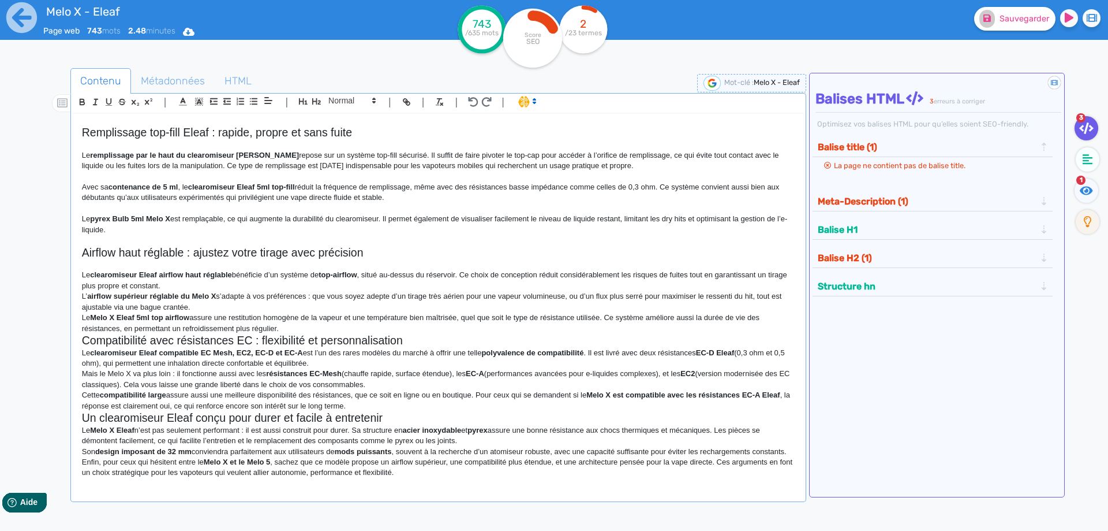
click at [253, 280] on p "Le clearomiseur Eleaf airflow haut réglable bénéficie d’un système de top-airfl…" at bounding box center [438, 280] width 713 height 21
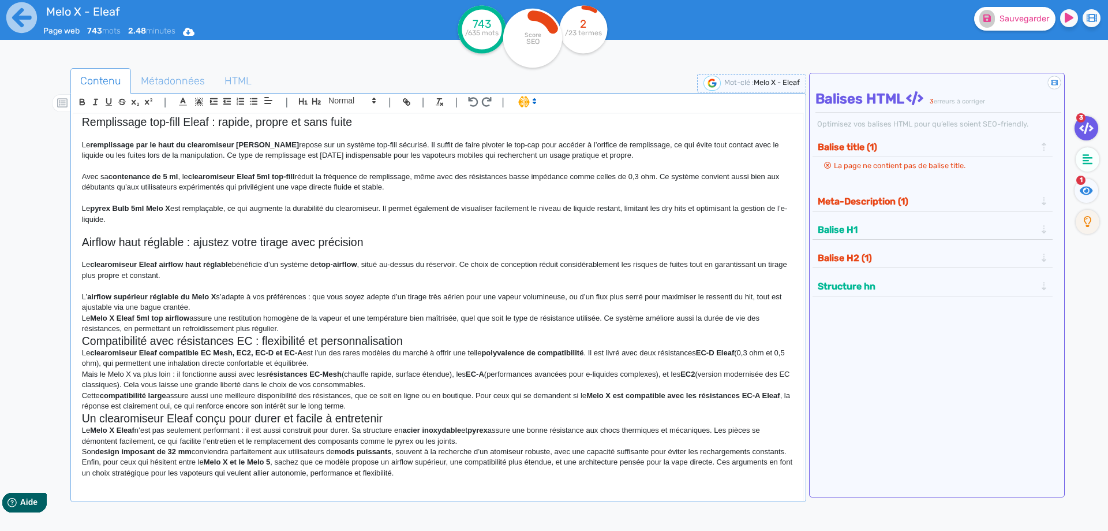
click at [222, 305] on p "L’ airflow supérieur réglable du Melo X s’adapte à vos préférences : que vous s…" at bounding box center [438, 302] width 713 height 21
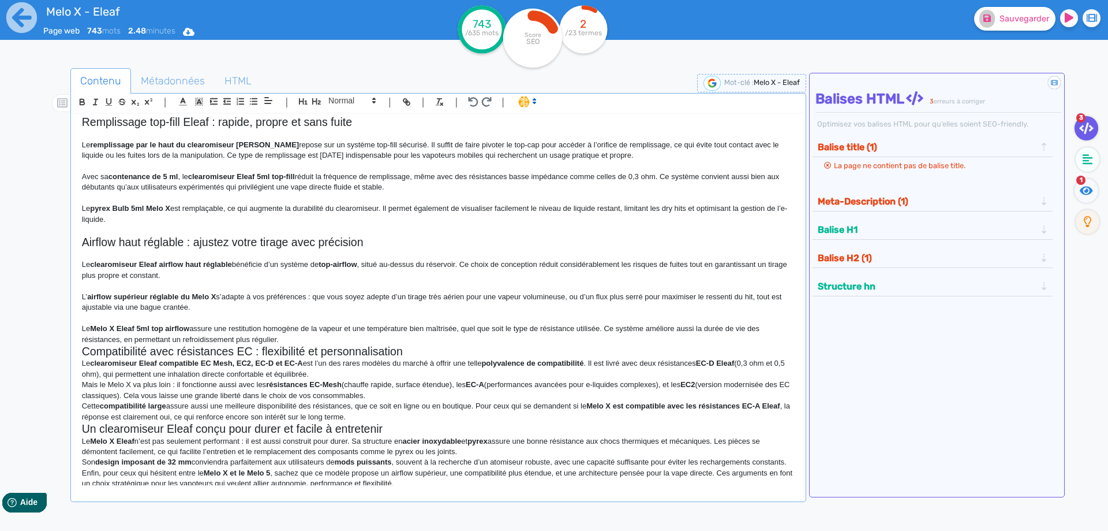
click at [302, 344] on p "Le Melo X Eleaf 5ml top airflow assure une restitution homogène de la vapeur et…" at bounding box center [438, 333] width 713 height 21
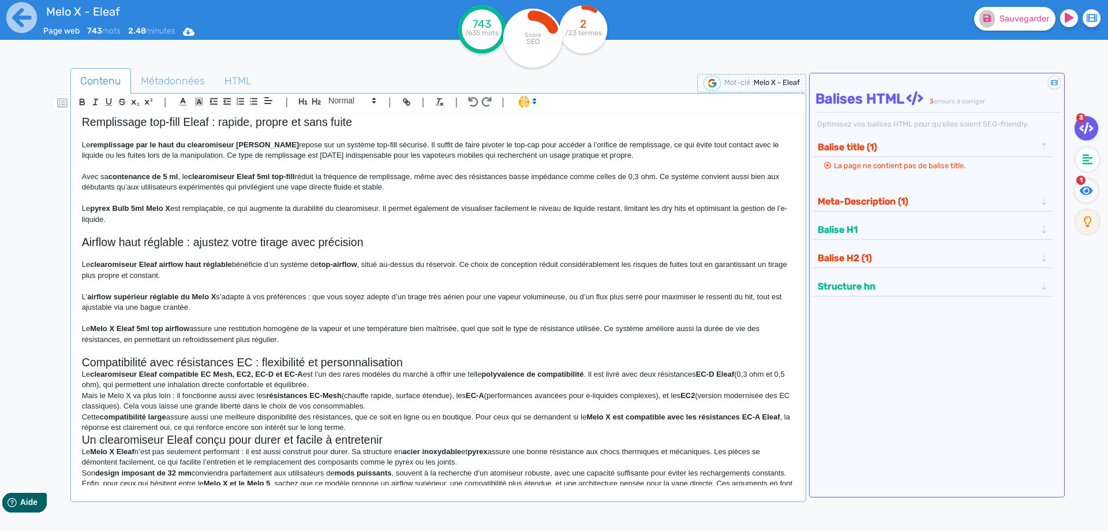
click at [462, 369] on p "Le clearomiseur Eleaf compatible EC Mesh, EC2, EC-D et EC-A est l’un des rares …" at bounding box center [438, 379] width 713 height 21
click at [441, 363] on h2 "Compatibilité avec résistances EC : flexibilité et personnalisation" at bounding box center [438, 362] width 713 height 13
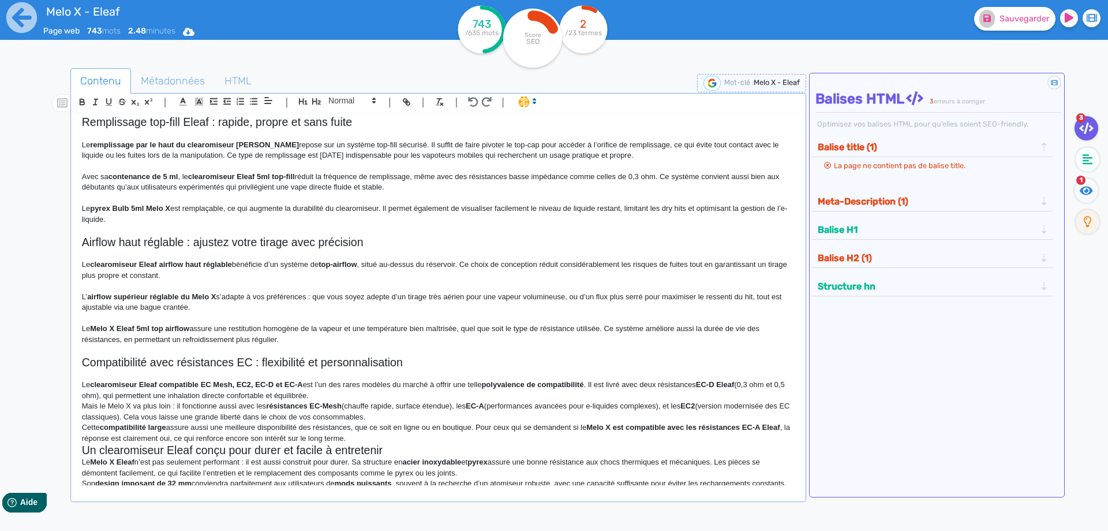
click at [382, 395] on p "Le clearomiseur Eleaf compatible EC Mesh, EC2, EC-D et EC-A est l’un des rares …" at bounding box center [438, 389] width 713 height 21
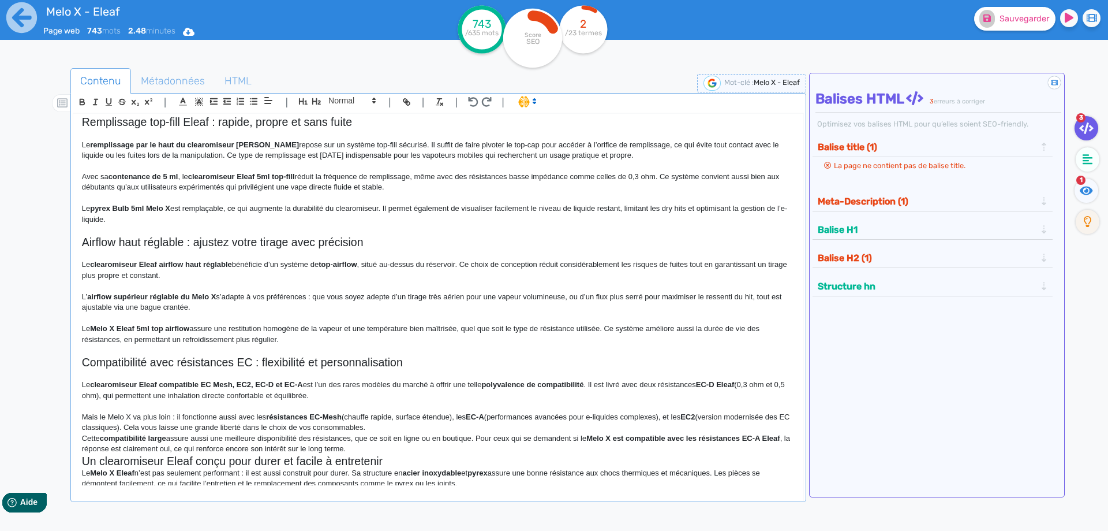
click at [405, 425] on p "Mais le Melo X va plus loin : il fonctionne aussi avec les résistances EC-Mesh …" at bounding box center [438, 422] width 713 height 21
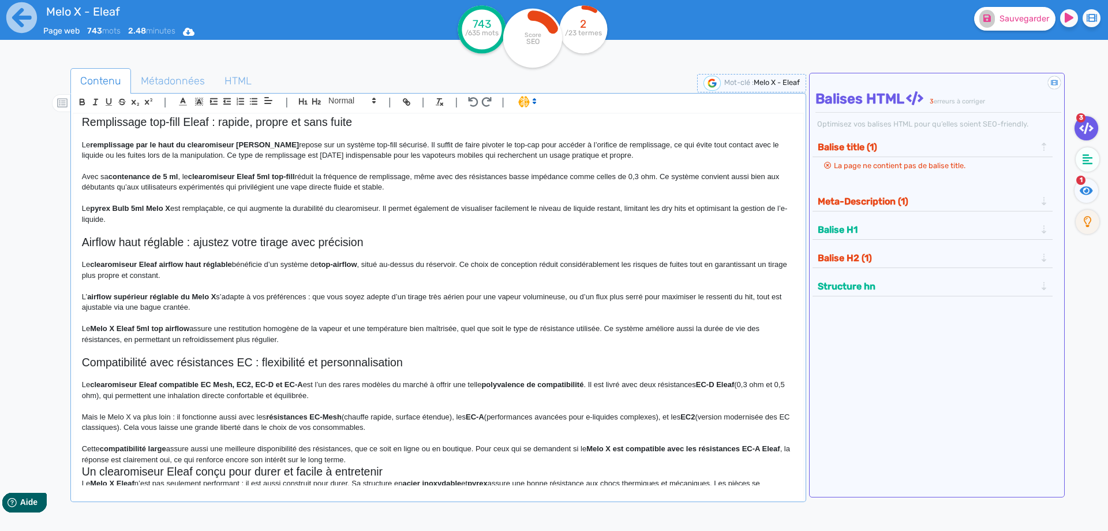
click at [402, 457] on p "Cette compatibilité large assure aussi une meilleure disponibilité des résistan…" at bounding box center [438, 453] width 713 height 21
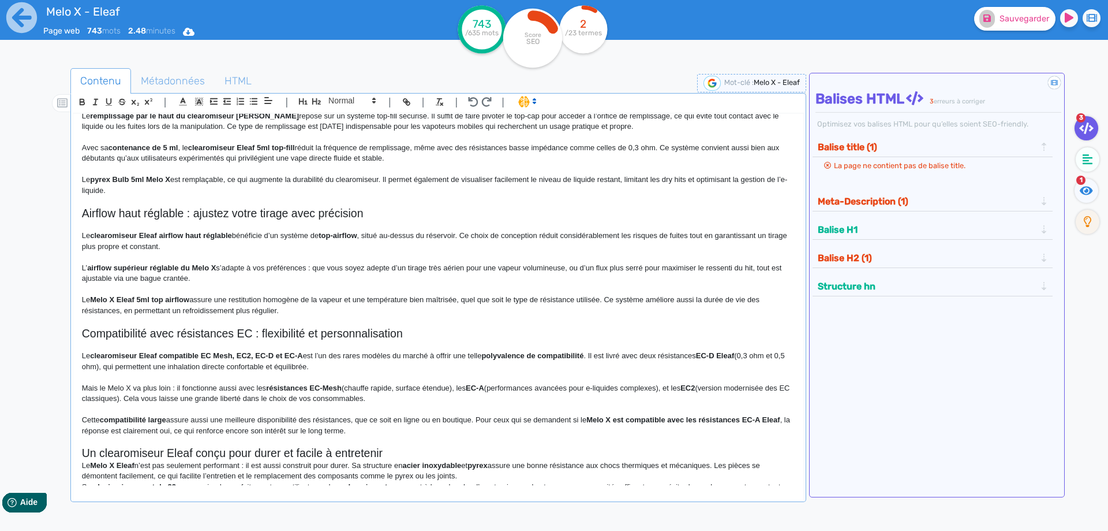
scroll to position [261, 0]
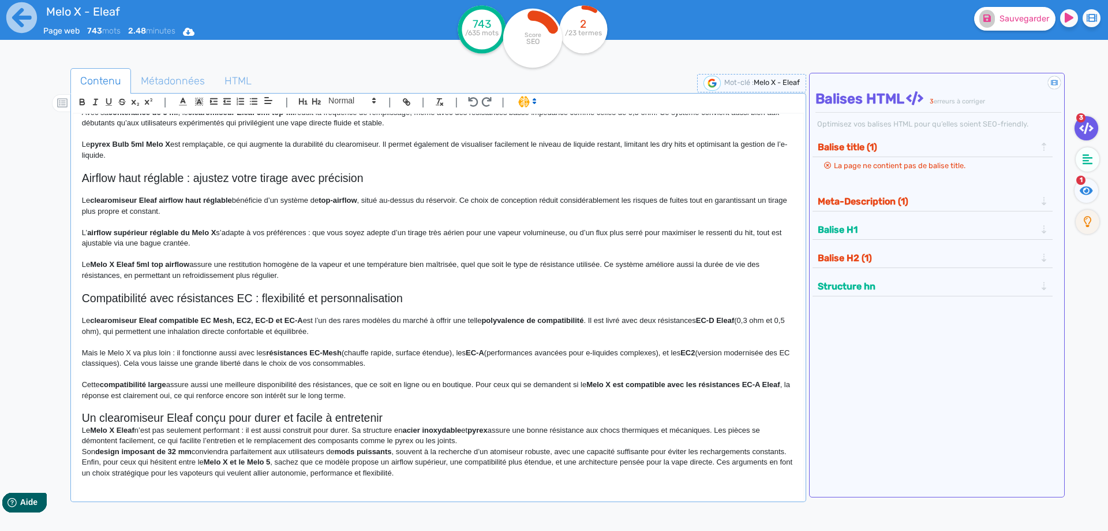
click at [391, 411] on h2 "Un clearomiseur Eleaf conçu pour durer et facile à entretenir" at bounding box center [438, 417] width 713 height 13
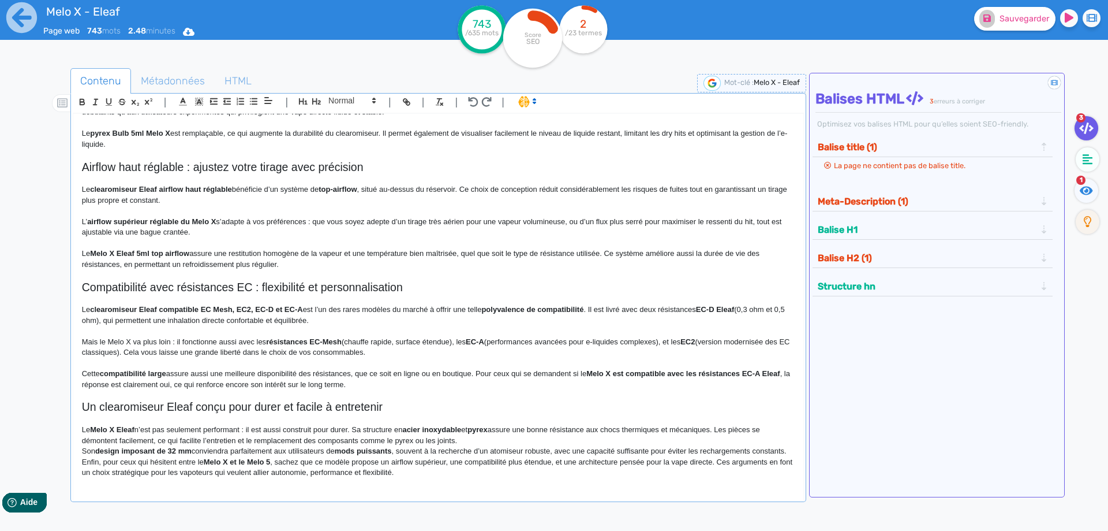
click at [472, 440] on p "Le Melo X Eleaf n’est pas seulement performant : il est aussi construit pour du…" at bounding box center [438, 434] width 713 height 21
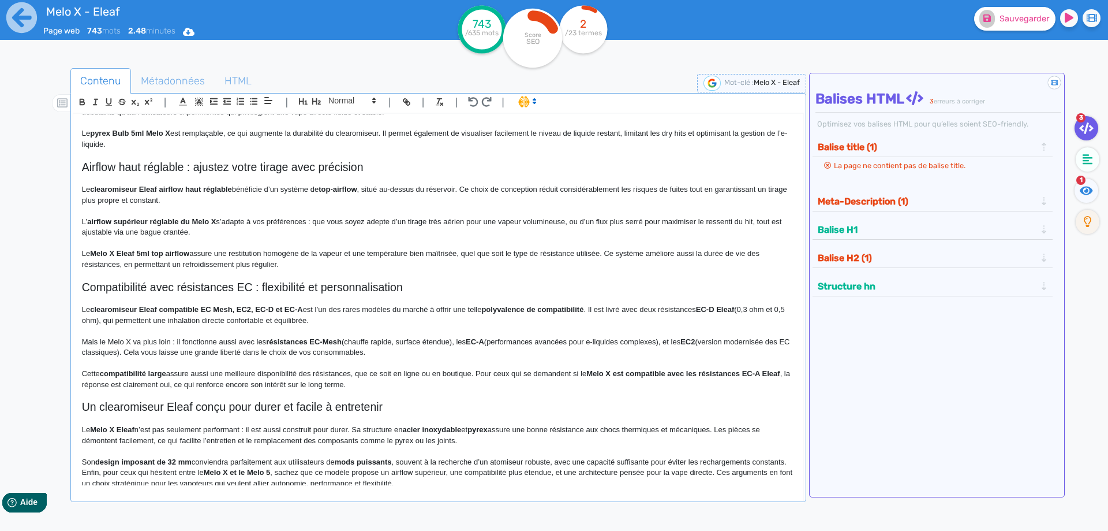
click at [436, 467] on p "Son design imposant de 32 mm conviendra parfaitement aux utilisateurs de mods p…" at bounding box center [438, 462] width 713 height 10
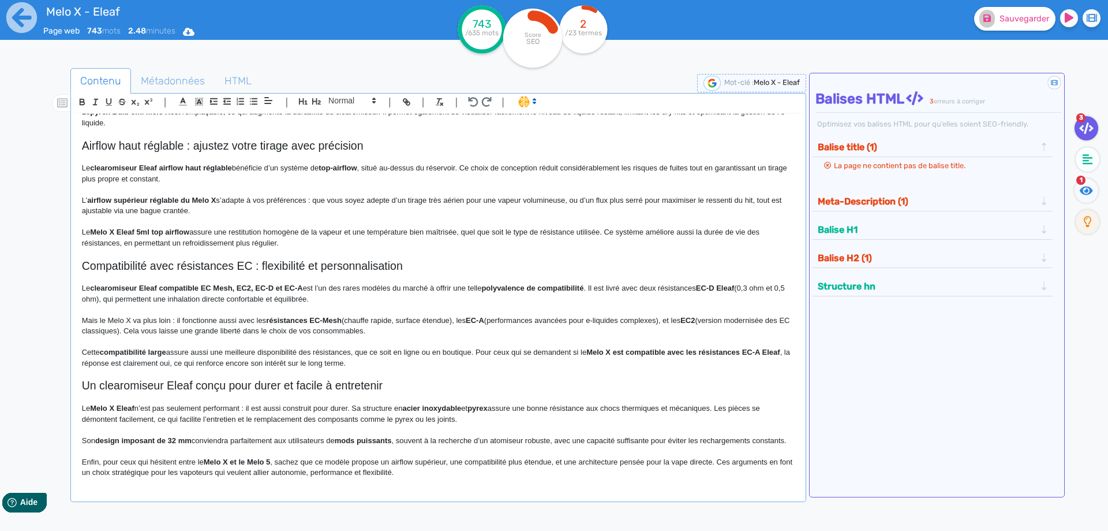
scroll to position [293, 0]
click at [1078, 193] on fa-icon at bounding box center [1087, 190] width 24 height 24
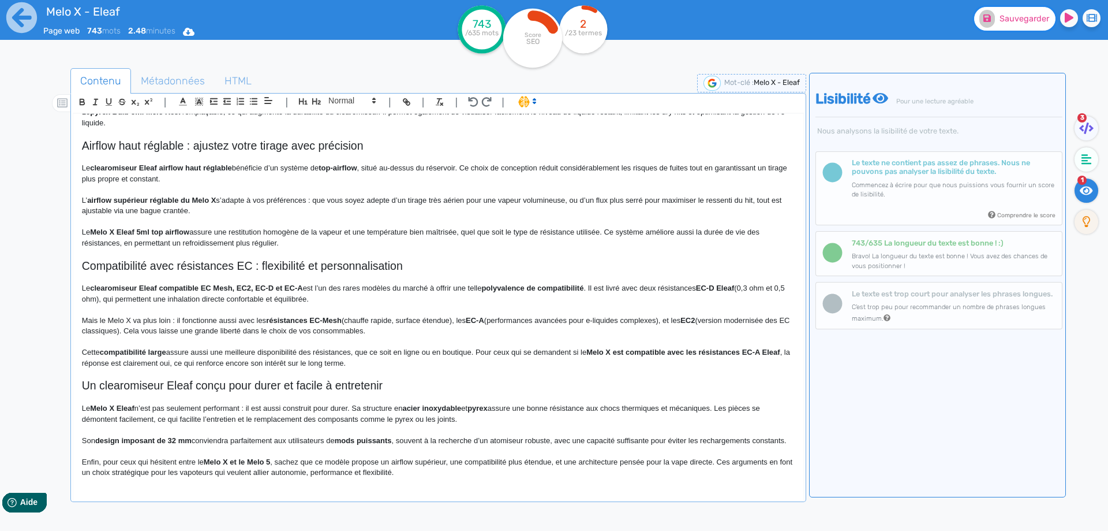
click at [1018, 21] on span "Sauvegarder" at bounding box center [1025, 19] width 50 height 10
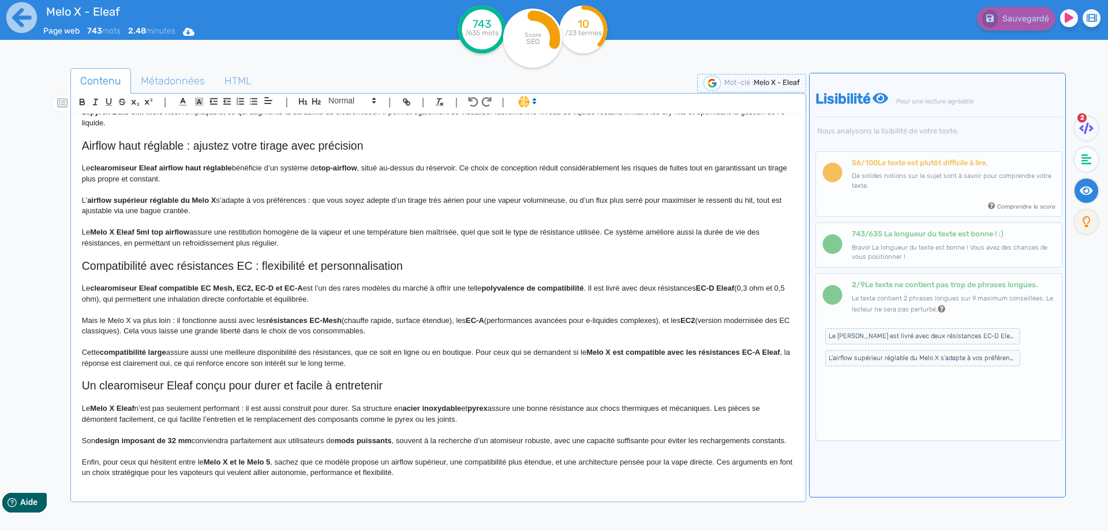
scroll to position [0, 0]
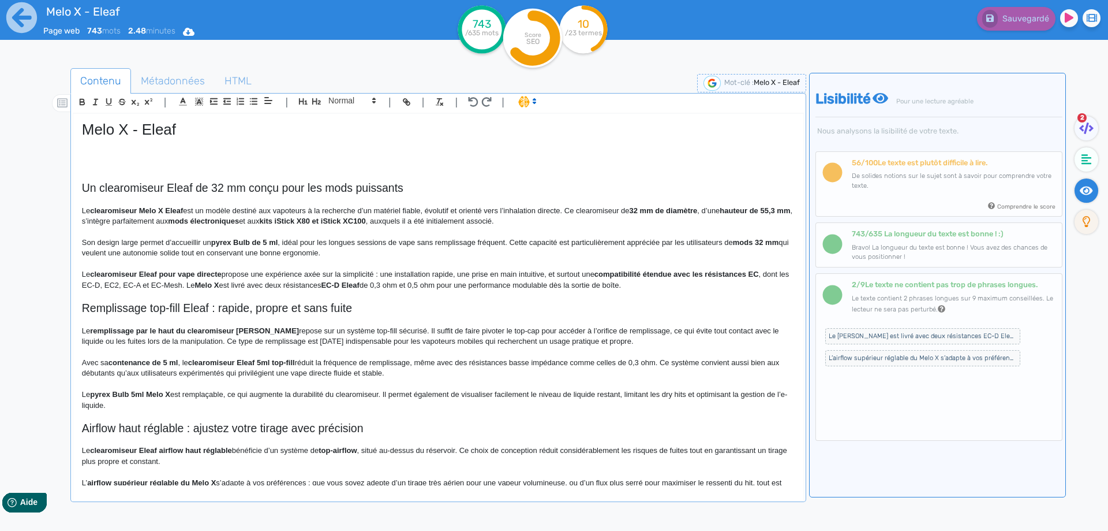
click at [209, 182] on h2 "Un clearomiseur Eleaf de 32 mm conçu pour les mods puissants" at bounding box center [438, 187] width 713 height 13
click at [224, 252] on p "Son design large permet d’accueillir un pyrex Bulb de 5 ml , idéal pour les lon…" at bounding box center [438, 247] width 713 height 21
click at [94, 210] on strong "clearomiseur Melo X Eleaf" at bounding box center [136, 210] width 93 height 9
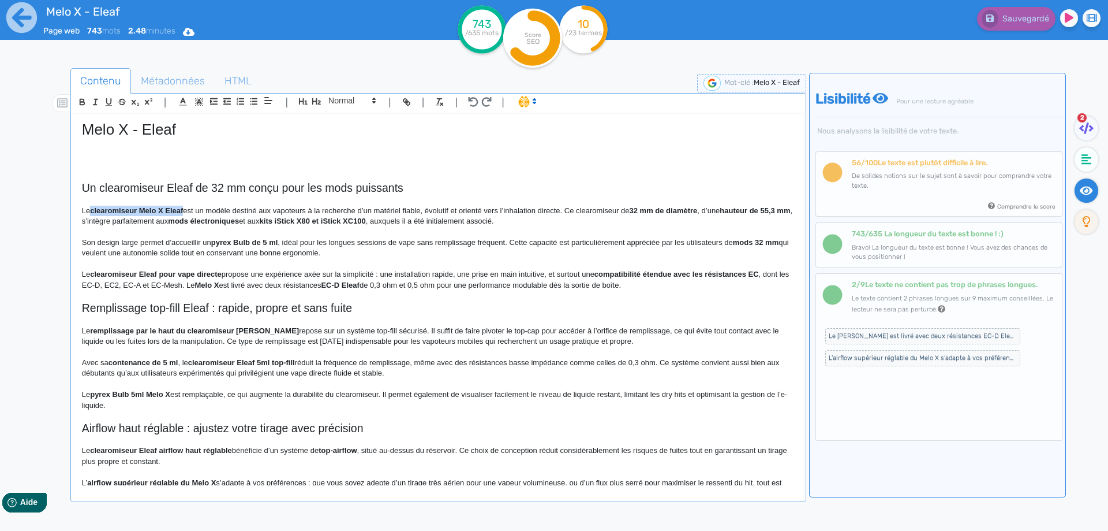
drag, startPoint x: 94, startPoint y: 210, endPoint x: 178, endPoint y: 209, distance: 83.7
click at [165, 212] on p "Le clearomiseur Melo X Eleaf est un modèle destiné aux vapoteurs à la recherche…" at bounding box center [438, 216] width 713 height 21
click at [259, 215] on p "Le clearomiseur Melo X de la marque Eleaf est un modèle destiné aux vapoteurs à…" at bounding box center [438, 216] width 713 height 21
drag, startPoint x: 136, startPoint y: 208, endPoint x: 102, endPoint y: 215, distance: 34.6
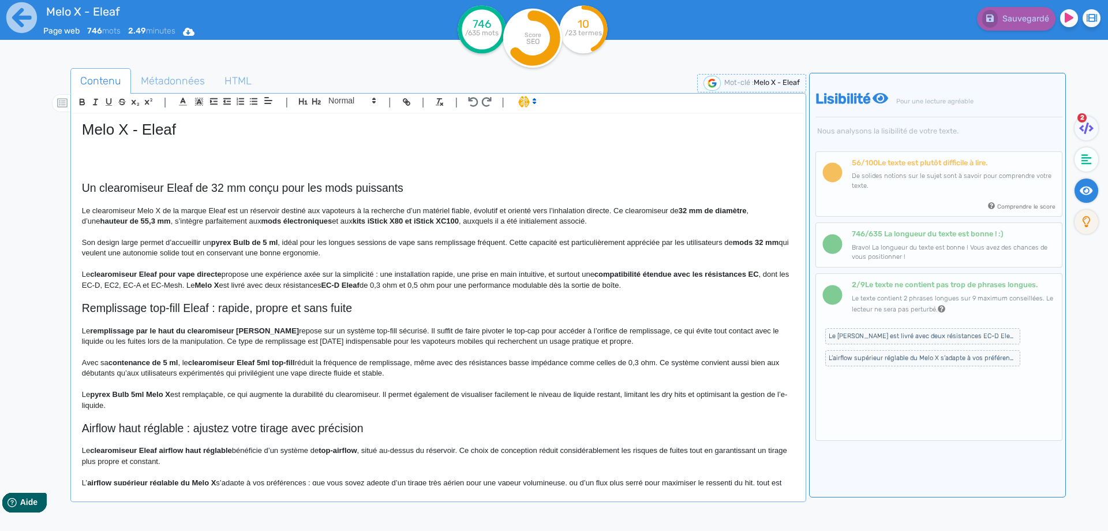
click at [135, 208] on p "Le clearomiseur Melo X de la marque Eleaf est un réservoir destiné aux vapoteur…" at bounding box center [438, 216] width 713 height 21
click at [102, 215] on p "Le clearomiseur Melo X de la marque Eleaf est un réservoir destiné aux vapoteur…" at bounding box center [438, 216] width 713 height 21
click at [608, 210] on p "Le Melo X de la marque Eleaf est un réservoir destiné aux vapoteurs à la recher…" at bounding box center [438, 216] width 713 height 21
click at [679, 207] on p "Le Melo X de la marque Eleaf est un réservoir destiné aux vapoteurs à la recher…" at bounding box center [438, 216] width 713 height 21
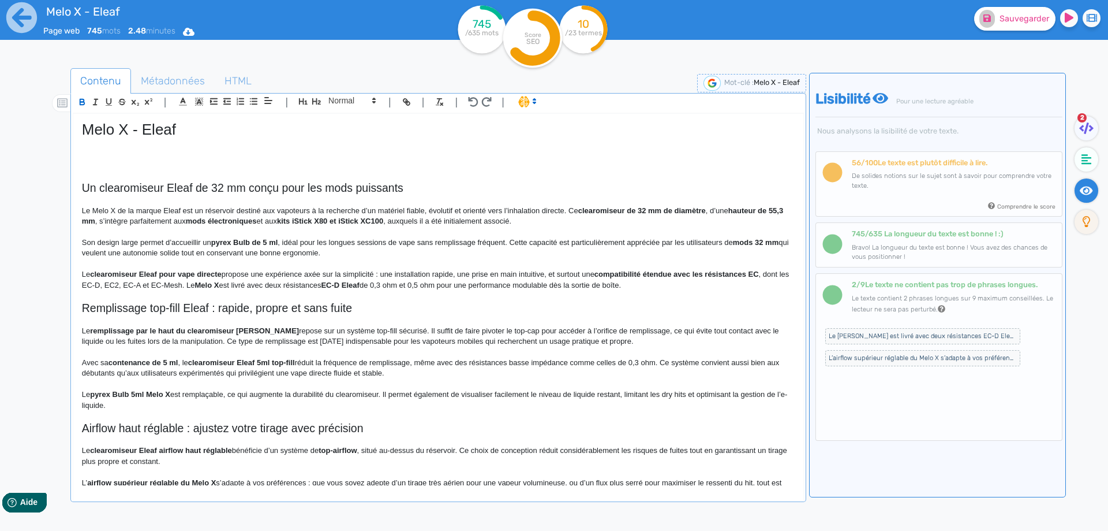
click at [677, 233] on p at bounding box center [438, 232] width 713 height 10
click at [708, 212] on p "Le Melo X de la marque Eleaf est un réservoir destiné aux vapoteurs à la recher…" at bounding box center [438, 216] width 713 height 21
click at [714, 206] on strong "clearomiseur de 32 mm de diamètre propose u" at bounding box center [661, 210] width 166 height 9
drag, startPoint x: 714, startPoint y: 206, endPoint x: 742, endPoint y: 209, distance: 29.1
click at [742, 209] on strong "clearomiseur de 32 mm de diamètre propose u" at bounding box center [661, 210] width 166 height 9
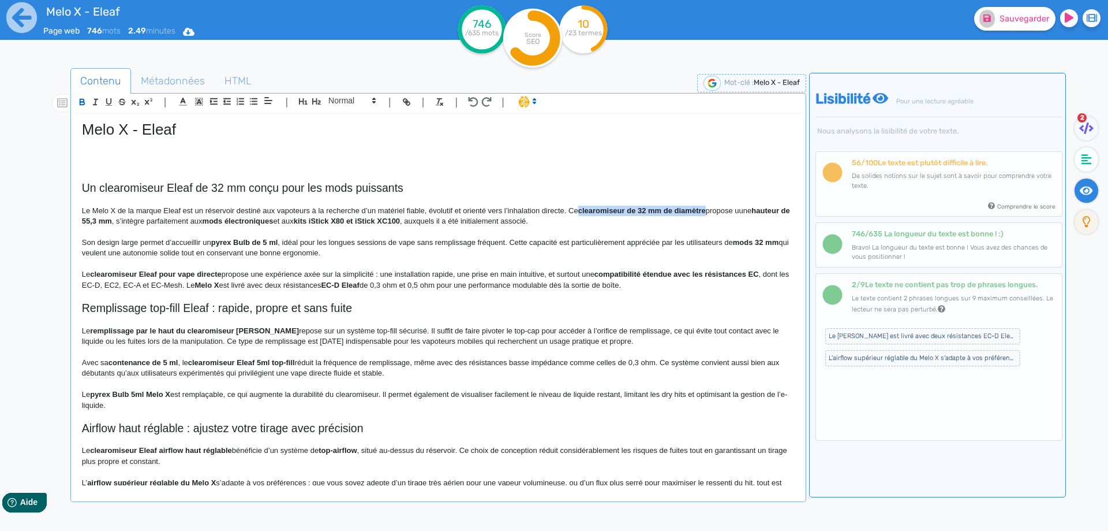
click at [749, 211] on p "Le Melo X de la marque Eleaf est un réservoir destiné aux vapoteurs à la recher…" at bounding box center [438, 216] width 713 height 21
click at [746, 212] on p "Le Melo X de la marque Eleaf est un réservoir destiné aux vapoteurs à la recher…" at bounding box center [438, 216] width 713 height 21
click at [764, 210] on strong "hauteur de 55,3 mm" at bounding box center [435, 215] width 706 height 19
drag, startPoint x: 764, startPoint y: 210, endPoint x: 125, endPoint y: 223, distance: 639.7
click at [125, 223] on strong "hauteur de 55,3 mm" at bounding box center [435, 215] width 706 height 19
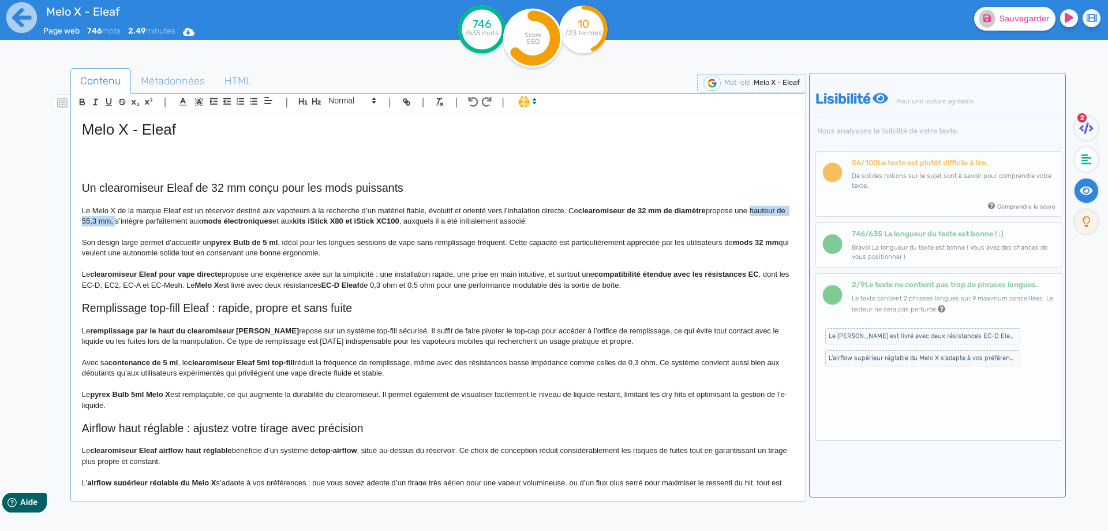
click at [123, 223] on p "Le Melo X de la marque Eleaf est un réservoir destiné aux vapoteurs à la recher…" at bounding box center [438, 216] width 713 height 21
drag, startPoint x: 123, startPoint y: 223, endPoint x: 177, endPoint y: 221, distance: 54.3
click at [177, 221] on p "Le Melo X de la marque Eleaf est un réservoir destiné aux vapoteurs à la recher…" at bounding box center [438, 216] width 713 height 21
click at [487, 217] on strong "iStick X80 et le kit iStick XC100" at bounding box center [515, 220] width 111 height 9
click at [481, 221] on strong "iStick X80 et le kit iStick XC100" at bounding box center [515, 220] width 111 height 9
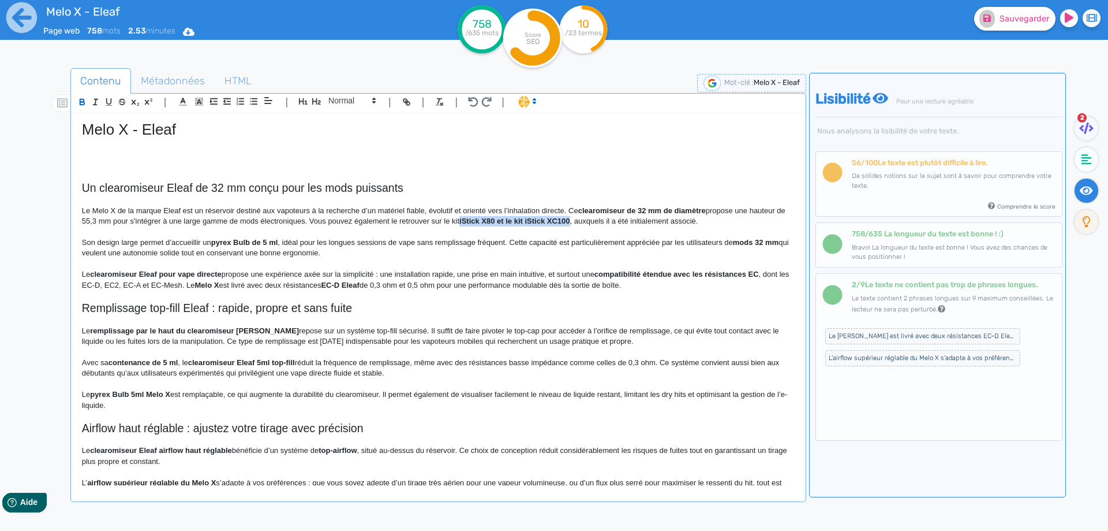
drag, startPoint x: 481, startPoint y: 221, endPoint x: 565, endPoint y: 223, distance: 84.3
click at [1025, 17] on span "Sauvegarder" at bounding box center [1025, 19] width 50 height 10
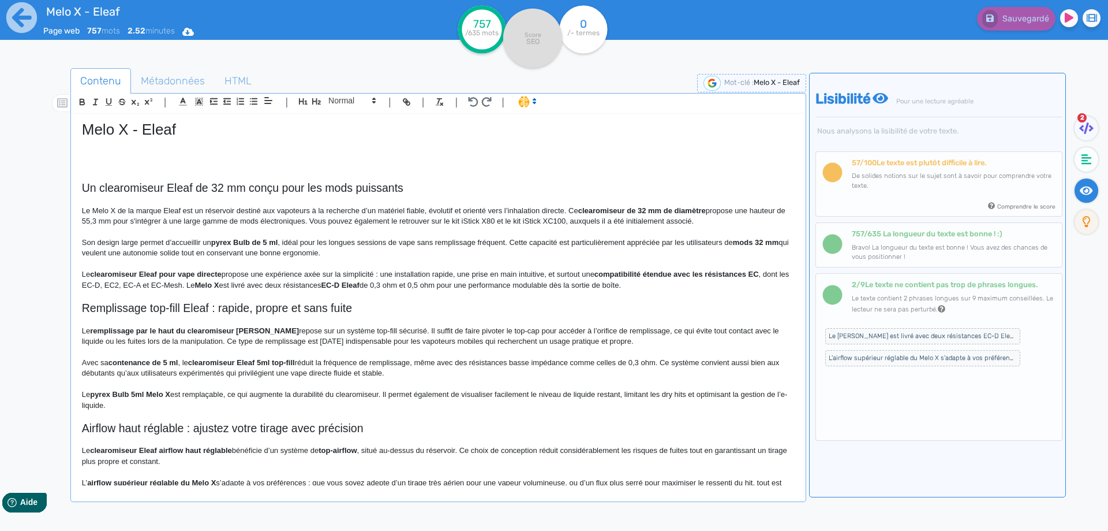
click at [377, 296] on p at bounding box center [438, 295] width 713 height 10
click at [221, 242] on strong "pyrex Bulb de 5 ml" at bounding box center [244, 242] width 67 height 9
click at [238, 242] on strong "pyrex Bulb de 5 ml" at bounding box center [244, 242] width 67 height 9
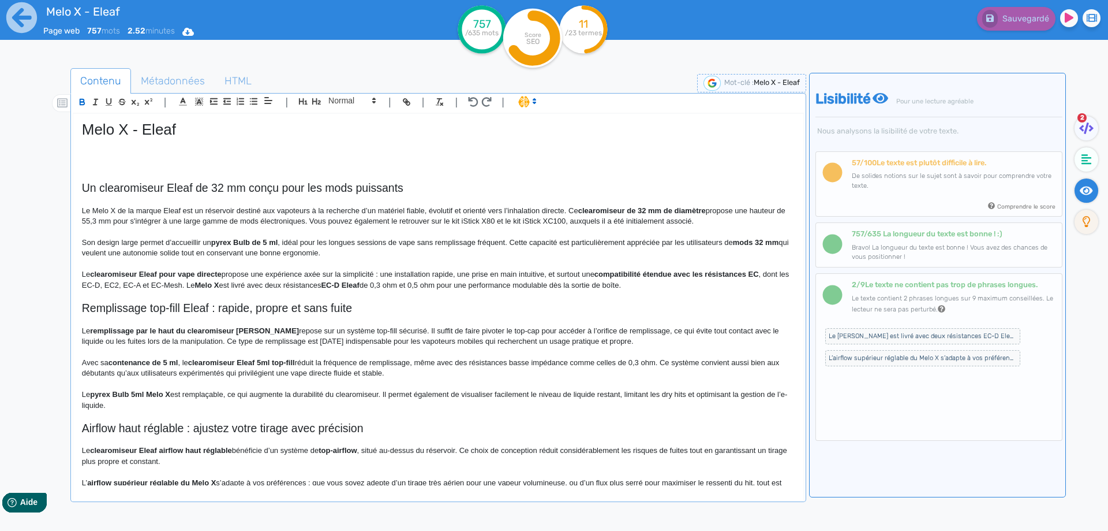
click at [233, 251] on p "Son design large permet d’accueillir un pyrex Bulb de 5 ml , idéal pour les lon…" at bounding box center [438, 247] width 713 height 21
click at [238, 244] on strong "pyrex Bulb de 5 ml" at bounding box center [244, 242] width 67 height 9
click at [316, 243] on p "Son design large permet d’accueillir un pyrex bulb de 5 ml , idéal pour les lon…" at bounding box center [438, 247] width 713 height 21
click at [319, 242] on p "Son design large permet d’accueillir un pyrex bulb de 5 ml , idéal pour les lon…" at bounding box center [438, 247] width 713 height 21
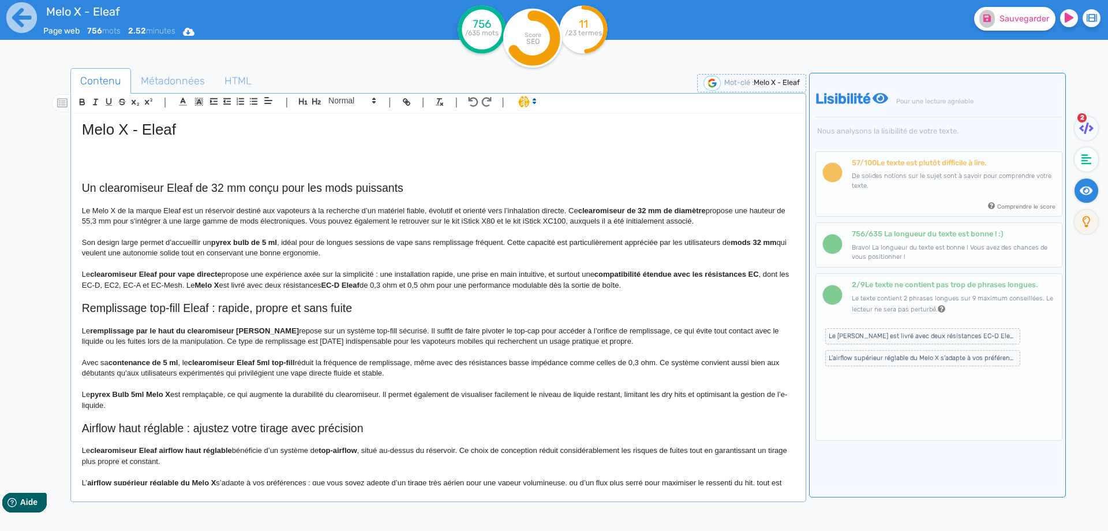
click at [480, 248] on p "Son design large permet d’accueillir un pyrex bulb de 5 ml , idéal pour de long…" at bounding box center [438, 247] width 713 height 21
click at [536, 264] on p at bounding box center [438, 264] width 713 height 10
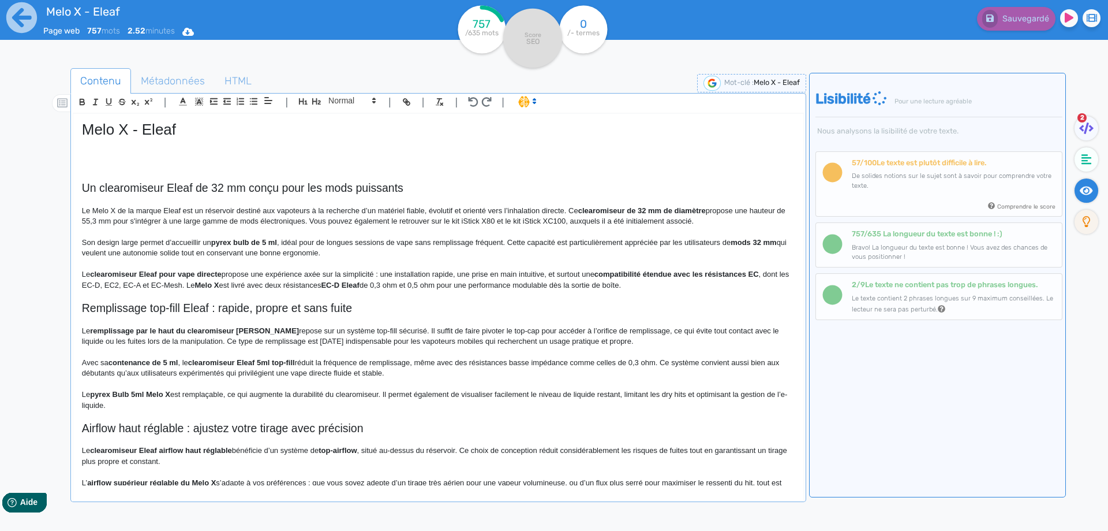
click at [590, 239] on p "Son design large permet d’accueillir un pyrex bulb de 5 ml , idéal pour de long…" at bounding box center [438, 247] width 713 height 21
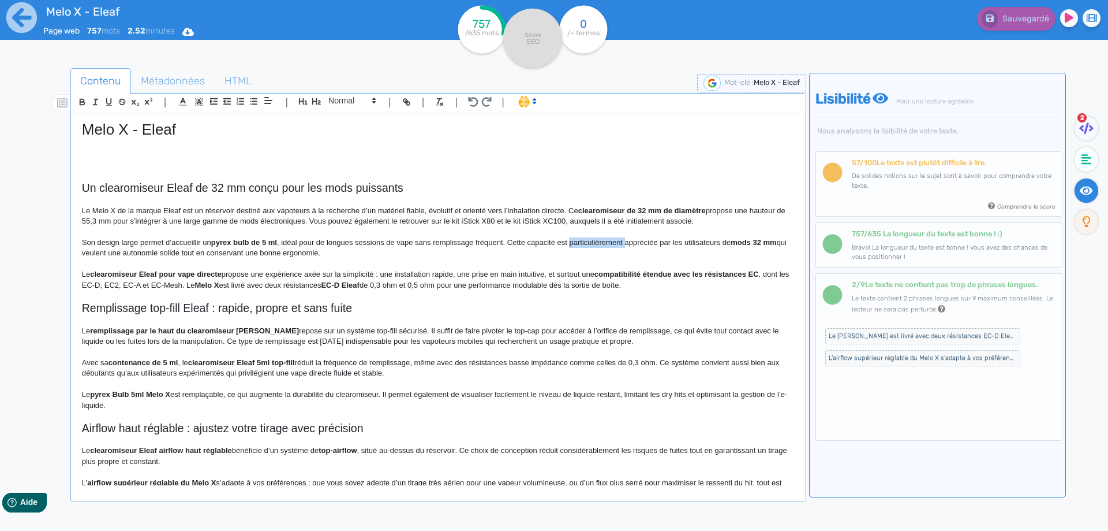
click at [590, 239] on p "Son design large permet d’accueillir un pyrex bulb de 5 ml , idéal pour de long…" at bounding box center [438, 247] width 713 height 21
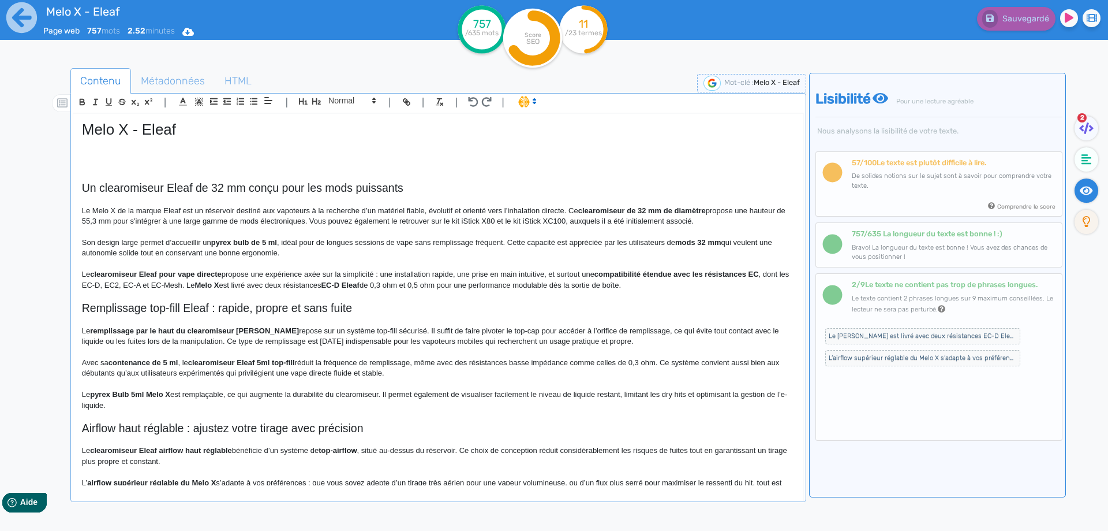
click at [684, 240] on strong "mods 32 mm" at bounding box center [698, 242] width 46 height 9
click at [668, 241] on p "Son design large permet d’accueillir un pyrex bulb de 5 ml , idéal pour de long…" at bounding box center [438, 247] width 713 height 21
drag, startPoint x: 668, startPoint y: 241, endPoint x: 723, endPoint y: 239, distance: 55.5
click at [723, 239] on p "Son design large permet d’accueillir un pyrex bulb de 5 ml , idéal pour de long…" at bounding box center [438, 247] width 713 height 21
click at [256, 272] on p "Le clearomiseur Eleaf pour vape directe propose une expérience axée sur la simp…" at bounding box center [438, 279] width 713 height 21
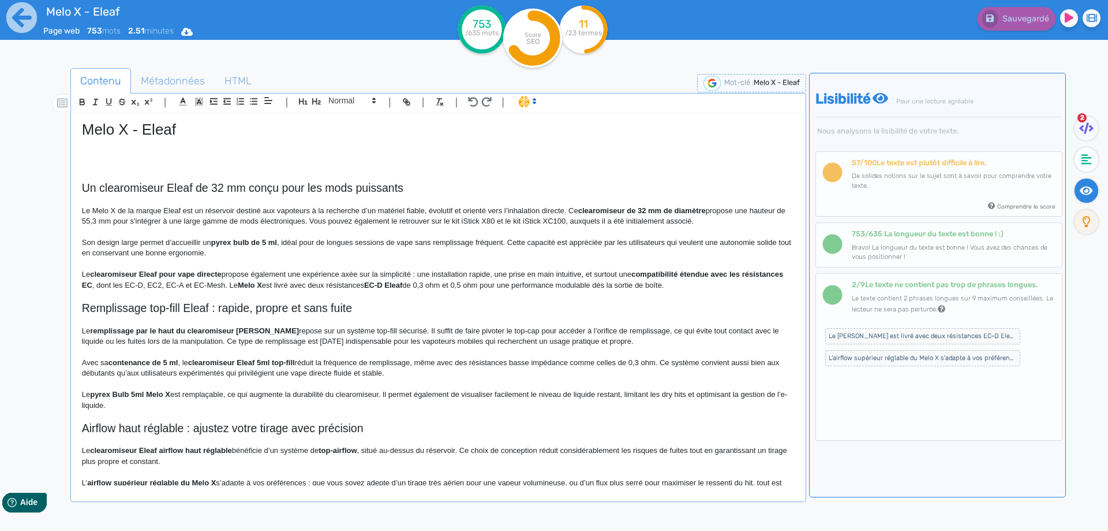
click at [263, 273] on p "Le clearomiseur Eleaf pour vape directe propose également une expérience axée s…" at bounding box center [438, 279] width 713 height 21
click at [158, 276] on strong "clearomiseur Eleaf pour vape directe" at bounding box center [156, 274] width 132 height 9
click at [86, 278] on p "Le clearomiseur Eleaf pour vape directe propose une expérience axée sur la simp…" at bounding box center [438, 279] width 713 height 21
click at [160, 273] on strong "clearomiseur Eleaf pour vape directe" at bounding box center [157, 274] width 132 height 9
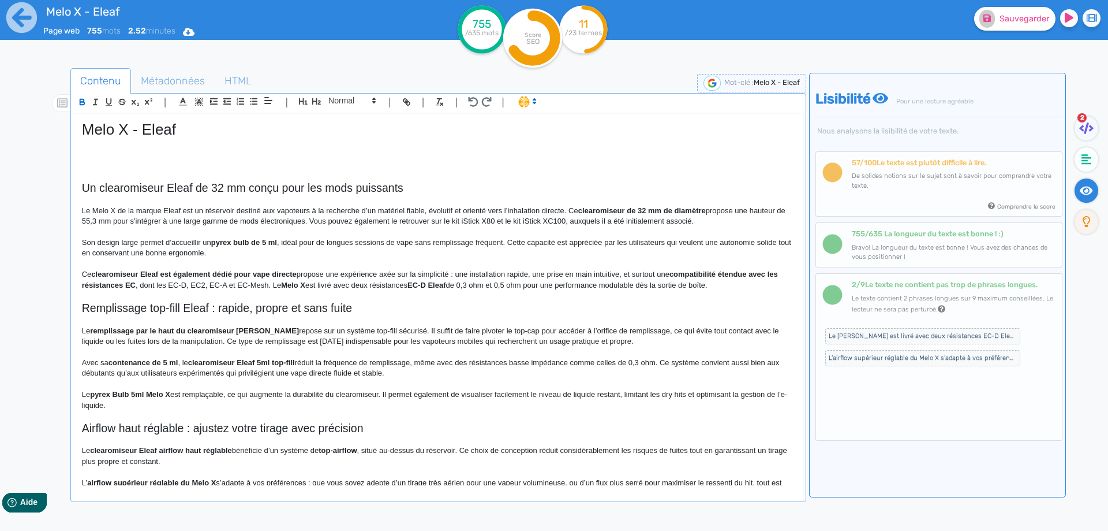
click at [166, 270] on strong "clearomiseur Eleaf est également dédié pour vape directe" at bounding box center [193, 274] width 205 height 9
drag, startPoint x: 166, startPoint y: 270, endPoint x: 233, endPoint y: 271, distance: 67.0
click at [233, 271] on strong "clearomiseur Eleaf est également dédié pour vape directe" at bounding box center [193, 274] width 205 height 9
click at [188, 273] on strong "clearomiseur Eleaf est également dédié pour vape directe" at bounding box center [193, 274] width 205 height 9
click at [163, 272] on strong "clearomiseur Eleaf est également dédié pour vape directe" at bounding box center [193, 274] width 205 height 9
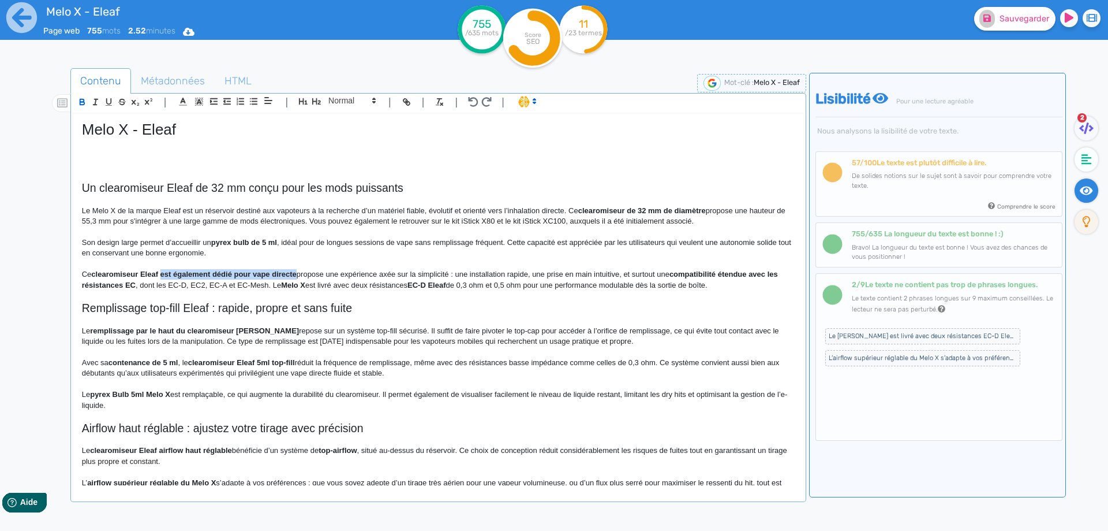
drag, startPoint x: 163, startPoint y: 272, endPoint x: 283, endPoint y: 271, distance: 120.7
click at [283, 271] on strong "clearomiseur Eleaf est également dédié pour vape directe" at bounding box center [193, 274] width 205 height 9
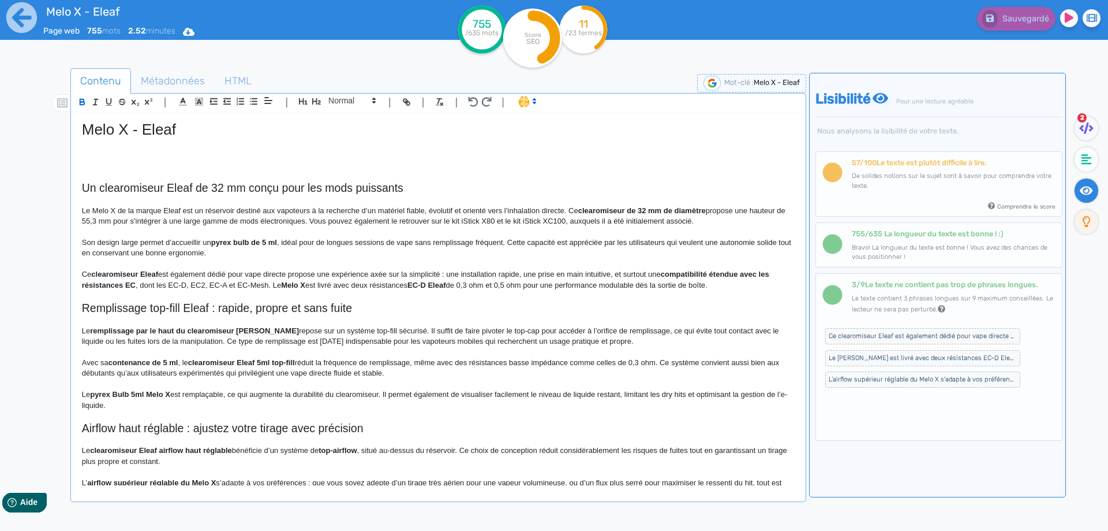
click at [381, 281] on p "Ce clearomiseur Eleaf est également dédié pour vape directe propose une expérie…" at bounding box center [438, 279] width 713 height 21
click at [292, 275] on p "Ce clearomiseur Eleaf est également dédié pour vape directe propose une expérie…" at bounding box center [438, 279] width 713 height 21
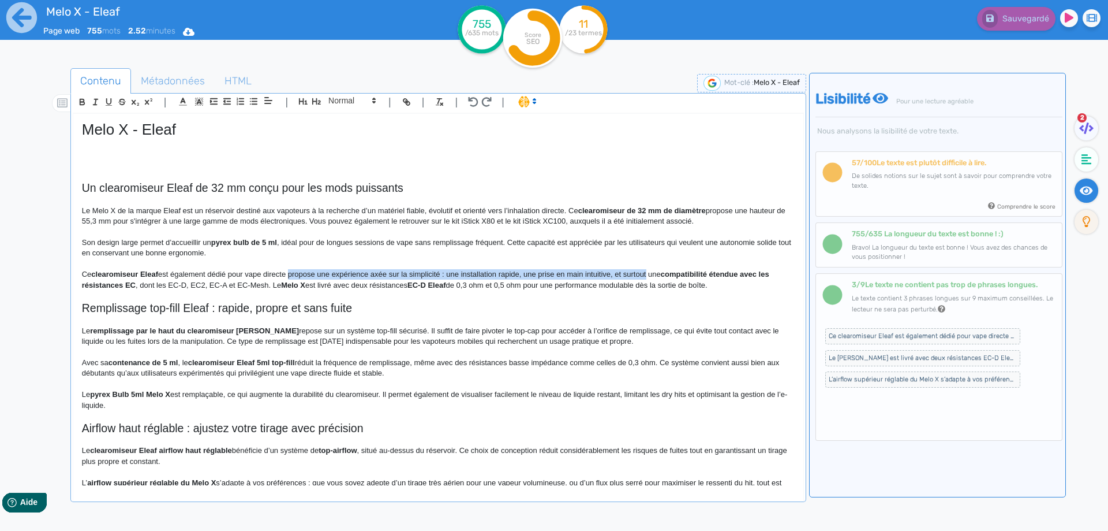
drag, startPoint x: 292, startPoint y: 275, endPoint x: 640, endPoint y: 271, distance: 348.1
click at [640, 271] on p "Ce clearomiseur Eleaf est également dédié pour vape directe propose une expérie…" at bounding box center [438, 279] width 713 height 21
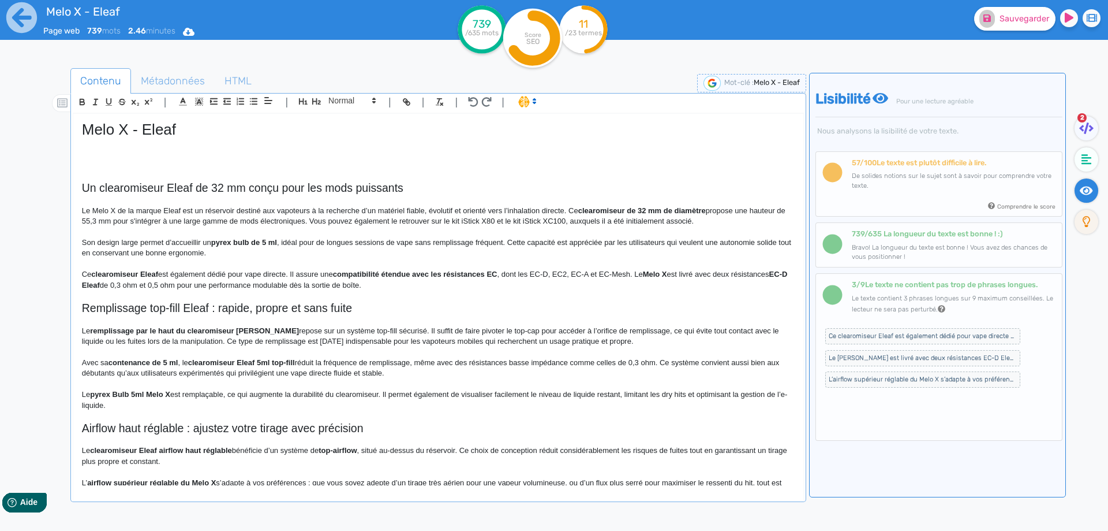
click at [559, 272] on p "Ce clearomiseur Eleaf est également dédié pour vape directe. Il assure une comp…" at bounding box center [438, 279] width 713 height 21
click at [559, 273] on p "Ce clearomiseur Eleaf est également dédié pour vape directe. Il assure une comp…" at bounding box center [438, 279] width 713 height 21
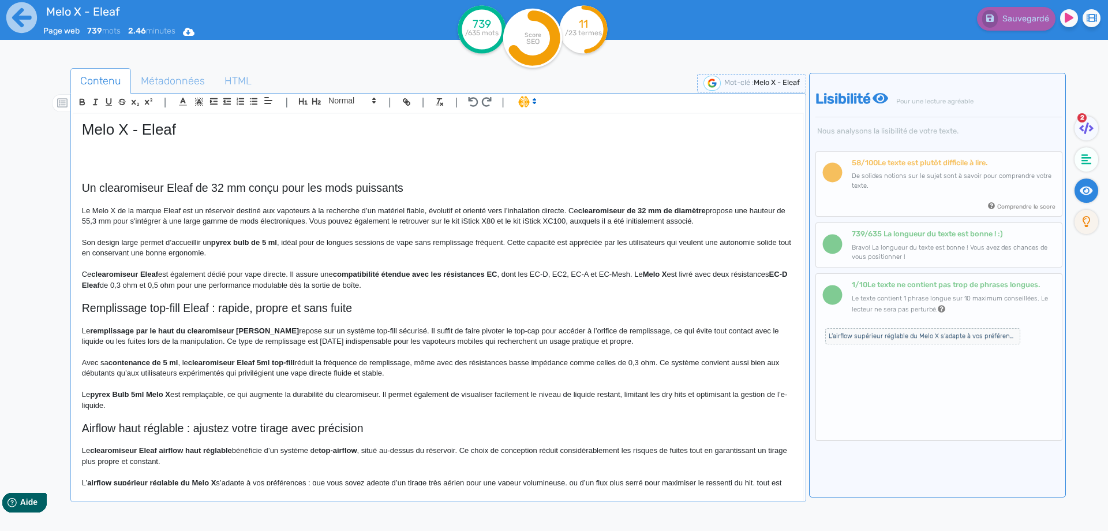
click at [141, 277] on strong "clearomiseur Eleaf" at bounding box center [124, 274] width 67 height 9
drag, startPoint x: 141, startPoint y: 277, endPoint x: 129, endPoint y: 274, distance: 13.0
click at [264, 300] on p at bounding box center [438, 295] width 713 height 10
click at [537, 274] on p "Ce clearomiseur Eleaf est également dédié pour vape directe. Il assure une comp…" at bounding box center [438, 279] width 713 height 21
drag, startPoint x: 537, startPoint y: 274, endPoint x: 544, endPoint y: 274, distance: 6.9
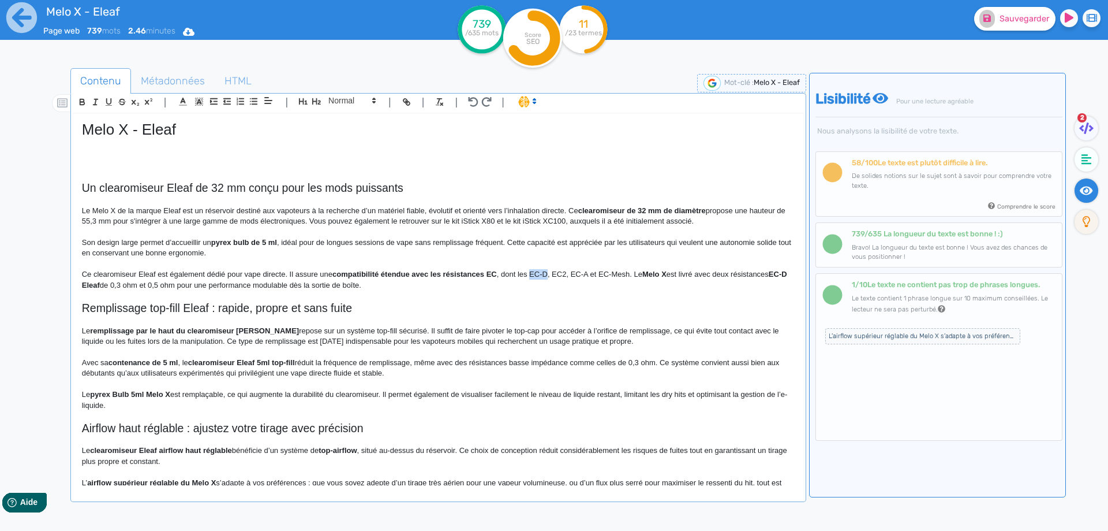
click at [544, 274] on p "Ce clearomiseur Eleaf est également dédié pour vape directe. Il assure une comp…" at bounding box center [438, 279] width 713 height 21
click at [600, 275] on p "Ce clearomiseur Eleaf est également dédié pour vape directe. Il assure une comp…" at bounding box center [438, 279] width 713 height 21
drag, startPoint x: 600, startPoint y: 275, endPoint x: 621, endPoint y: 277, distance: 20.2
click at [621, 277] on p "Ce clearomiseur Eleaf est également dédié pour vape directe. Il assure une comp…" at bounding box center [438, 279] width 713 height 21
click at [650, 272] on strong "Melo X" at bounding box center [655, 274] width 24 height 9
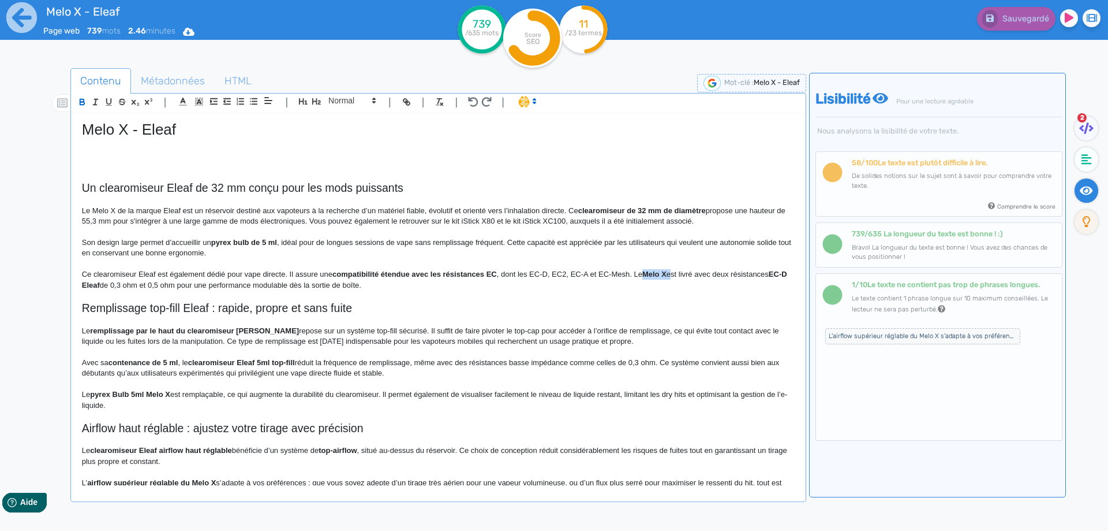
drag, startPoint x: 650, startPoint y: 272, endPoint x: 671, endPoint y: 272, distance: 21.4
click at [667, 272] on strong "Melo X" at bounding box center [655, 274] width 24 height 9
click at [685, 296] on p at bounding box center [438, 295] width 713 height 10
click at [679, 275] on p "Ce clearomiseur Eleaf est également dédié pour vape directe. Il assure une comp…" at bounding box center [438, 279] width 713 height 21
click at [683, 275] on p "Ce clearomiseur Eleaf est également dédié pour vape directe. Il assure une comp…" at bounding box center [438, 279] width 713 height 21
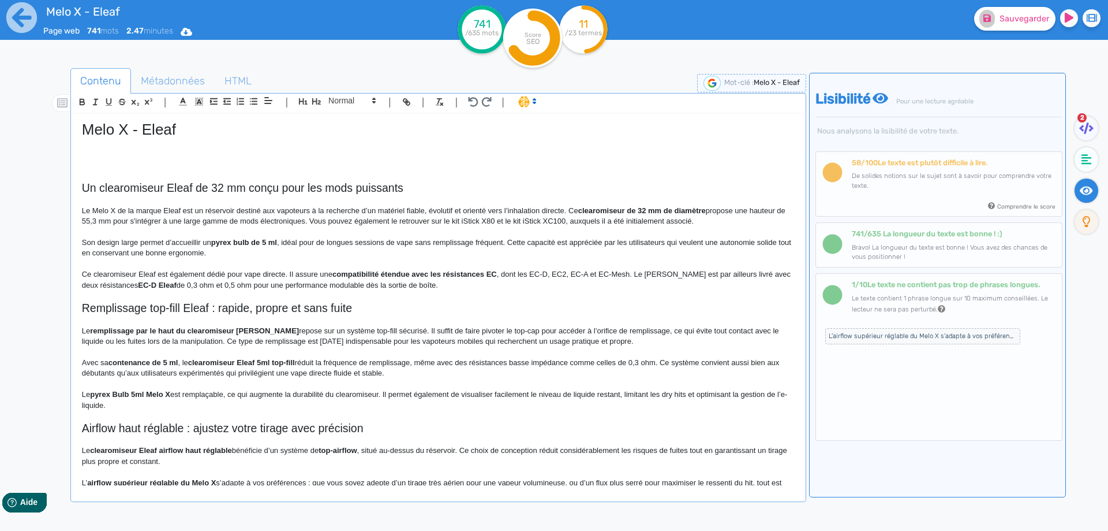
click at [138, 283] on strong "EC-D Eleaf" at bounding box center [157, 285] width 38 height 9
drag, startPoint x: 123, startPoint y: 283, endPoint x: 144, endPoint y: 285, distance: 21.4
click at [177, 285] on p "Ce clearomiseur Eleaf est également dédié pour vape directe. Il assure une comp…" at bounding box center [438, 279] width 713 height 21
click at [216, 283] on p "Ce clearomiseur Eleaf est également dédié pour vape directe. Il assure une comp…" at bounding box center [438, 279] width 713 height 21
click at [316, 285] on p "Ce clearomiseur Eleaf est également dédié pour vape directe. Il assure une comp…" at bounding box center [438, 279] width 713 height 21
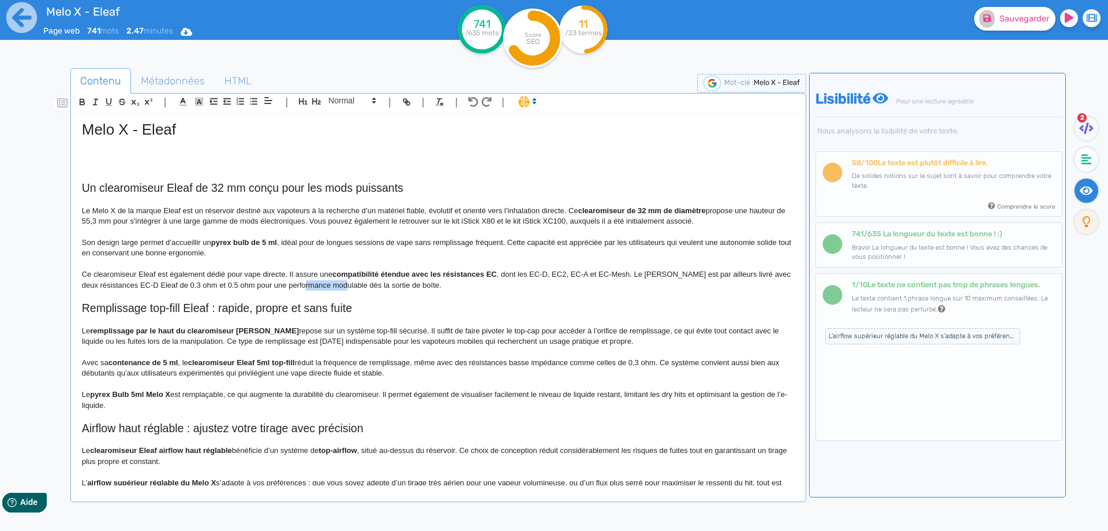
click at [316, 285] on p "Ce clearomiseur Eleaf est également dédié pour vape directe. Il assure une comp…" at bounding box center [438, 279] width 713 height 21
click at [392, 284] on p "Ce clearomiseur Eleaf est également dédié pour vape directe. Il assure une comp…" at bounding box center [438, 279] width 713 height 21
drag, startPoint x: 392, startPoint y: 284, endPoint x: 438, endPoint y: 283, distance: 45.6
click at [438, 283] on p "Ce clearomiseur Eleaf est également dédié pour vape directe. Il assure une comp…" at bounding box center [438, 279] width 713 height 21
click at [982, 25] on fa-icon at bounding box center [988, 19] width 16 height 18
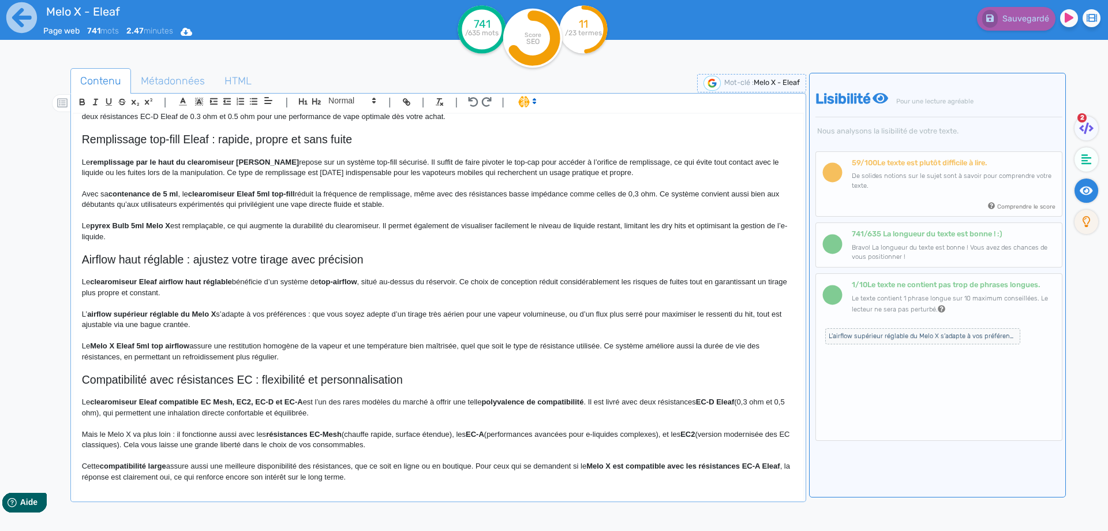
scroll to position [173, 0]
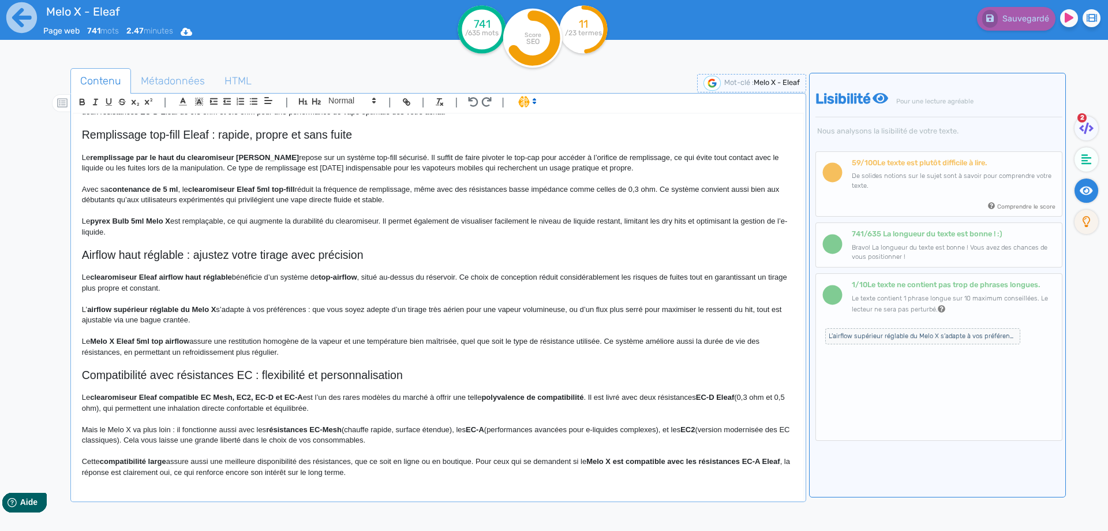
click at [92, 258] on h2 "Airflow haut réglable : ajustez votre tirage avec précision" at bounding box center [438, 254] width 713 height 13
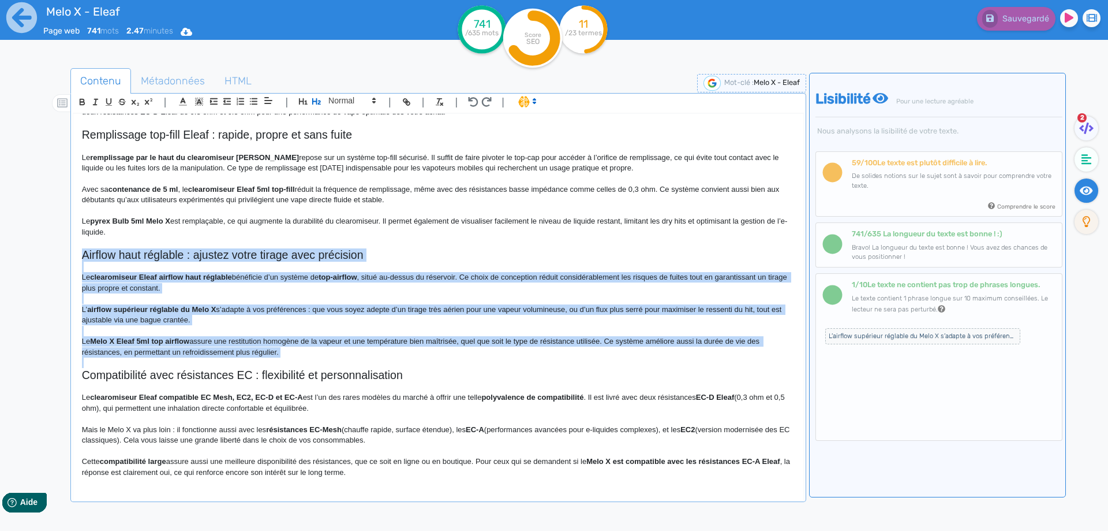
drag, startPoint x: 92, startPoint y: 258, endPoint x: 302, endPoint y: 355, distance: 231.4
click at [302, 355] on div "Melo X - Eleaf Un clearomiseur Eleaf de 32 mm conçu pour les mods puissants Le …" at bounding box center [438, 299] width 730 height 371
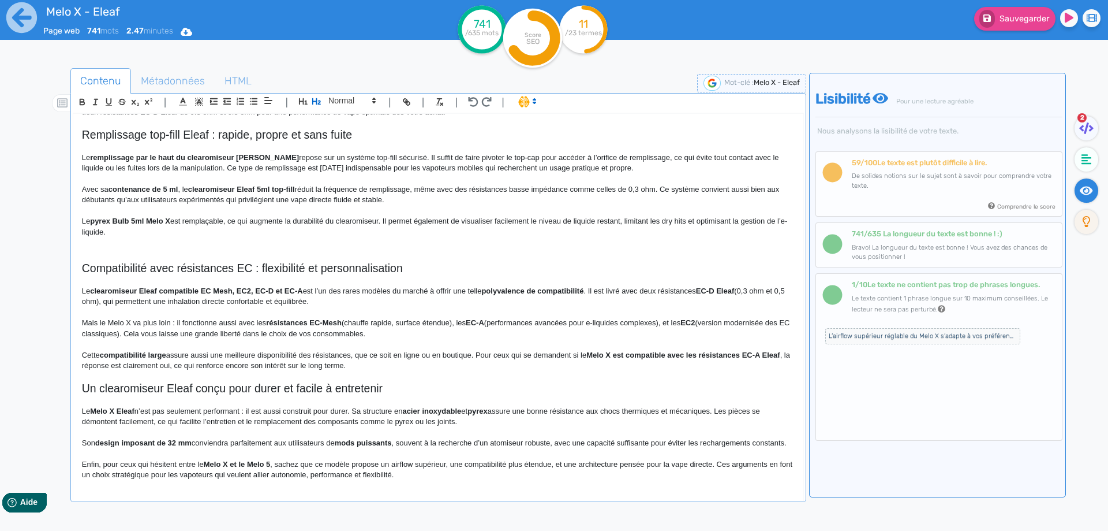
scroll to position [0, 0]
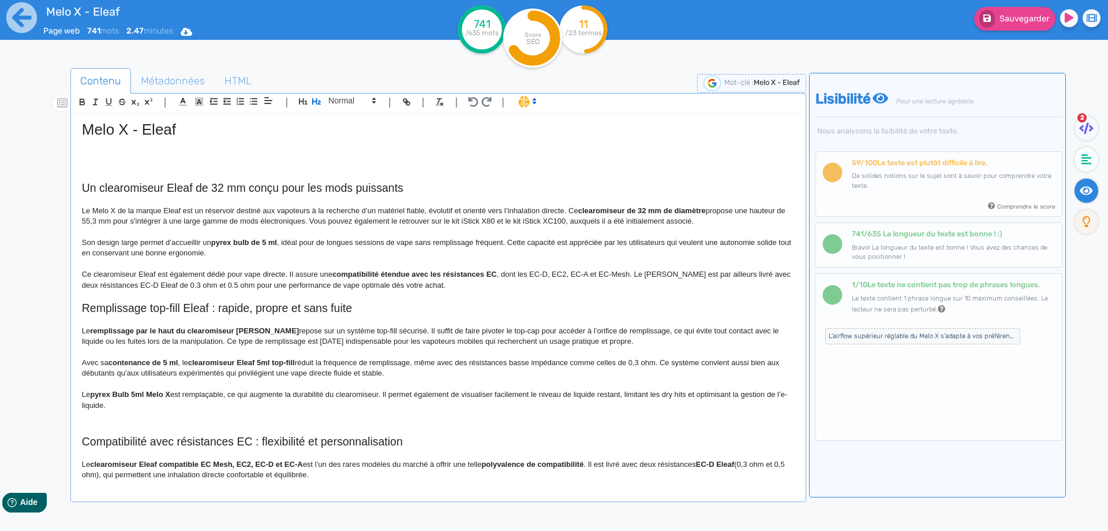
click at [450, 287] on p "Ce clearomiseur Eleaf est également dédié pour vape directe. Il assure une comp…" at bounding box center [438, 279] width 713 height 21
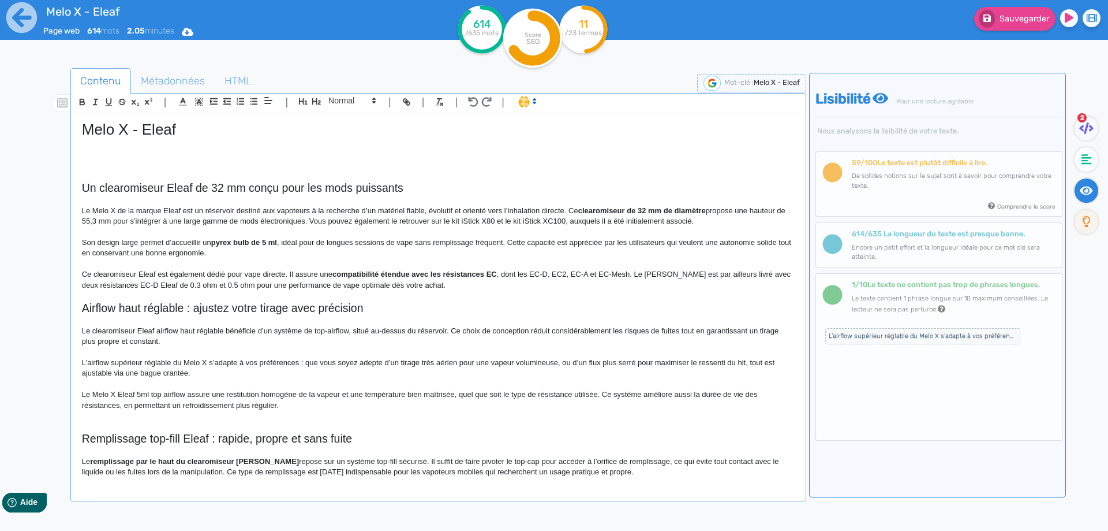
click at [148, 311] on h2 "Airflow haut réglable : ajustez votre tirage avec précision" at bounding box center [438, 307] width 713 height 13
click at [341, 103] on span at bounding box center [351, 101] width 57 height 14
click at [339, 114] on span at bounding box center [351, 121] width 46 height 20
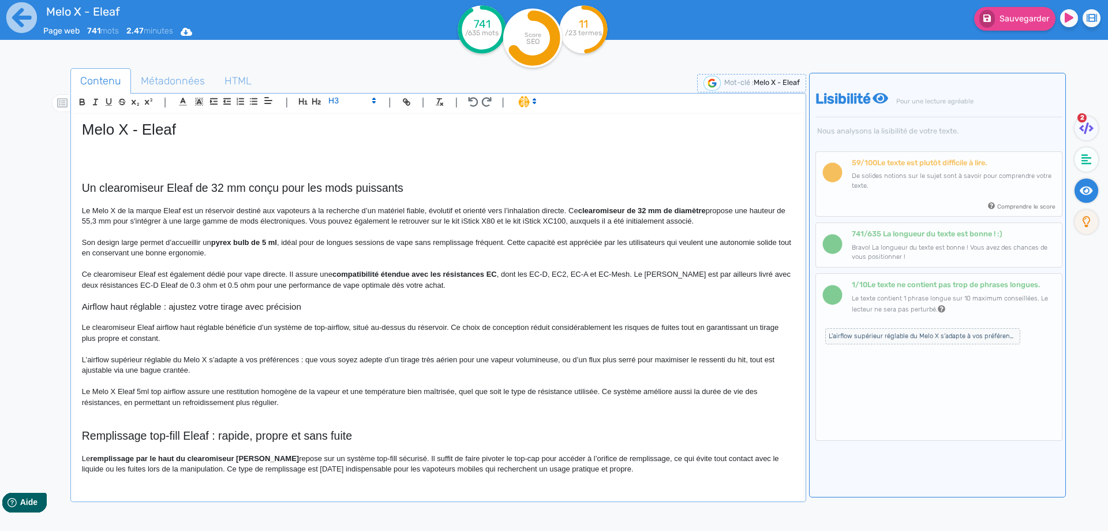
click at [74, 311] on div "Melo X - Eleaf Un clearomiseur Eleaf de 32 mm conçu pour les mods puissants Le …" at bounding box center [438, 299] width 730 height 371
click at [136, 311] on h3 "Top airflow haut réglable : ajustez votre tirage avec précision" at bounding box center [438, 306] width 713 height 10
click at [160, 306] on h3 "Top airflow réglable : ajustez votre tirage avec précision" at bounding box center [438, 306] width 713 height 10
click at [270, 304] on h3 "Top airflow réglable du Melo X Tank pour ajustez votre tirage avec précision" at bounding box center [438, 306] width 713 height 10
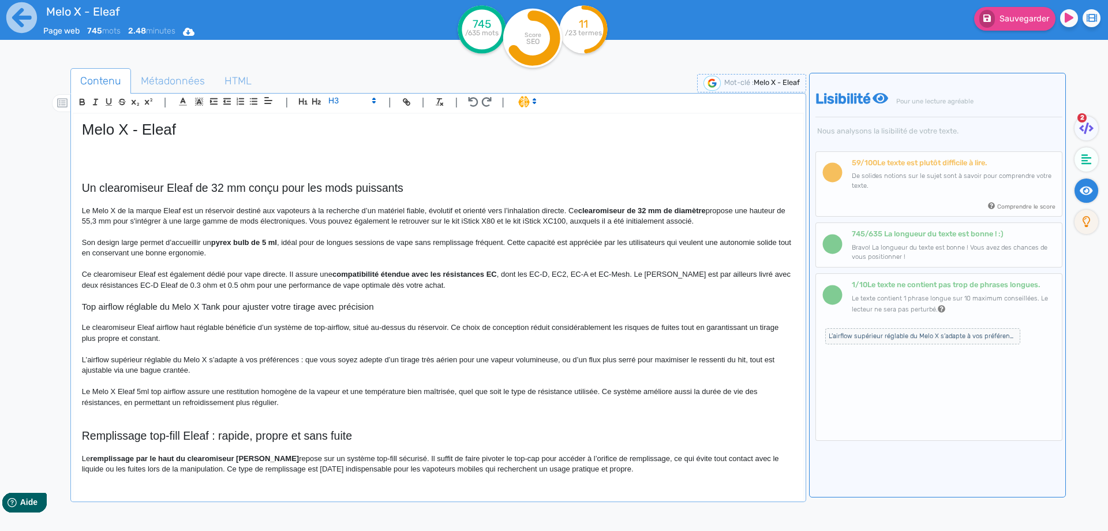
click at [270, 304] on h3 "Top airflow réglable du Melo X Tank pour ajuster votre tirage avec précision" at bounding box center [438, 306] width 713 height 10
copy h3 "Top airflow réglable du Melo X Tank pour ajuster votre tirage avec précision"
click at [185, 302] on p "L'airflow réglable du Melo X pour ajuster votre tirage avec précision" at bounding box center [438, 306] width 713 height 10
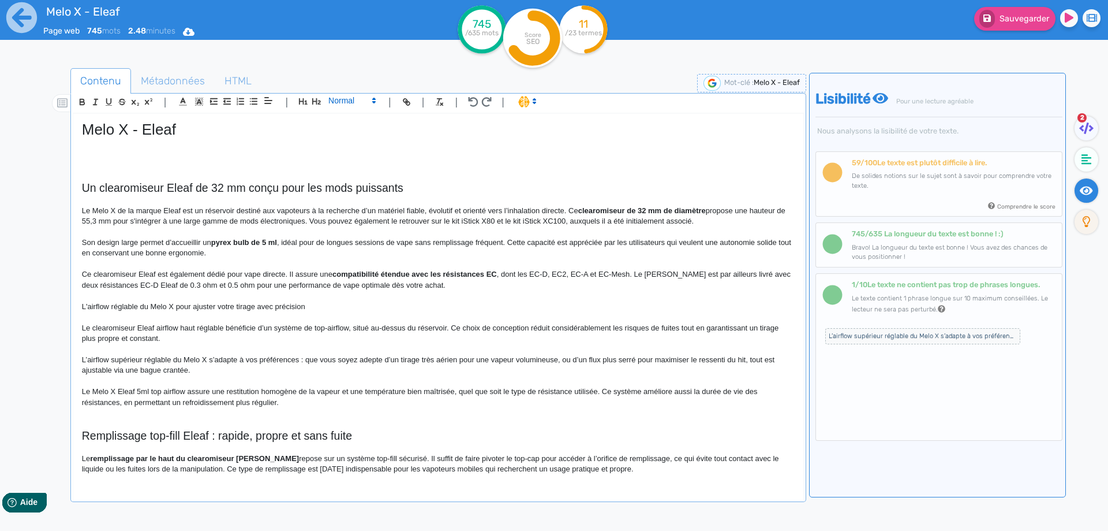
click at [352, 99] on span at bounding box center [351, 101] width 57 height 14
click at [353, 112] on span at bounding box center [351, 121] width 46 height 20
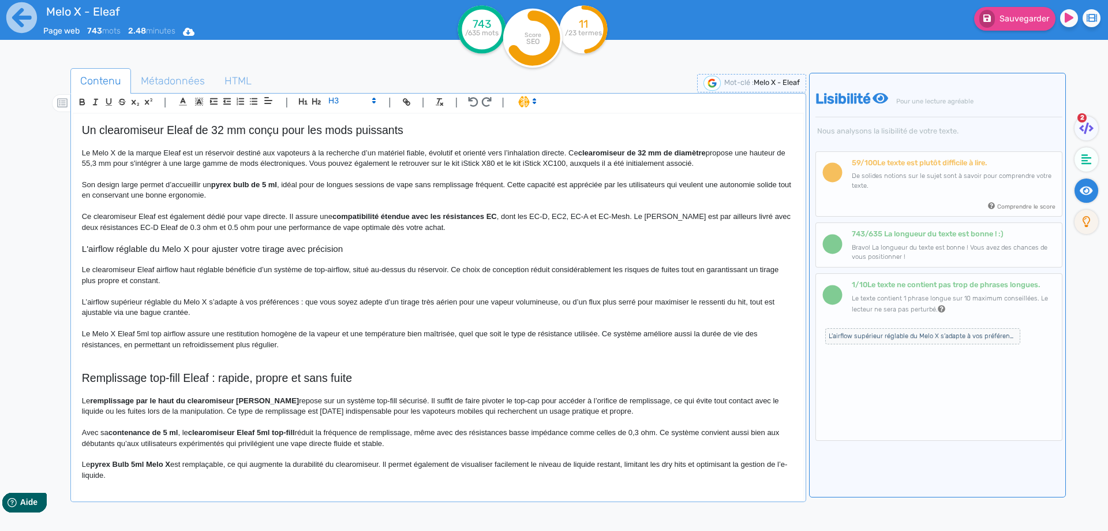
click at [137, 269] on p "Le clearomiseur Eleaf airflow haut réglable bénéficie d’un système de top-airfl…" at bounding box center [438, 274] width 713 height 21
click at [182, 269] on p "Le clearomiseur DL signé Eleaf airflow haut réglable bénéficie d’un système de …" at bounding box center [438, 274] width 713 height 21
click at [186, 269] on p "Le clearomiseur DL signé Eleaf airflow haut réglable bénéficie d’un système de …" at bounding box center [438, 274] width 713 height 21
click at [277, 272] on p "Le clearomiseur DL signé Eleaf dispose d'un top airflow haut réglable bénéficie…" at bounding box center [438, 274] width 713 height 21
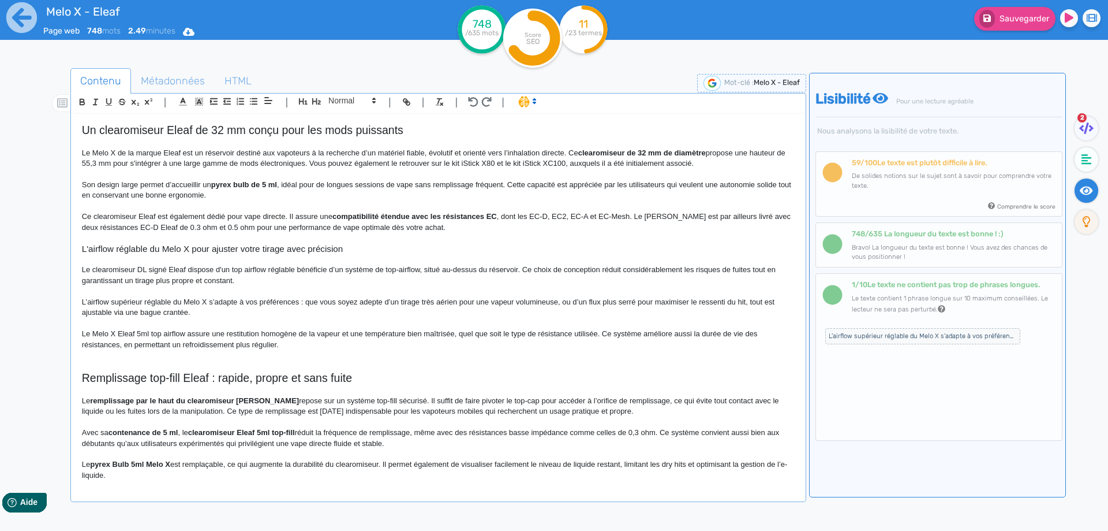
click at [234, 268] on p "Le clearomiseur DL signé Eleaf dispose d'un top airflow réglable bénéficie d’un…" at bounding box center [438, 274] width 713 height 21
click at [272, 268] on p "Le clearomiseur DL signé Eleaf dispose d'un top airflow réglable bénéficie d’un…" at bounding box center [438, 274] width 713 height 21
click at [298, 270] on strong "top airflow réglable" at bounding box center [264, 269] width 69 height 9
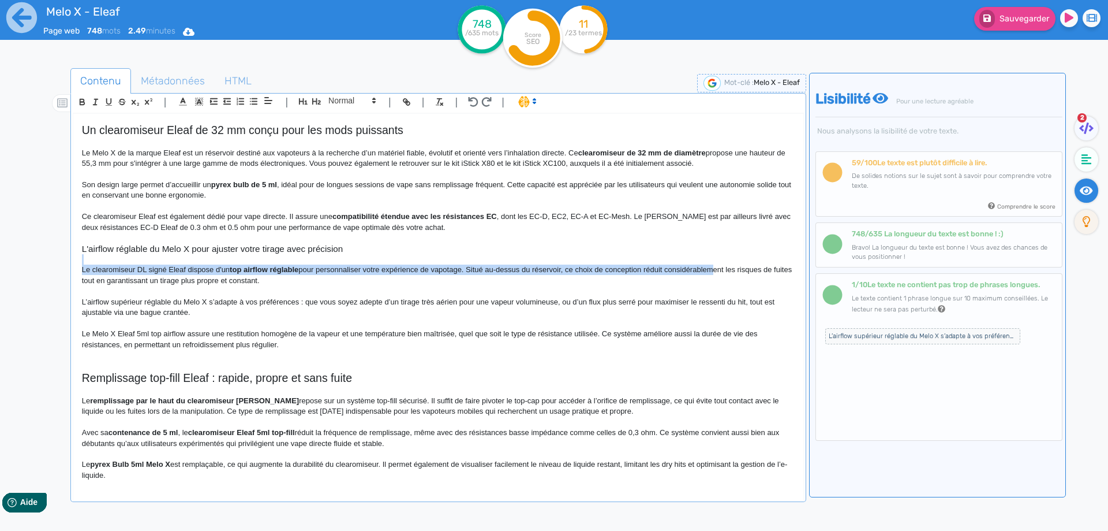
click at [709, 274] on div "Melo X - Eleaf Un clearomiseur Eleaf de 32 mm conçu pour les mods puissants Le …" at bounding box center [438, 299] width 730 height 371
click at [709, 274] on p "Le clearomiseur DL signé Eleaf dispose d'un top airflow réglable pour personnal…" at bounding box center [438, 274] width 713 height 21
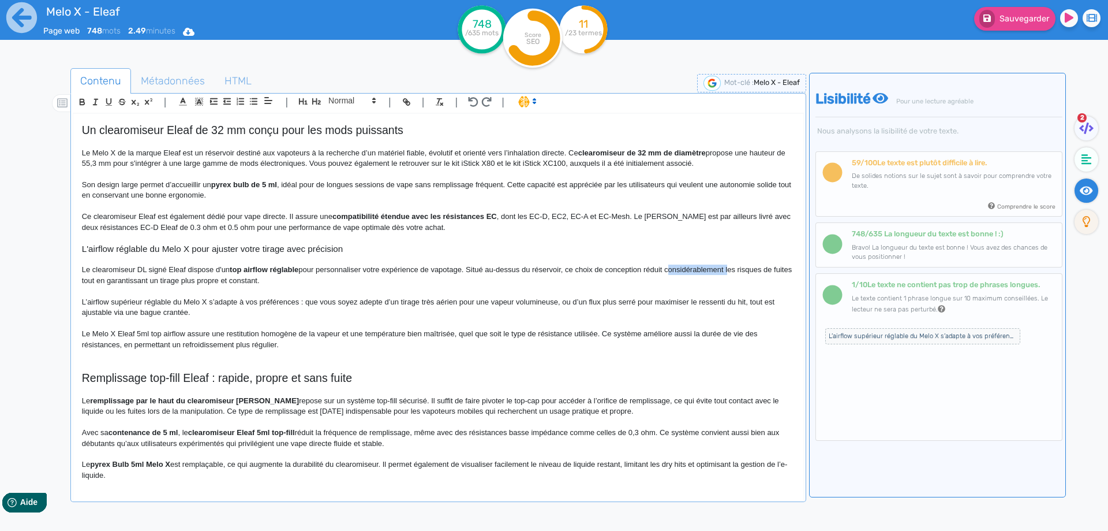
click at [709, 274] on p "Le clearomiseur DL signé Eleaf dispose d'un top airflow réglable pour personnal…" at bounding box center [438, 274] width 713 height 21
click at [732, 272] on p "Le clearomiseur DL signé Eleaf dispose d'un top airflow réglable pour personnal…" at bounding box center [438, 274] width 713 height 21
click at [1020, 16] on span "Sauvegarder" at bounding box center [1025, 19] width 50 height 10
click at [88, 301] on p "L’airflow supérieur réglable du Melo X s’adapte à vos préférences : que vous so…" at bounding box center [438, 307] width 713 height 21
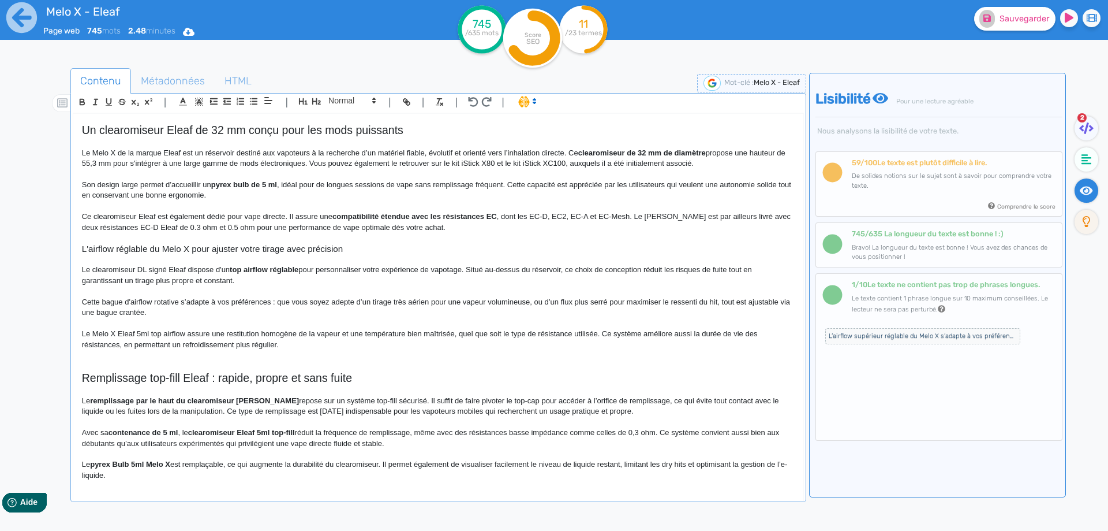
click at [274, 304] on p "Cette bague d'airflow rotative s’adapte à vos préférences : que vous soyez adep…" at bounding box center [438, 307] width 713 height 21
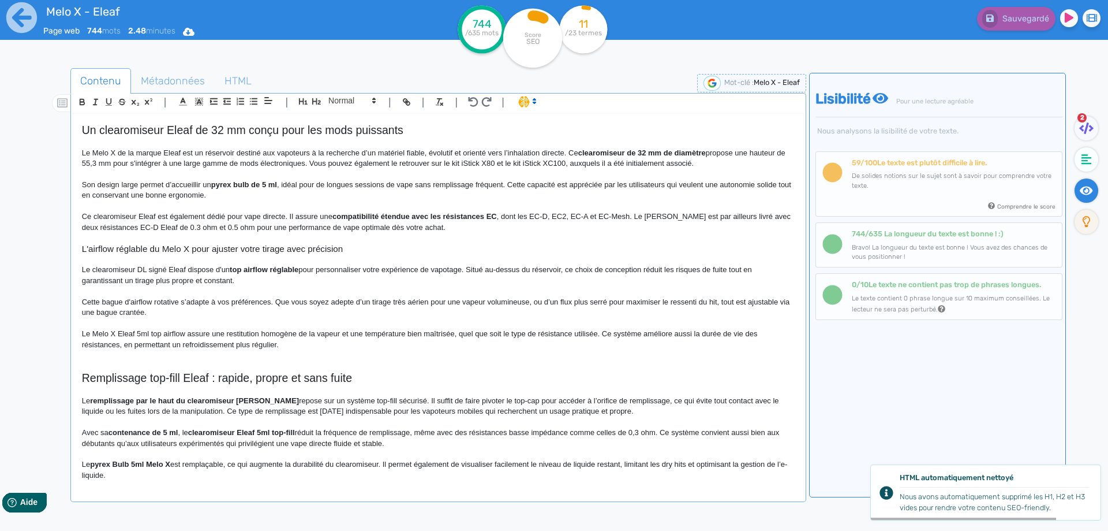
click at [686, 300] on p "Cette bague d'airflow rotative s’adapte à vos préférences. Que vous soyez adept…" at bounding box center [438, 307] width 713 height 21
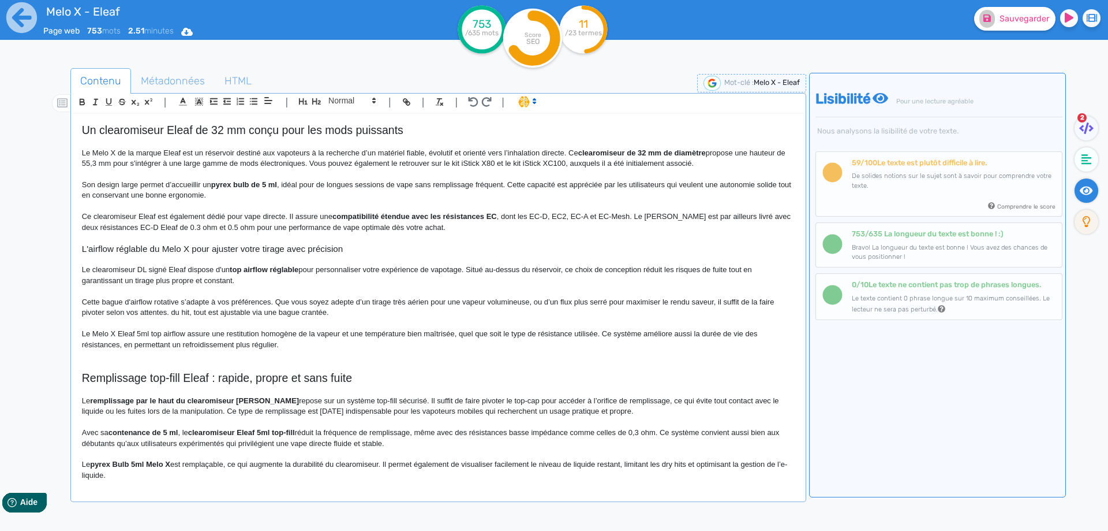
click at [175, 312] on p "Cette bague d'airflow rotative s’adapte à vos préférences. Que vous soyez adept…" at bounding box center [438, 307] width 713 height 21
drag, startPoint x: 175, startPoint y: 312, endPoint x: 289, endPoint y: 313, distance: 114.3
click at [289, 313] on p "Cette bague d'airflow rotative s’adapte à vos préférences. Que vous soyez adept…" at bounding box center [438, 307] width 713 height 21
click at [182, 308] on p "Cette bague d'airflow rotative s’adapte à vos préférences. Que vous soyez adept…" at bounding box center [438, 307] width 713 height 21
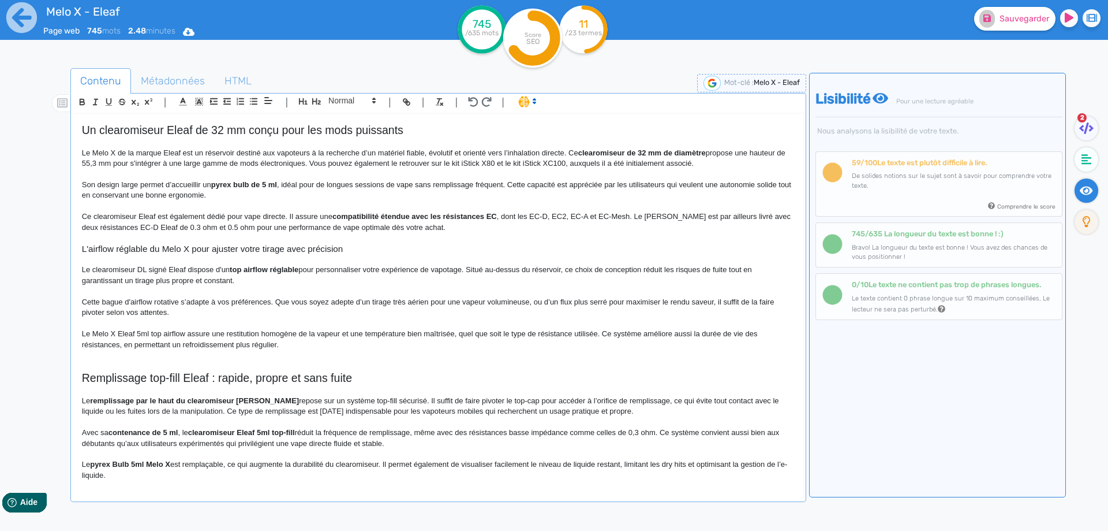
click at [173, 301] on p "Cette bague d'airflow rotative s’adapte à vos préférences. Que vous soyez adept…" at bounding box center [438, 307] width 713 height 21
click at [1004, 24] on button "Sauvegarder" at bounding box center [1014, 19] width 81 height 24
click at [1028, 17] on span "Sauvegarder" at bounding box center [1025, 19] width 50 height 10
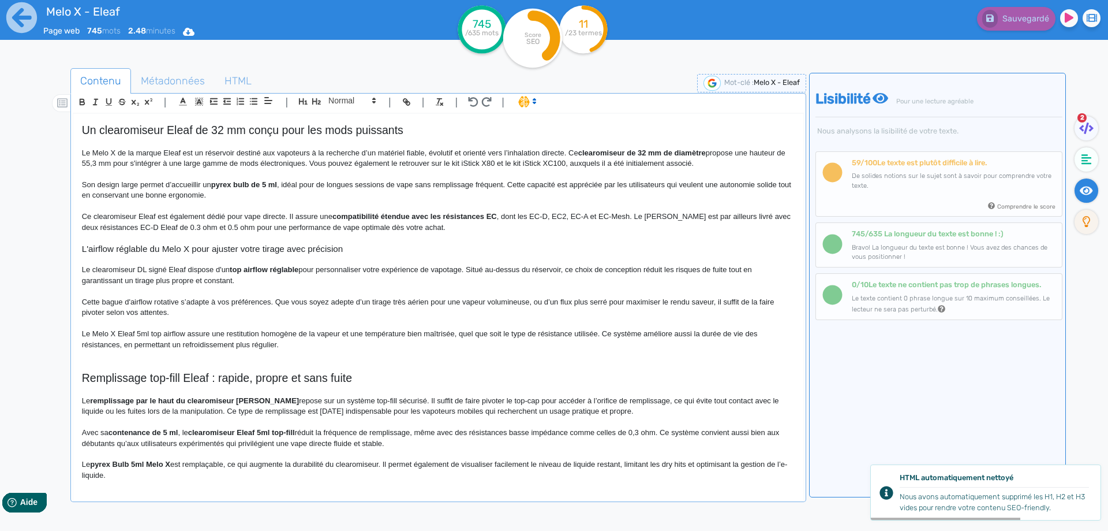
click at [225, 309] on p "Cette bague d'airflow rotative s’adapte à vos préférences. Que vous soyez adept…" at bounding box center [438, 307] width 713 height 21
click at [151, 334] on p "Le Melo X Eleaf 5ml top airflow assure une restitution homogène de la vapeur et…" at bounding box center [438, 338] width 713 height 21
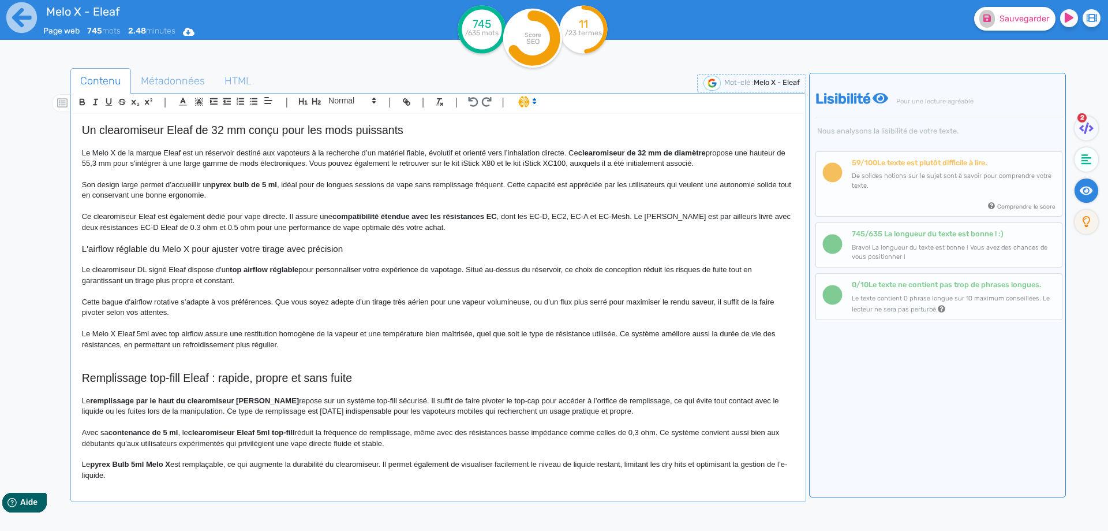
click at [234, 268] on strong "top airflow réglable" at bounding box center [264, 269] width 69 height 9
click at [102, 335] on p "Le Melo X Eleaf 5ml avec top airflow assure une restitution homogène de la vape…" at bounding box center [438, 338] width 713 height 21
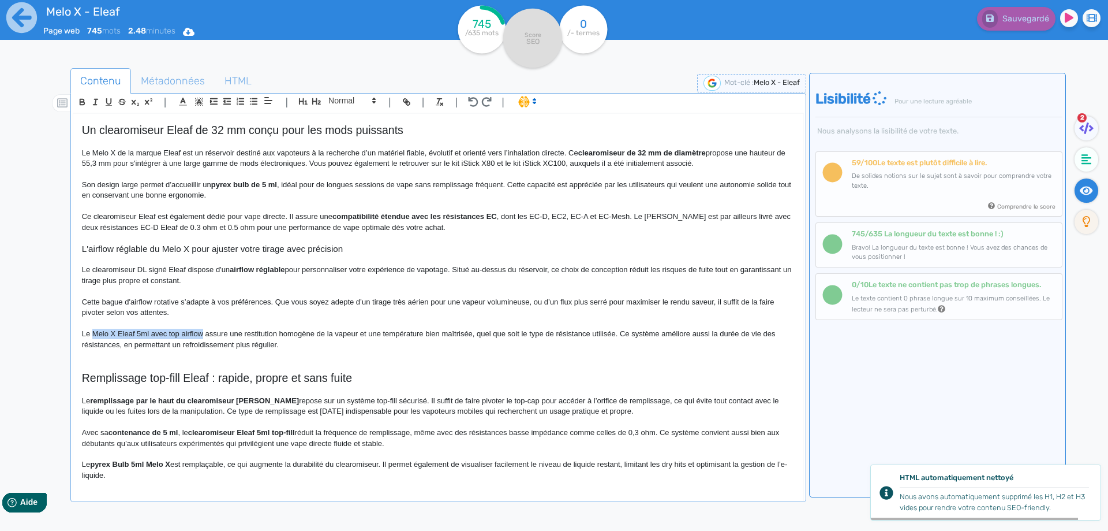
drag, startPoint x: 102, startPoint y: 335, endPoint x: 197, endPoint y: 331, distance: 94.8
click at [197, 331] on p "Le Melo X Eleaf 5ml avec top airflow assure une restitution homogène de la vape…" at bounding box center [438, 338] width 713 height 21
click at [155, 334] on p "Le Melo X Eleaf 5ml avec top airflow assure une restitution homogène de la vape…" at bounding box center [438, 338] width 713 height 21
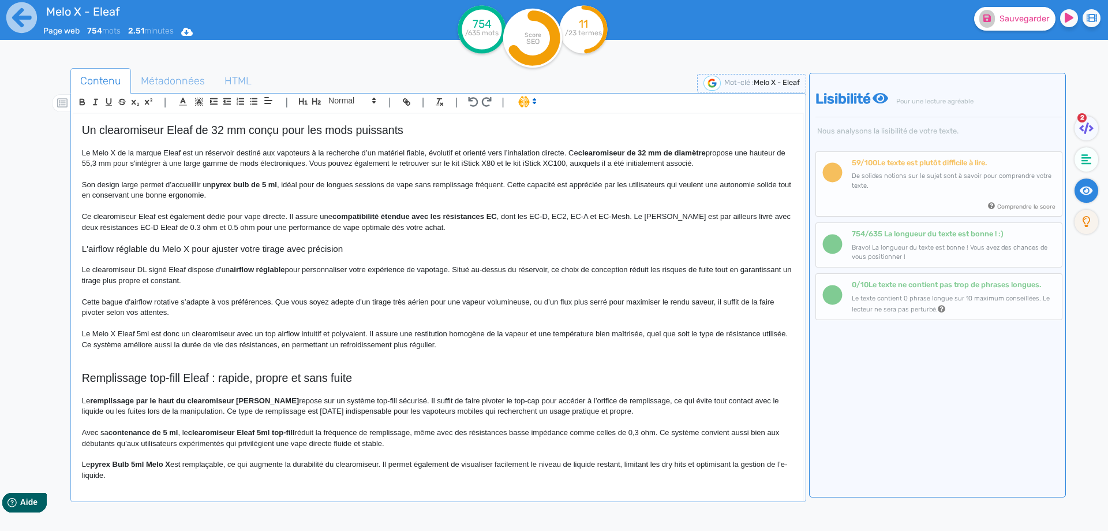
click at [438, 334] on p "Le Melo X Eleaf 5ml est donc un clearomiseur avec un top airflow intuitif et po…" at bounding box center [438, 338] width 713 height 21
click at [536, 335] on p "Le Melo X Eleaf 5ml est donc un clearomiseur avec un top airflow intuitif et po…" at bounding box center [438, 338] width 713 height 21
drag, startPoint x: 536, startPoint y: 335, endPoint x: 622, endPoint y: 334, distance: 85.4
click at [622, 334] on p "Le Melo X Eleaf 5ml est donc un clearomiseur avec un top airflow intuitif et po…" at bounding box center [438, 338] width 713 height 21
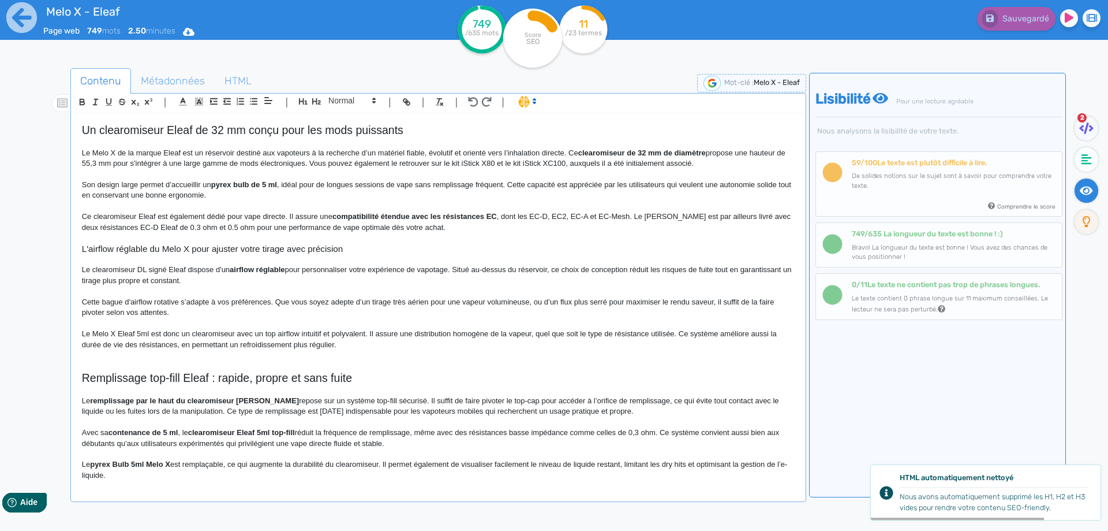
click at [680, 330] on p "Le Melo X Eleaf 5ml est donc un clearomiseur avec un top airflow intuitif et po…" at bounding box center [438, 338] width 713 height 21
click at [680, 336] on p "Le Melo X Eleaf 5ml est donc un clearomiseur avec un top airflow intuitif et po…" at bounding box center [438, 338] width 713 height 21
click at [681, 338] on p "Le Melo X Eleaf 5ml est donc un clearomiseur avec un top airflow intuitif et po…" at bounding box center [438, 338] width 713 height 21
click at [682, 337] on p "Le Melo X Eleaf 5ml est donc un clearomiseur avec un top airflow intuitif et po…" at bounding box center [438, 338] width 713 height 21
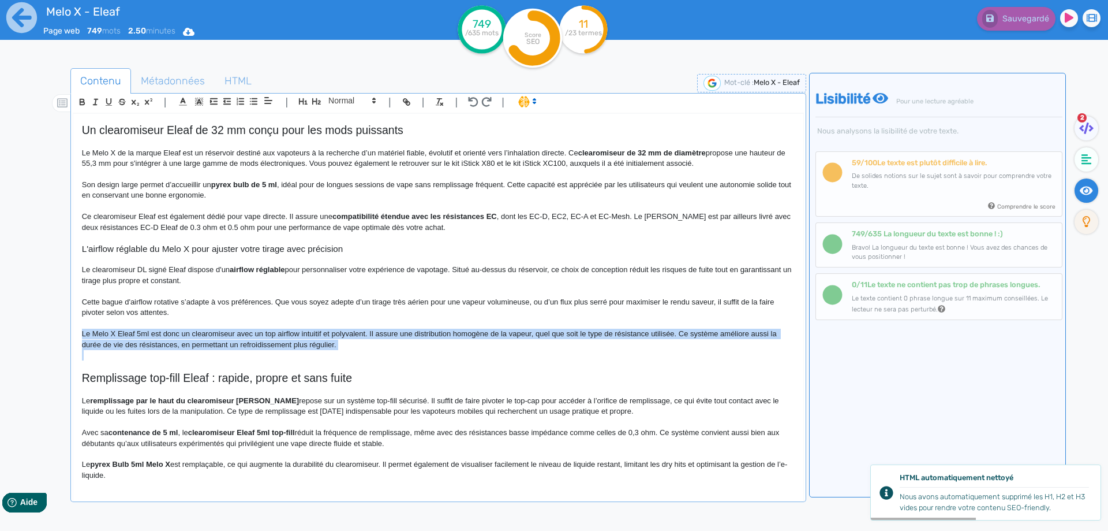
click at [683, 339] on p "Le Melo X Eleaf 5ml est donc un clearomiseur avec un top airflow intuitif et po…" at bounding box center [438, 338] width 713 height 21
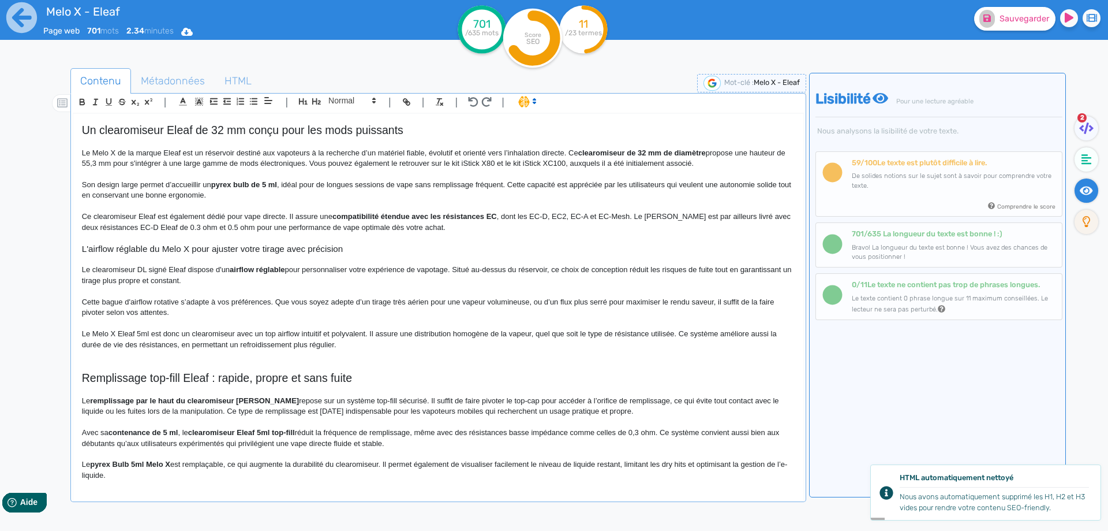
click at [685, 337] on p "Le Melo X Eleaf 5ml est donc un clearomiseur avec un top airflow intuitif et po…" at bounding box center [438, 338] width 713 height 21
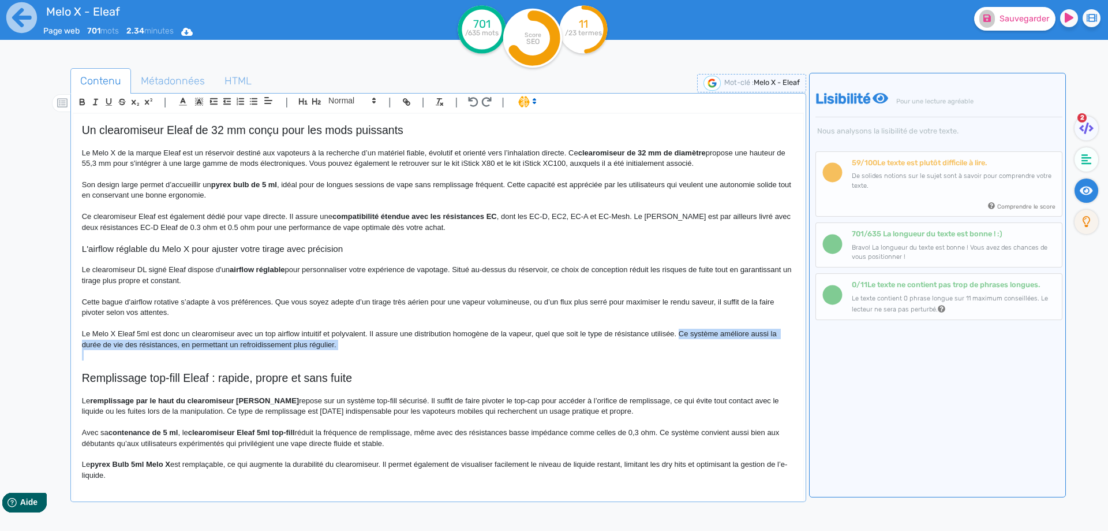
click at [687, 341] on p "Le Melo X Eleaf 5ml est donc un clearomiseur avec un top airflow intuitif et po…" at bounding box center [438, 338] width 713 height 21
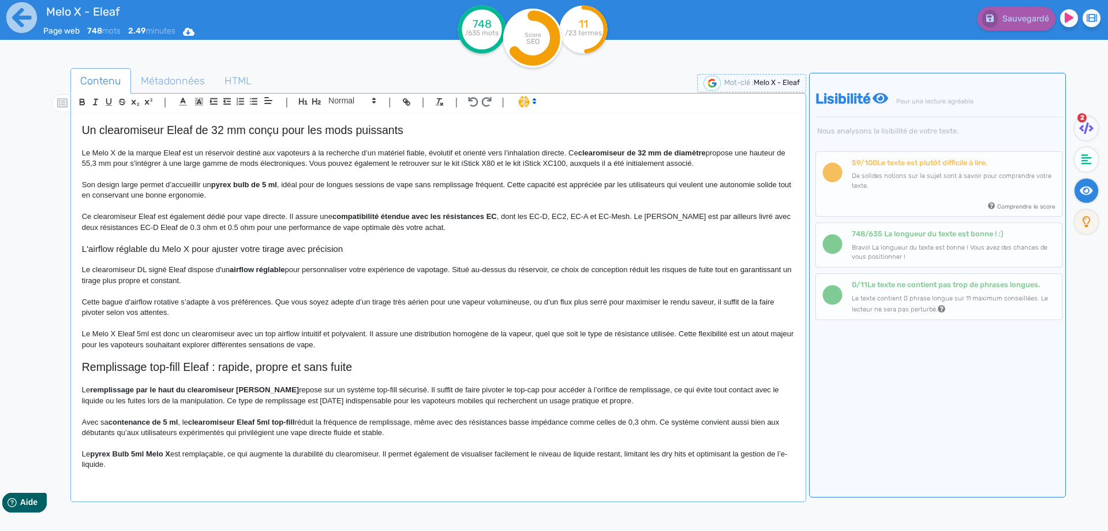
scroll to position [115, 0]
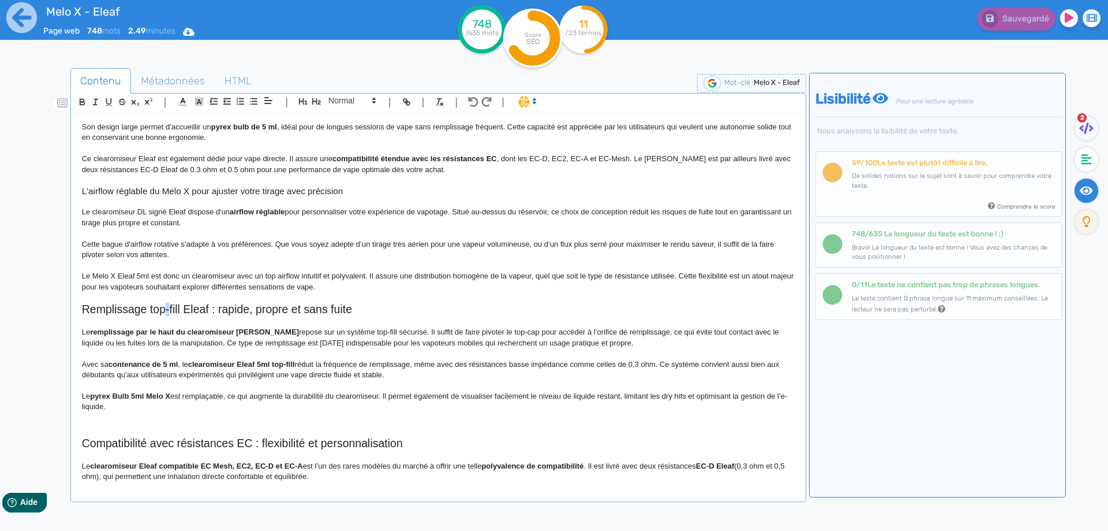
drag, startPoint x: 170, startPoint y: 309, endPoint x: 165, endPoint y: 308, distance: 5.8
click at [165, 308] on h2 "Remplissage top-fill Eleaf : rapide, propre et sans fuite" at bounding box center [438, 308] width 713 height 13
click at [186, 306] on h2 "Remplissage top fill Eleaf : rapide, propre et sans fuite" at bounding box center [438, 308] width 713 height 13
click at [333, 309] on h2 "Remplissage top fill du clearomiseur Eleaf Melo X : rapide, propre et sans fuite" at bounding box center [438, 308] width 713 height 13
drag, startPoint x: 333, startPoint y: 309, endPoint x: 457, endPoint y: 307, distance: 124.1
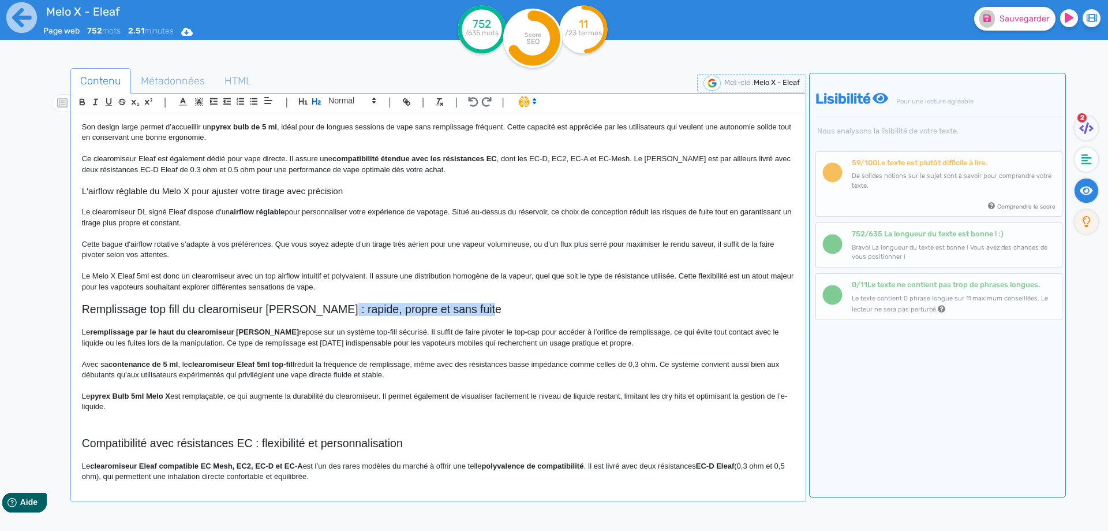
click at [457, 307] on h2 "Remplissage top fill du clearomiseur Eleaf Melo X : rapide, propre et sans fuite" at bounding box center [438, 308] width 713 height 13
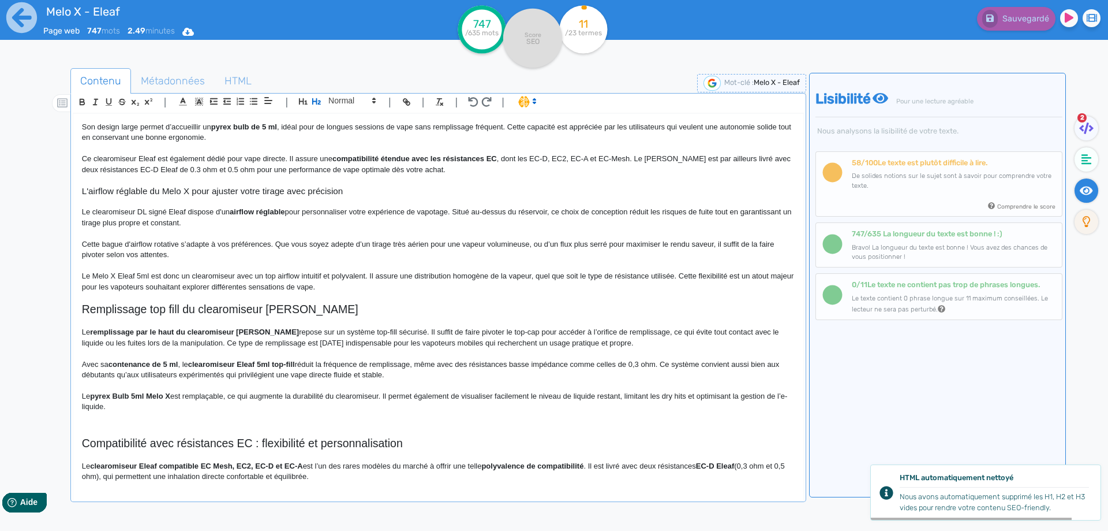
click at [182, 333] on strong "remplissage par le haut du clearomiseur [PERSON_NAME]" at bounding box center [194, 331] width 209 height 9
drag, startPoint x: 182, startPoint y: 333, endPoint x: 279, endPoint y: 333, distance: 97.0
click at [279, 333] on p "Le remplissage par le haut du clearomiseur [PERSON_NAME] X repose sur un systèm…" at bounding box center [438, 337] width 713 height 21
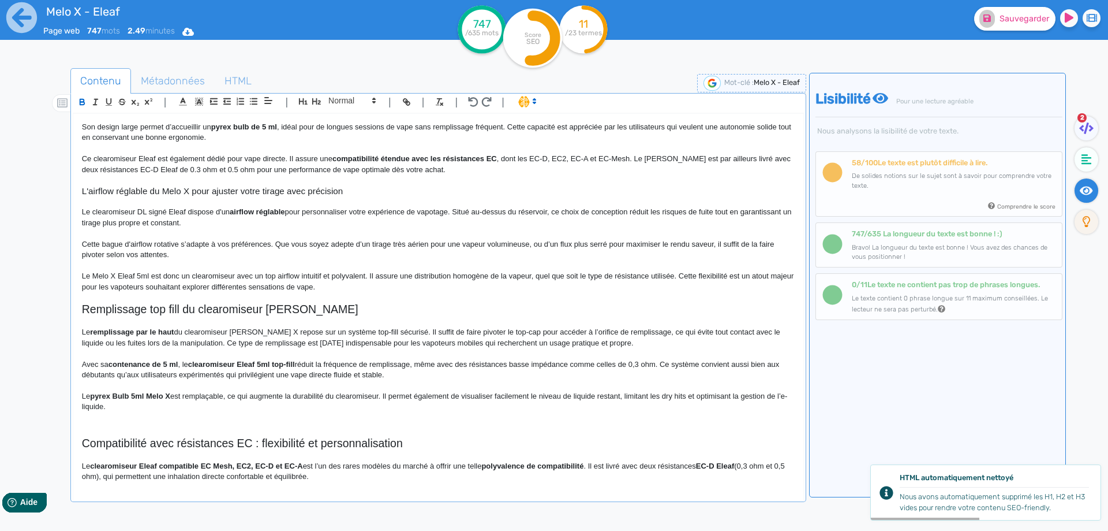
click at [243, 330] on p "Le remplissage par le haut du clearomiseur Eleaf Melo X repose sur un système t…" at bounding box center [438, 337] width 713 height 21
click at [324, 330] on p "Le remplissage par le haut du clearomiseur Melo X repose sur un système top-fil…" at bounding box center [438, 337] width 713 height 21
click at [376, 333] on p "Le remplissage par le haut du clearomiseur Melo X repose sur un système top-fil…" at bounding box center [438, 337] width 713 height 21
click at [367, 356] on p at bounding box center [438, 353] width 713 height 10
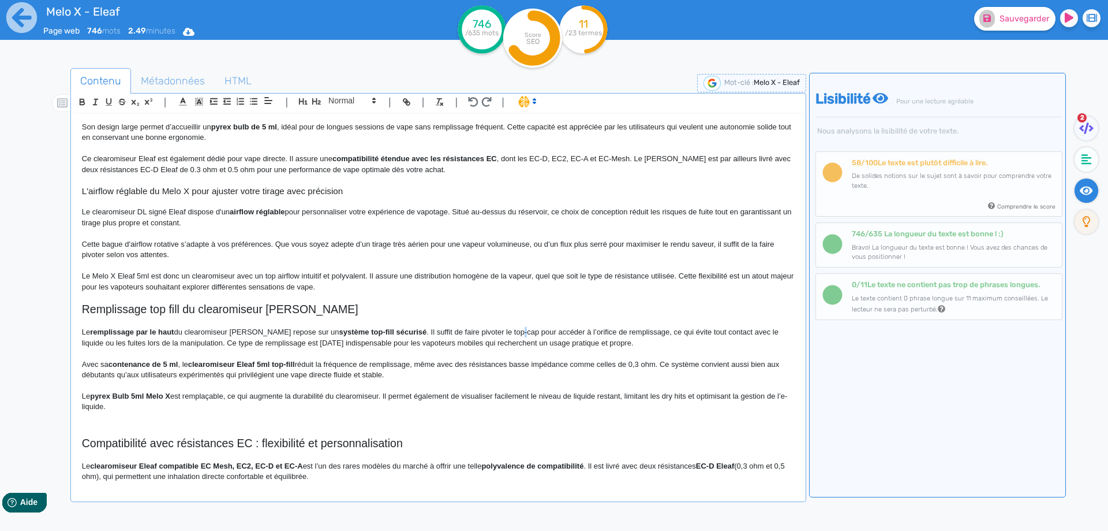
click at [492, 331] on p "Le remplissage par le haut du clearomiseur Melo X repose sur un système top-fil…" at bounding box center [438, 337] width 713 height 21
click at [772, 332] on p "Le remplissage par le haut du clearomiseur Melo X repose sur un système top-fil…" at bounding box center [438, 337] width 713 height 21
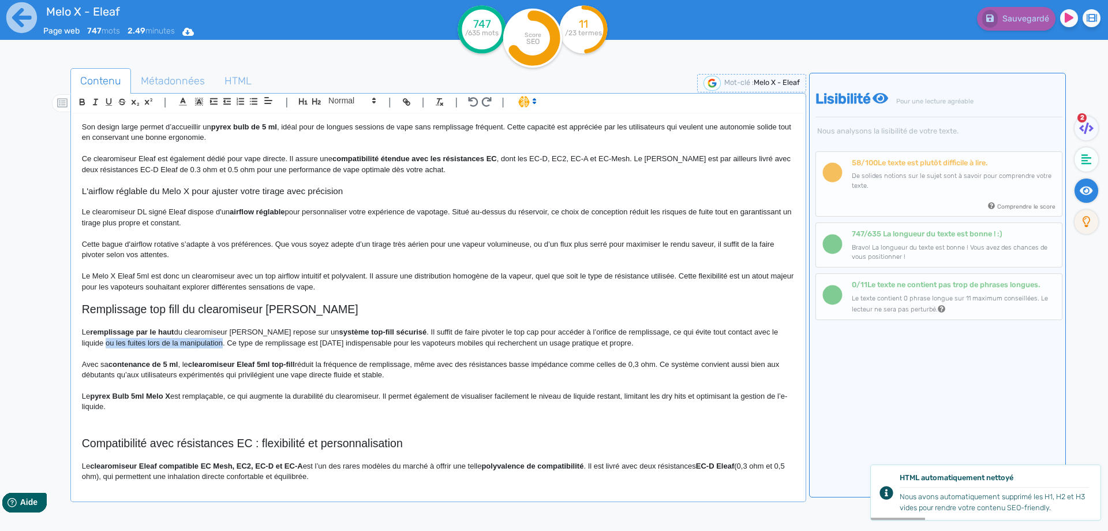
drag, startPoint x: 772, startPoint y: 332, endPoint x: 162, endPoint y: 343, distance: 609.7
click at [162, 343] on p "Le remplissage par le haut du clearomiseur Melo X repose sur un système top-fil…" at bounding box center [438, 337] width 713 height 21
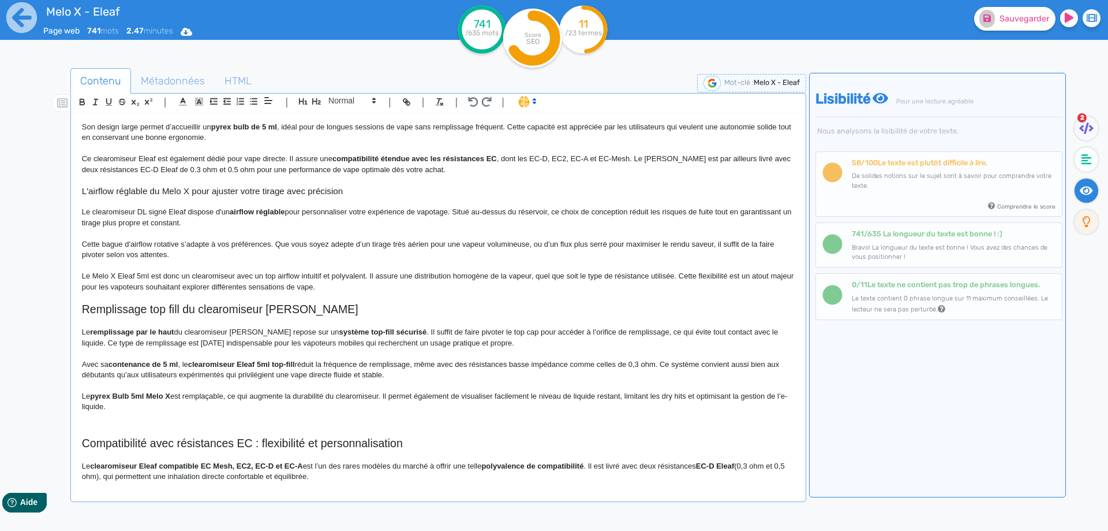
click at [121, 345] on p "Le remplissage par le haut du clearomiseur Melo X repose sur un système top-fil…" at bounding box center [438, 337] width 713 height 21
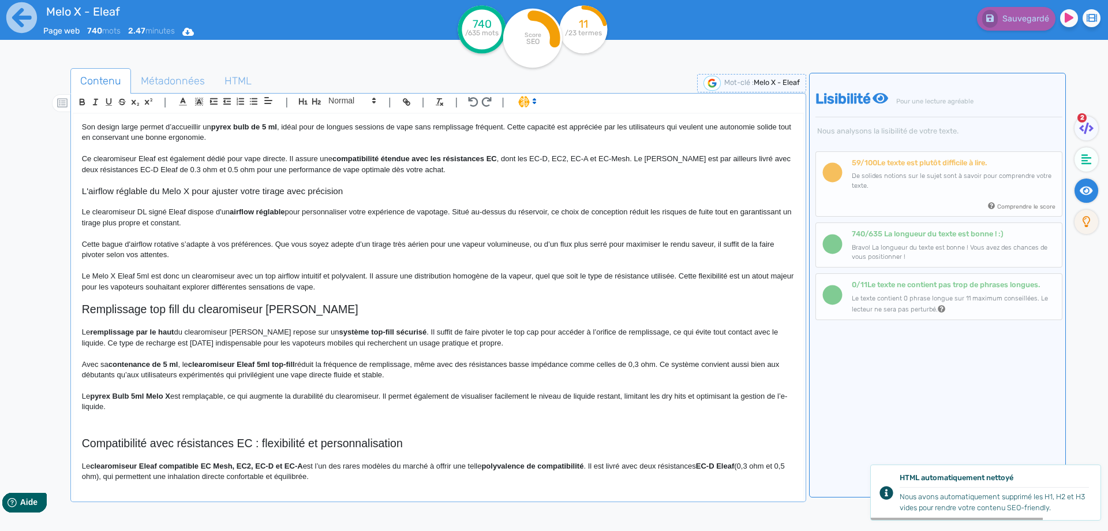
click at [199, 364] on strong "clearomiseur Eleaf 5ml top-fill" at bounding box center [241, 364] width 107 height 9
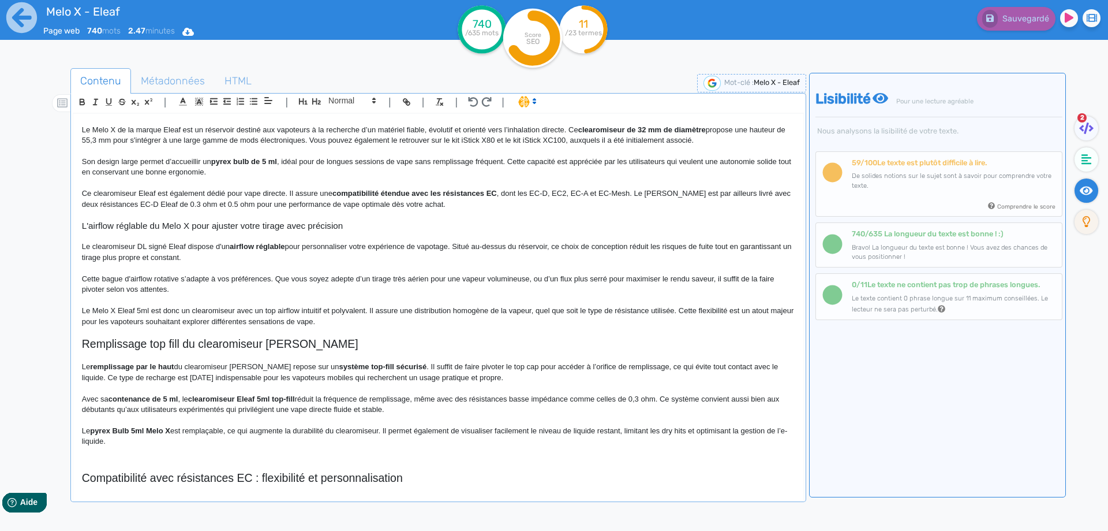
scroll to position [173, 0]
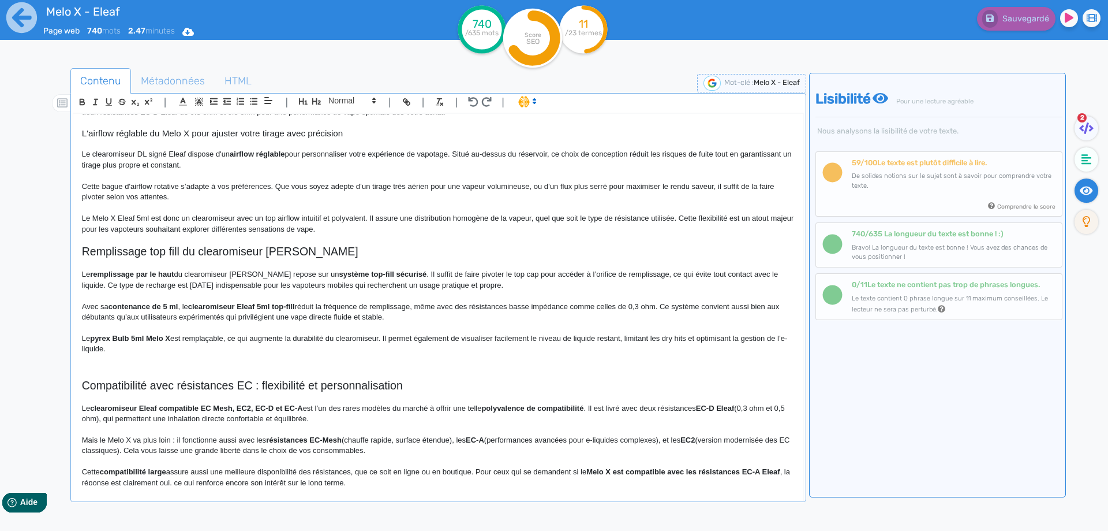
click at [212, 310] on strong "clearomiseur Eleaf 5ml top-fill" at bounding box center [241, 306] width 107 height 9
drag, startPoint x: 212, startPoint y: 310, endPoint x: 296, endPoint y: 305, distance: 83.9
click at [295, 305] on strong "clearomiseur Eleaf 5ml top-fill" at bounding box center [241, 306] width 107 height 9
click at [289, 249] on h2 "Remplissage top fill du clearomiseur Eleaf Melo X" at bounding box center [438, 251] width 713 height 13
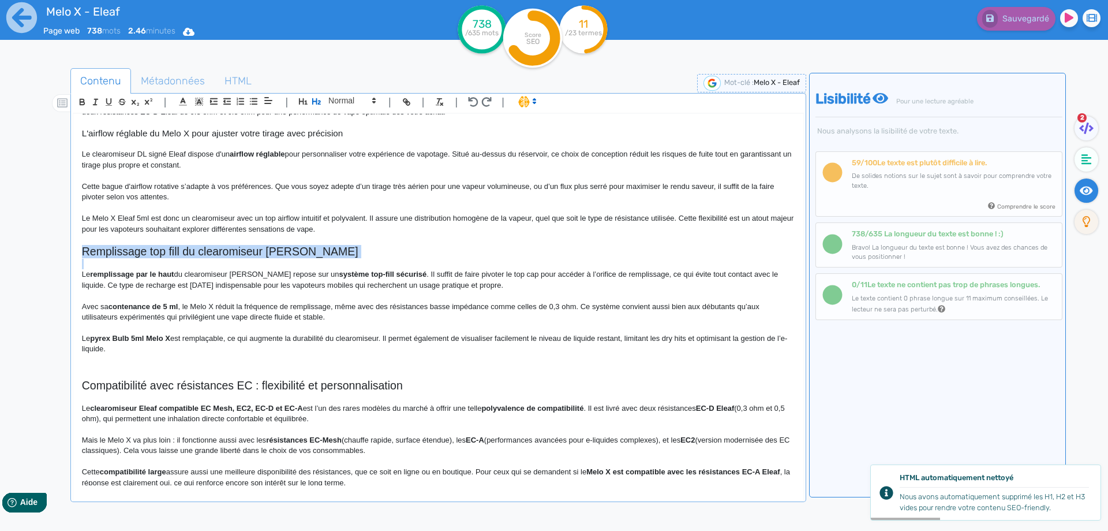
click at [289, 249] on h2 "Remplissage top fill du clearomiseur Eleaf Melo X" at bounding box center [438, 251] width 713 height 13
copy h2 "Remplissage top fill du clearomiseur Eleaf Melo X"
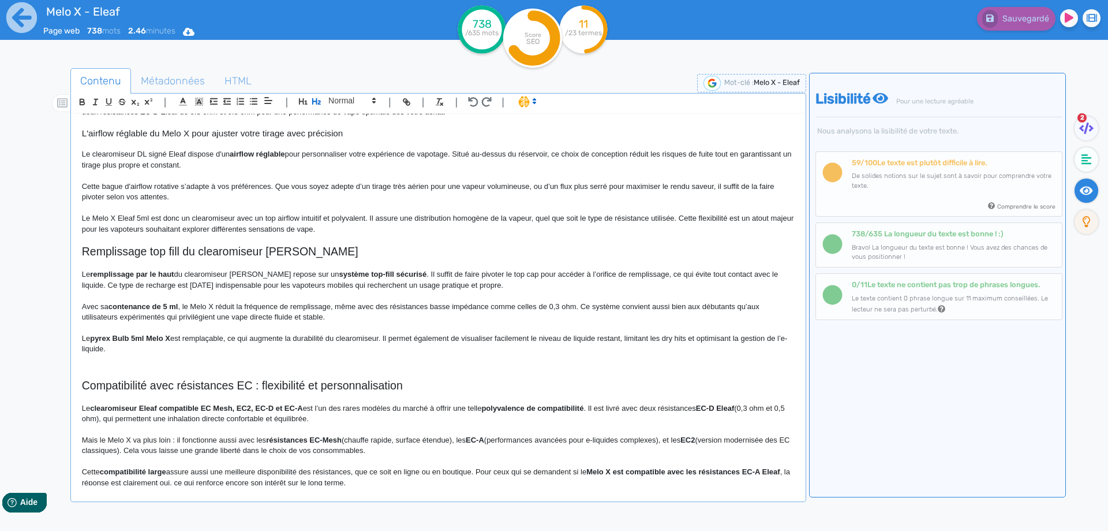
click at [401, 274] on p "Le remplissage par le haut du clearomiseur Melo X repose sur un système top-fil…" at bounding box center [438, 279] width 713 height 21
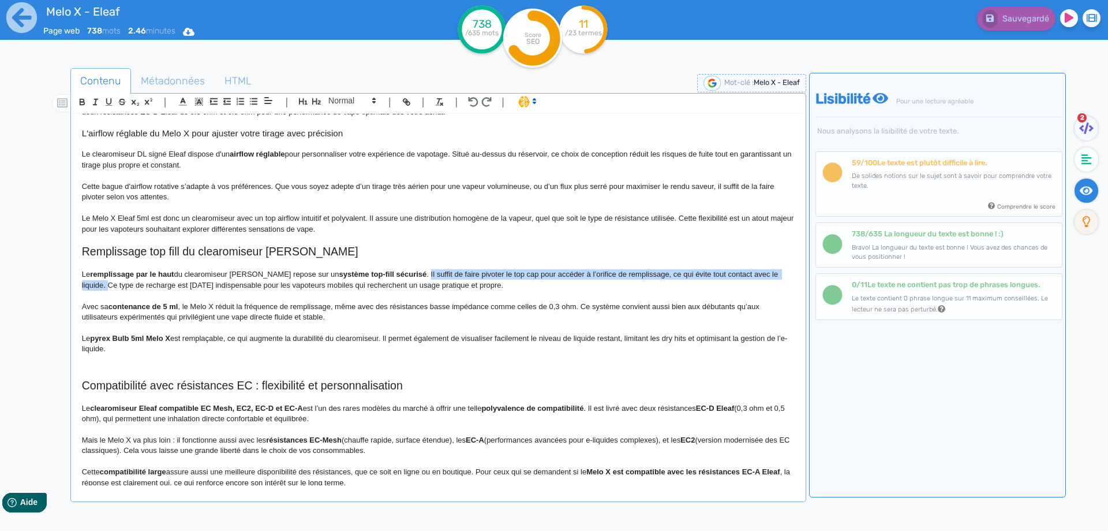
drag, startPoint x: 401, startPoint y: 274, endPoint x: 772, endPoint y: 272, distance: 371.8
click at [772, 272] on p "Le remplissage par le haut du clearomiseur Melo X repose sur un système top-fil…" at bounding box center [438, 279] width 713 height 21
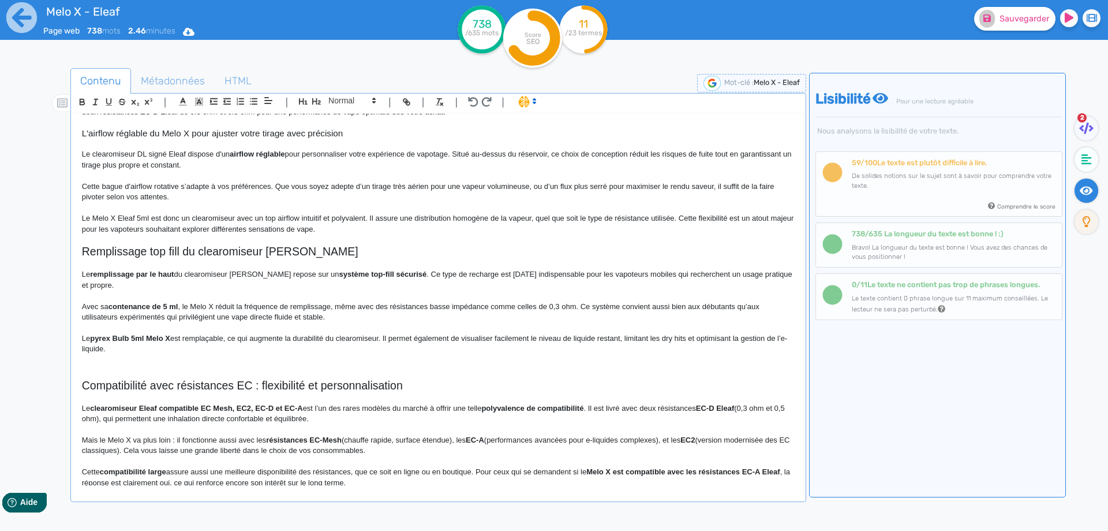
click at [449, 283] on p "Le remplissage par le haut du clearomiseur Melo X repose sur un système top-fil…" at bounding box center [438, 279] width 713 height 21
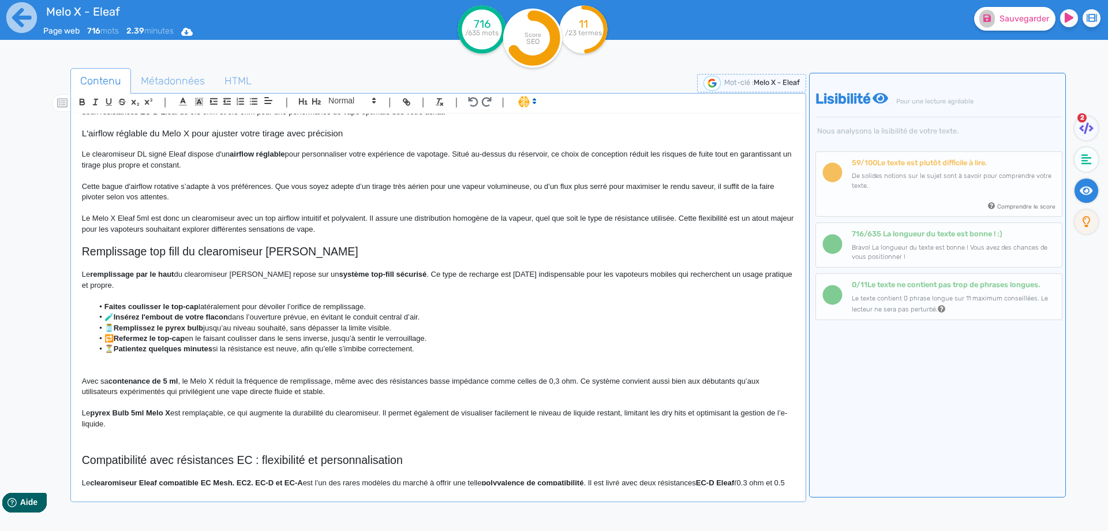
click at [117, 306] on strong "Faites coulisser le top-cap" at bounding box center [151, 306] width 94 height 9
click at [111, 306] on strong "Faites coulisser le top-cap" at bounding box center [151, 306] width 94 height 9
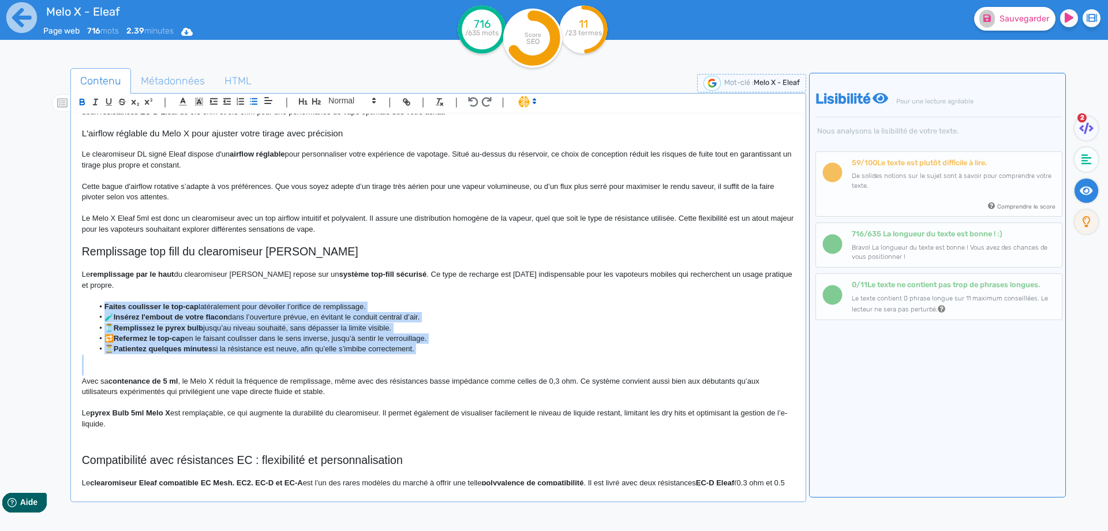
drag, startPoint x: 111, startPoint y: 306, endPoint x: 233, endPoint y: 357, distance: 132.2
click at [233, 357] on div "Melo X - Eleaf Un clearomiseur Eleaf de 32 mm conçu pour les mods puissants Le …" at bounding box center [438, 299] width 730 height 371
click at [240, 102] on line "button" at bounding box center [242, 102] width 5 height 0
click at [118, 358] on li at bounding box center [443, 359] width 701 height 10
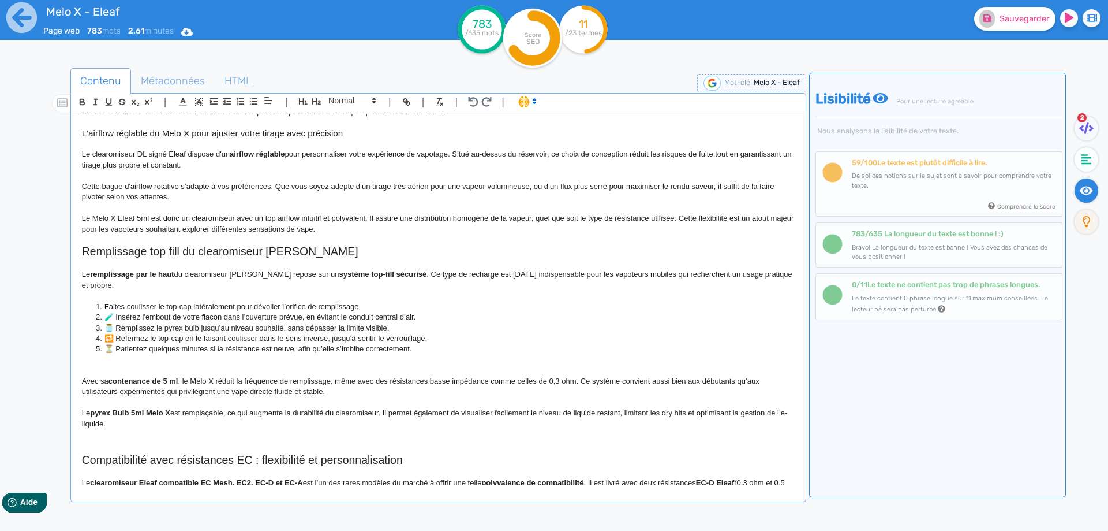
click at [109, 311] on li "Faites coulisser le top-cap latéralement pour dévoiler l’orifice de remplissage." at bounding box center [443, 306] width 701 height 10
click at [110, 315] on li "🧪 Insérez l'embout de votre flacon dans l’ouverture prévue, en évitant le condu…" at bounding box center [443, 317] width 701 height 10
click at [110, 324] on li "🫙 Remplissez le pyrex bulb jusqu’au niveau souhaité, sans dépasser la limite vi…" at bounding box center [443, 328] width 701 height 10
click at [110, 336] on li "🔁 Refermez le top-cap en le faisant coulisser dans le sens inverse, jusqu’à sen…" at bounding box center [443, 338] width 701 height 10
click at [114, 351] on li "⏳ Patientez quelques minutes si la résistance est neuve, afin qu’elle s’imbibe …" at bounding box center [443, 348] width 701 height 10
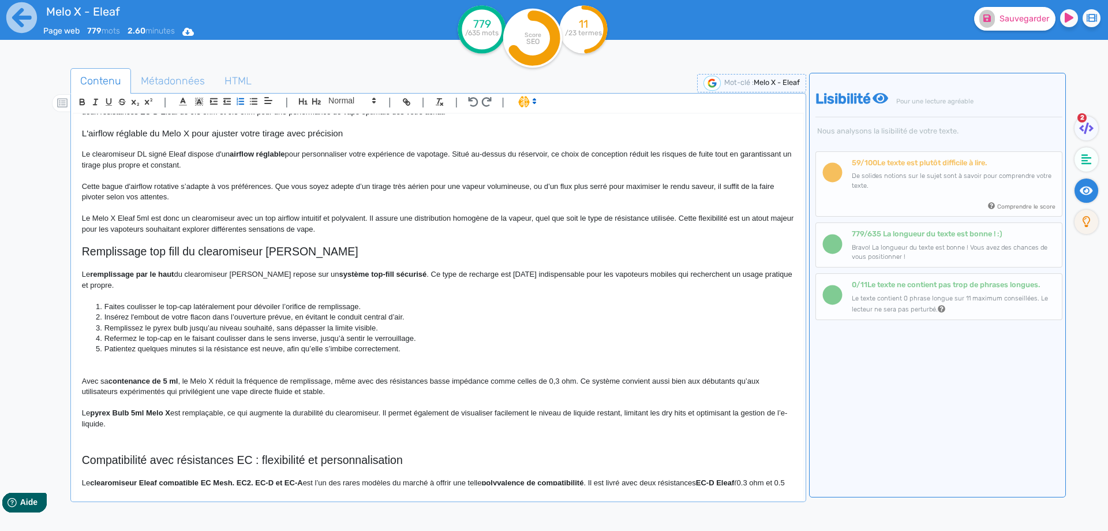
click at [178, 307] on li "Faites coulisser le top-cap latéralement pour dévoiler l’orifice de remplissage." at bounding box center [443, 306] width 701 height 10
click at [208, 309] on li "Faites coulisser le top cap latéralement pour dévoiler l’orifice de remplissage." at bounding box center [443, 306] width 701 height 10
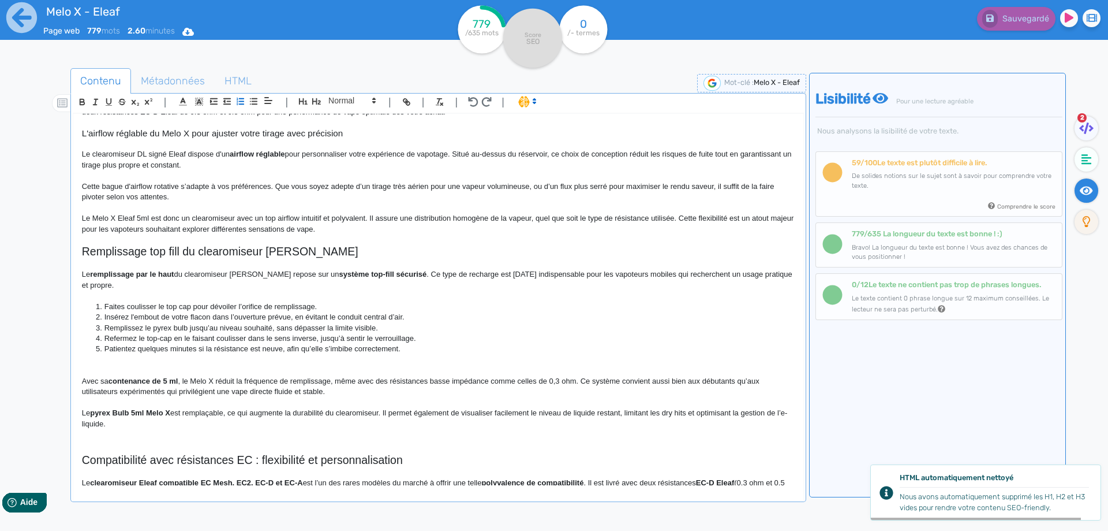
click at [293, 317] on li "Insérez l'embout de votre flacon dans l’ouverture prévue, en évitant le conduit…" at bounding box center [443, 317] width 701 height 10
click at [181, 328] on li "Remplissez le pyrex bulb jusqu’au niveau souhaité, sans dépasser la limite visi…" at bounding box center [443, 328] width 701 height 10
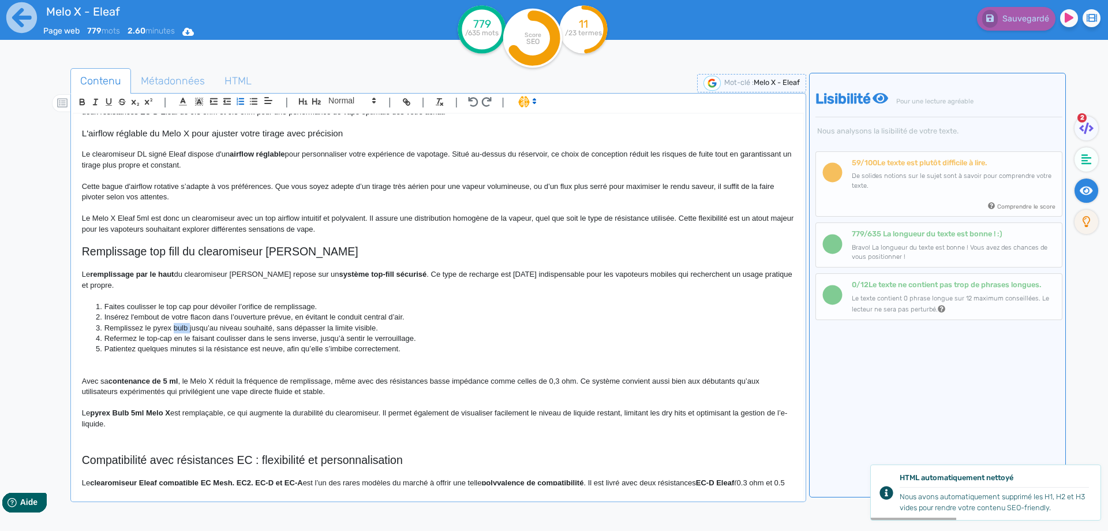
click at [174, 327] on li "Remplissez le pyrex bulb jusqu’au niveau souhaité, sans dépasser la limite visi…" at bounding box center [443, 328] width 701 height 10
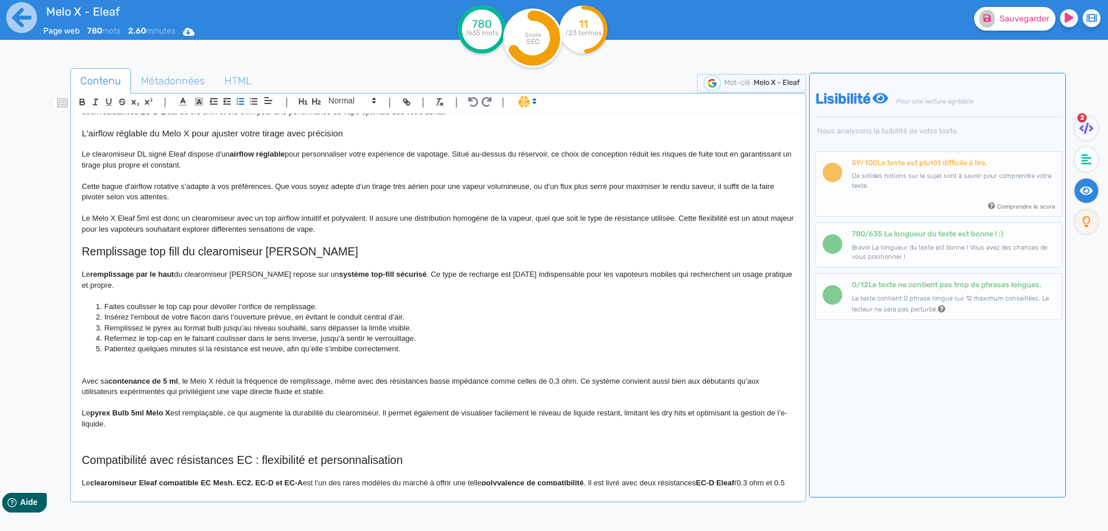
click at [157, 329] on li "Remplissez le pyrex au format bulb jusqu’au niveau souhaité, sans dépasser la l…" at bounding box center [443, 328] width 701 height 10
click at [322, 328] on li "Remplissez le verre au format bulb jusqu’au niveau souhaité, sans dépasser la l…" at bounding box center [443, 328] width 701 height 10
drag, startPoint x: 322, startPoint y: 328, endPoint x: 391, endPoint y: 328, distance: 69.3
click at [391, 328] on li "Remplissez le verre au format bulb jusqu’au niveau souhaité, sans dépasser la l…" at bounding box center [443, 328] width 701 height 10
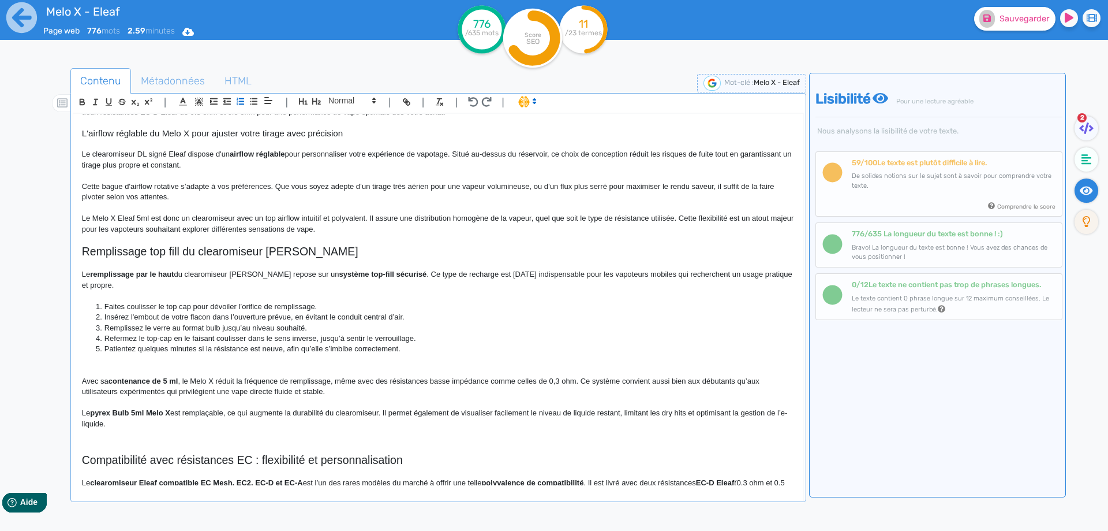
click at [155, 338] on li "Refermez le top-cap en le faisant coulisser dans le sens inverse, jusqu’à senti…" at bounding box center [443, 338] width 701 height 10
click at [332, 338] on li "Refermez le top cap en le faisant coulisser dans le sens inverse, jusqu’à senti…" at bounding box center [443, 338] width 701 height 10
drag, startPoint x: 332, startPoint y: 338, endPoint x: 406, endPoint y: 338, distance: 73.9
click at [406, 338] on li "Refermez le top cap en le faisant coulisser dans le sens inverse, jusqu’à senti…" at bounding box center [443, 338] width 701 height 10
click at [211, 363] on p at bounding box center [438, 359] width 713 height 10
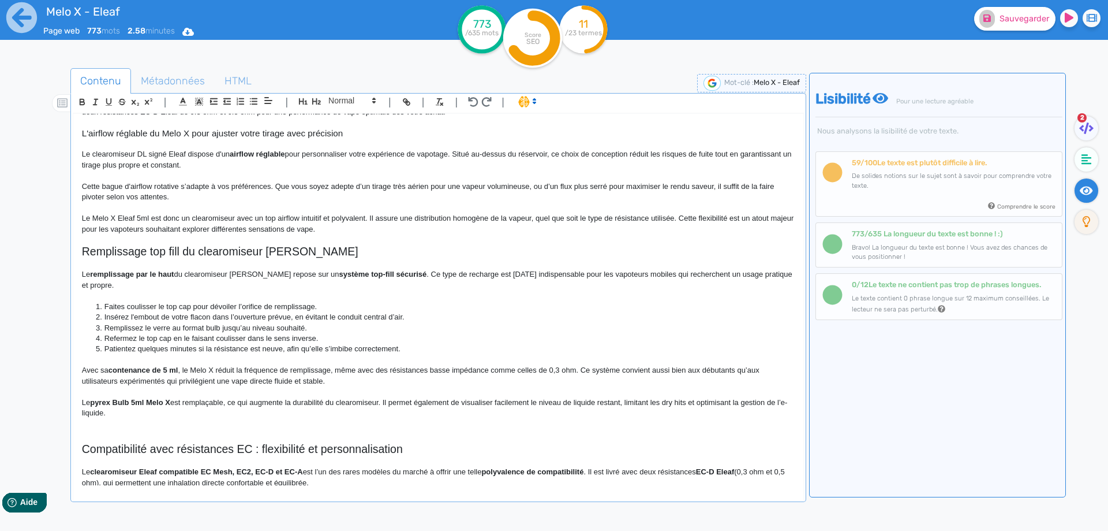
click at [343, 367] on p "Avec sa contenance de 5 ml , le Melo X réduit la fréquence de remplissage, même…" at bounding box center [438, 375] width 713 height 21
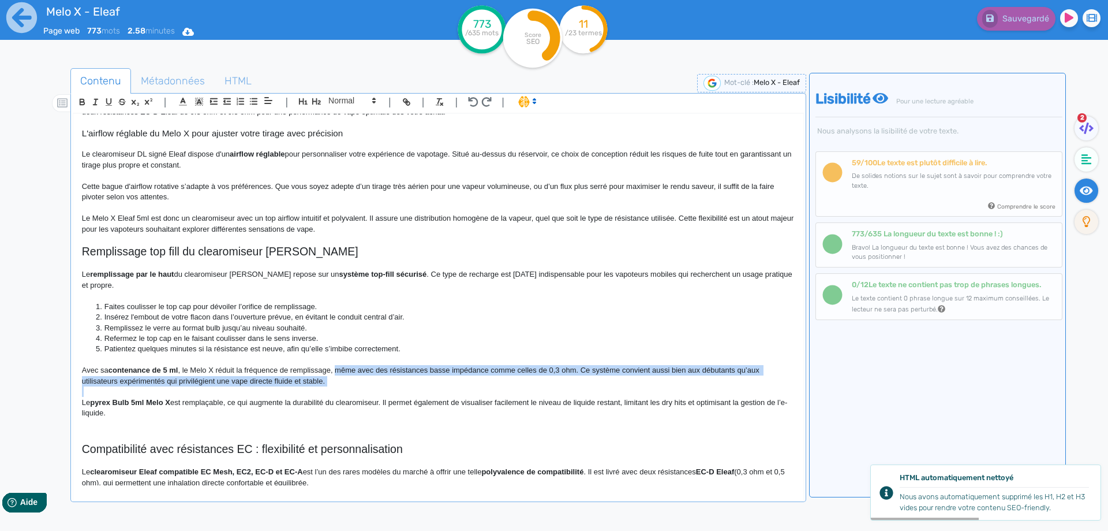
drag, startPoint x: 343, startPoint y: 367, endPoint x: 576, endPoint y: 378, distance: 233.5
click at [576, 378] on p "Avec sa contenance de 5 ml , le Melo X réduit la fréquence de remplissage, même…" at bounding box center [438, 375] width 713 height 21
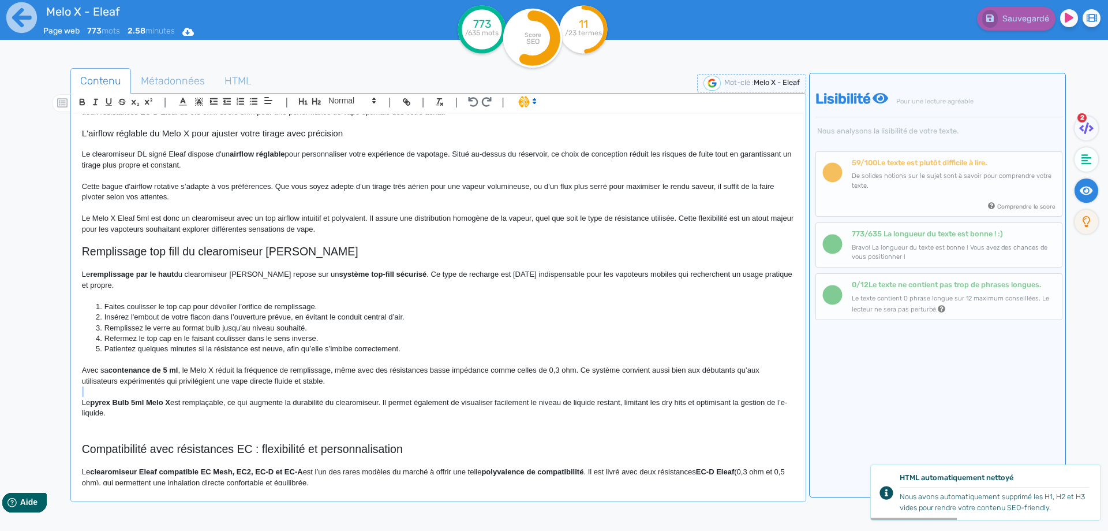
click at [576, 378] on p "Avec sa contenance de 5 ml , le Melo X réduit la fréquence de remplissage, même…" at bounding box center [438, 375] width 713 height 21
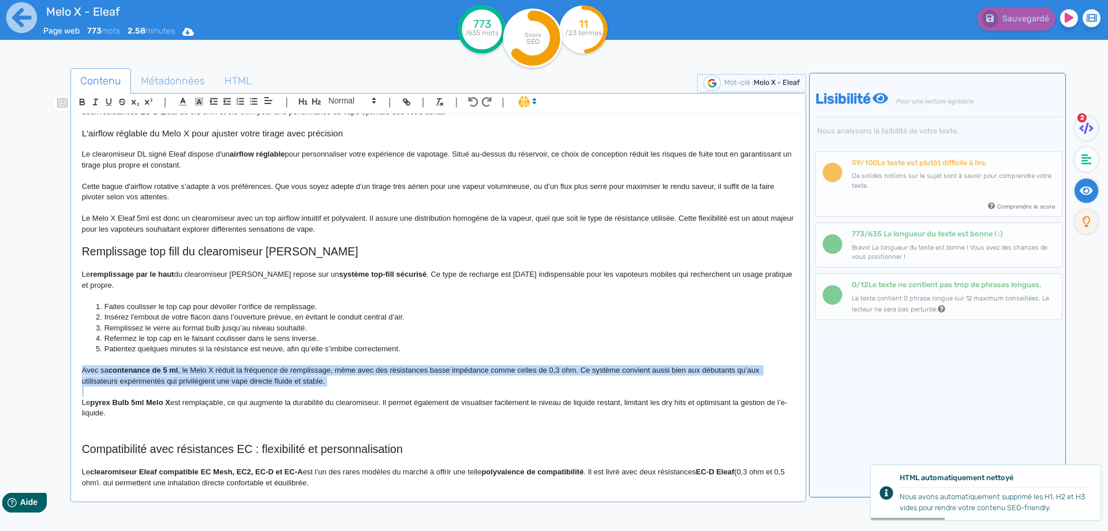
click at [576, 378] on p "Avec sa contenance de 5 ml , le Melo X réduit la fréquence de remplissage, même…" at bounding box center [438, 375] width 713 height 21
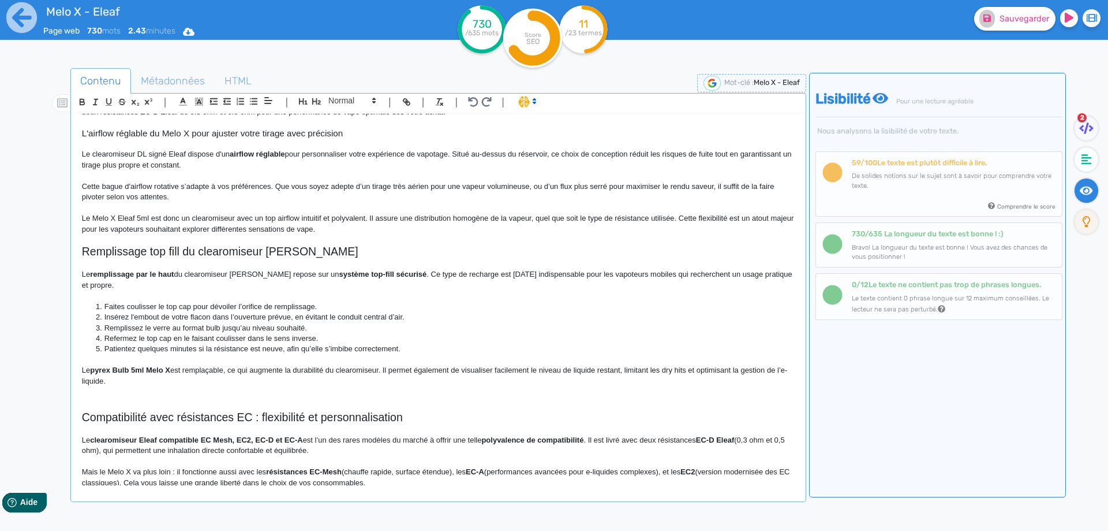
click at [118, 370] on strong "pyrex Bulb 5ml Melo X" at bounding box center [130, 369] width 80 height 9
click at [95, 374] on strong "pyrex bulb 5ml Melo X" at bounding box center [129, 369] width 79 height 9
click at [95, 373] on strong "pyrex bulb 5ml Melo X" at bounding box center [129, 369] width 79 height 9
click at [233, 380] on p "Le verre bulb 5ml Melo X est remplaçable, ce qui augmente la durabilité du clea…" at bounding box center [438, 375] width 713 height 21
click at [142, 370] on strong "pyrex bulb 5ml Melo X" at bounding box center [129, 369] width 79 height 9
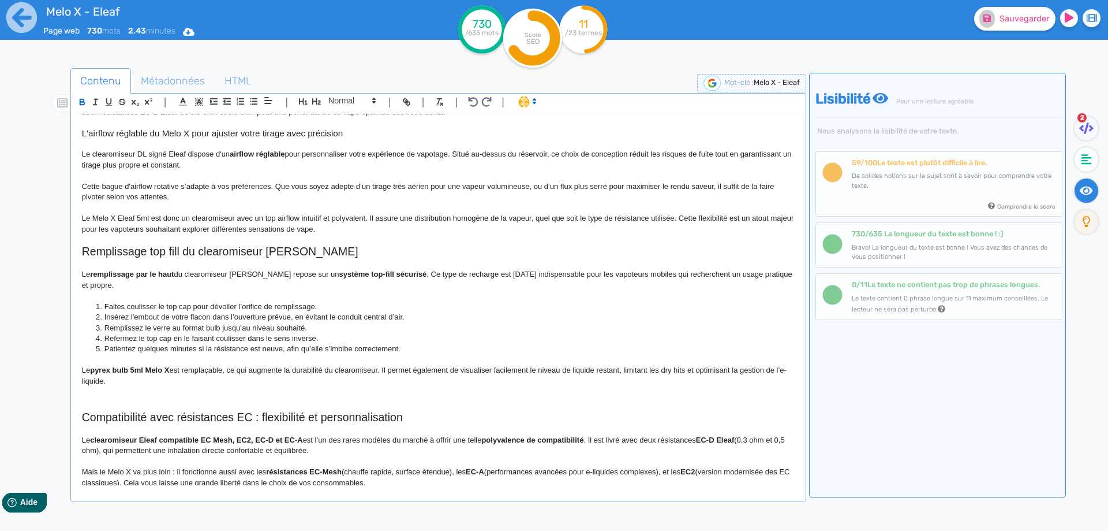
click at [145, 369] on strong "pyrex bulb 5ml Melo X" at bounding box center [129, 369] width 79 height 9
click at [110, 366] on strong "pyrex bulb 5ml du Melo X" at bounding box center [135, 369] width 91 height 9
click at [106, 368] on strong "pyrex bulb 5ml du Melo X" at bounding box center [135, 369] width 91 height 9
drag, startPoint x: 106, startPoint y: 368, endPoint x: 133, endPoint y: 361, distance: 27.3
click at [134, 361] on div "Melo X - Eleaf Un clearomiseur Eleaf de 32 mm conçu pour les mods puissants Le …" at bounding box center [438, 299] width 730 height 371
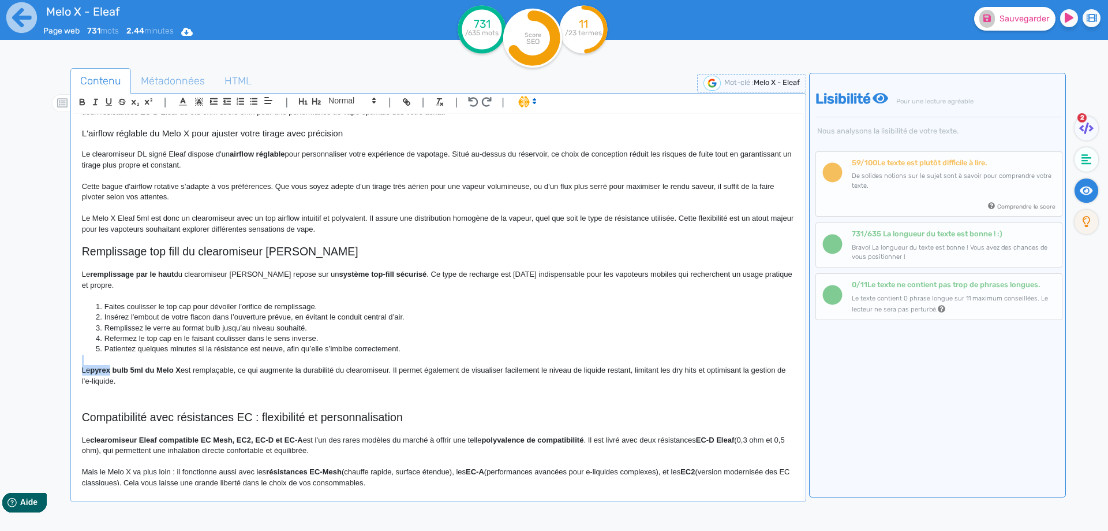
click at [132, 363] on p at bounding box center [438, 359] width 713 height 10
click at [92, 369] on strong "pyrex bulb 5ml du Melo X" at bounding box center [135, 369] width 91 height 9
drag, startPoint x: 92, startPoint y: 369, endPoint x: 185, endPoint y: 368, distance: 93.0
click at [181, 368] on strong "pyrex bulb 5ml du Melo X" at bounding box center [135, 369] width 91 height 9
click at [188, 369] on p "Le pyrex bulb 5ml du Melo X est remplaçable, ce qui augmente la durabilité du c…" at bounding box center [438, 375] width 713 height 21
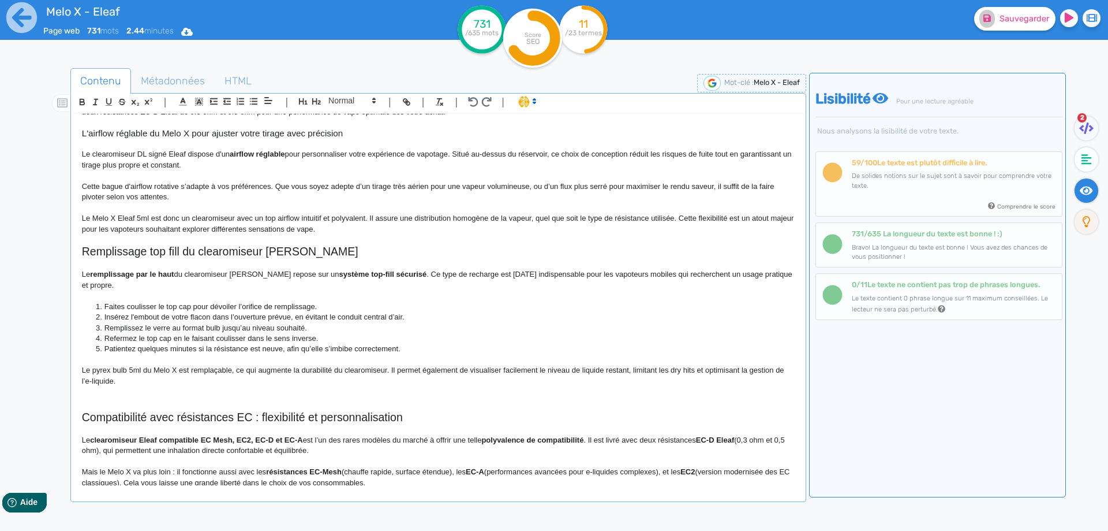
click at [84, 372] on p "Le pyrex bulb 5ml du Melo X est remplaçable, ce qui augmente la durabilité du c…" at bounding box center [438, 375] width 713 height 21
click at [77, 372] on div "Melo X - Eleaf Un clearomiseur Eleaf de 32 mm conçu pour les mods puissants Le …" at bounding box center [438, 299] width 730 height 371
drag, startPoint x: 274, startPoint y: 371, endPoint x: 267, endPoint y: 365, distance: 9.4
click at [277, 371] on p "Bon à savoir, le pyrex bulb 5ml du Melo X est remplaçable, ce qui augmente la d…" at bounding box center [438, 375] width 713 height 21
click at [282, 372] on p "Bon à savoir, le pyrex bulb 5ml du Melo X est remplaçable. ce qui augmente la d…" at bounding box center [438, 375] width 713 height 21
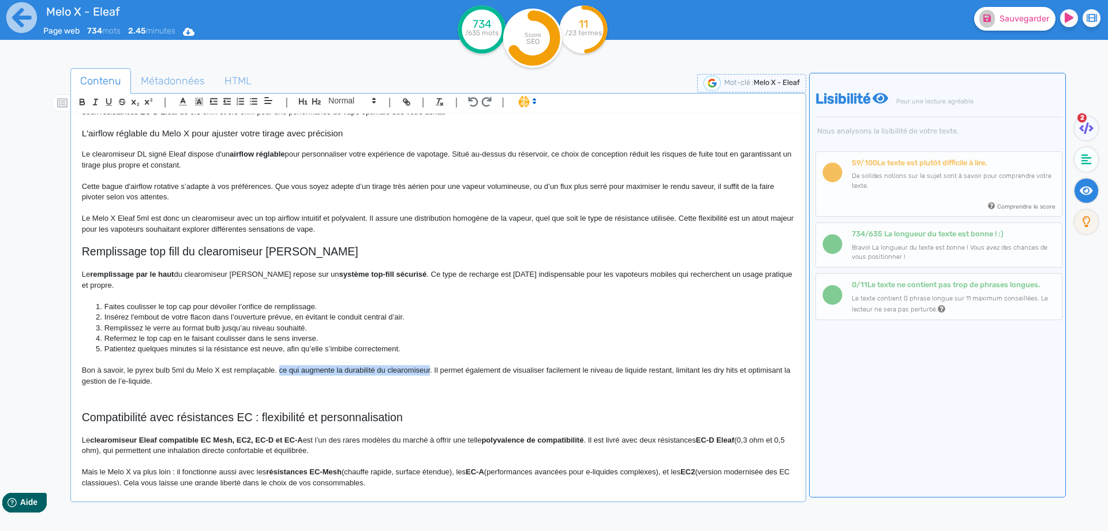
drag, startPoint x: 282, startPoint y: 372, endPoint x: 410, endPoint y: 371, distance: 128.2
click at [410, 371] on p "Bon à savoir, le pyrex bulb 5ml du Melo X est remplaçable. ce qui augmente la d…" at bounding box center [438, 375] width 713 height 21
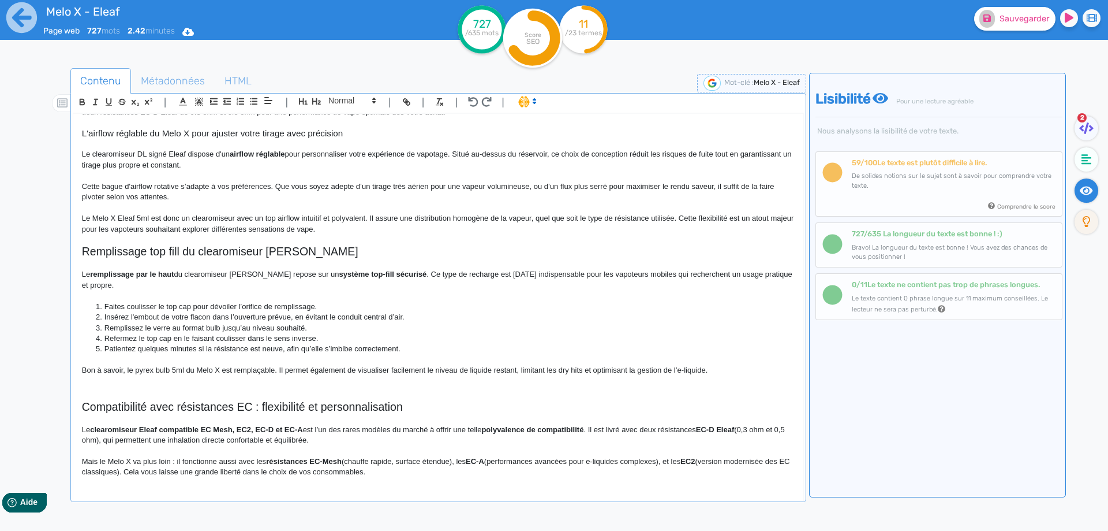
click at [469, 370] on p "Bon à savoir, le pyrex bulb 5ml du Melo X est remplaçable. Il permet également …" at bounding box center [438, 370] width 713 height 10
click at [523, 371] on p "Bon à savoir, le pyrex bulb 5ml du Melo X est remplaçable. Il permet également …" at bounding box center [438, 370] width 713 height 10
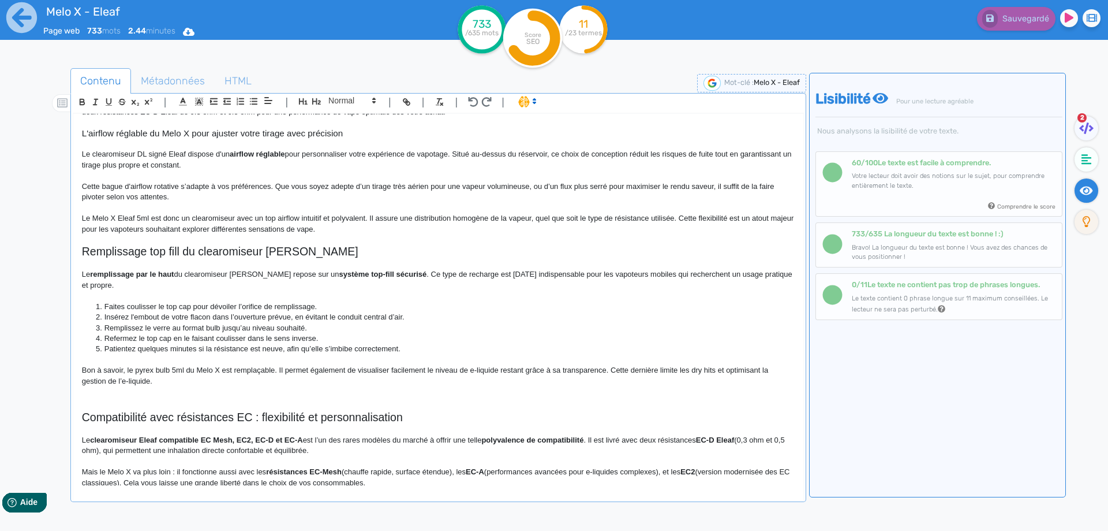
click at [92, 319] on ol "Faites coulisser le top cap pour dévoiler l’orifice de remplissage. Insérez l'e…" at bounding box center [438, 327] width 713 height 53
drag, startPoint x: 748, startPoint y: 371, endPoint x: 761, endPoint y: 370, distance: 12.7
click at [761, 370] on p "Bon à savoir, le pyrex bulb 5ml du Melo X est remplaçable. Il permet également …" at bounding box center [438, 375] width 713 height 21
click at [118, 379] on p "Bon à savoir, le pyrex bulb 5ml du Melo X est remplaçable. Il permet également …" at bounding box center [438, 375] width 713 height 21
click at [162, 378] on p "Bon à savoir, le pyrex bulb 5ml du Melo X est remplaçable. Il permet également …" at bounding box center [438, 375] width 713 height 21
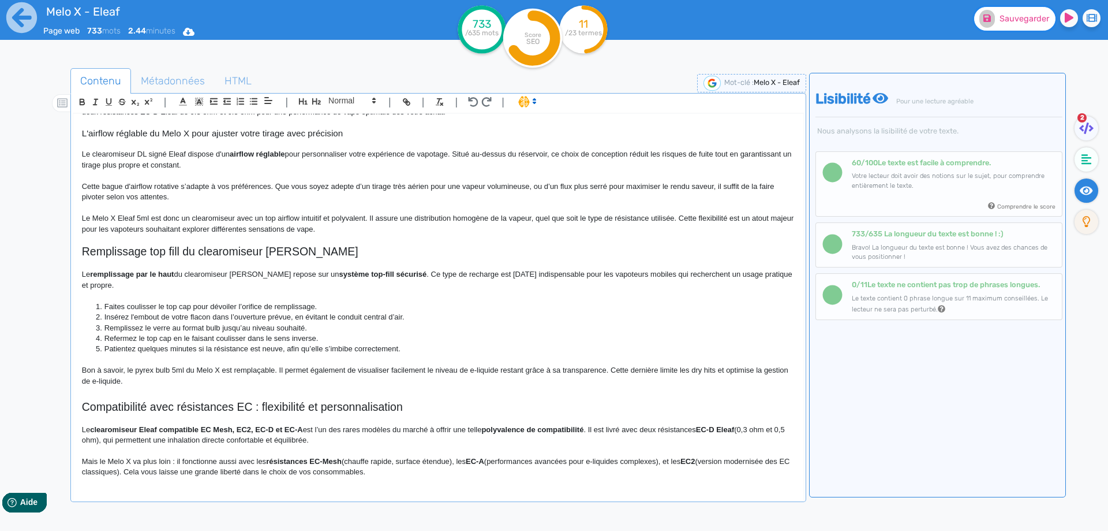
click at [1051, 19] on button "Sauvegarder" at bounding box center [1014, 19] width 81 height 24
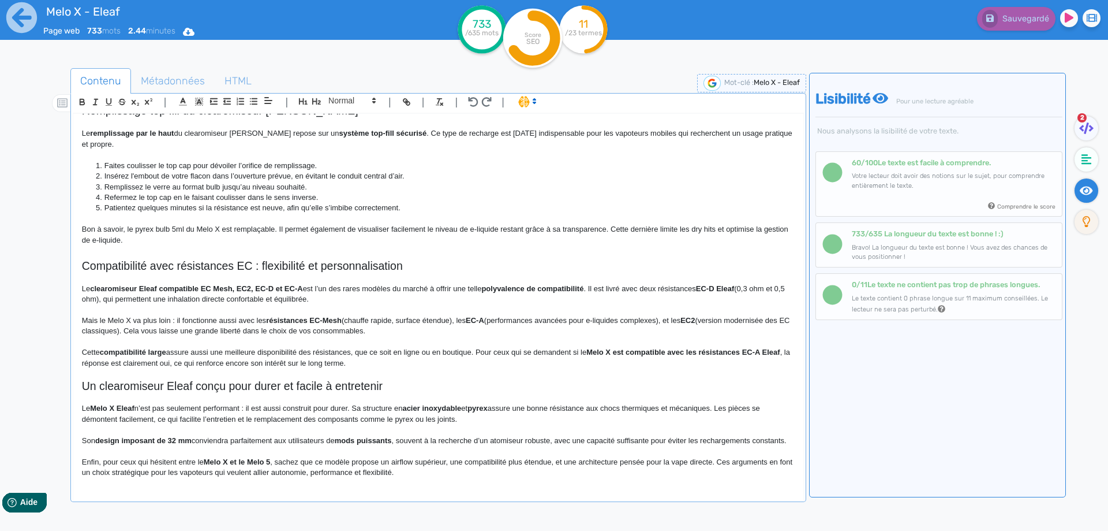
scroll to position [324, 0]
click at [150, 259] on h2 "Compatibilité avec résistances EC : flexibilité et personnalisation" at bounding box center [438, 265] width 713 height 13
click at [365, 272] on p at bounding box center [438, 277] width 713 height 10
click at [363, 259] on h2 "Compatibilité du Melo X Tank avec résistances EC : flexibilité et personnalisat…" at bounding box center [438, 265] width 713 height 13
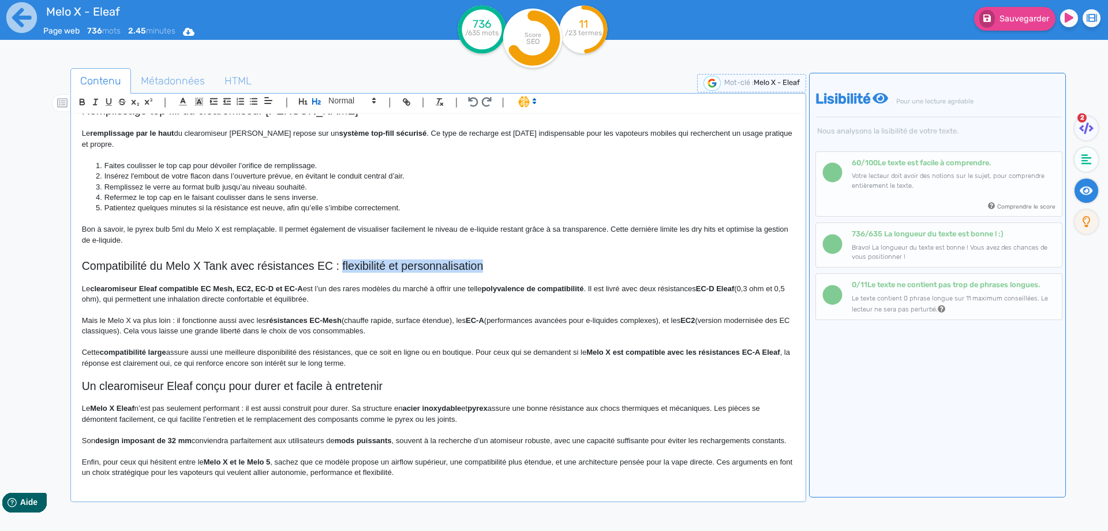
drag, startPoint x: 363, startPoint y: 259, endPoint x: 434, endPoint y: 259, distance: 71.6
click at [434, 259] on h2 "Compatibilité du Melo X Tank avec résistances EC : flexibilité et personnalisat…" at bounding box center [438, 265] width 713 height 13
click at [308, 259] on h2 "Compatibilité du Melo X Tank avec résistances EC Eleaf" at bounding box center [438, 265] width 713 height 13
click at [307, 259] on h2 "Compatibilité du Melo X Tank avec résistances EC Eleaf" at bounding box center [438, 265] width 713 height 13
click at [256, 259] on h2 "Compatibilité du Melo X Tank avec résistances EC Eleaf" at bounding box center [438, 265] width 713 height 13
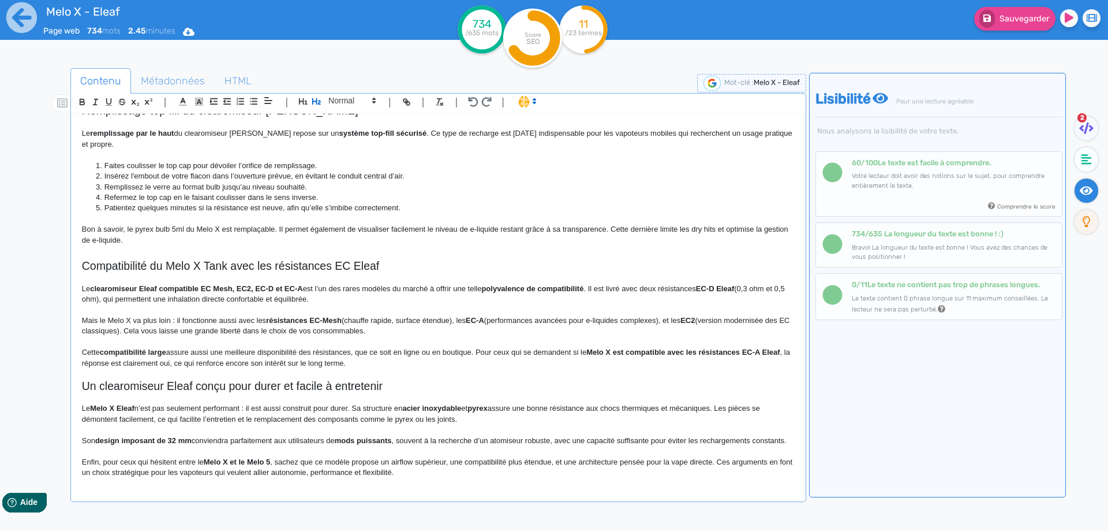
click at [222, 259] on h2 "Compatibilité du Melo X Tank avec les résistances EC Eleaf" at bounding box center [438, 265] width 713 height 13
copy h2 "Compatibilité du Melo X Tank avec les résistances EC Eleaf"
click at [205, 368] on p at bounding box center [438, 373] width 713 height 10
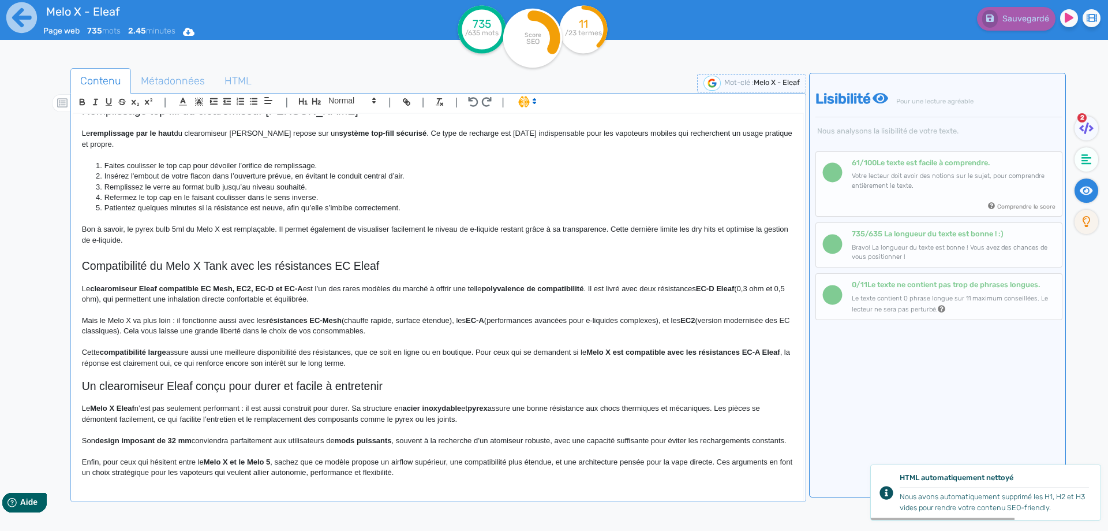
click at [117, 284] on strong "clearomiseur Eleaf compatible EC Mesh, EC2, EC-D et EC-A" at bounding box center [196, 288] width 212 height 9
click at [79, 287] on div "Melo X - Eleaf Un clearomiseur Eleaf de 32 mm conçu pour les mods puissants Le …" at bounding box center [438, 299] width 730 height 371
click at [80, 281] on div "Melo X - Eleaf Un clearomiseur Eleaf de 32 mm conçu pour les mods puissants Le …" at bounding box center [438, 299] width 730 height 371
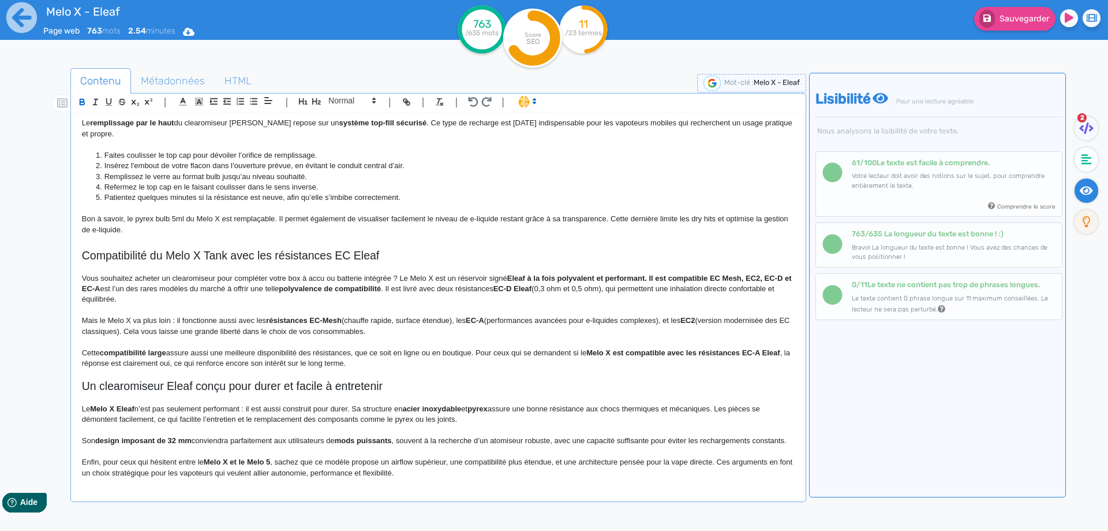
click at [507, 275] on p "Vous souhaitez acheter un clearomiseur pour compléter votre box à accu ou batte…" at bounding box center [438, 289] width 713 height 32
drag, startPoint x: 555, startPoint y: 281, endPoint x: 695, endPoint y: 294, distance: 140.9
click at [695, 294] on p "Vous souhaitez acheter un clearomiseur pour compléter votre box à accu ou batte…" at bounding box center [438, 289] width 713 height 32
click at [694, 294] on p "Vous souhaitez acheter un clearomiseur pour compléter votre box à accu ou batte…" at bounding box center [438, 289] width 713 height 32
click at [697, 277] on p "Vous souhaitez acheter un clearomiseur pour compléter votre box à accu ou batte…" at bounding box center [438, 289] width 713 height 32
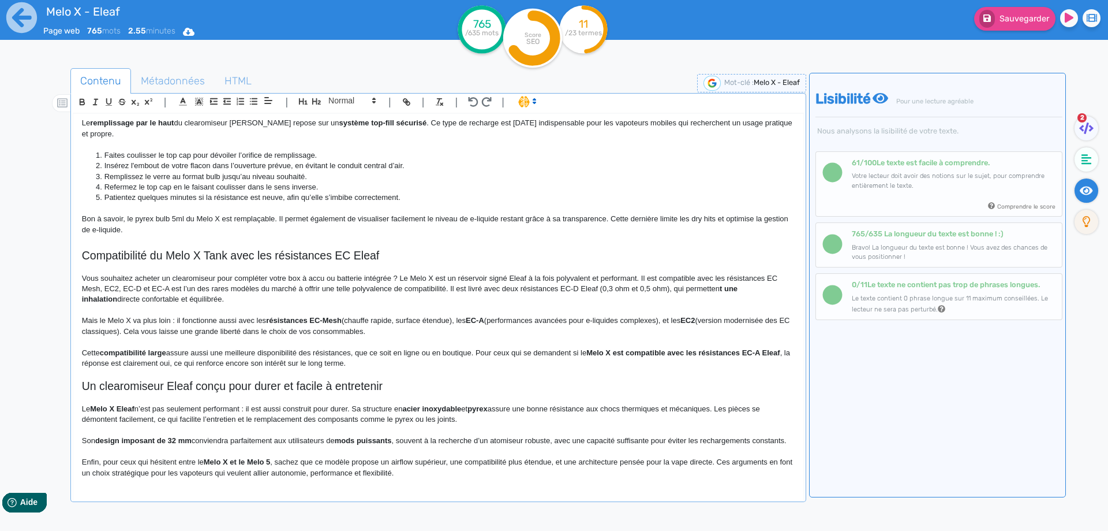
click at [171, 288] on p "Vous souhaitez acheter un clearomiseur pour compléter votre box à accu ou batte…" at bounding box center [438, 289] width 713 height 32
click at [315, 286] on p "Vous souhaitez acheter un clearomiseur pour compléter votre box à accu ou batte…" at bounding box center [438, 289] width 713 height 32
click at [320, 286] on p "Vous souhaitez acheter un clearomiseur pour compléter votre box à accu ou batte…" at bounding box center [438, 289] width 713 height 32
click at [367, 286] on p "Vous souhaitez acheter un clearomiseur pour compléter votre box à accu ou batte…" at bounding box center [438, 289] width 713 height 32
drag, startPoint x: 367, startPoint y: 286, endPoint x: 409, endPoint y: 286, distance: 41.6
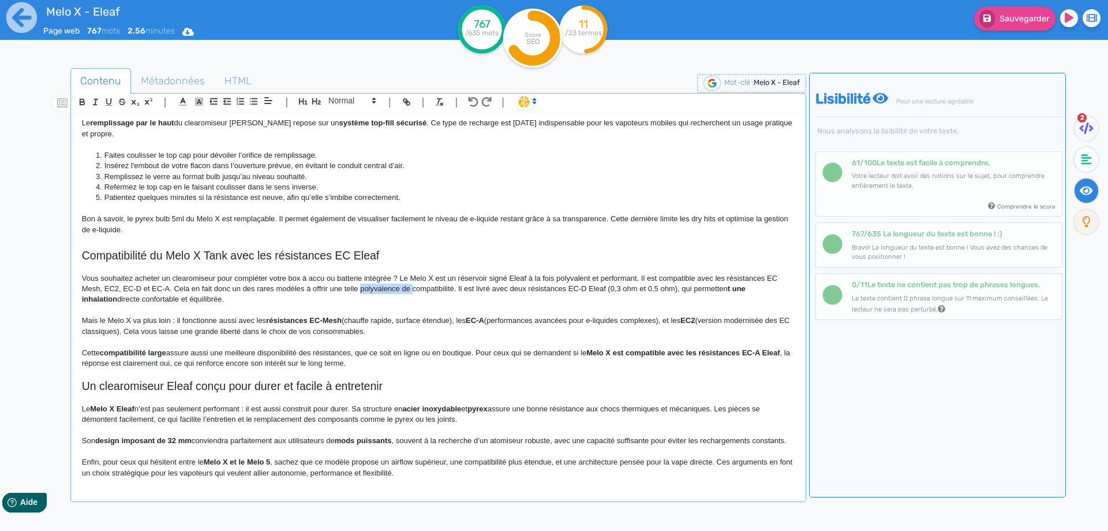
click at [409, 286] on p "Vous souhaitez acheter un clearomiseur pour compléter votre box à accu ou batte…" at bounding box center [438, 289] width 713 height 32
click at [405, 289] on p "Vous souhaitez acheter un clearomiseur pour compléter votre box à accu ou batte…" at bounding box center [438, 289] width 713 height 32
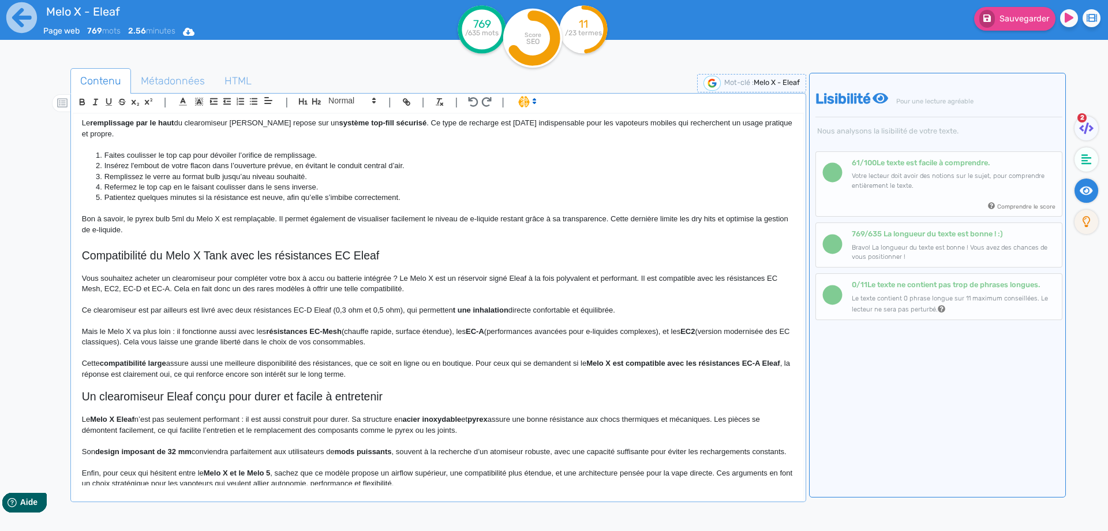
click at [312, 312] on p "Ce clearomiseur est par ailleurs est livré avec deux résistances EC-D Eleaf (0,…" at bounding box center [438, 310] width 713 height 10
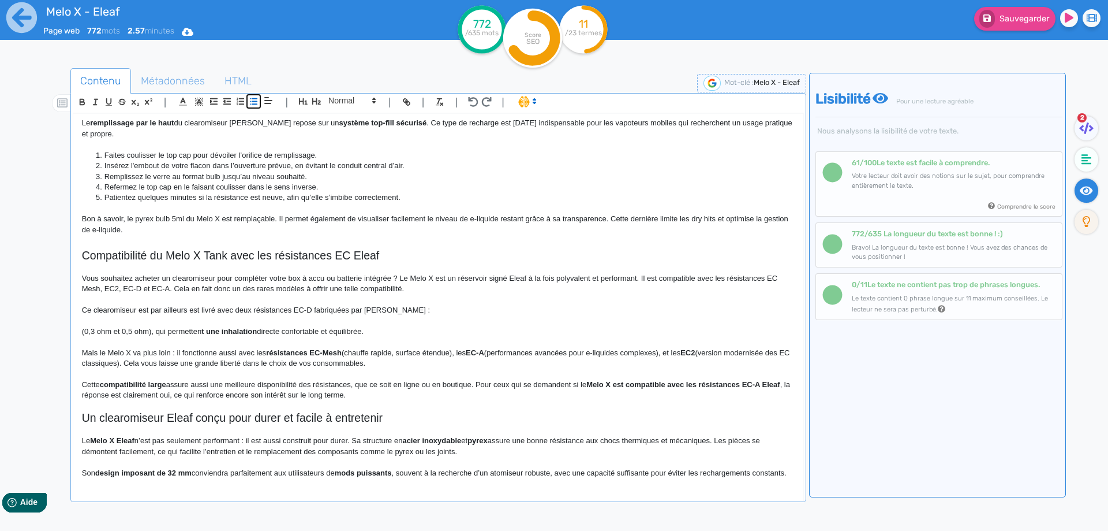
click at [251, 97] on icon "button" at bounding box center [254, 101] width 10 height 10
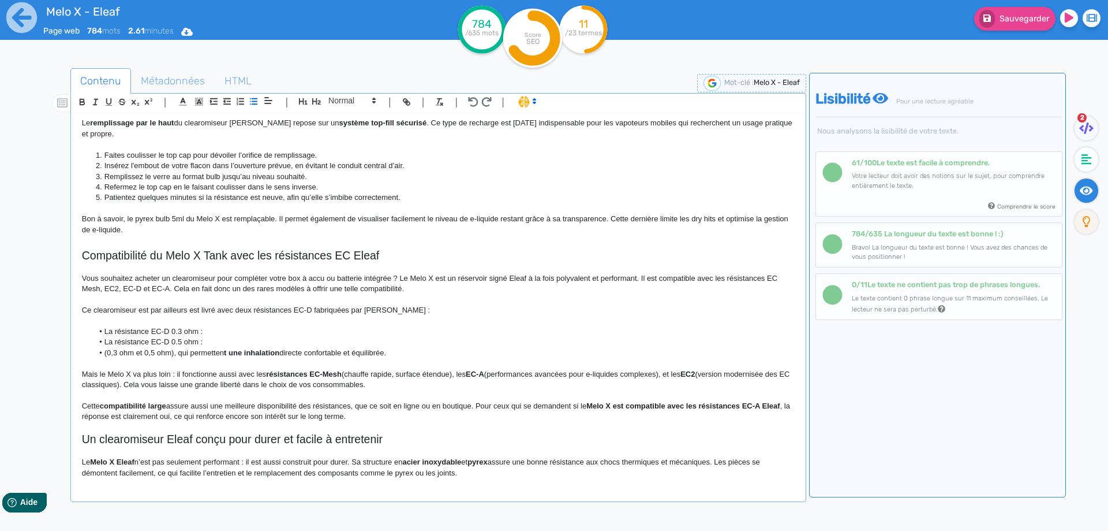
click at [198, 350] on li "(0,3 ohm et 0,5 ohm), qui permetten t une inhalation directe confortable et équ…" at bounding box center [443, 353] width 701 height 10
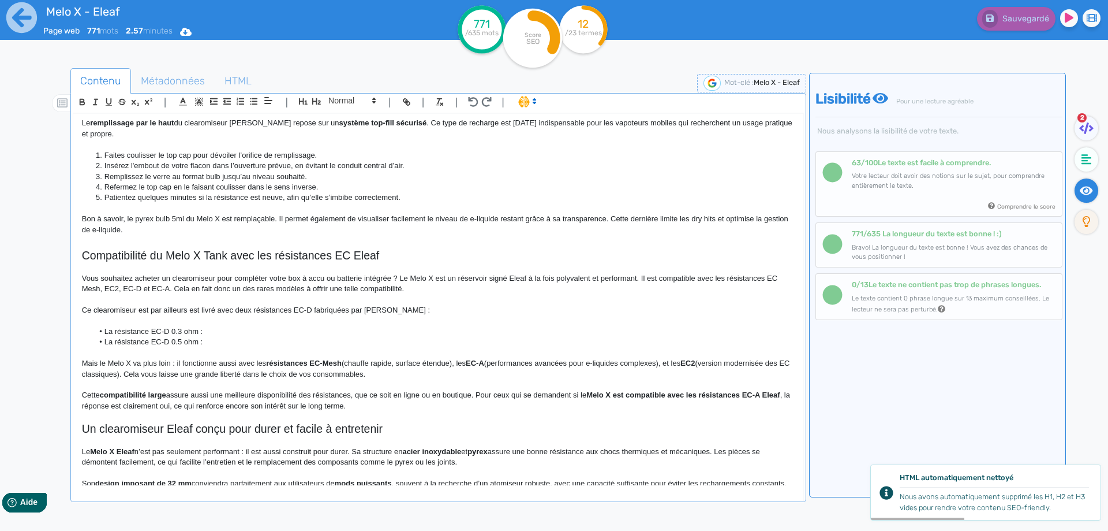
click at [213, 372] on p "Mais le Melo X va plus loin : il fonctionne aussi avec les résistances EC-Mesh …" at bounding box center [438, 368] width 713 height 21
click at [210, 373] on p "Mais le Melo X va plus loin : il fonctionne aussi avec les résistances EC-Mesh …" at bounding box center [438, 368] width 713 height 21
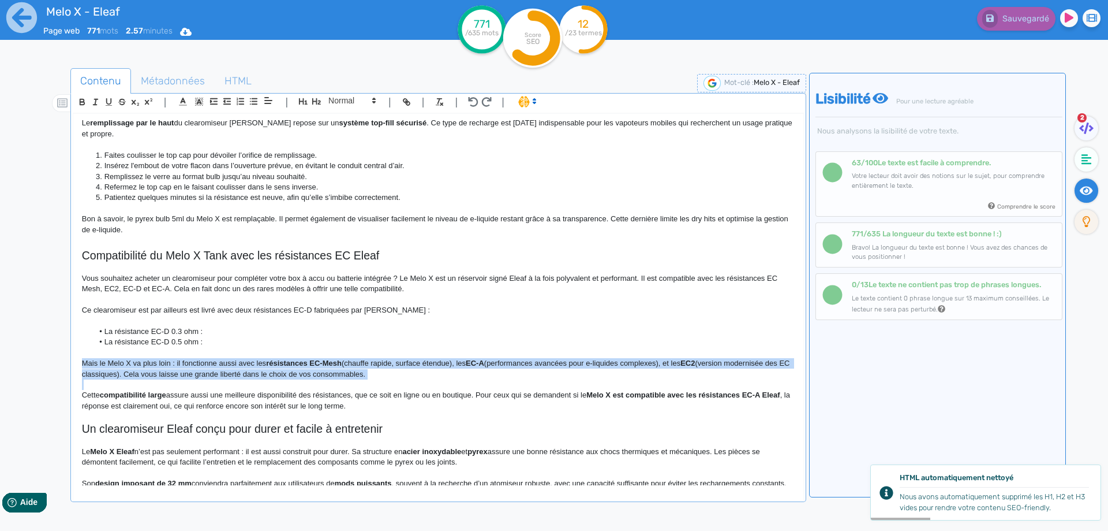
click at [210, 373] on p "Mais le Melo X va plus loin : il fonctionne aussi avec les résistances EC-Mesh …" at bounding box center [438, 368] width 713 height 21
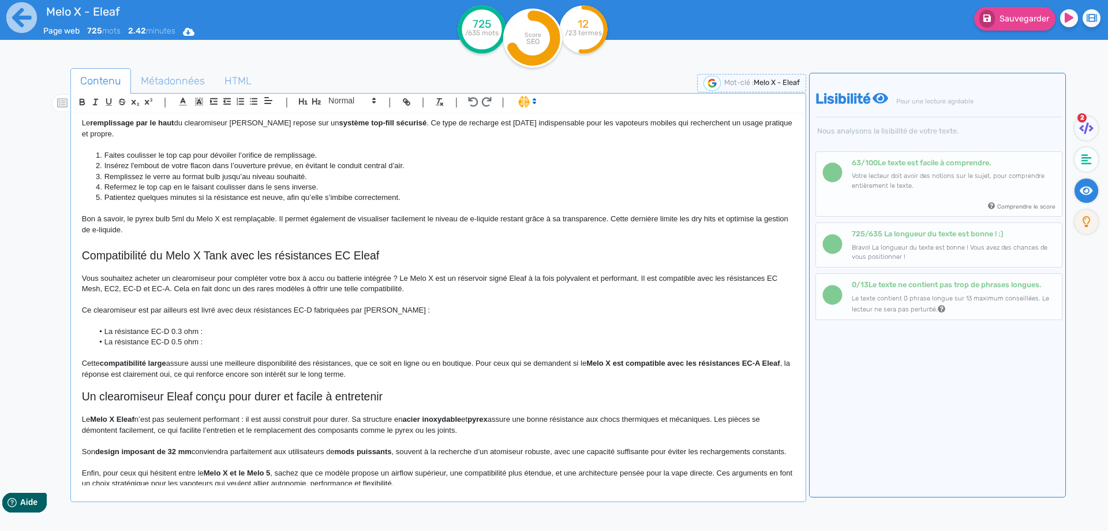
click at [165, 251] on h2 "Compatibilité du Melo X Tank avec les résistances EC Eleaf" at bounding box center [438, 255] width 713 height 13
copy h2 "Compatibilité du Melo X Tank avec les résistances EC Eleaf"
click at [248, 342] on li "La résistance EC-D 0.5 ohm :" at bounding box center [443, 342] width 701 height 10
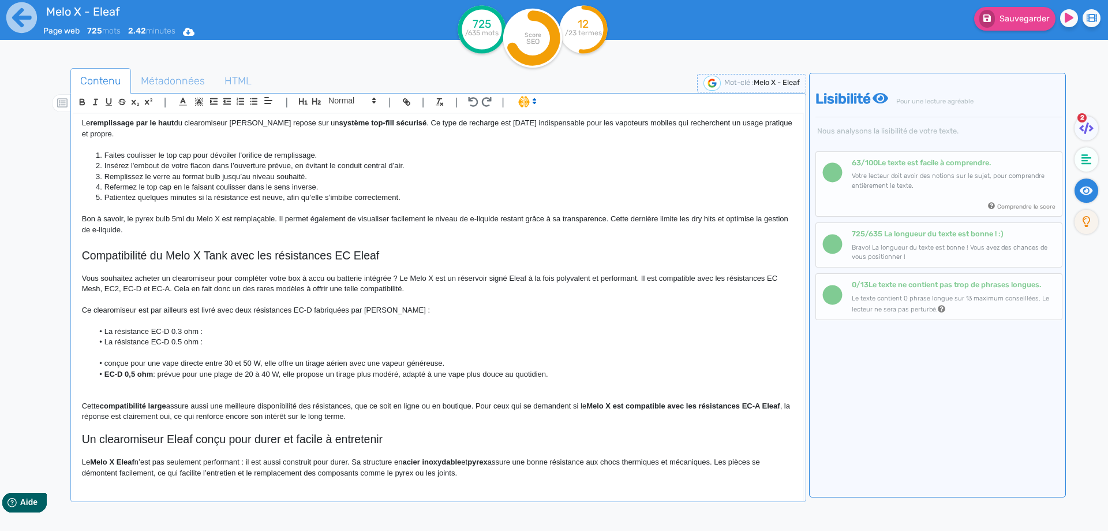
click at [271, 362] on li "conçue pour une vape directe entre 30 et 50 W, elle offre un tirage aérien avec…" at bounding box center [443, 363] width 701 height 10
drag, startPoint x: 271, startPoint y: 362, endPoint x: 460, endPoint y: 365, distance: 188.8
click at [460, 365] on li "conçue pour une vape directe entre 30 et 50 W, elle offre un tirage aérien avec…" at bounding box center [443, 363] width 701 height 10
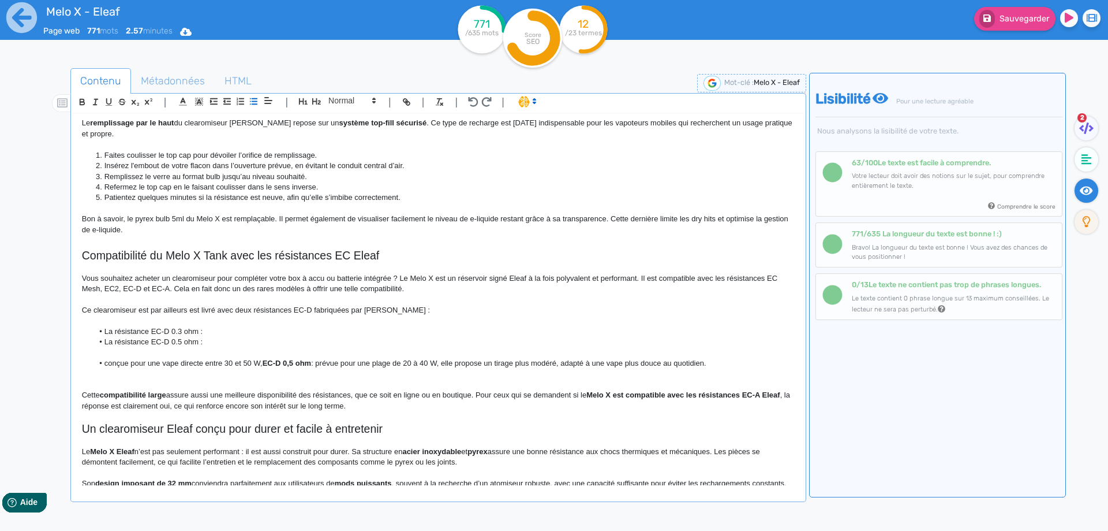
click at [259, 334] on li "La résistance EC-D 0.3 ohm :" at bounding box center [443, 331] width 701 height 10
click at [335, 360] on li "conçue pour une vape directe entre 30 et 50 W, EC-D 0,5 ohm : prévue pour une p…" at bounding box center [443, 363] width 701 height 10
click at [445, 363] on li "conçue pour une vape directe entre 30 et 50 W, EC-D 0,5 ohm : prévue pour une p…" at bounding box center [443, 363] width 701 height 10
drag, startPoint x: 445, startPoint y: 363, endPoint x: 724, endPoint y: 368, distance: 280.0
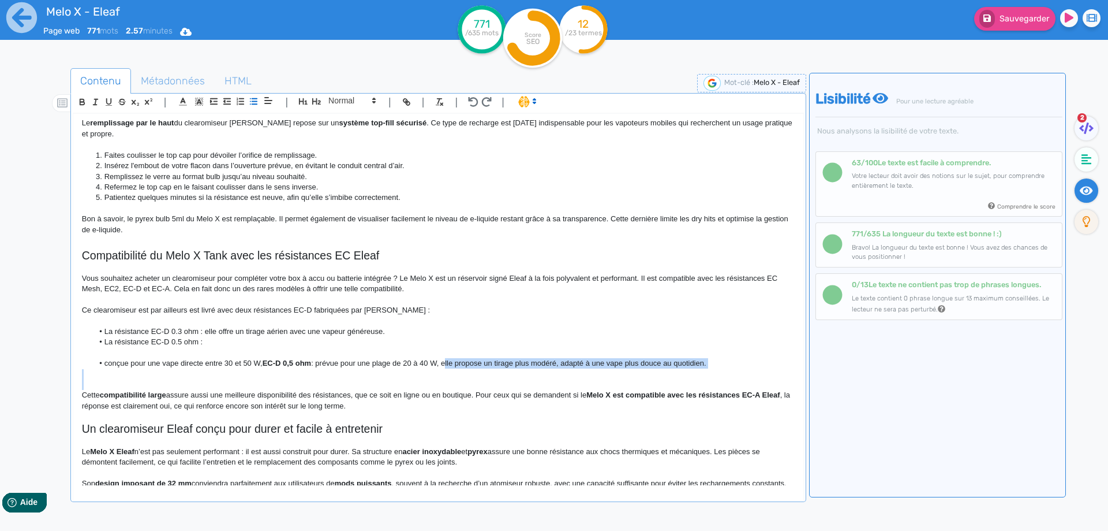
click at [724, 368] on div "Melo X - Eleaf Un clearomiseur Eleaf de 32 mm conçu pour les mods puissants Le …" at bounding box center [438, 299] width 730 height 371
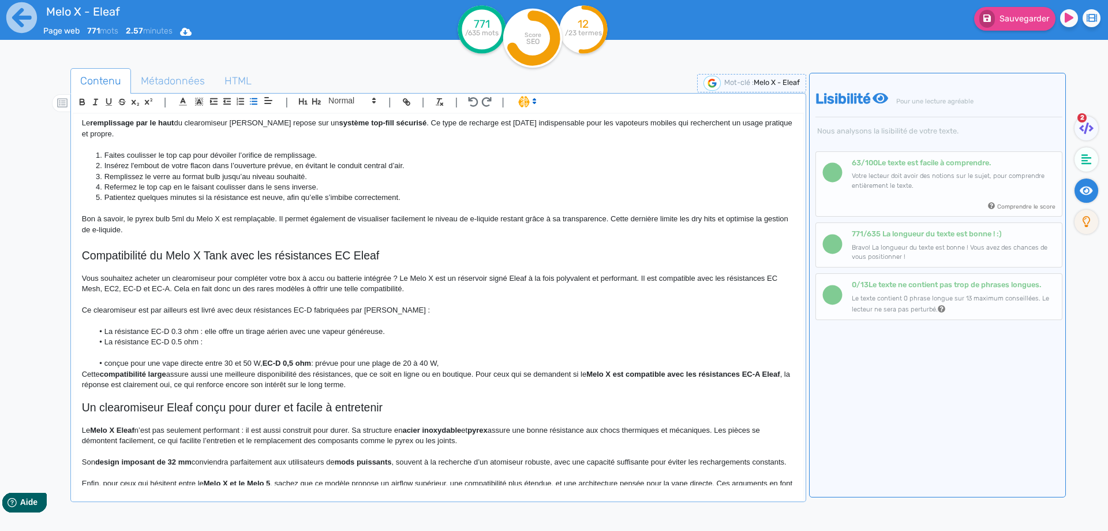
click at [285, 339] on li "La résistance EC-D 0.5 ohm :" at bounding box center [443, 342] width 701 height 10
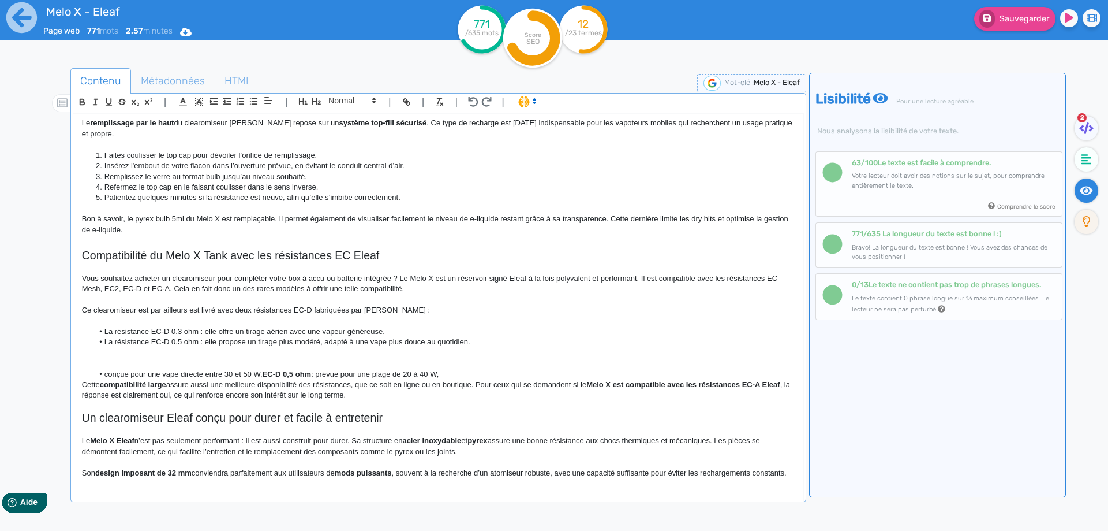
click at [166, 372] on li "conçue pour une vape directe entre 30 et 50 W, EC-D 0,5 ohm : prévue pour une p…" at bounding box center [443, 374] width 701 height 10
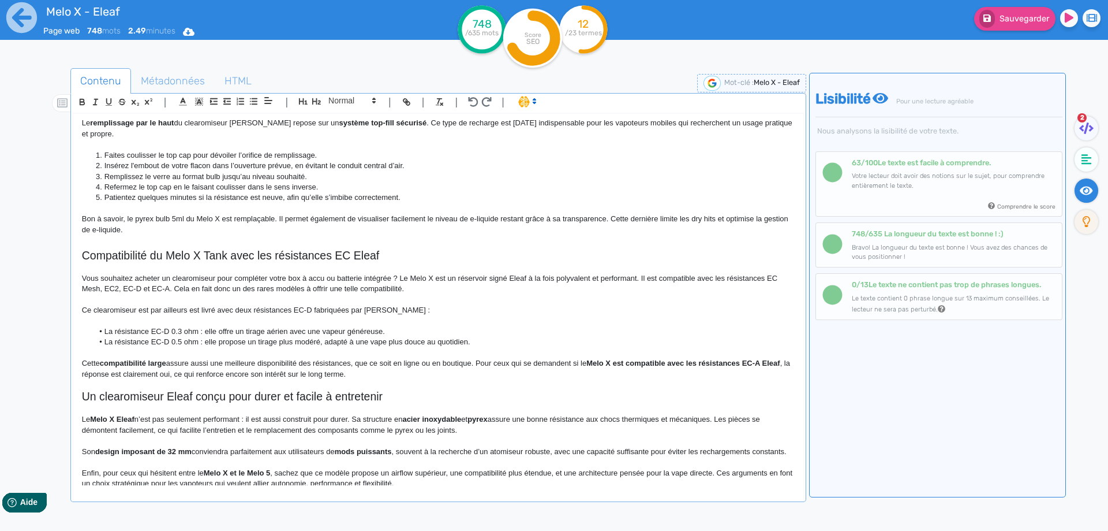
click at [309, 344] on li "La résistance EC-D 0.5 ohm : elle propose un tirage plus modéré, adapté à une v…" at bounding box center [443, 342] width 701 height 10
click at [507, 343] on li "La résistance EC-D 0.5 ohm : elle propose un tirage plus équilibré entre produc…" at bounding box center [443, 342] width 701 height 10
drag, startPoint x: 507, startPoint y: 343, endPoint x: 637, endPoint y: 346, distance: 129.9
click at [637, 346] on li "La résistance EC-D 0.5 ohm : elle propose un tirage plus équilibré entre produc…" at bounding box center [443, 342] width 701 height 10
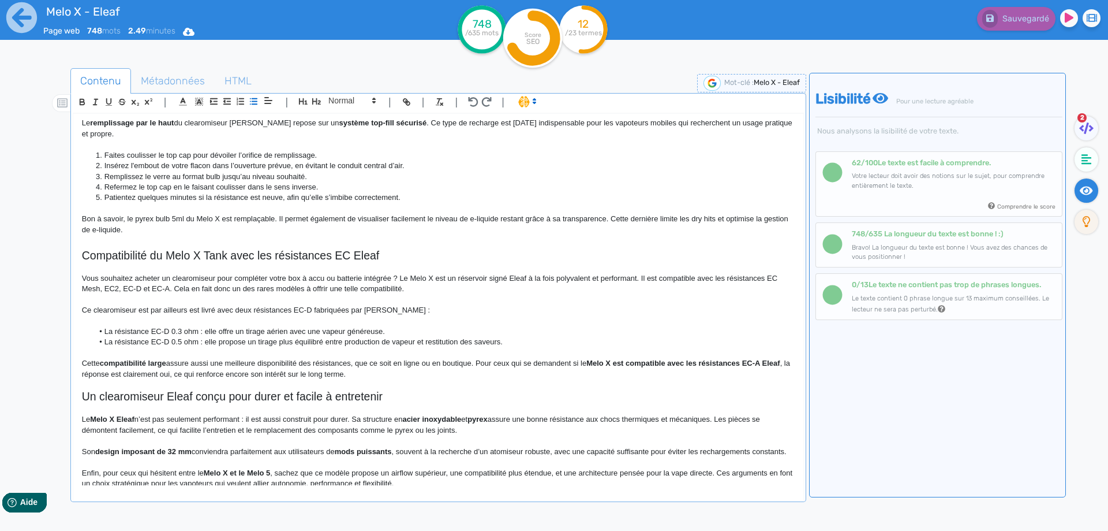
click at [487, 365] on p "Cette compatibilité large assure aussi une meilleure disponibilité des résistan…" at bounding box center [438, 368] width 713 height 21
drag, startPoint x: 487, startPoint y: 365, endPoint x: 489, endPoint y: 372, distance: 7.9
click at [489, 372] on p "Cette compatibilité large assure aussi une meilleure disponibilité des résistan…" at bounding box center [438, 368] width 713 height 21
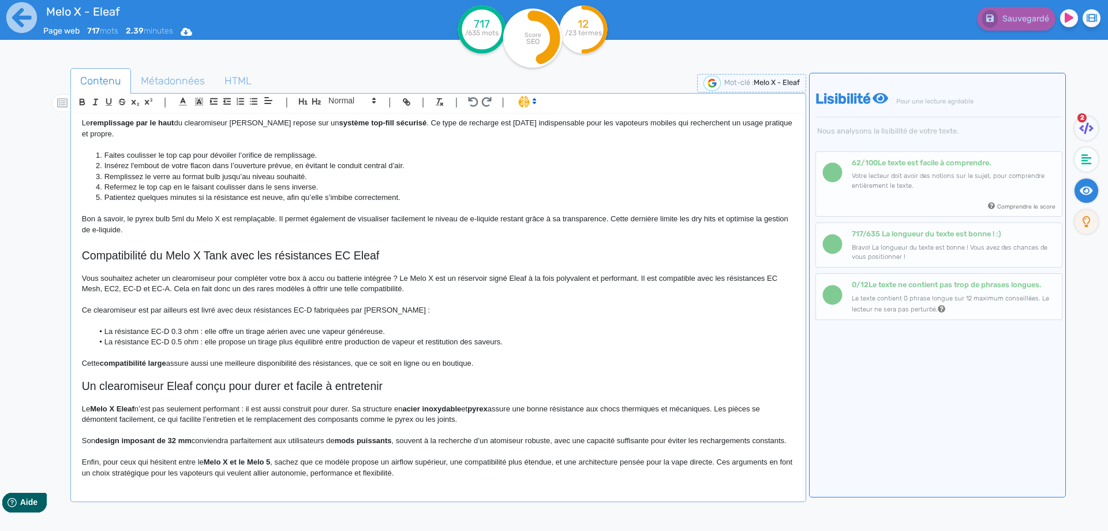
click at [498, 369] on p at bounding box center [438, 374] width 713 height 10
click at [496, 361] on p "Cette compatibilité large assure aussi une meilleure disponibilité des résistan…" at bounding box center [438, 363] width 713 height 10
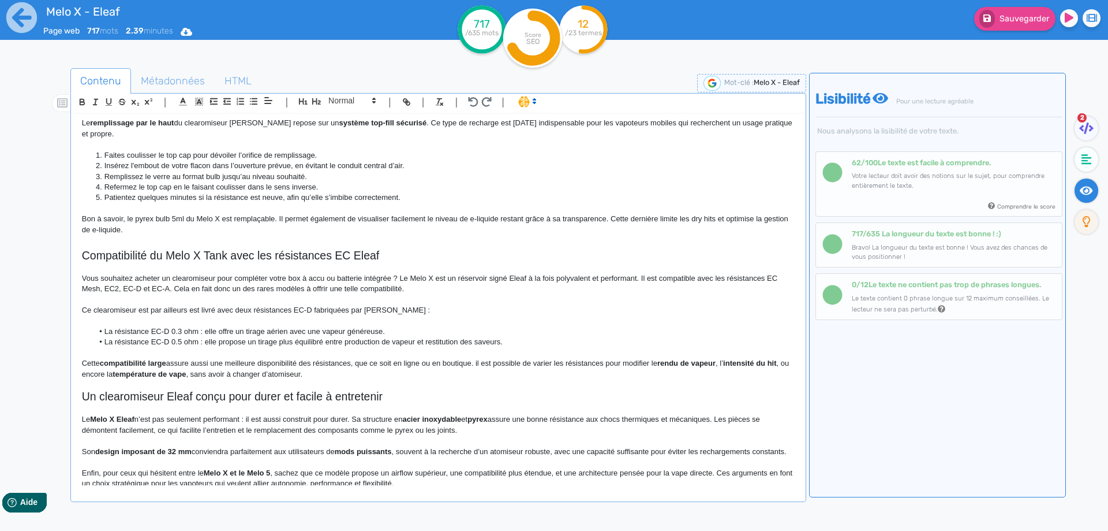
click at [481, 364] on p "Cette compatibilité large assure aussi une meilleure disponibilité des résistan…" at bounding box center [438, 368] width 713 height 21
click at [599, 364] on p "Cette compatibilité large assure aussi une meilleure disponibilité des résistan…" at bounding box center [438, 368] width 713 height 21
click at [629, 364] on p "Cette compatibilité large assure aussi une meilleure disponibilité des résistan…" at bounding box center [438, 368] width 713 height 21
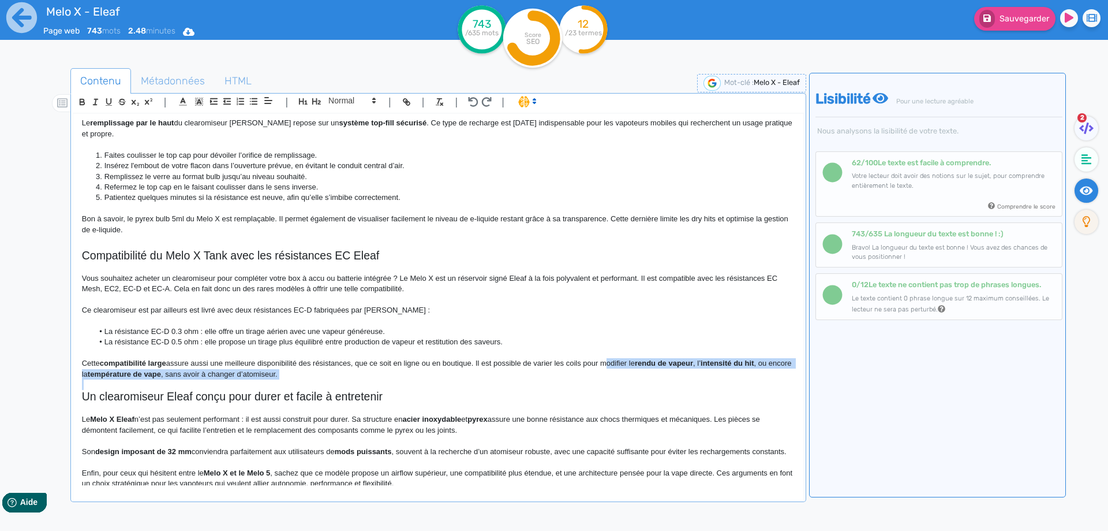
drag, startPoint x: 629, startPoint y: 364, endPoint x: 633, endPoint y: 371, distance: 8.0
click at [633, 371] on p "Cette compatibilité large assure aussi une meilleure disponibilité des résistan…" at bounding box center [438, 368] width 713 height 21
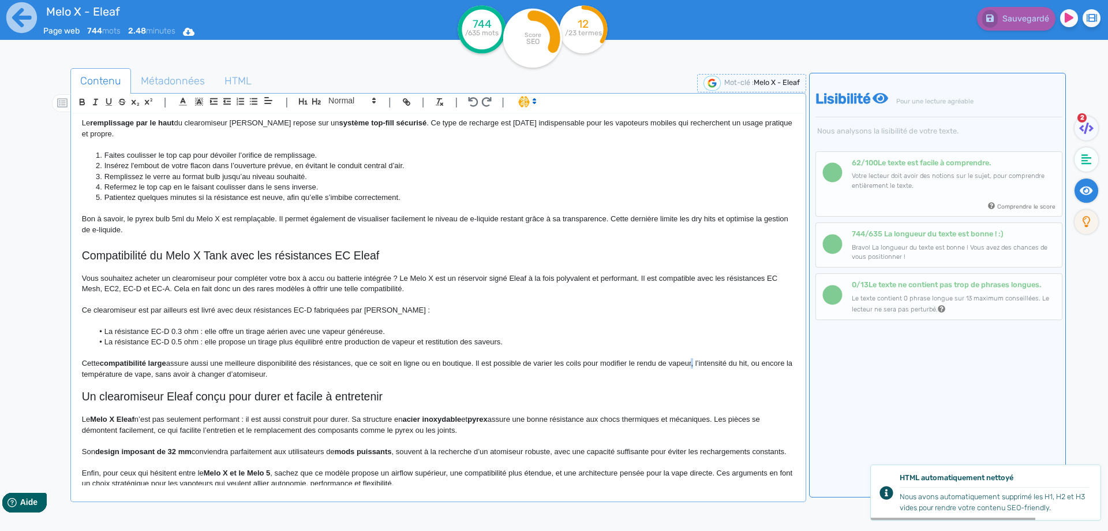
click at [694, 363] on p "Cette compatibilité large assure aussi une meilleure disponibilité des résistan…" at bounding box center [438, 368] width 713 height 21
click at [699, 363] on p "Cette compatibilité large assure aussi une meilleure disponibilité des résistan…" at bounding box center [438, 368] width 713 height 21
click at [96, 372] on p "Cette compatibilité large assure aussi une meilleure disponibilité des résistan…" at bounding box center [438, 368] width 713 height 21
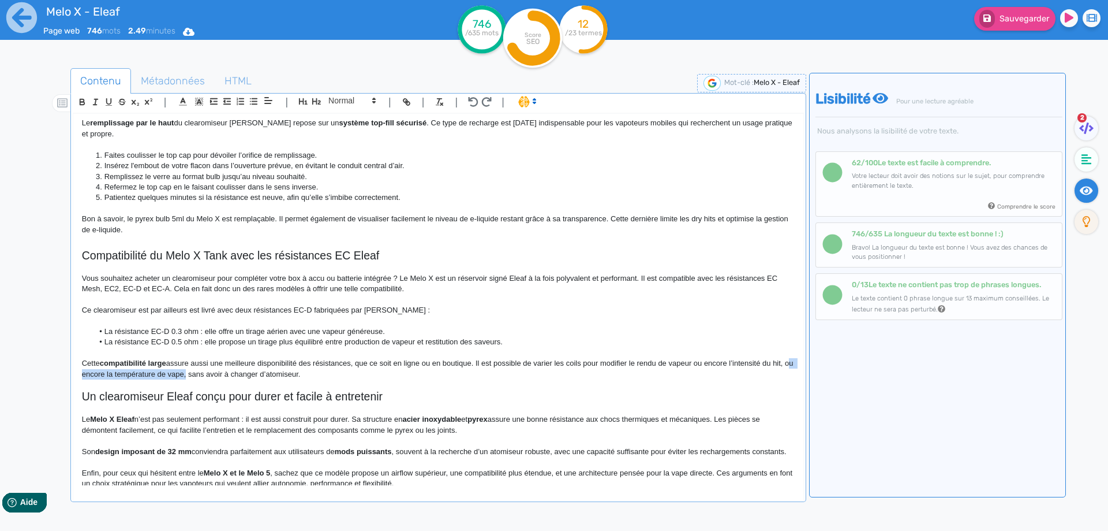
drag, startPoint x: 96, startPoint y: 372, endPoint x: 196, endPoint y: 371, distance: 99.3
click at [196, 371] on p "Cette compatibilité large assure aussi une meilleure disponibilité des résistan…" at bounding box center [438, 368] width 713 height 21
click at [1045, 12] on button "Sauvegarder" at bounding box center [1014, 19] width 81 height 24
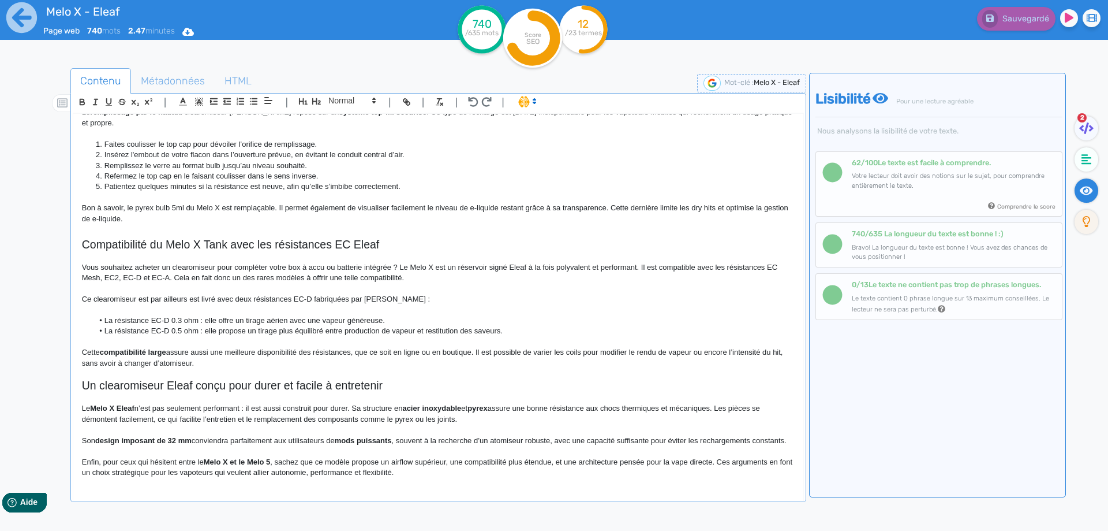
scroll to position [346, 0]
click at [328, 294] on p "Ce clearomiseur est par ailleurs est livré avec deux résistances EC-D fabriquée…" at bounding box center [438, 299] width 713 height 10
click at [197, 294] on p "Ce clearomiseur est par ailleurs est livré avec deux résistances EC-D fabriquée…" at bounding box center [438, 299] width 713 height 10
click at [196, 294] on p "Ce clearomiseur est par ailleurs est livré avec deux résistances EC-D fabriquée…" at bounding box center [438, 299] width 713 height 10
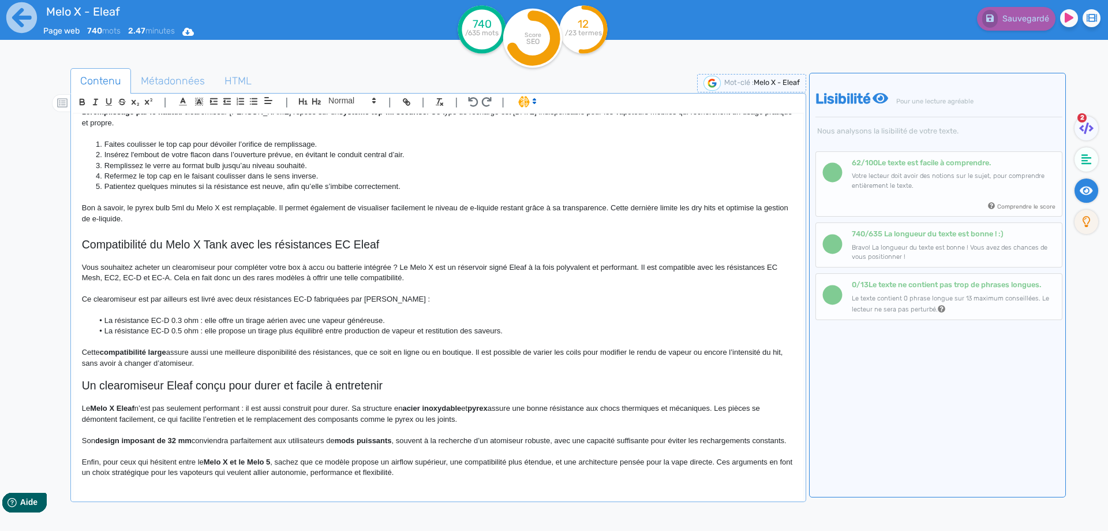
click at [194, 294] on p "Ce clearomiseur est par ailleurs est livré avec deux résistances EC-D fabriquée…" at bounding box center [438, 299] width 713 height 10
click at [156, 294] on p "Ce clearomiseur est par ailleurs est livré avec deux résistances EC-D fabriquée…" at bounding box center [438, 299] width 713 height 10
drag, startPoint x: 156, startPoint y: 290, endPoint x: 171, endPoint y: 290, distance: 15.0
click at [171, 294] on p "Ce clearomiseur est par ailleurs est livré avec deux résistances EC-D fabriquée…" at bounding box center [438, 299] width 713 height 10
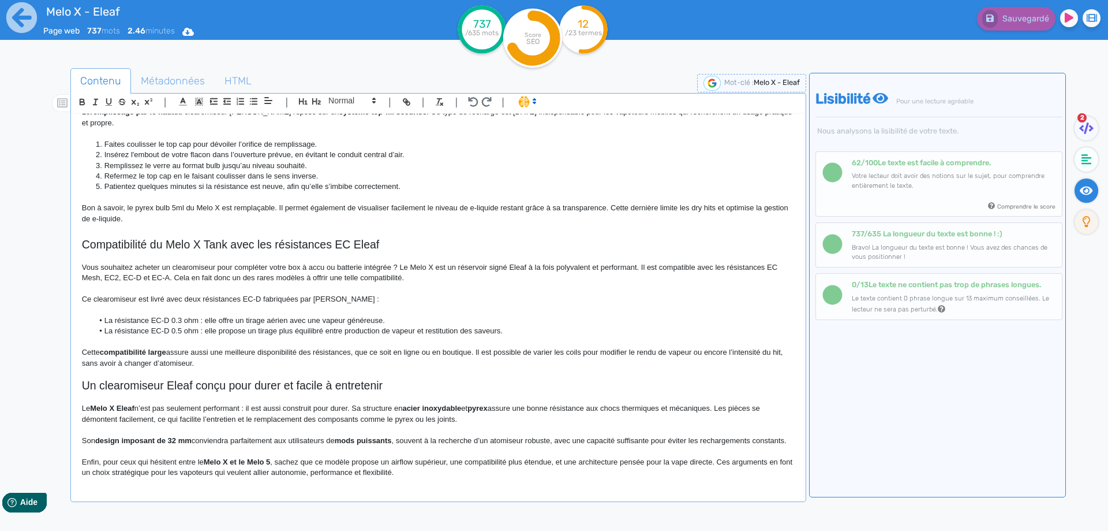
click at [87, 379] on h2 "Un clearomiseur Eleaf conçu pour durer et facile à entretenir" at bounding box center [438, 385] width 713 height 13
click at [234, 379] on h2 "Melo X : un clearomiseur Eleaf conçu pour durer et facile à entretenir" at bounding box center [438, 385] width 713 height 13
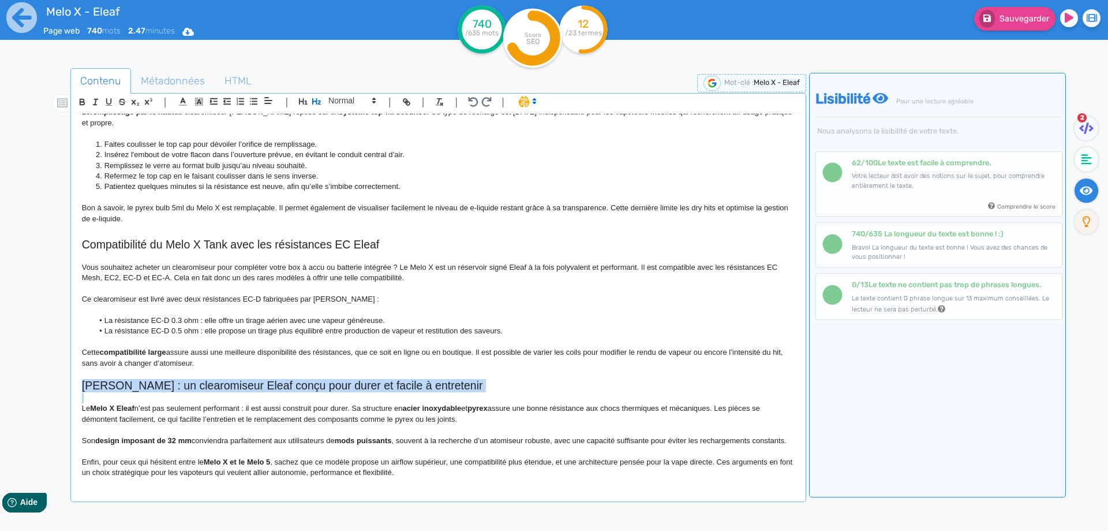
click at [234, 379] on h2 "Melo X : un clearomiseur Eleaf conçu pour durer et facile à entretenir" at bounding box center [438, 385] width 713 height 13
copy h2 "Melo X : un clearomiseur Eleaf conçu pour durer et facile à entretenir"
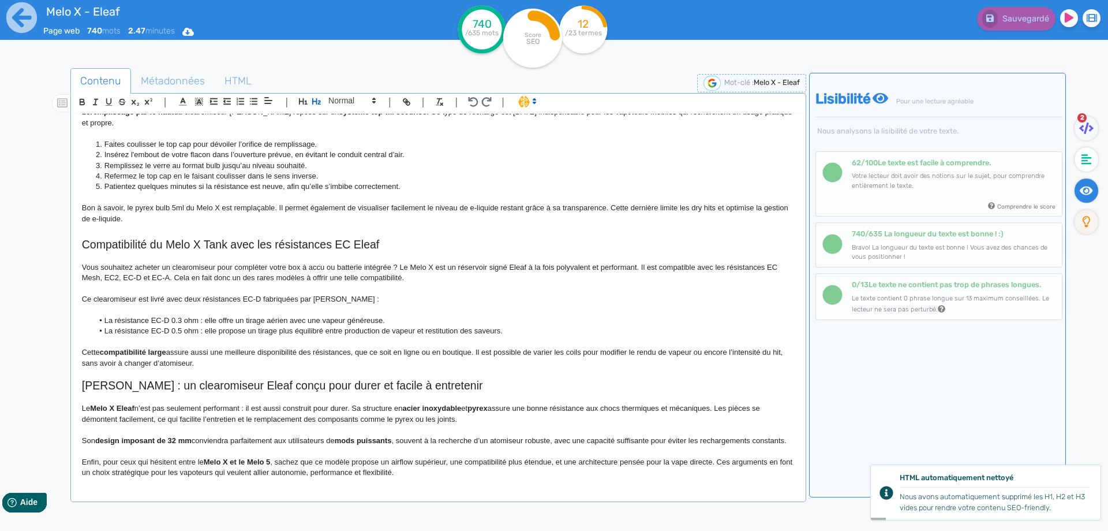
click at [158, 407] on p "Le Melo X Eleaf n’est pas seulement performant : il est aussi construit pour du…" at bounding box center [438, 413] width 713 height 21
click at [96, 404] on strong "Melo X Eleaf" at bounding box center [112, 408] width 44 height 9
drag, startPoint x: 250, startPoint y: 399, endPoint x: 244, endPoint y: 398, distance: 5.8
click at [244, 403] on p "Le Melo X Eleaf n’est pas seulement performant : il est aussi construit pour du…" at bounding box center [438, 413] width 713 height 21
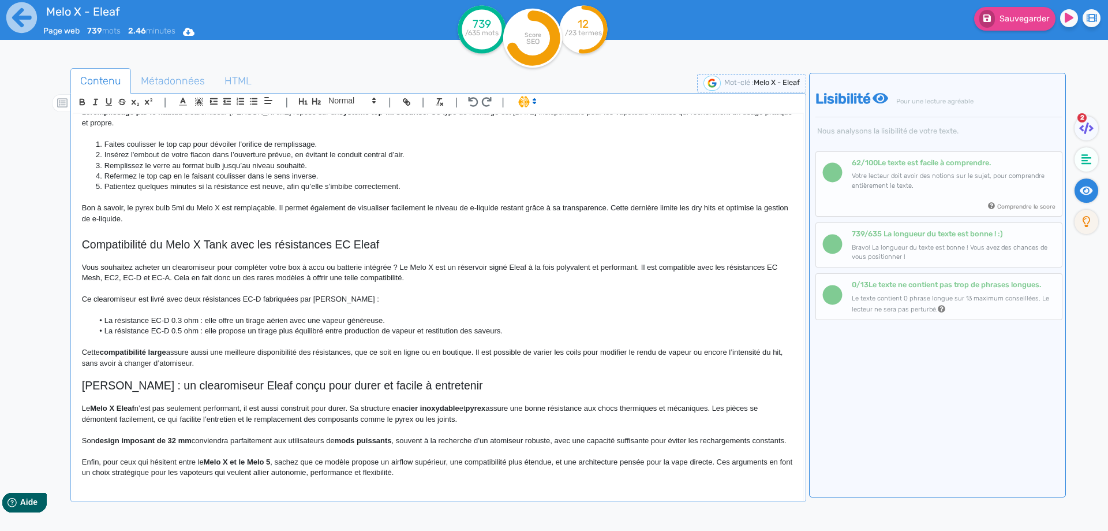
click at [484, 404] on strong "pyrex" at bounding box center [476, 408] width 20 height 9
drag, startPoint x: 484, startPoint y: 399, endPoint x: 413, endPoint y: 399, distance: 71.0
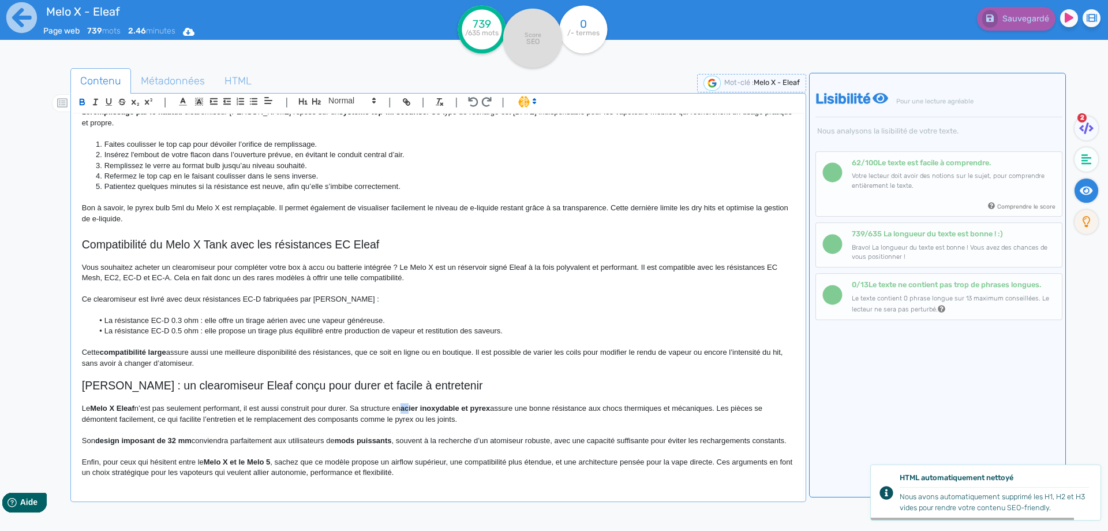
click at [413, 404] on strong "acier inoxydable et pyrex" at bounding box center [445, 408] width 89 height 9
drag, startPoint x: 413, startPoint y: 399, endPoint x: 483, endPoint y: 399, distance: 69.9
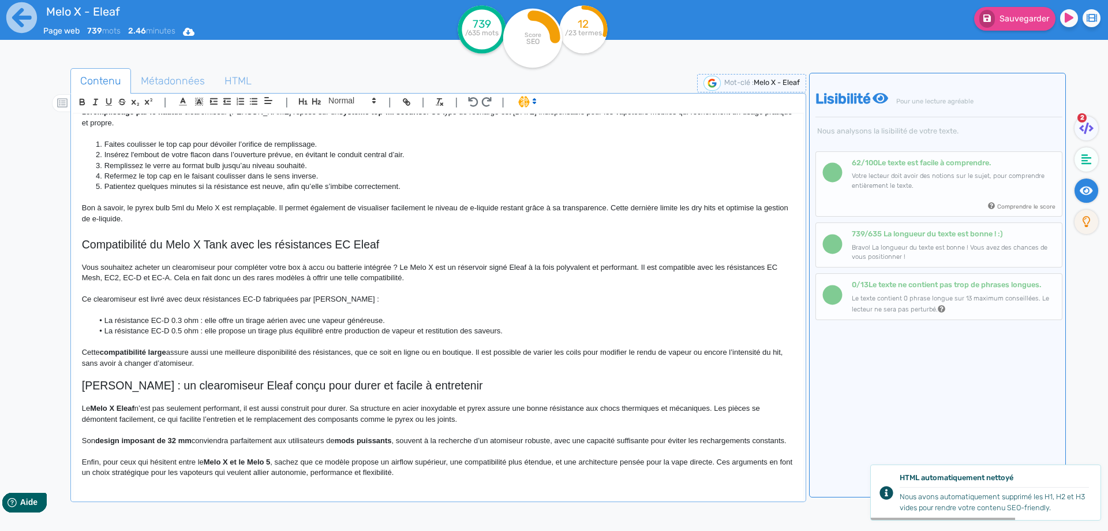
click at [547, 404] on p "Le Melo X Eleaf n’est pas seulement performant, il est aussi construit pour dur…" at bounding box center [438, 413] width 713 height 21
click at [692, 403] on p "Le Melo X Eleaf n’est pas seulement performant, il est aussi construit pour dur…" at bounding box center [438, 413] width 713 height 21
click at [693, 403] on p "Le Melo X Eleaf n’est pas seulement performant, il est aussi construit pour dur…" at bounding box center [438, 413] width 713 height 21
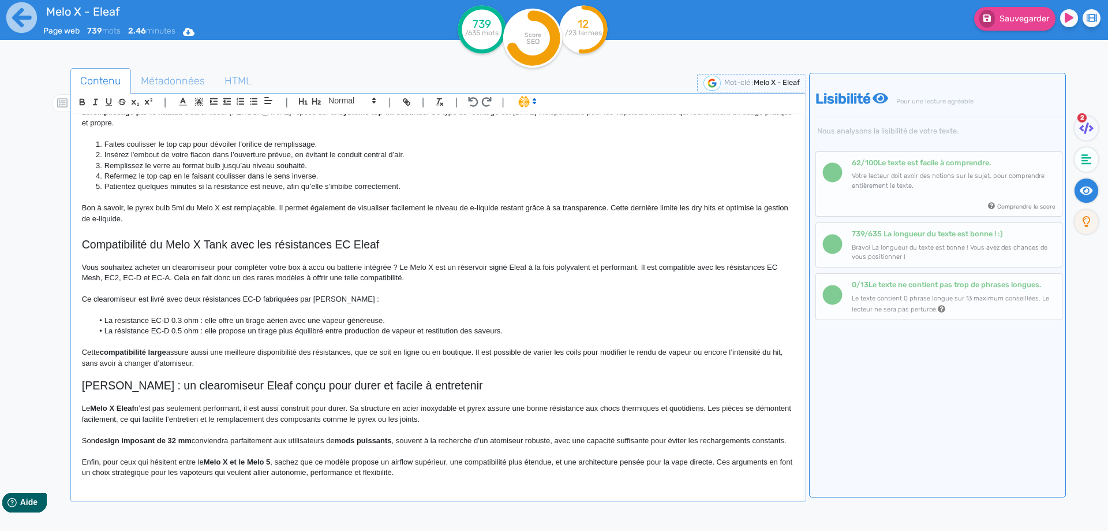
click at [451, 410] on p "Le Melo X Eleaf n’est pas seulement performant, il est aussi construit pour dur…" at bounding box center [438, 413] width 713 height 21
click at [137, 436] on strong "design imposant de 32 mm" at bounding box center [143, 440] width 96 height 9
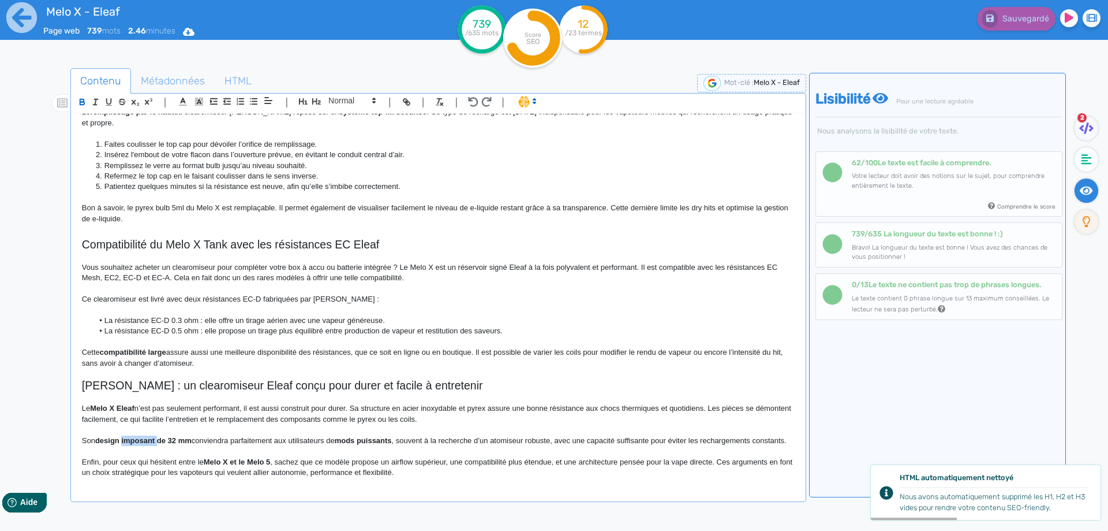
click at [137, 436] on strong "design imposant de 32 mm" at bounding box center [143, 440] width 96 height 9
click at [107, 441] on strong "design de 32 mm" at bounding box center [125, 440] width 61 height 9
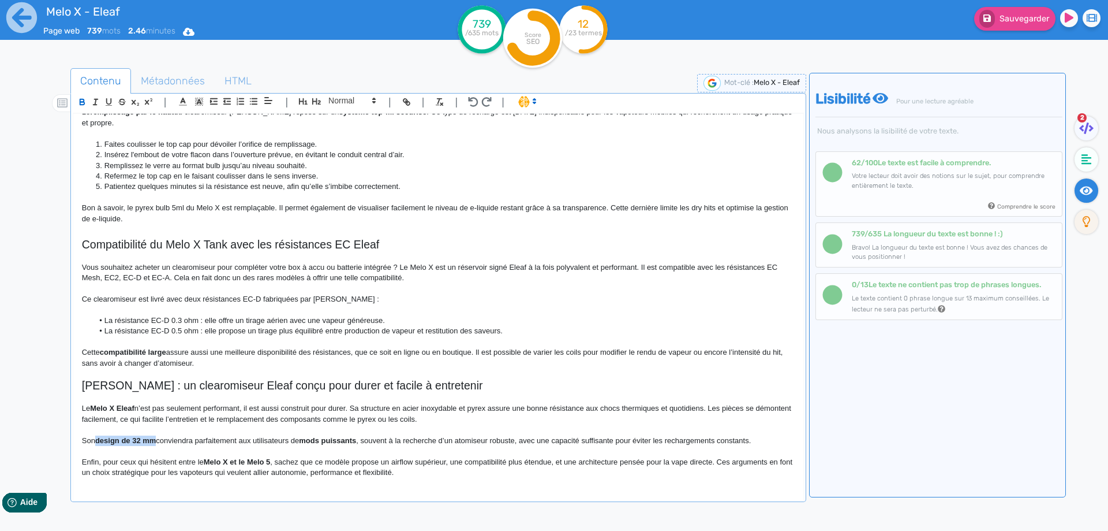
drag, startPoint x: 107, startPoint y: 441, endPoint x: 148, endPoint y: 445, distance: 40.6
click at [148, 445] on p "Son design de 32 mm conviendra parfaitement aux utilisateurs de mods puissants …" at bounding box center [438, 440] width 713 height 10
click at [125, 443] on strong "design de 32 mm" at bounding box center [125, 440] width 61 height 9
drag, startPoint x: 125, startPoint y: 443, endPoint x: 101, endPoint y: 443, distance: 24.3
click at [125, 443] on strong "design de 32 mm" at bounding box center [125, 440] width 61 height 9
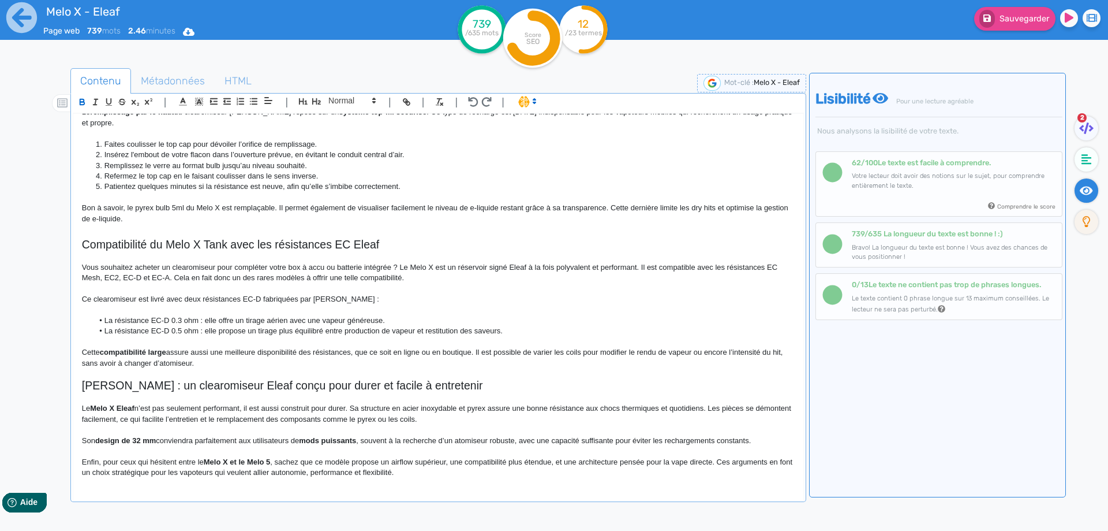
click at [101, 443] on strong "design de 32 mm" at bounding box center [125, 440] width 61 height 9
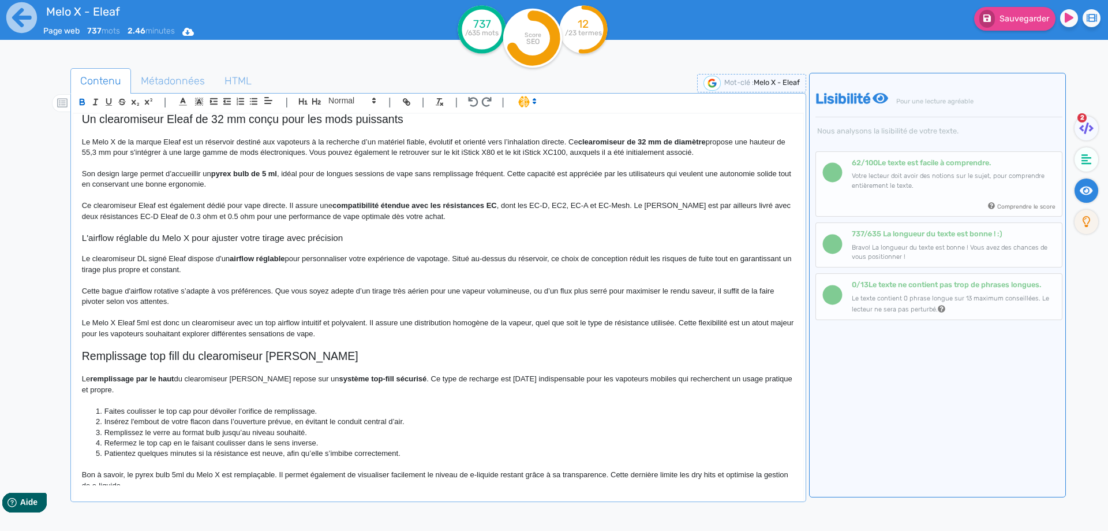
scroll to position [0, 0]
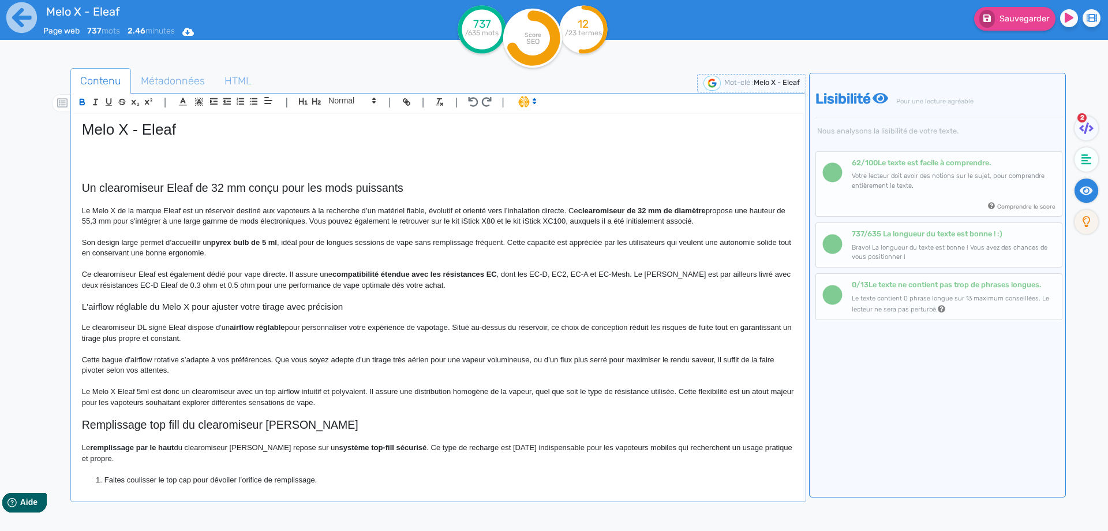
click at [692, 209] on strong "clearomiseur de 32 mm de diamètre" at bounding box center [642, 210] width 128 height 9
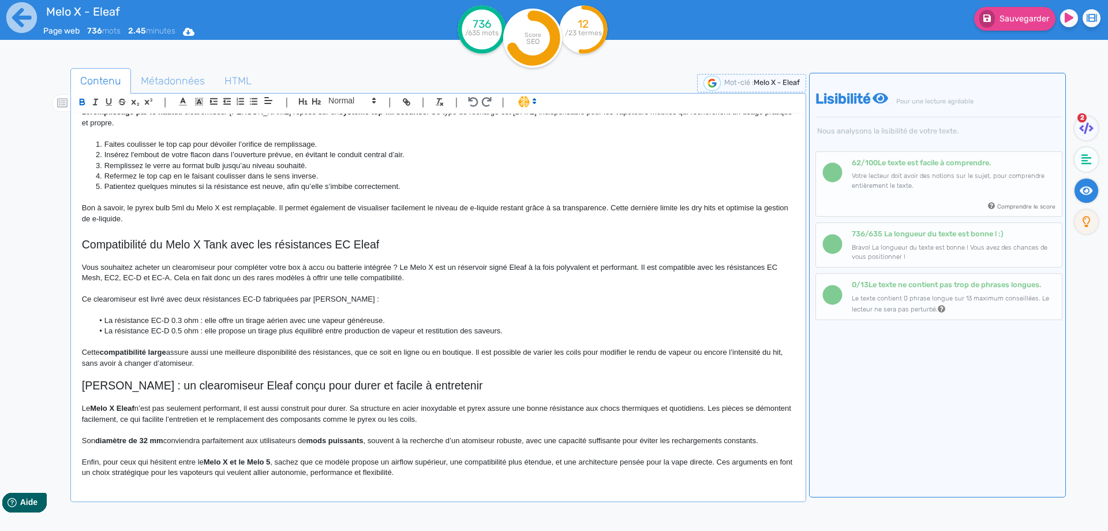
click at [224, 435] on p "Son diamètre de 32 mm conviendra parfaitement aux utilisateurs de mods puissant…" at bounding box center [438, 440] width 713 height 10
click at [241, 439] on p "Son diamètre de 32 mm conviendra aux utilisateurs de mods puissants , souvent à…" at bounding box center [438, 440] width 713 height 10
click at [322, 448] on p at bounding box center [438, 451] width 713 height 10
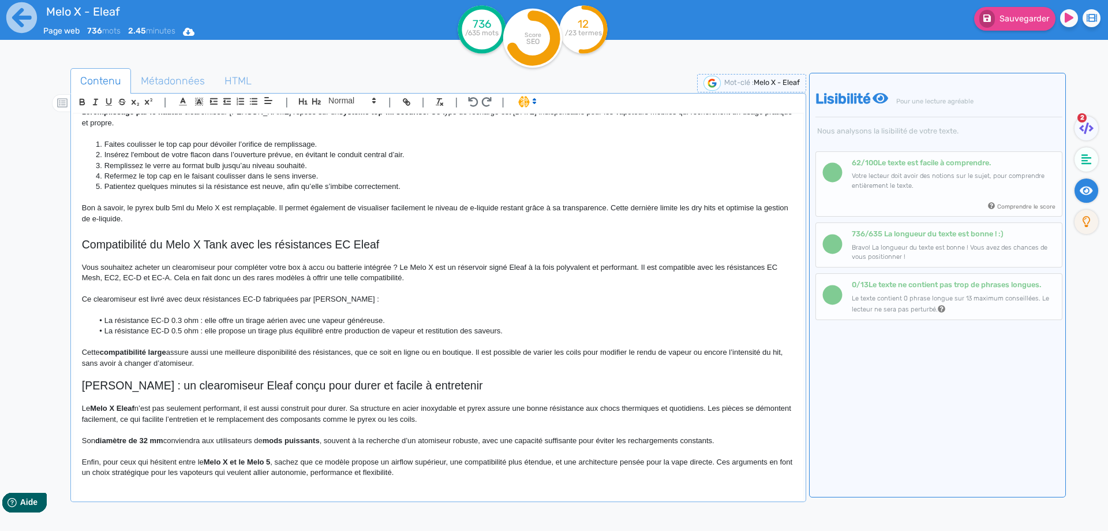
click at [274, 440] on strong "mods puissants" at bounding box center [291, 440] width 57 height 9
drag, startPoint x: 274, startPoint y: 440, endPoint x: 301, endPoint y: 440, distance: 27.1
click at [301, 440] on strong "mods puissants" at bounding box center [291, 440] width 57 height 9
click at [367, 436] on p "Son diamètre de 32 mm conviendra aux utilisateurs de mods puissants, souvent à …" at bounding box center [438, 440] width 713 height 10
click at [201, 461] on p "Enfin, pour ceux qui hésitent entre le Melo X et le Melo 5 , sachez que ce modè…" at bounding box center [438, 467] width 713 height 21
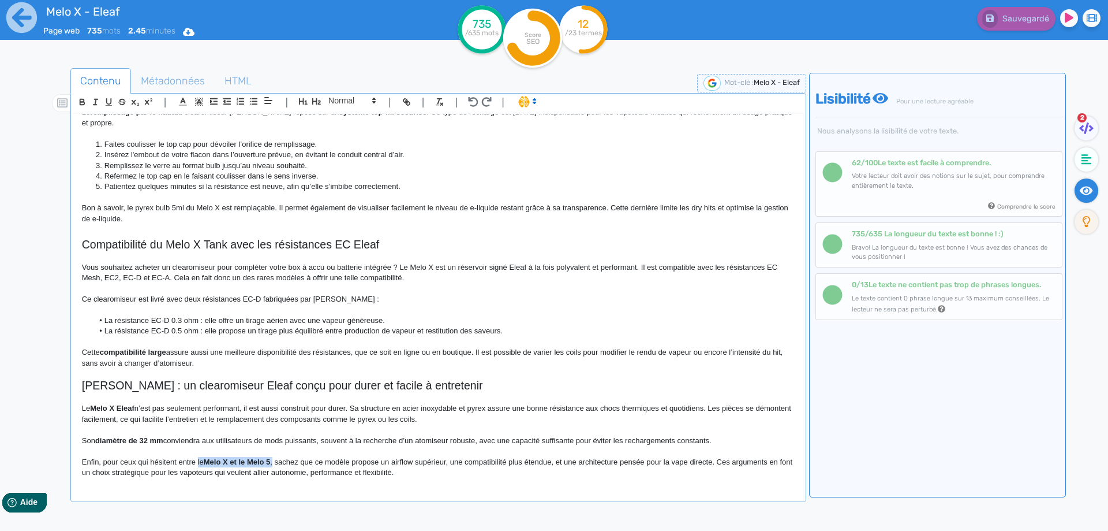
click at [272, 462] on p "Enfin, pour ceux qui hésitent entre le Melo X et le Melo 5 , sachez que ce modè…" at bounding box center [438, 467] width 713 height 21
click at [310, 472] on p "Enfin, pour ceux qui hésitent entre le Melo X et le Melo 5, sachez que ce modèl…" at bounding box center [438, 467] width 713 height 21
click at [765, 462] on p "Enfin, pour ceux qui hésitent entre le Melo X et le Melo 5, sachez que ce modèl…" at bounding box center [438, 467] width 713 height 21
click at [754, 460] on p "Enfin, pour ceux qui hésitent entre le Melo X et le Melo 5, sachez que ce modèl…" at bounding box center [438, 467] width 713 height 21
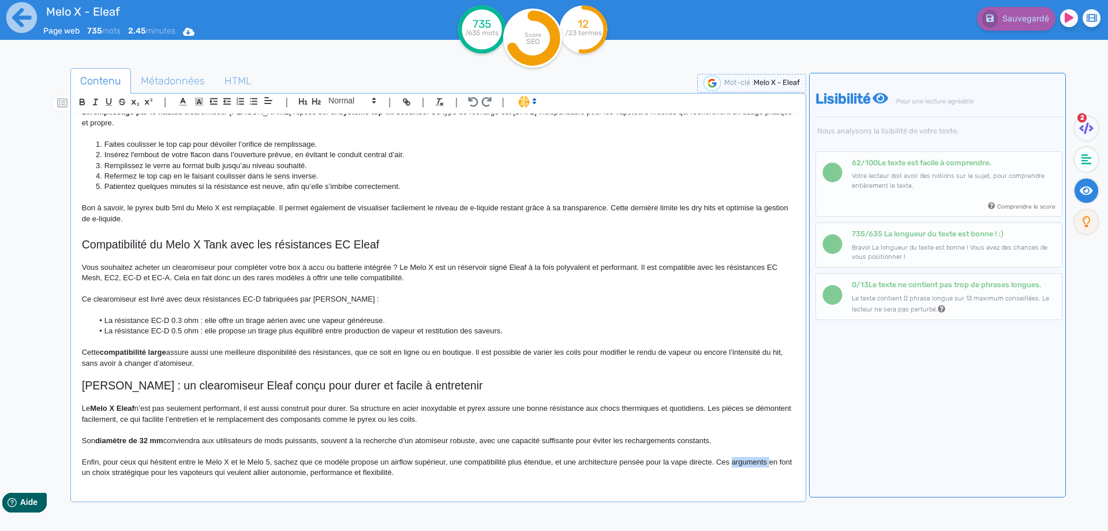
click at [754, 460] on p "Enfin, pour ceux qui hésitent entre le Melo X et le Melo 5, sachez que ce modèl…" at bounding box center [438, 467] width 713 height 21
click at [461, 469] on p "Enfin, pour ceux qui hésitent entre le Melo X et le Melo 5, sachez que ce modèl…" at bounding box center [438, 467] width 713 height 21
click at [435, 485] on div "Melo X - Eleaf Un clearomiseur Eleaf de 32 mm conçu pour les mods puissants Le …" at bounding box center [438, 299] width 730 height 371
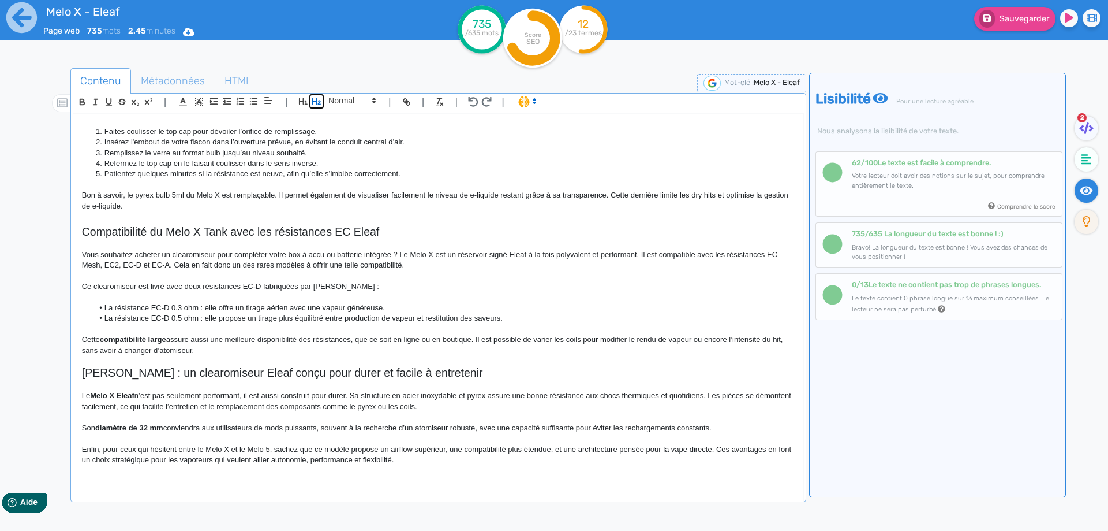
click at [312, 95] on button "button" at bounding box center [316, 101] width 13 height 13
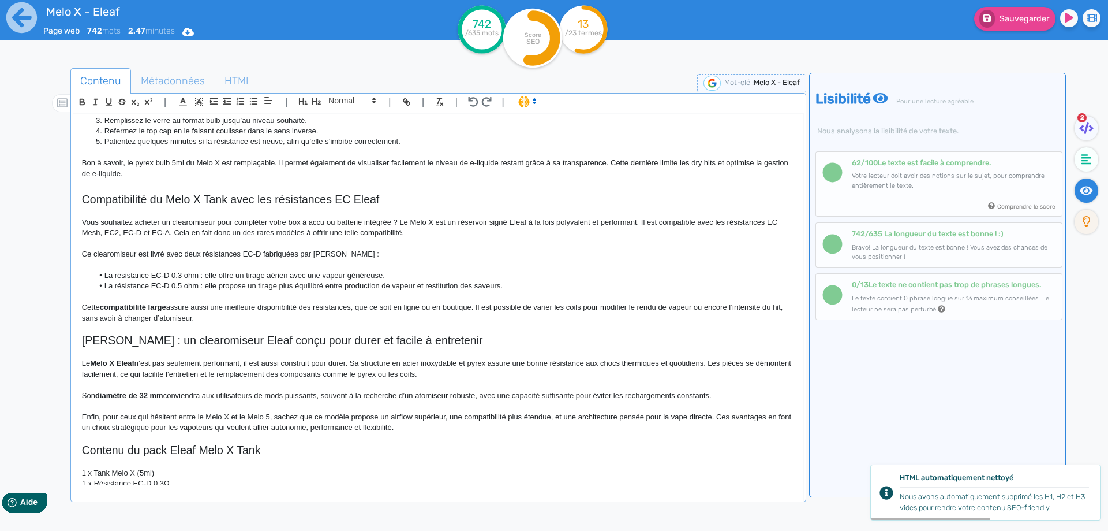
scroll to position [447, 0]
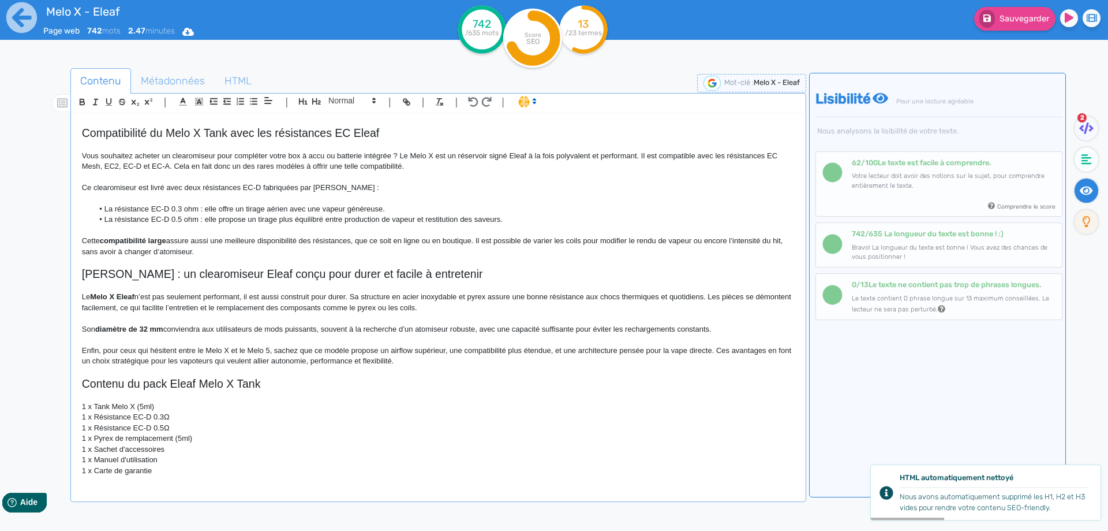
click at [105, 406] on p "1 x Tank Melo X (5ml)" at bounding box center [438, 406] width 713 height 10
click at [95, 419] on p "1 x Résistance EC-D 0.3Ω" at bounding box center [438, 417] width 713 height 10
click at [93, 423] on p "1 x Résistance EC-D 0.5Ω" at bounding box center [438, 428] width 713 height 10
click at [92, 435] on p "1 x Pyrex de remplacement (5ml)" at bounding box center [438, 438] width 713 height 10
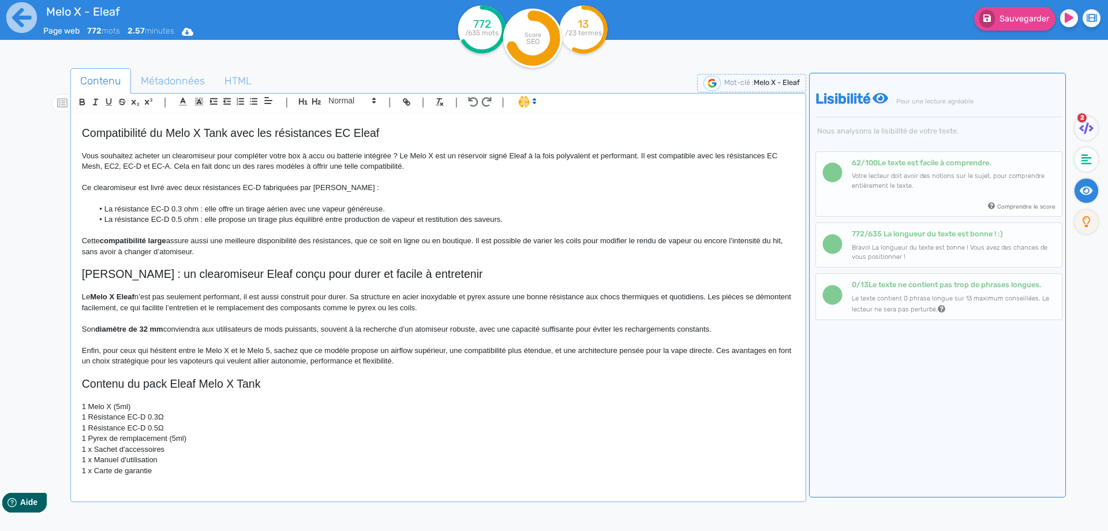
click at [91, 451] on p "1 x Sachet d'accessoires" at bounding box center [438, 449] width 713 height 10
click at [91, 465] on p "1 x Carte de garantie" at bounding box center [438, 470] width 713 height 10
click at [91, 463] on p "1 x Manuel d'utilisation" at bounding box center [438, 459] width 713 height 10
click at [124, 406] on p "1 Melo X (5ml)" at bounding box center [438, 406] width 713 height 10
click at [93, 406] on p "1 Melo X" at bounding box center [438, 406] width 713 height 10
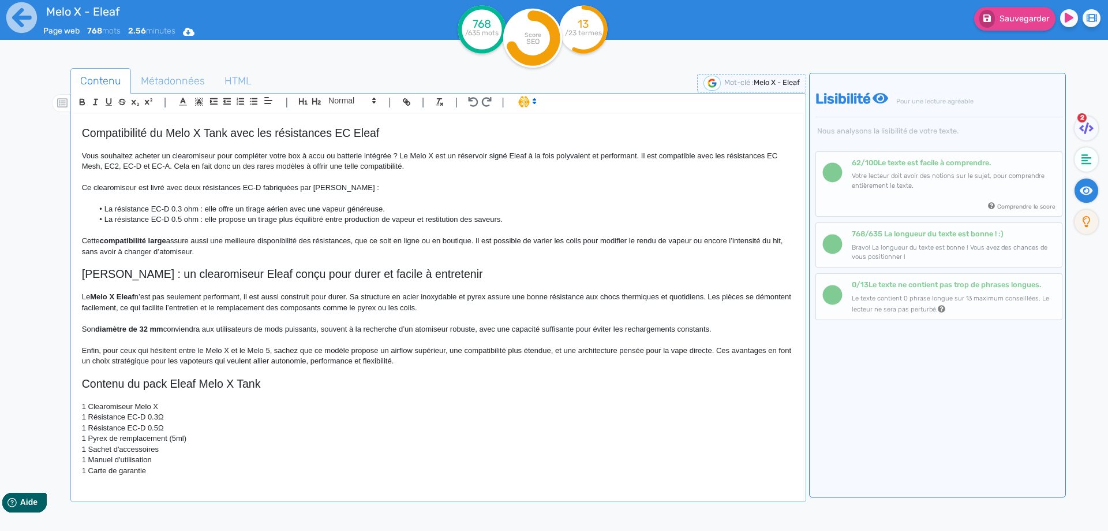
click at [163, 408] on p "1 Clearomiseur Melo X" at bounding box center [438, 406] width 713 height 10
click at [165, 414] on p "1 Résistance EC-D 0.3Ω" at bounding box center [438, 417] width 713 height 10
drag, startPoint x: 174, startPoint y: 420, endPoint x: 178, endPoint y: 429, distance: 9.6
click at [175, 420] on p "1 Résistance EC-D 0.3 ohm" at bounding box center [438, 417] width 713 height 10
click at [178, 429] on p "1 Résistance EC-D 0.5 ohm" at bounding box center [438, 428] width 713 height 10
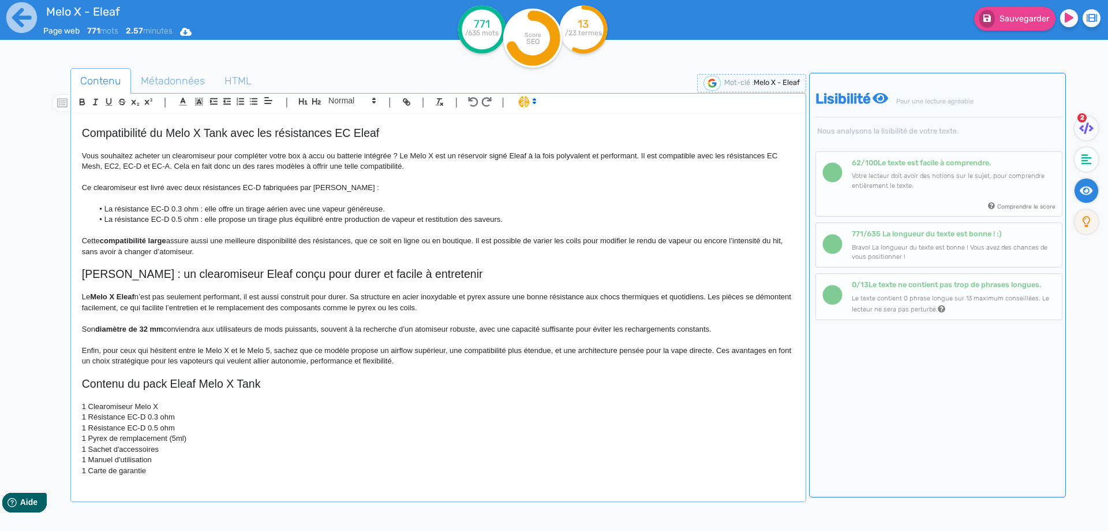
click at [177, 439] on p "1 Pyrex de remplacement (5ml)" at bounding box center [438, 438] width 713 height 10
click at [109, 469] on p "1 Carte de garantie" at bounding box center [438, 470] width 713 height 10
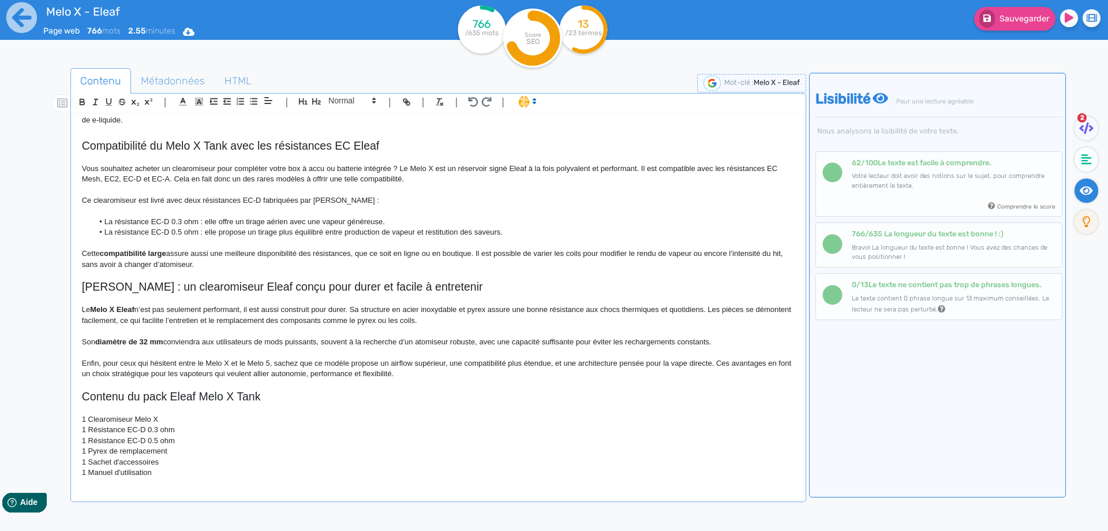
scroll to position [434, 0]
click at [1018, 24] on button "Sauvegarder" at bounding box center [1014, 19] width 81 height 24
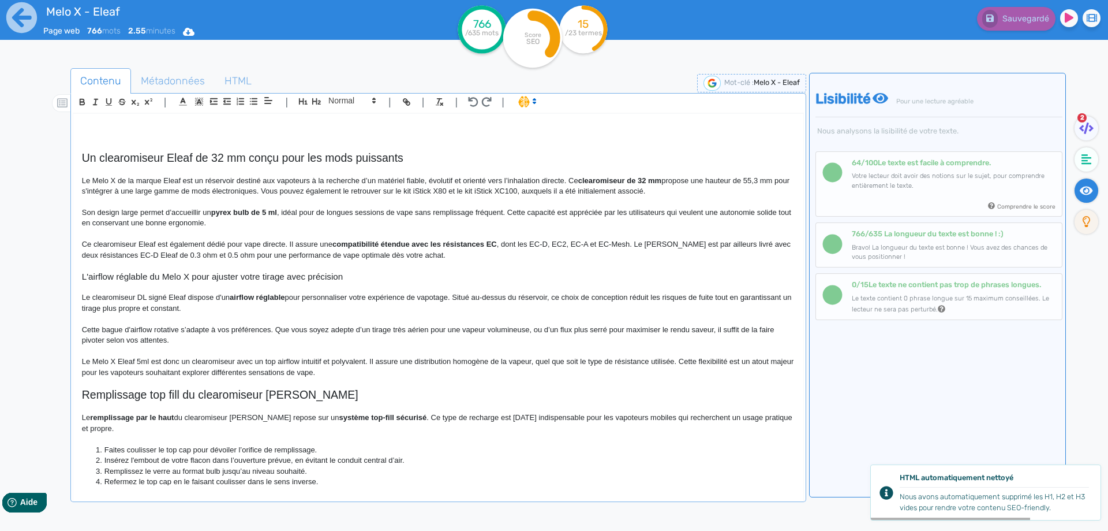
scroll to position [0, 0]
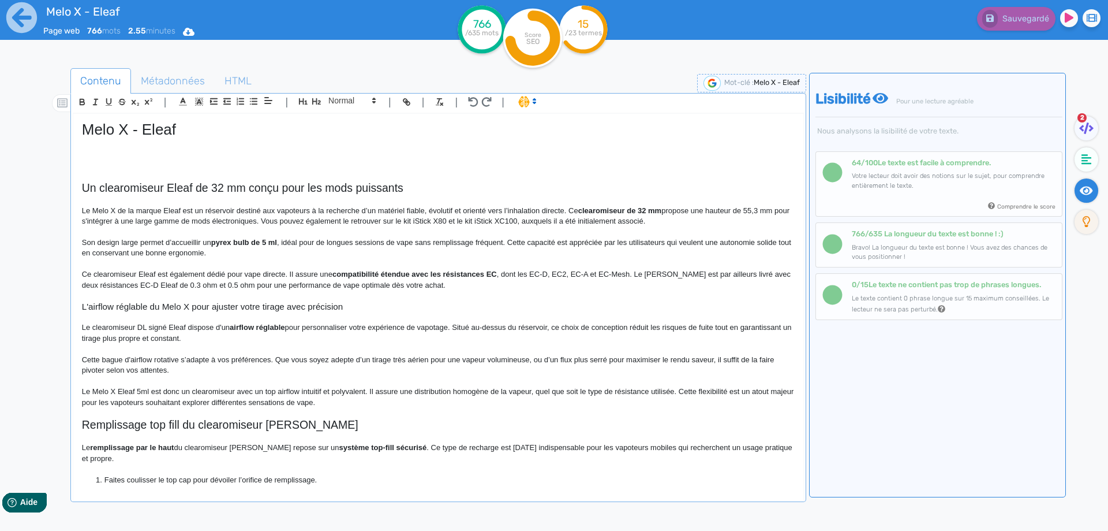
click at [550, 339] on p "Le clearomiseur DL signé Eleaf dispose d'un airflow réglable pour personnaliser…" at bounding box center [438, 332] width 713 height 21
click at [369, 398] on p "Le Melo X Eleaf 5ml est donc un clearomiseur avec un top airflow intuitif et po…" at bounding box center [438, 396] width 713 height 21
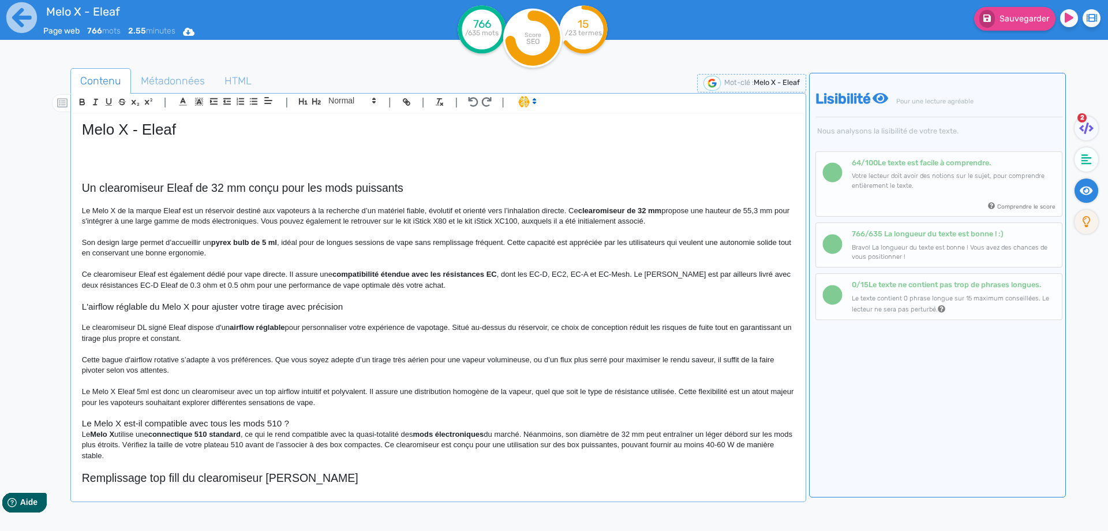
click at [257, 425] on h3 "Le Melo X est-il compatible avec tous les mods 510 ?" at bounding box center [438, 423] width 713 height 10
drag, startPoint x: 257, startPoint y: 425, endPoint x: 270, endPoint y: 421, distance: 14.1
click at [270, 421] on h3 "Le Melo X est-il compatible avec tous les mods 510 ?" at bounding box center [438, 423] width 713 height 10
copy h3 "mods 510"
click at [224, 427] on h3 "Le Melo X est-il compatible avec tous les mods 510 ?" at bounding box center [438, 423] width 713 height 10
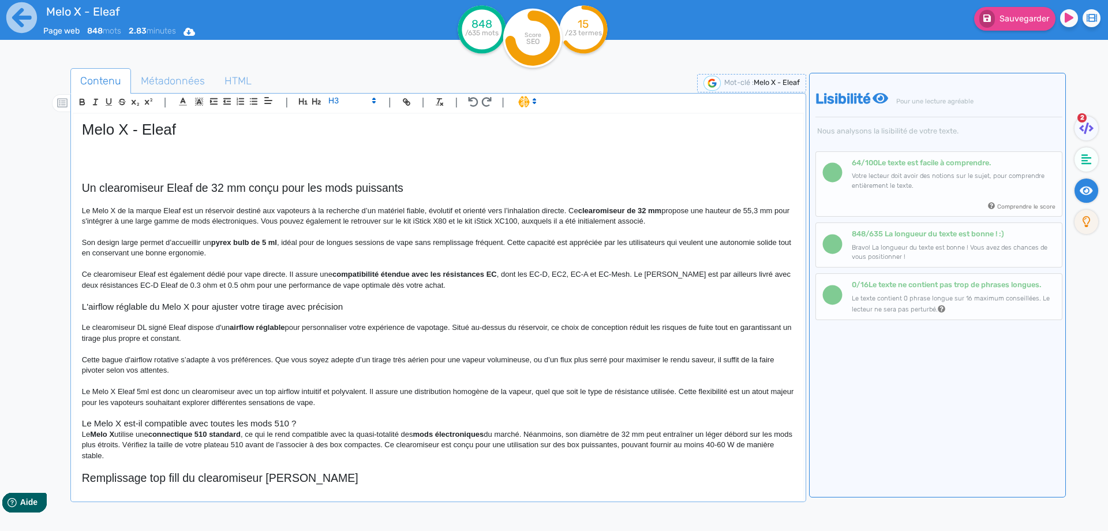
click at [256, 423] on h3 "Le Melo X est-il compatible avec toutes les mods 510 ?" at bounding box center [438, 423] width 713 height 10
drag, startPoint x: 256, startPoint y: 423, endPoint x: 292, endPoint y: 422, distance: 35.8
click at [292, 422] on h3 "Le Melo X est-il compatible avec toutes les mods 510 ?" at bounding box center [438, 423] width 713 height 10
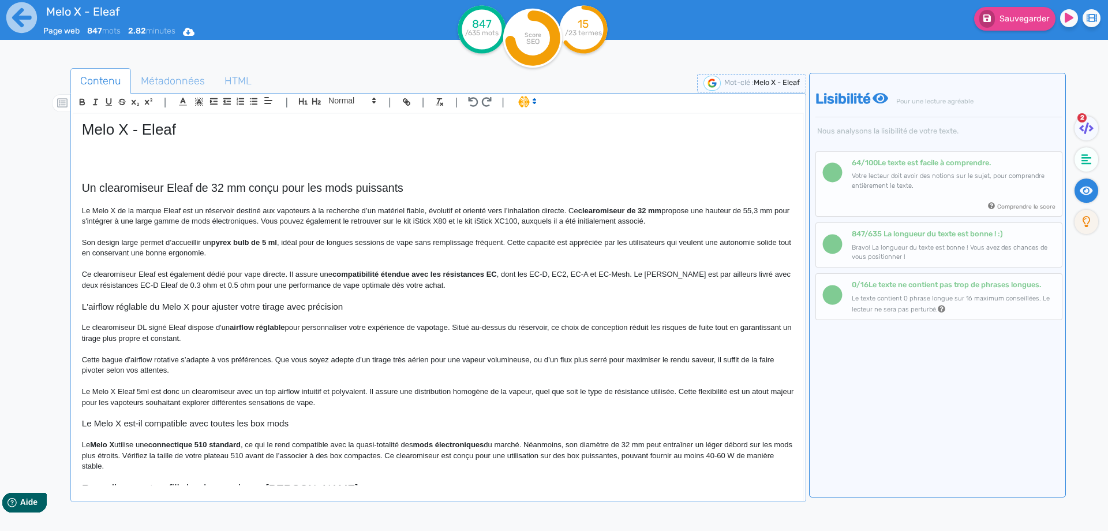
click at [178, 424] on h3 "Le Melo X est-il compatible avec toutes les box mods" at bounding box center [438, 423] width 713 height 10
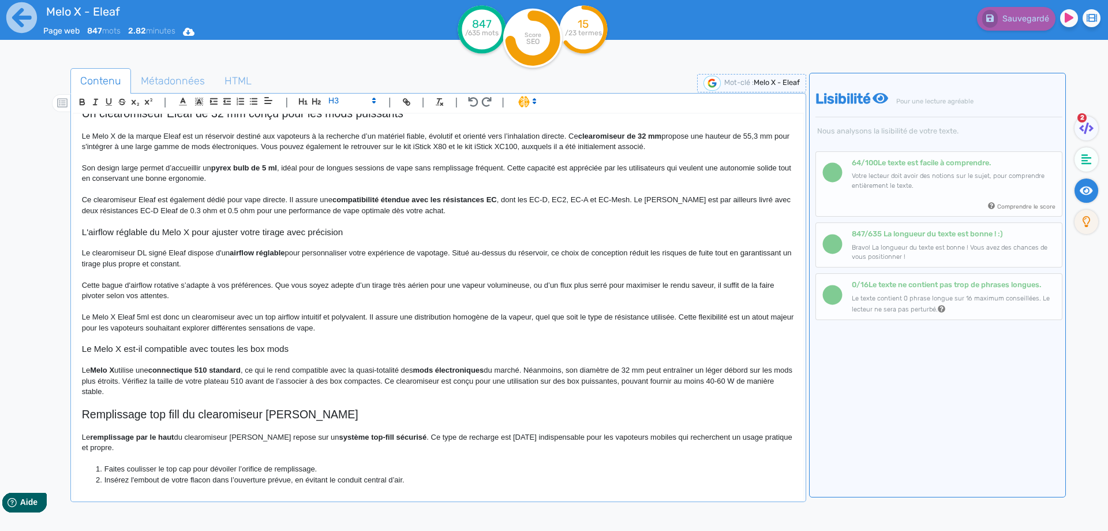
scroll to position [173, 0]
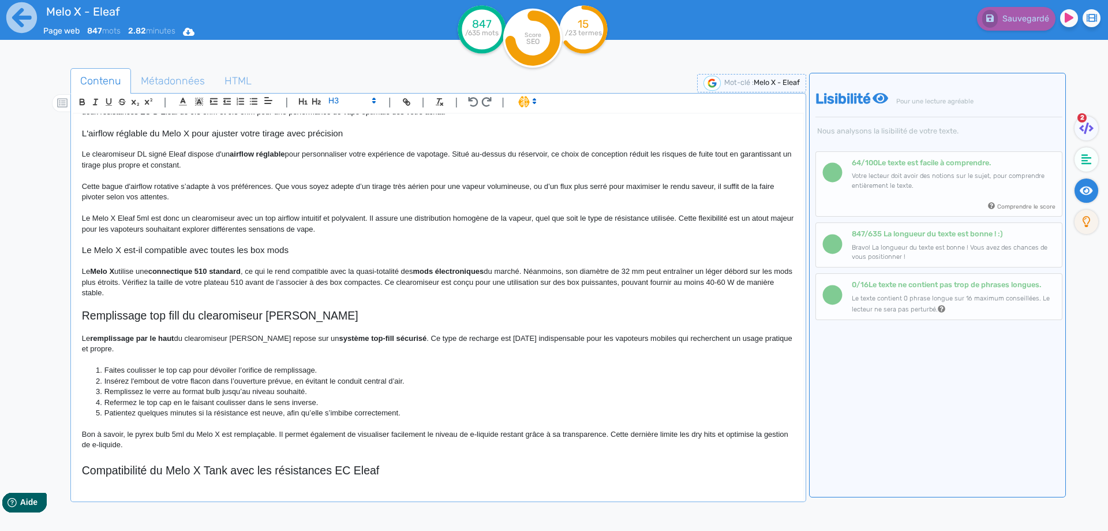
click at [87, 273] on p "Le Melo X utilise une connectique 510 standard , ce qui le rend compatible avec…" at bounding box center [438, 282] width 713 height 32
click at [90, 272] on p "Le Melo X utilise une connectique 510 standard , ce qui le rend compatible avec…" at bounding box center [438, 282] width 713 height 32
click at [171, 275] on p "Le clearomiseur Melo X utilise une connectique 510 standard , ce qui le rend co…" at bounding box center [438, 282] width 713 height 32
click at [137, 270] on strong "Melo X" at bounding box center [147, 271] width 24 height 9
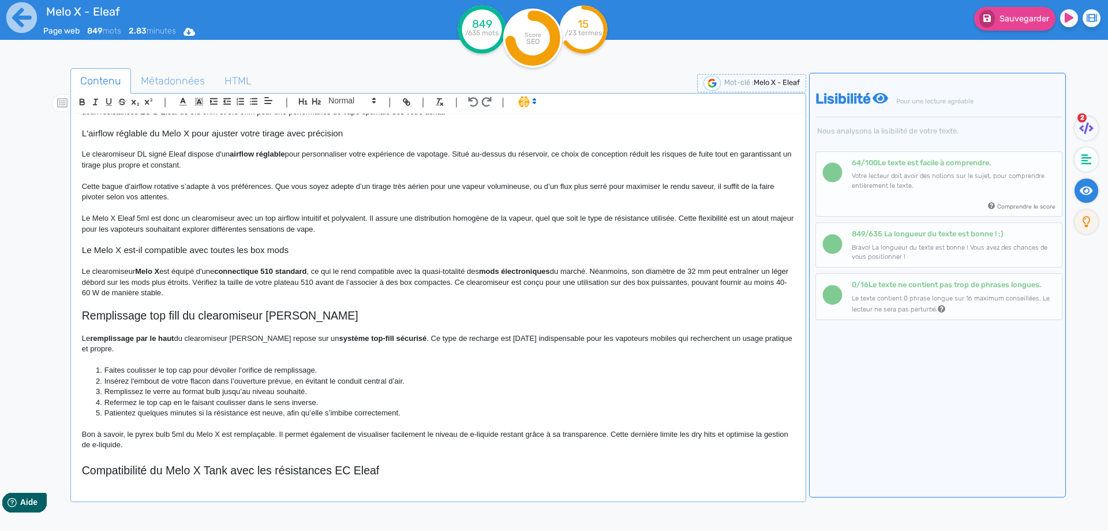
drag, startPoint x: 137, startPoint y: 270, endPoint x: 164, endPoint y: 270, distance: 26.6
click at [159, 270] on strong "Melo X" at bounding box center [147, 271] width 24 height 9
click at [199, 270] on strong "est" at bounding box center [204, 271] width 11 height 9
click at [158, 275] on p "Le clearomiseur Melo X est équipé d'une connectique 510 standard , ce qui le re…" at bounding box center [438, 282] width 713 height 32
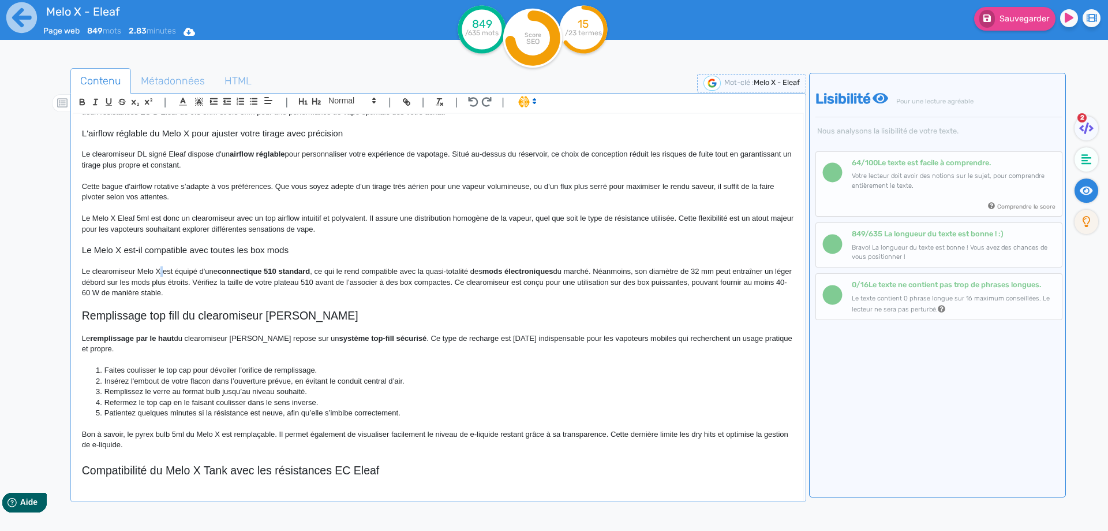
click at [163, 272] on p "Le clearomiseur Melo X est équipé d'une connectique 510 standard , ce qui le re…" at bounding box center [438, 282] width 713 height 32
click at [191, 307] on p at bounding box center [438, 303] width 713 height 10
click at [495, 274] on strong "mods électroniques" at bounding box center [518, 271] width 71 height 9
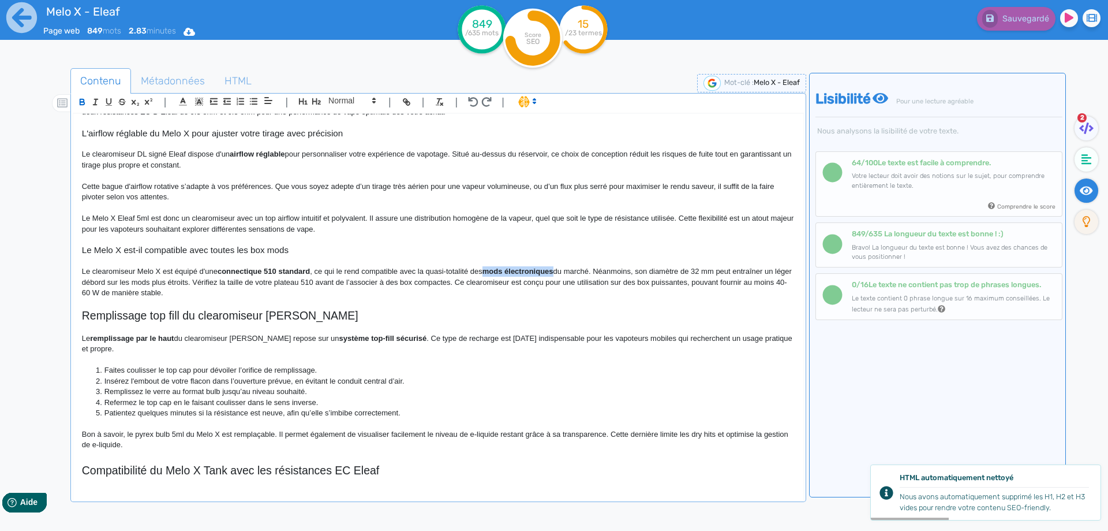
drag, startPoint x: 495, startPoint y: 274, endPoint x: 521, endPoint y: 270, distance: 26.9
click at [599, 289] on p "Le clearomiseur Melo X est équipé d'une connectique 510 standard , ce qui le re…" at bounding box center [438, 282] width 713 height 32
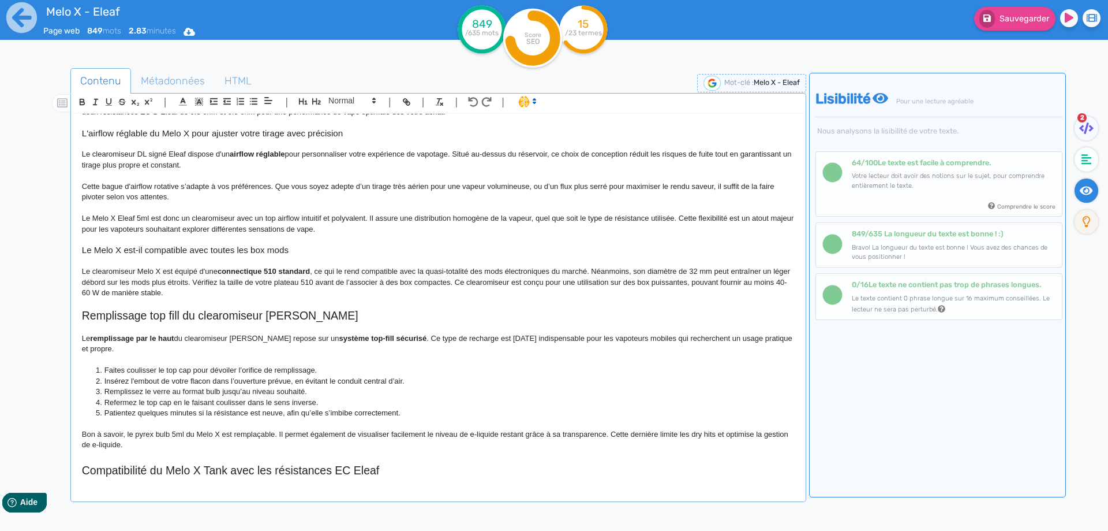
click at [127, 278] on p "Le clearomiseur Melo X est équipé d'une connectique 510 standard , ce qui le re…" at bounding box center [438, 282] width 713 height 32
click at [151, 279] on p "Le clearomiseur Melo X est équipé d'une connectique 510 standard , ce qui le re…" at bounding box center [438, 282] width 713 height 32
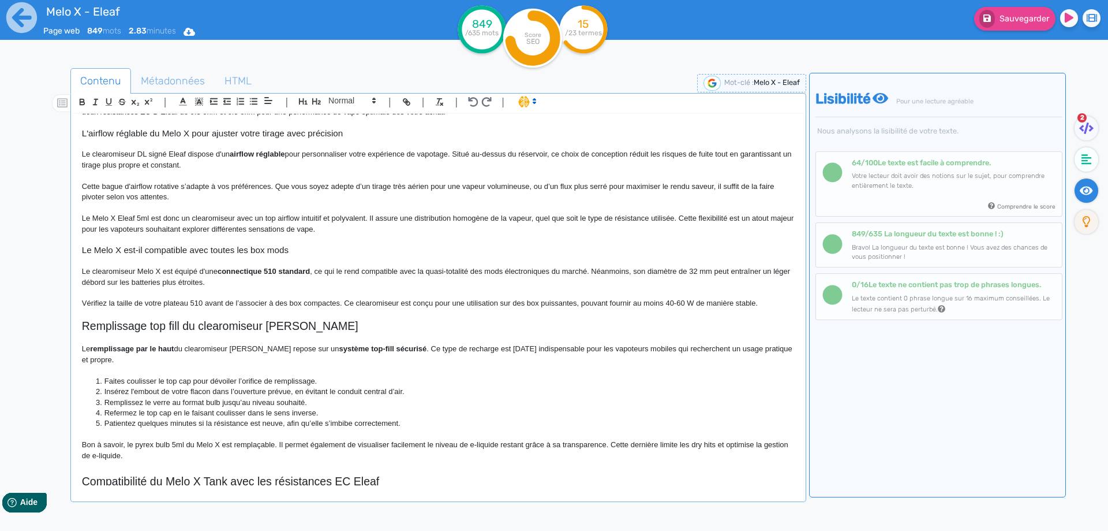
click at [183, 308] on p "Vérifiez la taille de votre plateau 510 avant de l’associer à des box compactes…" at bounding box center [438, 303] width 713 height 10
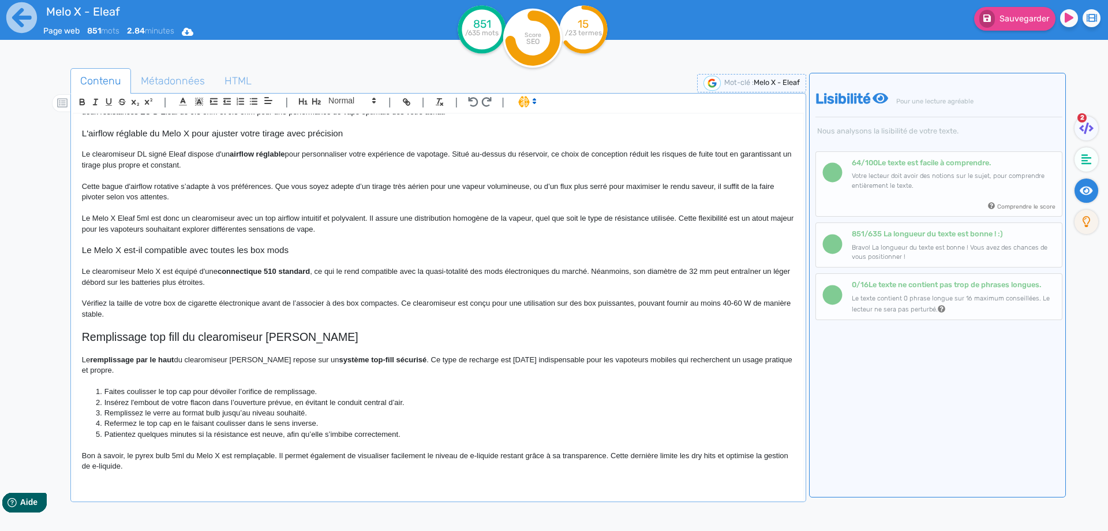
click at [303, 304] on p "Vérifiez la taille de votre box de cigarette électronique avant de l’associer à…" at bounding box center [438, 308] width 713 height 21
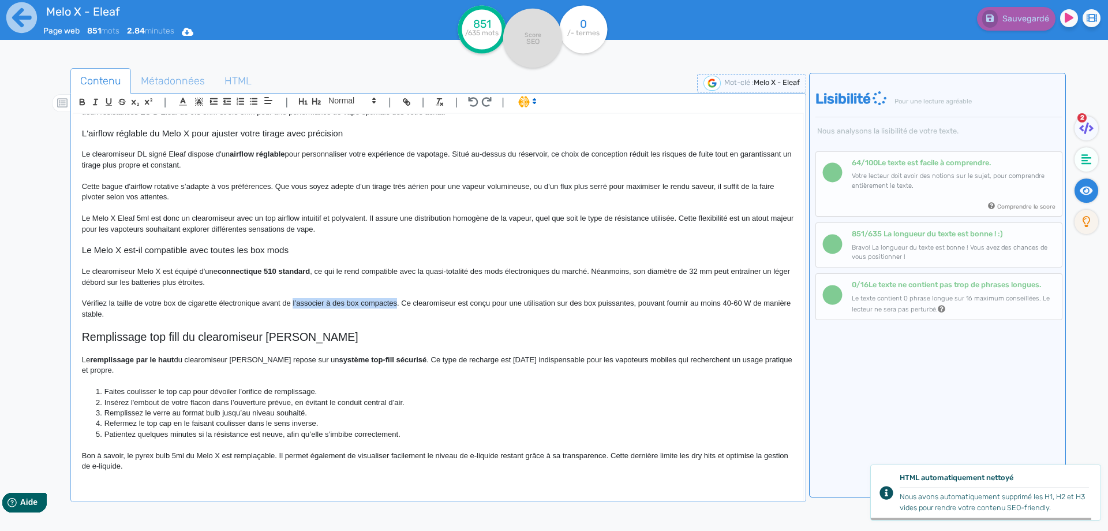
drag, startPoint x: 303, startPoint y: 304, endPoint x: 378, endPoint y: 304, distance: 75.0
click at [378, 304] on p "Vérifiez la taille de votre box de cigarette électronique avant de l’associer à…" at bounding box center [438, 308] width 713 height 21
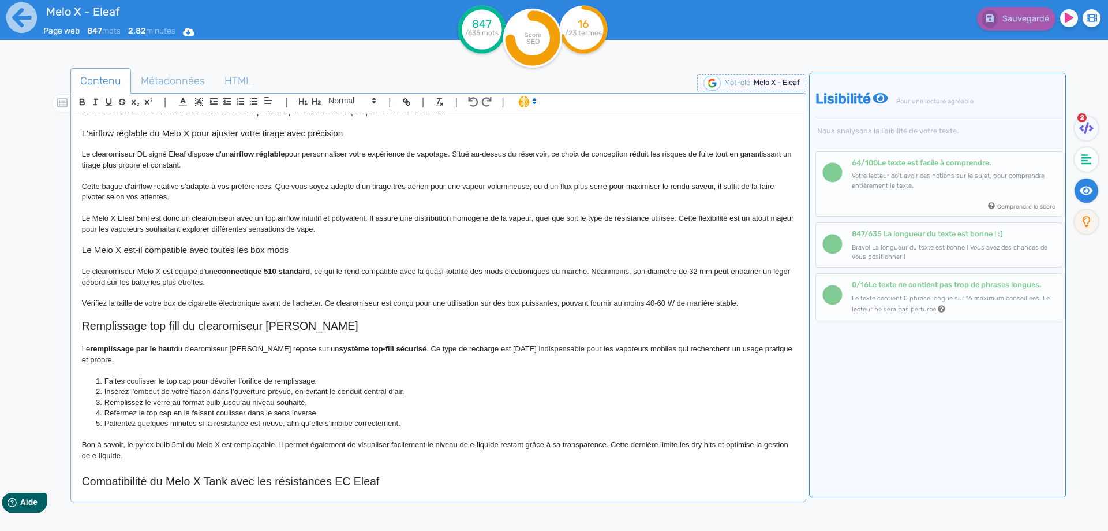
click at [655, 301] on p "Vérifiez la taille de votre box de cigarette électronique avant de l'acheter. C…" at bounding box center [438, 303] width 713 height 10
click at [652, 302] on p "Vérifiez la taille de votre box de cigarette électronique avant de l'acheter. C…" at bounding box center [438, 303] width 713 height 10
click at [650, 303] on p "Vérifiez la taille de votre box de cigarette électronique avant de l'acheter. C…" at bounding box center [438, 303] width 713 height 10
drag, startPoint x: 650, startPoint y: 303, endPoint x: 659, endPoint y: 304, distance: 9.3
click at [659, 304] on p "Vérifiez la taille de votre box de cigarette électronique avant de l'acheter. C…" at bounding box center [438, 303] width 713 height 10
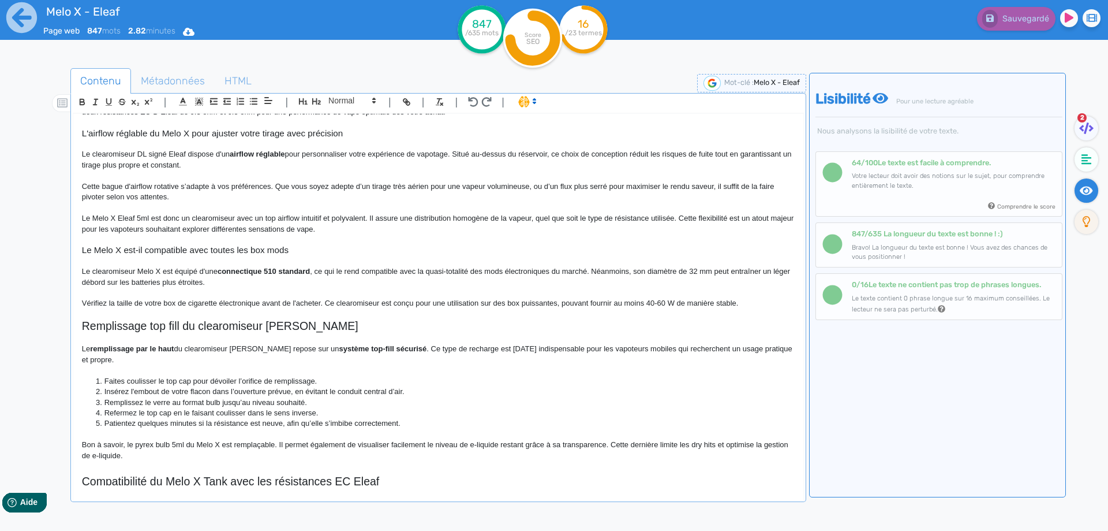
click at [572, 305] on p "Vérifiez la taille de votre box de cigarette électronique avant de l'acheter. C…" at bounding box center [438, 303] width 713 height 10
drag, startPoint x: 572, startPoint y: 305, endPoint x: 728, endPoint y: 305, distance: 156.4
click at [728, 305] on p "Vérifiez la taille de votre box de cigarette électronique avant de l'acheter. C…" at bounding box center [438, 303] width 713 height 10
click at [1006, 27] on button "Sauvegarder" at bounding box center [1014, 19] width 81 height 24
click at [160, 250] on h3 "Le Melo X est-il compatible avec toutes les box mods" at bounding box center [438, 250] width 713 height 10
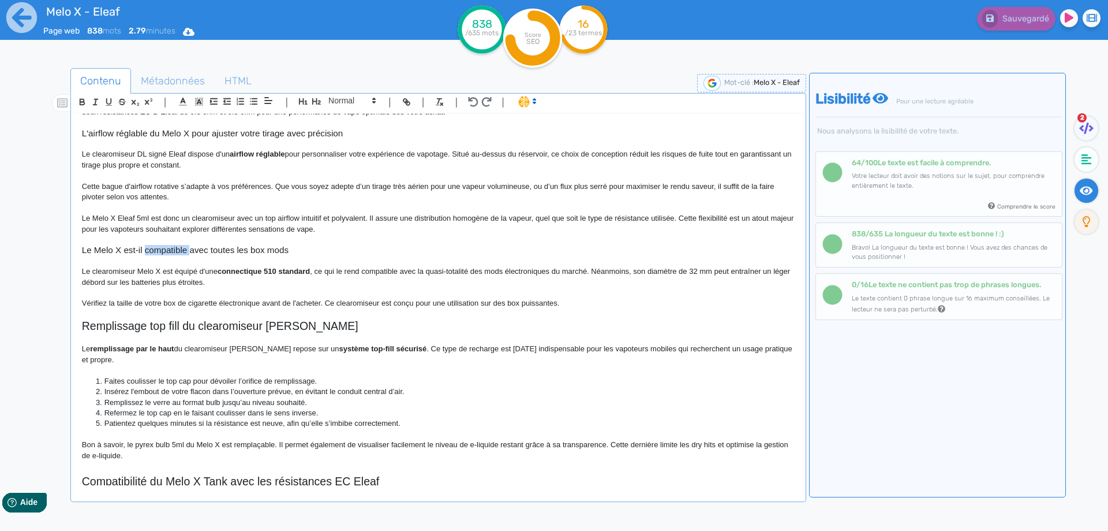
click at [160, 250] on h3 "Le Melo X est-il compatible avec toutes les box mods" at bounding box center [438, 250] width 713 height 10
copy h3 "Le Melo X est-il compatible avec toutes les box mods"
click at [229, 305] on p "Vérifiez la taille de votre box de cigarette électronique avant de l'acheter. C…" at bounding box center [438, 303] width 713 height 10
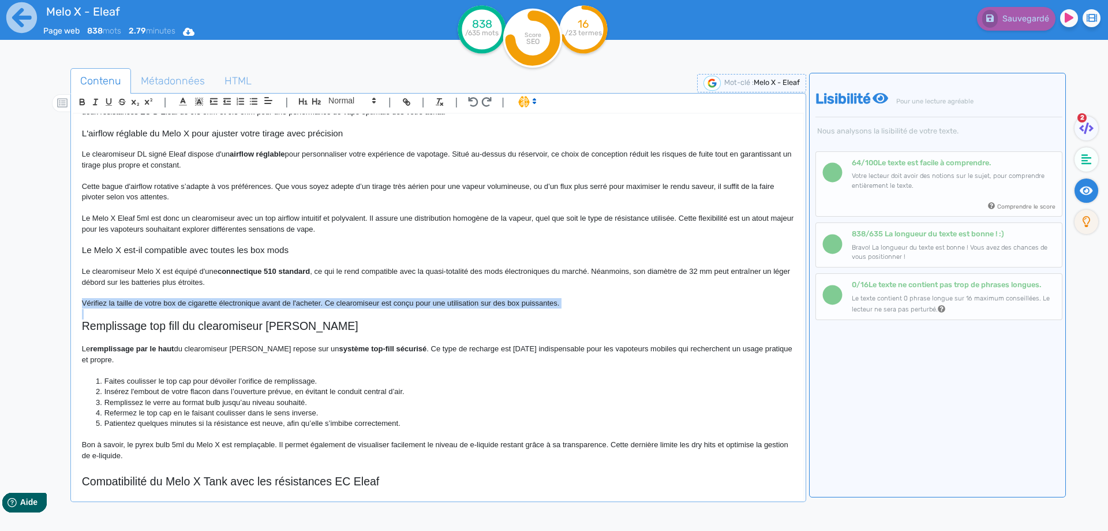
click at [229, 305] on p "Vérifiez la taille de votre box de cigarette électronique avant de l'acheter. C…" at bounding box center [438, 303] width 713 height 10
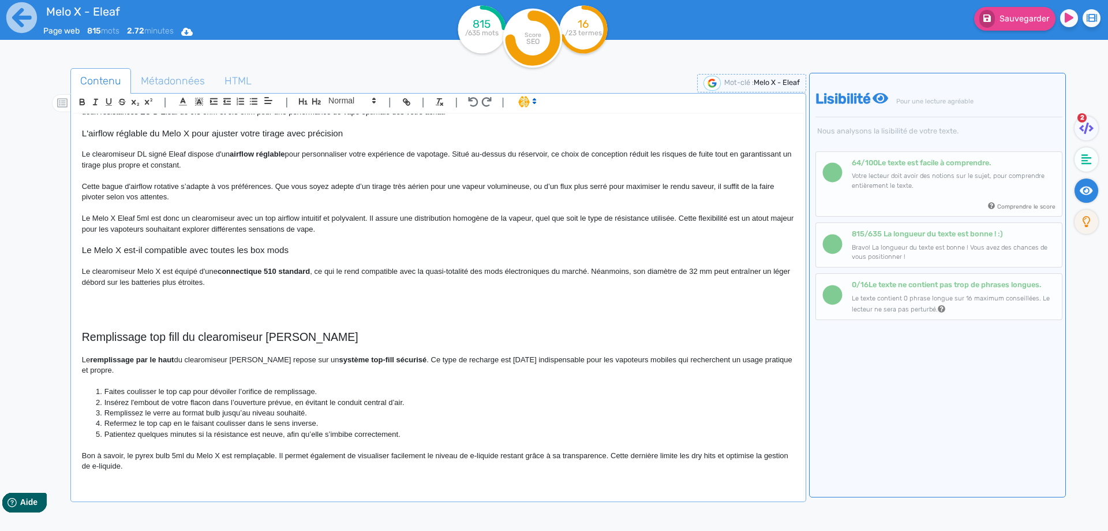
click at [229, 305] on p at bounding box center [438, 303] width 713 height 10
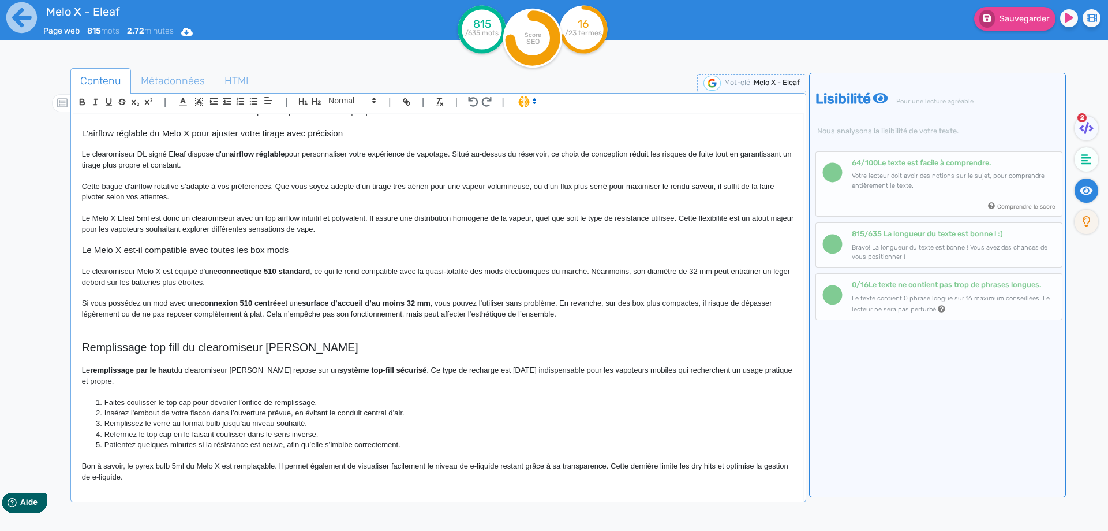
click at [554, 301] on p "Si vous possédez un mod avec une connexion 510 centrée et une surface d’accueil…" at bounding box center [438, 308] width 713 height 21
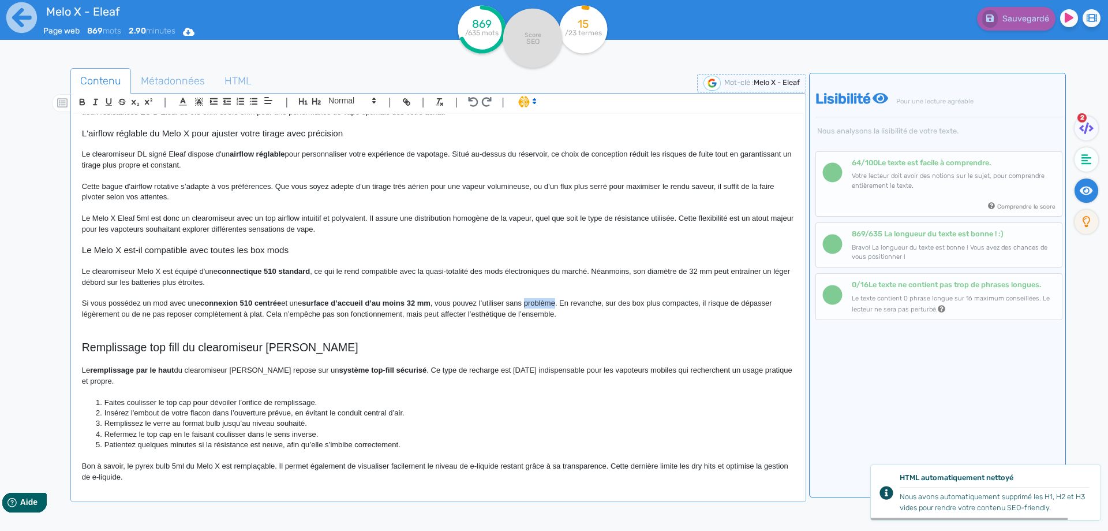
click at [554, 301] on p "Si vous possédez un mod avec une connexion 510 centrée et une surface d’accueil…" at bounding box center [438, 308] width 713 height 21
click at [705, 304] on p "Si vous possédez un mod avec une connexion 510 centrée et une surface d’accueil…" at bounding box center [438, 308] width 713 height 21
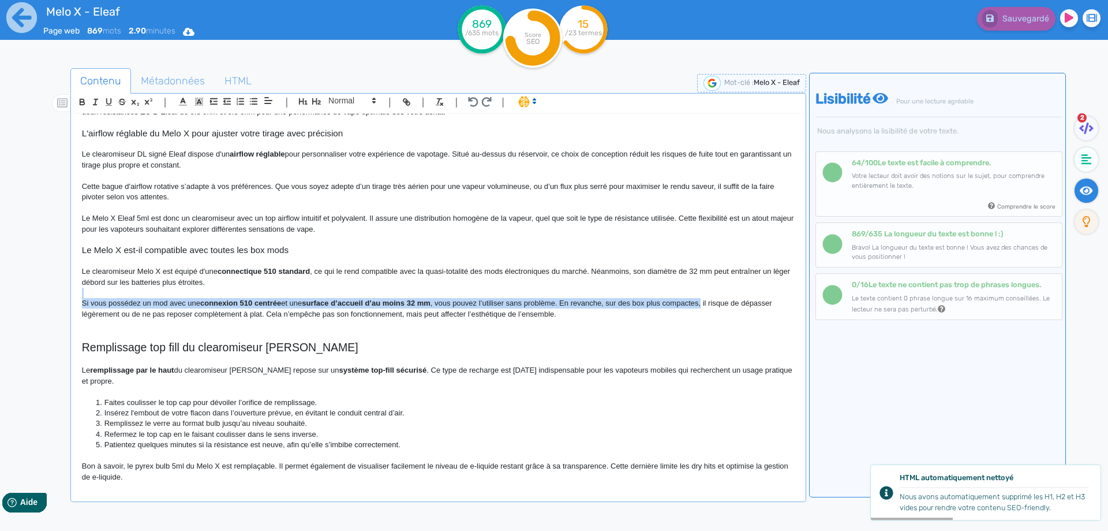
drag, startPoint x: 705, startPoint y: 304, endPoint x: 484, endPoint y: 286, distance: 222.3
click at [484, 286] on div "Melo X - Eleaf Un clearomiseur Eleaf de 32 mm conçu pour les mods puissants Le …" at bounding box center [438, 299] width 730 height 371
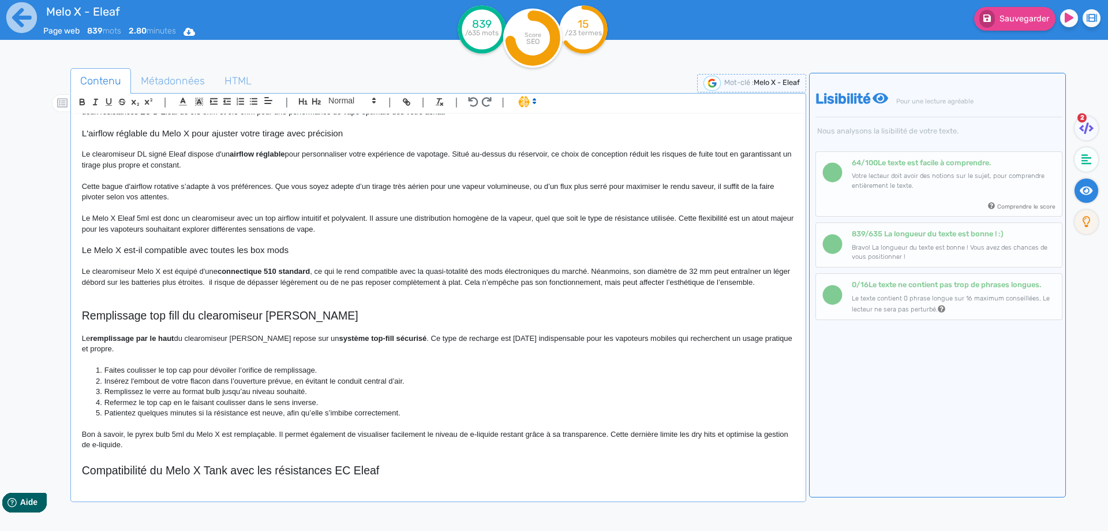
click at [229, 284] on p "Le clearomiseur Melo X est équipé d'une connectique 510 standard , ce qui le re…" at bounding box center [438, 276] width 713 height 21
drag, startPoint x: 229, startPoint y: 284, endPoint x: 471, endPoint y: 283, distance: 242.5
click at [471, 283] on p "Le clearomiseur Melo X est équipé d'une connectique 510 standard , ce qui le re…" at bounding box center [438, 276] width 713 height 21
click at [1034, 8] on button "Sauvegarder" at bounding box center [1014, 19] width 81 height 24
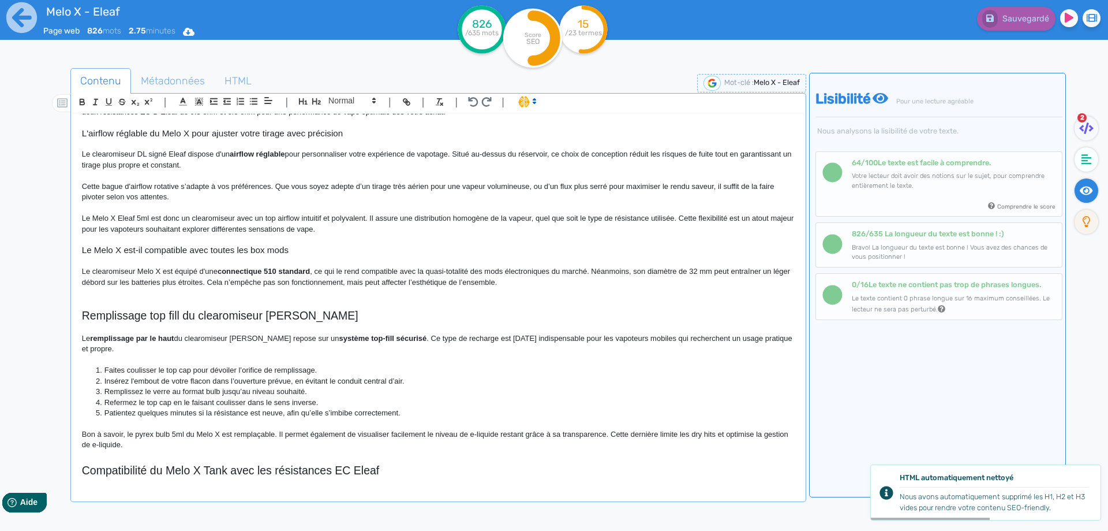
click at [494, 283] on p "Le clearomiseur Melo X est équipé d'une connectique 510 standard , ce qui le re…" at bounding box center [438, 276] width 713 height 21
drag, startPoint x: 494, startPoint y: 283, endPoint x: 472, endPoint y: 279, distance: 22.3
click at [472, 279] on p "Le clearomiseur Melo X est équipé d'une connectique 510 standard , ce qui le re…" at bounding box center [438, 276] width 713 height 21
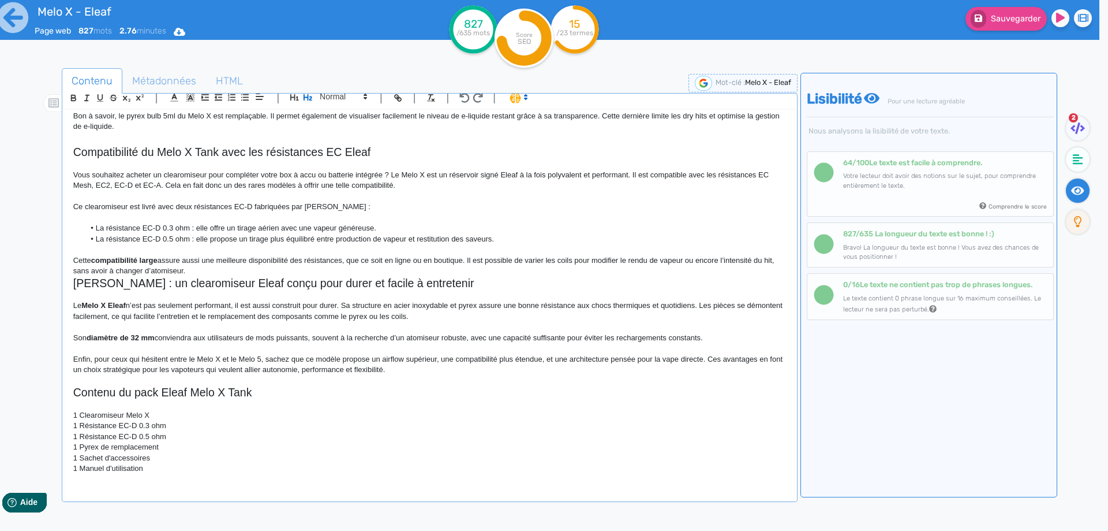
scroll to position [0, 0]
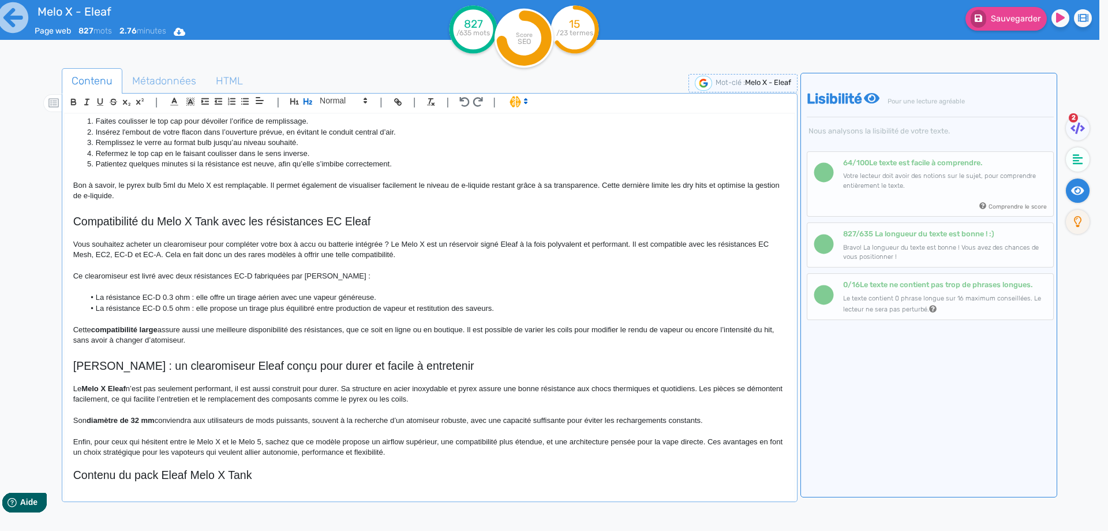
click at [252, 347] on h2 at bounding box center [429, 352] width 713 height 13
click at [330, 100] on span at bounding box center [343, 101] width 57 height 14
click at [333, 196] on span at bounding box center [343, 194] width 46 height 18
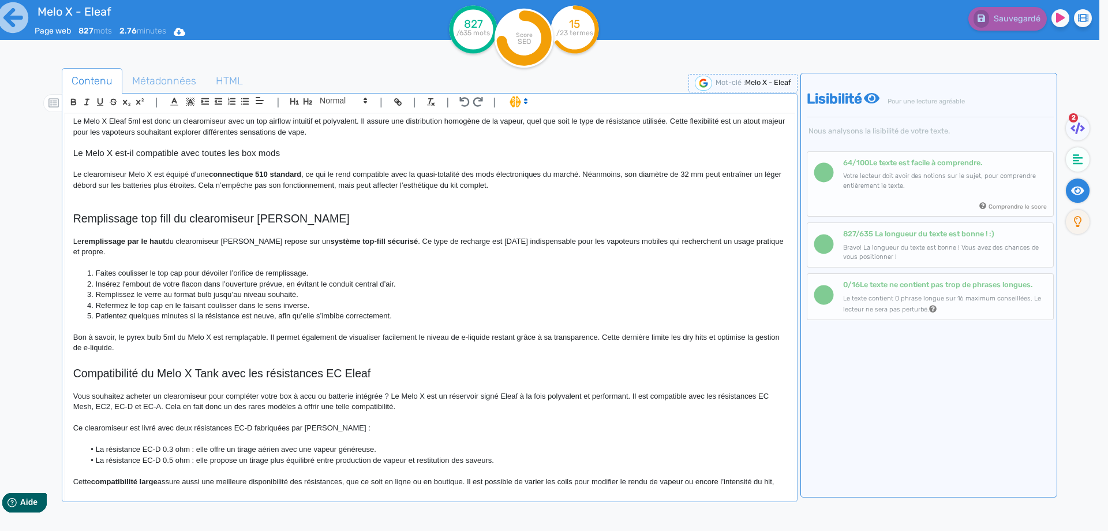
scroll to position [151, 0]
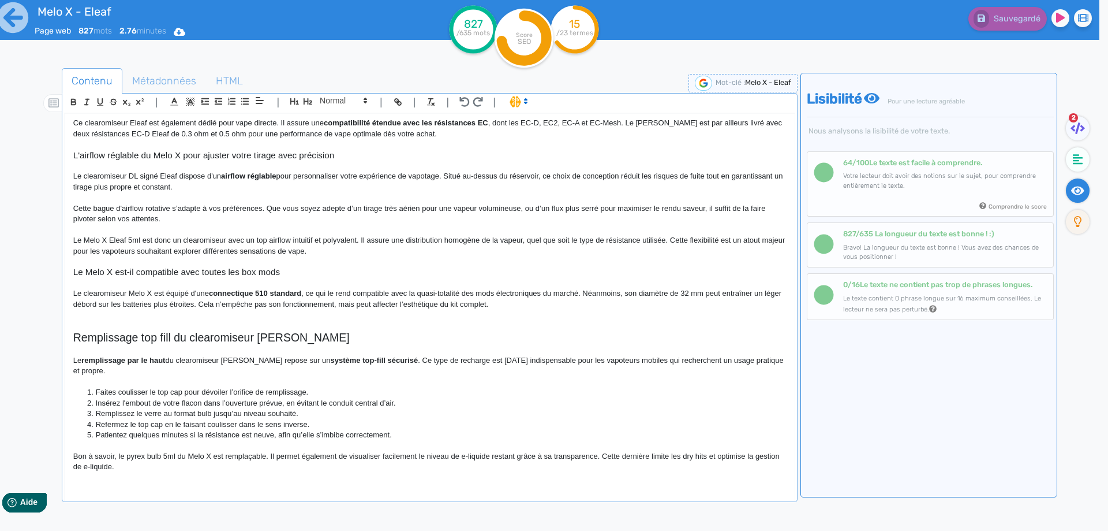
click at [190, 311] on p at bounding box center [429, 314] width 713 height 10
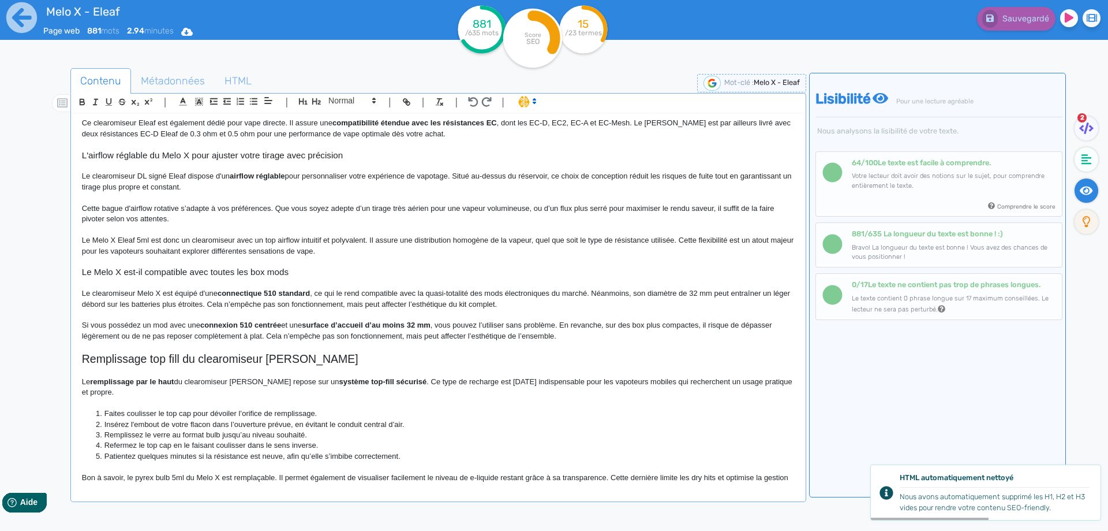
click at [160, 326] on p "Si vous possédez un mod avec une connexion 510 centrée et une surface d’accueil…" at bounding box center [438, 330] width 713 height 21
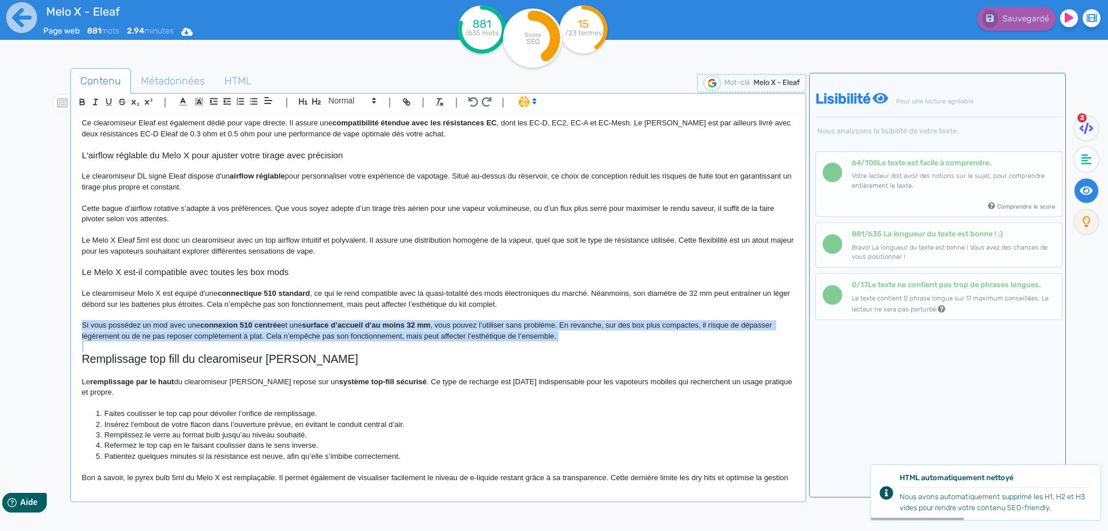
click at [160, 326] on p "Si vous possédez un mod avec une connexion 510 centrée et une surface d’accueil…" at bounding box center [438, 330] width 713 height 21
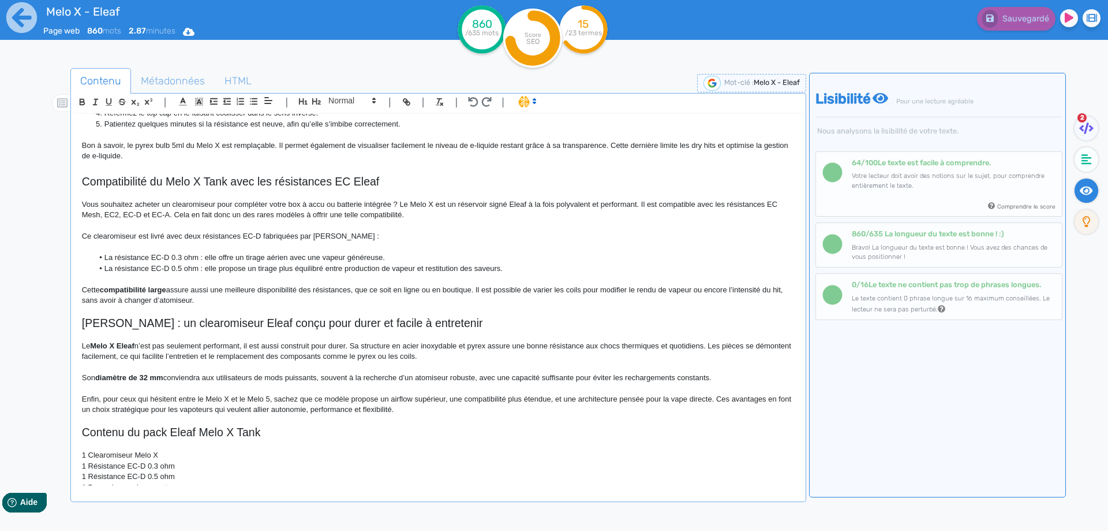
scroll to position [519, 0]
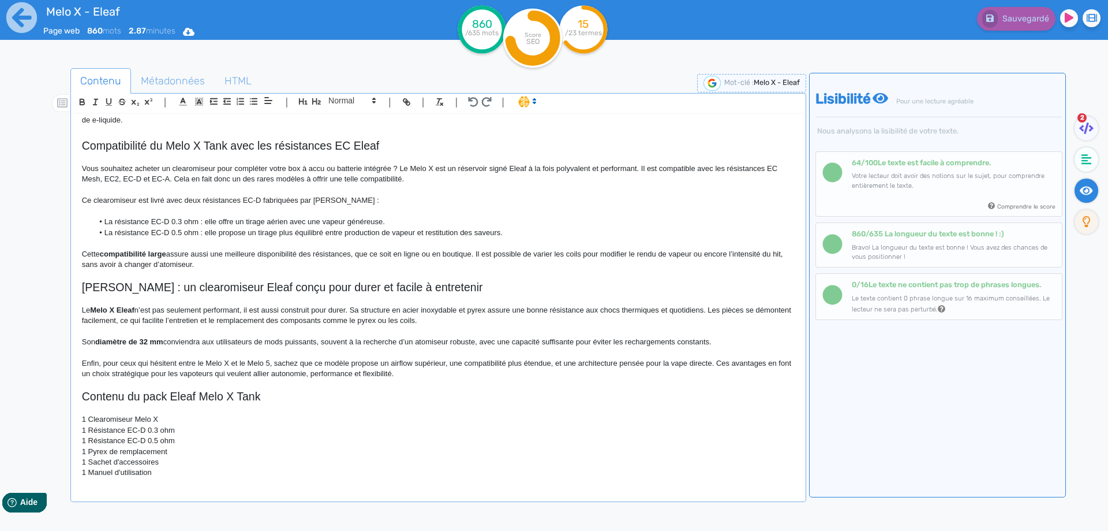
click at [195, 479] on div "Melo X - Eleaf Un clearomiseur Eleaf de 32 mm conçu pour les mods puissants Le …" at bounding box center [438, 299] width 730 height 371
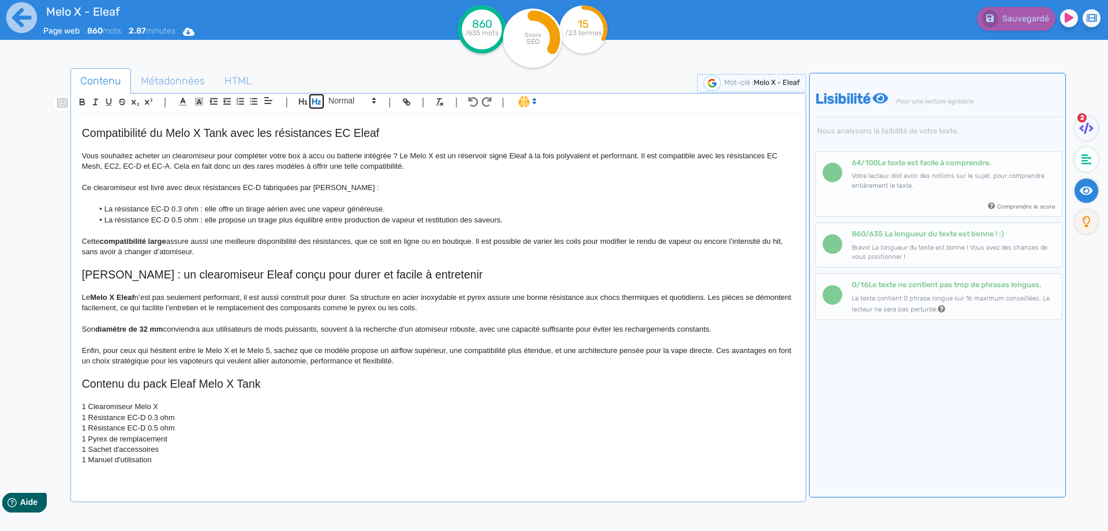
click at [317, 102] on icon "button" at bounding box center [316, 101] width 9 height 6
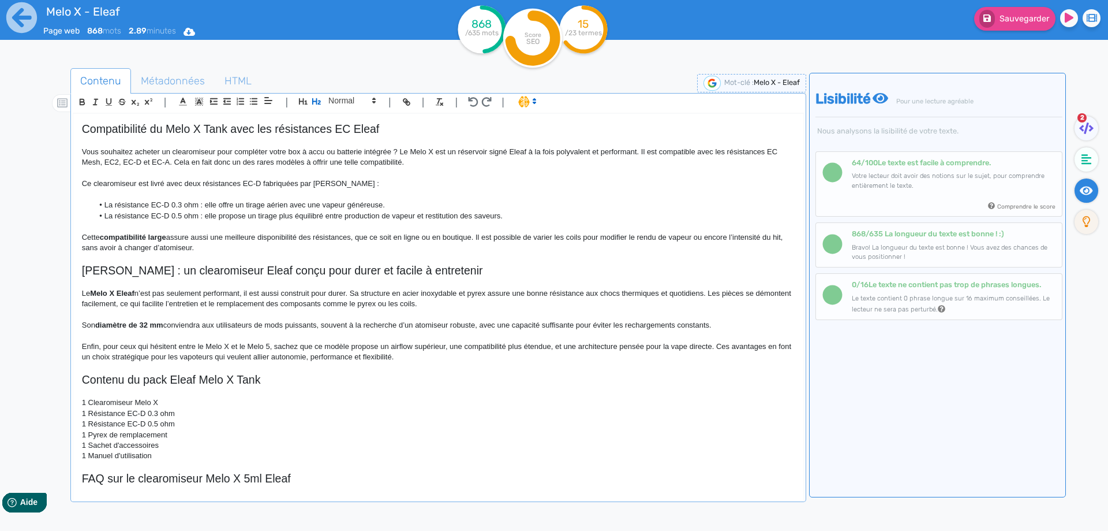
scroll to position [556, 0]
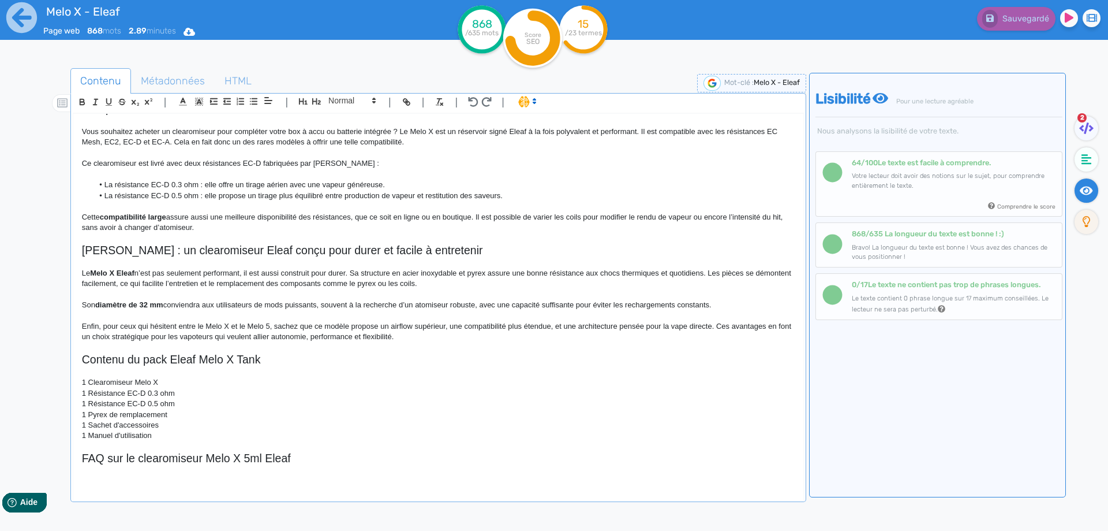
click at [281, 332] on p "Enfin, pour ceux qui hésitent entre le Melo X et le Melo 5, sachez que ce modèl…" at bounding box center [438, 331] width 713 height 21
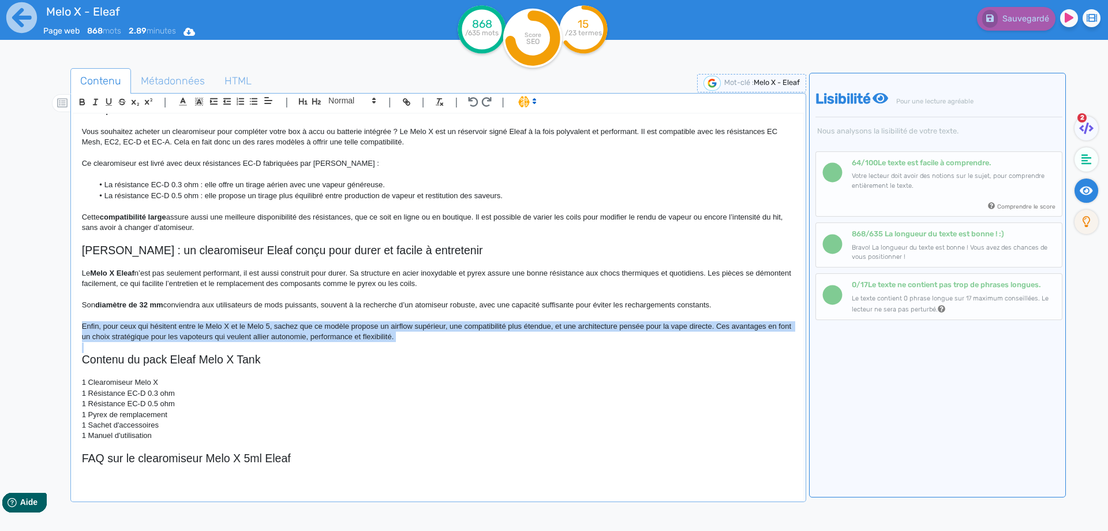
click at [281, 332] on p "Enfin, pour ceux qui hésitent entre le Melo X et le Melo 5, sachez que ce modèl…" at bounding box center [438, 331] width 713 height 21
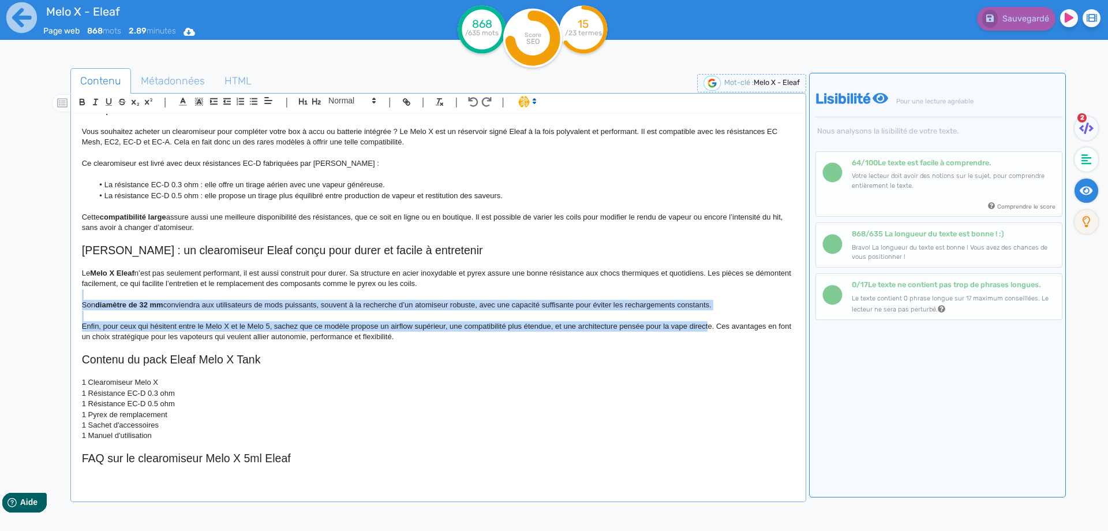
drag, startPoint x: 718, startPoint y: 298, endPoint x: 710, endPoint y: 326, distance: 29.4
click at [710, 326] on div "Melo X - Eleaf Un clearomiseur Eleaf de 32 mm conçu pour les mods puissants Le …" at bounding box center [438, 299] width 730 height 371
click at [724, 305] on p "Son diamètre de 32 mm conviendra aux utilisateurs de mods puissants, souvent à …" at bounding box center [438, 305] width 713 height 10
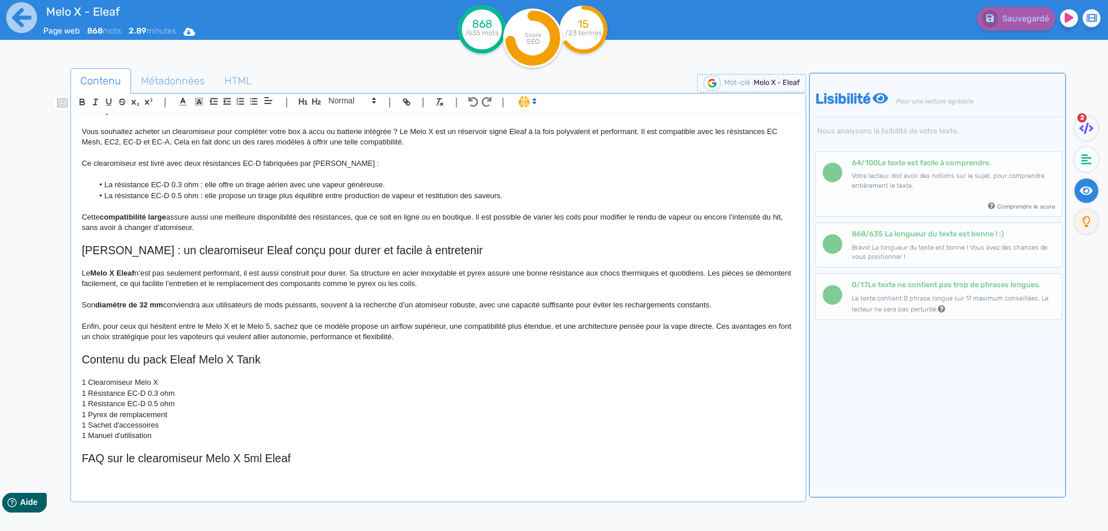
drag, startPoint x: 724, startPoint y: 305, endPoint x: 714, endPoint y: 323, distance: 20.9
click at [714, 323] on div "Melo X - Eleaf Un clearomiseur Eleaf de 32 mm conçu pour les mods puissants Le …" at bounding box center [438, 299] width 730 height 371
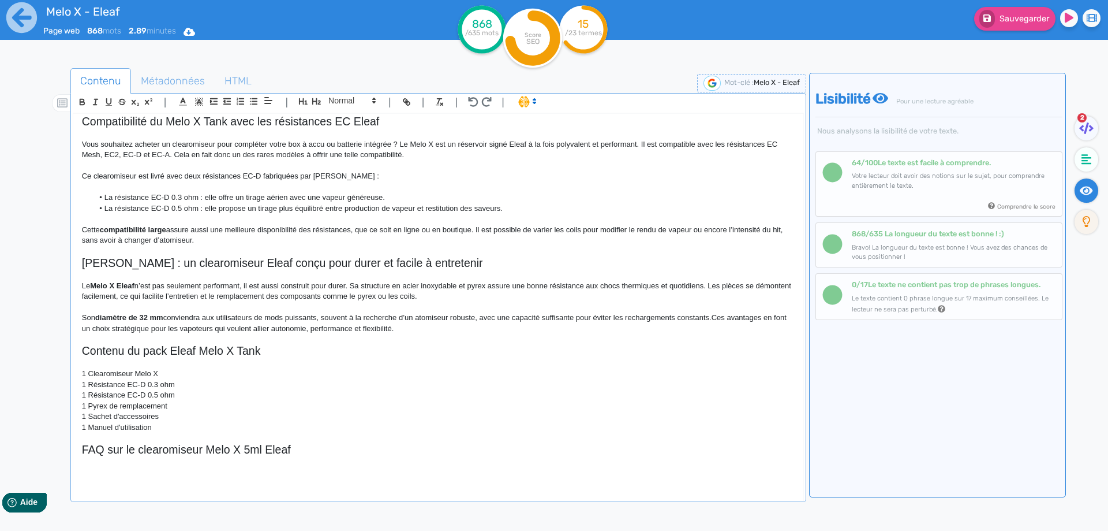
scroll to position [543, 0]
click at [1016, 14] on span "Sauvegarder" at bounding box center [1025, 19] width 50 height 10
click at [150, 475] on p at bounding box center [438, 472] width 713 height 10
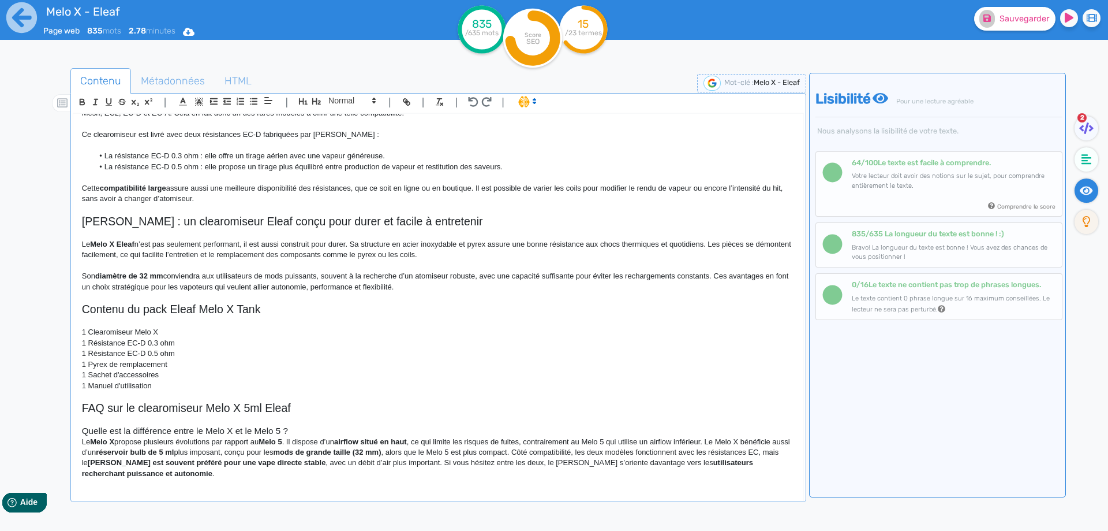
scroll to position [585, 0]
click at [315, 424] on p at bounding box center [438, 419] width 713 height 10
click at [315, 427] on h3 "Quelle est la différence entre le Melo X et le Melo 5 ?" at bounding box center [438, 430] width 713 height 10
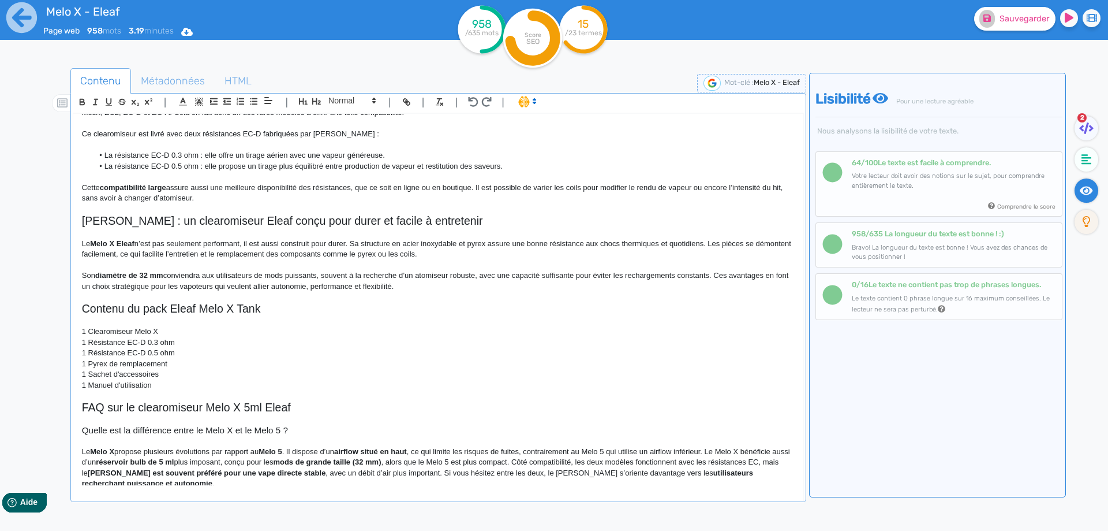
scroll to position [596, 0]
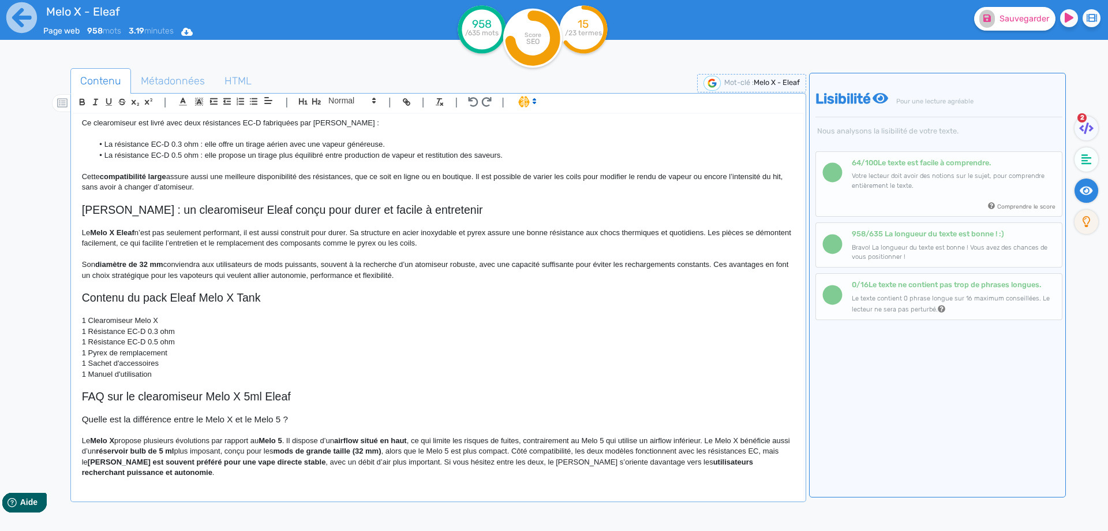
click at [101, 438] on strong "Melo X" at bounding box center [102, 440] width 24 height 9
drag, startPoint x: 101, startPoint y: 438, endPoint x: 114, endPoint y: 439, distance: 13.3
click at [114, 439] on strong "Melo X" at bounding box center [102, 440] width 24 height 9
click at [88, 439] on p "Le Melo X propose plusieurs évolutions par rapport au Melo 5 . Il dispose d’un …" at bounding box center [438, 456] width 713 height 43
click at [345, 440] on strong "Melo 5" at bounding box center [356, 440] width 23 height 9
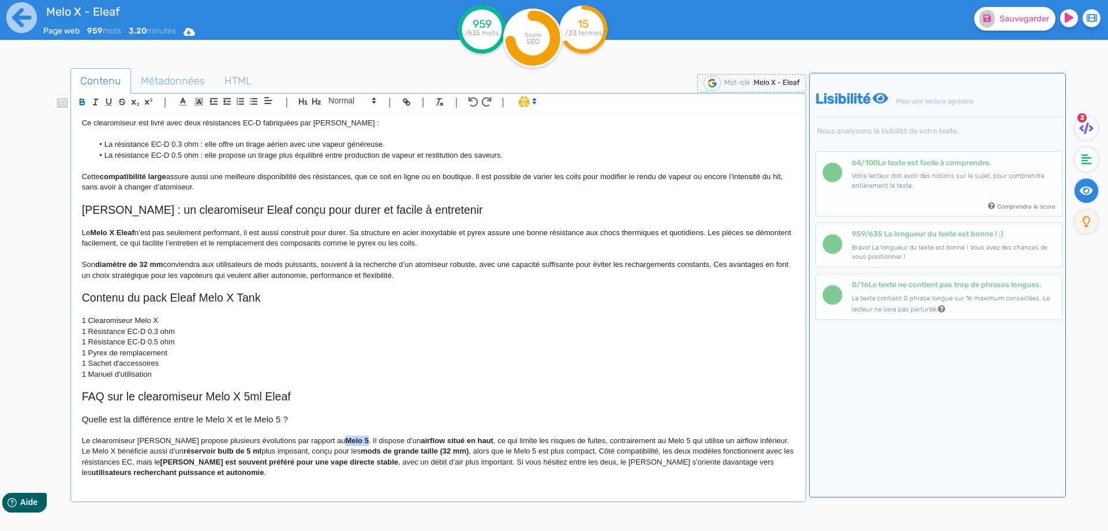
drag, startPoint x: 316, startPoint y: 440, endPoint x: 330, endPoint y: 440, distance: 13.3
click at [339, 441] on p "Le clearomiseur Melo X propose plusieurs évolutions par rapport au Melo 5. Il d…" at bounding box center [438, 456] width 713 height 43
click at [422, 444] on strong "airflow situé en haut" at bounding box center [458, 440] width 73 height 9
click at [422, 438] on strong "airflow situé en haut" at bounding box center [458, 440] width 73 height 9
drag, startPoint x: 389, startPoint y: 438, endPoint x: 456, endPoint y: 439, distance: 67.6
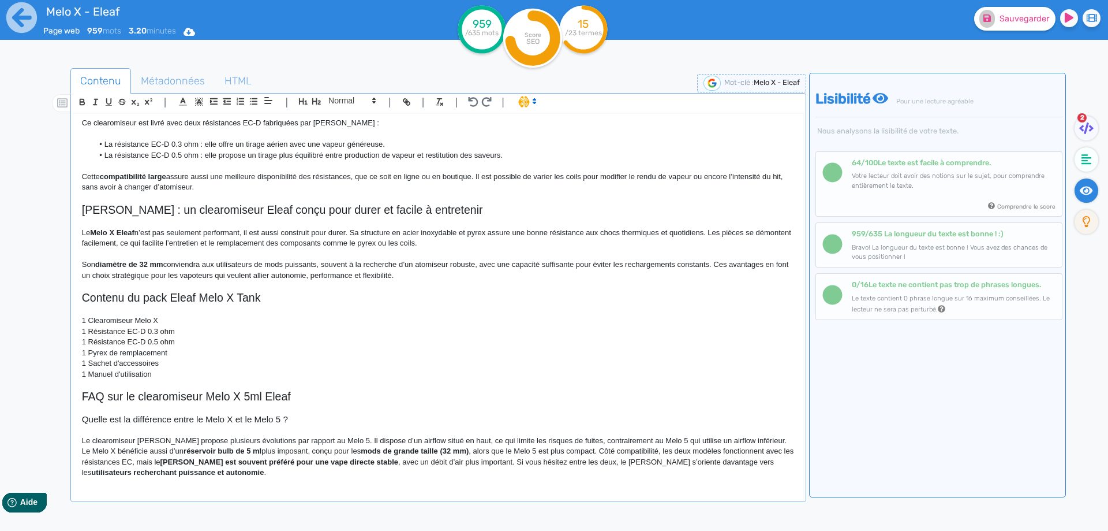
click at [460, 440] on p "Le clearomiseur Melo X propose plusieurs évolutions par rapport au Melo 5. Il d…" at bounding box center [438, 456] width 713 height 43
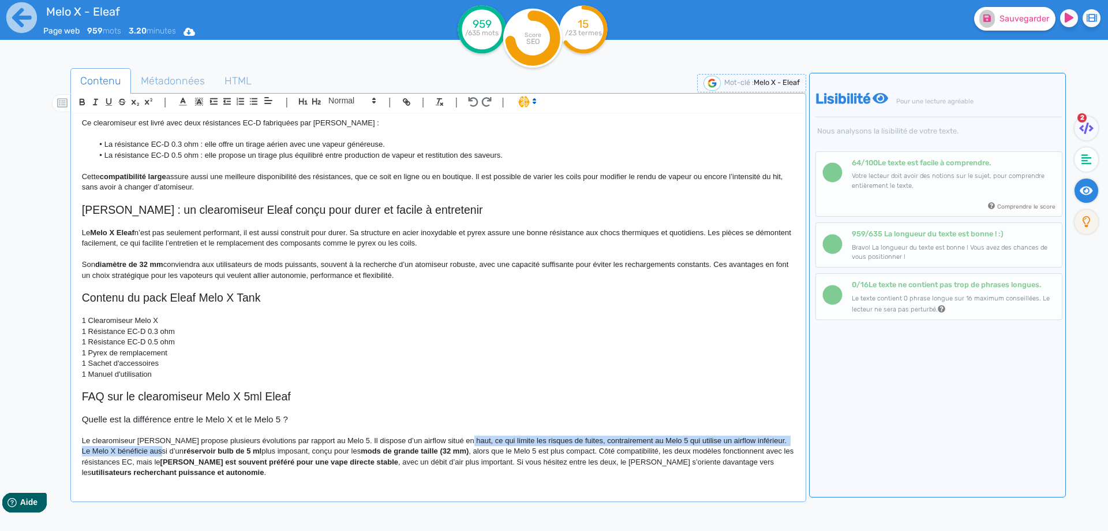
drag, startPoint x: 460, startPoint y: 440, endPoint x: 133, endPoint y: 451, distance: 327.5
click at [133, 451] on p "Le clearomiseur Melo X propose plusieurs évolutions par rapport au Melo 5. Il d…" at bounding box center [438, 456] width 713 height 43
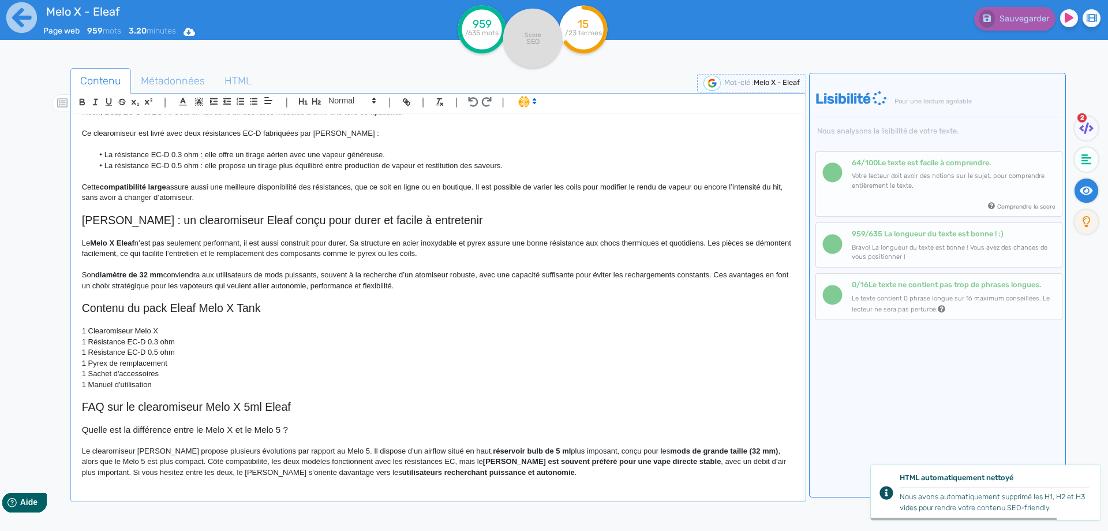
scroll to position [586, 0]
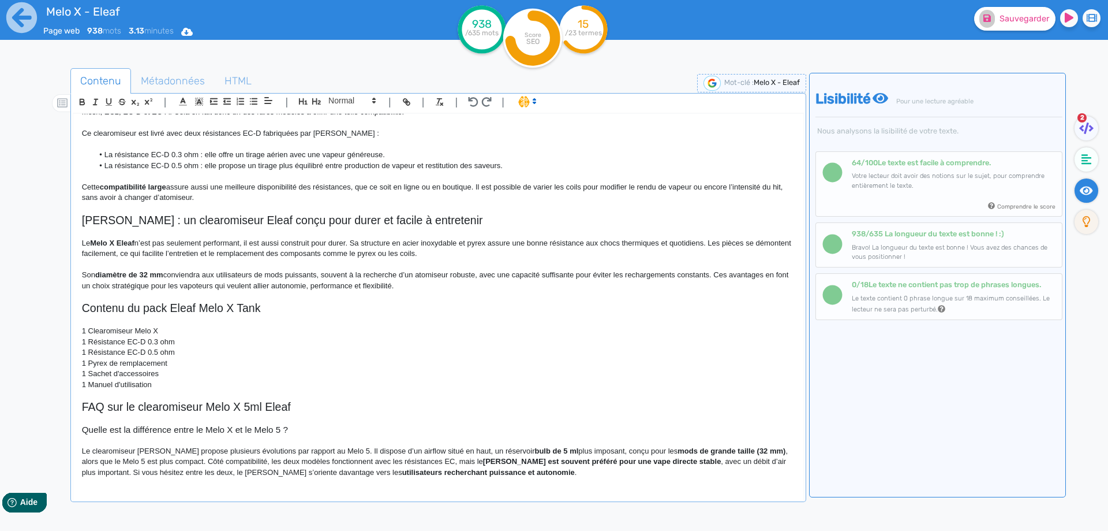
click at [535, 453] on strong "bulb de 5 ml" at bounding box center [557, 450] width 44 height 9
drag, startPoint x: 499, startPoint y: 453, endPoint x: 535, endPoint y: 453, distance: 35.2
click at [547, 449] on p "Le clearomiseur Melo X propose plusieurs évolutions par rapport au Melo 5. Il d…" at bounding box center [438, 462] width 713 height 32
drag, startPoint x: 547, startPoint y: 449, endPoint x: 469, endPoint y: 450, distance: 78.5
click at [547, 449] on p "Le clearomiseur Melo X propose plusieurs évolutions par rapport au Melo 5. Il d…" at bounding box center [438, 462] width 713 height 32
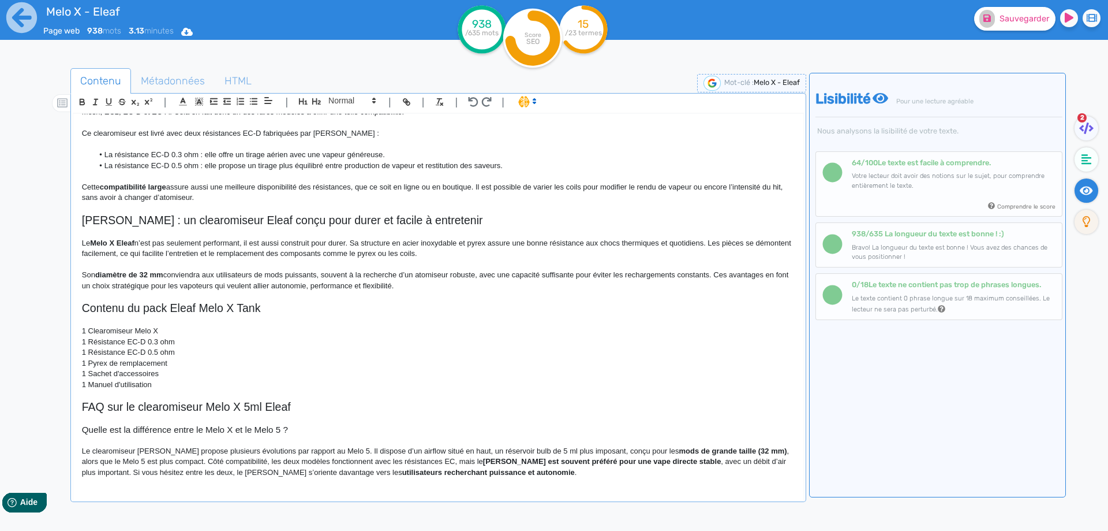
click at [457, 451] on p "Le clearomiseur Melo X propose plusieurs évolutions par rapport au Melo 5. Il d…" at bounding box center [438, 462] width 713 height 32
click at [594, 450] on p "Le clearomiseur Melo X propose plusieurs évolutions par rapport au Melo 5. Il d…" at bounding box center [438, 462] width 713 height 32
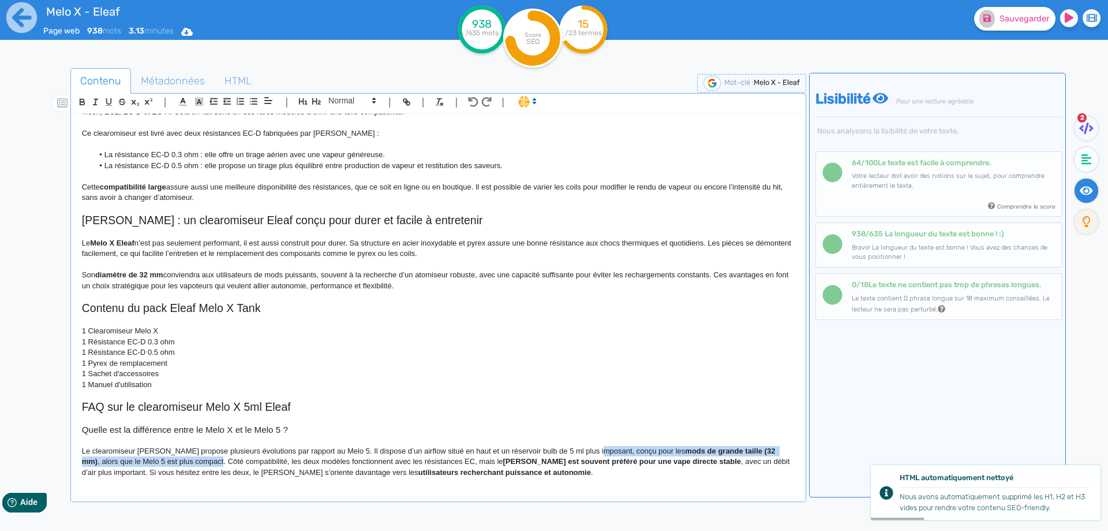
drag, startPoint x: 594, startPoint y: 450, endPoint x: 176, endPoint y: 462, distance: 418.1
click at [176, 462] on p "Le clearomiseur Melo X propose plusieurs évolutions par rapport au Melo 5. Il d…" at bounding box center [438, 462] width 713 height 32
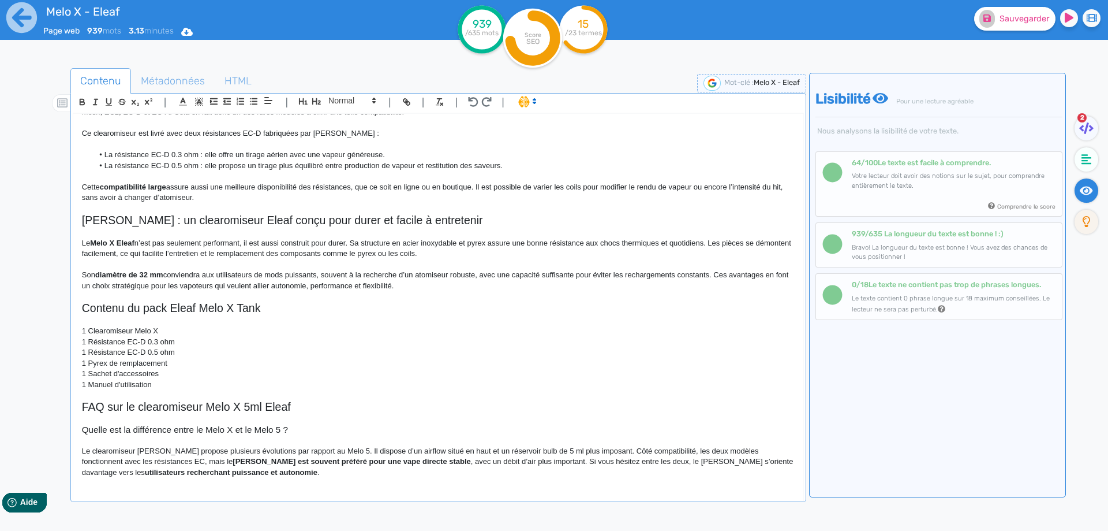
click at [667, 448] on p "Le clearomiseur Melo X propose plusieurs évolutions par rapport au Melo 5. Il d…" at bounding box center [438, 462] width 713 height 32
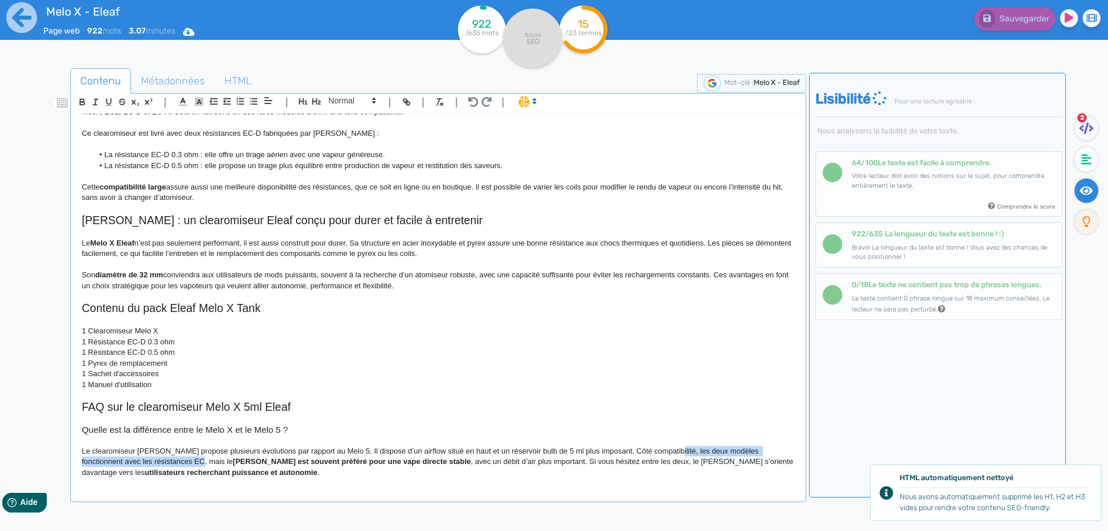
drag, startPoint x: 667, startPoint y: 448, endPoint x: 165, endPoint y: 462, distance: 502.4
click at [165, 462] on p "Le clearomiseur Melo X propose plusieurs évolutions par rapport au Melo 5. Il d…" at bounding box center [438, 462] width 713 height 32
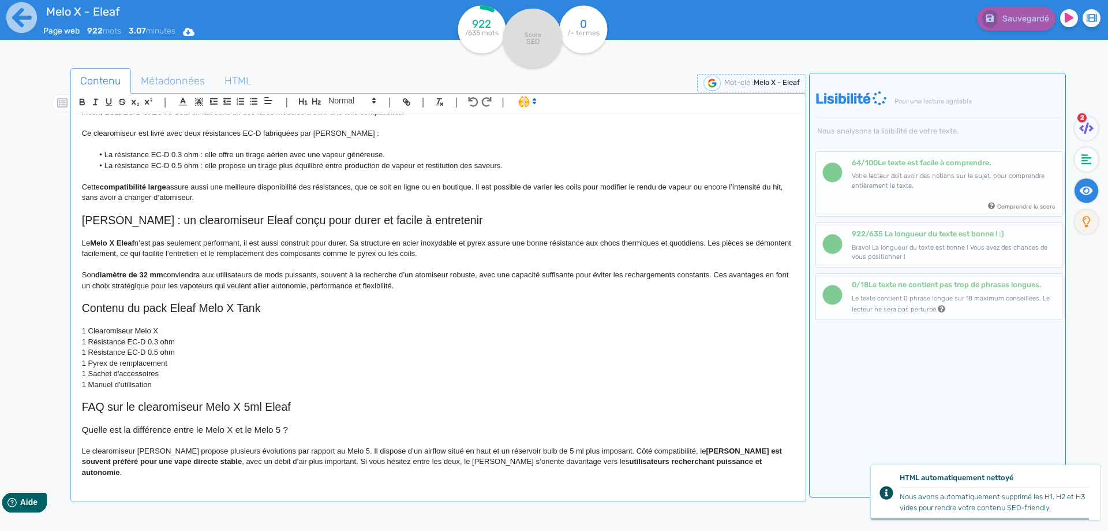
scroll to position [575, 0]
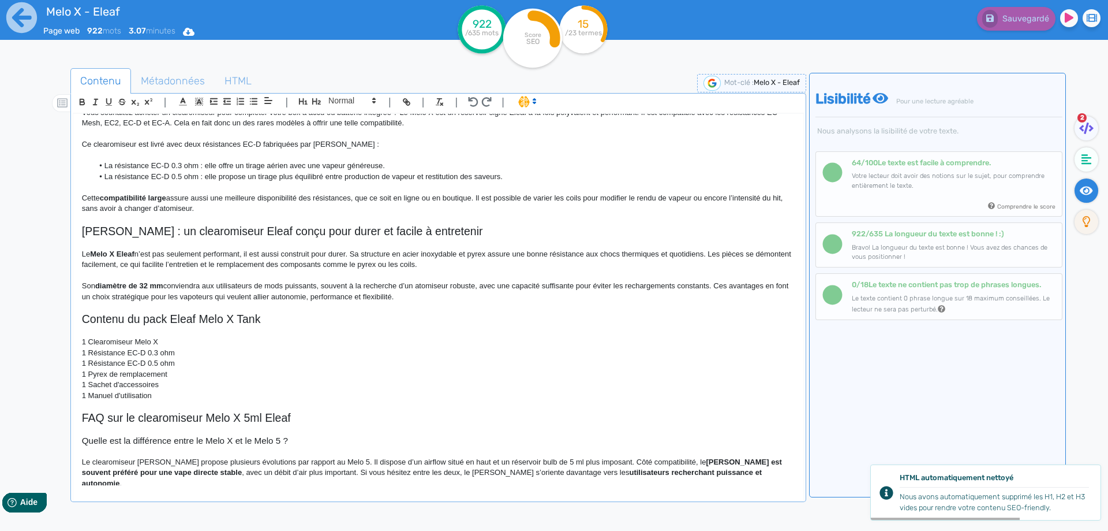
click at [678, 460] on strong "Melo X est souvent préféré pour une vape directe stable" at bounding box center [433, 466] width 703 height 19
drag, startPoint x: 678, startPoint y: 460, endPoint x: 694, endPoint y: 460, distance: 15.6
click at [694, 460] on strong "Melo X est souvent préféré pour une vape directe stable" at bounding box center [433, 466] width 703 height 19
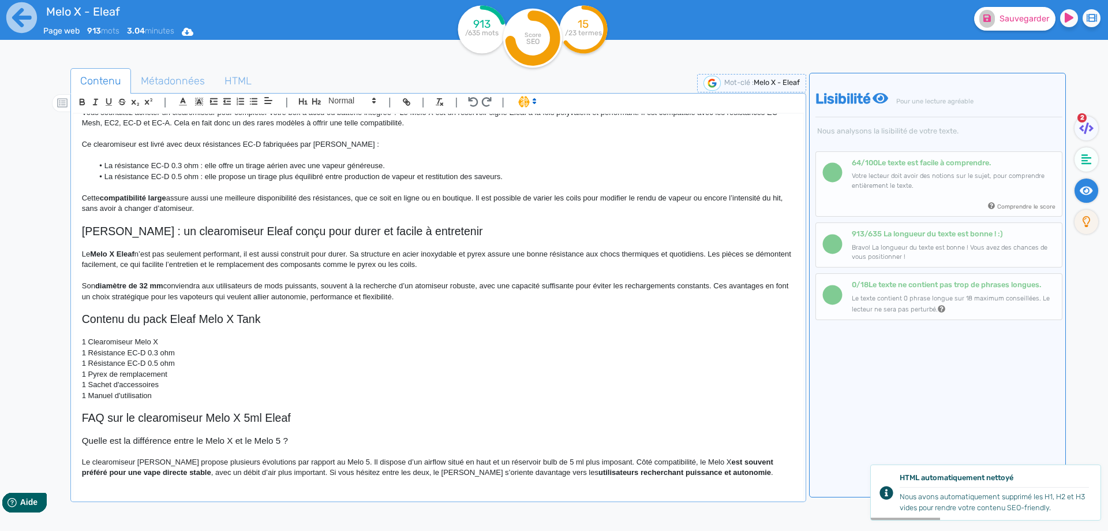
click at [704, 460] on strong "est souvent préféré pour une vape directe stable" at bounding box center [429, 466] width 694 height 19
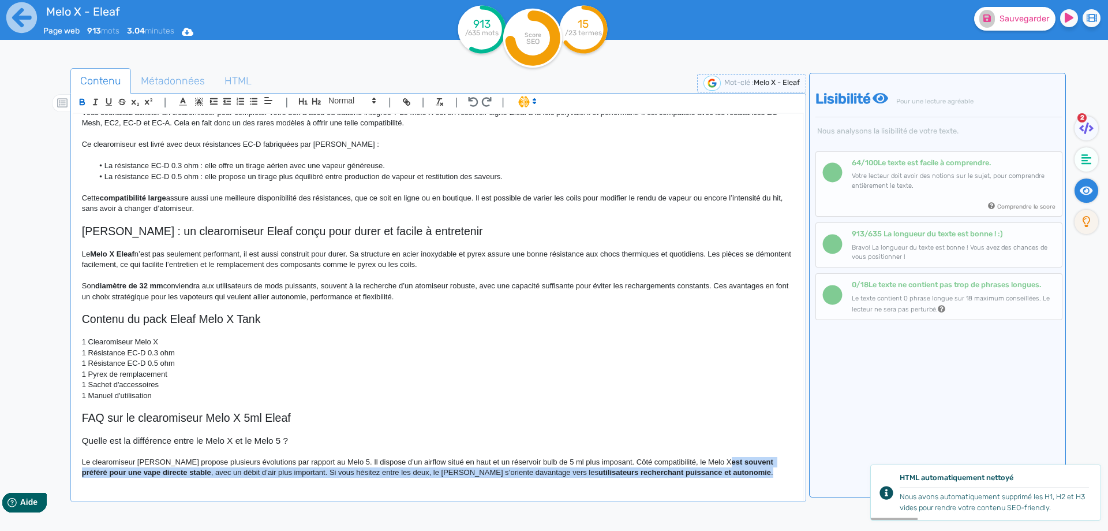
drag, startPoint x: 704, startPoint y: 460, endPoint x: 705, endPoint y: 472, distance: 12.8
click at [705, 472] on p "Le clearomiseur Melo X propose plusieurs évolutions par rapport au Melo 5. Il d…" at bounding box center [438, 467] width 713 height 21
click at [699, 462] on p "Le clearomiseur Melo X propose plusieurs évolutions par rapport au Melo 5. Il d…" at bounding box center [438, 467] width 713 height 21
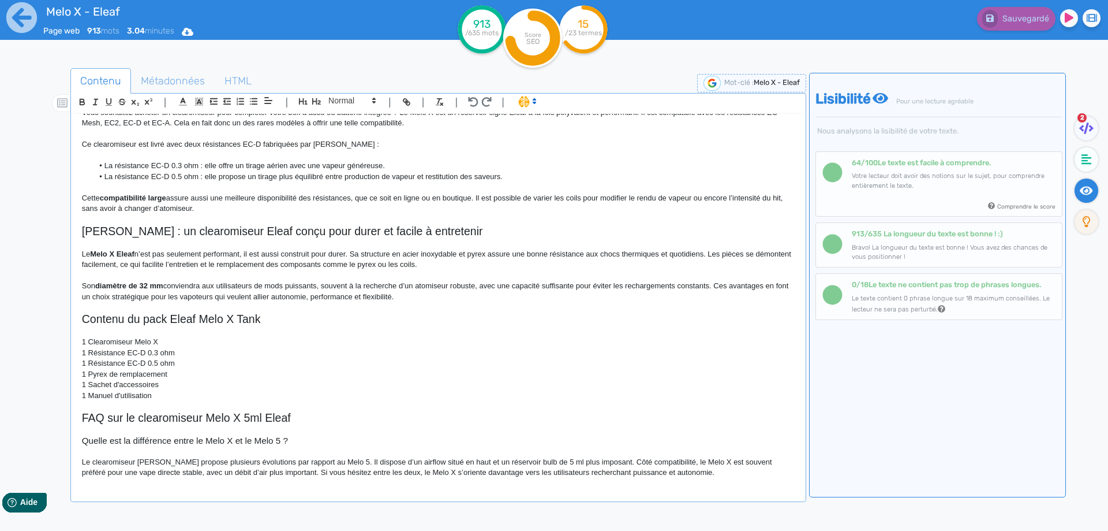
click at [700, 461] on p "Le clearomiseur Melo X propose plusieurs évolutions par rapport au Melo 5. Il d…" at bounding box center [438, 467] width 713 height 21
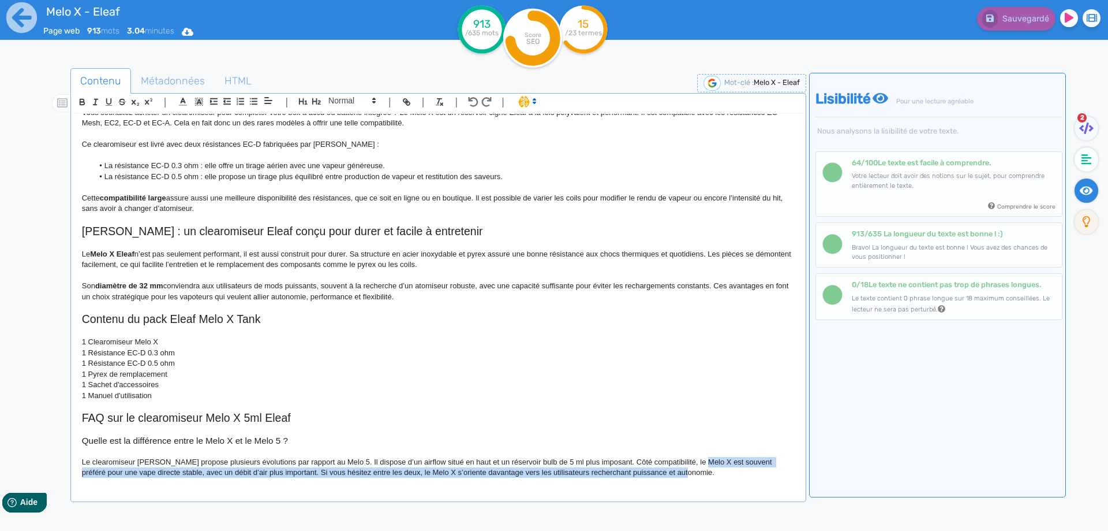
drag, startPoint x: 700, startPoint y: 461, endPoint x: 713, endPoint y: 483, distance: 25.3
click at [713, 483] on div "Melo X - Eleaf Un clearomiseur Eleaf de 32 mm conçu pour les mods puissants Le …" at bounding box center [438, 299] width 730 height 371
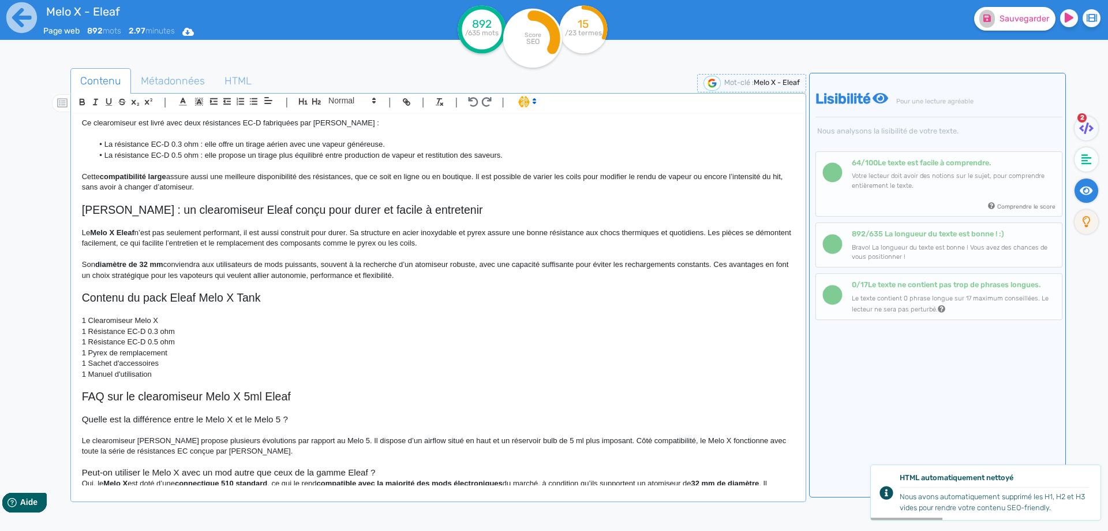
scroll to position [619, 0]
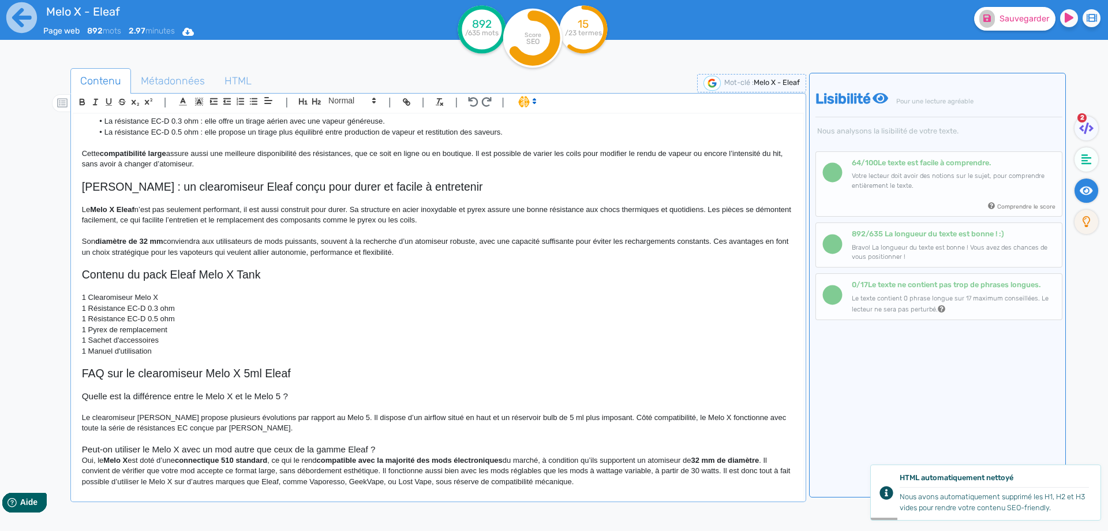
click at [406, 444] on h3 "Peut-on utiliser le Melo X avec un mod autre que ceux de la gamme Eleaf ?" at bounding box center [438, 449] width 713 height 10
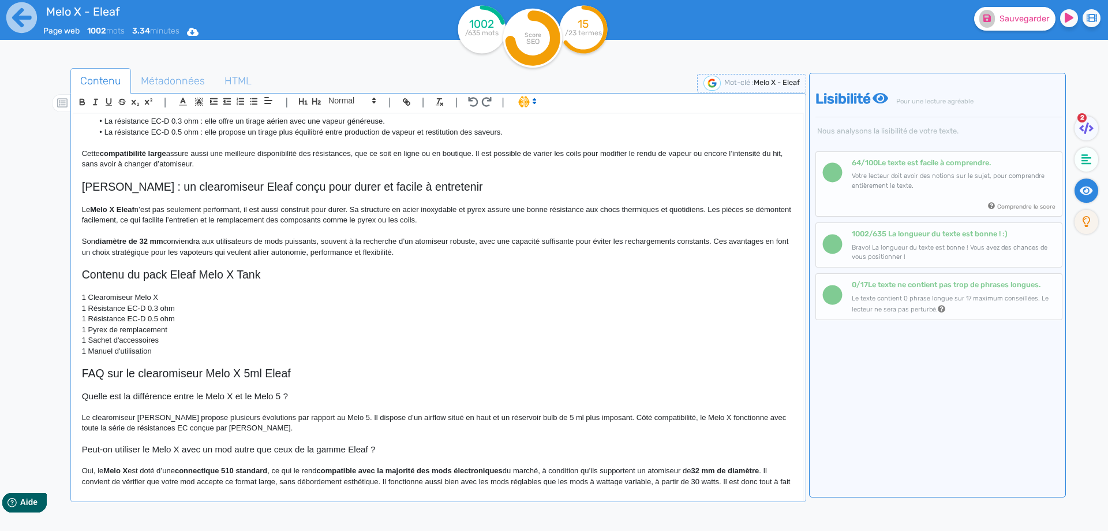
scroll to position [638, 0]
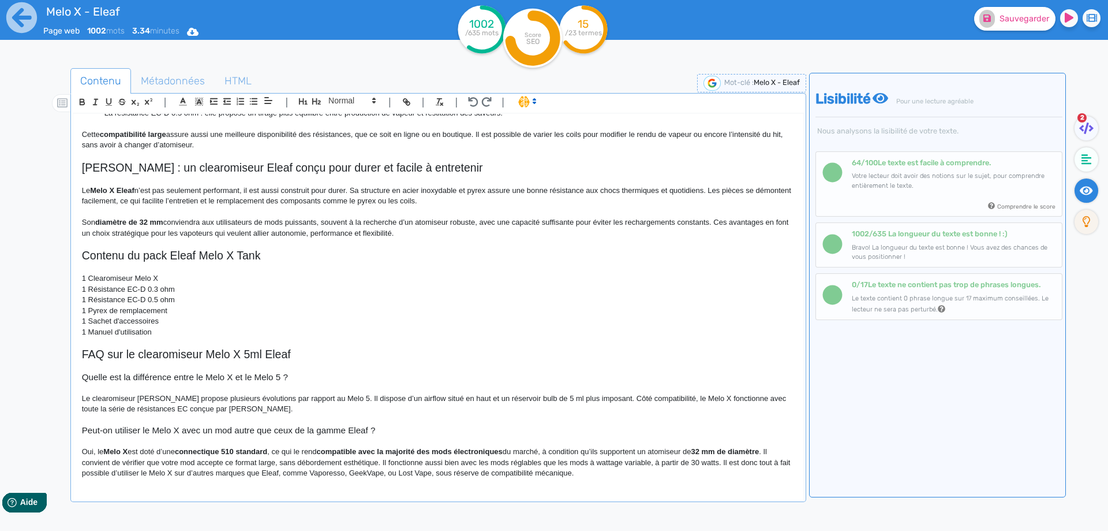
click at [324, 435] on h3 "Peut-on utiliser le Melo X avec un mod autre que ceux de la gamme Eleaf ?" at bounding box center [438, 430] width 713 height 10
click at [113, 453] on strong "Melo X" at bounding box center [115, 451] width 24 height 9
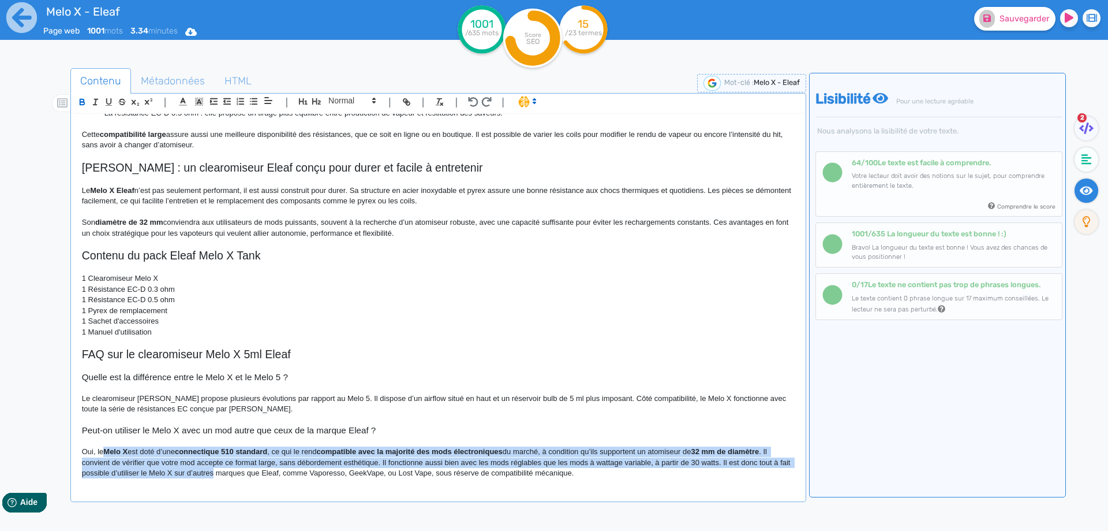
scroll to position [639, 0]
drag, startPoint x: 113, startPoint y: 453, endPoint x: 221, endPoint y: 480, distance: 110.9
click at [221, 480] on div "Melo X - Eleaf Un clearomiseur Eleaf de 32 mm conçu pour les mods puissants Le …" at bounding box center [438, 299] width 730 height 371
click at [206, 467] on p "Oui, le Melo X est doté d’une connectique 510 standard, ce qui le rend compatib…" at bounding box center [438, 462] width 713 height 32
click at [201, 473] on p "Oui, le Melo X est doté d’une connectique 510 standard, ce qui le rend compatib…" at bounding box center [438, 462] width 713 height 32
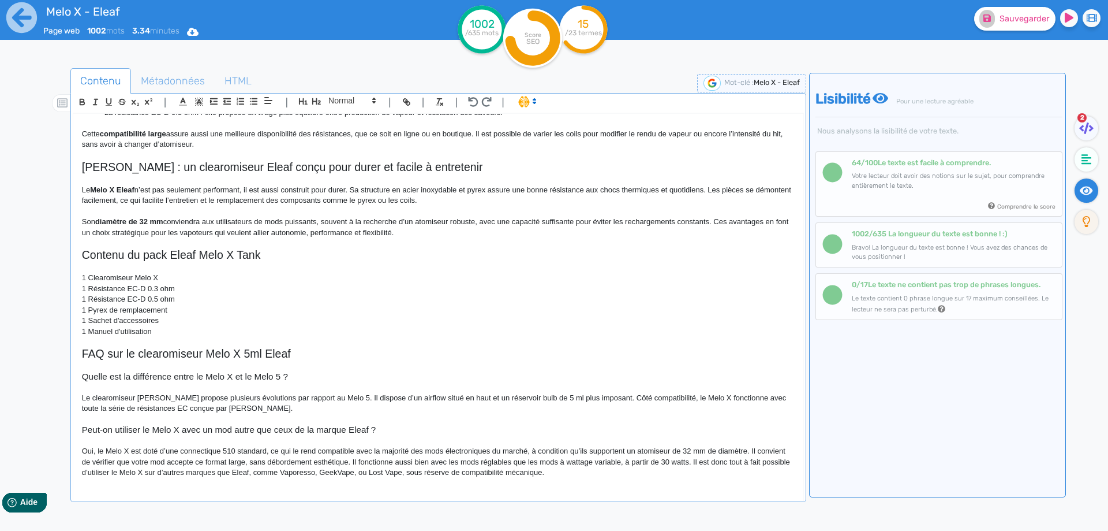
click at [499, 449] on p "Oui, le Melo X est doté d’une connectique 510 standard, ce qui le rend compatib…" at bounding box center [438, 462] width 713 height 32
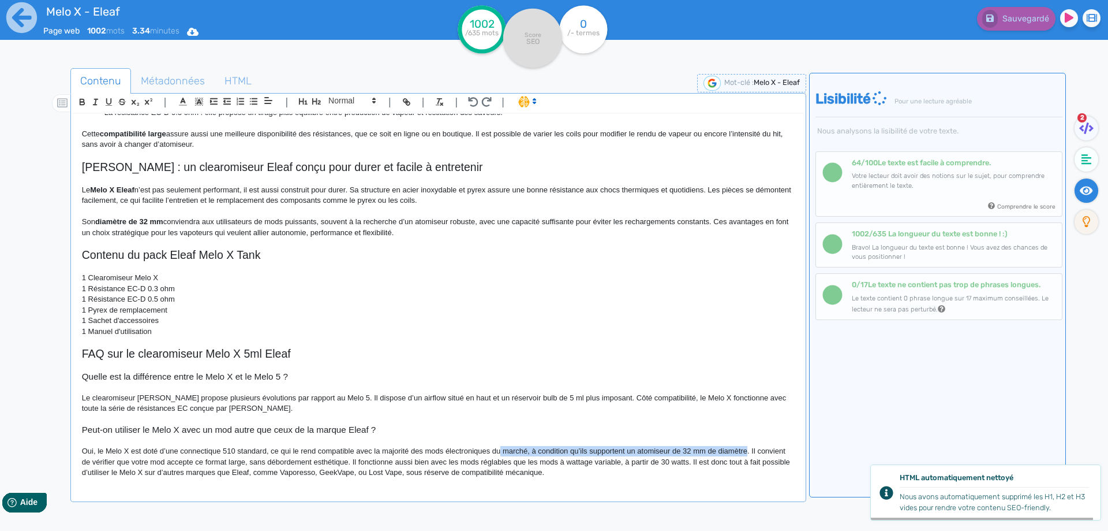
drag, startPoint x: 499, startPoint y: 449, endPoint x: 739, endPoint y: 451, distance: 240.2
click at [739, 451] on p "Oui, le Melo X est doté d’une connectique 510 standard, ce qui le rend compatib…" at bounding box center [438, 462] width 713 height 32
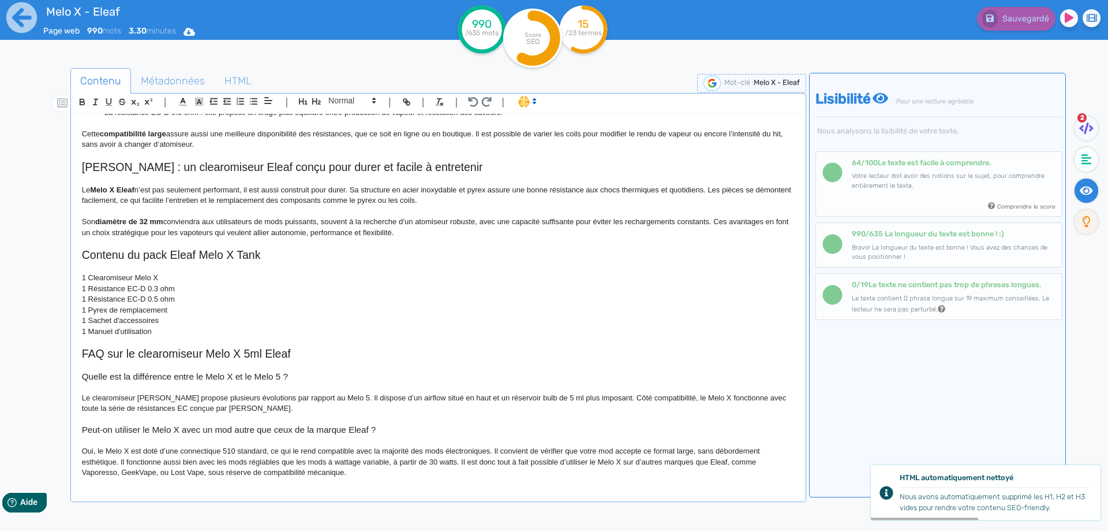
click at [496, 450] on p "Oui, le Melo X est doté d’une connectique 510 standard, ce qui le rend compatib…" at bounding box center [438, 462] width 713 height 32
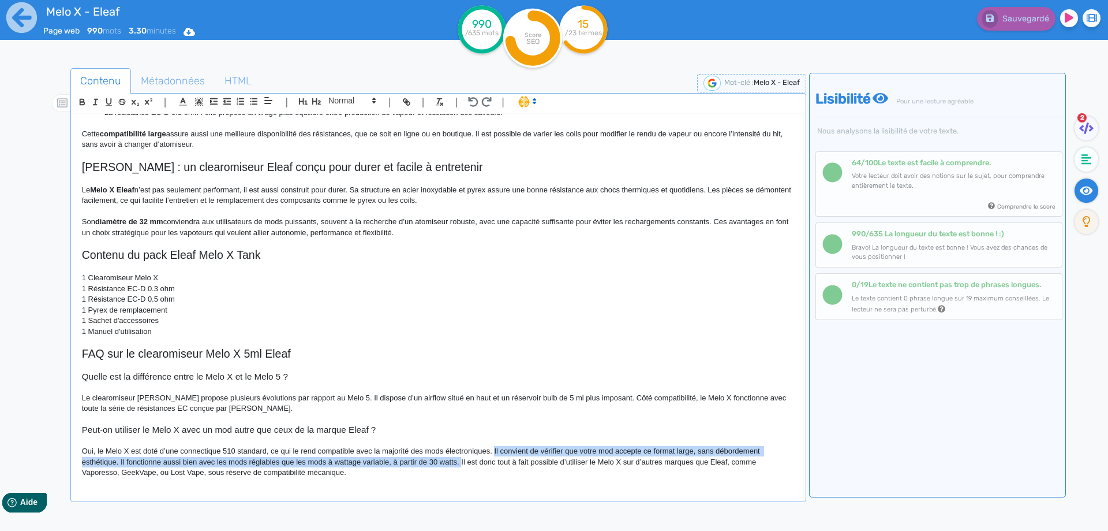
drag, startPoint x: 496, startPoint y: 450, endPoint x: 458, endPoint y: 465, distance: 40.6
click at [458, 465] on p "Oui, le Melo X est doté d’une connectique 510 standard, ce qui le rend compatib…" at bounding box center [438, 462] width 713 height 32
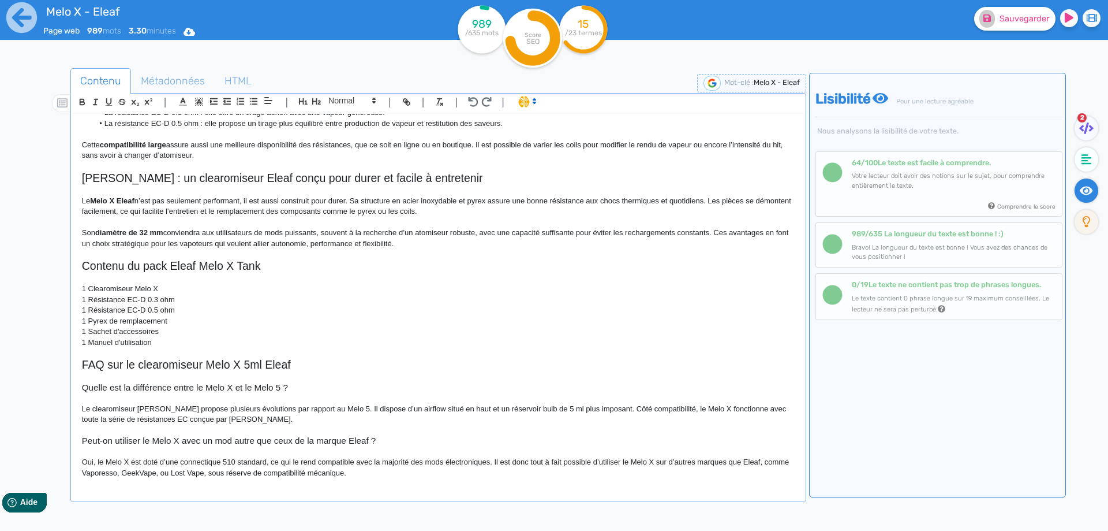
scroll to position [628, 0]
click at [602, 461] on p "Oui, le Melo X est doté d’une connectique 510 standard, ce qui le rend compatib…" at bounding box center [438, 467] width 713 height 21
click at [637, 462] on p "Oui, le Melo X est doté d’une connectique 510 standard, ce qui le rend compatib…" at bounding box center [438, 467] width 713 height 21
click at [632, 462] on p "Oui, le Melo X est doté d’une connectique 510 standard, ce qui le rend compatib…" at bounding box center [438, 467] width 713 height 21
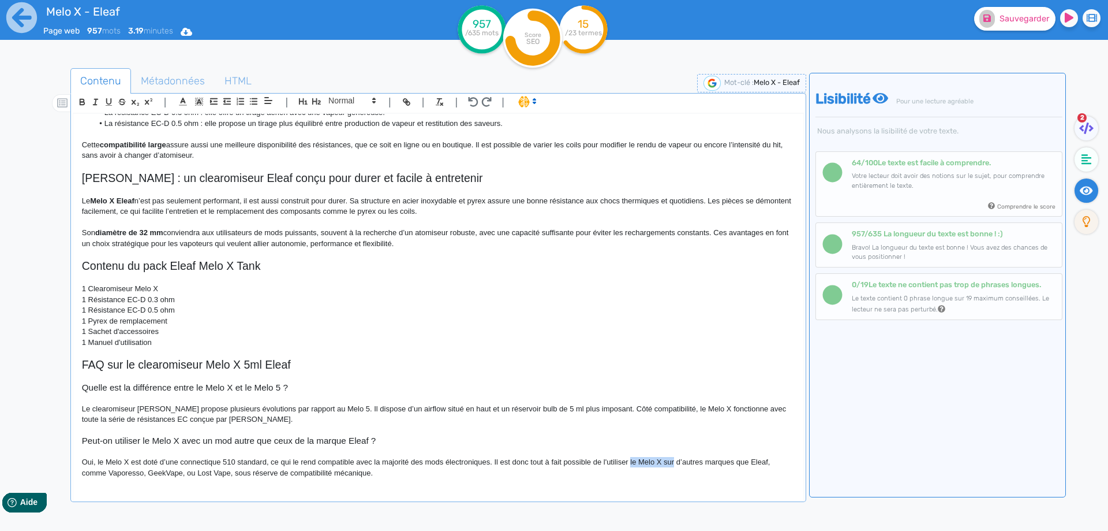
drag, startPoint x: 632, startPoint y: 462, endPoint x: 665, endPoint y: 462, distance: 33.5
click at [665, 462] on p "Oui, le Melo X est doté d’une connectique 510 standard, ce qui le rend compatib…" at bounding box center [438, 467] width 713 height 21
click at [659, 462] on p "Oui, le Melo X est doté d’une connectique 510 standard, ce qui le rend compatib…" at bounding box center [438, 467] width 713 height 21
drag, startPoint x: 659, startPoint y: 462, endPoint x: 636, endPoint y: 462, distance: 23.1
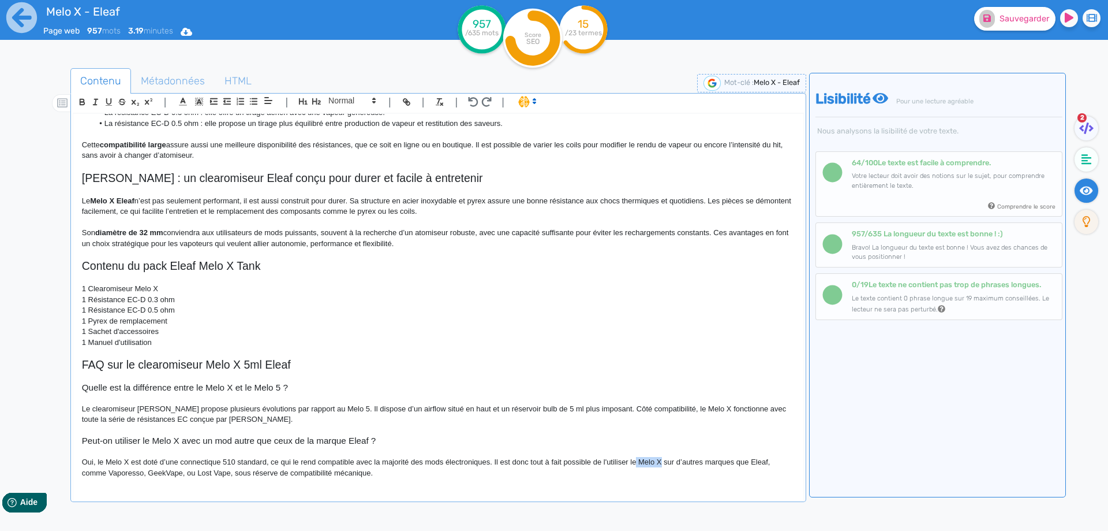
click at [636, 462] on p "Oui, le Melo X est doté d’une connectique 510 standard, ce qui le rend compatib…" at bounding box center [438, 467] width 713 height 21
click at [711, 464] on p "Oui, le Melo X est doté d’une connectique 510 standard, ce qui le rend compatib…" at bounding box center [438, 467] width 713 height 21
drag, startPoint x: 711, startPoint y: 464, endPoint x: 726, endPoint y: 460, distance: 15.4
click at [726, 460] on p "Oui, le Melo X est doté d’une connectique 510 standard, ce qui le rend compatib…" at bounding box center [438, 467] width 713 height 21
click at [100, 475] on p "Oui, le Melo X est doté d’une connectique 510 standard, ce qui le rend compatib…" at bounding box center [438, 467] width 713 height 21
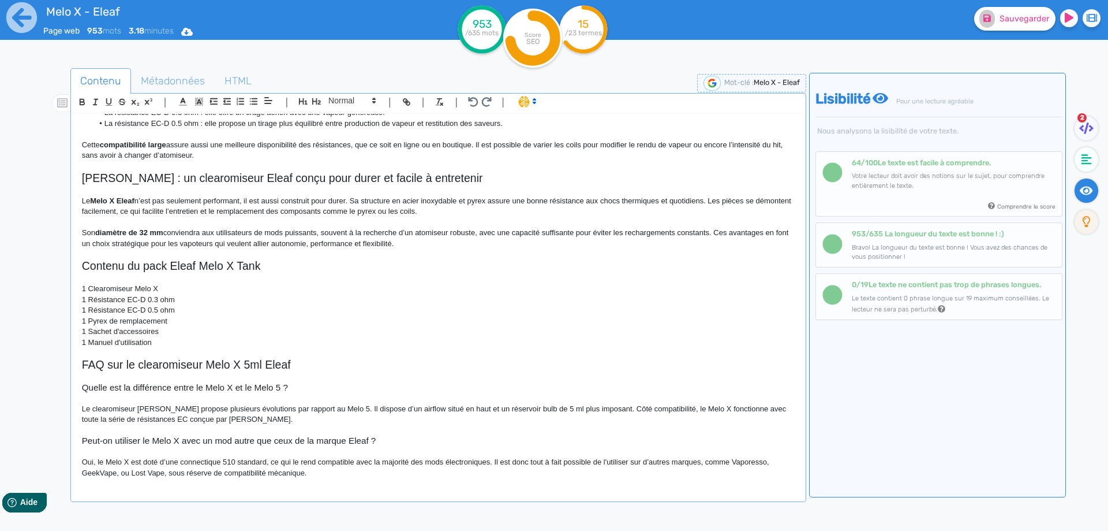
click at [166, 472] on p "Oui, le Melo X est doté d’une connectique 510 standard, ce qui le rend compatib…" at bounding box center [438, 467] width 713 height 21
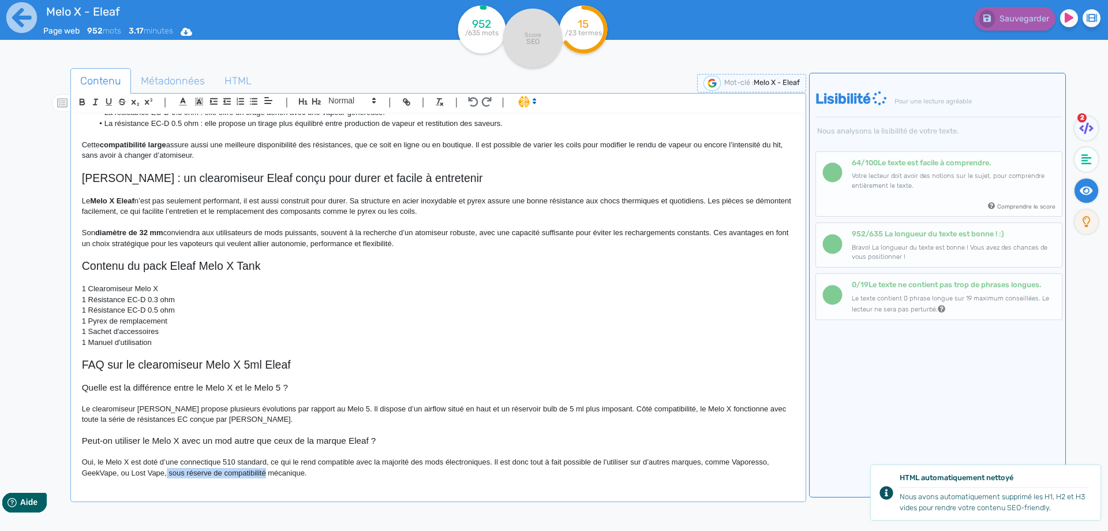
drag, startPoint x: 166, startPoint y: 472, endPoint x: 270, endPoint y: 472, distance: 103.3
click at [270, 472] on p "Oui, le Melo X est doté d’une connectique 510 standard, ce qui le rend compatib…" at bounding box center [438, 467] width 713 height 21
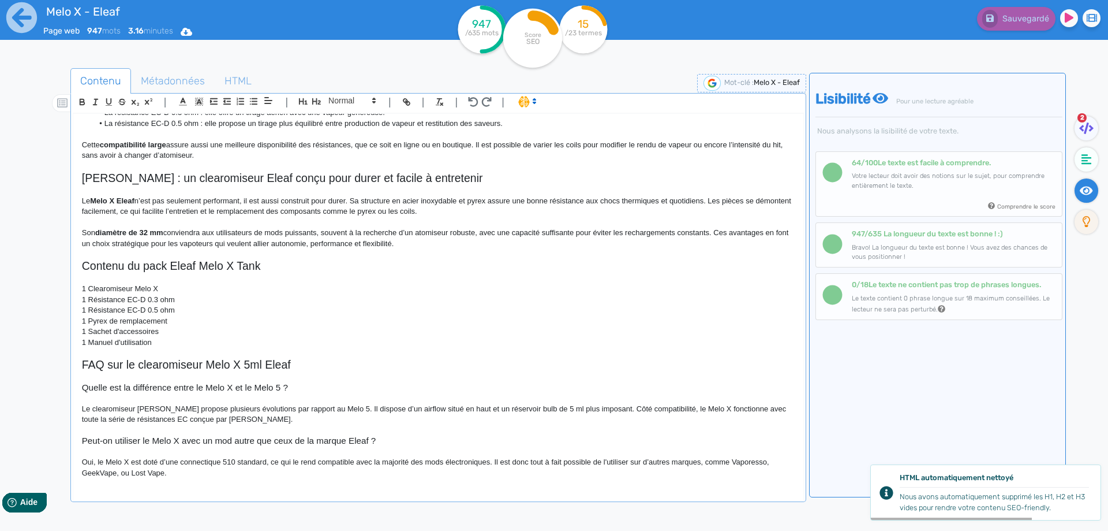
drag, startPoint x: 224, startPoint y: 476, endPoint x: 151, endPoint y: 470, distance: 73.5
click at [223, 476] on p "Oui, le Melo X est doté d’une connectique 510 standard, ce qui le rend compatib…" at bounding box center [438, 467] width 713 height 21
click at [119, 475] on p "Oui, le Melo X est doté d’une connectique 510 standard, ce qui le rend compatib…" at bounding box center [438, 467] width 713 height 21
click at [201, 476] on p "Oui, le Melo X est doté d’une connectique 510 standard, ce qui le rend compatib…" at bounding box center [438, 467] width 713 height 21
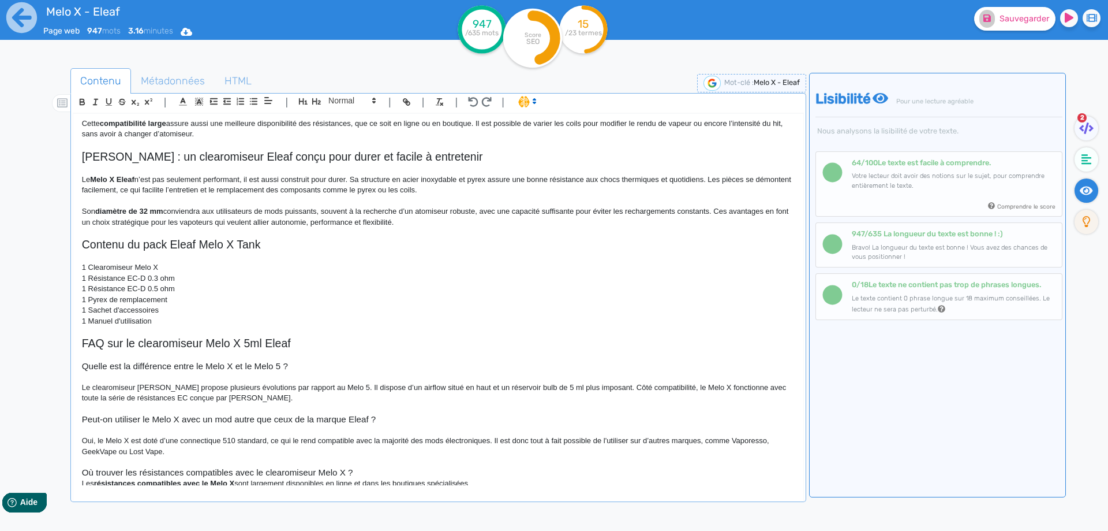
scroll to position [652, 0]
click at [382, 466] on h3 "Où trouver les résistances compatibles avec le clearomiseur Melo X ?" at bounding box center [438, 470] width 713 height 10
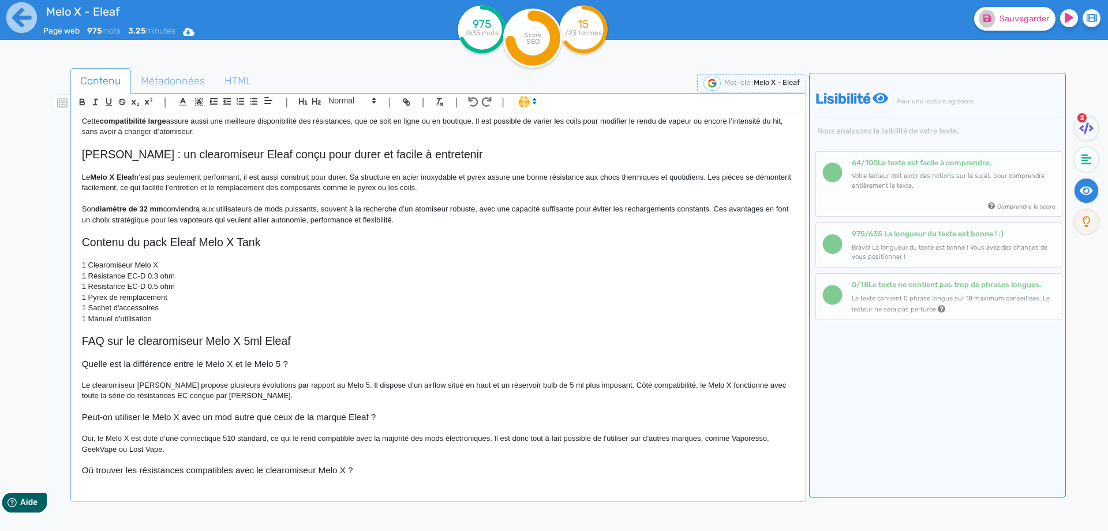
scroll to position [671, 0]
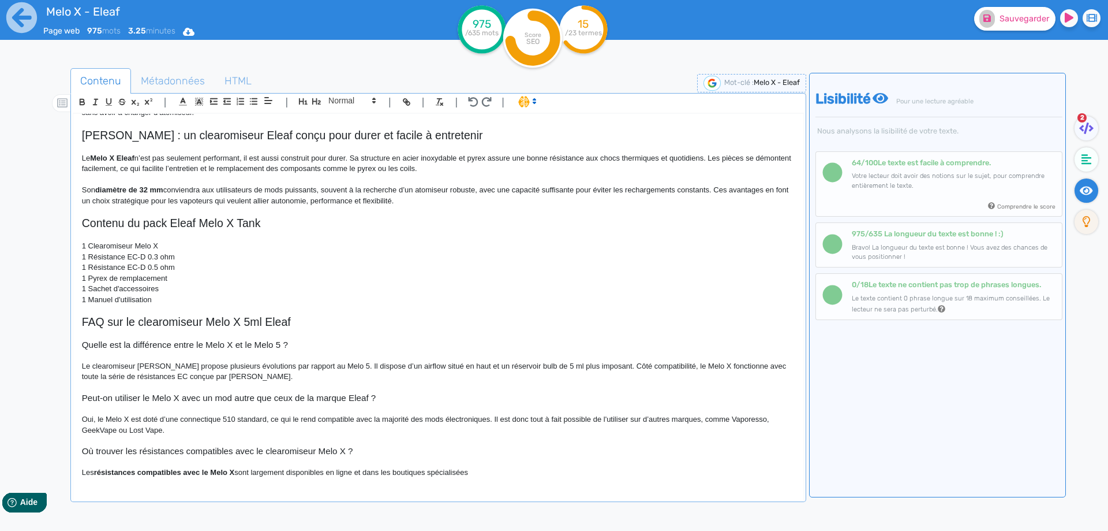
click at [92, 471] on p "Les résistances compatibles avec le Melo X sont largement disponibles en ligne …" at bounding box center [438, 472] width 713 height 10
drag, startPoint x: 92, startPoint y: 471, endPoint x: 308, endPoint y: 475, distance: 215.9
click at [308, 475] on p "Les résistances compatibles avec le Melo X sont largement disponibles en ligne …" at bounding box center [438, 472] width 713 height 10
click at [309, 476] on p "Les résistances compatibles avec le Melo X sont largement disponibles en ligne …" at bounding box center [438, 472] width 713 height 10
click at [466, 472] on p "Les résistances compatibles avec le Melo X sont largement disponibles en ligne …" at bounding box center [438, 472] width 713 height 10
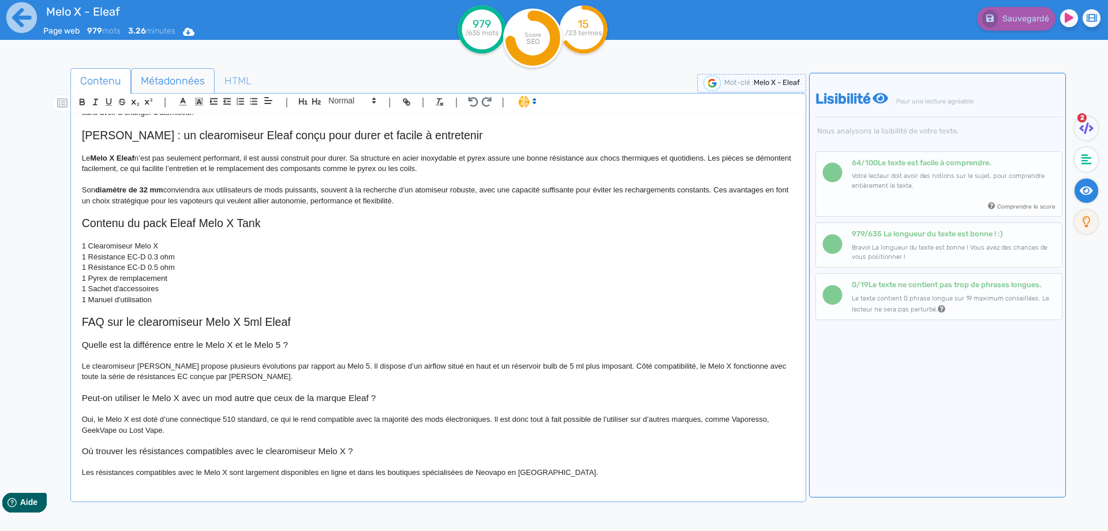
click at [165, 69] on span "Métadonnées" at bounding box center [173, 80] width 83 height 31
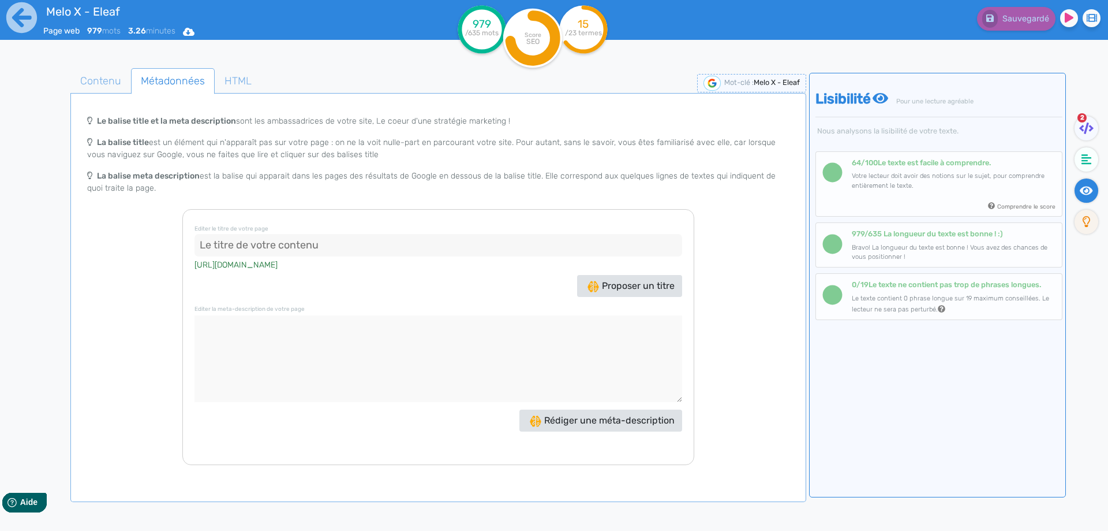
click at [304, 254] on input at bounding box center [439, 245] width 488 height 23
paste input "Melo X Eleaf – Clearomiseur 5ml"
click at [261, 241] on input "Melo X Eleaf – Clearomiseur 5ml" at bounding box center [439, 245] width 488 height 23
drag, startPoint x: 259, startPoint y: 244, endPoint x: 272, endPoint y: 244, distance: 12.7
click at [272, 244] on input "Melo X Eleaf – Clearomiseur 5ml" at bounding box center [439, 245] width 488 height 23
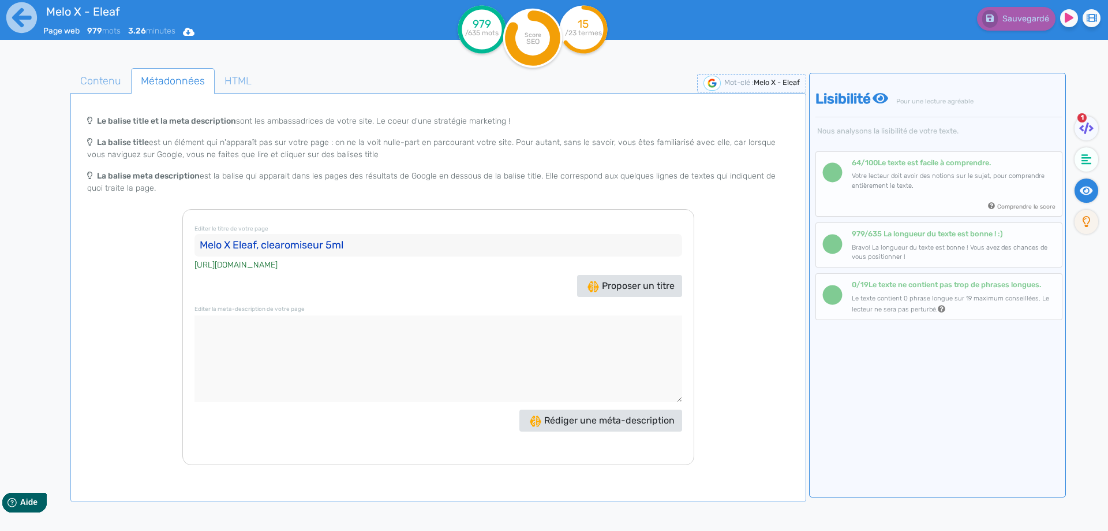
click at [235, 244] on input "Melo X Eleaf, clearomiseur 5ml" at bounding box center [439, 245] width 488 height 23
click at [479, 251] on input "Melo X Tank Eleaf, clearomiseur 5ml" at bounding box center [439, 245] width 488 height 23
paste input "pour vape directe"
type input "Melo X Tank Eleaf, clearomiseur 5ml pour vape directe"
click at [1108, 116] on nav "1" at bounding box center [1087, 338] width 42 height 531
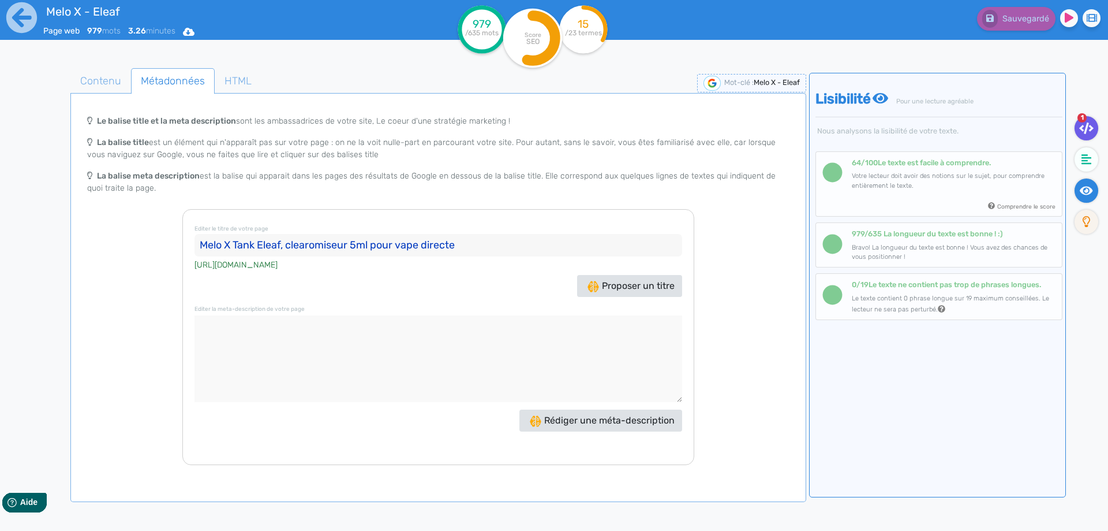
click at [1092, 119] on fa-icon at bounding box center [1087, 128] width 24 height 24
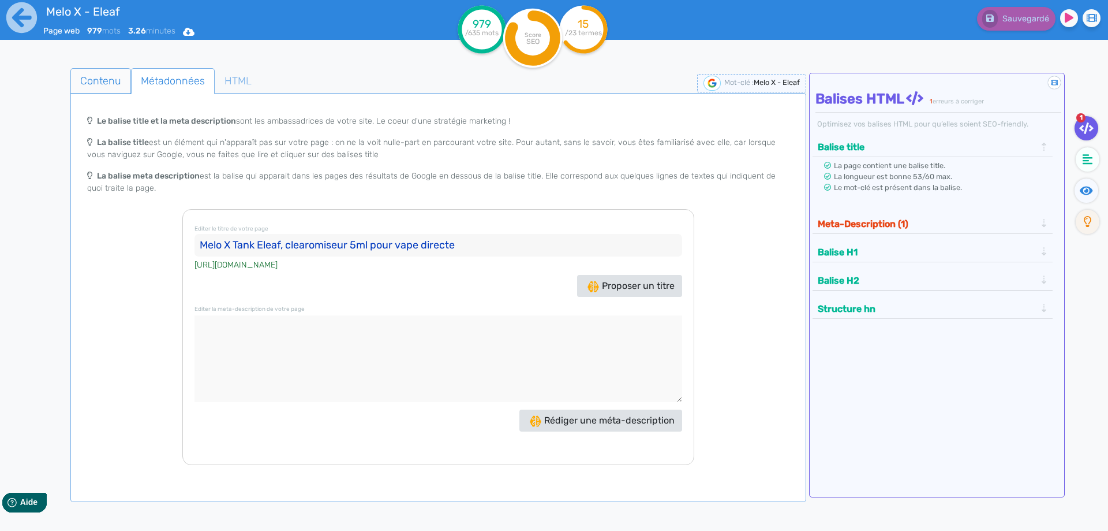
click at [94, 80] on span "Contenu" at bounding box center [100, 80] width 59 height 31
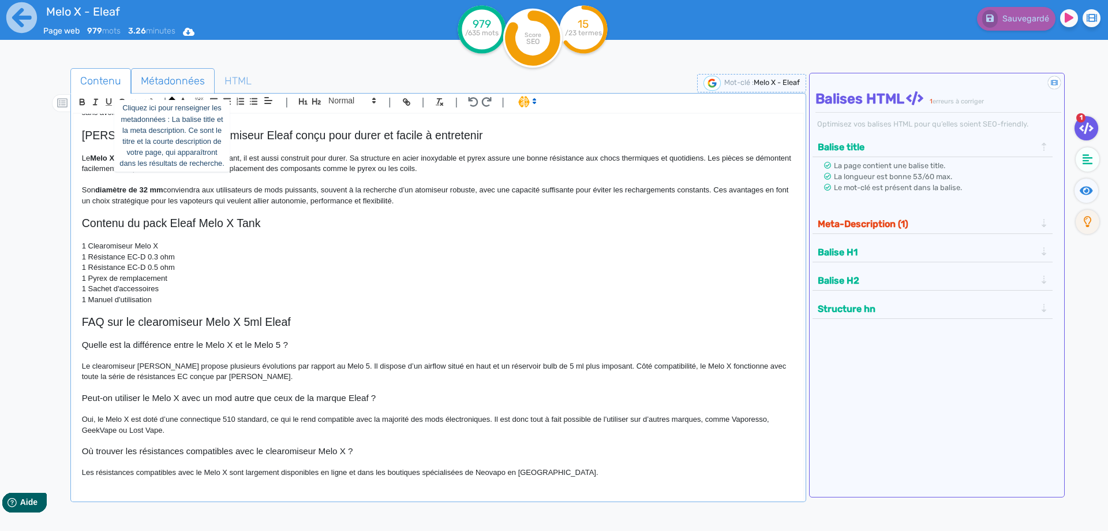
click at [189, 74] on span "Métadonnées" at bounding box center [173, 80] width 83 height 31
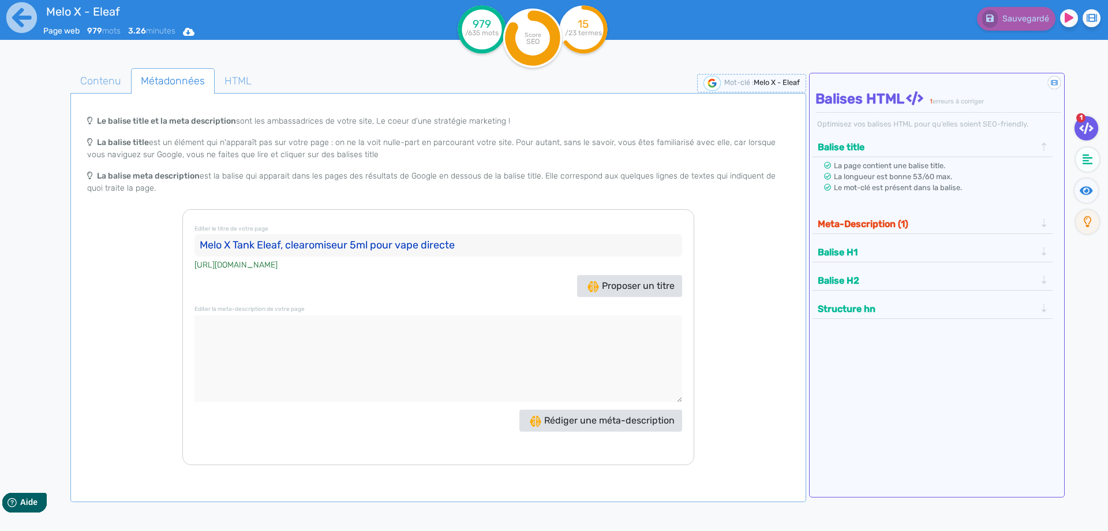
click at [412, 338] on textarea at bounding box center [439, 358] width 488 height 87
click at [328, 308] on div "Editer le titre de votre page Melo X Tank Eleaf, clearomiseur 5ml pour vape dir…" at bounding box center [438, 337] width 512 height 256
click at [326, 343] on textarea at bounding box center [439, 358] width 488 height 87
paste textarea "Le Melo X de chez Eleaf est un clearomiseur de 5 ml avec airflow supérieur, rem…"
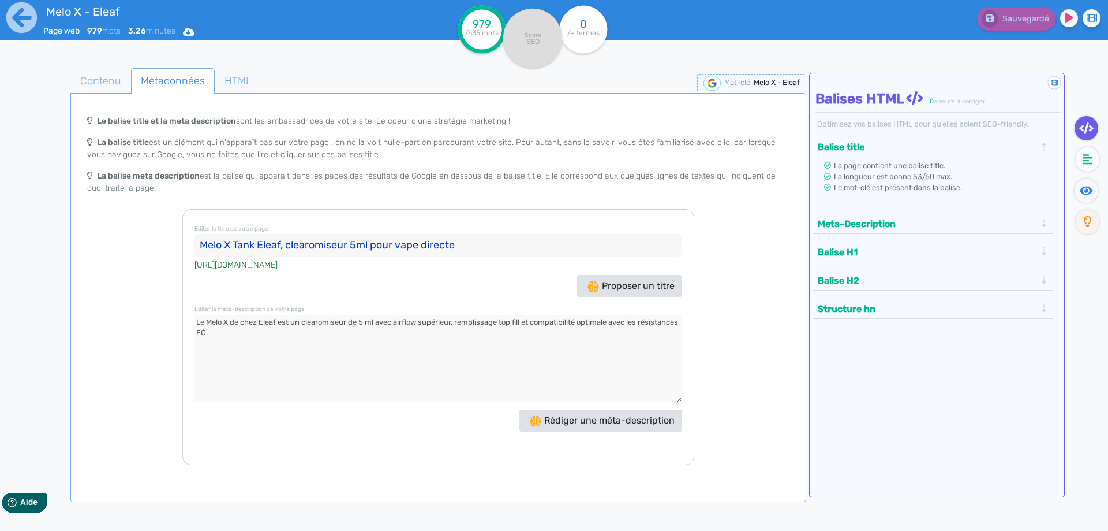
type textarea "Le Melo X de chez Eleaf est un clearomiseur de 5 ml avec airflow supérieur, rem…"
click at [873, 222] on button "Meta-Description" at bounding box center [927, 223] width 225 height 19
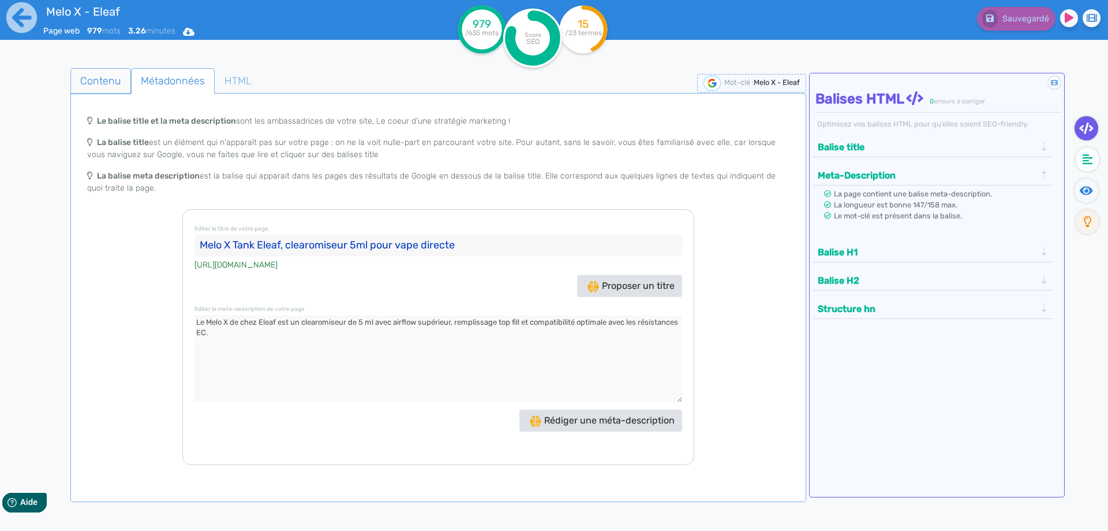
click at [98, 73] on span "Contenu" at bounding box center [100, 80] width 59 height 31
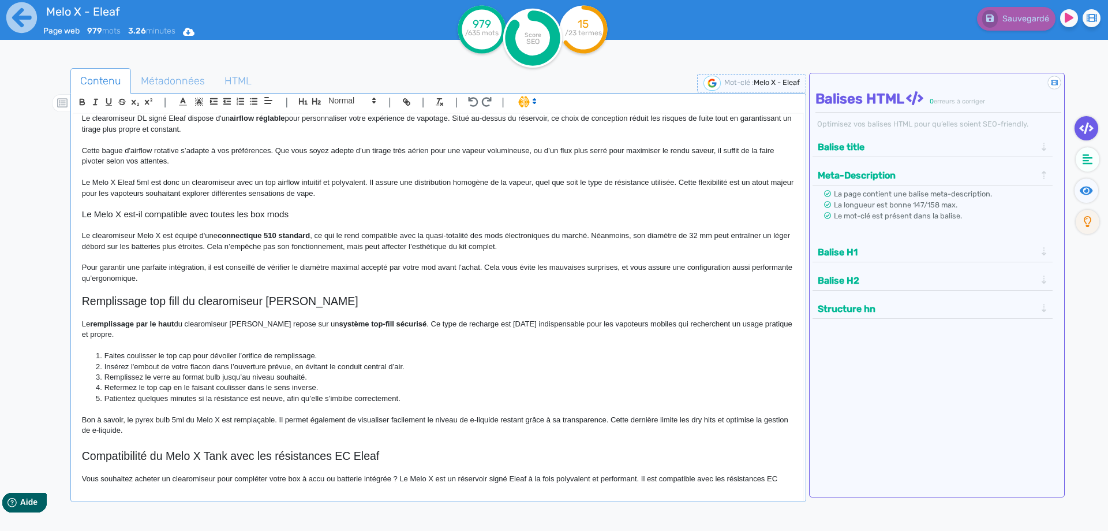
scroll to position [0, 0]
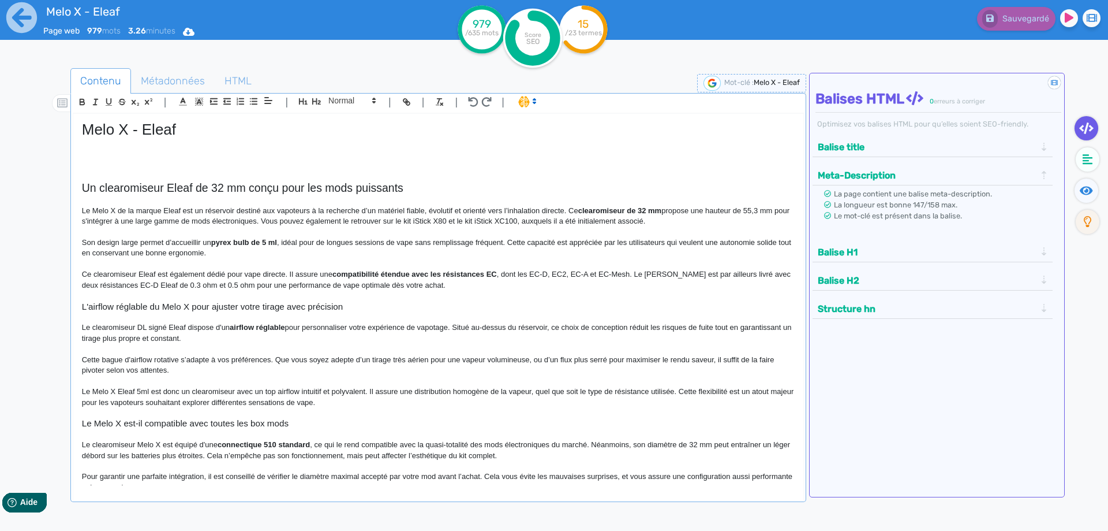
click at [140, 158] on p at bounding box center [438, 154] width 713 height 10
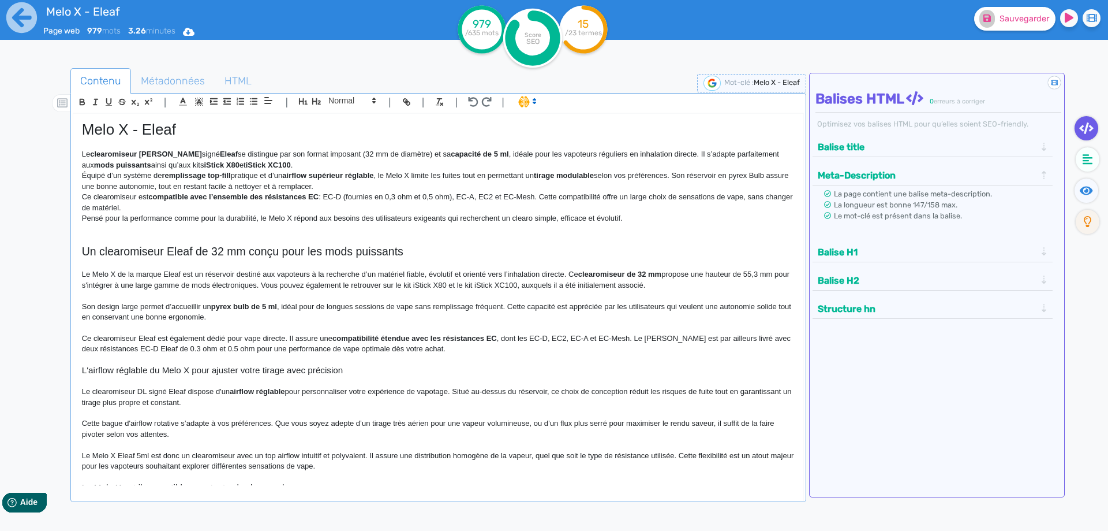
click at [128, 151] on strong "clearomiseur Melo X" at bounding box center [146, 154] width 112 height 9
click at [129, 152] on strong "clearomiseur Melo X" at bounding box center [146, 154] width 112 height 9
click at [118, 151] on strong "clearomiseur Melo X" at bounding box center [146, 154] width 112 height 9
drag, startPoint x: 118, startPoint y: 151, endPoint x: 191, endPoint y: 156, distance: 73.5
click at [191, 156] on strong "clearomiseur Melo X" at bounding box center [146, 154] width 112 height 9
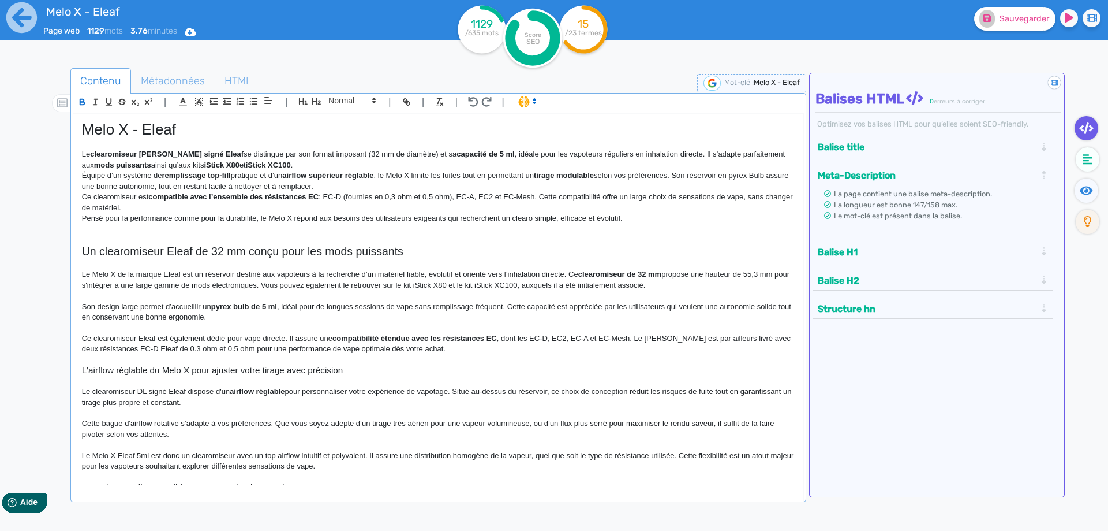
click at [252, 156] on p "Le clearomiseur Melo X signé Eleaf se distingue par son format imposant (32 mm …" at bounding box center [438, 159] width 713 height 21
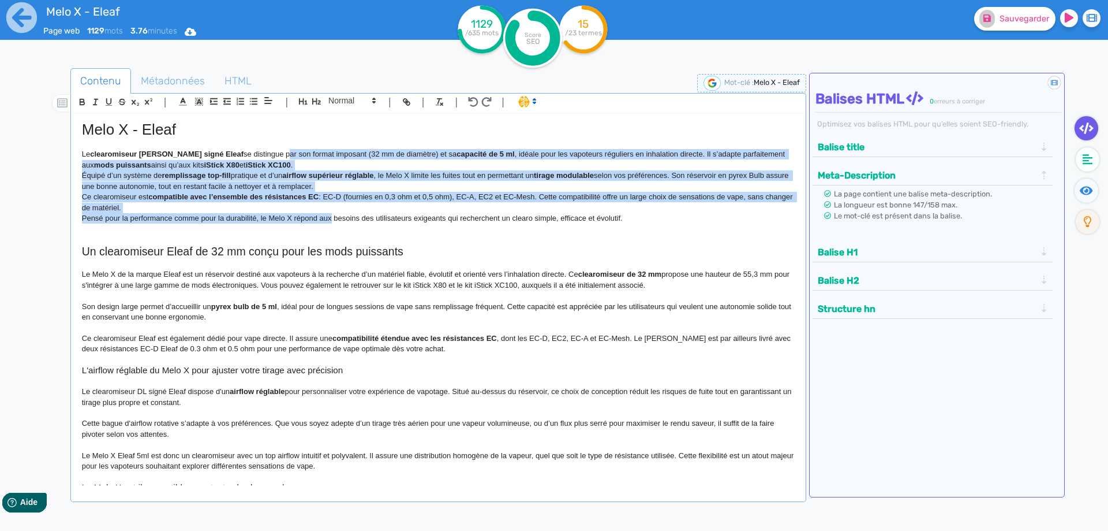
drag, startPoint x: 252, startPoint y: 156, endPoint x: 321, endPoint y: 219, distance: 93.6
click at [321, 219] on div "Melo X - Eleaf Le clearomiseur Melo X signé Eleaf se distingue par son format i…" at bounding box center [438, 299] width 730 height 371
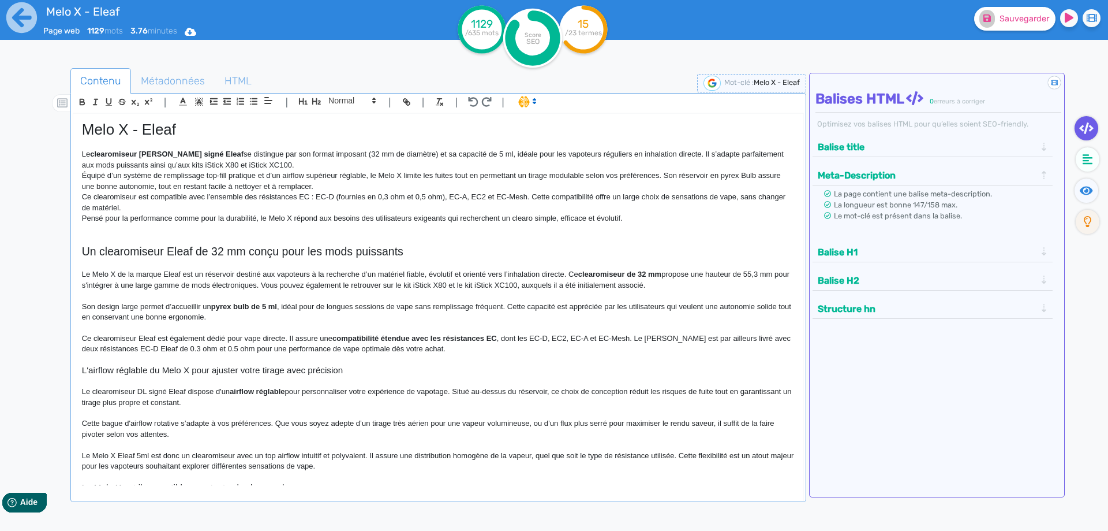
click at [321, 219] on p "Pensé pour la performance comme pour la durabilité, le Melo X répond aux besoin…" at bounding box center [438, 218] width 713 height 10
click at [341, 153] on p "Le clearomiseur Melo X signé Eleaf se distingue par son format imposant (32 mm …" at bounding box center [438, 159] width 713 height 21
click at [282, 152] on p "Le clearomiseur Melo X signé Eleaf se distingue par son format imposant (32 mm …" at bounding box center [438, 159] width 713 height 21
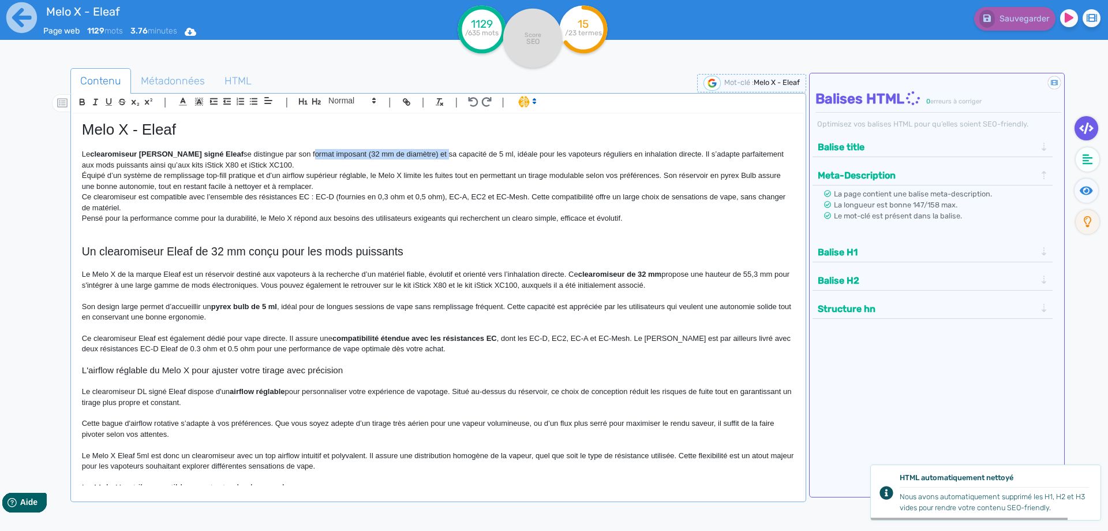
drag, startPoint x: 282, startPoint y: 152, endPoint x: 405, endPoint y: 154, distance: 123.0
click at [405, 154] on p "Le clearomiseur Melo X signé Eleaf se distingue par son format imposant (32 mm …" at bounding box center [438, 159] width 713 height 21
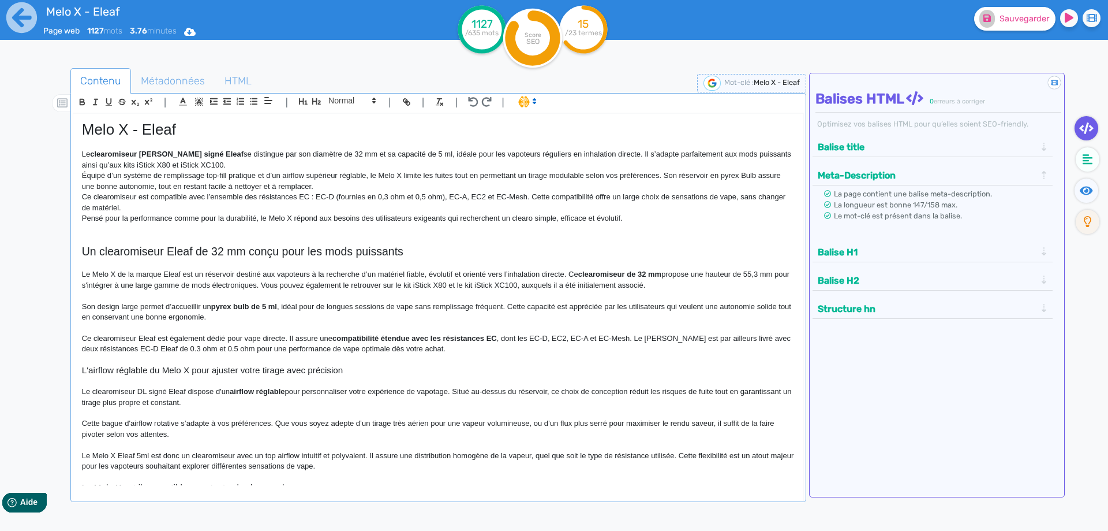
drag, startPoint x: 418, startPoint y: 156, endPoint x: 460, endPoint y: 167, distance: 43.1
click at [427, 156] on p "Le clearomiseur Melo X signé Eleaf se distingue par son diamètre de 32 mm et sa…" at bounding box center [438, 159] width 713 height 21
click at [517, 171] on p "Équipé d’un système de remplissage top-fill pratique et d’un airflow supérieur …" at bounding box center [438, 180] width 713 height 21
click at [1082, 193] on icon at bounding box center [1086, 191] width 13 height 12
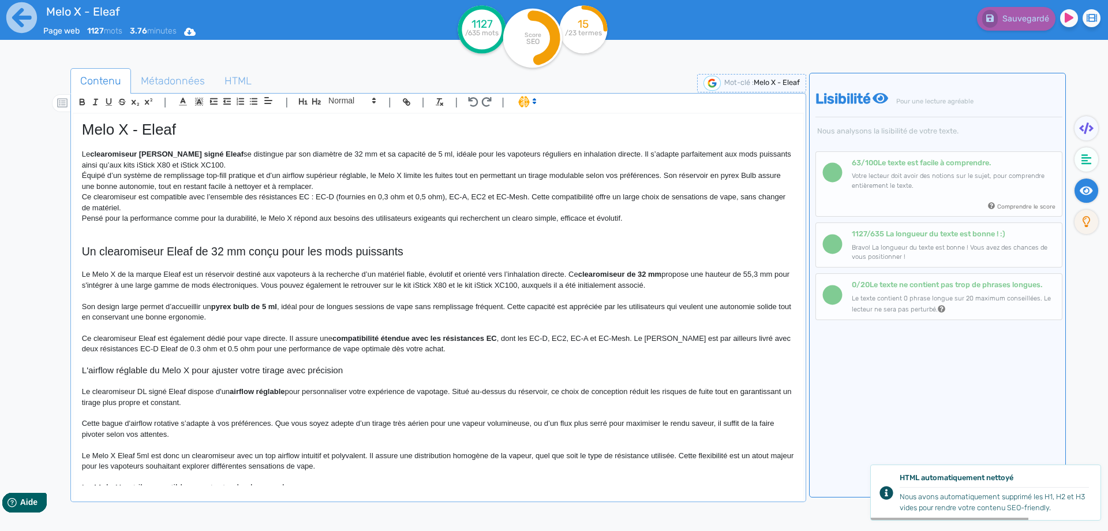
click at [670, 158] on p "Le clearomiseur Melo X signé Eleaf se distingue par son diamètre de 32 mm et sa…" at bounding box center [438, 159] width 713 height 21
click at [611, 155] on p "Le clearomiseur Melo X signé Eleaf se distingue par son diamètre de 32 mm et sa…" at bounding box center [438, 159] width 713 height 21
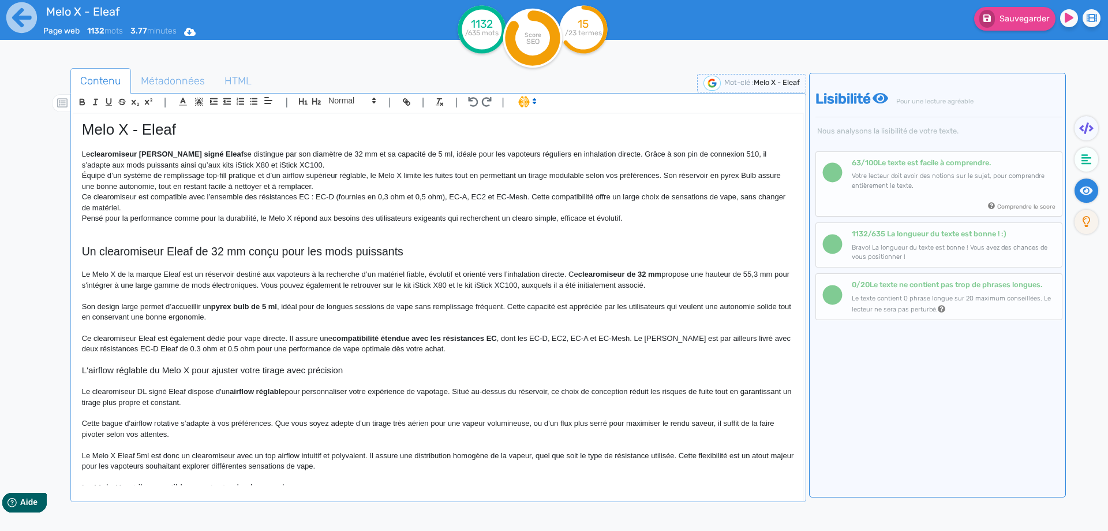
click at [143, 165] on p "Le clearomiseur Melo X signé Eleaf se distingue par son diamètre de 32 mm et sa…" at bounding box center [438, 159] width 713 height 21
drag, startPoint x: 143, startPoint y: 165, endPoint x: 269, endPoint y: 166, distance: 125.9
click at [269, 166] on p "Le clearomiseur Melo X signé Eleaf se distingue par son diamètre de 32 mm et sa…" at bounding box center [438, 159] width 713 height 21
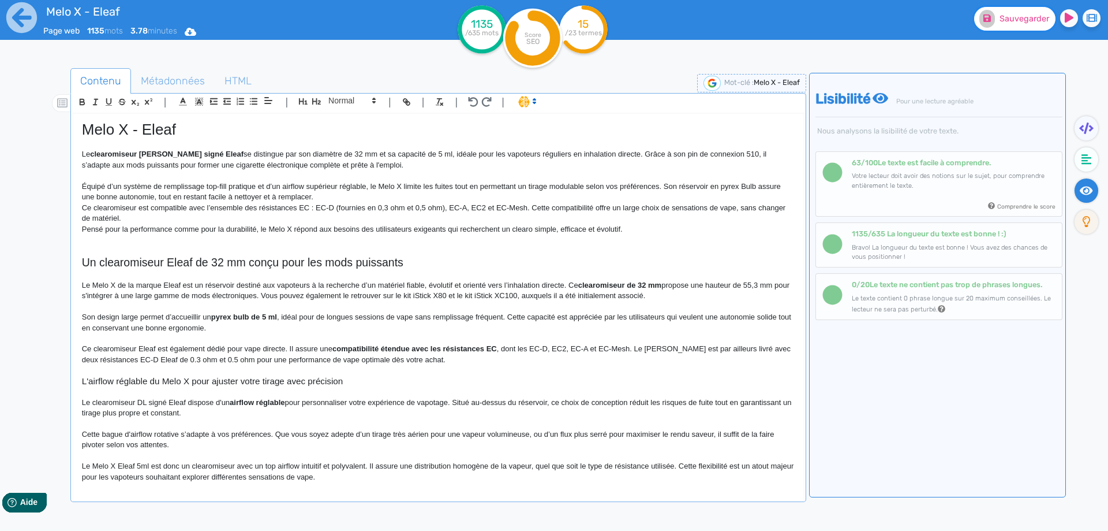
click at [986, 12] on fa-icon at bounding box center [988, 19] width 16 height 18
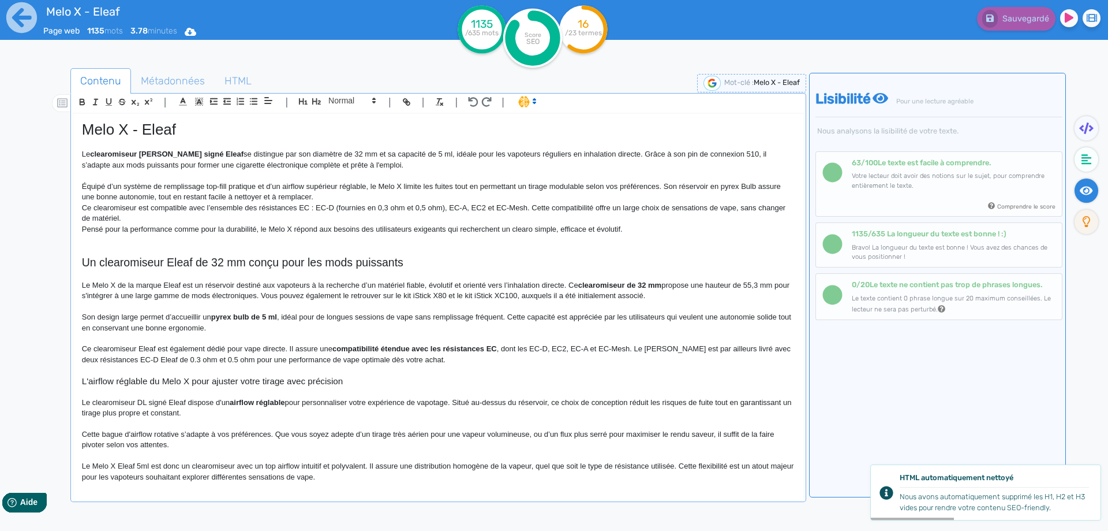
click at [218, 187] on p "Équipé d’un système de remplissage top-fill pratique et d’un airflow supérieur …" at bounding box center [438, 191] width 713 height 21
click at [76, 187] on div "Melo X - Eleaf Le clearomiseur Melo X signé Eleaf se distingue par son diamètre…" at bounding box center [438, 299] width 730 height 371
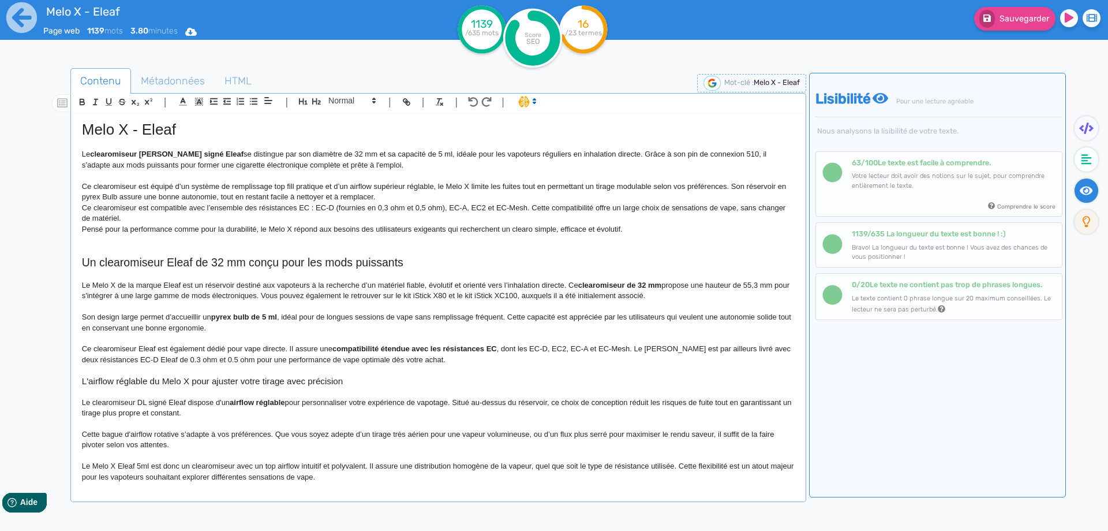
click at [281, 185] on p "Ce clearomiseur est équipé d’un système de remplissage top fill pratique et d’u…" at bounding box center [438, 191] width 713 height 21
drag, startPoint x: 281, startPoint y: 185, endPoint x: 292, endPoint y: 185, distance: 11.0
click at [292, 185] on p "Ce clearomiseur est équipé d’un système de remplissage top fill pratique et d’u…" at bounding box center [438, 191] width 713 height 21
click at [318, 182] on p "Ce clearomiseur est équipé d’un système de remplissage par le haut pratique et …" at bounding box center [438, 191] width 713 height 21
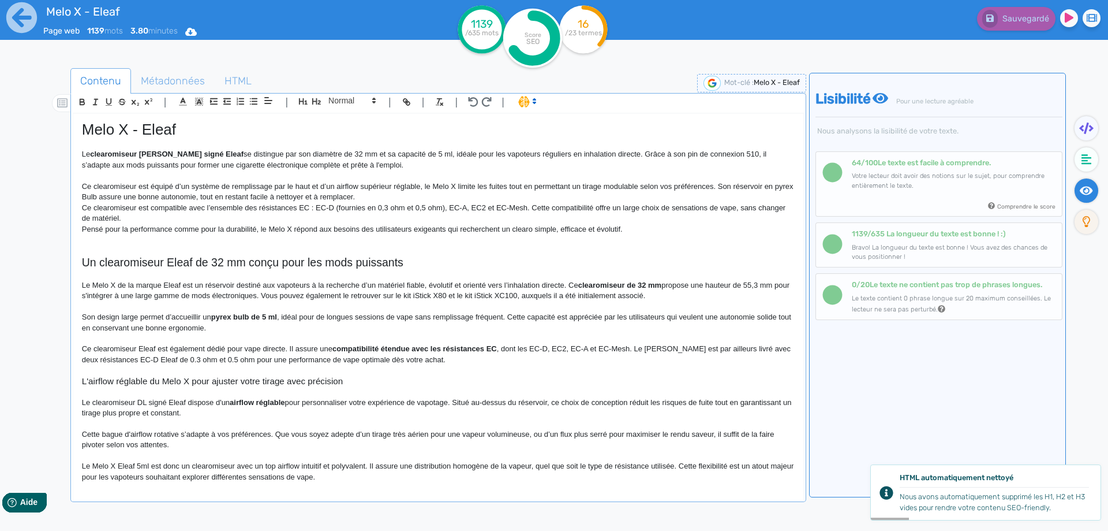
click at [335, 188] on p "Ce clearomiseur est équipé d’un système de remplissage par le haut et d’un airf…" at bounding box center [438, 191] width 713 height 21
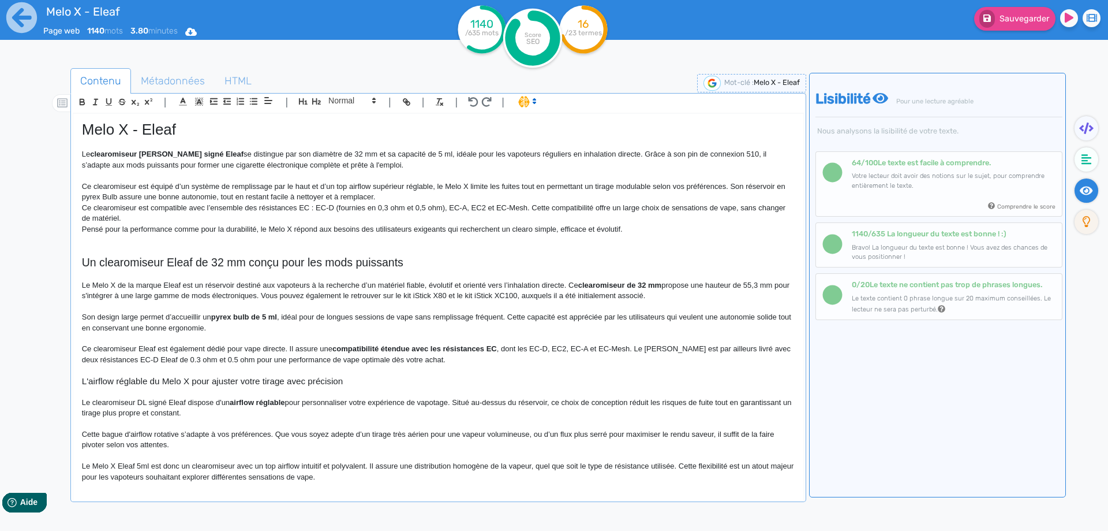
click at [390, 182] on p "Ce clearomiseur est équipé d’un système de remplissage par le haut et d’un top …" at bounding box center [438, 191] width 713 height 21
click at [398, 186] on p "Ce clearomiseur est équipé d’un système de remplissage par le haut et d’un top …" at bounding box center [438, 191] width 713 height 21
click at [454, 185] on p "Ce clearomiseur est équipé d’un système de remplissage par le haut et d’un top …" at bounding box center [438, 191] width 713 height 21
click at [637, 186] on p "Ce clearomiseur est équipé d’un système de remplissage par le haut et d’un top …" at bounding box center [438, 191] width 713 height 21
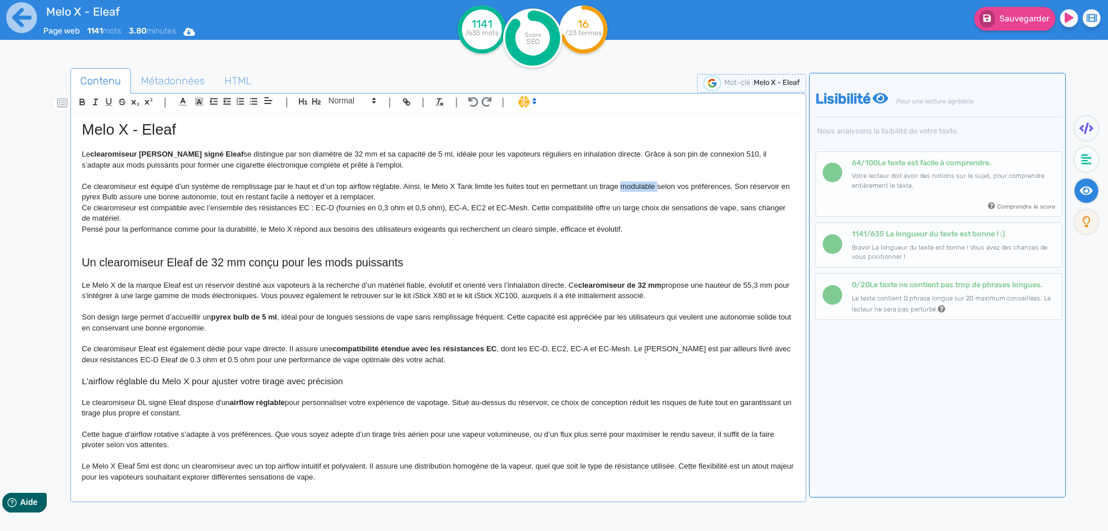
click at [637, 186] on p "Ce clearomiseur est équipé d’un système de remplissage par le haut et d’un top …" at bounding box center [438, 191] width 713 height 21
click at [148, 198] on p "Ce clearomiseur est équipé d’un système de remplissage par le haut et d’un top …" at bounding box center [438, 191] width 713 height 21
click at [510, 191] on p "Ce clearomiseur est équipé d’un système de remplissage par le haut et d’un top …" at bounding box center [438, 191] width 713 height 21
click at [509, 195] on p "Ce clearomiseur est équipé d’un système de remplissage par le haut et d’un top …" at bounding box center [438, 191] width 713 height 21
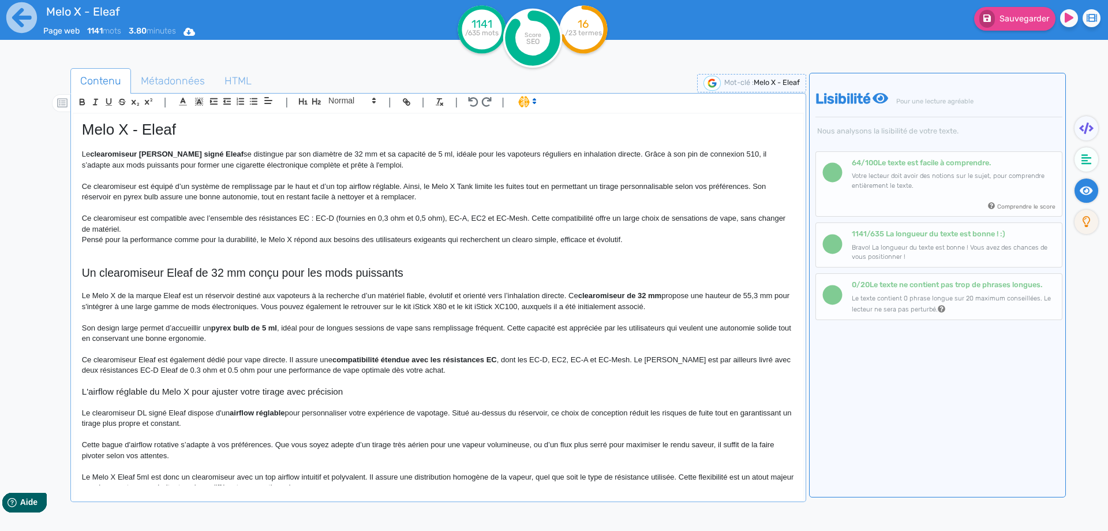
click at [1017, 5] on div "Sauvegarder" at bounding box center [886, 16] width 461 height 28
click at [1017, 12] on button "Sauvegarder" at bounding box center [1014, 19] width 81 height 24
click at [112, 218] on p "Ce clearomiseur est compatible avec l’ensemble des résistances EC : EC-D (fourn…" at bounding box center [438, 223] width 713 height 21
click at [354, 218] on p "Ce réservoir pour e-cigarette est compatible avec l’ensemble des résistances EC…" at bounding box center [438, 223] width 713 height 21
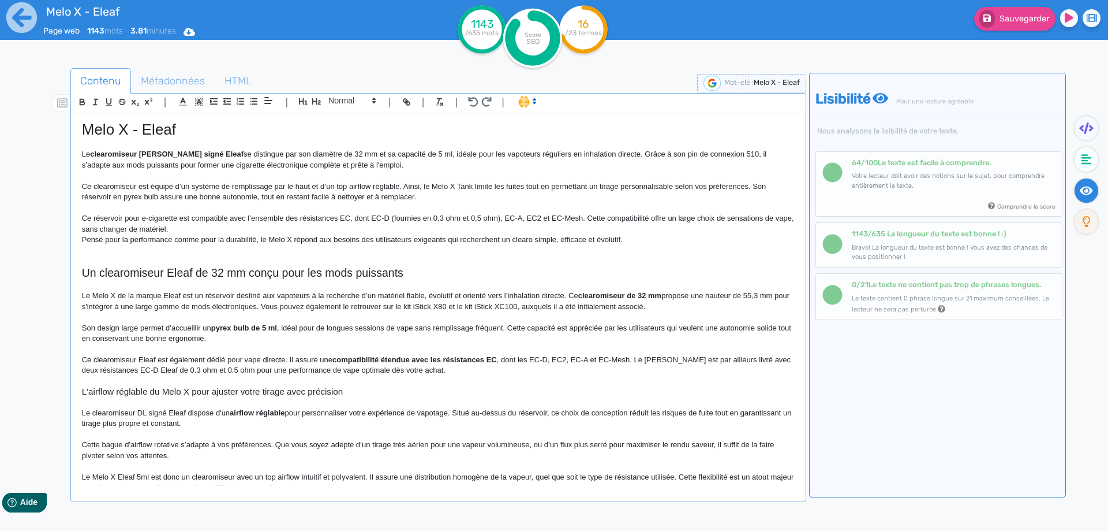
click at [395, 215] on p "Ce réservoir pour e-cigarette est compatible avec l’ensemble des résistances EC…" at bounding box center [438, 223] width 713 height 21
drag, startPoint x: 395, startPoint y: 215, endPoint x: 494, endPoint y: 216, distance: 98.7
click at [494, 216] on p "Ce réservoir pour e-cigarette est compatible avec l’ensemble des résistances EC…" at bounding box center [438, 223] width 713 height 21
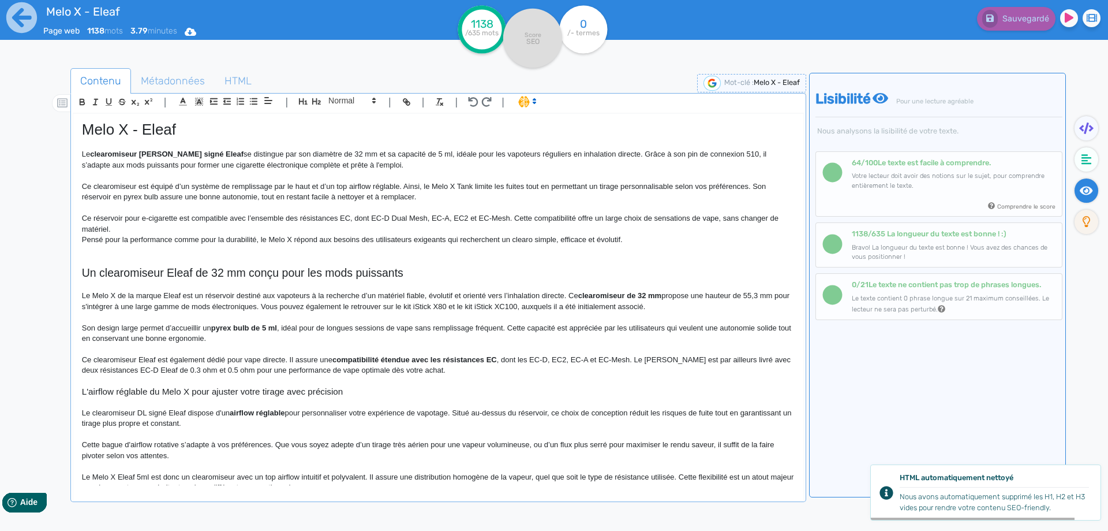
click at [524, 216] on p "Ce réservoir pour e-cigarette est compatible avec l’ensemble des résistances EC…" at bounding box center [438, 223] width 713 height 21
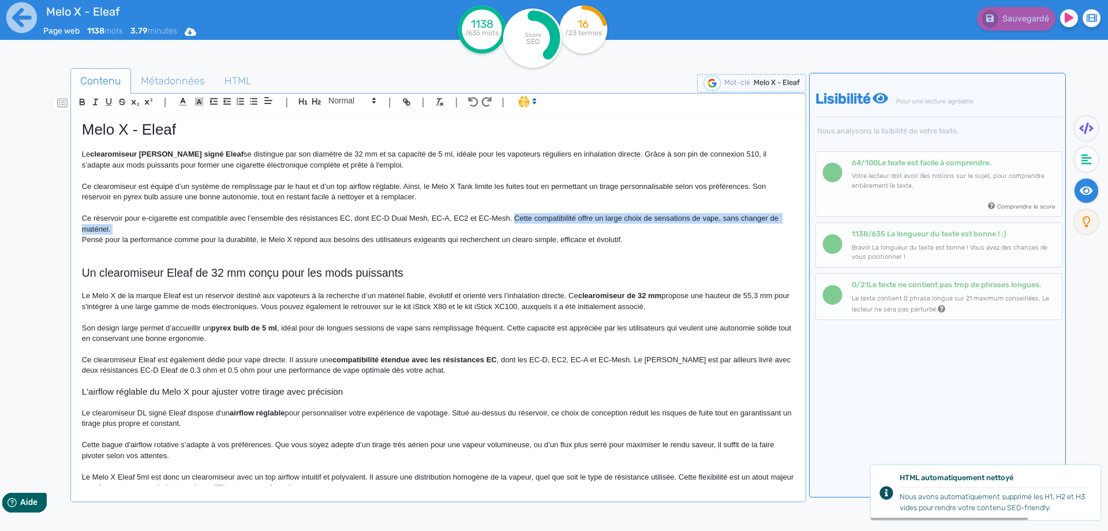
drag, startPoint x: 524, startPoint y: 216, endPoint x: 535, endPoint y: 226, distance: 14.3
click at [535, 226] on p "Ce réservoir pour e-cigarette est compatible avec l’ensemble des résistances EC…" at bounding box center [438, 223] width 713 height 21
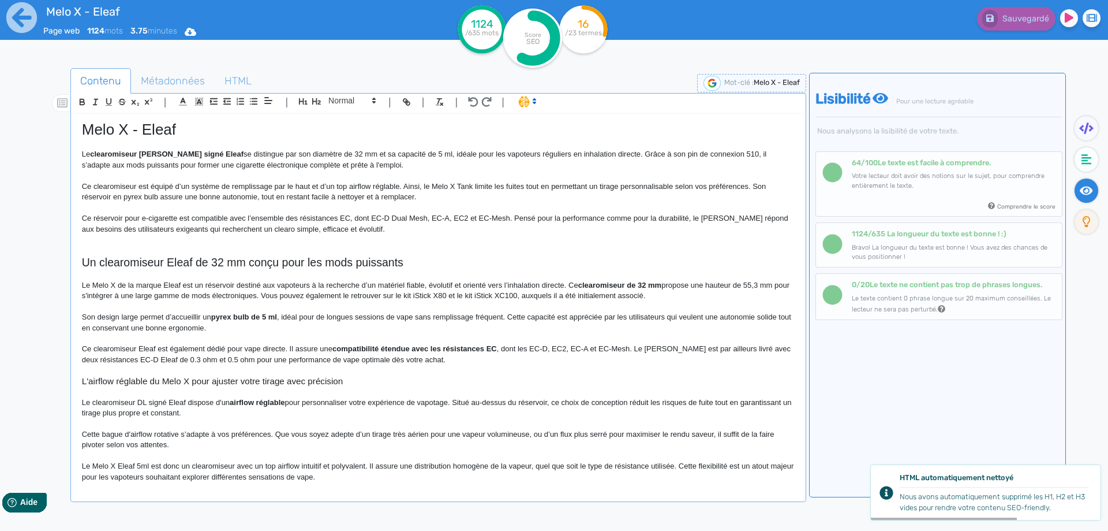
click at [427, 230] on p "Ce réservoir pour e-cigarette est compatible avec l’ensemble des résistances EC…" at bounding box center [438, 223] width 713 height 21
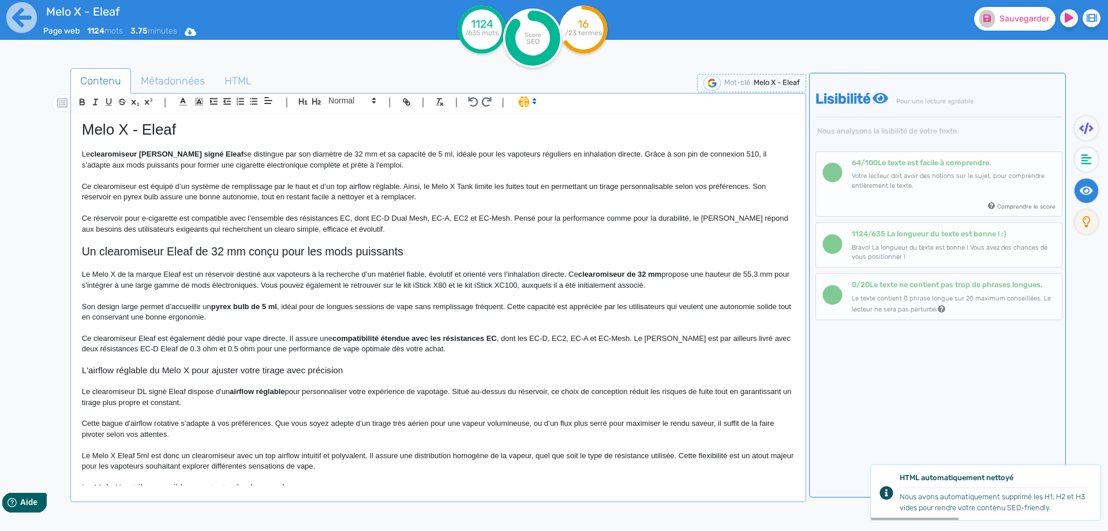
click at [1033, 8] on button "Sauvegarder" at bounding box center [1014, 19] width 81 height 24
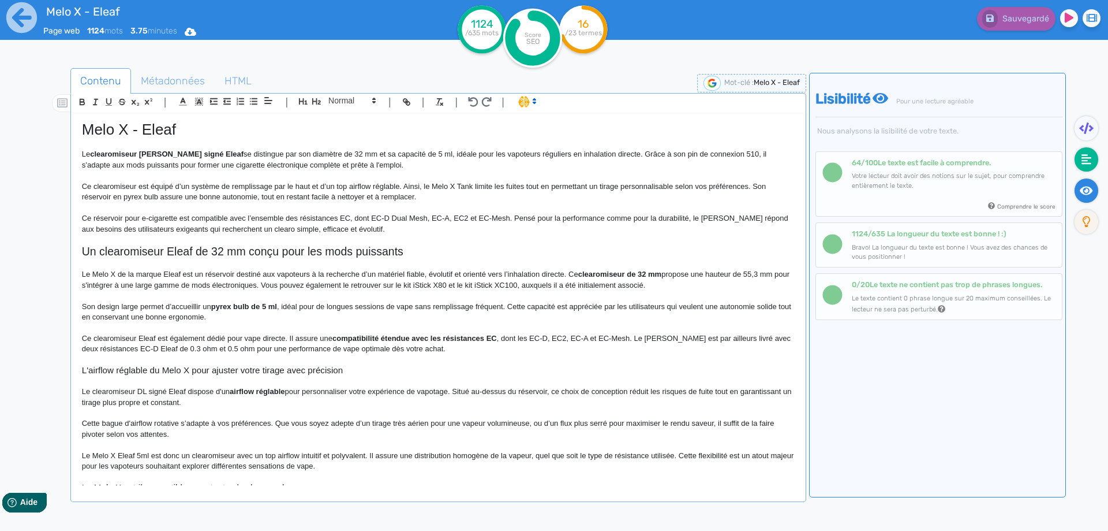
click at [1078, 164] on fa-icon at bounding box center [1087, 159] width 24 height 24
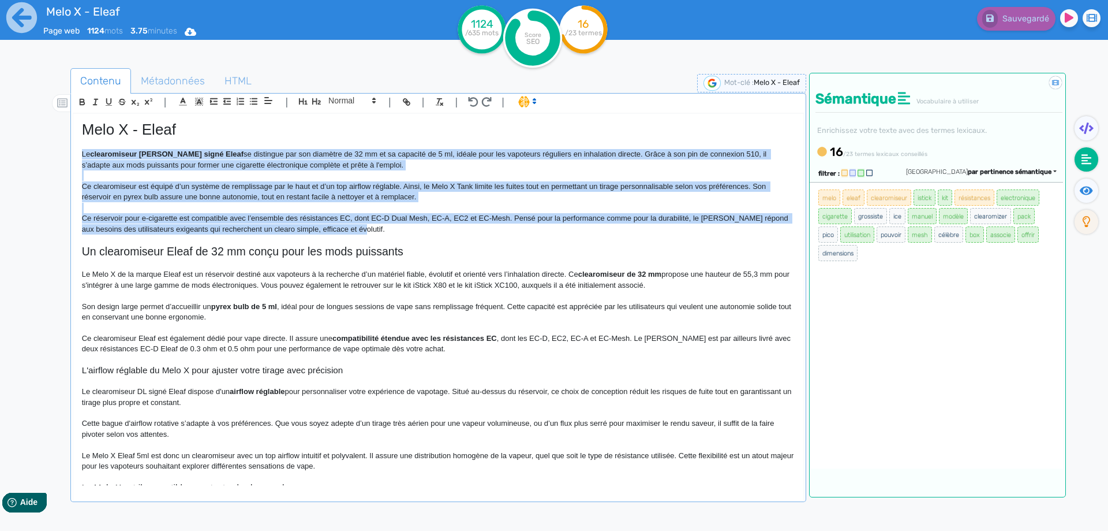
copy div "Le clearomiseur Melo X signé Eleaf se distingue par son diamètre de 32 mm et sa…"
drag, startPoint x: 219, startPoint y: 219, endPoint x: 69, endPoint y: 158, distance: 161.6
click at [69, 158] on div "Contenu Métadonnées HTML | | H3 H4 H5 H6 Normal | | | | Melo X - Eleaf Le clear…" at bounding box center [570, 334] width 1075 height 538
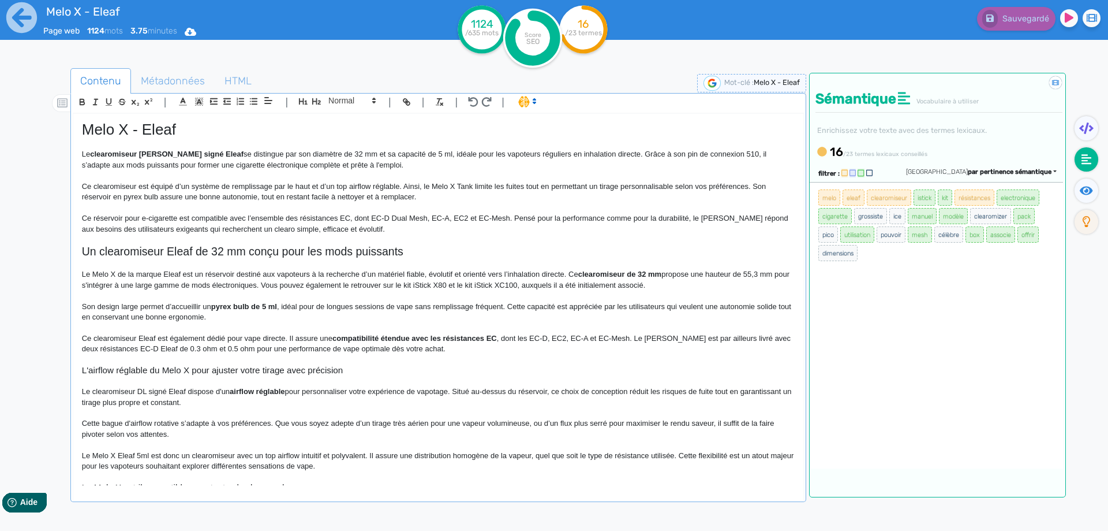
click at [409, 286] on p "Le Melo X de la marque Eleaf est un réservoir destiné aux vapoteurs à la recher…" at bounding box center [438, 279] width 713 height 21
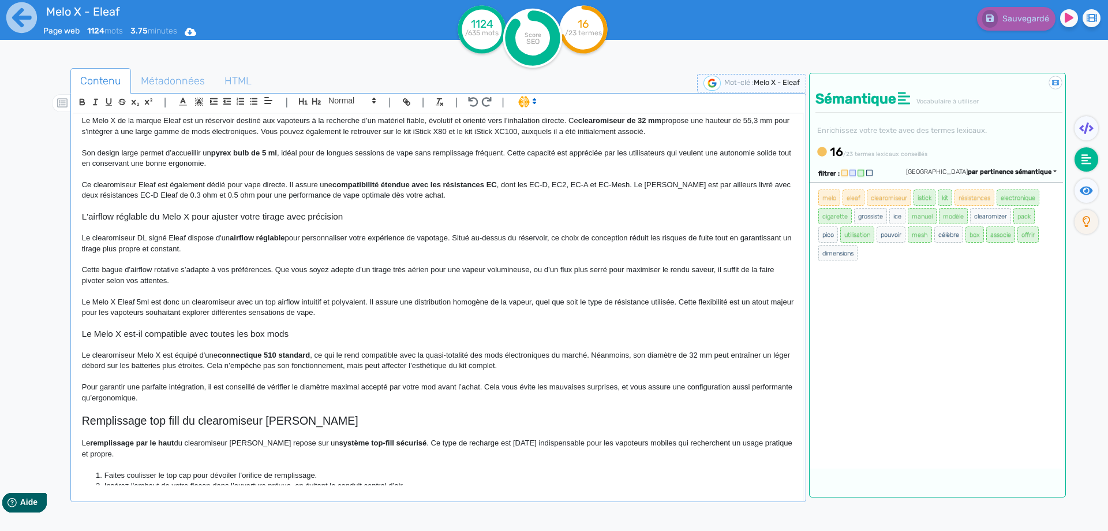
scroll to position [173, 0]
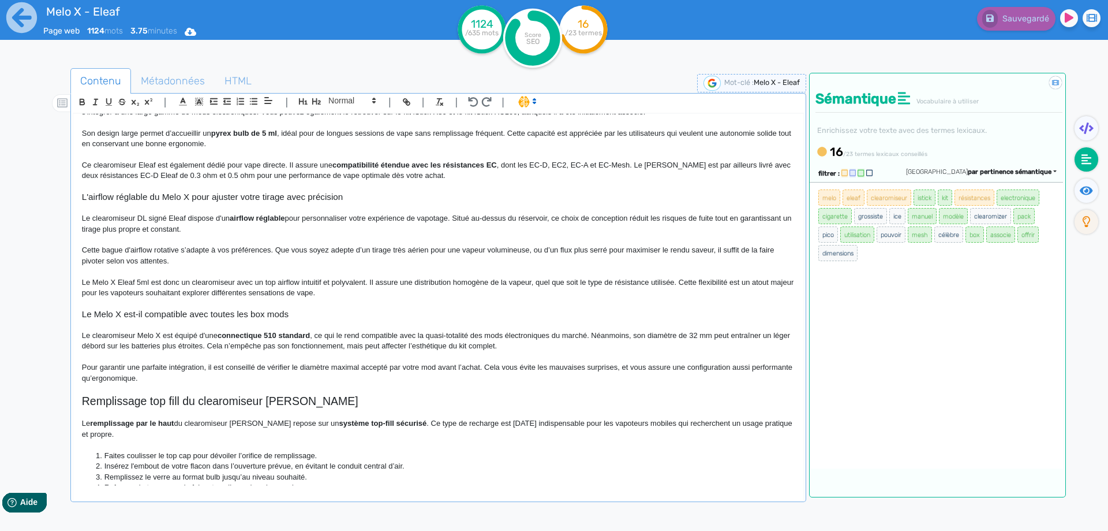
click at [283, 218] on strong "airflow réglable" at bounding box center [257, 218] width 55 height 9
click at [1086, 196] on fa-icon at bounding box center [1087, 190] width 24 height 24
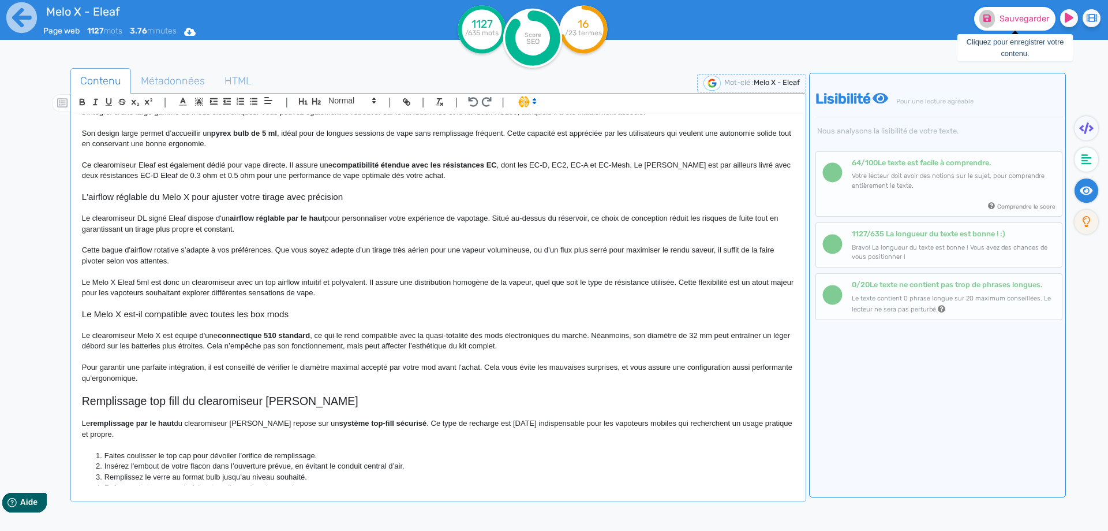
click at [999, 7] on button "Sauvegarder" at bounding box center [1014, 19] width 81 height 24
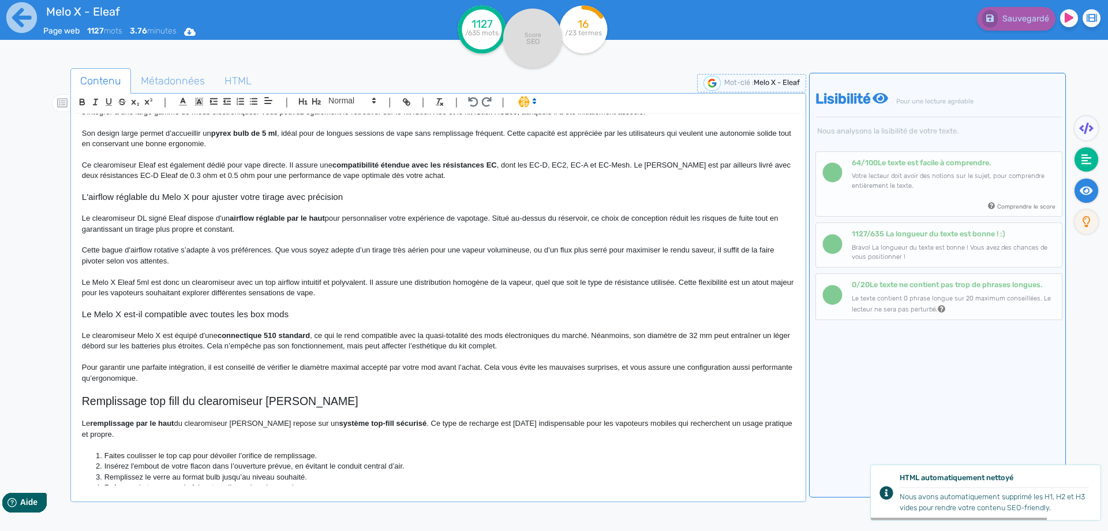
click at [1085, 164] on icon at bounding box center [1087, 159] width 10 height 10
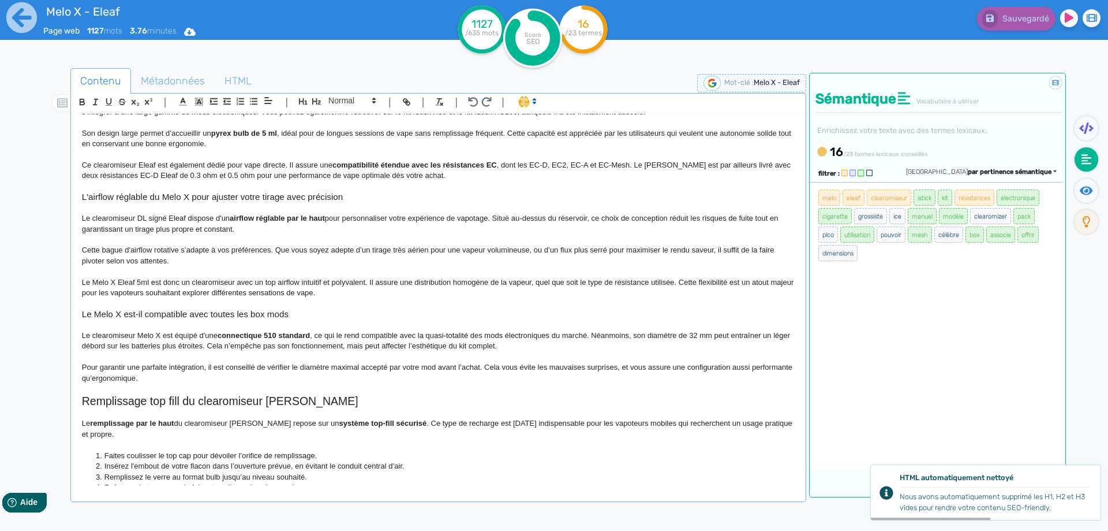
click at [642, 302] on p at bounding box center [438, 303] width 713 height 10
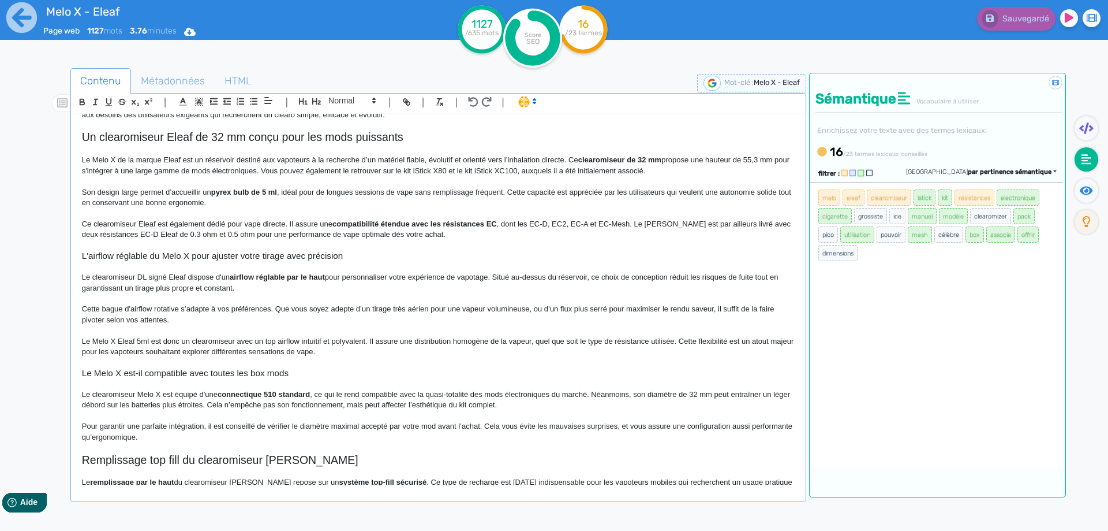
scroll to position [51, 0]
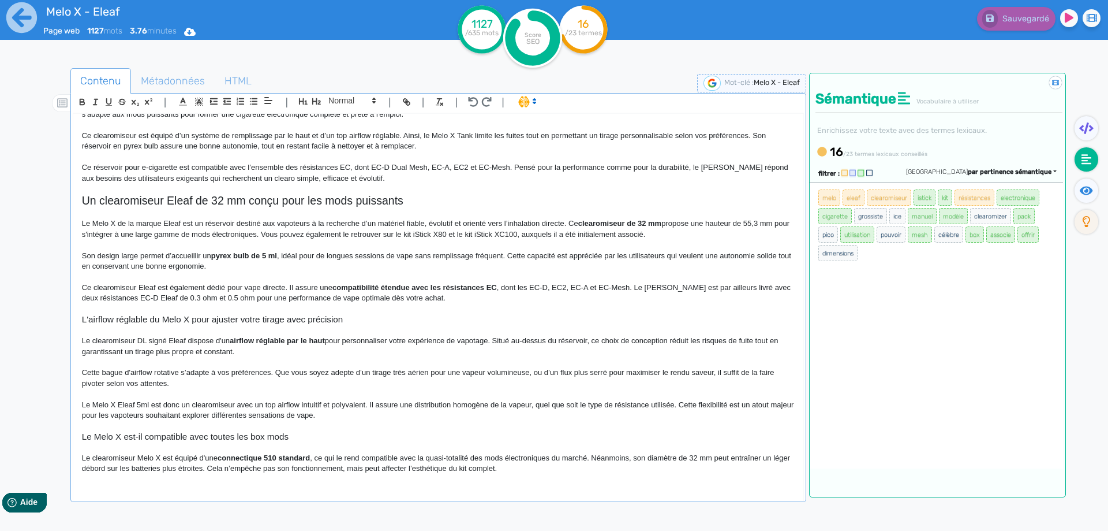
click at [326, 256] on p "Son design large permet d’accueillir un pyrex bulb de 5 ml , idéal pour de long…" at bounding box center [438, 261] width 713 height 21
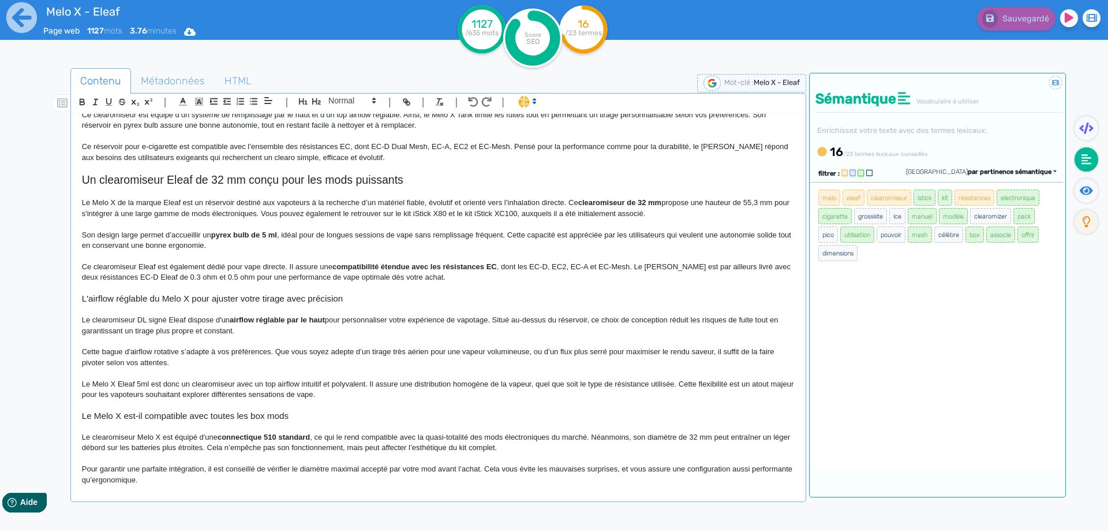
scroll to position [0, 0]
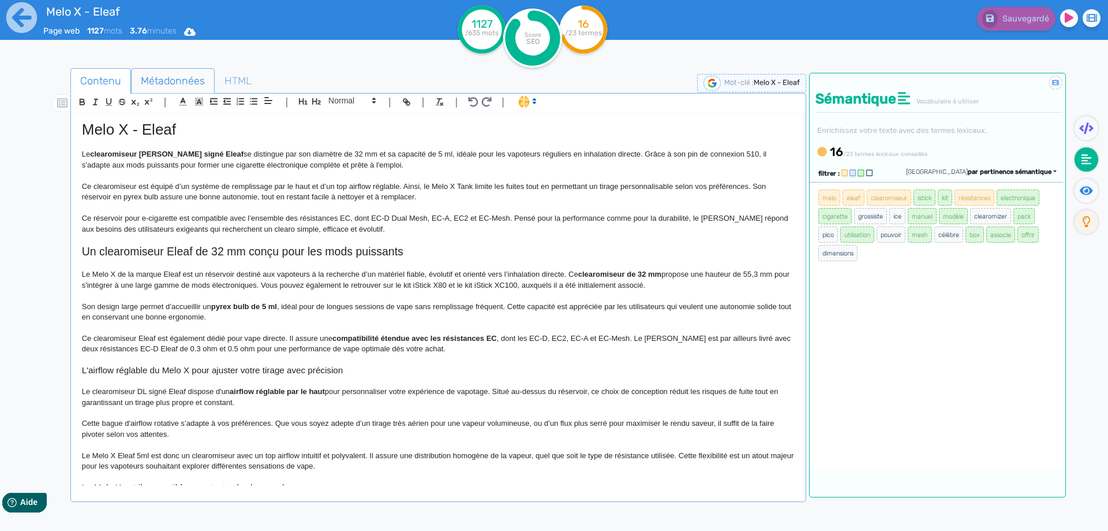
click at [170, 69] on span "Métadonnées" at bounding box center [173, 80] width 83 height 31
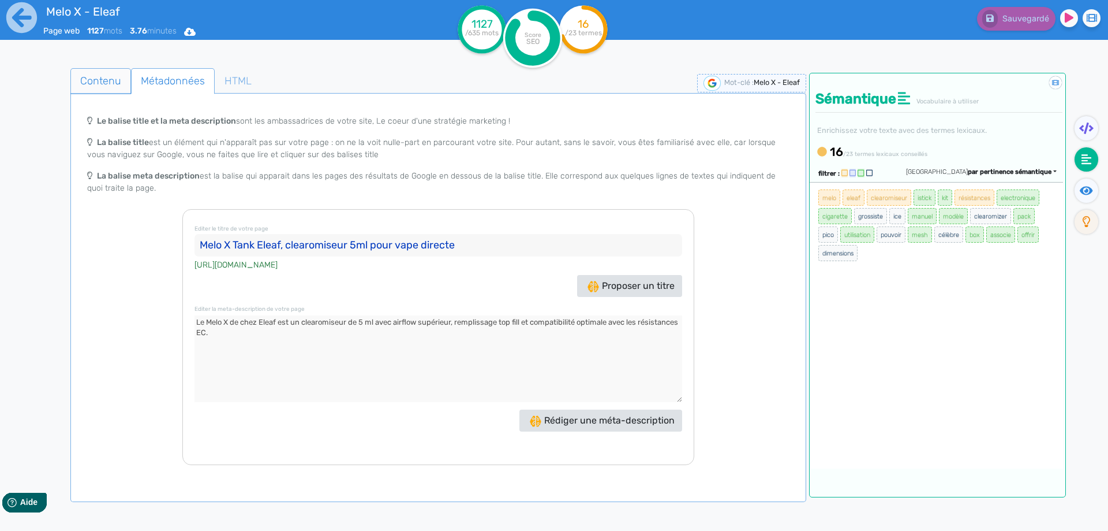
click at [119, 78] on span "Contenu" at bounding box center [100, 80] width 59 height 31
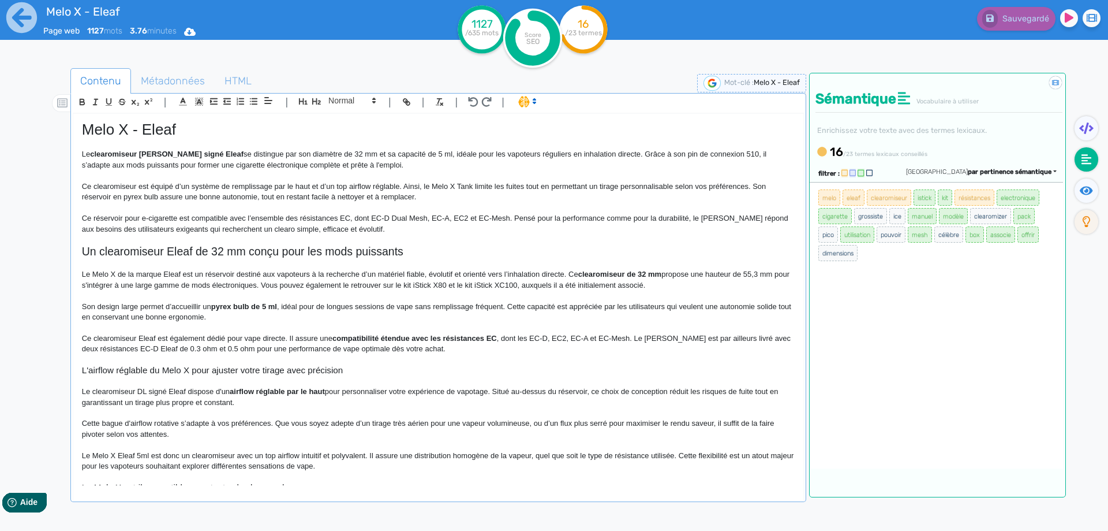
click at [343, 318] on p "Son design large permet d’accueillir un pyrex bulb de 5 ml , idéal pour de long…" at bounding box center [438, 311] width 713 height 21
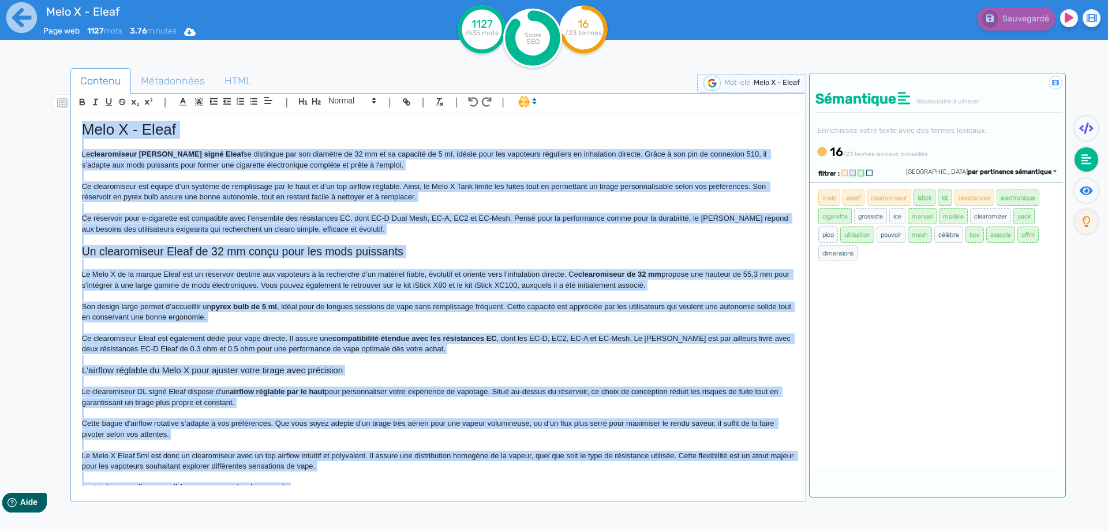
copy div "Melo X - Eleaf Le clearomiseur Melo X signé Eleaf se distingue par son diamètre…"
click at [438, 184] on p "Ce clearomiseur est équipé d’un système de remplissage par le haut et d’un top …" at bounding box center [438, 191] width 713 height 21
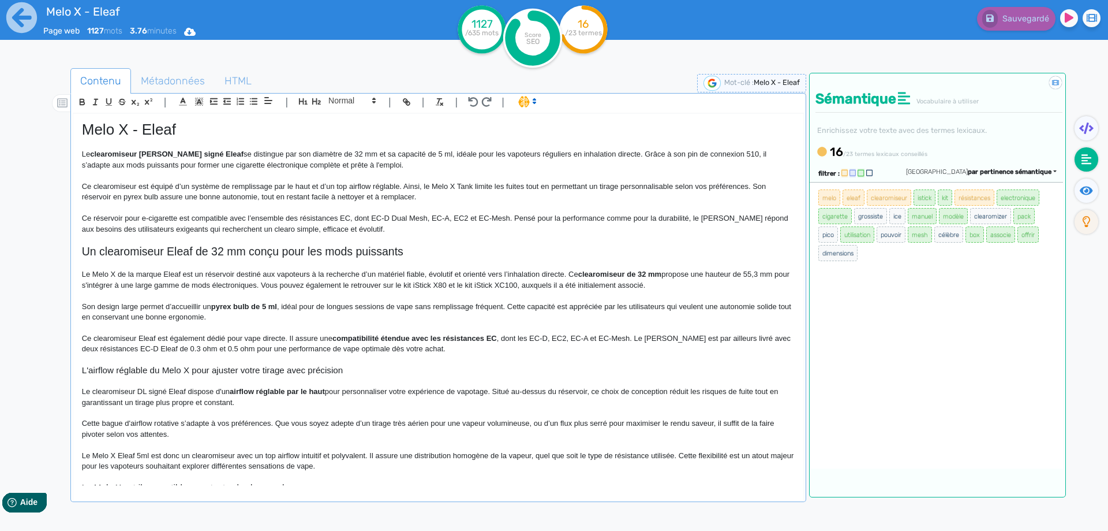
click at [443, 152] on p "Le clearomiseur Melo X signé Eleaf se distingue par son diamètre de 32 mm et sa…" at bounding box center [438, 159] width 713 height 21
click at [441, 154] on p "Le clearomiseur Melo X signé Eleaf se distingue par son diamètre de 32 mm et sa…" at bounding box center [438, 159] width 713 height 21
click at [567, 289] on p "Le Melo X de la marque Eleaf est un réservoir destiné aux vapoteurs à la recher…" at bounding box center [438, 279] width 713 height 21
click at [135, 135] on h1 "Melo X - Eleaf" at bounding box center [438, 130] width 713 height 18
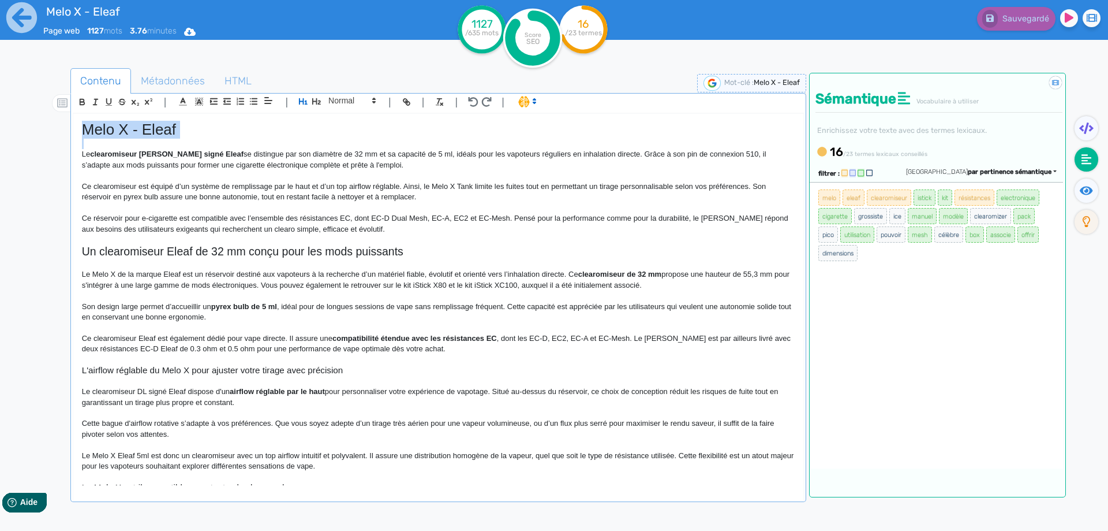
click at [135, 135] on h1 "Melo X - Eleaf" at bounding box center [438, 130] width 713 height 18
copy h1 "Melo X - Eleaf"
click at [120, 298] on p at bounding box center [438, 295] width 713 height 10
click at [551, 288] on p "Le Melo X de la marque Eleaf est un réservoir destiné aux vapoteurs à la recher…" at bounding box center [438, 279] width 713 height 21
click at [546, 328] on p at bounding box center [438, 328] width 713 height 10
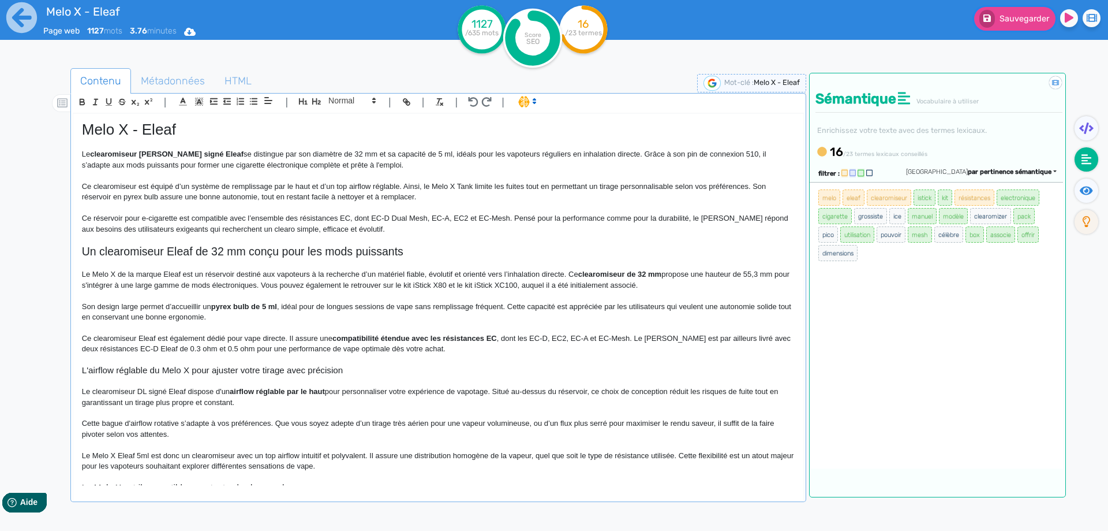
click at [997, 14] on button "Sauvegarder" at bounding box center [1014, 19] width 81 height 24
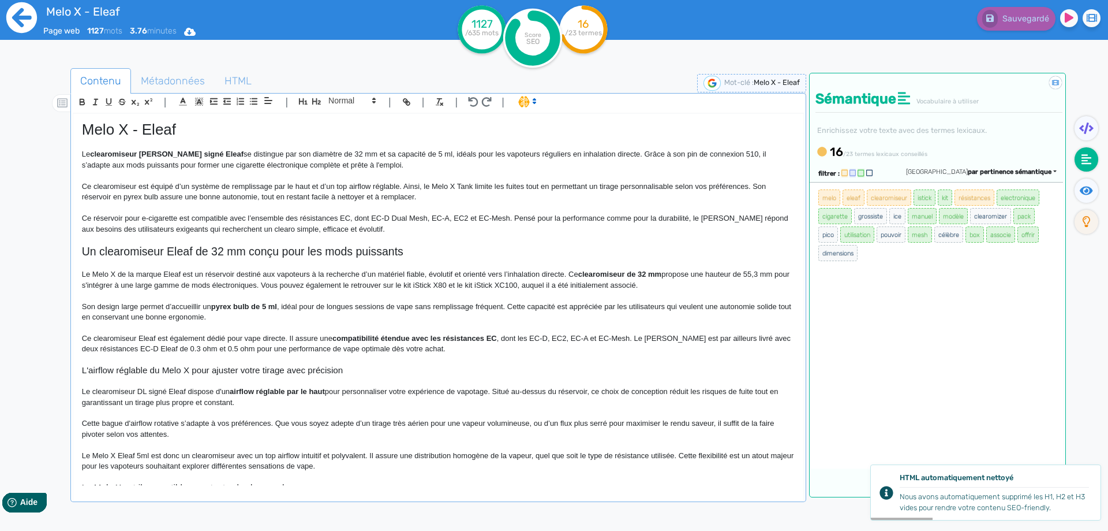
click at [27, 18] on icon at bounding box center [22, 18] width 32 height 32
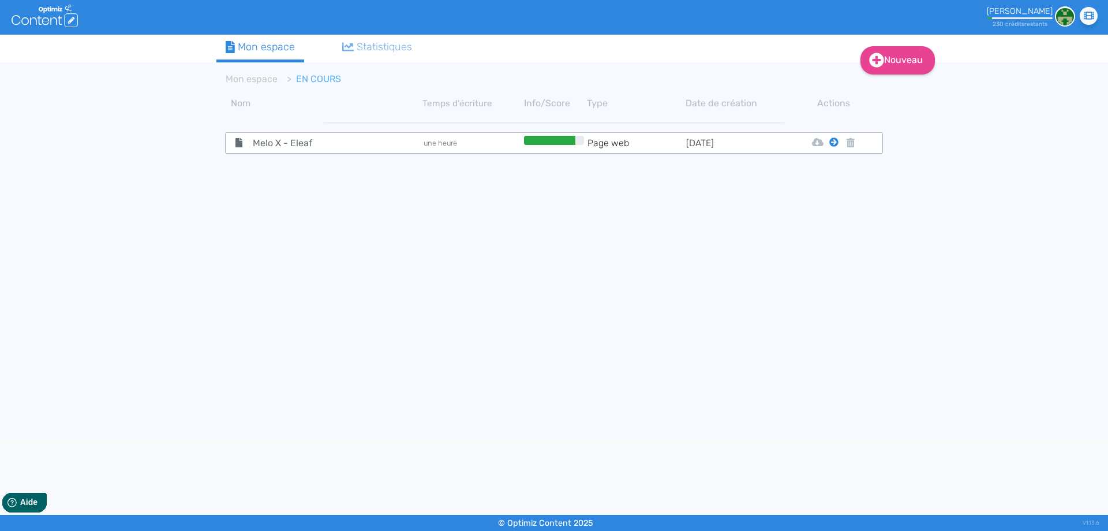
click at [835, 143] on icon at bounding box center [834, 141] width 9 height 9
click at [835, 144] on icon at bounding box center [834, 141] width 9 height 9
click at [831, 167] on button "Mon Espace" at bounding box center [828, 171] width 99 height 18
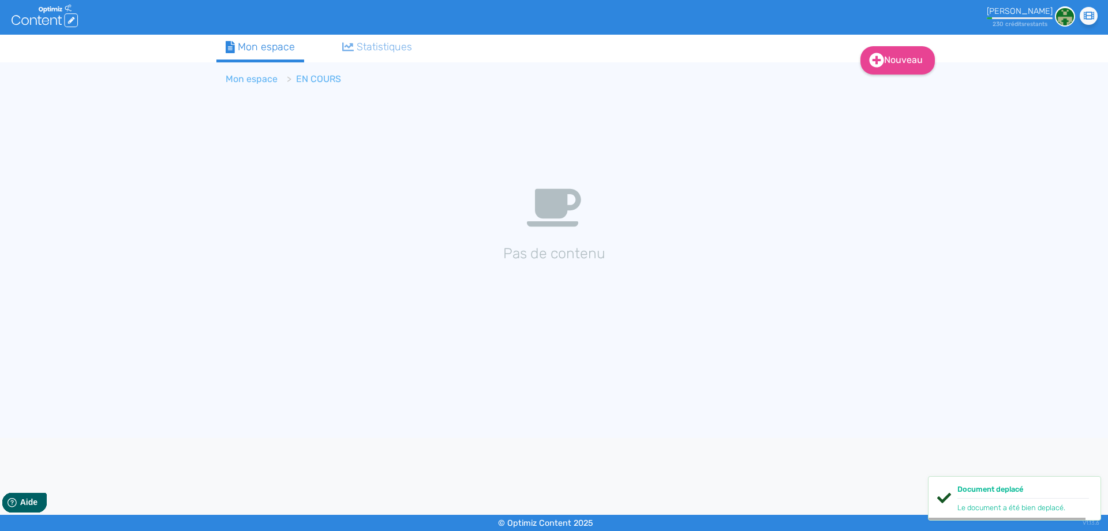
click at [261, 72] on li "Mon espace" at bounding box center [252, 79] width 52 height 14
click at [257, 79] on link "Mon espace" at bounding box center [252, 78] width 52 height 11
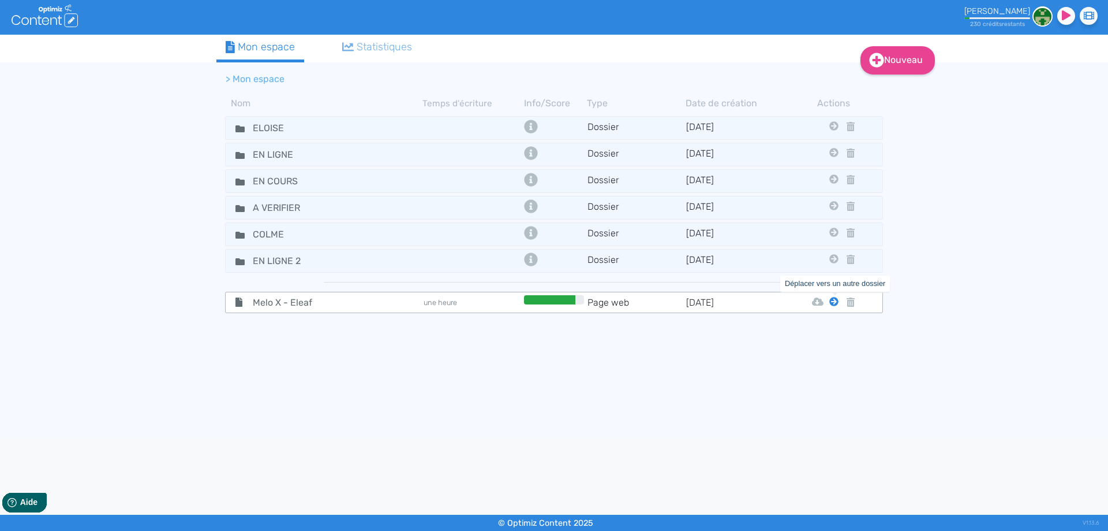
click at [835, 301] on icon at bounding box center [834, 301] width 9 height 9
click at [833, 304] on icon at bounding box center [834, 301] width 9 height 9
click at [832, 323] on button "Eloise" at bounding box center [825, 330] width 92 height 18
click at [132, 238] on div "Nouveau Contenu Dossier Mon espace Statistiques > Mon espace Nom Temps d'écritu…" at bounding box center [554, 236] width 1108 height 403
click at [227, 171] on tr "EN COURS Dossier 4/3/2021 Eloise En Ligne A Verifier Colme En Ligne 2" at bounding box center [554, 181] width 658 height 24
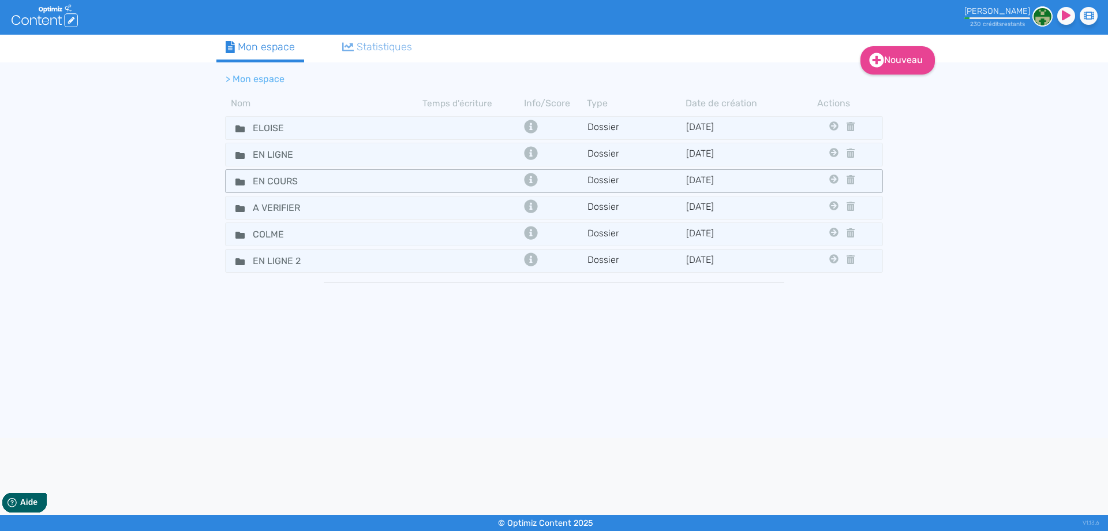
click at [227, 171] on tr "EN COURS Dossier 4/3/2021 Eloise En Ligne A Verifier Colme En Ligne 2" at bounding box center [554, 181] width 658 height 24
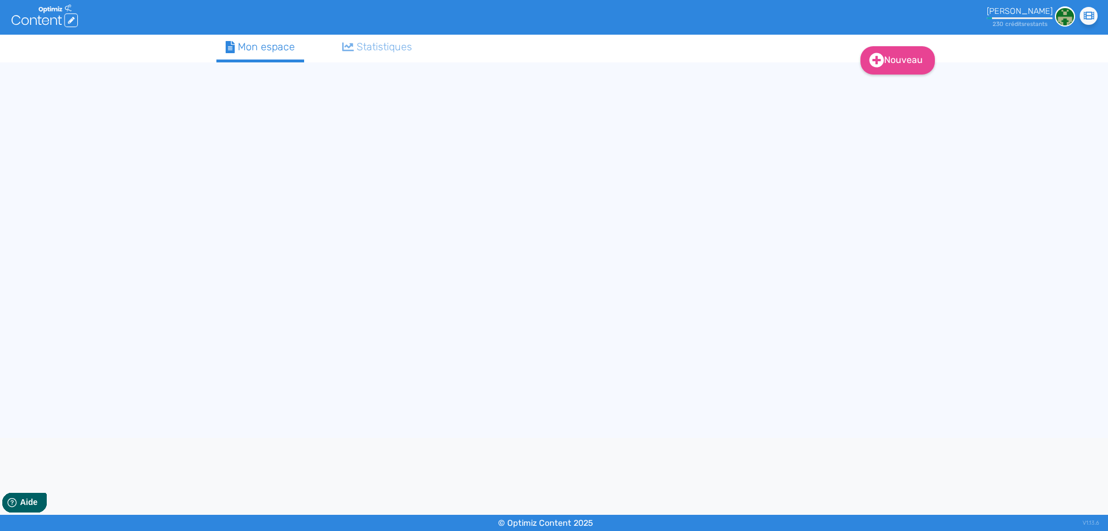
click at [228, 181] on div "Nouveau Contenu (0 credits) Dossier Mon espace Statistiques" at bounding box center [554, 236] width 693 height 403
click at [902, 52] on link "Nouveau" at bounding box center [898, 60] width 74 height 28
drag, startPoint x: 906, startPoint y: 72, endPoint x: 906, endPoint y: 79, distance: 6.9
click at [892, 35] on div "Nouveau Contenu Dossier" at bounding box center [553, 35] width 675 height 0
click at [905, 86] on button "Contenu" at bounding box center [906, 89] width 92 height 18
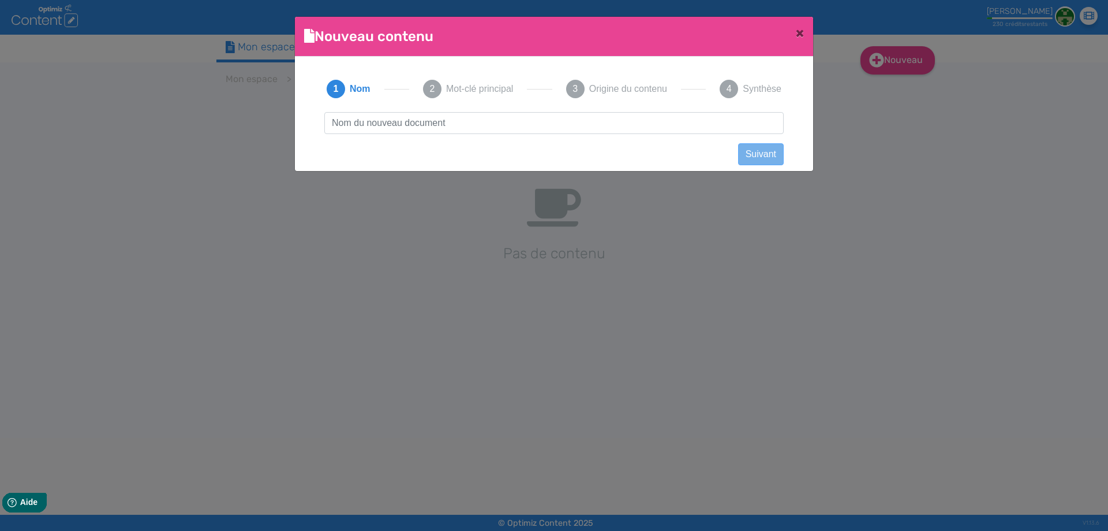
scroll to position [1, 0]
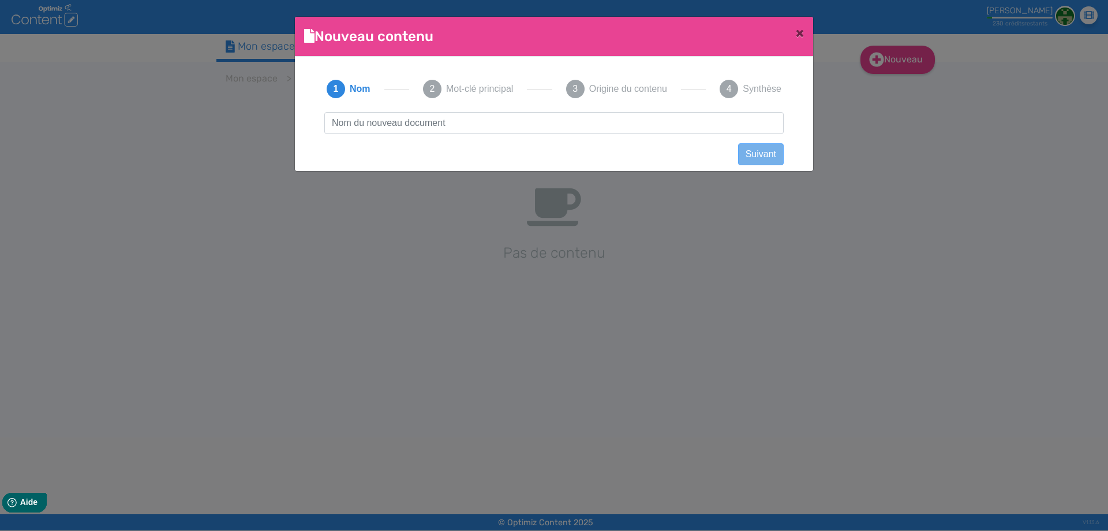
type input "Kit Galaxy S360 - Lost Vape"
drag, startPoint x: 424, startPoint y: 126, endPoint x: 0, endPoint y: 131, distance: 424.3
click at [0, 131] on ngb-modal-window "Nouveau contenu × Didacticiel: Créer un document 1 Nom 2 Mot-clé principal 3 Or…" at bounding box center [554, 265] width 1108 height 531
click button "Suivant" at bounding box center [761, 154] width 46 height 22
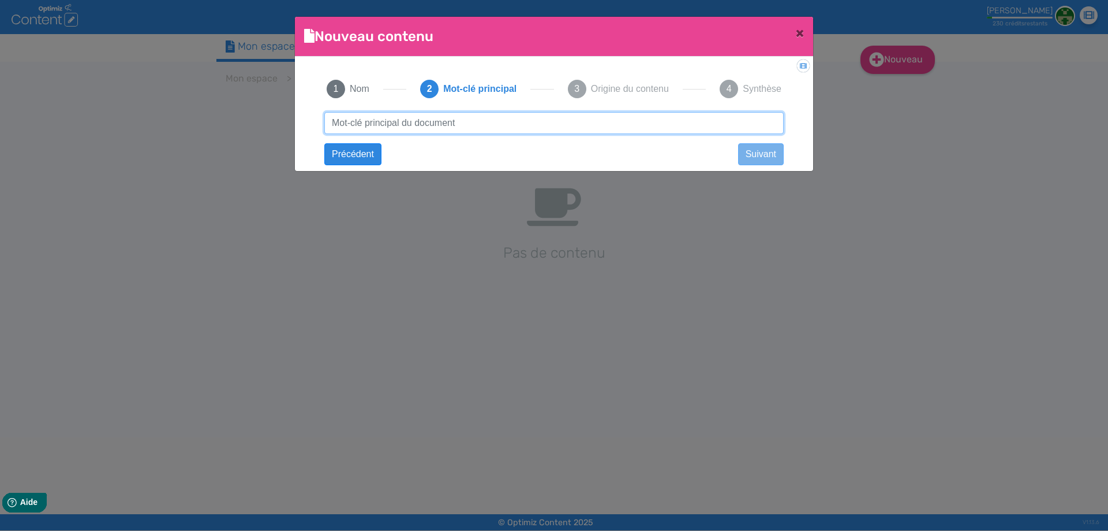
paste input "Kit Galaxy S360 - Lost Vape"
type input "Kit Galaxy S360 - Lost Vape"
drag, startPoint x: 519, startPoint y: 126, endPoint x: 743, endPoint y: 100, distance: 225.5
click at [743, 100] on div "1 Nom 2 Mot-clé principal 3 Origine du contenu 4 Synthèse Kit Galaxy S360 - Los…" at bounding box center [554, 110] width 483 height 89
click button "Suivant" at bounding box center [0, 0] width 0 height 0
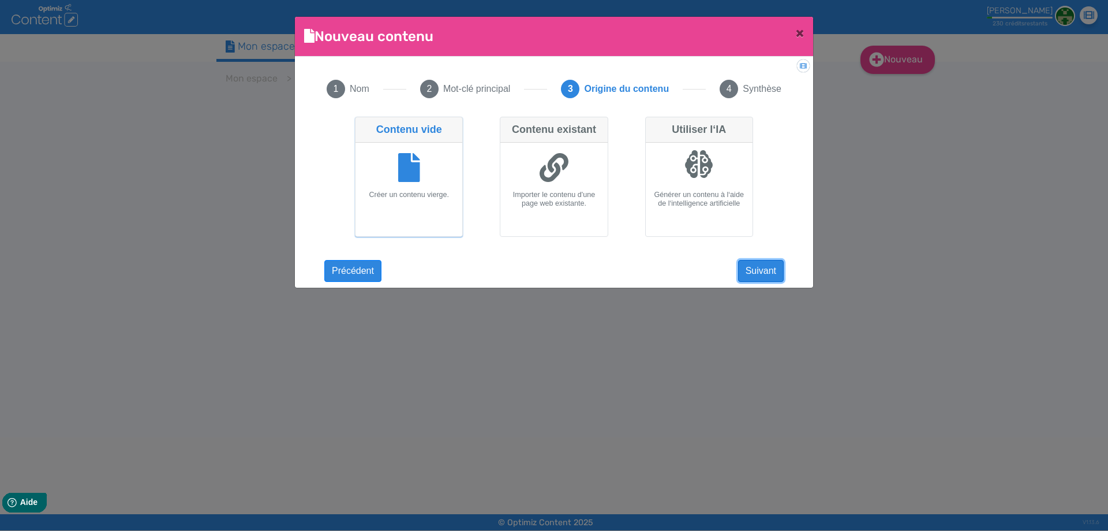
click at [746, 278] on button "Suivant" at bounding box center [761, 271] width 46 height 22
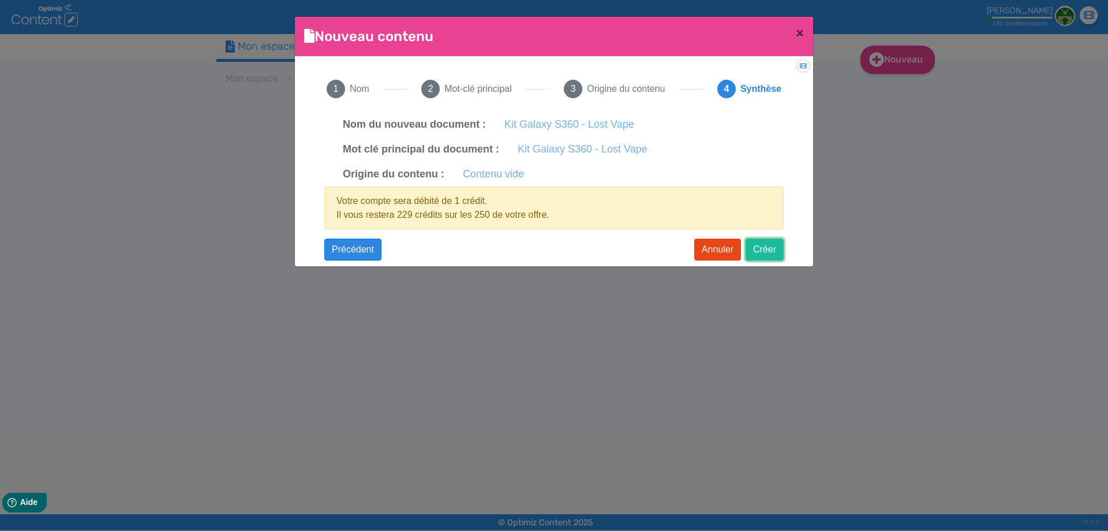
click at [759, 257] on button "Créer" at bounding box center [765, 249] width 38 height 22
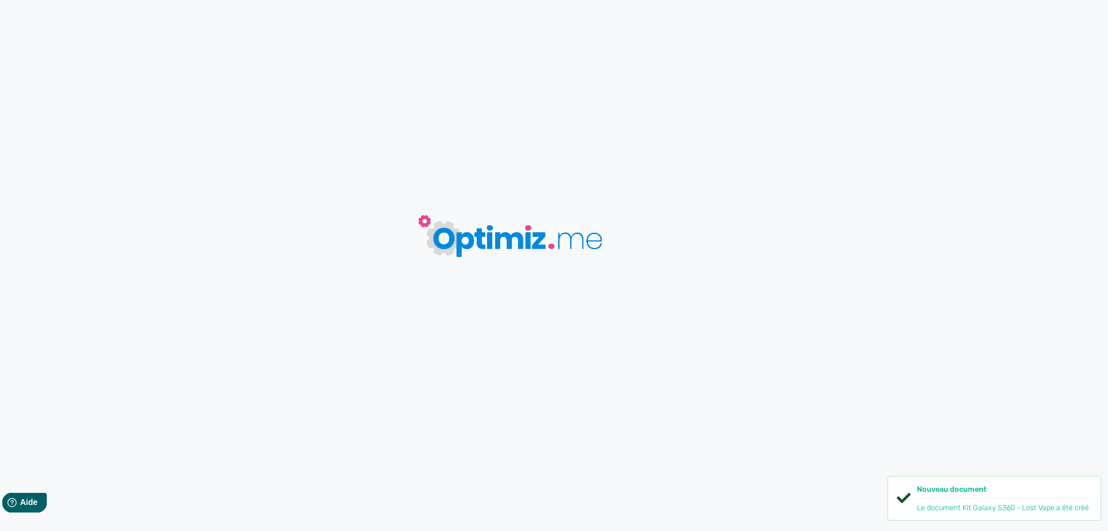
type input "Kit Galaxy S360 - Lost Vape"
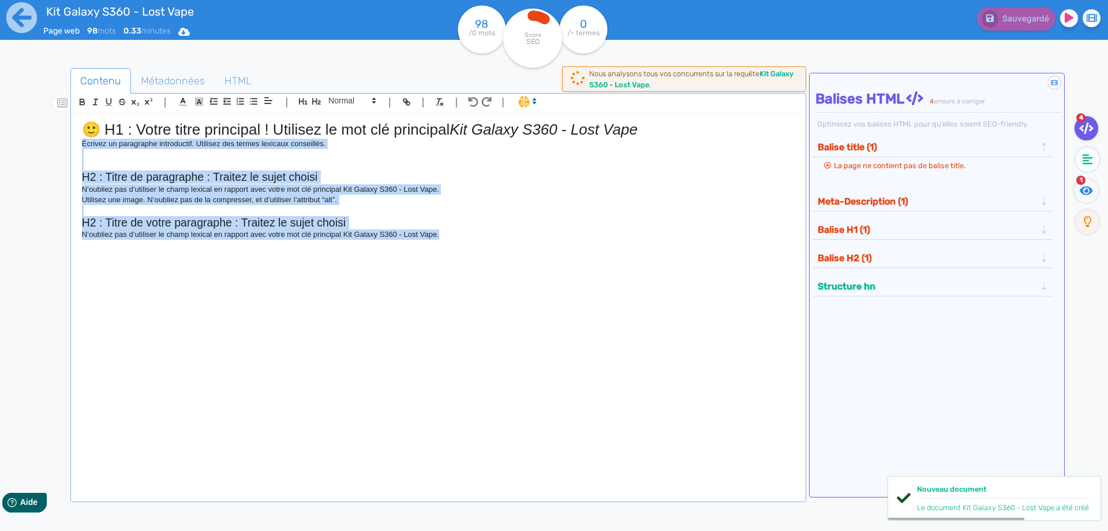
drag, startPoint x: 151, startPoint y: 195, endPoint x: 59, endPoint y: 145, distance: 103.6
click at [59, 145] on div "Contenu Métadonnées HTML | | H3 H4 H5 H6 Normal | | | | 🙂 H1 : Votre titre prin…" at bounding box center [570, 334] width 1075 height 538
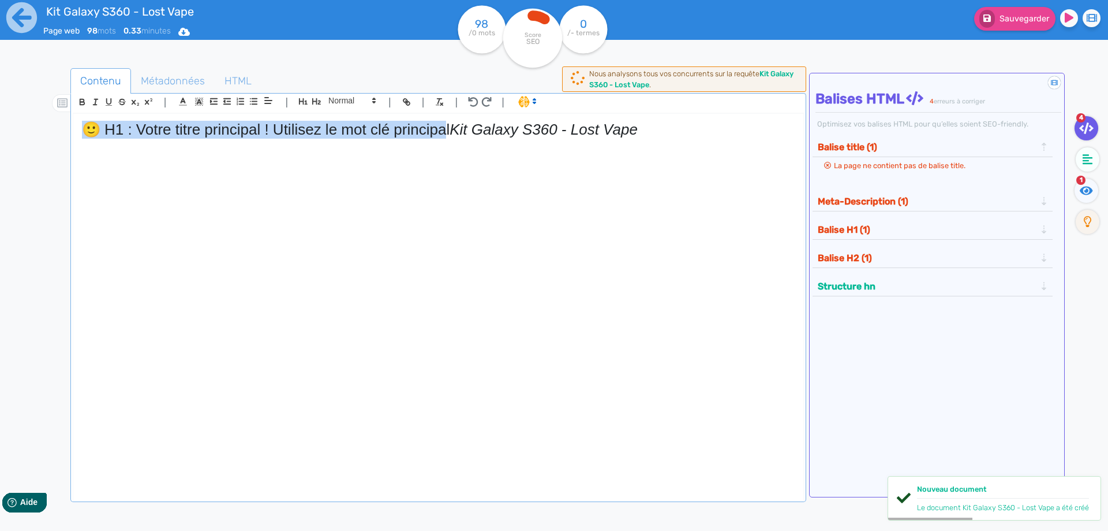
drag, startPoint x: 450, startPoint y: 130, endPoint x: 0, endPoint y: 130, distance: 449.7
click at [0, 130] on div "Kit Galaxy S360 - Lost Vape Page web 98 mots 0.33 minutes Html Pdf Word 98 /0 m…" at bounding box center [554, 301] width 1108 height 603
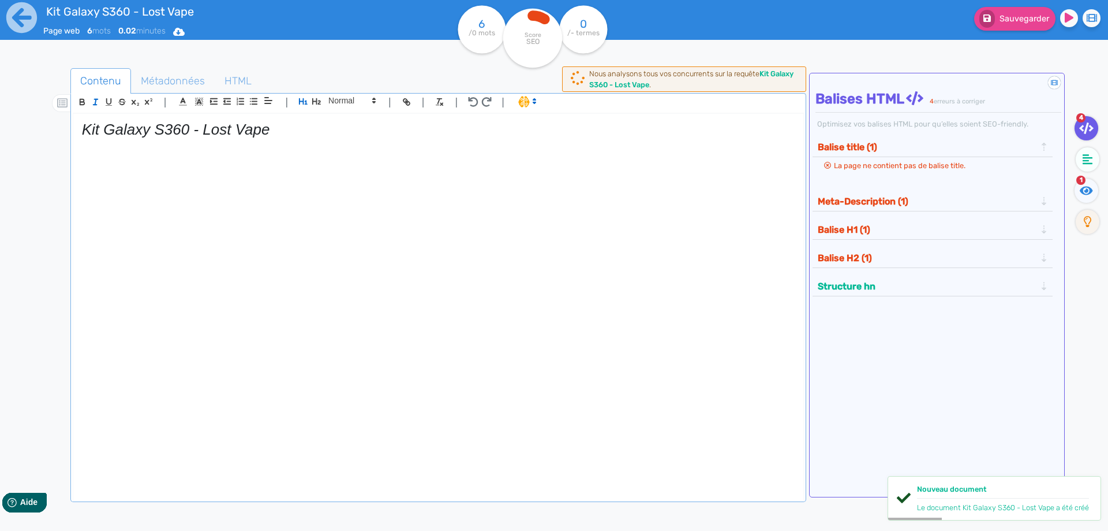
click at [137, 130] on em "Kit Galaxy S360 - Lost Vape" at bounding box center [176, 129] width 188 height 17
click at [96, 102] on line "button" at bounding box center [95, 101] width 1 height 5
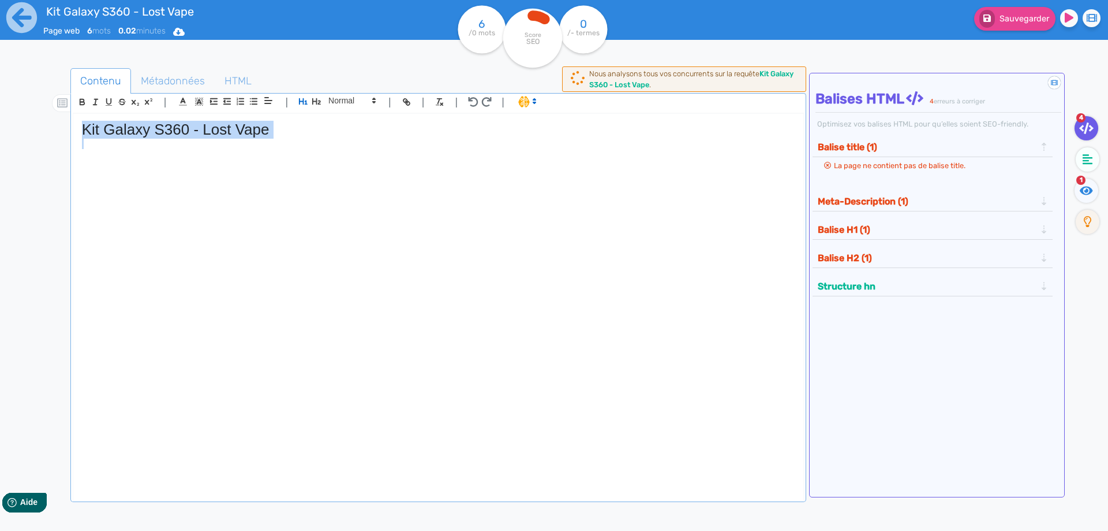
click at [265, 133] on h1 "Kit Galaxy S360 - Lost Vape" at bounding box center [438, 130] width 713 height 18
click at [309, 129] on h1 "Kit Galaxy S360 - Lost Vape" at bounding box center [438, 130] width 713 height 18
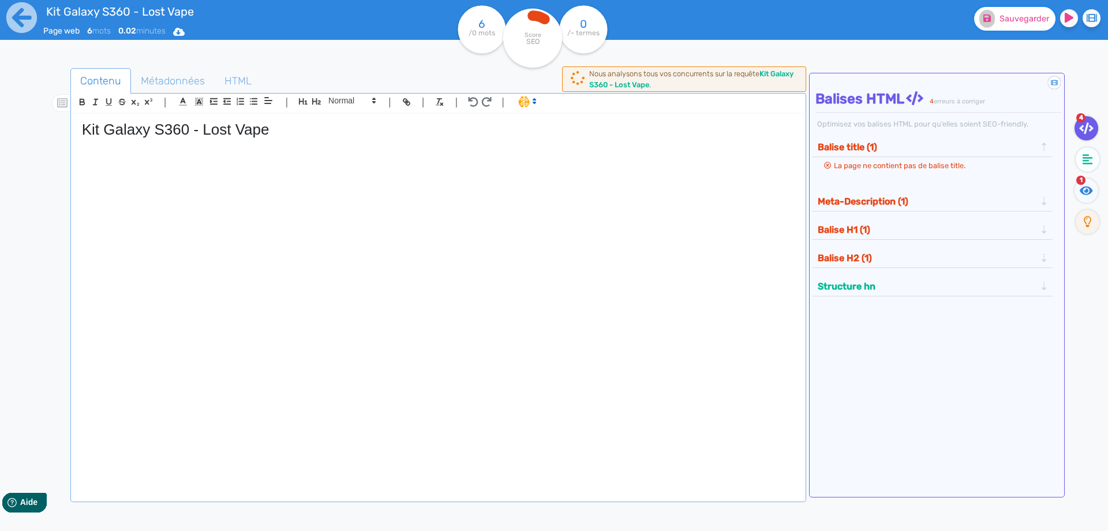
click at [1004, 18] on span "Sauvegarder" at bounding box center [1025, 19] width 50 height 10
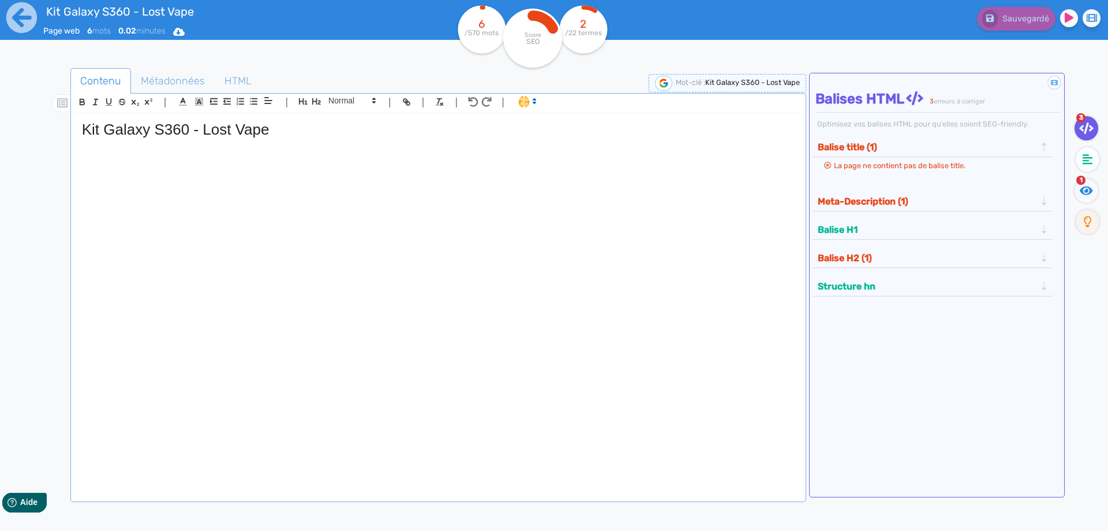
click at [173, 127] on h1 "Kit Galaxy S360 - Lost Vape" at bounding box center [438, 130] width 713 height 18
click at [241, 223] on div "Kit Galaxy S360 - Lost Vape" at bounding box center [438, 299] width 730 height 371
click at [150, 156] on p at bounding box center [438, 154] width 713 height 10
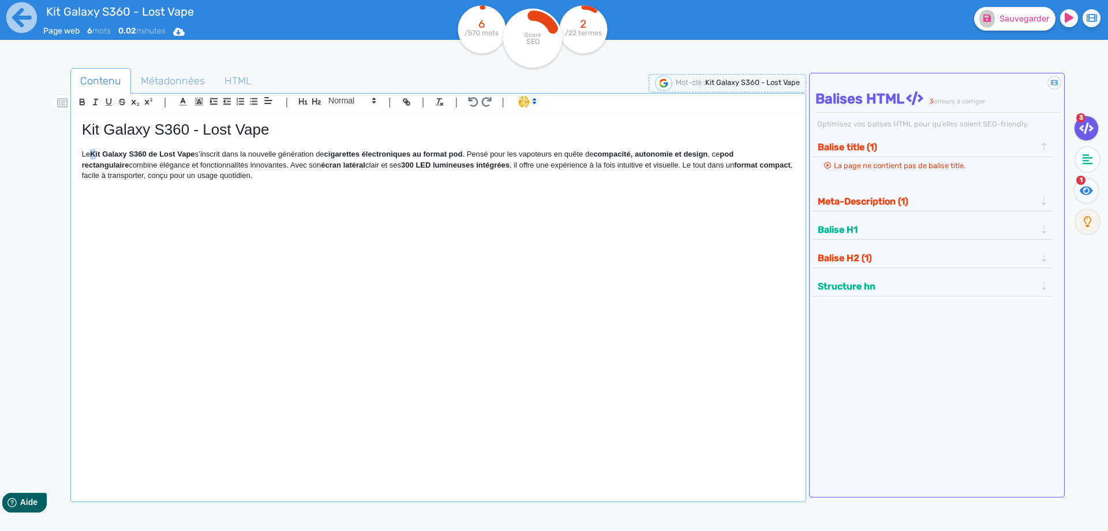
click at [98, 155] on strong "Kit Galaxy S360 de Lost Vape" at bounding box center [142, 154] width 104 height 9
click at [350, 151] on strong "cigarettes électroniques au format pod" at bounding box center [392, 154] width 139 height 9
drag, startPoint x: 350, startPoint y: 151, endPoint x: 460, endPoint y: 152, distance: 110.3
click at [475, 156] on p "Le kit Galaxy S360 de Lost Vape s’inscrit dans la nouvelle génération de cigare…" at bounding box center [438, 165] width 713 height 32
click at [611, 154] on strong "compacité, autonomie et design" at bounding box center [641, 154] width 114 height 9
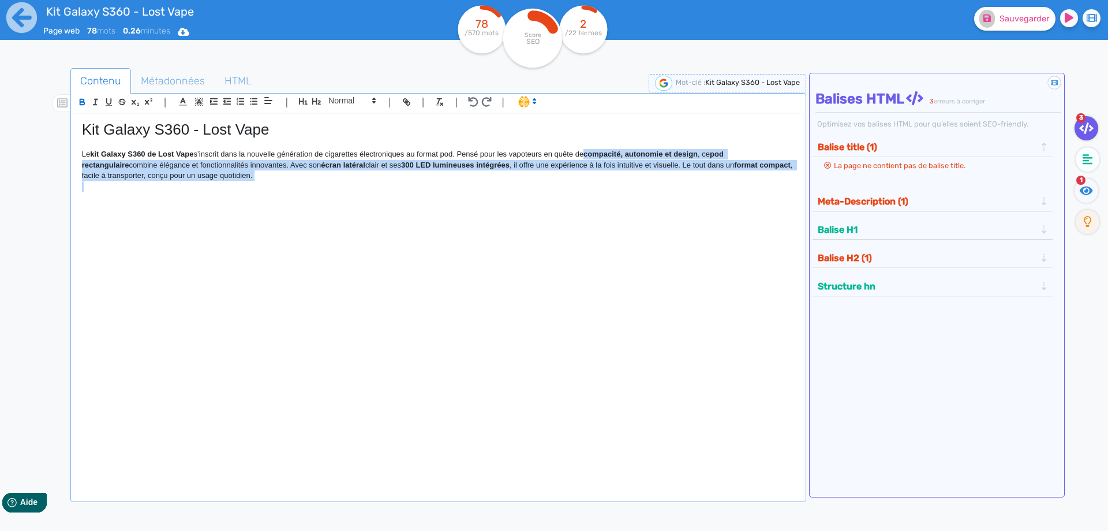
drag, startPoint x: 611, startPoint y: 154, endPoint x: 739, endPoint y: 175, distance: 129.9
click at [739, 175] on p "Le kit Galaxy S360 de Lost Vape s’inscrit dans la nouvelle génération de cigare…" at bounding box center [438, 165] width 713 height 32
click at [737, 175] on p "Le kit Galaxy S360 de Lost Vape s’inscrit dans la nouvelle génération de cigare…" at bounding box center [438, 165] width 713 height 32
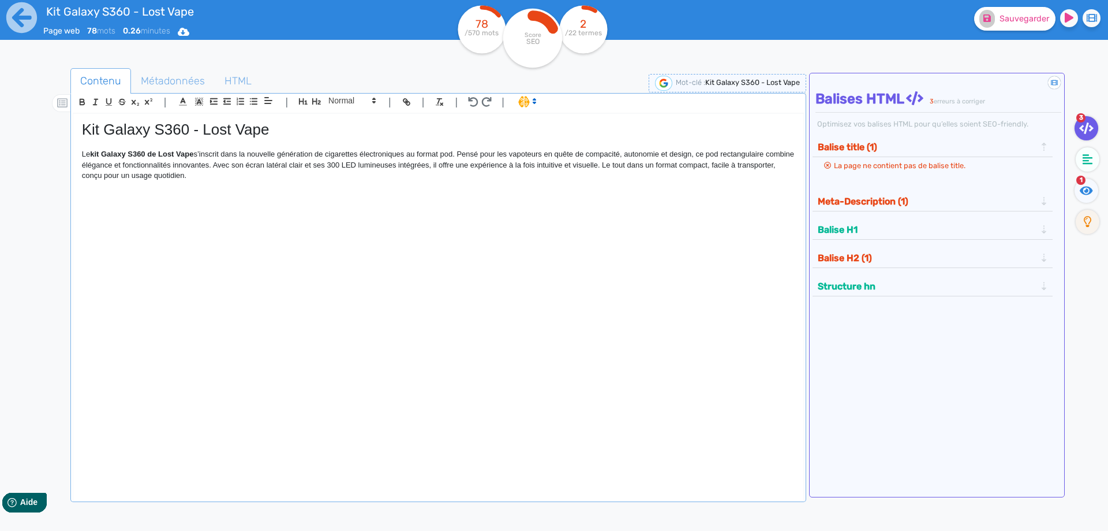
click at [245, 165] on p "Le kit Galaxy S360 de Lost Vape s’inscrit dans la nouvelle génération de cigare…" at bounding box center [438, 165] width 713 height 32
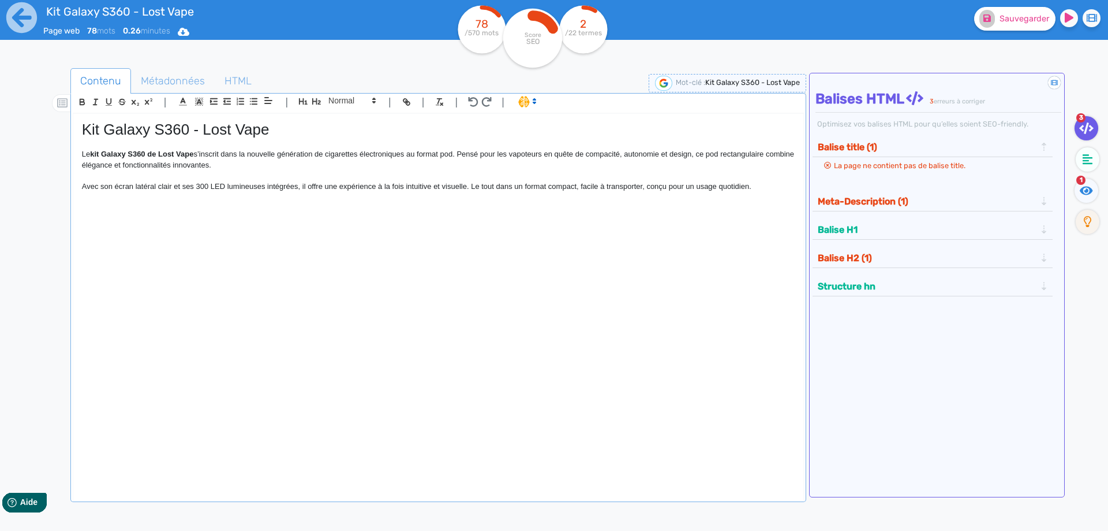
click at [225, 187] on p "Avec son écran latéral clair et ses 300 LED lumineuses intégrées, il offre une …" at bounding box center [438, 186] width 713 height 10
click at [1083, 184] on span "1" at bounding box center [1081, 179] width 9 height 9
drag, startPoint x: 1088, startPoint y: 188, endPoint x: 1088, endPoint y: 179, distance: 8.7
click at [1088, 188] on icon at bounding box center [1086, 191] width 13 height 12
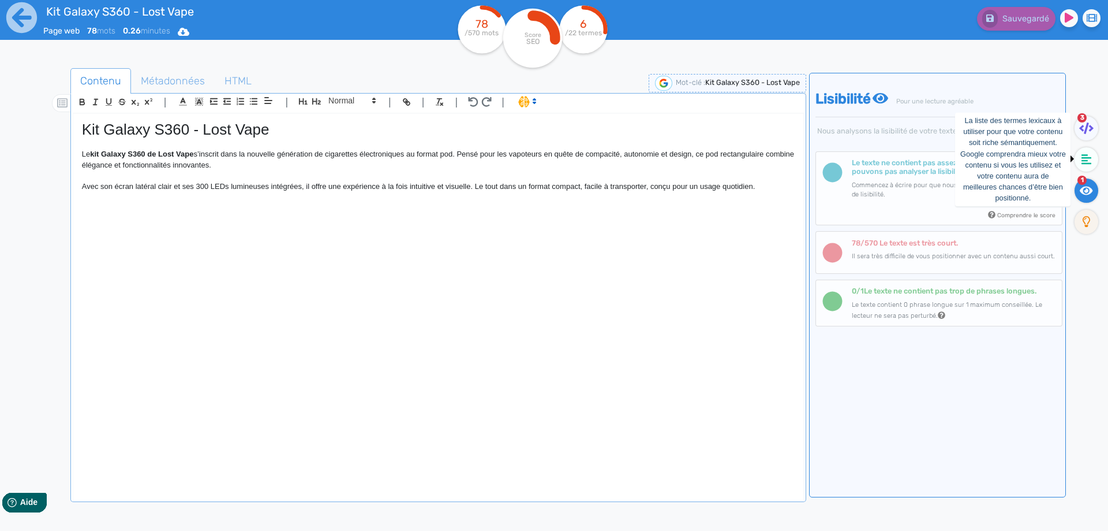
drag, startPoint x: 1089, startPoint y: 162, endPoint x: 887, endPoint y: 160, distance: 201.5
click at [1085, 163] on icon at bounding box center [1087, 160] width 10 height 12
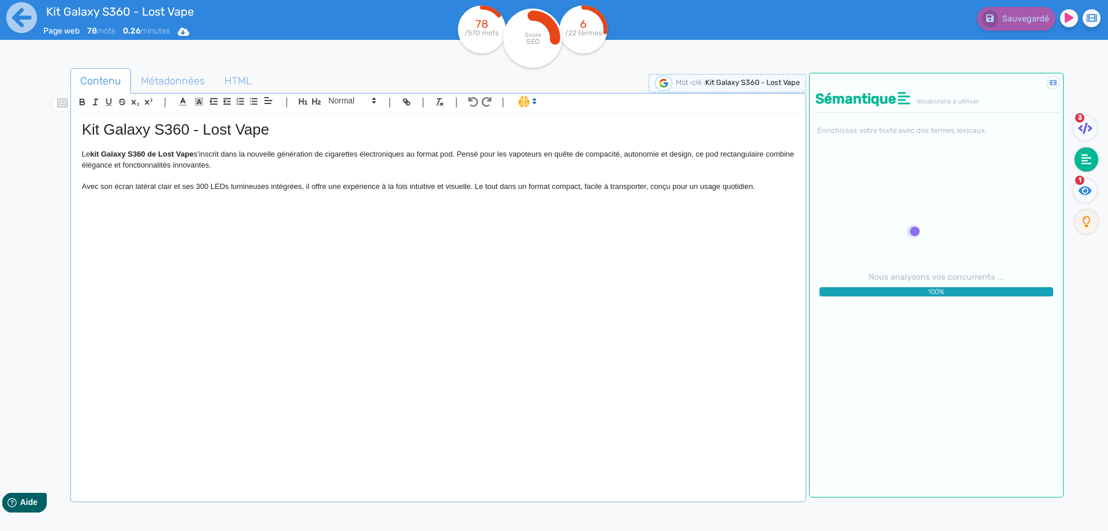
click at [773, 183] on p "Avec son écran latéral clair et ses 300 LEDs lumineuses intégrées, il offre une…" at bounding box center [438, 186] width 713 height 10
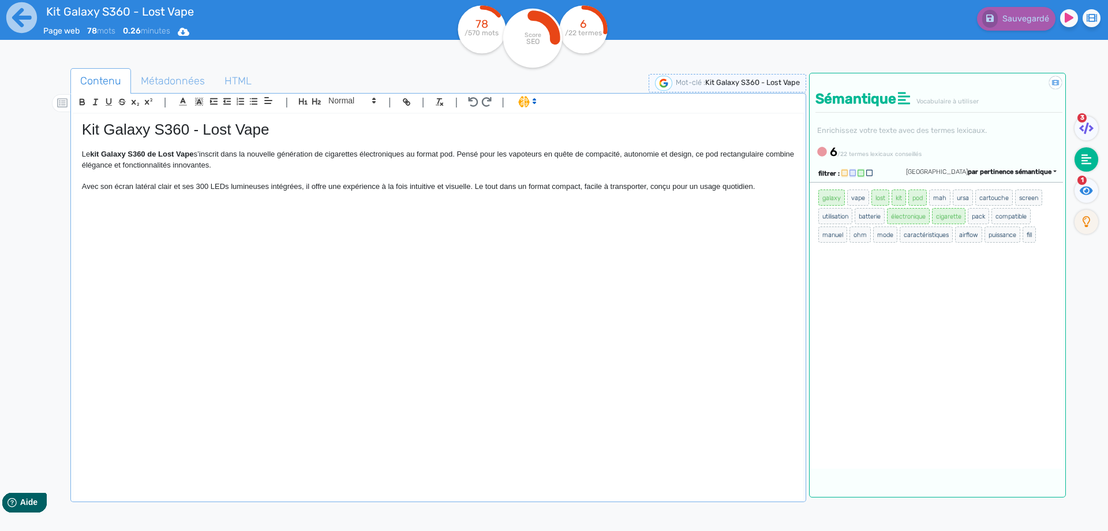
click at [155, 226] on p at bounding box center [438, 229] width 713 height 10
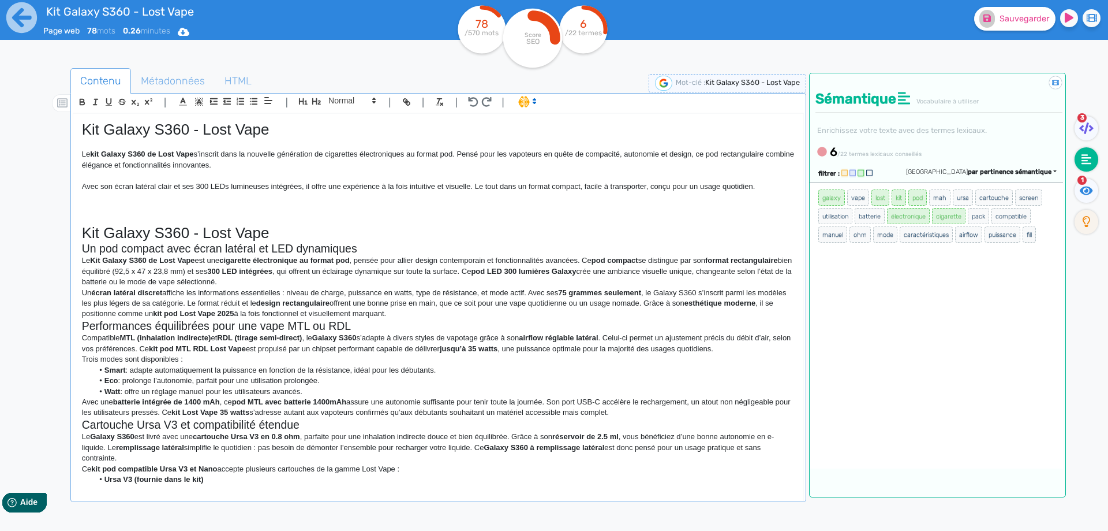
click at [323, 221] on p at bounding box center [438, 218] width 713 height 10
click at [200, 233] on h1 "Kit Galaxy S360 - Lost Vape" at bounding box center [438, 233] width 713 height 18
click at [296, 230] on h1 "Kit Galaxy S360 Lost Vape" at bounding box center [438, 233] width 713 height 18
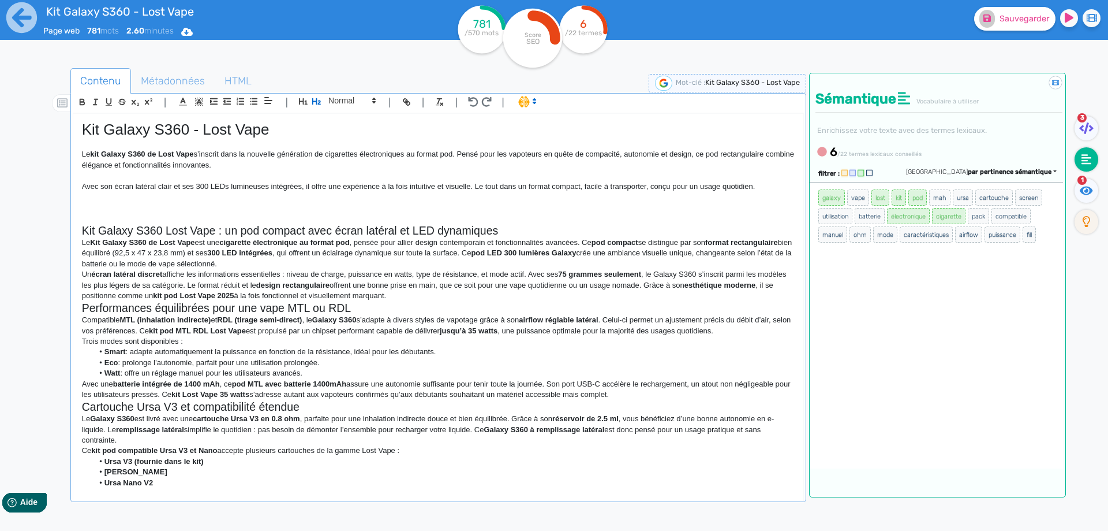
click at [296, 227] on h2 "Kit Galaxy S360 Lost Vape : un pod compact avec écran latéral et LED dynamiques" at bounding box center [438, 230] width 713 height 13
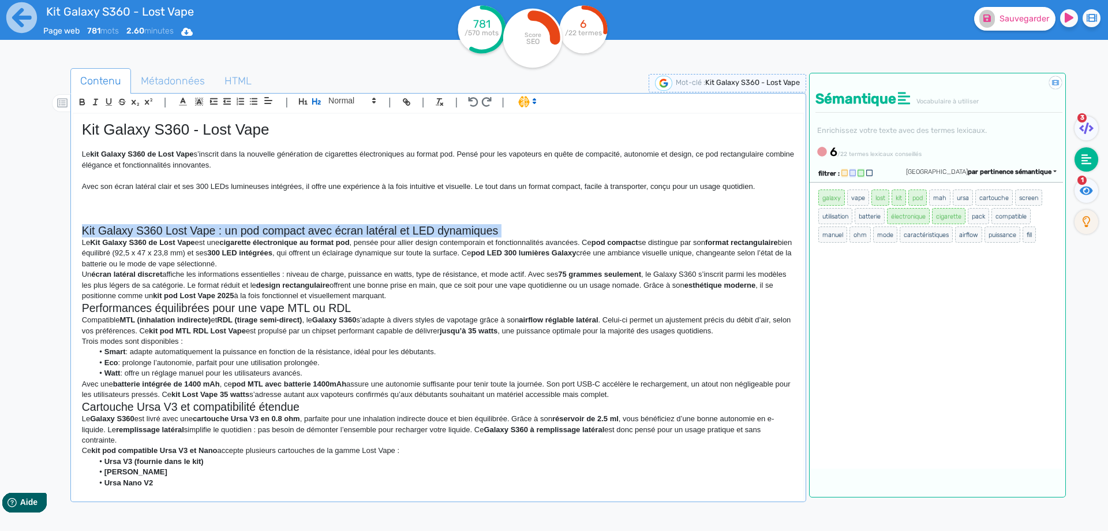
click at [296, 227] on h2 "Kit Galaxy S360 Lost Vape : un pod compact avec écran latéral et LED dynamiques" at bounding box center [438, 230] width 713 height 13
click at [401, 229] on h2 "Kit Galaxy S360 Lost Vape : un pod compact avec écran latéral et LED dynamiques" at bounding box center [438, 230] width 713 height 13
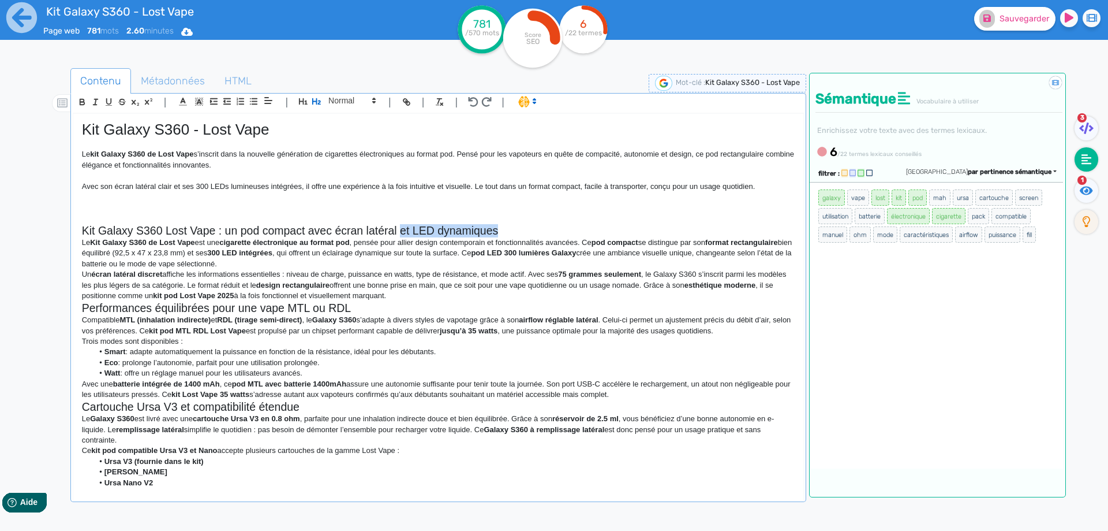
drag, startPoint x: 401, startPoint y: 229, endPoint x: 462, endPoint y: 227, distance: 60.6
click at [462, 227] on h2 "Kit Galaxy S360 Lost Vape : un pod compact avec écran latéral et LED dynamiques" at bounding box center [438, 230] width 713 height 13
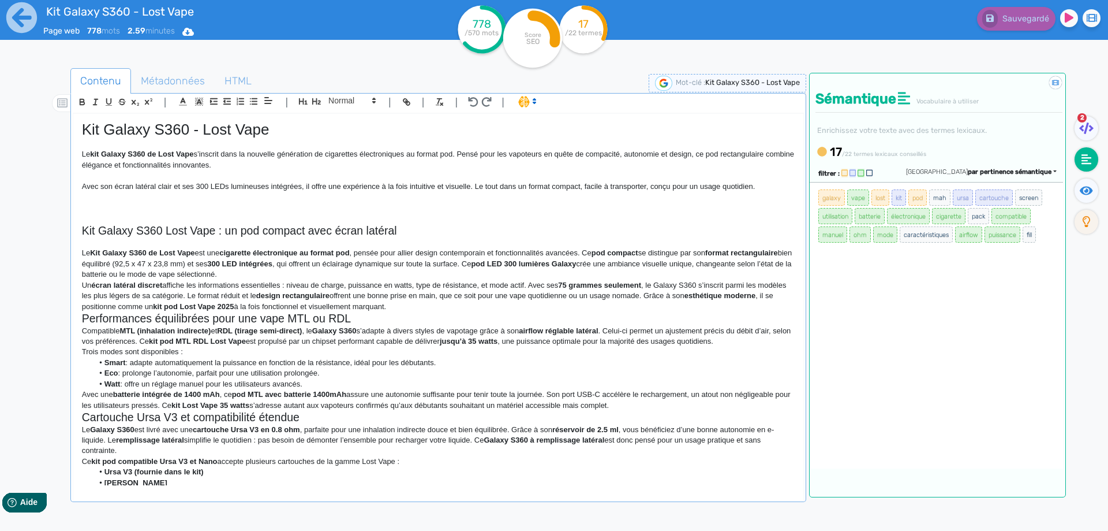
click at [272, 227] on h2 "Kit Galaxy S360 Lost Vape : un pod compact avec écran latéral" at bounding box center [438, 230] width 713 height 13
click at [342, 272] on p "Le Kit Galaxy S360 de Lost Vape est une cigarette électronique au format pod , …" at bounding box center [438, 264] width 713 height 32
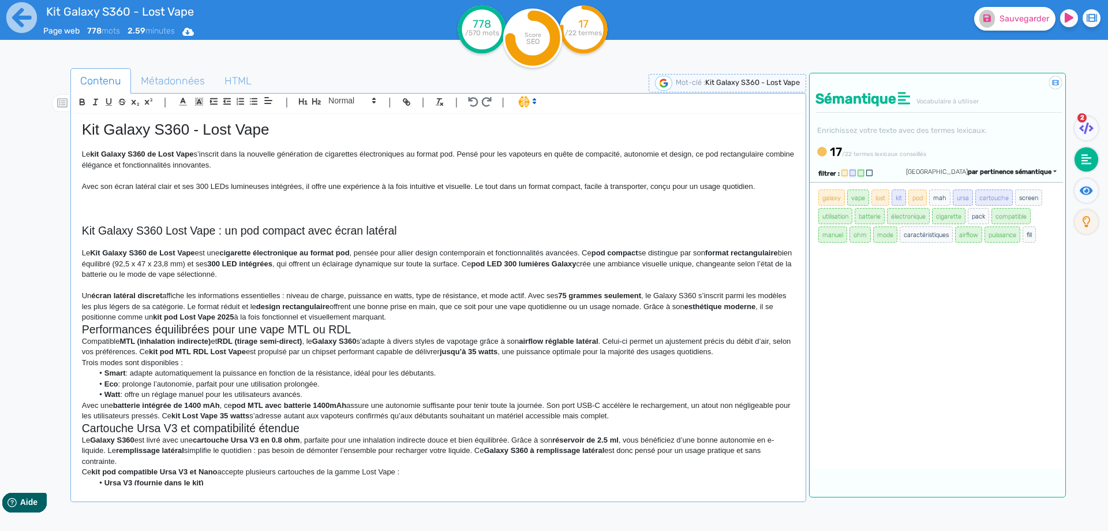
click at [451, 316] on p "Un écran latéral discret affiche les informations essentielles : niveau de char…" at bounding box center [438, 306] width 713 height 32
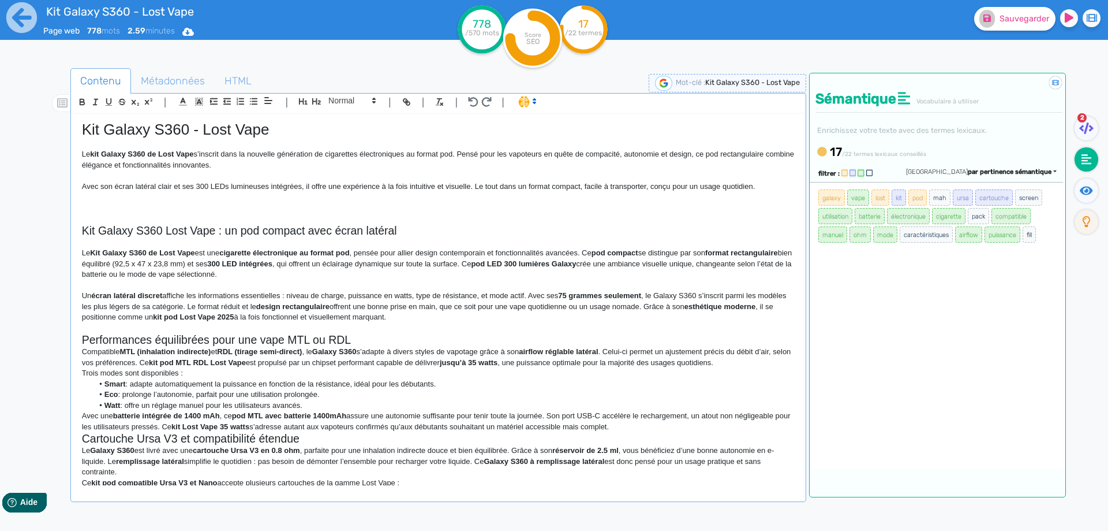
click at [421, 338] on h2 "Performances équilibrées pour une vape MTL ou RDL" at bounding box center [438, 339] width 713 height 13
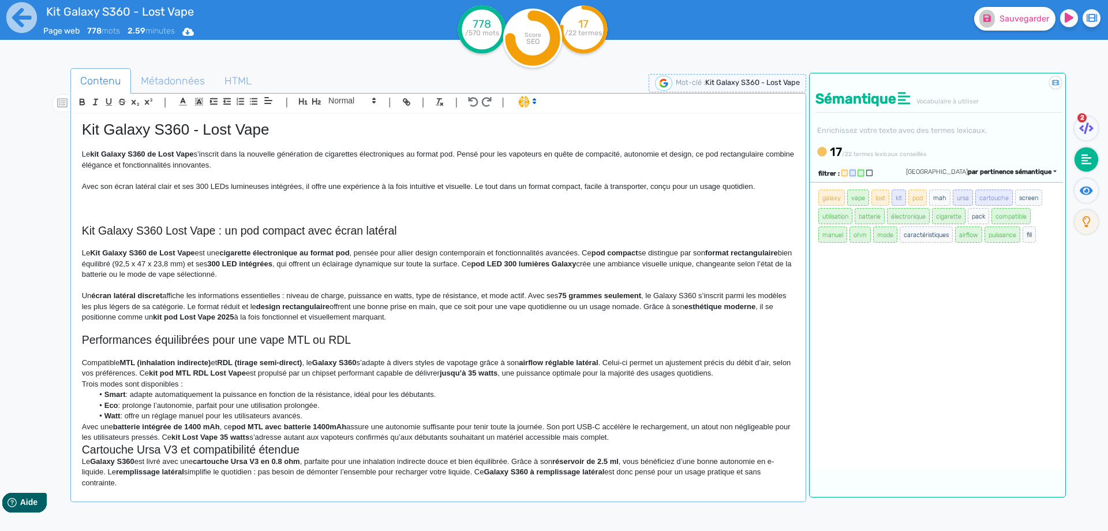
click at [475, 391] on li "Smart : adapte automatiquement la puissance en fonction de la résistance, idéal…" at bounding box center [443, 394] width 701 height 10
click at [474, 385] on p "Trois modes sont disponibles :" at bounding box center [438, 384] width 713 height 10
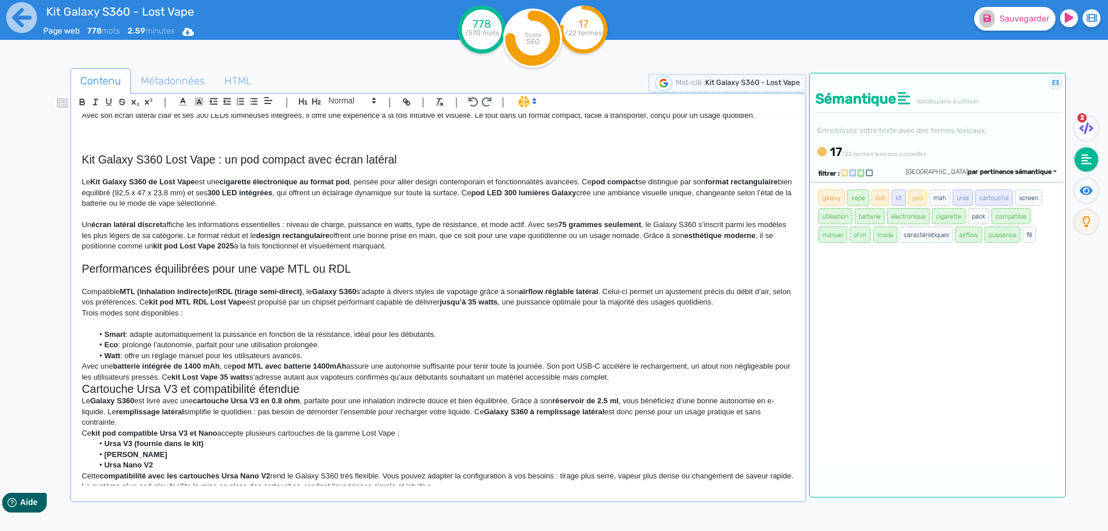
scroll to position [218, 0]
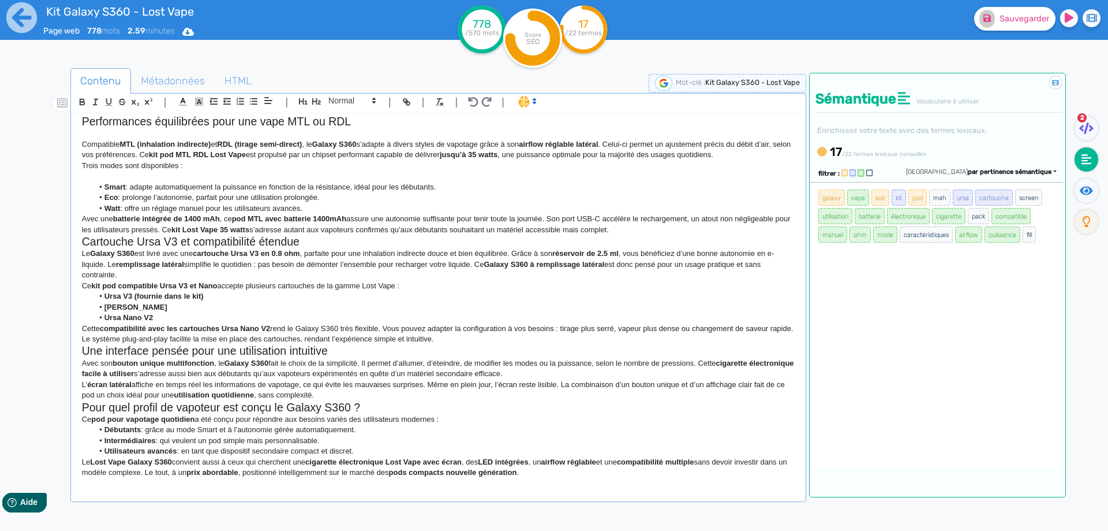
click at [345, 215] on strong "pod MTL avec batterie 1400mAh" at bounding box center [289, 218] width 114 height 9
click at [346, 210] on li "Watt : offre un réglage manuel pour les utilisateurs avancés." at bounding box center [443, 208] width 701 height 10
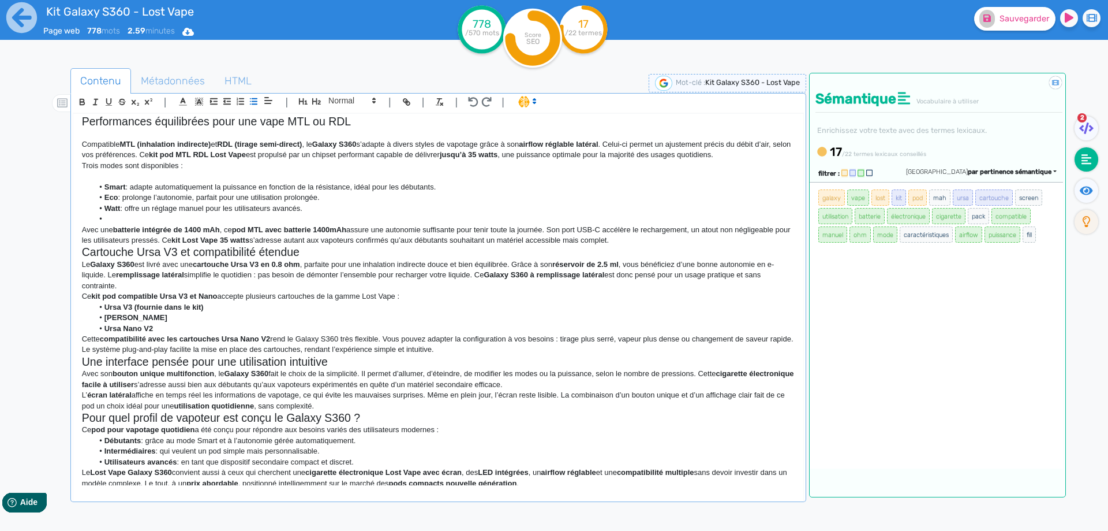
click at [673, 229] on p "Avec une batterie intégrée de 1400 mAh , ce pod MTL avec batterie 1400mAh assur…" at bounding box center [438, 235] width 713 height 21
click at [667, 238] on p "Avec une batterie intégrée de 1400 mAh , ce pod MTL avec batterie 1400mAh assur…" at bounding box center [438, 235] width 713 height 21
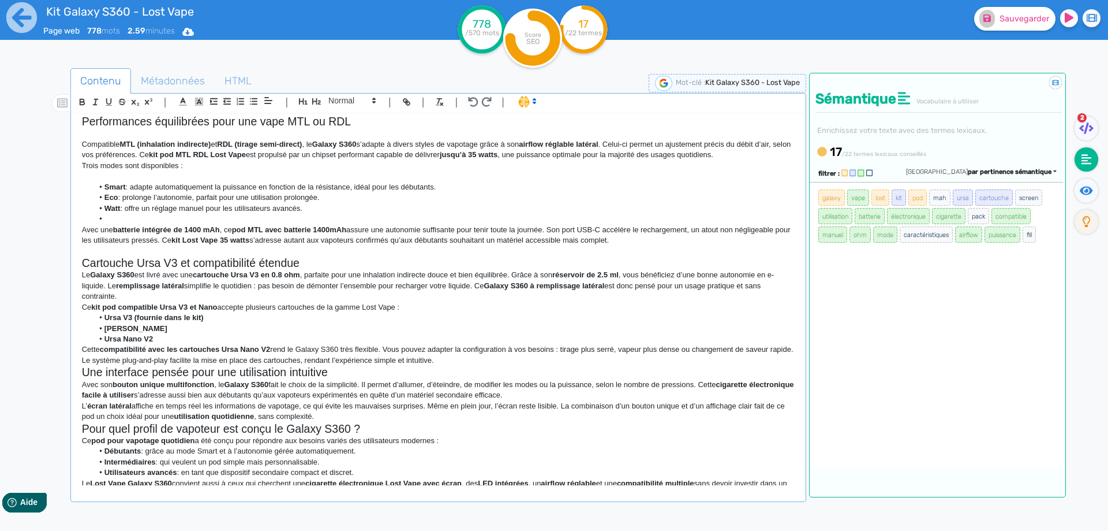
drag, startPoint x: 343, startPoint y: 252, endPoint x: 341, endPoint y: 259, distance: 7.3
click at [342, 252] on p at bounding box center [438, 250] width 713 height 10
click at [340, 262] on h2 "Cartouche Ursa V3 et compatibilité étendue" at bounding box center [438, 262] width 713 height 13
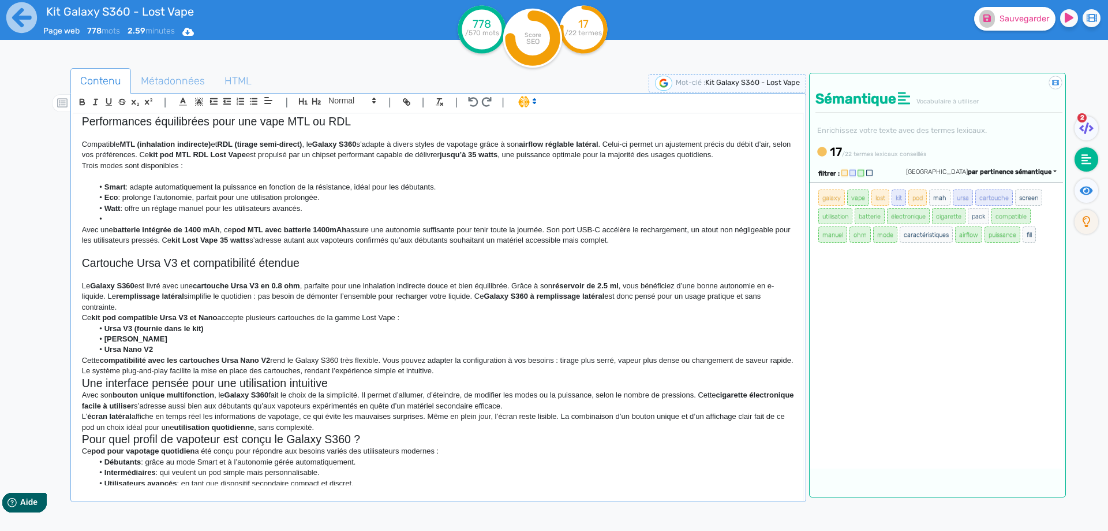
click at [318, 305] on p "Le Galaxy S360 est livré avec une cartouche Ursa V3 en 0.8 ohm , parfaite pour …" at bounding box center [438, 297] width 713 height 32
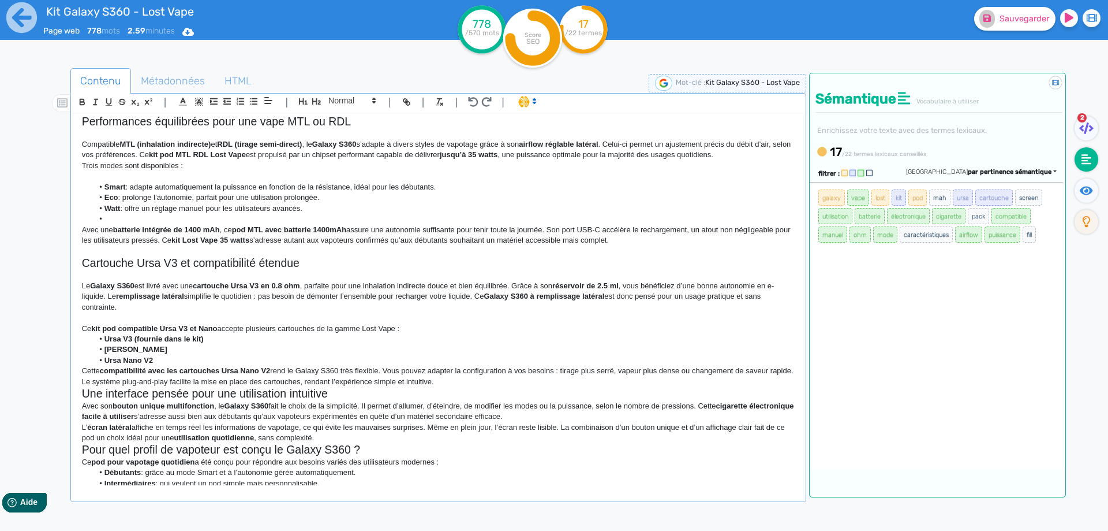
click at [419, 326] on p "Ce kit pod compatible Ursa V3 et Nano accepte plusieurs cartouches de la gamme …" at bounding box center [438, 328] width 713 height 10
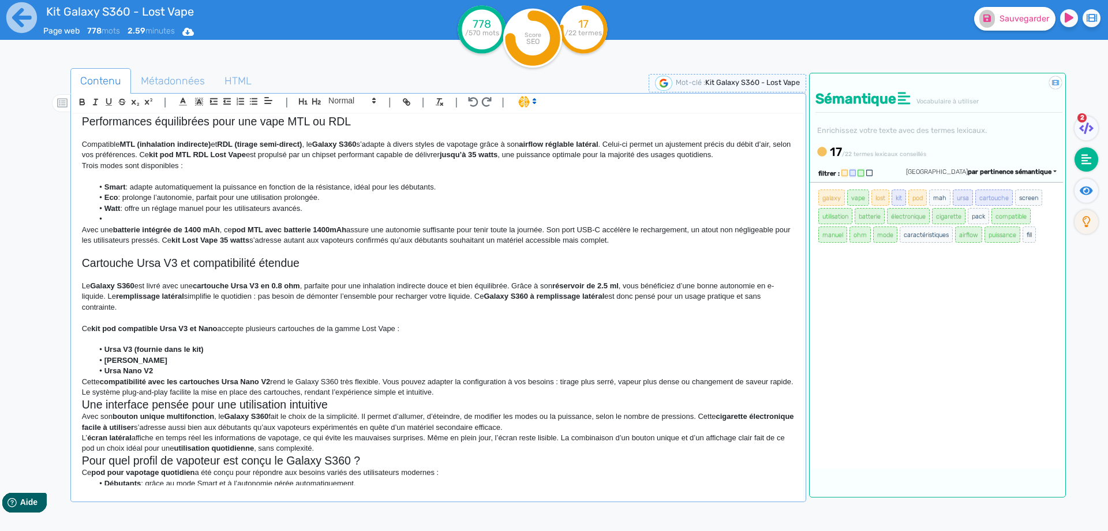
click at [379, 361] on li "Ursa Nano" at bounding box center [443, 360] width 701 height 10
click at [374, 371] on li "Ursa Nano V2" at bounding box center [443, 370] width 701 height 10
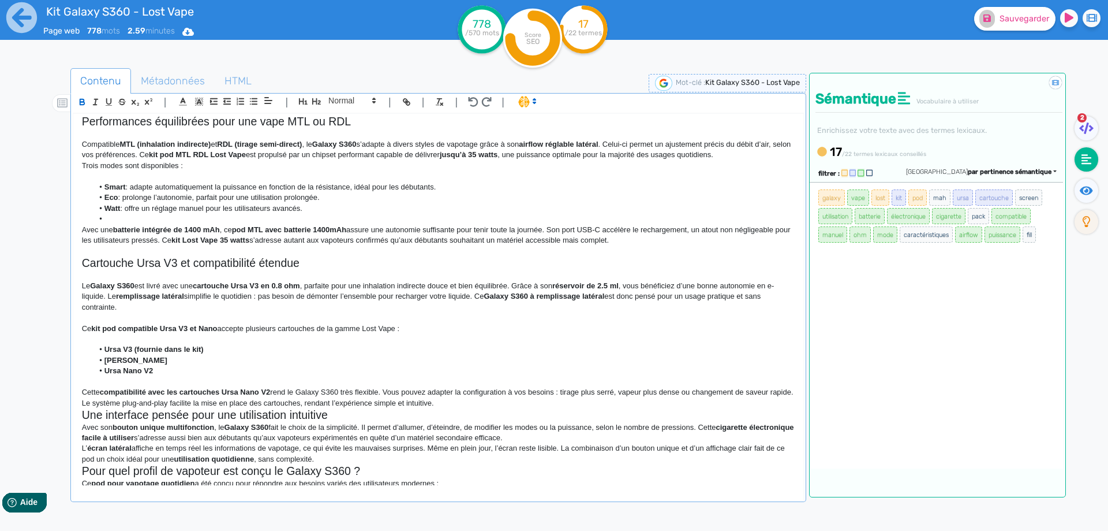
click at [509, 405] on p "Cette compatibilité avec les cartouches Ursa Nano V2 rend le Galaxy S360 très f…" at bounding box center [438, 397] width 713 height 21
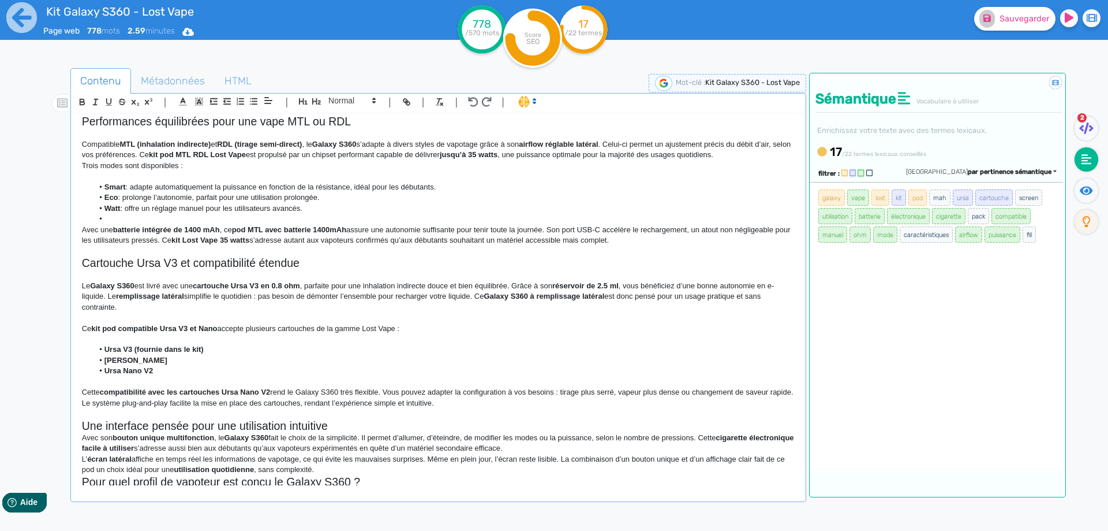
click at [368, 431] on h2 "Une interface pensée pour une utilisation intuitive" at bounding box center [438, 425] width 713 height 13
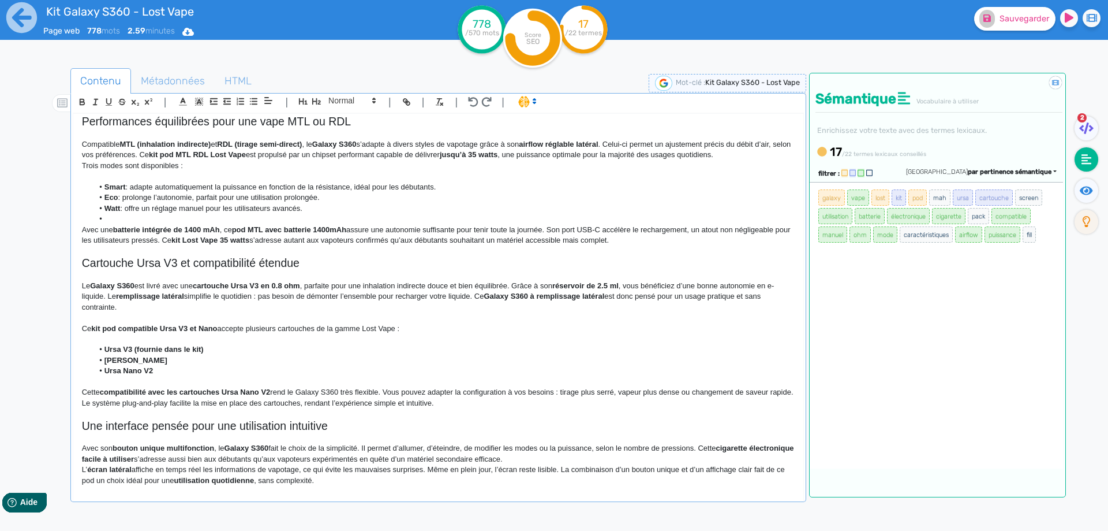
click at [577, 462] on p "Avec son bouton unique multifonction , le Galaxy S360 fait le choix de la simpl…" at bounding box center [438, 453] width 713 height 21
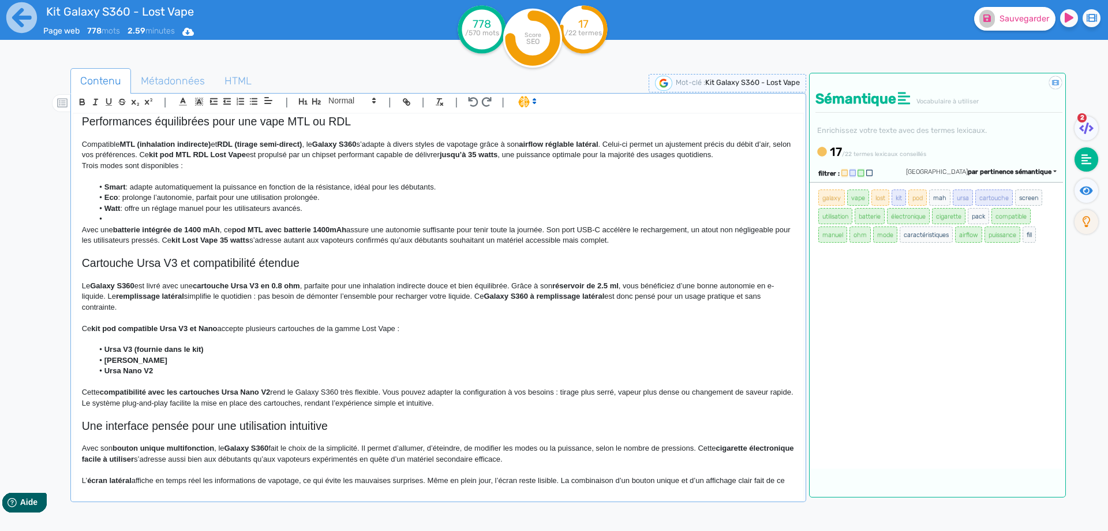
scroll to position [314, 0]
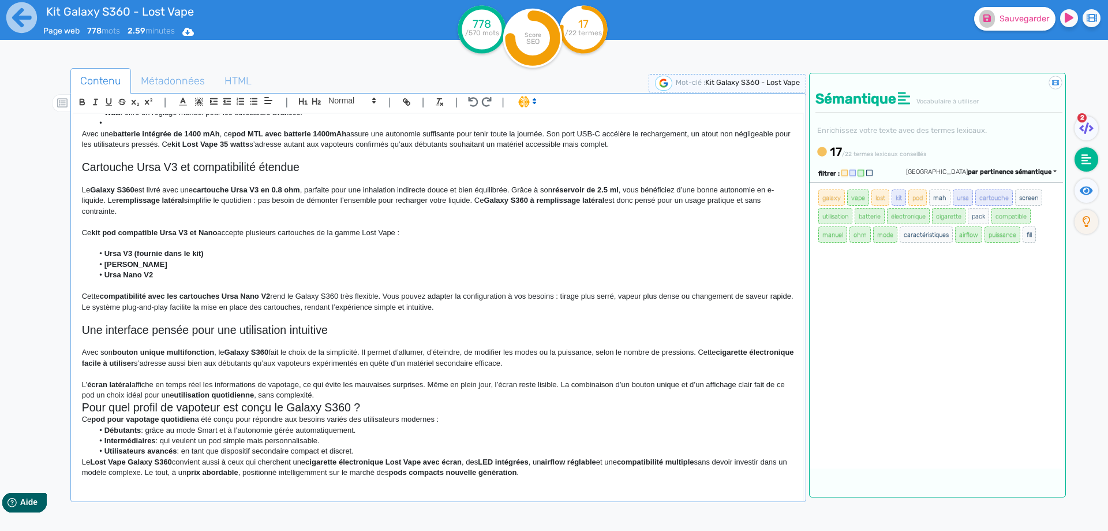
click at [401, 397] on p "L’ écran latéral affiche en temps réel les informations de vapotage, ce qui évi…" at bounding box center [438, 389] width 713 height 21
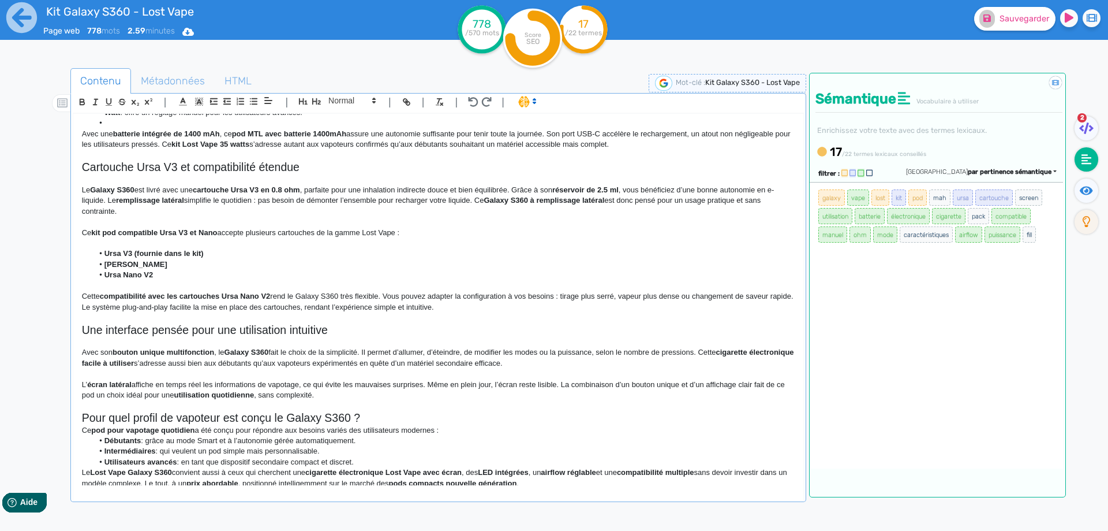
click at [393, 414] on h2 "Pour quel profil de vapoteur est conçu le Galaxy S360 ?" at bounding box center [438, 417] width 713 height 13
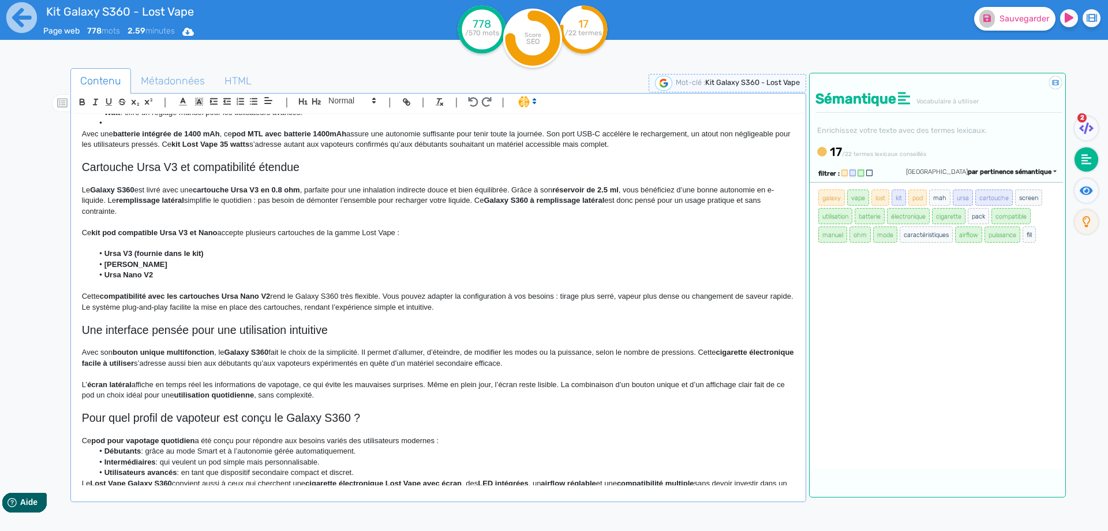
click at [466, 436] on p "Ce pod pour vapotage quotidien a été conçu pour répondre aux besoins variés des…" at bounding box center [438, 440] width 713 height 10
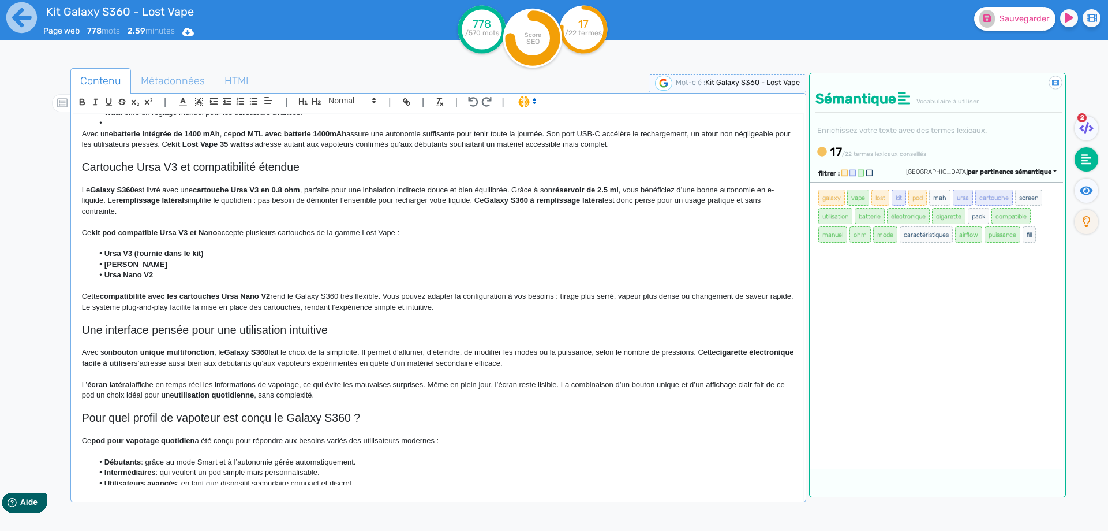
click at [401, 423] on h2 "Pour quel profil de vapoteur est conçu le Galaxy S360 ?" at bounding box center [438, 417] width 713 height 13
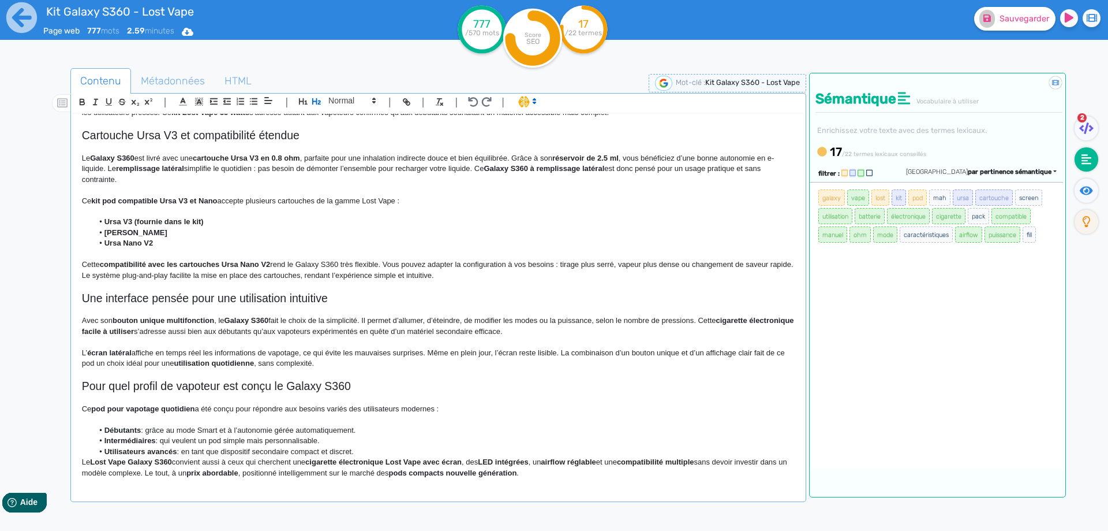
click at [381, 449] on li "Utilisateurs avancés : en tant que dispositif secondaire compact et discret." at bounding box center [443, 451] width 701 height 10
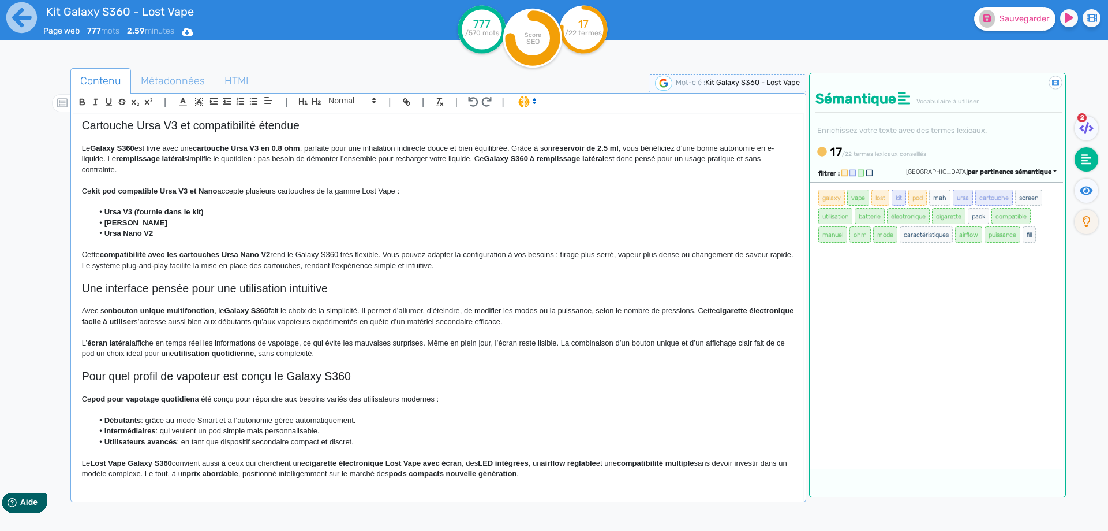
scroll to position [357, 0]
click at [1075, 191] on fa-icon at bounding box center [1087, 190] width 24 height 24
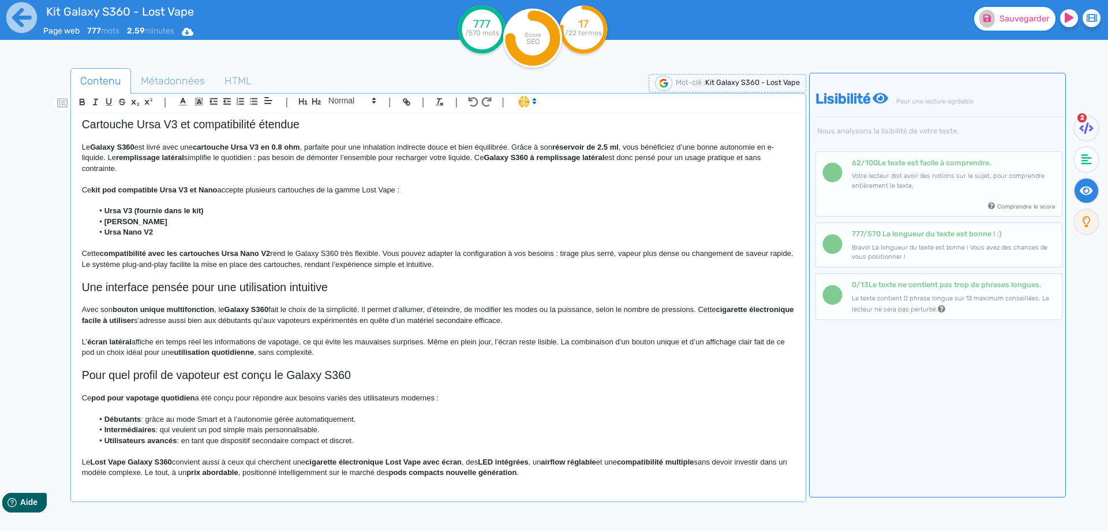
click at [1007, 13] on button "Sauvegarder" at bounding box center [1014, 19] width 81 height 24
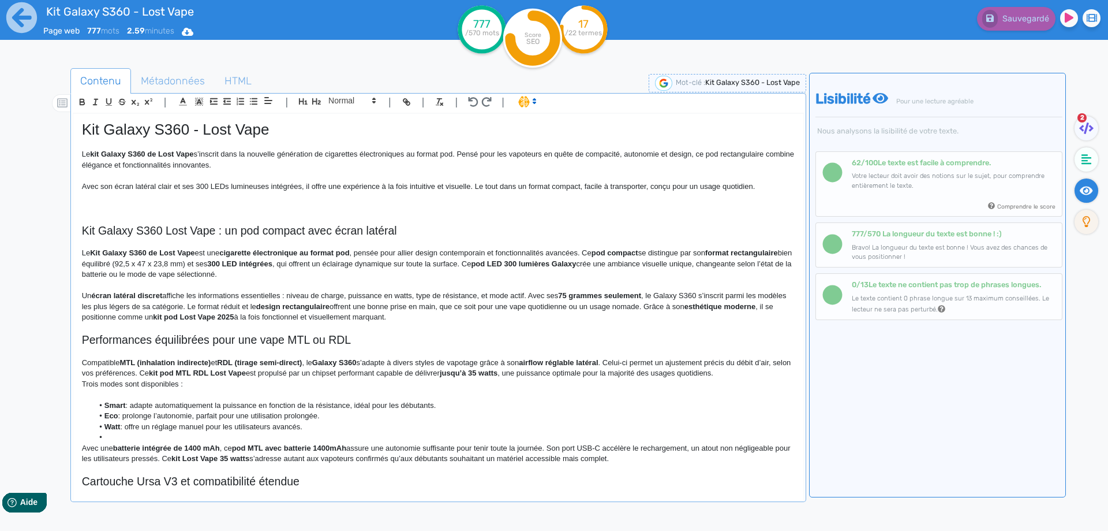
click at [248, 234] on h2 "Kit Galaxy S360 Lost Vape : un pod compact avec écran latéral" at bounding box center [438, 230] width 713 height 13
click at [92, 251] on strong "Kit Galaxy S360 de Lost Vape" at bounding box center [142, 252] width 104 height 9
click at [94, 251] on strong "kit Galaxy S360 de Lost Vape" at bounding box center [141, 252] width 103 height 9
drag, startPoint x: 94, startPoint y: 251, endPoint x: 184, endPoint y: 251, distance: 89.5
click at [227, 253] on strong "cigarette électronique au format pod" at bounding box center [282, 252] width 130 height 9
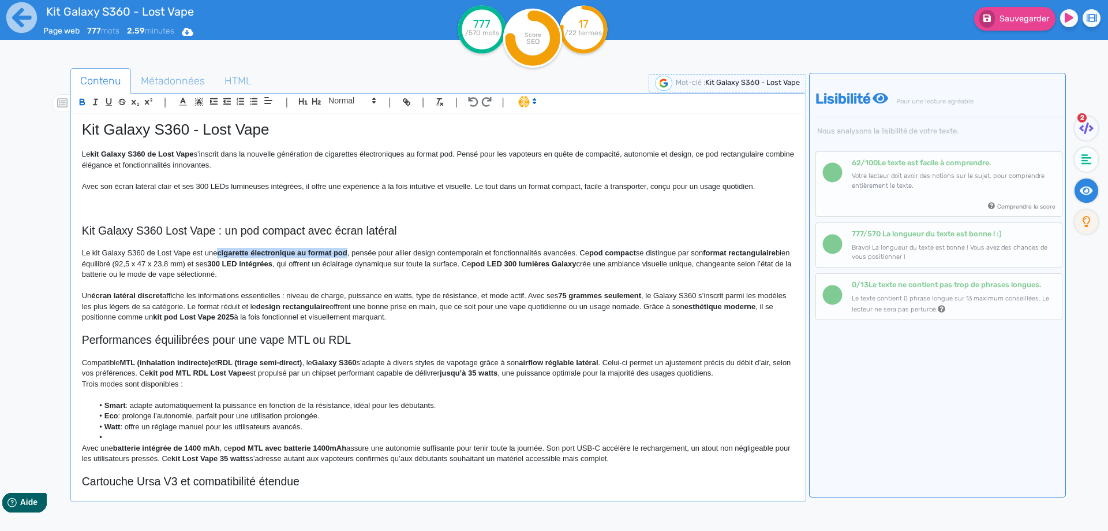
drag, startPoint x: 227, startPoint y: 253, endPoint x: 338, endPoint y: 255, distance: 111.4
click at [289, 254] on p "Le kit Galaxy S360 de Lost Vape est une cigarette électronique au format pod, p…" at bounding box center [438, 264] width 713 height 32
click at [294, 254] on p "Le kit Galaxy S360 de Lost Vape est une cigarette électronique au format pod, p…" at bounding box center [438, 264] width 713 height 32
drag, startPoint x: 294, startPoint y: 254, endPoint x: 337, endPoint y: 255, distance: 42.7
click at [334, 255] on p "Le kit Galaxy S360 de Lost Vape est une cigarette électronique au format pod, p…" at bounding box center [438, 264] width 713 height 32
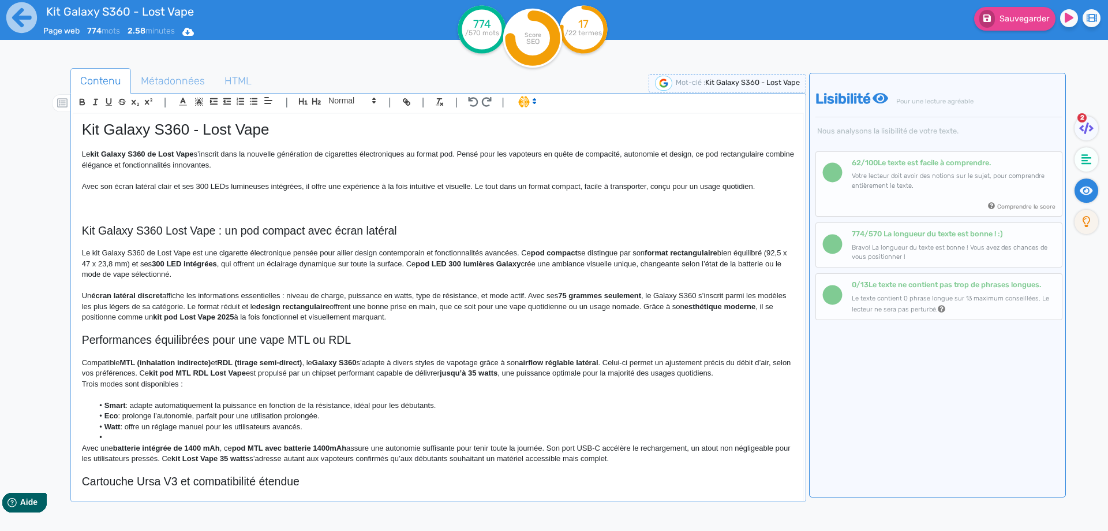
click at [400, 254] on p "Le kit Galaxy S360 de Lost Vape est une cigarette électronique pensée pour alli…" at bounding box center [438, 264] width 713 height 32
click at [526, 253] on strong "pod compact" at bounding box center [535, 252] width 47 height 9
click at [531, 253] on strong "pod compact" at bounding box center [535, 252] width 47 height 9
click at [520, 252] on strong "pod compact" at bounding box center [535, 252] width 47 height 9
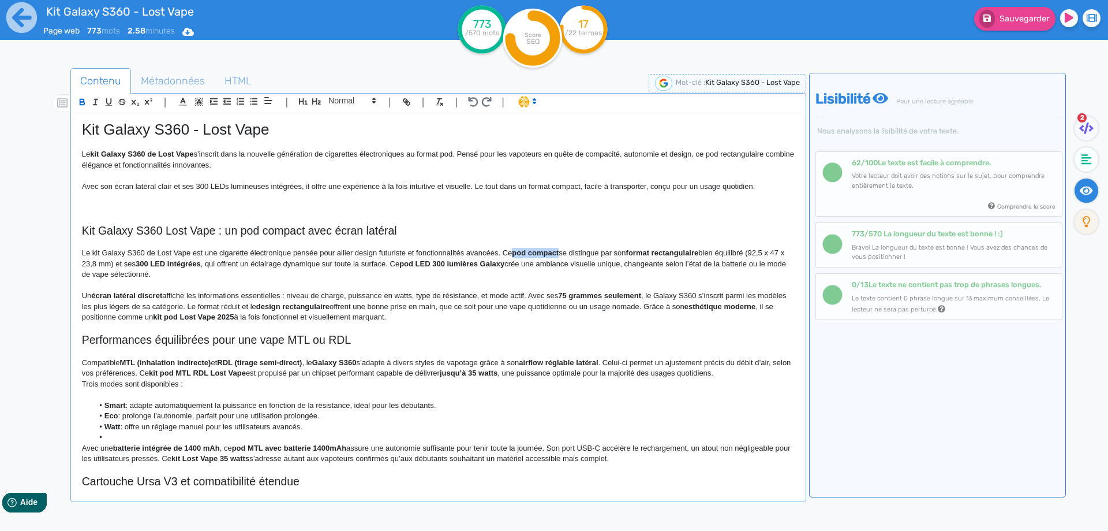
drag, startPoint x: 520, startPoint y: 252, endPoint x: 535, endPoint y: 252, distance: 14.4
click at [574, 281] on p at bounding box center [438, 285] width 713 height 10
click at [629, 251] on strong "format rectangulaire" at bounding box center [662, 252] width 73 height 9
drag, startPoint x: 629, startPoint y: 251, endPoint x: 679, endPoint y: 253, distance: 50.3
click at [705, 253] on p "Le kit Galaxy S360 de Lost Vape est une cigarette électronique pensée pour alli…" at bounding box center [438, 264] width 713 height 32
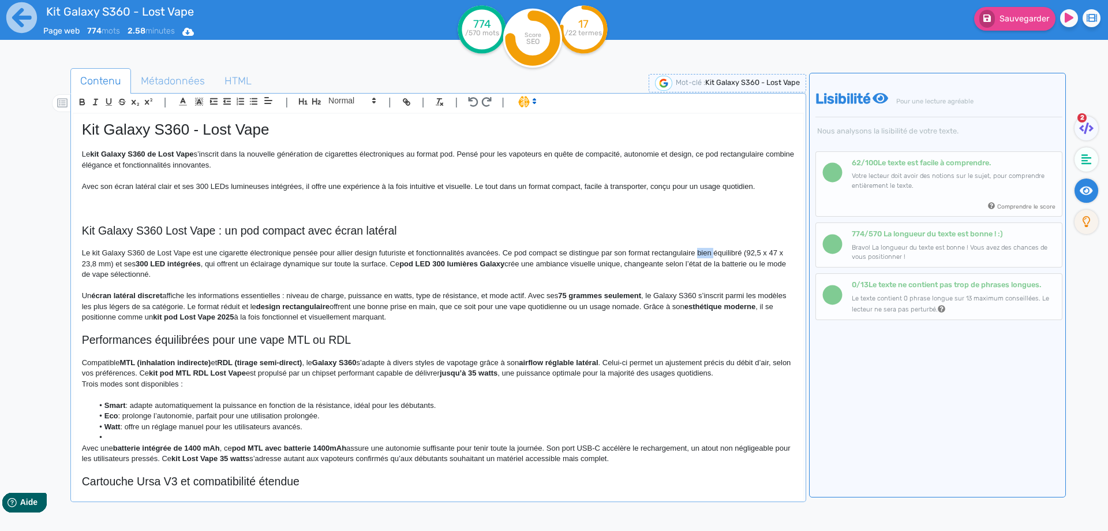
drag, startPoint x: 705, startPoint y: 253, endPoint x: 712, endPoint y: 253, distance: 6.9
click at [712, 253] on p "Le kit Galaxy S360 de Lost Vape est une cigarette électronique pensée pour alli…" at bounding box center [438, 264] width 713 height 32
click at [113, 260] on p "Le kit Galaxy S360 de Lost Vape est une cigarette électronique pensée pour alli…" at bounding box center [438, 264] width 713 height 32
click at [110, 262] on p "Le kit Galaxy S360 de Lost Vape est une cigarette électronique pensée pour alli…" at bounding box center [438, 264] width 713 height 32
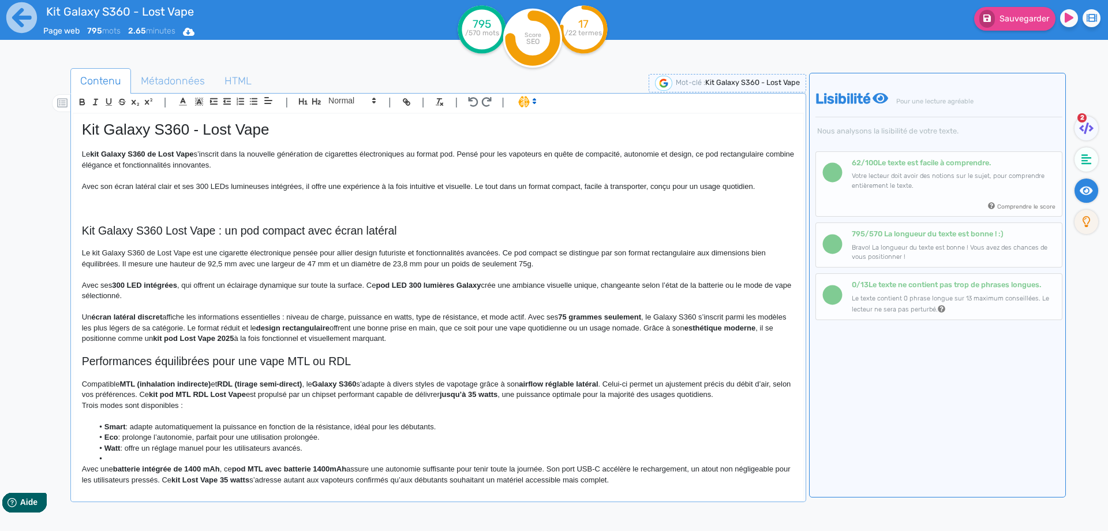
click at [144, 278] on p at bounding box center [438, 274] width 713 height 10
click at [145, 284] on strong "300 LED intégrées" at bounding box center [144, 285] width 65 height 9
click at [199, 281] on p "Avec ses 300 LEDs intégrées , qui offrent un éclairage dynamique sur toute la s…" at bounding box center [438, 290] width 713 height 21
click at [186, 283] on p "Avec ses 300 LEDs intégrées , qui offrent un éclairage dynamique sur toute la s…" at bounding box center [438, 290] width 713 height 21
drag, startPoint x: 186, startPoint y: 283, endPoint x: 214, endPoint y: 283, distance: 27.1
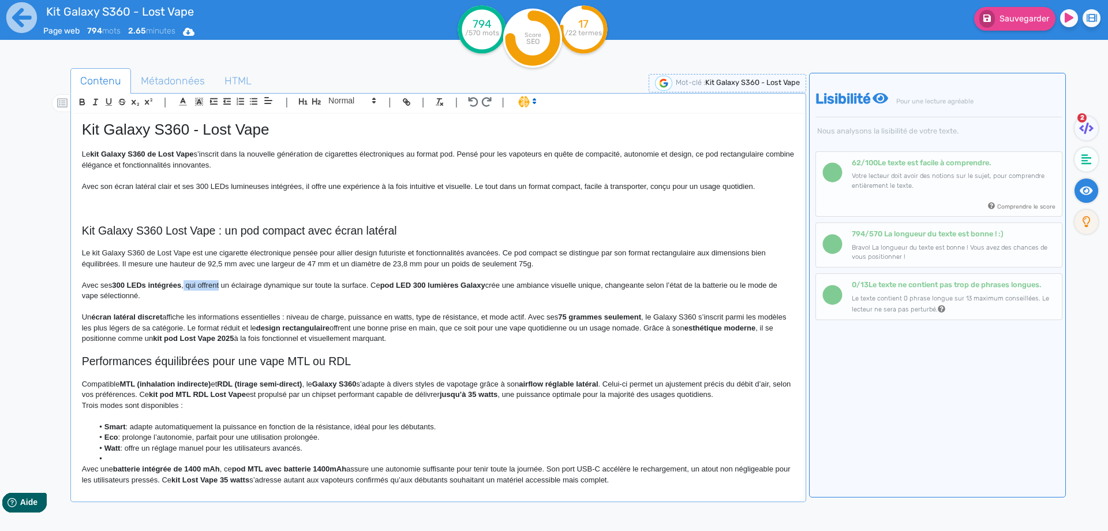
click at [214, 283] on p "Avec ses 300 LEDs intégrées , qui offrent un éclairage dynamique sur toute la s…" at bounding box center [438, 290] width 713 height 21
click at [342, 286] on p "Avec ses 300 LEDs intégrées , il propose un éclairage dynamique sur toute la su…" at bounding box center [438, 290] width 713 height 21
click at [352, 283] on p "Avec ses 300 LEDs intégrées , il propose un éclairage dynamique sur toute la su…" at bounding box center [438, 290] width 713 height 21
click at [449, 284] on p "Avec ses 300 LEDs intégrées , il propose un éclairage dynamique sur toute la ba…" at bounding box center [438, 290] width 713 height 21
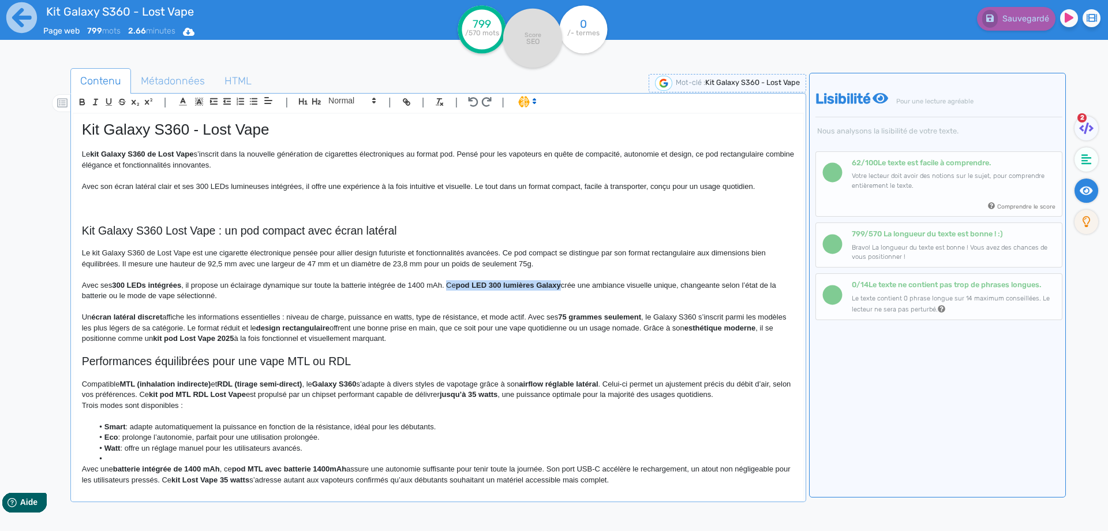
drag, startPoint x: 449, startPoint y: 284, endPoint x: 559, endPoint y: 282, distance: 110.3
click at [559, 282] on p "Avec ses 300 LEDs intégrées , il propose un éclairage dynamique sur toute la ba…" at bounding box center [438, 290] width 713 height 21
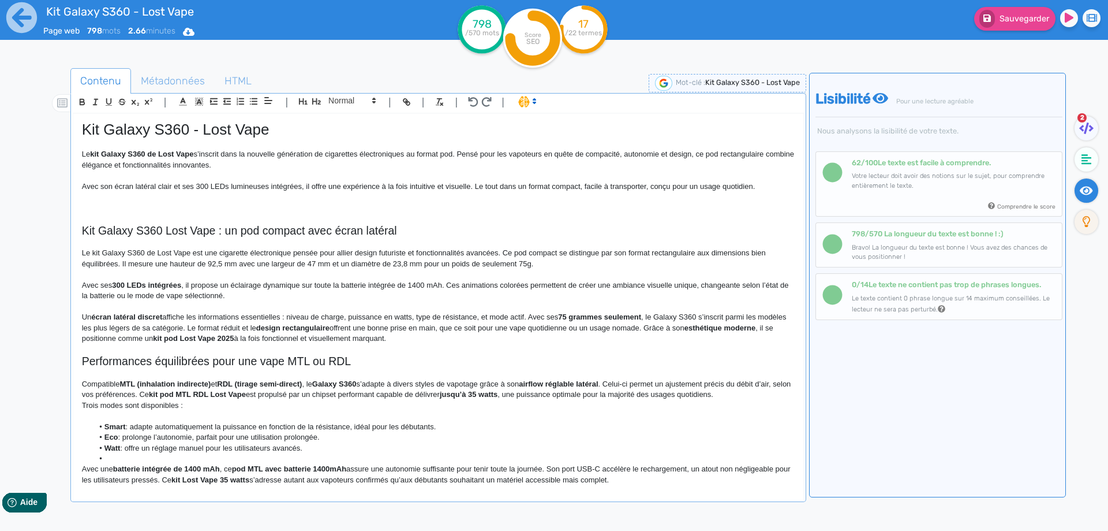
click at [713, 282] on p "Avec ses 300 LEDs intégrées , il propose un éclairage dynamique sur toute la ba…" at bounding box center [438, 290] width 713 height 21
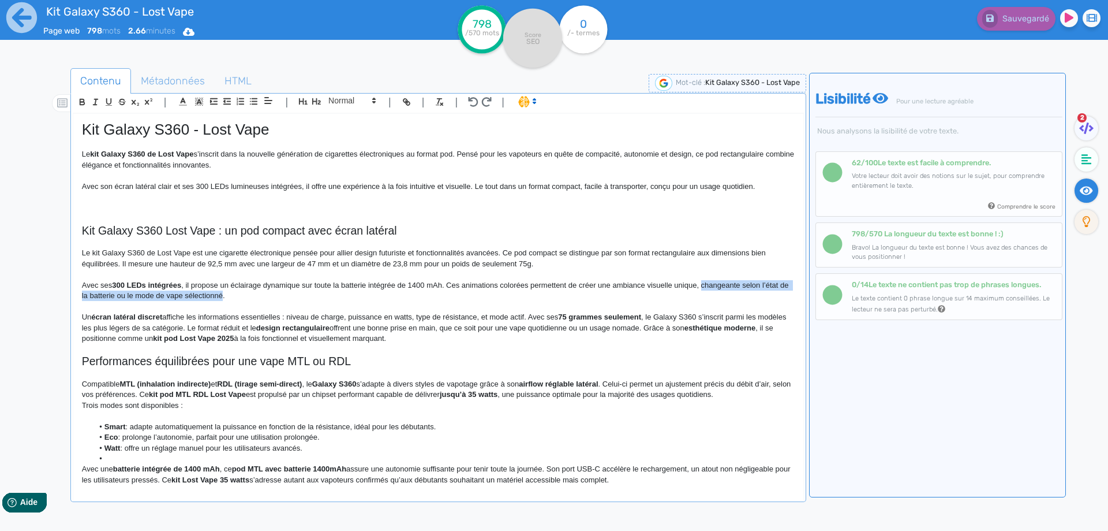
drag, startPoint x: 713, startPoint y: 282, endPoint x: 221, endPoint y: 293, distance: 491.9
click at [221, 293] on p "Avec ses 300 LEDs intégrées , il propose un éclairage dynamique sur toute la ba…" at bounding box center [438, 290] width 713 height 21
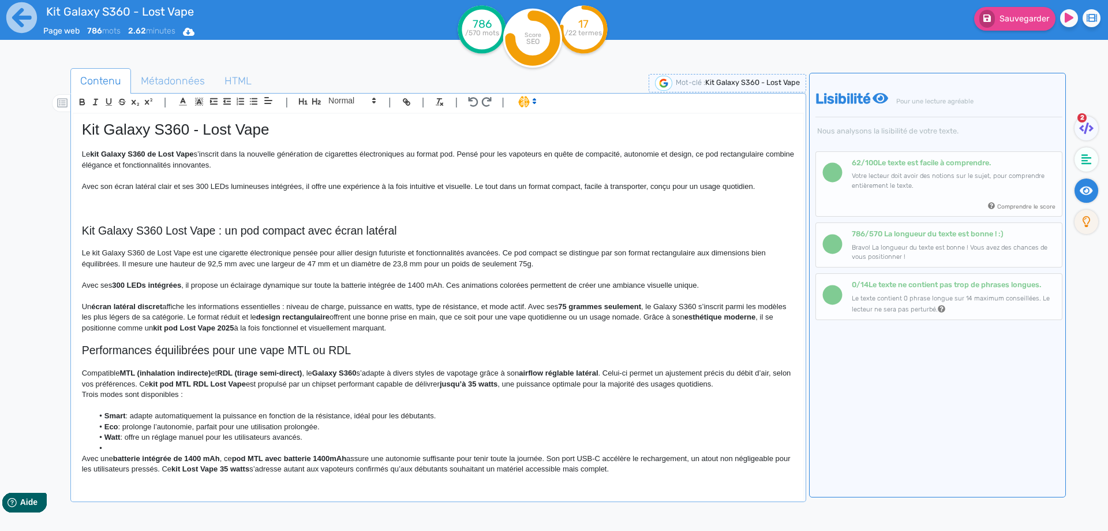
click at [715, 290] on p "Avec ses 300 LEDs intégrées , il propose un éclairage dynamique sur toute la ba…" at bounding box center [438, 285] width 713 height 10
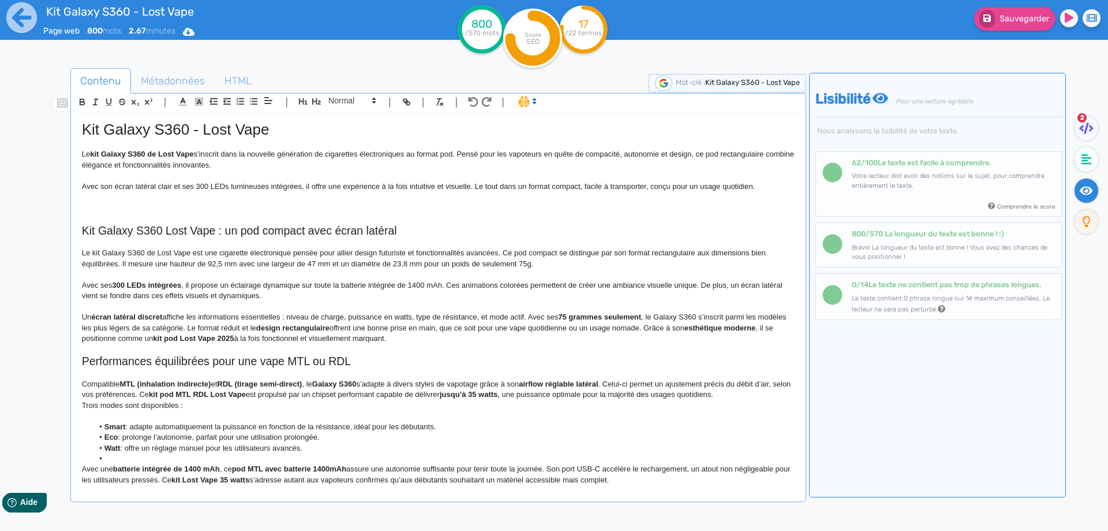
click at [197, 285] on p "Avec ses 300 LEDs intégrées , il propose un éclairage dynamique sur toute la ba…" at bounding box center [438, 290] width 713 height 21
click at [196, 293] on p "Avec ses 300 LEDs intégrées , il propose un éclairage dynamique sur toute la ba…" at bounding box center [438, 290] width 713 height 21
click at [342, 292] on p "Avec ses 300 LEDs intégrées , il propose un éclairage dynamique sur toute la ba…" at bounding box center [438, 290] width 713 height 21
drag, startPoint x: 342, startPoint y: 292, endPoint x: 151, endPoint y: 318, distance: 192.3
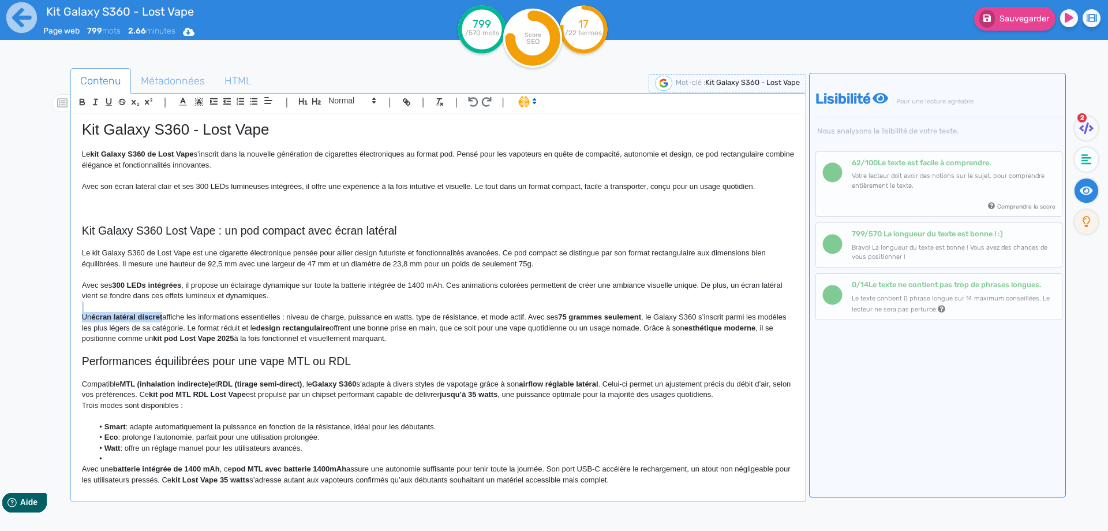
click at [151, 318] on div "Kit Galaxy S360 - Lost Vape Le kit Galaxy S360 de Lost Vape s’inscrit dans la n…" at bounding box center [438, 299] width 730 height 371
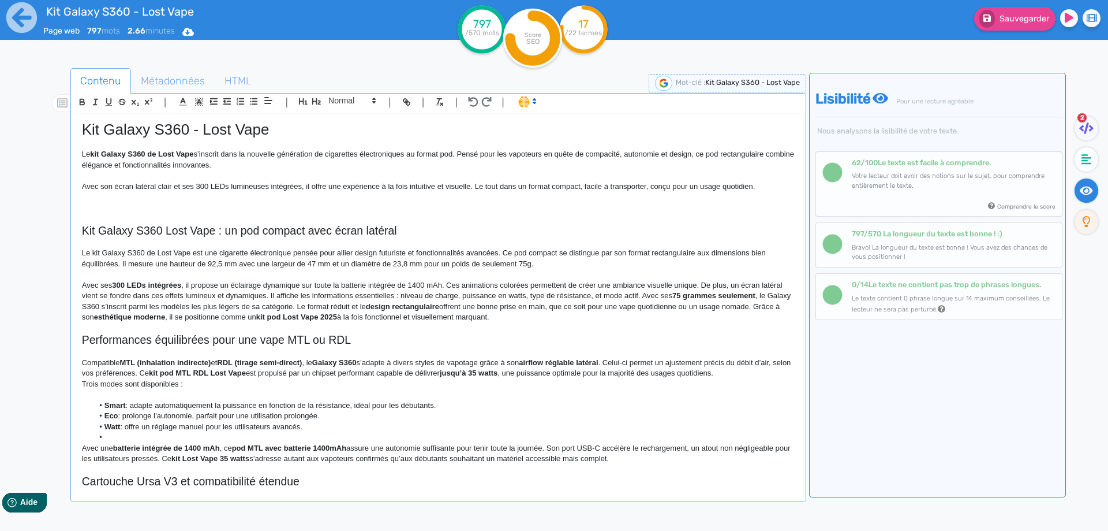
click at [393, 297] on p "Avec ses 300 LEDs intégrées , il propose un éclairage dynamique sur toute la ba…" at bounding box center [438, 301] width 713 height 43
click at [561, 295] on p "Avec ses 300 LEDs intégrées , il propose un éclairage dynamique sur toute la ba…" at bounding box center [438, 301] width 713 height 43
click at [480, 296] on p "Avec ses 300 LEDs intégrées , il propose un éclairage dynamique sur toute la ba…" at bounding box center [438, 301] width 713 height 43
click at [558, 296] on p "Avec ses 300 LEDs intégrées , il propose un éclairage dynamique sur toute la ba…" at bounding box center [438, 301] width 713 height 43
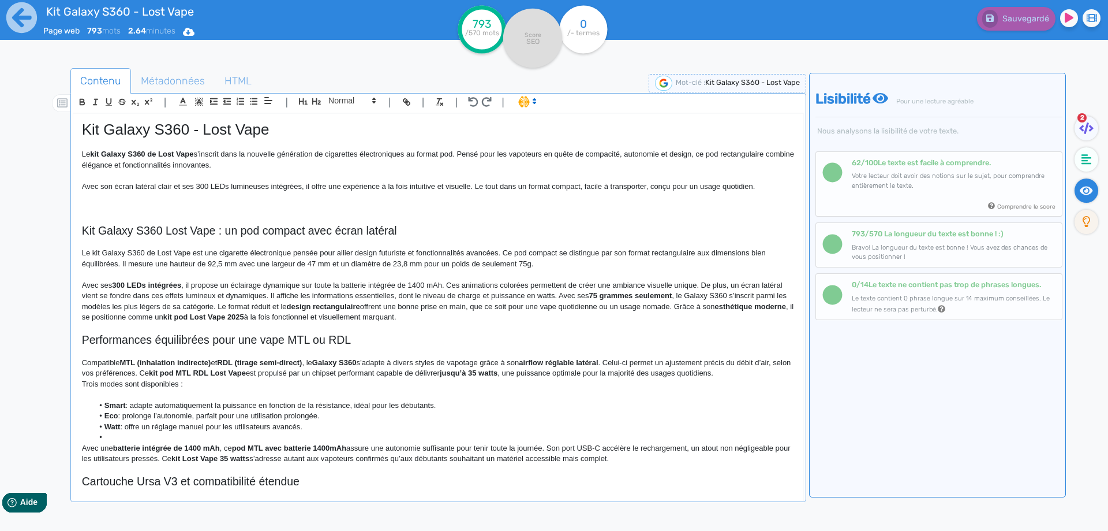
click at [562, 296] on p "Avec ses 300 LEDs intégrées , il propose un éclairage dynamique sur toute la ba…" at bounding box center [438, 301] width 713 height 43
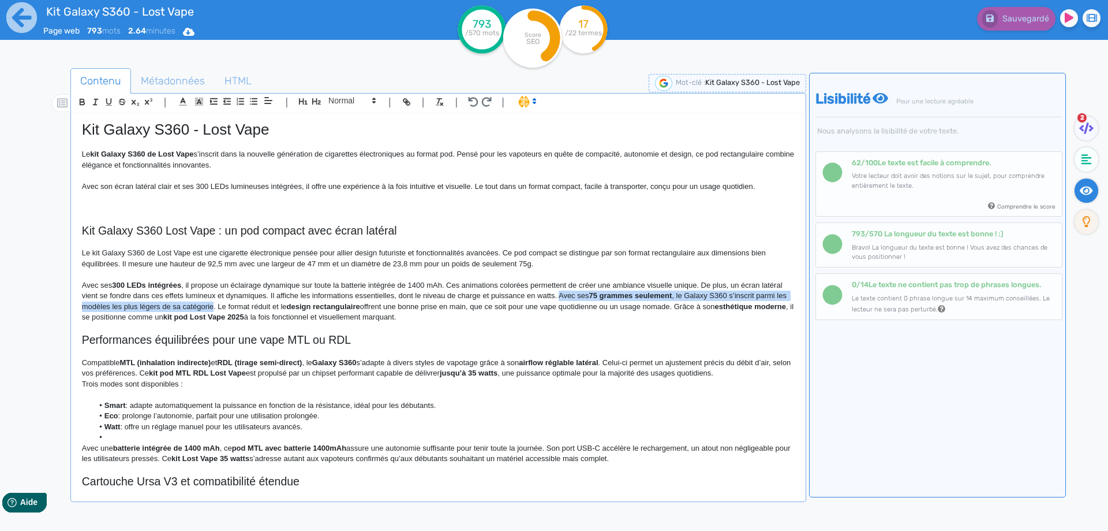
drag, startPoint x: 562, startPoint y: 296, endPoint x: 218, endPoint y: 307, distance: 344.2
click at [218, 307] on p "Avec ses 300 LEDs intégrées , il propose un éclairage dynamique sur toute la ba…" at bounding box center [438, 301] width 713 height 43
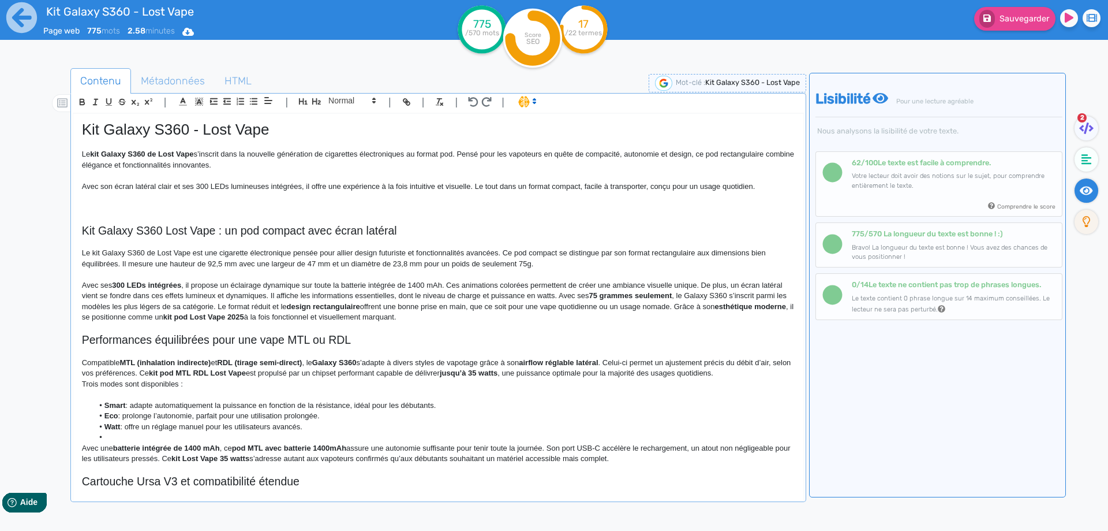
click at [567, 296] on p "Avec ses 300 LEDs intégrées , il propose un éclairage dynamique sur toute la ba…" at bounding box center [438, 301] width 713 height 43
drag, startPoint x: 567, startPoint y: 296, endPoint x: 219, endPoint y: 307, distance: 348.9
click at [211, 307] on p "Avec ses 300 LEDs intégrées , il propose un éclairage dynamique sur toute la ba…" at bounding box center [438, 301] width 713 height 43
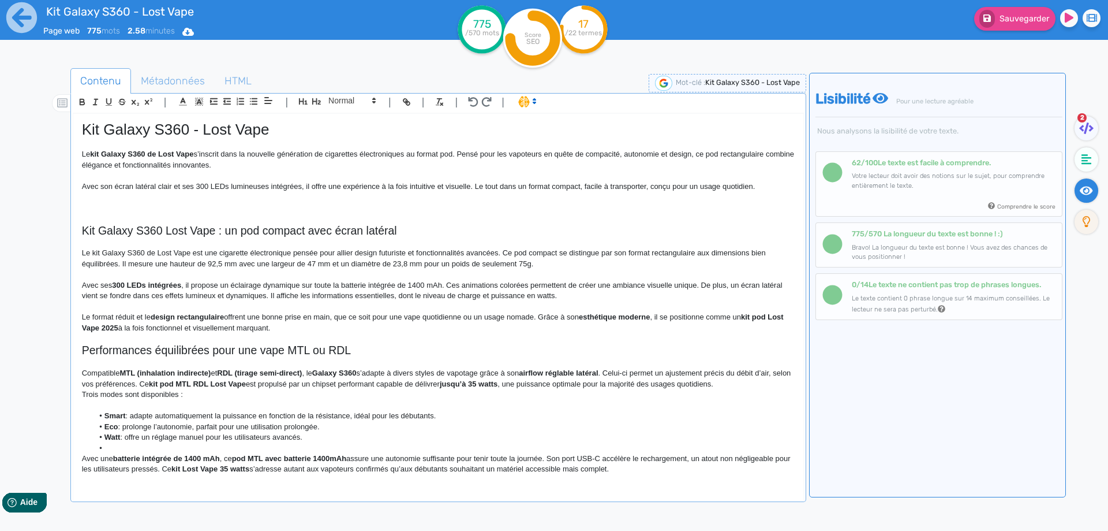
click at [180, 319] on strong "design rectangulaire" at bounding box center [187, 316] width 73 height 9
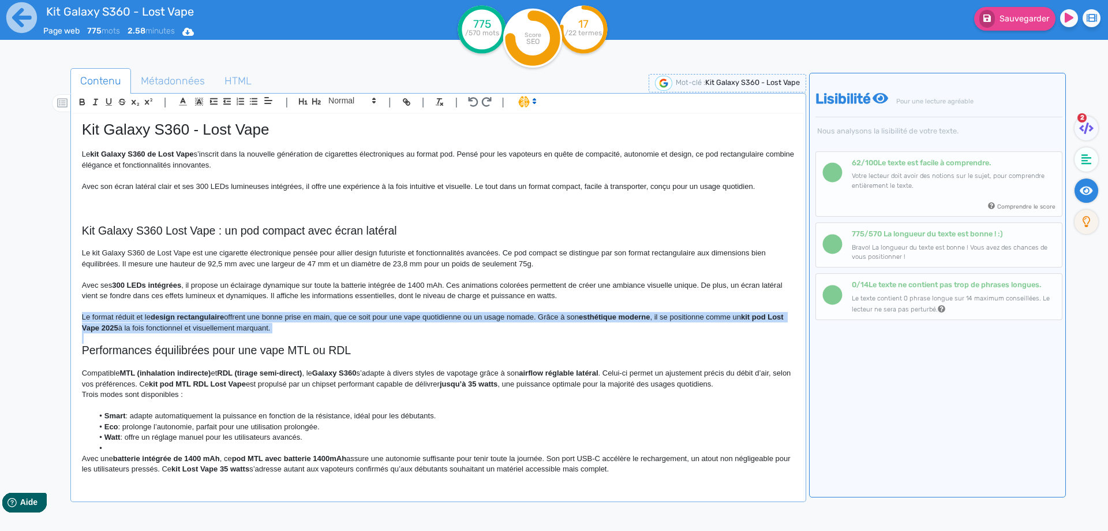
click at [180, 319] on strong "design rectangulaire" at bounding box center [187, 316] width 73 height 9
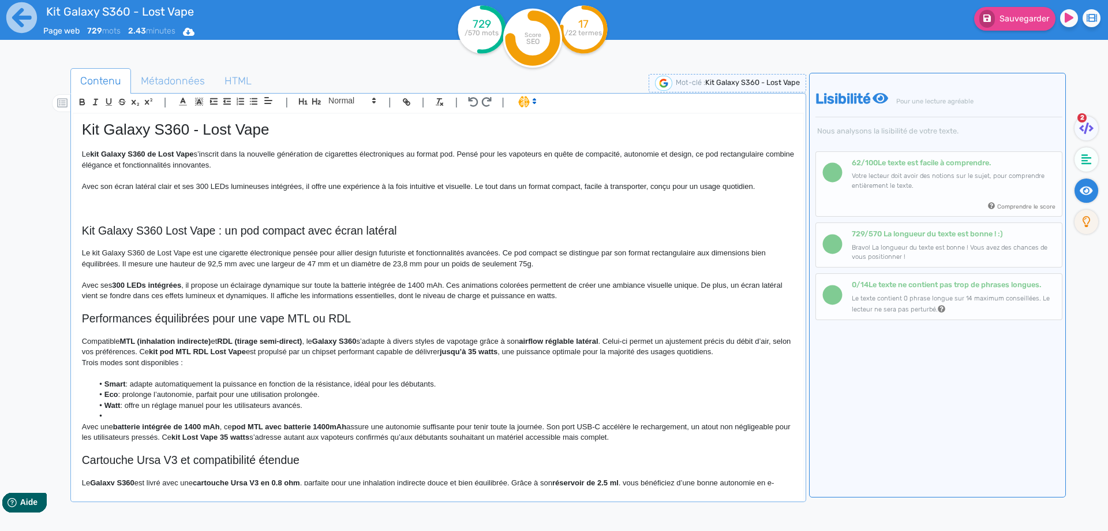
click at [564, 257] on p "Le kit Galaxy S360 de Lost Vape est une cigarette électronique pensée pour alli…" at bounding box center [438, 258] width 713 height 21
click at [556, 263] on p "Le kit Galaxy S360 de Lost Vape est une cigarette électronique pensée pour alli…" at bounding box center [438, 258] width 713 height 21
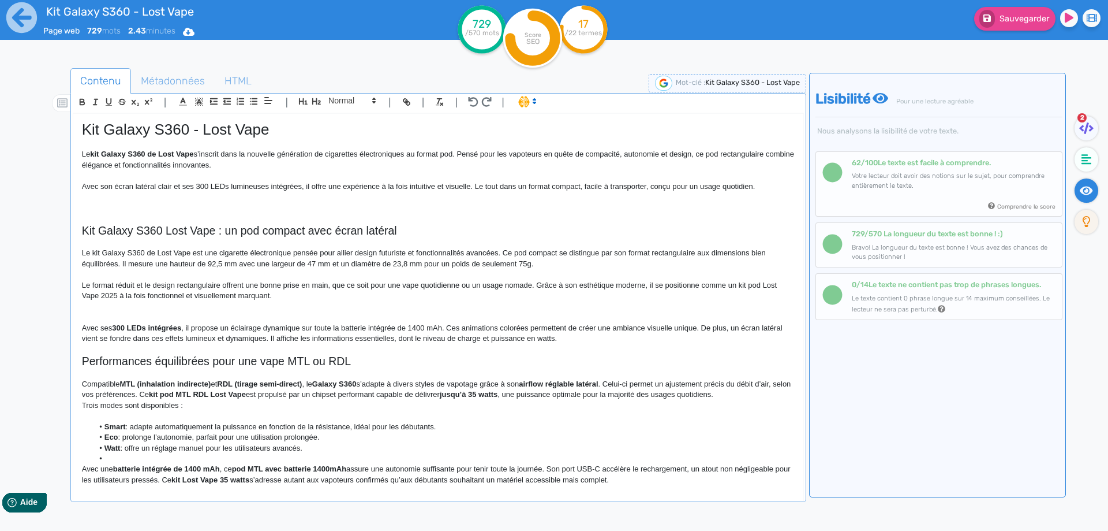
click at [97, 288] on p "Le format réduit et le design rectangulaire offrent une bonne prise en main, qu…" at bounding box center [438, 290] width 713 height 21
click at [84, 286] on p "Le format réduit et le design rectangulaire offrent une bonne prise en main, qu…" at bounding box center [438, 290] width 713 height 21
click at [151, 287] on p "Son format réduit et le design rectangulaire offrent une bonne prise en main, q…" at bounding box center [438, 290] width 713 height 21
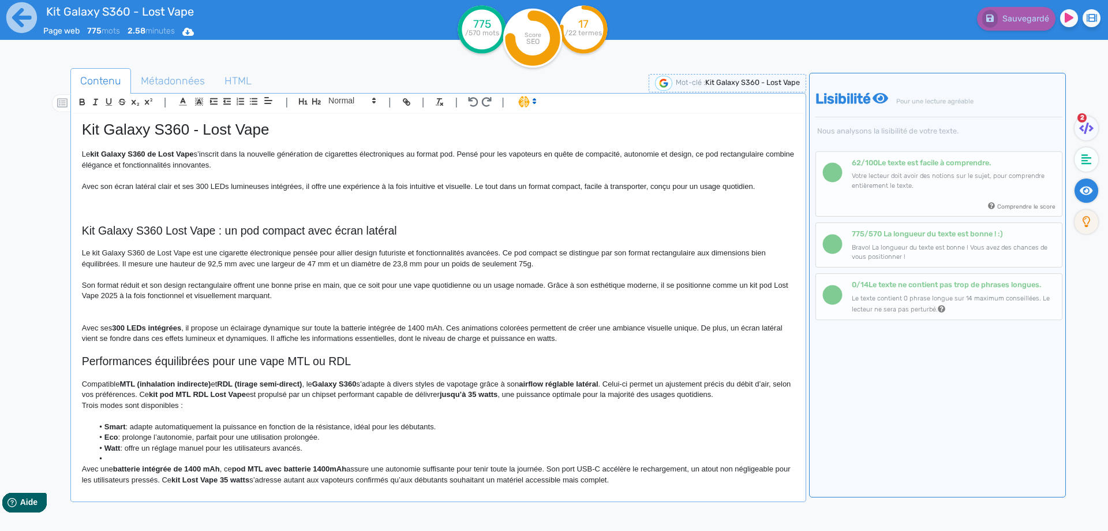
click at [764, 286] on p "Son format réduit et son design rectangulaire offrent une bonne prise en main, …" at bounding box center [438, 290] width 713 height 21
click at [121, 296] on p "Son format réduit et son design rectangulaire offrent une bonne prise en main, …" at bounding box center [438, 290] width 713 height 21
click at [310, 295] on p "Son format réduit et son design rectangulaire offrent une bonne prise en main, …" at bounding box center [438, 290] width 713 height 21
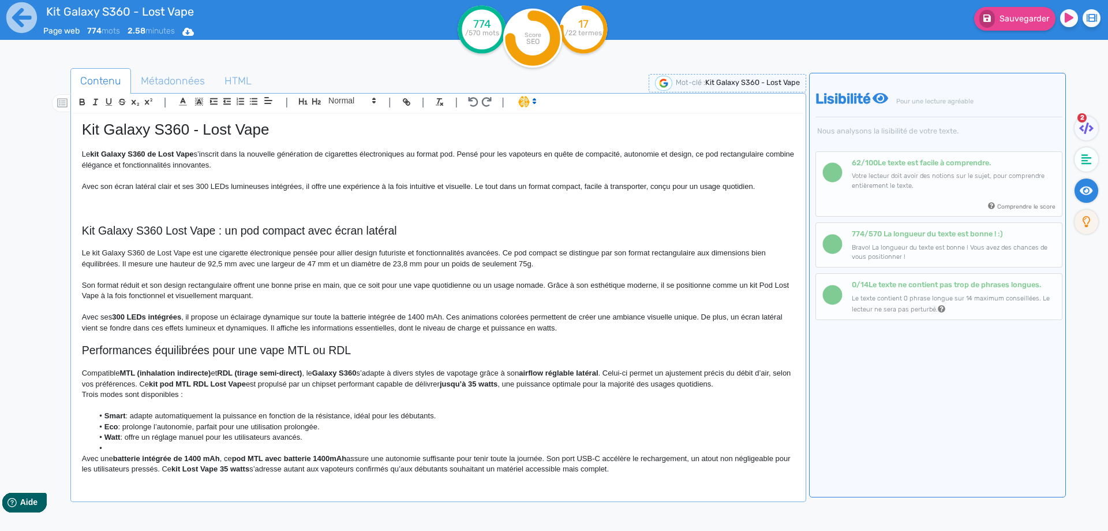
scroll to position [58, 0]
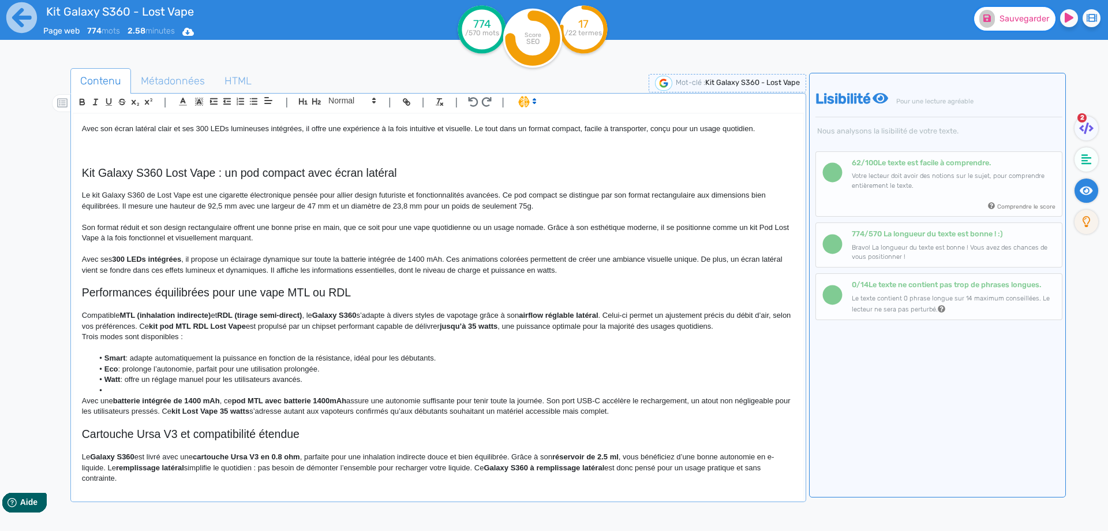
click at [995, 29] on button "Sauvegarder" at bounding box center [1014, 19] width 81 height 24
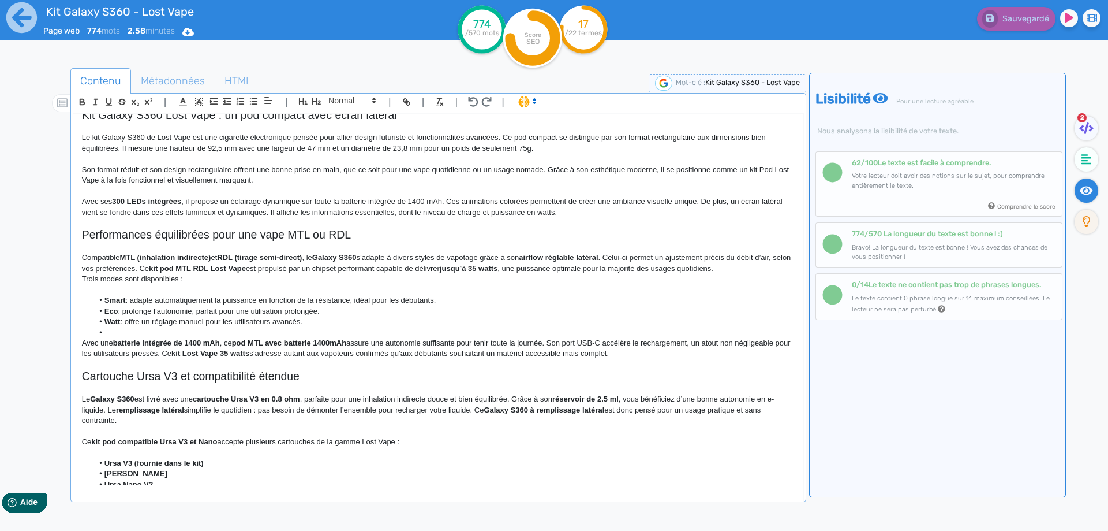
click at [242, 240] on h2 "Performances équilibrées pour une vape MTL ou RDL" at bounding box center [438, 234] width 713 height 13
click at [327, 104] on span at bounding box center [351, 101] width 57 height 14
click at [343, 120] on span at bounding box center [351, 121] width 46 height 20
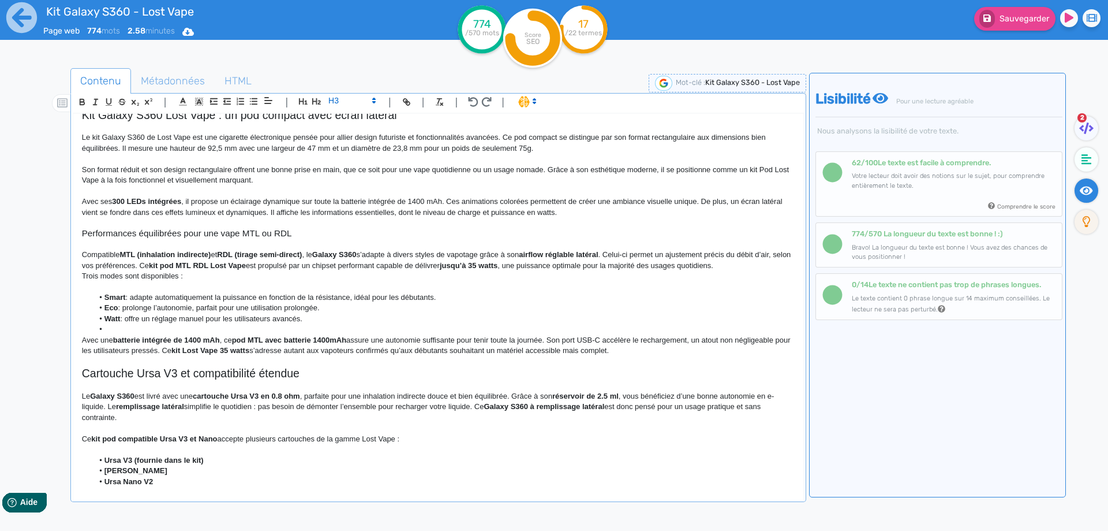
click at [148, 234] on h3 "Performances équilibrées pour une vape MTL ou RDL" at bounding box center [438, 233] width 713 height 10
click at [135, 325] on li at bounding box center [443, 329] width 701 height 10
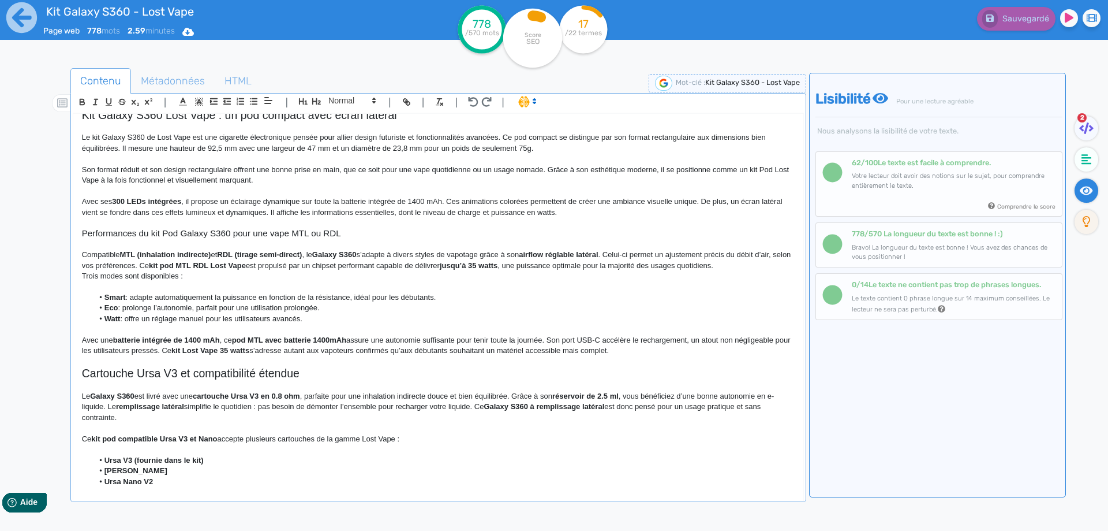
click at [83, 256] on p "Compatible MTL (inhalation indirecte) et RDL (tirage semi-direct) , le Galaxy S…" at bounding box center [438, 259] width 713 height 21
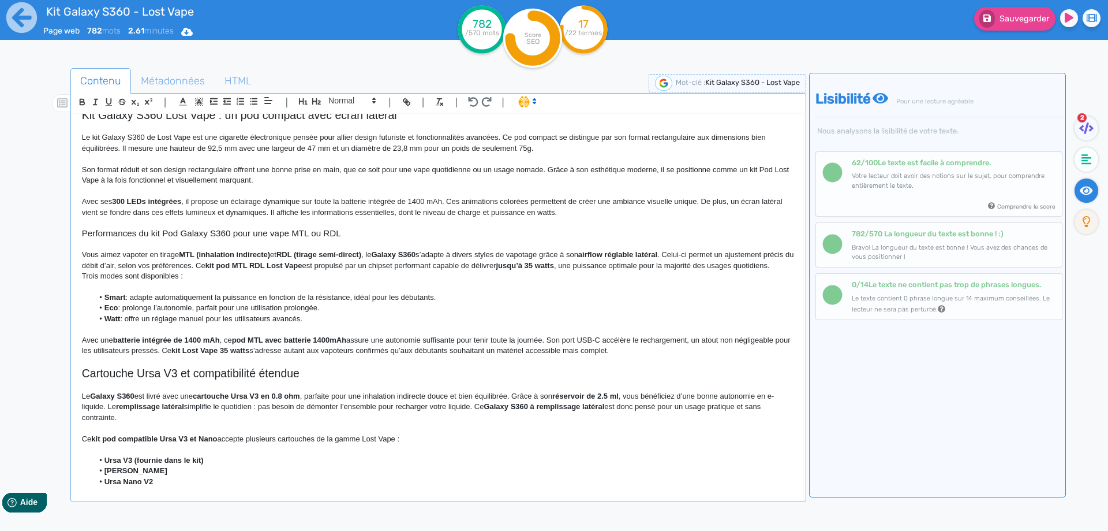
click at [274, 254] on p "Vous aimez vapoter en tirage MTL (inhalation indirecte) et RDL (tirage semi-dir…" at bounding box center [438, 259] width 713 height 21
click at [372, 253] on p "Vous aimez vapoter en tirage MTL (inhalation indirecte) ou RDL (tirage semi-dir…" at bounding box center [438, 259] width 713 height 21
drag, startPoint x: 169, startPoint y: 256, endPoint x: 25, endPoint y: 254, distance: 144.3
click at [25, 254] on div "Kit Galaxy S360 - Lost Vape Page web 782 mots 2.61 minutes Html Pdf Word 782 /5…" at bounding box center [554, 301] width 1108 height 603
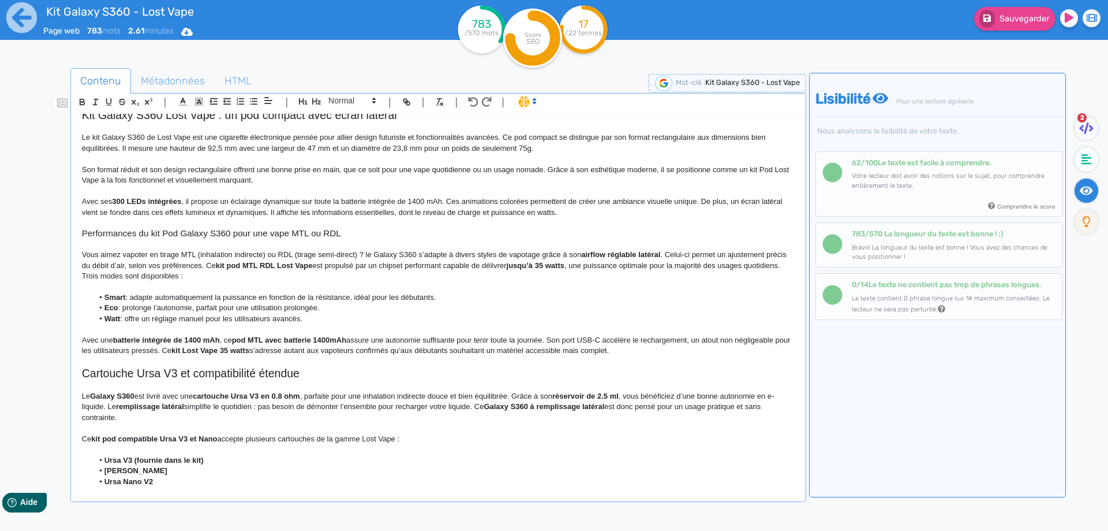
drag, startPoint x: 237, startPoint y: 281, endPoint x: 244, endPoint y: 285, distance: 8.0
click at [238, 281] on p "Trois modes sont disponibles :" at bounding box center [438, 276] width 713 height 10
click at [366, 255] on p "Vous aimez vapoter en tirage MTL (inhalation indirecte) ou RDL (tirage semi-dir…" at bounding box center [438, 259] width 713 height 21
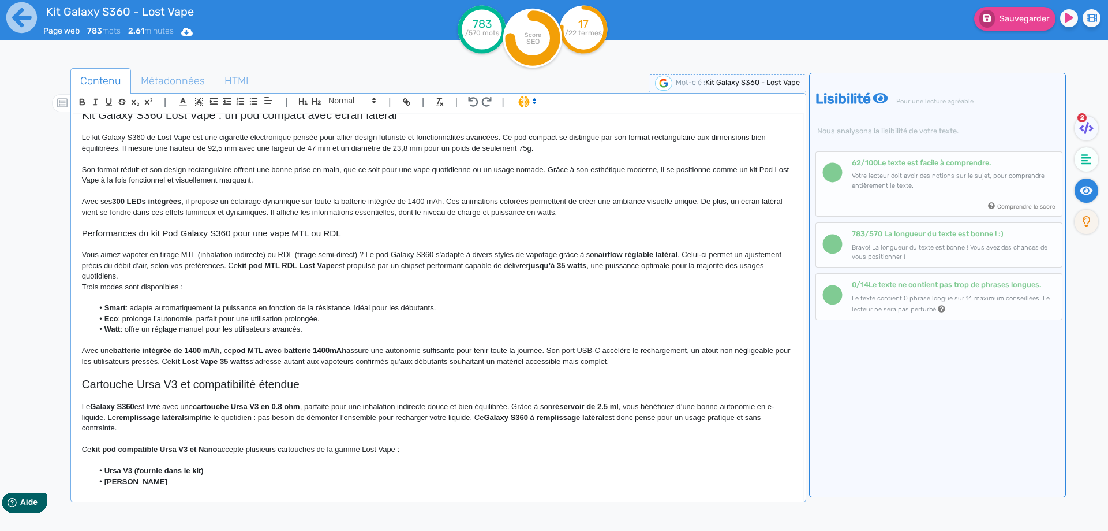
click at [613, 255] on strong "airflow réglable latéral" at bounding box center [638, 254] width 79 height 9
drag, startPoint x: 613, startPoint y: 255, endPoint x: 660, endPoint y: 255, distance: 46.8
click at [667, 260] on p "Vous aimez vapoter en tirage MTL (inhalation indirecte) ou RDL (tirage semi-dir…" at bounding box center [438, 265] width 713 height 32
click at [660, 257] on p "Vous aimez vapoter en tirage MTL (inhalation indirecte) ou RDL (tirage semi-dir…" at bounding box center [438, 265] width 713 height 32
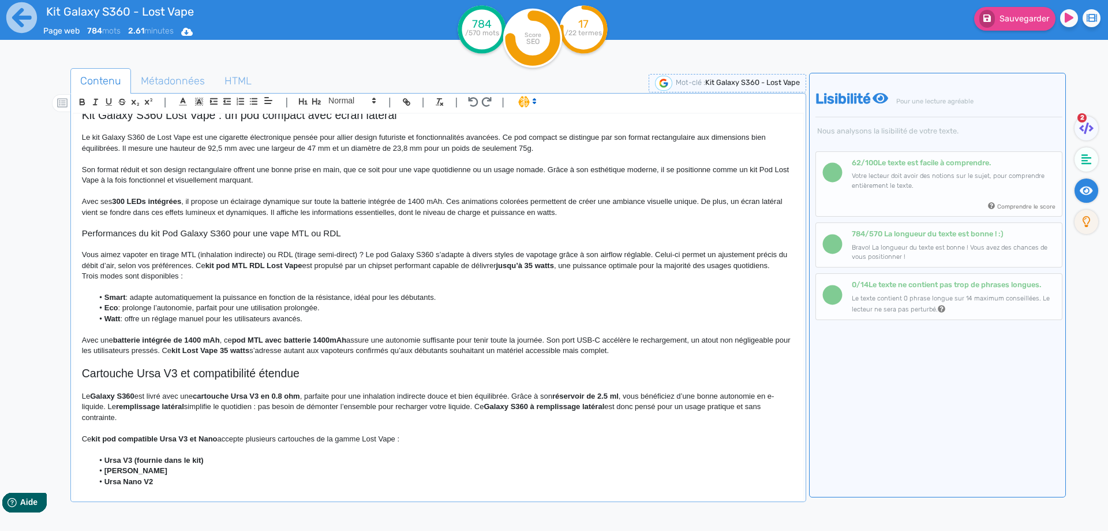
click at [625, 253] on p "Vous aimez vapoter en tirage MTL (inhalation indirecte) ou RDL (tirage semi-dir…" at bounding box center [438, 259] width 713 height 21
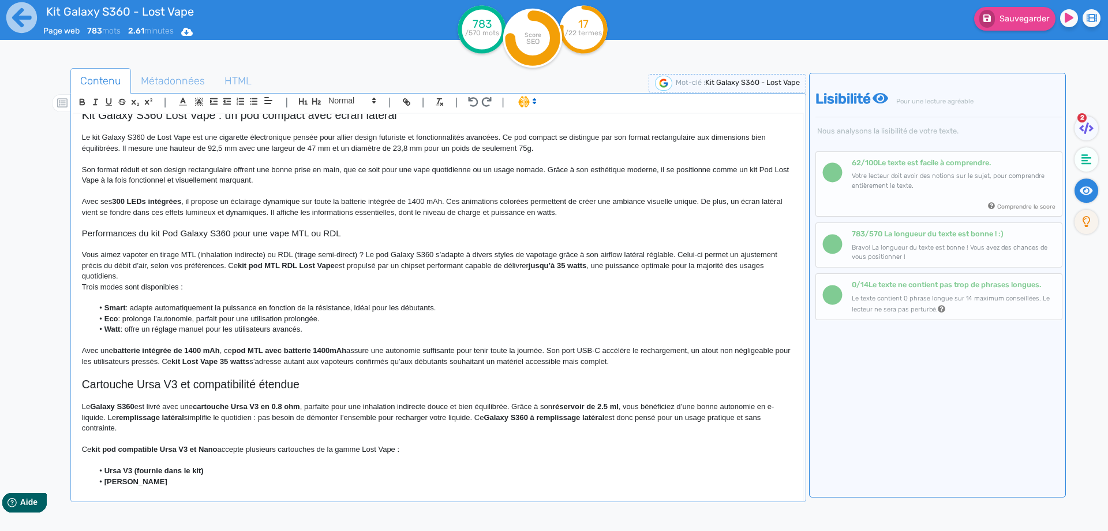
click at [229, 266] on p "Vous aimez vapoter en tirage MTL (inhalation indirecte) ou RDL (tirage semi-dir…" at bounding box center [438, 265] width 713 height 32
click at [227, 263] on p "Vous aimez vapoter en tirage MTL (inhalation indirecte) ou RDL (tirage semi-dir…" at bounding box center [438, 265] width 713 height 32
click at [621, 263] on p "Vous aimez vapoter en tirage MTL (inhalation indirecte) ou RDL (tirage semi-dir…" at bounding box center [438, 265] width 713 height 32
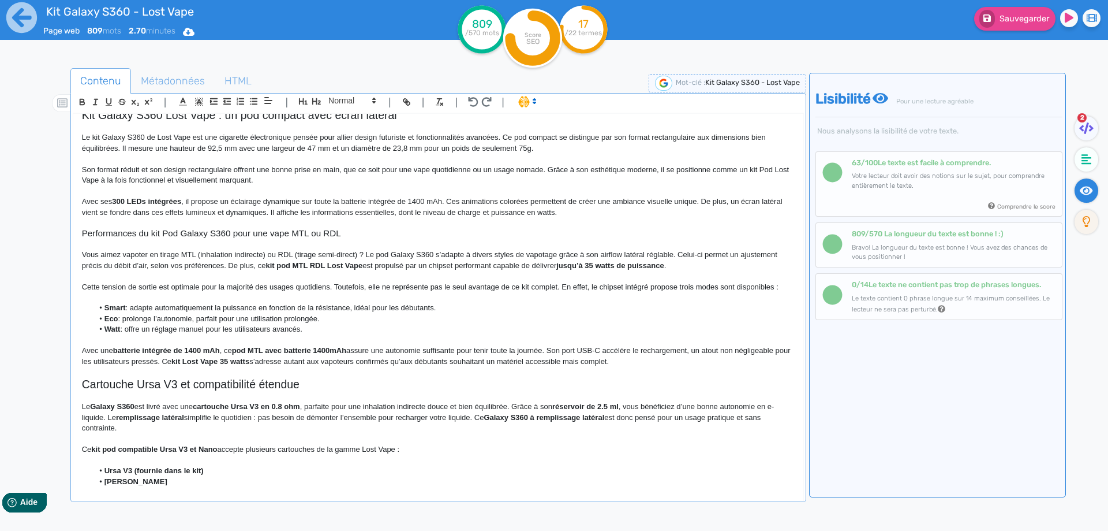
click at [723, 287] on p "Cette tension de sortie est optimale pour la majorité des usages quotidiens. To…" at bounding box center [438, 287] width 713 height 10
drag, startPoint x: 723, startPoint y: 287, endPoint x: 749, endPoint y: 287, distance: 26.0
click at [749, 287] on p "Cette tension de sortie est optimale pour la majorité des usages quotidiens. To…" at bounding box center [438, 287] width 713 height 10
click at [96, 313] on li "Smart : adapte automatiquement la puissance en fonction de la résistance, idéal…" at bounding box center [443, 307] width 701 height 10
click at [107, 312] on strong "Smart" at bounding box center [114, 307] width 21 height 9
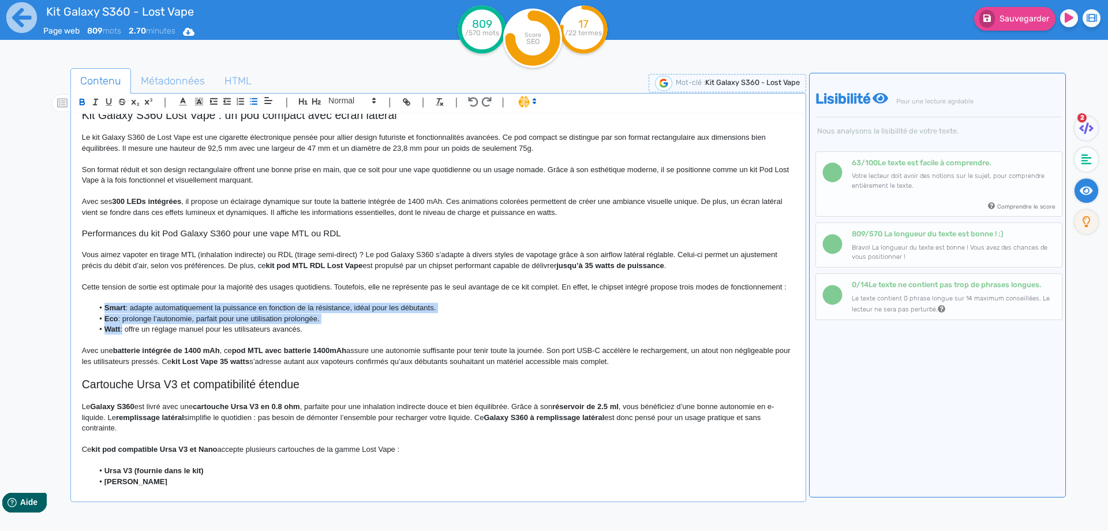
drag, startPoint x: 107, startPoint y: 319, endPoint x: 120, endPoint y: 337, distance: 22.4
click at [120, 334] on ul "Smart : adapte automatiquement la puissance en fonction de la résistance, idéal…" at bounding box center [438, 318] width 713 height 32
click at [129, 313] on li "Smart : adapte automatiquement la puissance en fonction de la résistance, idéal…" at bounding box center [443, 307] width 701 height 10
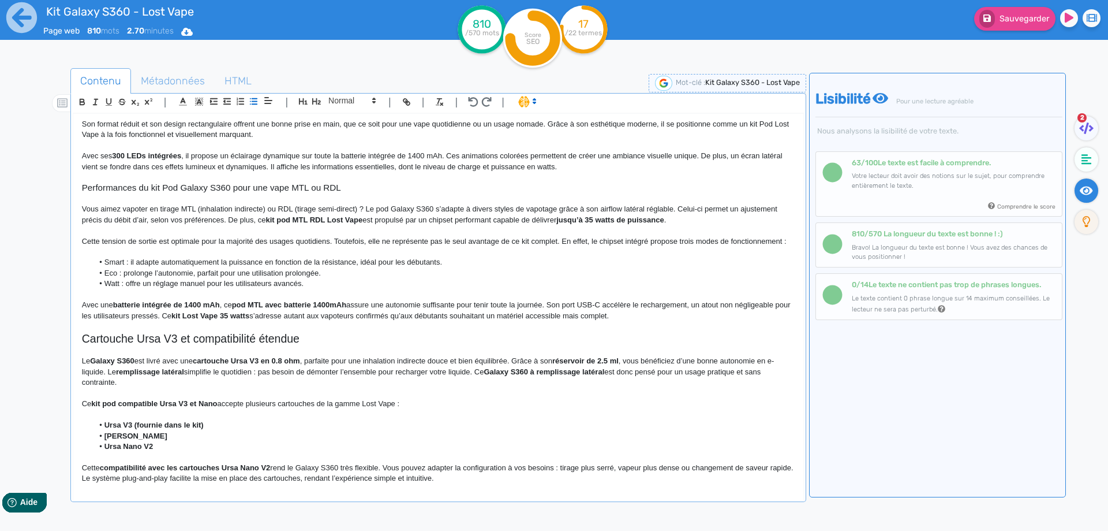
scroll to position [173, 0]
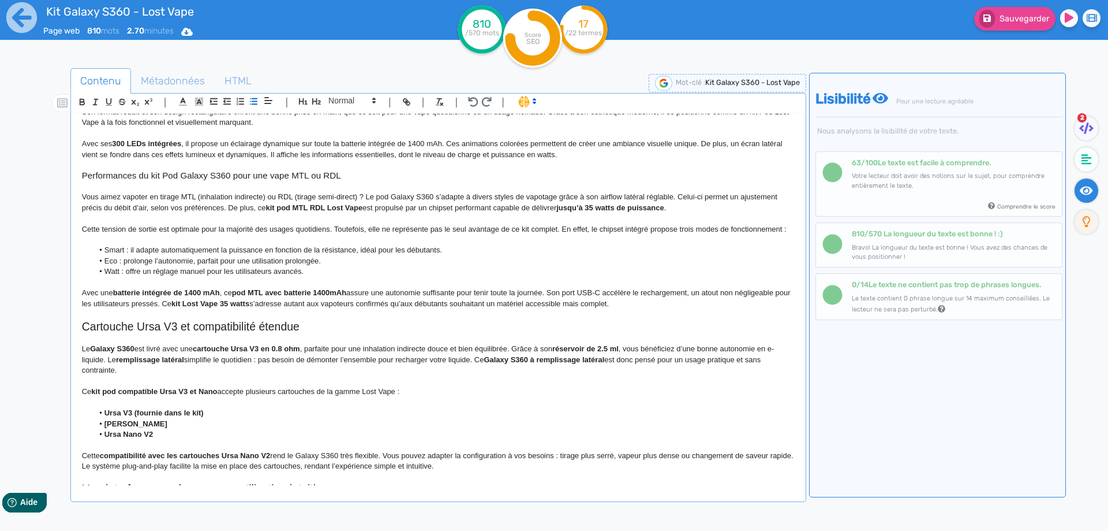
click at [128, 266] on li "Eco : prolonge l’autonomie, parfait pour une utilisation prolongée." at bounding box center [443, 261] width 701 height 10
click at [126, 266] on li "Eco : prolonge l’autonomie, parfait pour une utilisation prolongée." at bounding box center [443, 261] width 701 height 10
click at [125, 266] on li "Eco : prolonge l’autonomie, parfait pour une utilisation prolongée." at bounding box center [443, 261] width 701 height 10
click at [197, 266] on li "Eco : il prolonge l’autonomie, parfait pour une utilisation prolongée." at bounding box center [443, 261] width 701 height 10
click at [120, 277] on li "Watt : offre un réglage manuel pour les utilisateurs avancés." at bounding box center [443, 271] width 701 height 10
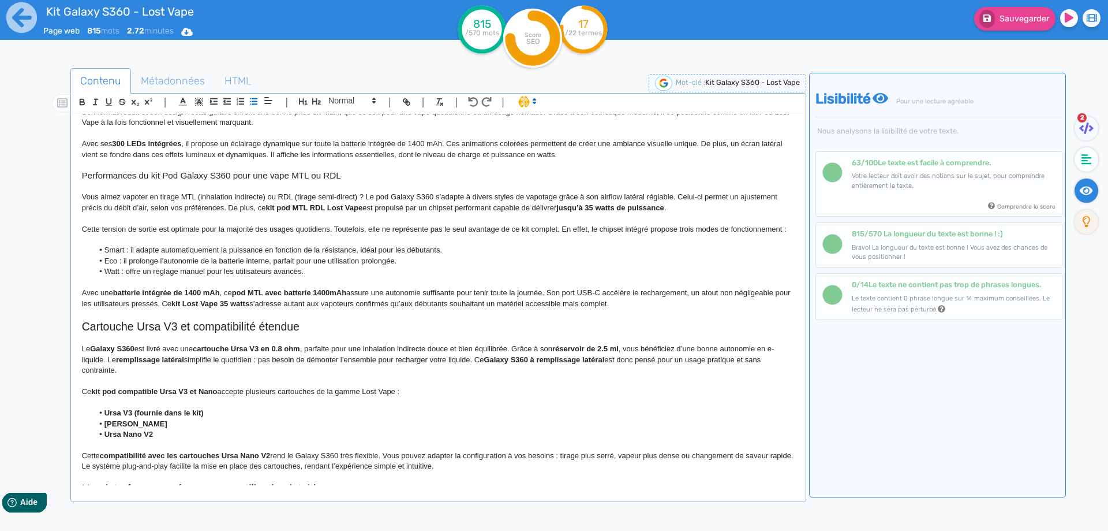
click at [126, 277] on li "Watt : offre un réglage manuel pour les utilisateurs avancés." at bounding box center [443, 271] width 701 height 10
click at [100, 255] on li "Smart : il adapte automatiquement la puissance en fonction de la résistance, id…" at bounding box center [443, 250] width 701 height 10
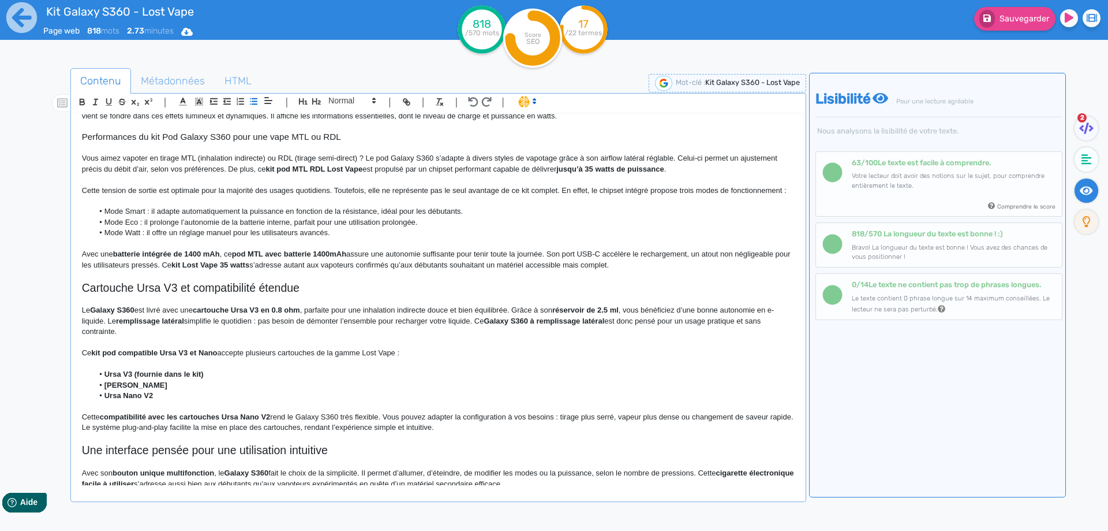
scroll to position [231, 0]
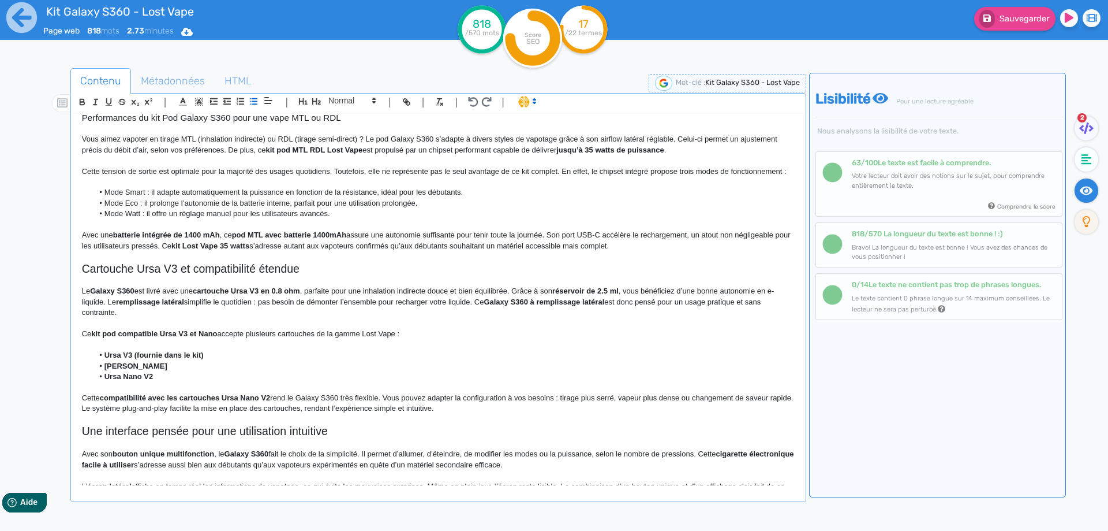
click at [231, 219] on li "Mode Watt : il offre un réglage manuel pour les utilisateurs avancés." at bounding box center [443, 213] width 701 height 10
click at [246, 239] on strong "pod MTL avec batterie 1400mAh" at bounding box center [289, 234] width 114 height 9
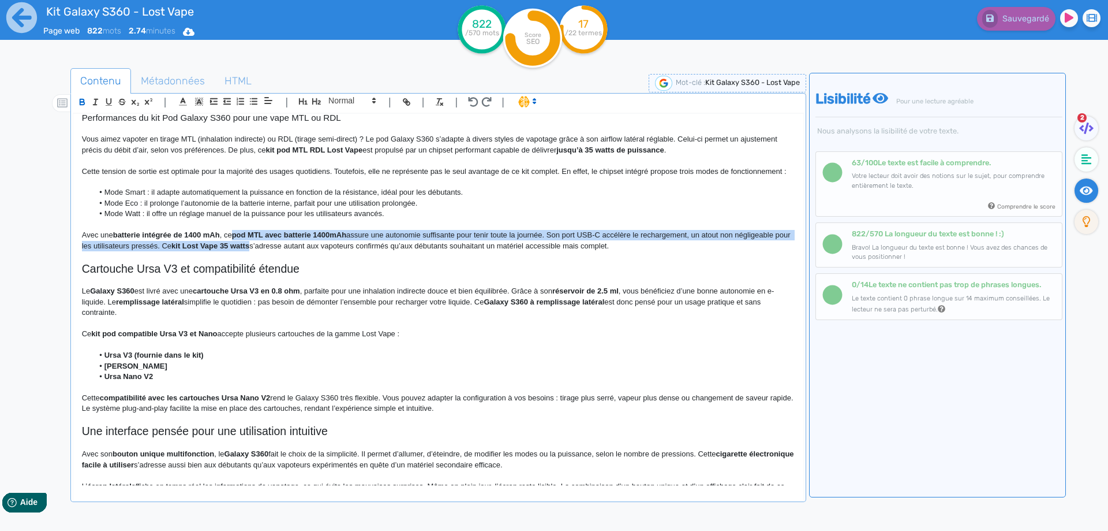
drag, startPoint x: 246, startPoint y: 246, endPoint x: 266, endPoint y: 259, distance: 24.2
click at [266, 251] on p "Avec une batterie intégrée de 1400 mAh , ce pod MTL avec batterie 1400mAh assur…" at bounding box center [438, 240] width 713 height 21
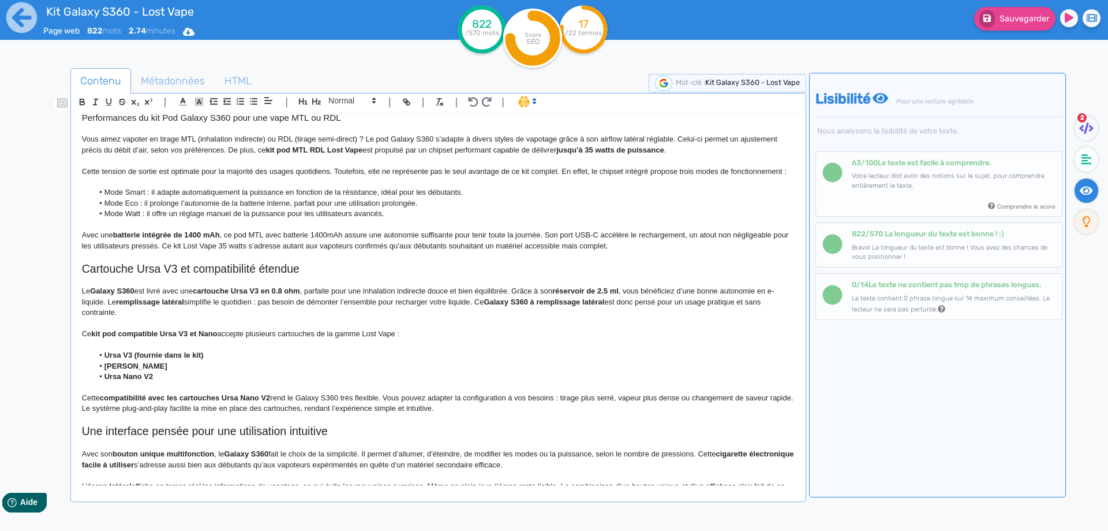
click at [266, 251] on p "Avec une batterie intégrée de 1400 mAh , ce pod MTL avec batterie 1400mAh assur…" at bounding box center [438, 240] width 713 height 21
click at [265, 244] on p "Avec une batterie intégrée de 1400 mAh , ce pod MTL avec batterie 1400mAh assur…" at bounding box center [438, 240] width 713 height 21
click at [258, 248] on p "Avec une batterie intégrée de 1400 mAh , ce pod MTL avec batterie 1400mAh assur…" at bounding box center [438, 240] width 713 height 21
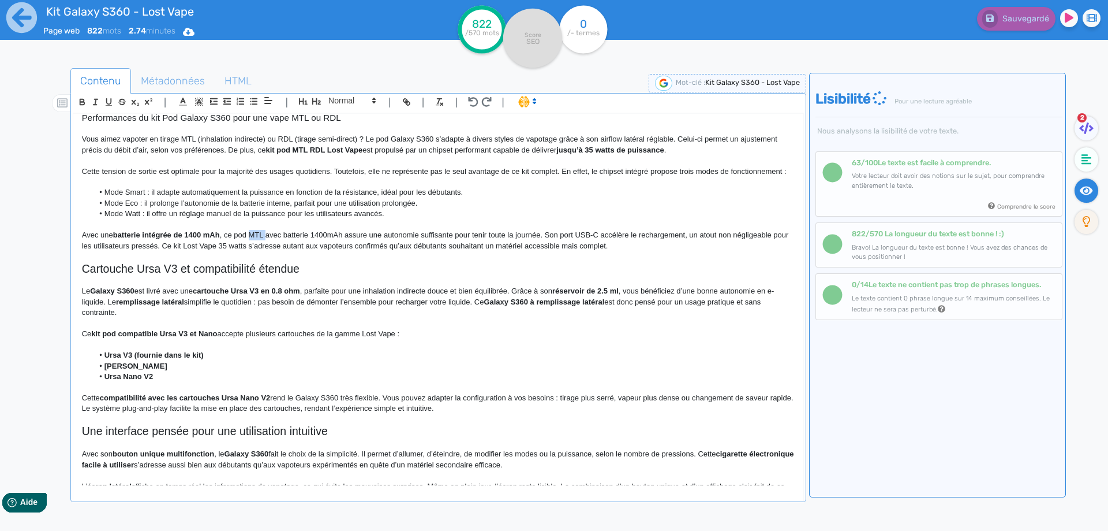
click at [258, 248] on p "Avec une batterie intégrée de 1400 mAh , ce pod MTL avec batterie 1400mAh assur…" at bounding box center [438, 240] width 713 height 21
click at [109, 251] on p "Avec une batterie intégrée de 1400 mAh , ce pod électronique assure une autonom…" at bounding box center [438, 240] width 713 height 21
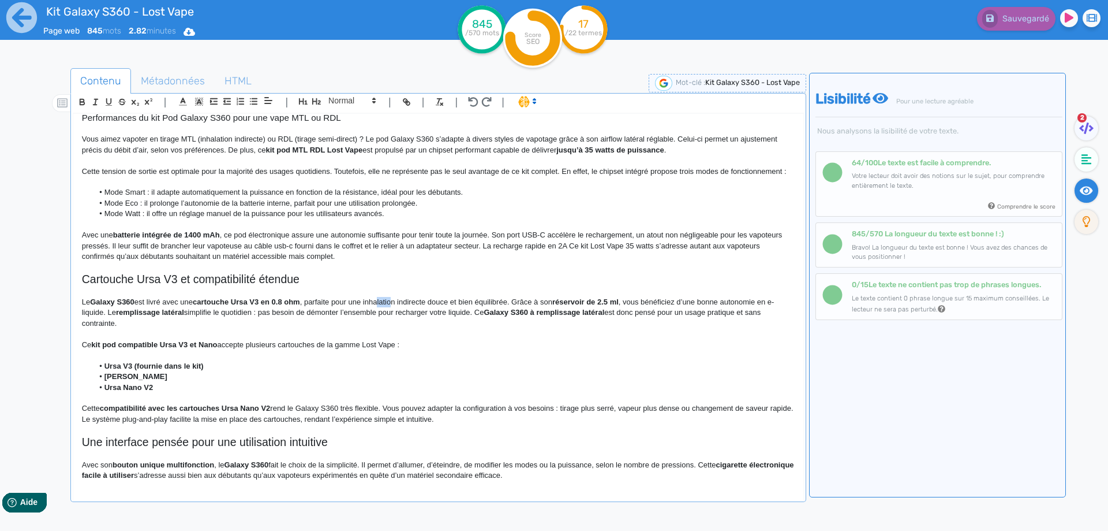
click at [397, 312] on p "Le Galaxy S360 est livré avec une cartouche Ursa V3 en 0.8 ohm , parfaite pour …" at bounding box center [438, 313] width 713 height 32
click at [397, 296] on p at bounding box center [438, 291] width 713 height 10
click at [484, 255] on p "Avec une batterie intégrée de 1400 mAh , ce pod électronique assure une autonom…" at bounding box center [438, 246] width 713 height 32
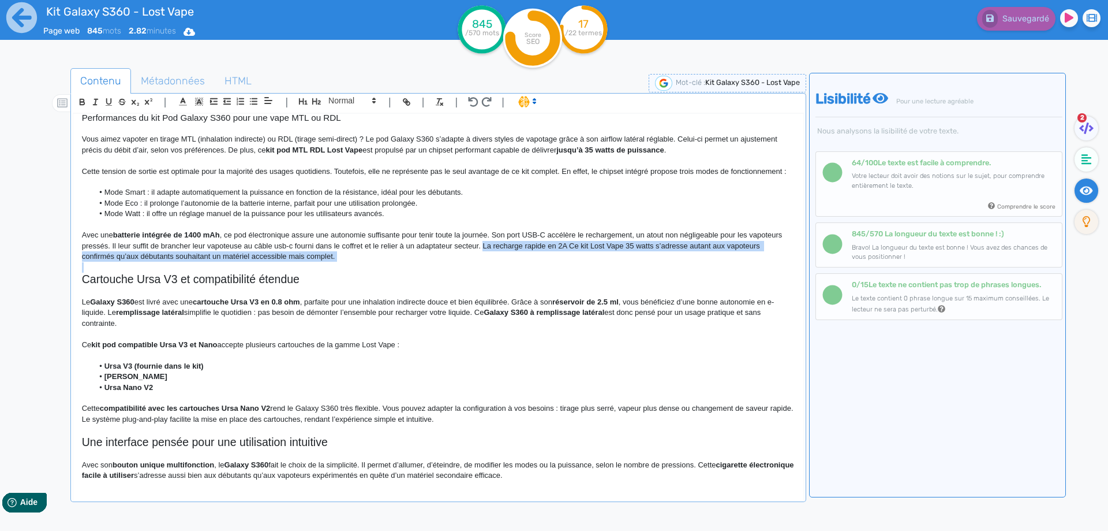
drag, startPoint x: 484, startPoint y: 255, endPoint x: 653, endPoint y: 262, distance: 169.3
click at [653, 262] on p "Avec une batterie intégrée de 1400 mAh , ce pod électronique assure une autonom…" at bounding box center [438, 246] width 713 height 32
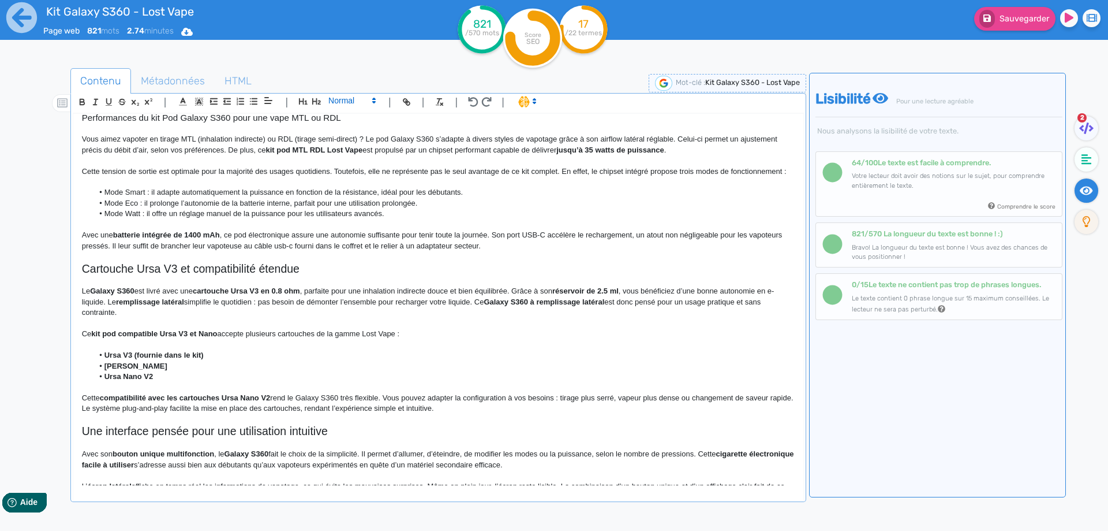
click at [353, 104] on span at bounding box center [351, 101] width 57 height 14
click at [348, 199] on span at bounding box center [351, 194] width 46 height 18
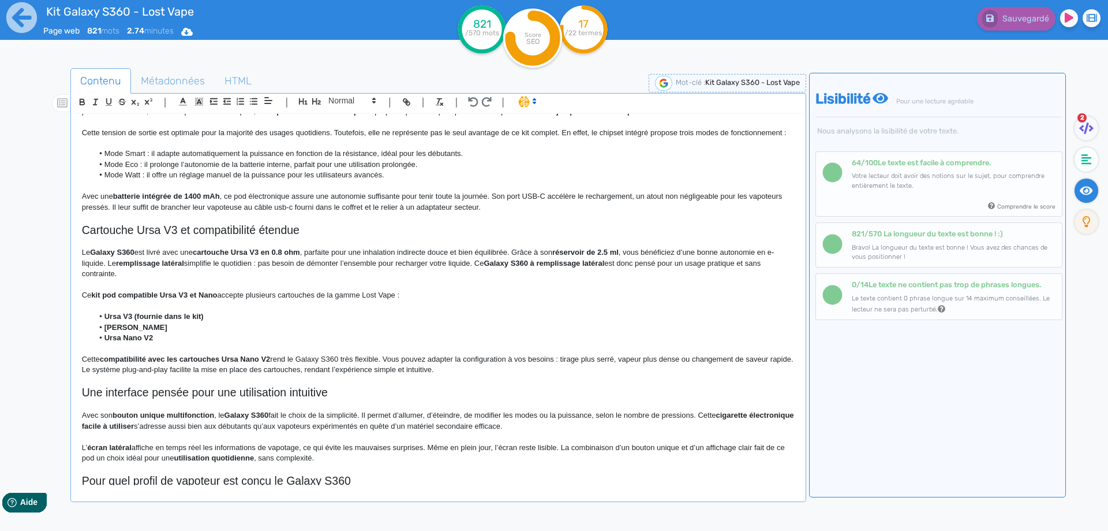
scroll to position [289, 0]
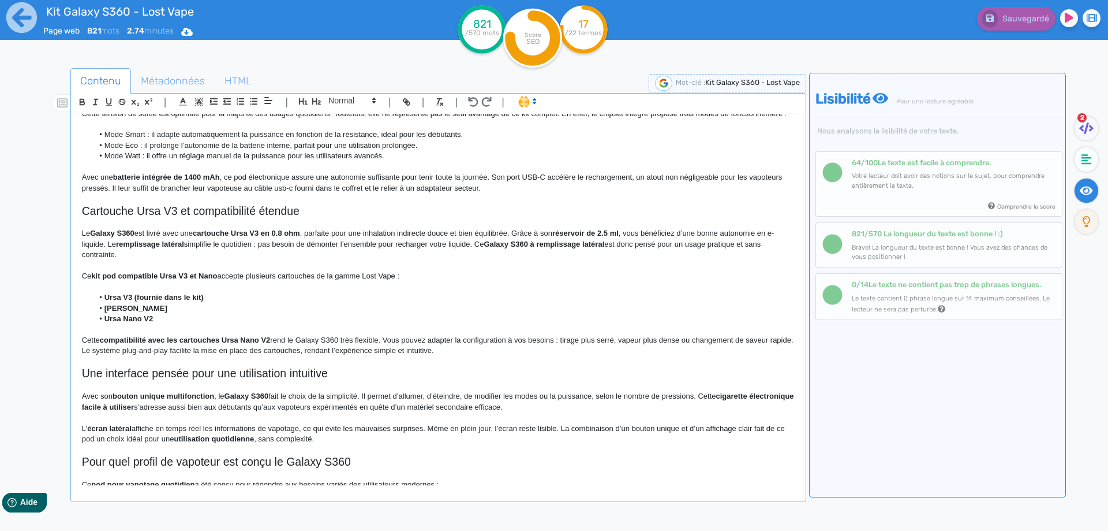
click at [132, 218] on h2 "Cartouche Ursa V3 et compatibilité étendue" at bounding box center [438, 210] width 713 height 13
click at [99, 237] on strong "Galaxy S360" at bounding box center [112, 233] width 44 height 9
drag, startPoint x: 99, startPoint y: 244, endPoint x: 125, endPoint y: 245, distance: 26.0
click at [125, 237] on strong "Galaxy S360" at bounding box center [112, 233] width 44 height 9
click at [208, 251] on p "Le Galaxy S360 est livré avec une cartouche Ursa V3 en 0.8 ohm , parfaite pour …" at bounding box center [438, 244] width 713 height 32
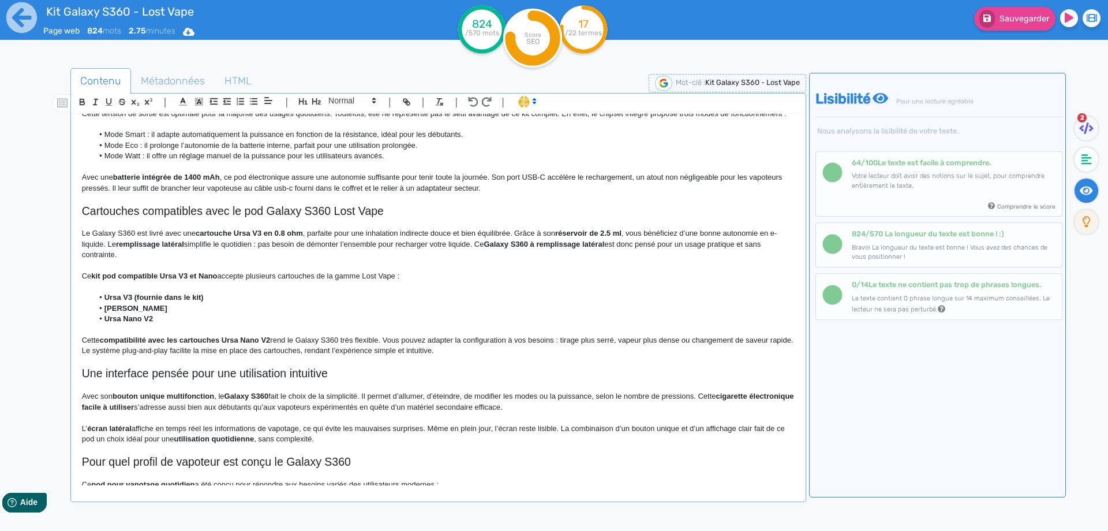
click at [272, 237] on strong "cartouche Ursa V3 en 0.8 ohm" at bounding box center [249, 233] width 107 height 9
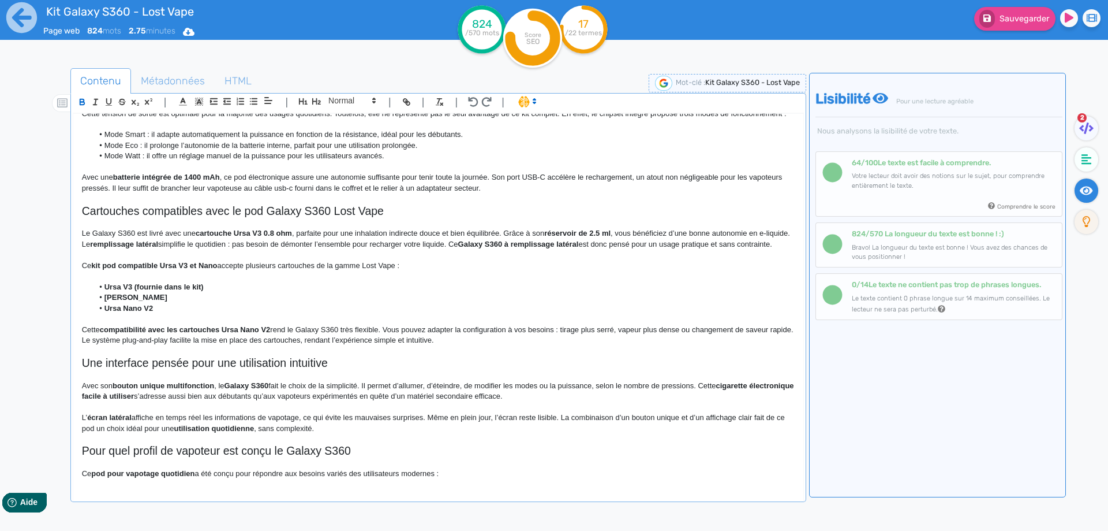
click at [438, 242] on p "Le Galaxy S360 est livré avec une cartouche Ursa V3 0.8 ohm , parfaite pour une…" at bounding box center [438, 238] width 713 height 21
click at [434, 241] on p "Le Galaxy S360 est livré avec une cartouche Ursa V3 0.8 ohm , parfaite pour une…" at bounding box center [438, 238] width 713 height 21
drag, startPoint x: 434, startPoint y: 241, endPoint x: 486, endPoint y: 241, distance: 52.0
click at [486, 241] on p "Le Galaxy S360 est livré avec une cartouche Ursa V3 0.8 ohm , parfaite pour une…" at bounding box center [438, 238] width 713 height 21
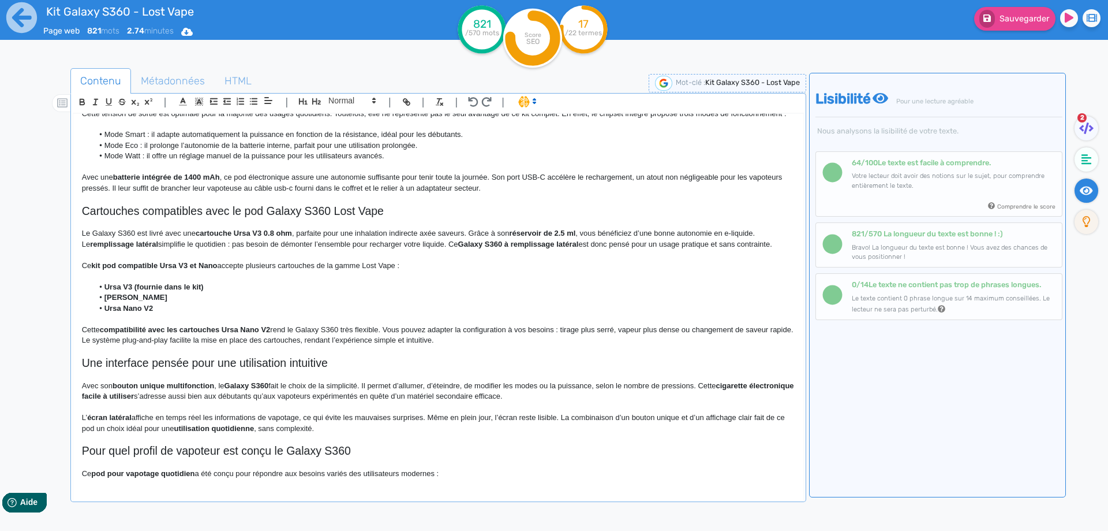
click at [527, 237] on strong "réservoir de 2.5 ml" at bounding box center [542, 233] width 66 height 9
drag, startPoint x: 527, startPoint y: 242, endPoint x: 580, endPoint y: 239, distance: 52.6
click at [576, 237] on strong "réservoir de 2.5 ml" at bounding box center [542, 233] width 66 height 9
click at [616, 242] on p "Le Galaxy S360 est livré avec une cartouche Ursa V3 0.8 ohm , parfaite pour une…" at bounding box center [438, 238] width 713 height 21
click at [762, 243] on p "Le Galaxy S360 est livré avec une cartouche Ursa V3 0.8 ohm , parfaite pour une…" at bounding box center [438, 238] width 713 height 21
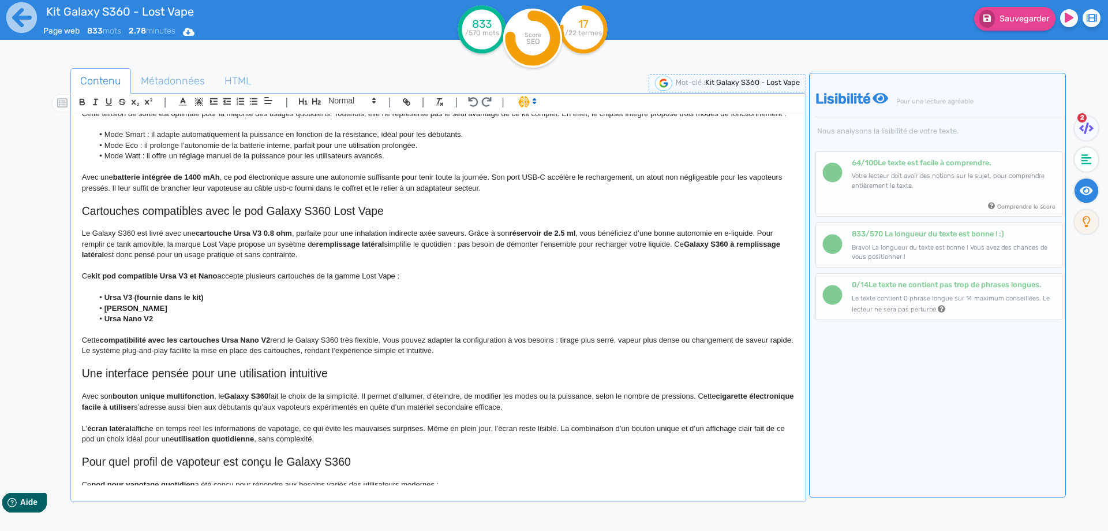
click at [294, 254] on p "Le Galaxy S360 est livré avec une cartouche Ursa V3 0.8 ohm , parfaite pour une…" at bounding box center [438, 244] width 713 height 32
click at [285, 251] on p "Le Galaxy S360 est livré avec une cartouche Ursa V3 0.8 ohm , parfaite pour une…" at bounding box center [438, 244] width 713 height 32
drag, startPoint x: 285, startPoint y: 251, endPoint x: 379, endPoint y: 255, distance: 94.2
click at [379, 255] on p "Le Galaxy S360 est livré avec une cartouche Ursa V3 0.8 ohm , parfaite pour une…" at bounding box center [438, 244] width 713 height 32
click at [411, 255] on p "Le Galaxy S360 est livré avec une cartouche Ursa V3 0.8 ohm , parfaite pour une…" at bounding box center [438, 244] width 713 height 32
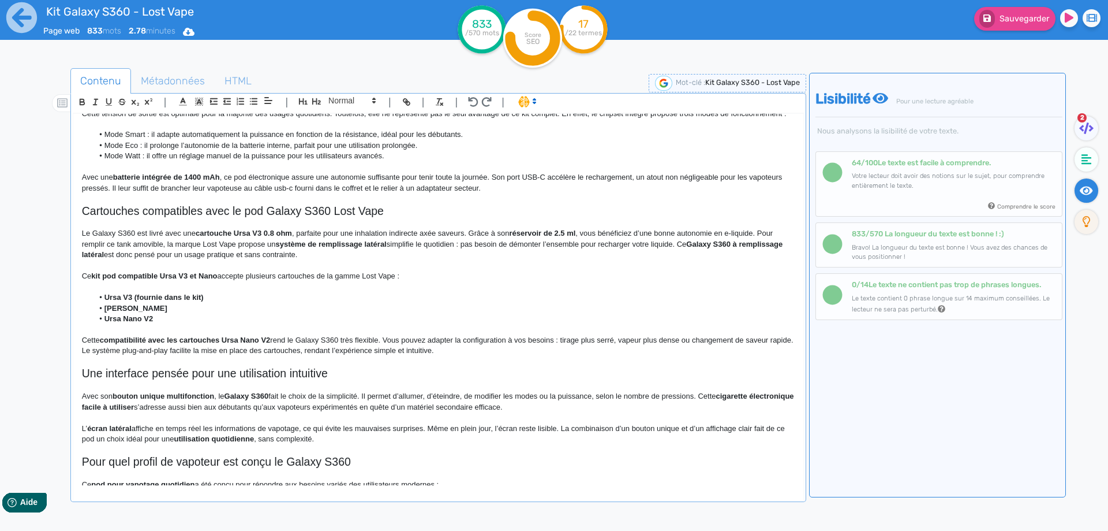
click at [390, 254] on p "Le Galaxy S360 est livré avec une cartouche Ursa V3 0.8 ohm , parfaite pour une…" at bounding box center [438, 244] width 713 height 32
drag, startPoint x: 390, startPoint y: 254, endPoint x: 446, endPoint y: 255, distance: 55.4
click at [446, 255] on p "Le Galaxy S360 est livré avec une cartouche Ursa V3 0.8 ohm , parfaite pour une…" at bounding box center [438, 244] width 713 height 32
click at [391, 257] on p "Le Galaxy S360 est livré avec une cartouche Ursa V3 0.8 ohm , parfaite pour une…" at bounding box center [438, 244] width 713 height 32
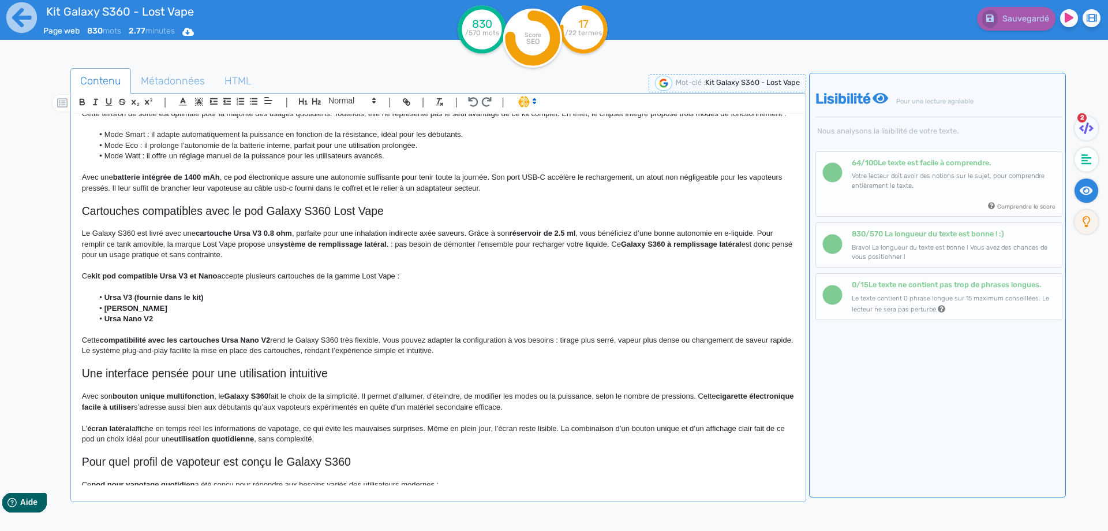
click at [393, 256] on p "Le Galaxy S360 est livré avec une cartouche Ursa V3 0.8 ohm , parfaite pour une…" at bounding box center [438, 244] width 713 height 32
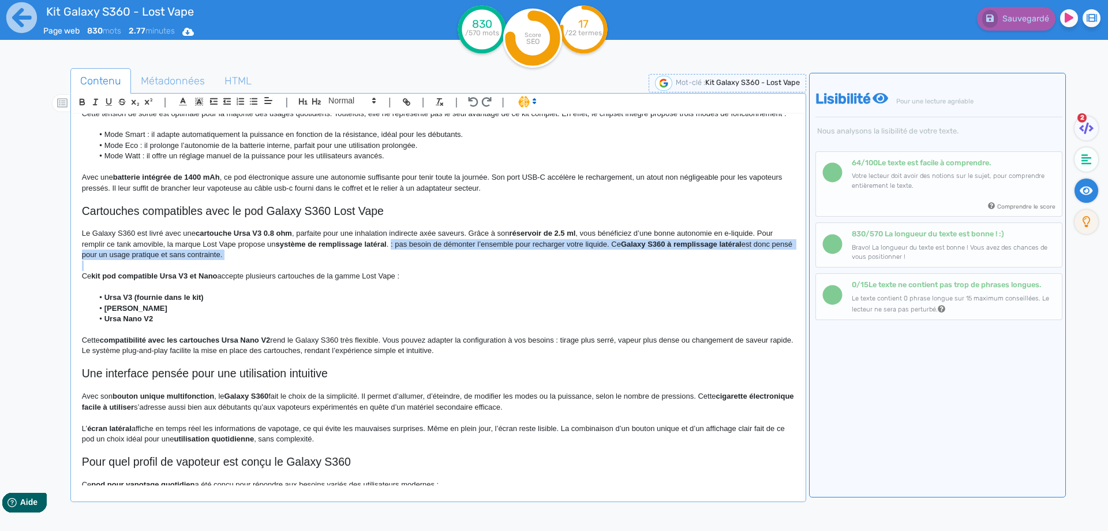
drag, startPoint x: 393, startPoint y: 256, endPoint x: 392, endPoint y: 265, distance: 8.7
click at [392, 260] on p "Le Galaxy S360 est livré avec une cartouche Ursa V3 0.8 ohm , parfaite pour une…" at bounding box center [438, 244] width 713 height 32
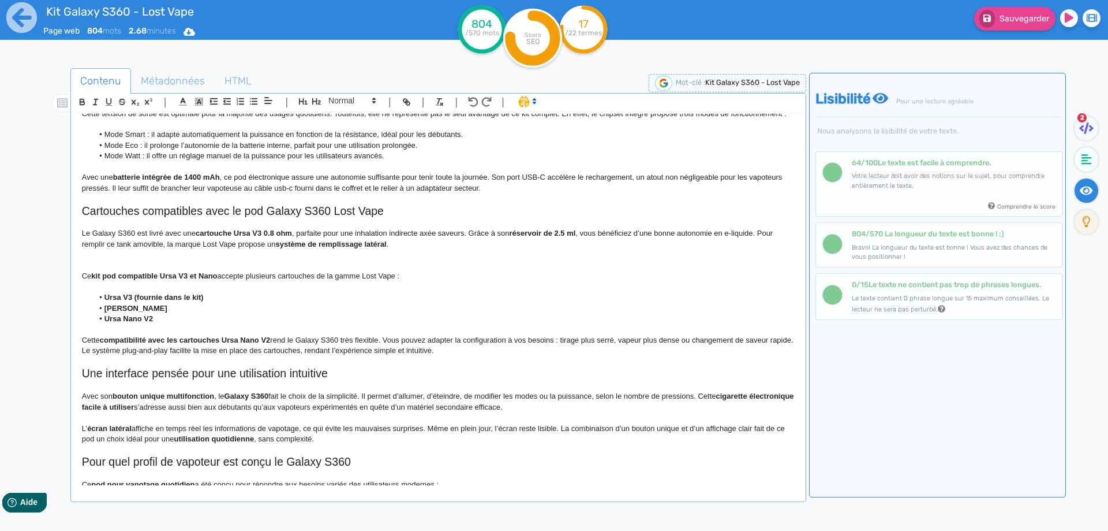
click at [229, 238] on p "Le Galaxy S360 est livré avec une cartouche Ursa V3 0.8 ohm , parfaite pour une…" at bounding box center [438, 238] width 713 height 21
click at [236, 218] on h2 "Cartouches compatibles avec le pod Galaxy S360 Lost Vape" at bounding box center [438, 210] width 713 height 13
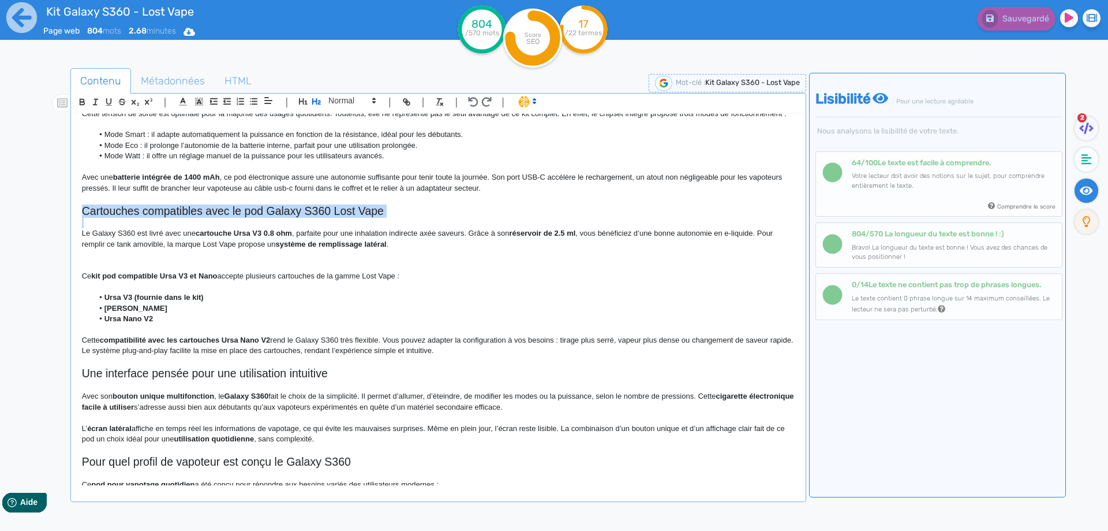
click at [468, 218] on h2 "Cartouches compatibles avec le pod Galaxy S360 Lost Vape" at bounding box center [438, 210] width 713 height 13
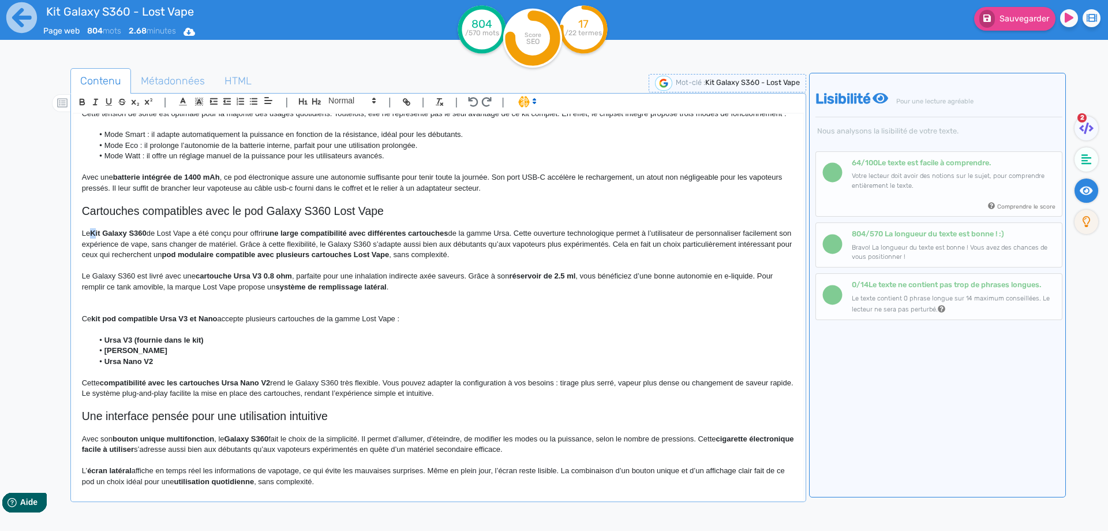
click at [92, 237] on strong "Kit Galaxy S360" at bounding box center [118, 233] width 57 height 9
click at [92, 237] on strong "kit Galaxy S360" at bounding box center [117, 233] width 55 height 9
click at [99, 237] on strong "kit Galaxy S360" at bounding box center [117, 233] width 55 height 9
drag, startPoint x: 99, startPoint y: 244, endPoint x: 138, endPoint y: 244, distance: 38.7
click at [150, 245] on p "Le kit Galaxy S360 de Lost Vape a été conçu pour offrir une large compatibilité…" at bounding box center [438, 244] width 713 height 32
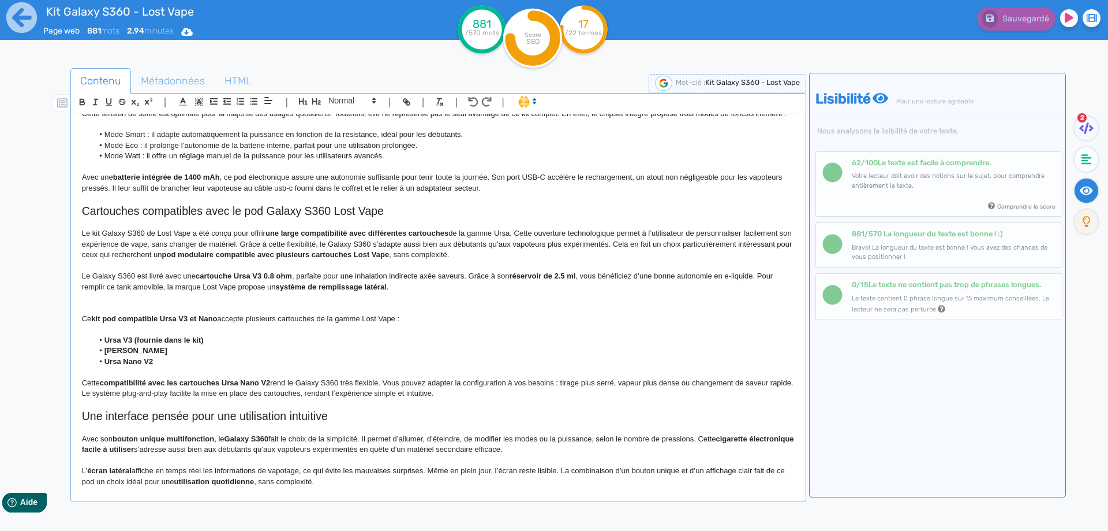
click at [272, 237] on strong "une large compatibilité avec différentes cartouches" at bounding box center [357, 233] width 183 height 9
drag, startPoint x: 272, startPoint y: 244, endPoint x: 434, endPoint y: 238, distance: 162.3
click at [492, 246] on p "Le kit Galaxy S360 de Lost Vape a été conçu pour offrir une large compatibilité…" at bounding box center [438, 244] width 713 height 32
click at [535, 245] on p "Le kit Galaxy S360 de Lost Vape a été conçu pour offrir une large compatibilité…" at bounding box center [438, 244] width 713 height 32
drag, startPoint x: 535, startPoint y: 245, endPoint x: 576, endPoint y: 244, distance: 41.0
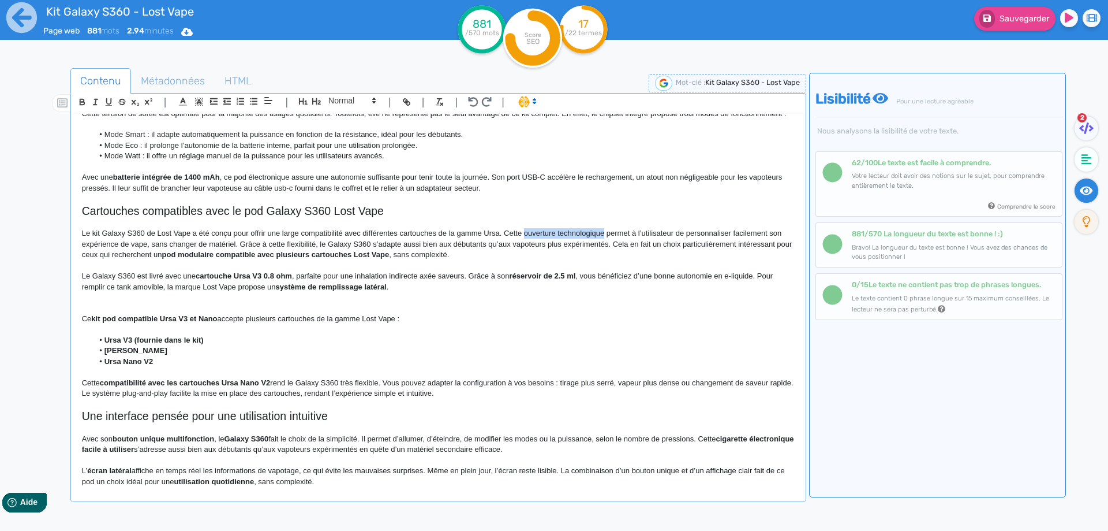
click at [576, 244] on p "Le kit Galaxy S360 de Lost Vape a été conçu pour offrir une large compatibilité…" at bounding box center [438, 244] width 713 height 32
click at [702, 244] on p "Le kit Galaxy S360 de Lost Vape a été conçu pour offrir une large compatibilité…" at bounding box center [438, 244] width 713 height 32
click at [204, 255] on p "Le kit Galaxy S360 de Lost Vape a été conçu pour offrir une large compatibilité…" at bounding box center [438, 244] width 713 height 32
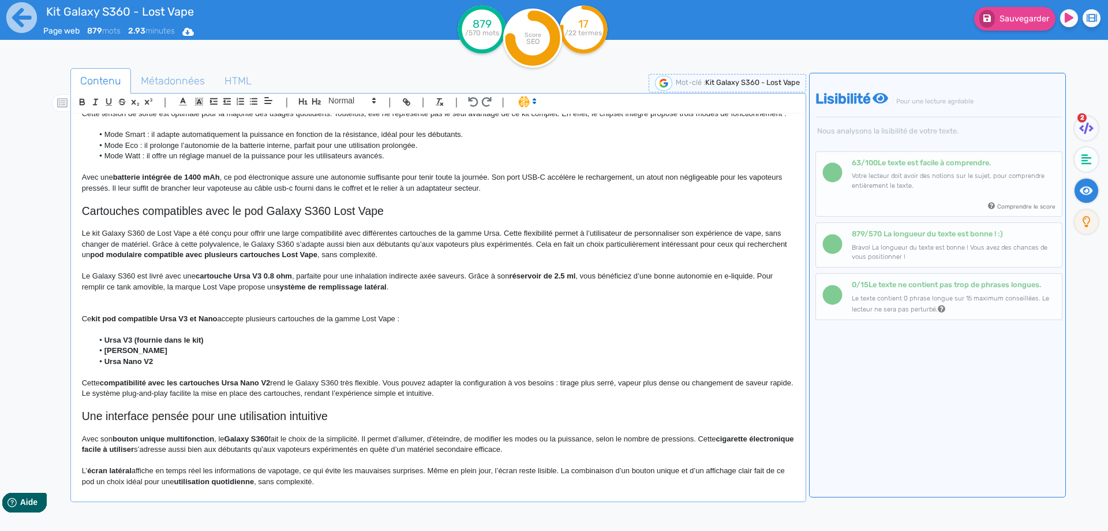
click at [151, 256] on p "Le kit Galaxy S360 de Lost Vape a été conçu pour offrir une large compatibilité…" at bounding box center [438, 244] width 713 height 32
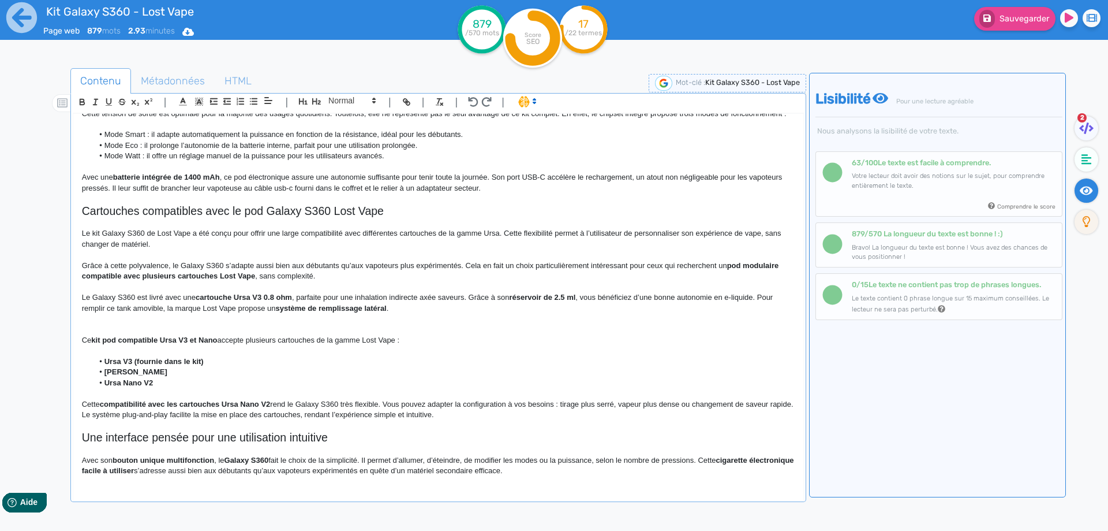
click at [550, 274] on p "Grâce à cette polyvalence, le Galaxy S360 s’adapte aussi bien aux débutants qu’…" at bounding box center [438, 270] width 713 height 21
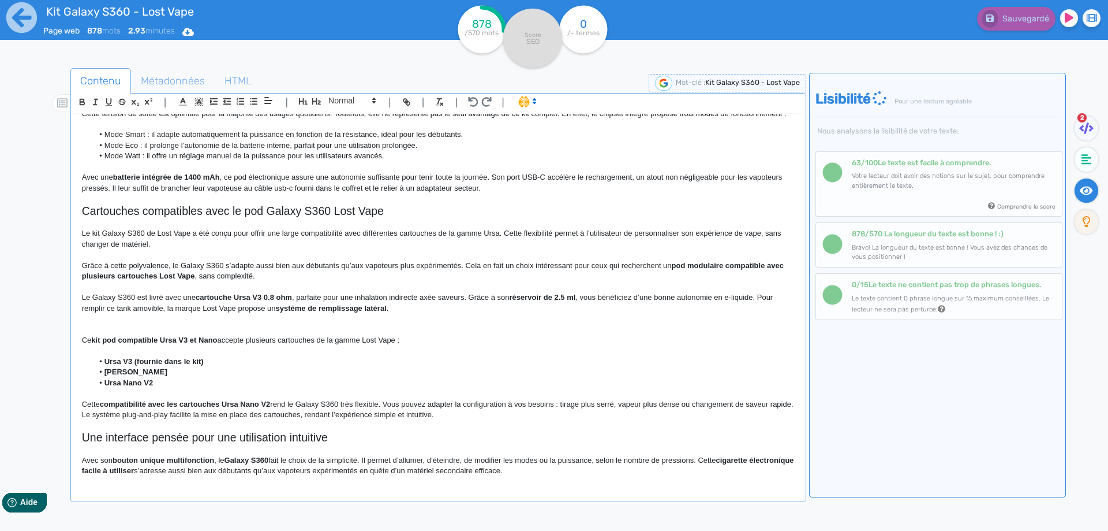
click at [677, 275] on strong "pod modulaire compatible avec plusieurs cartouches Lost Vape" at bounding box center [434, 270] width 704 height 19
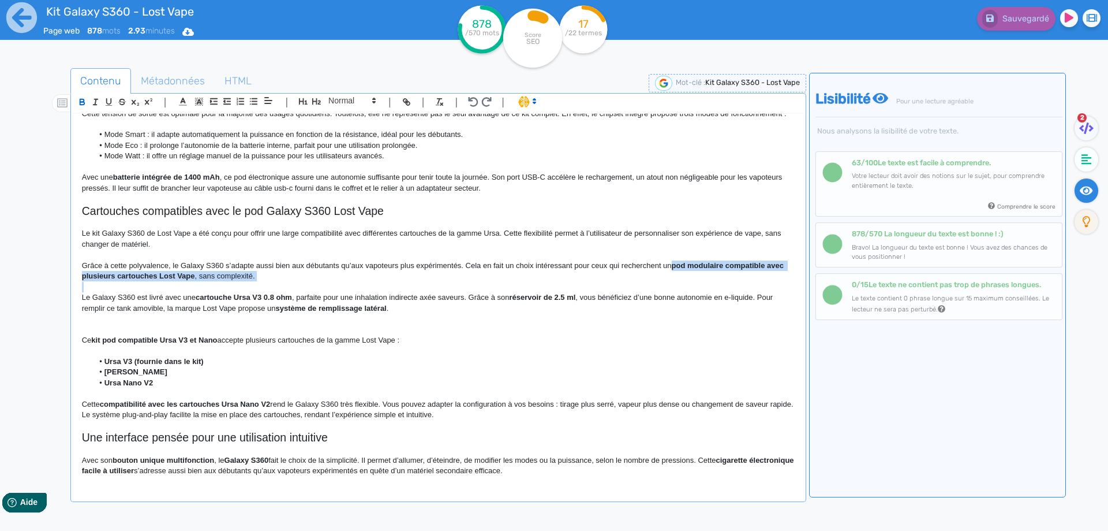
drag, startPoint x: 677, startPoint y: 275, endPoint x: 681, endPoint y: 284, distance: 9.6
click at [681, 282] on p "Grâce à cette polyvalence, le Galaxy S360 s’adapte aussi bien aux débutants qu’…" at bounding box center [438, 270] width 713 height 21
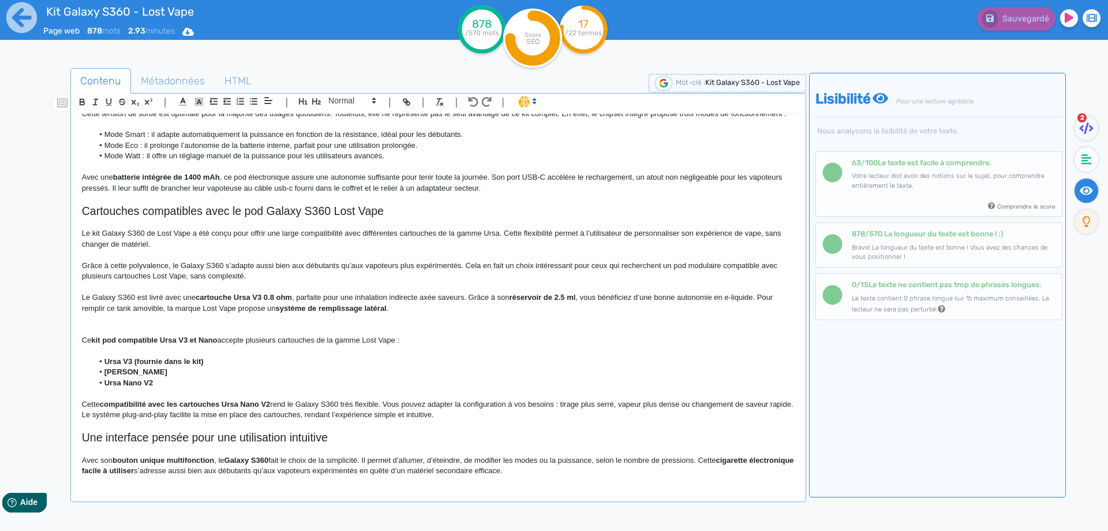
click at [177, 282] on p "Grâce à cette polyvalence, le Galaxy S360 s’adapte aussi bien aux débutants qu’…" at bounding box center [438, 270] width 713 height 21
drag, startPoint x: 177, startPoint y: 288, endPoint x: 79, endPoint y: 283, distance: 98.3
click at [79, 283] on div "Kit Galaxy S360 - Lost Vape Le kit Galaxy S360 de Lost Vape s’inscrit dans la n…" at bounding box center [438, 299] width 730 height 371
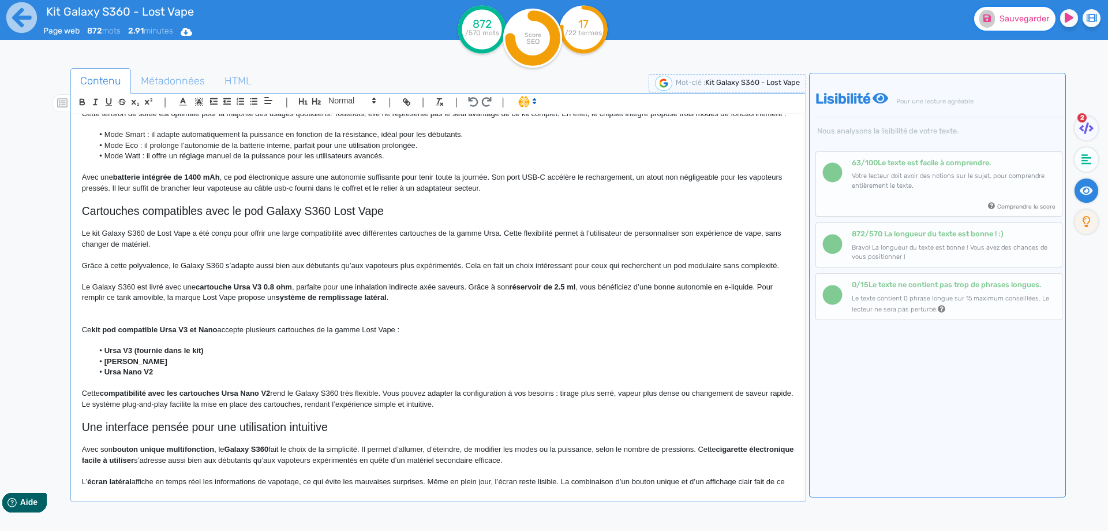
click at [1003, 19] on span "Sauvegarder" at bounding box center [1025, 19] width 50 height 10
click at [82, 293] on p "Le Galaxy S360 est livré avec une cartouche Ursa V3 0.8 ohm , parfaite pour une…" at bounding box center [438, 292] width 713 height 21
drag, startPoint x: 188, startPoint y: 244, endPoint x: 177, endPoint y: 251, distance: 12.5
click at [187, 244] on p "Le kit Galaxy S360 de Lost Vape a été conçu pour offrir une large compatibilité…" at bounding box center [438, 238] width 713 height 21
click at [177, 249] on p "Le kit Galaxy S360 de Lost Vape a été conçu pour offrir une large compatibilité…" at bounding box center [438, 238] width 713 height 21
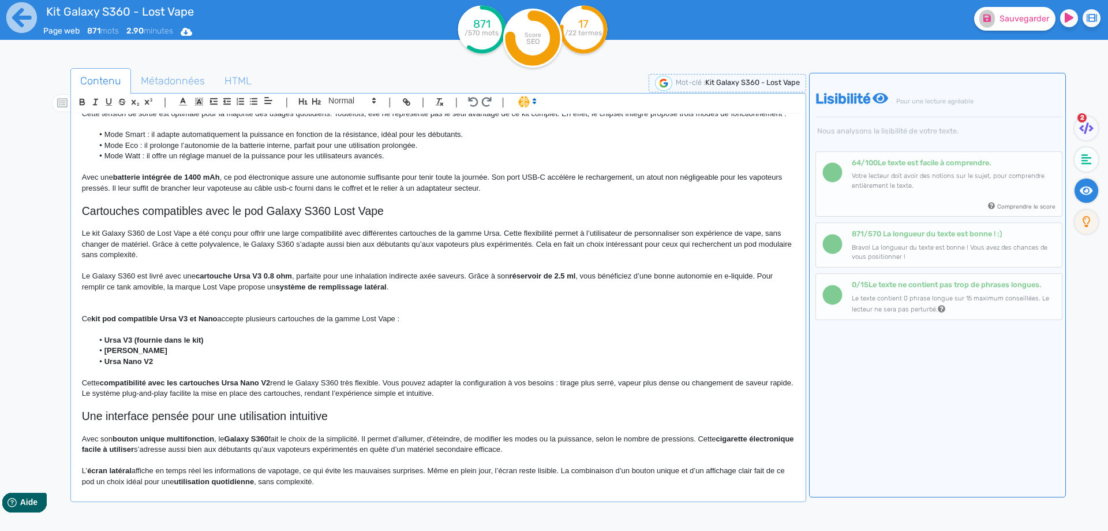
click at [541, 255] on p "Le kit Galaxy S360 de Lost Vape a été conçu pour offrir une large compatibilité…" at bounding box center [438, 244] width 713 height 32
click at [540, 260] on p "Le kit Galaxy S360 de Lost Vape a été conçu pour offrir une large compatibilité…" at bounding box center [438, 244] width 713 height 32
click at [542, 255] on p "Le kit Galaxy S360 de Lost Vape a été conçu pour offrir une large compatibilité…" at bounding box center [438, 244] width 713 height 32
drag, startPoint x: 542, startPoint y: 255, endPoint x: 544, endPoint y: 263, distance: 8.3
click at [544, 260] on p "Le kit Galaxy S360 de Lost Vape a été conçu pour offrir une large compatibilité…" at bounding box center [438, 244] width 713 height 32
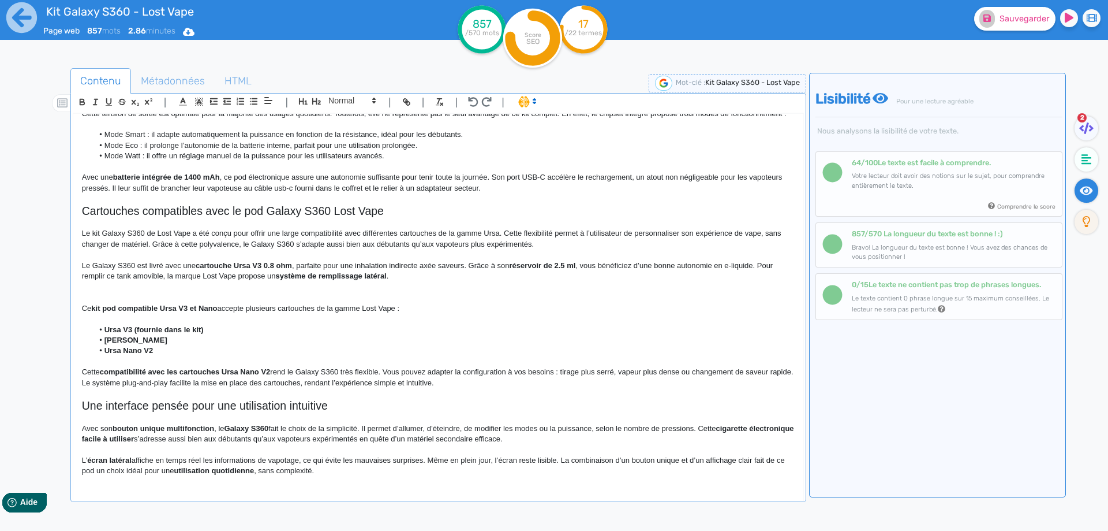
click at [80, 275] on div "Kit Galaxy S360 - Lost Vape Le kit Galaxy S360 de Lost Vape s’inscrit dans la n…" at bounding box center [438, 299] width 730 height 371
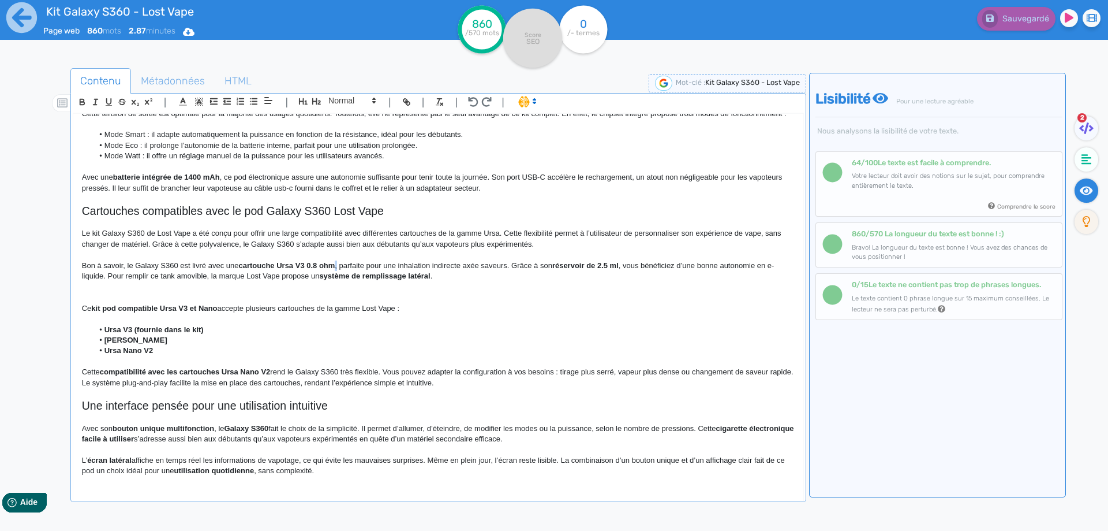
click at [340, 277] on p "Bon à savoir, le Galaxy S360 est livré avec une cartouche Ursa V3 0.8 ohm , par…" at bounding box center [438, 270] width 713 height 21
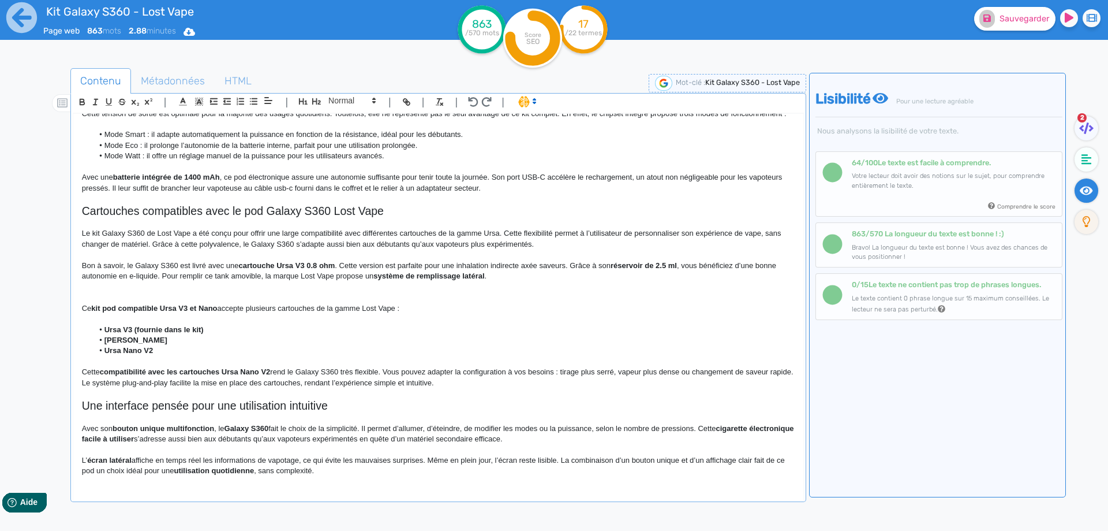
click at [446, 260] on p at bounding box center [438, 254] width 713 height 10
click at [443, 275] on p "Bon à savoir, le Galaxy S360 est livré avec une cartouche Ursa V3 0.8 ohm . Cet…" at bounding box center [438, 270] width 713 height 21
click at [562, 282] on p "Bon à savoir, le Galaxy S360 est livré avec une cartouche Ursa V3 0.8 ohm . Cet…" at bounding box center [438, 270] width 713 height 21
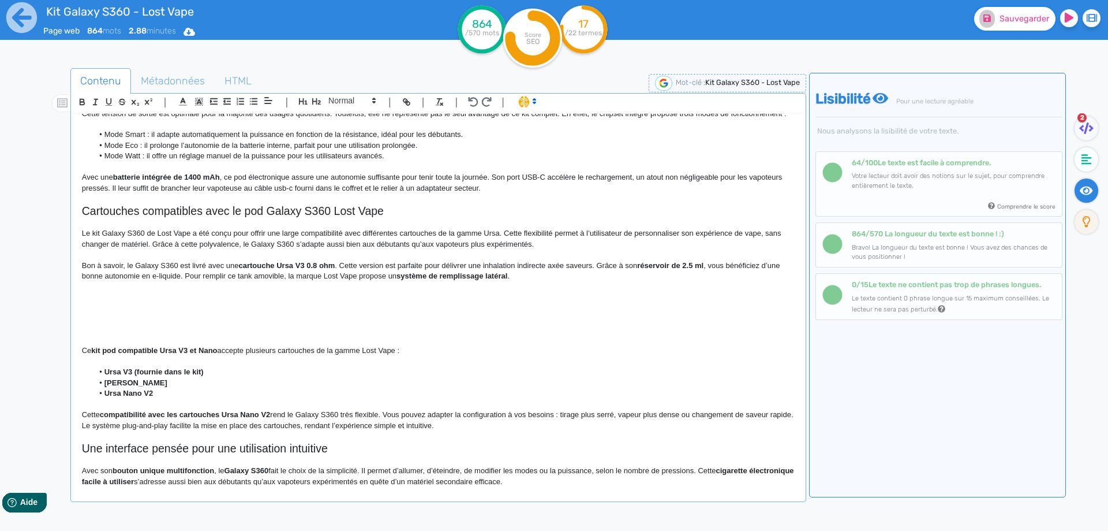
click at [1006, 26] on button "Sauvegarder" at bounding box center [1014, 19] width 81 height 24
